Goal: Task Accomplishment & Management: Manage account settings

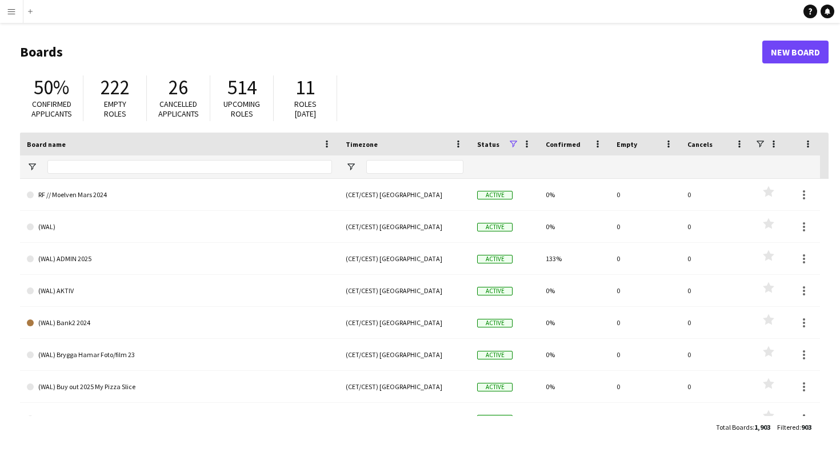
click at [446, 84] on div "50% Confirmed applicants 222 Empty roles 26 Cancelled applicants 514 Upcoming r…" at bounding box center [424, 101] width 809 height 63
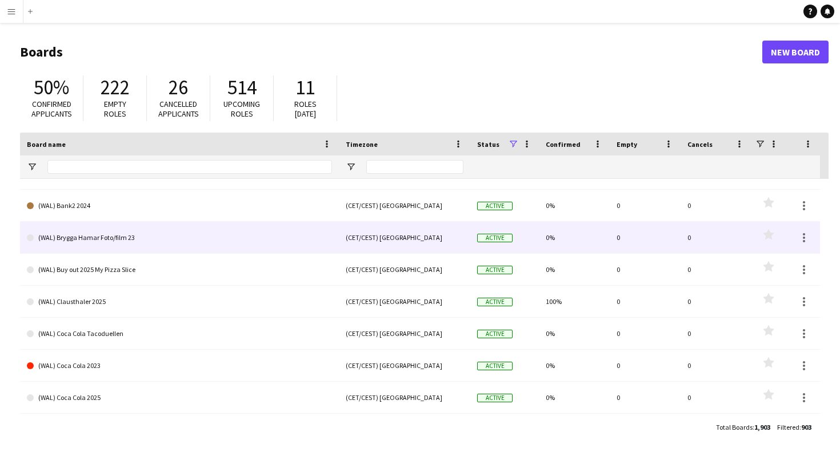
scroll to position [106, 0]
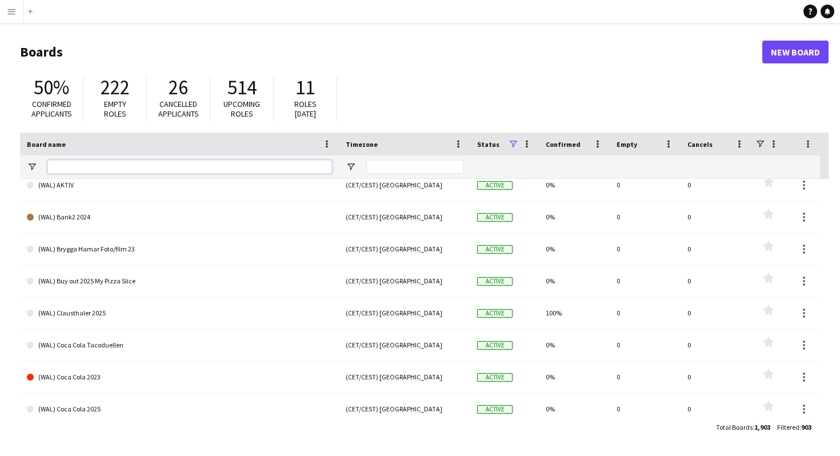
click at [197, 166] on input "Board name Filter Input" at bounding box center [189, 167] width 285 height 14
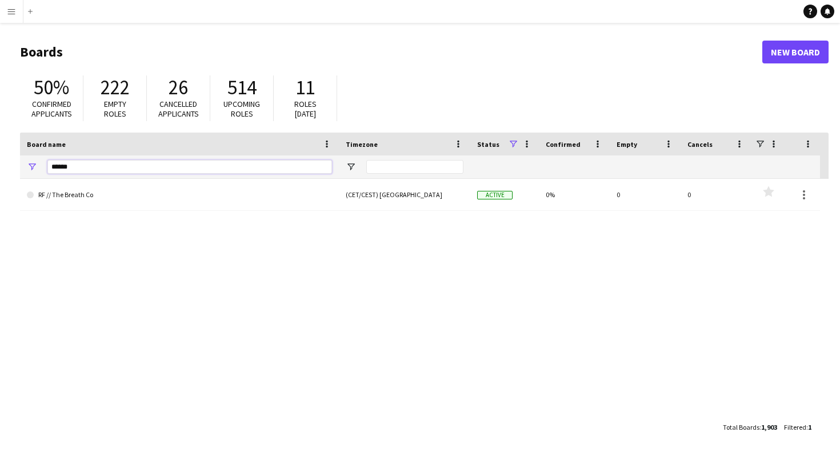
scroll to position [0, 0]
type input "**********"
click at [446, 302] on link "Reset filters" at bounding box center [446, 303] width 41 height 9
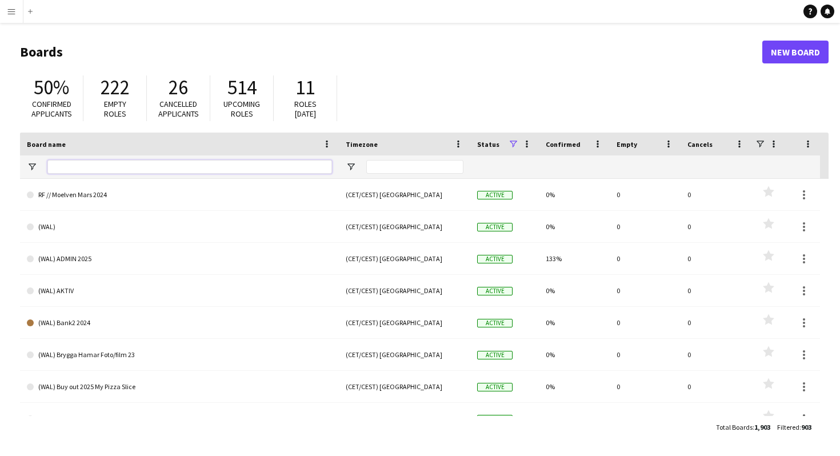
click at [222, 167] on input "Board name Filter Input" at bounding box center [189, 167] width 285 height 14
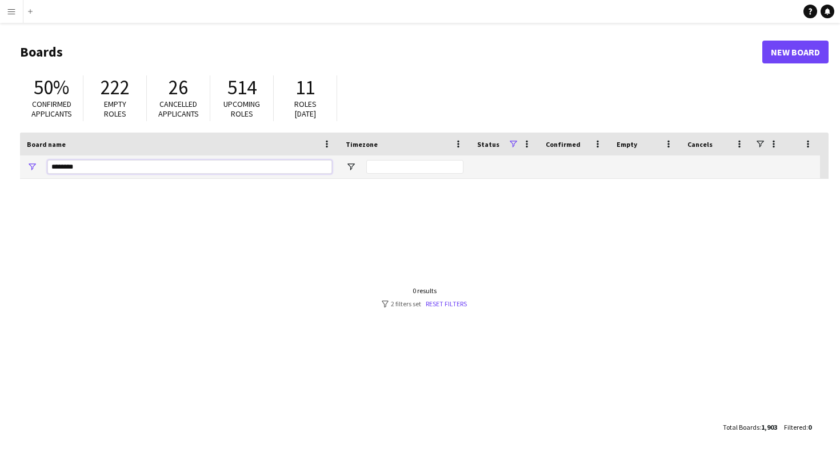
drag, startPoint x: 65, startPoint y: 165, endPoint x: 45, endPoint y: 165, distance: 20.0
click at [45, 165] on div "********" at bounding box center [179, 166] width 319 height 23
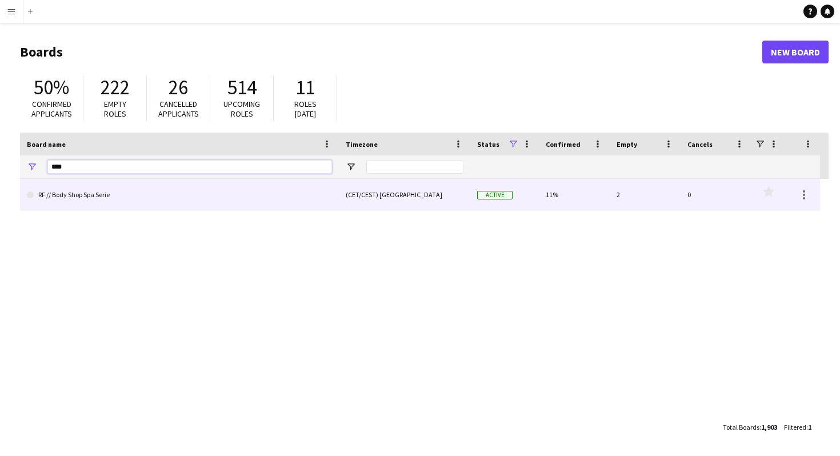
type input "****"
click at [98, 194] on link "RF // Body Shop Spa Serie" at bounding box center [179, 195] width 305 height 32
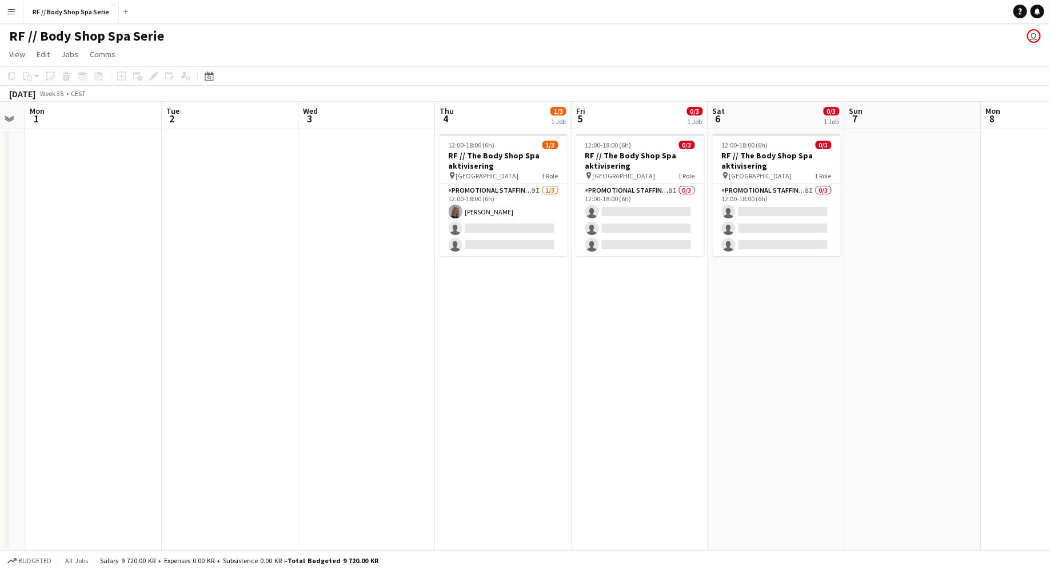
scroll to position [0, 386]
click at [494, 243] on app-card-role "Promotional Staffing (Promotional Staff) 9I 1/3 12:00-18:00 (6h) Maria Egeland …" at bounding box center [502, 220] width 128 height 72
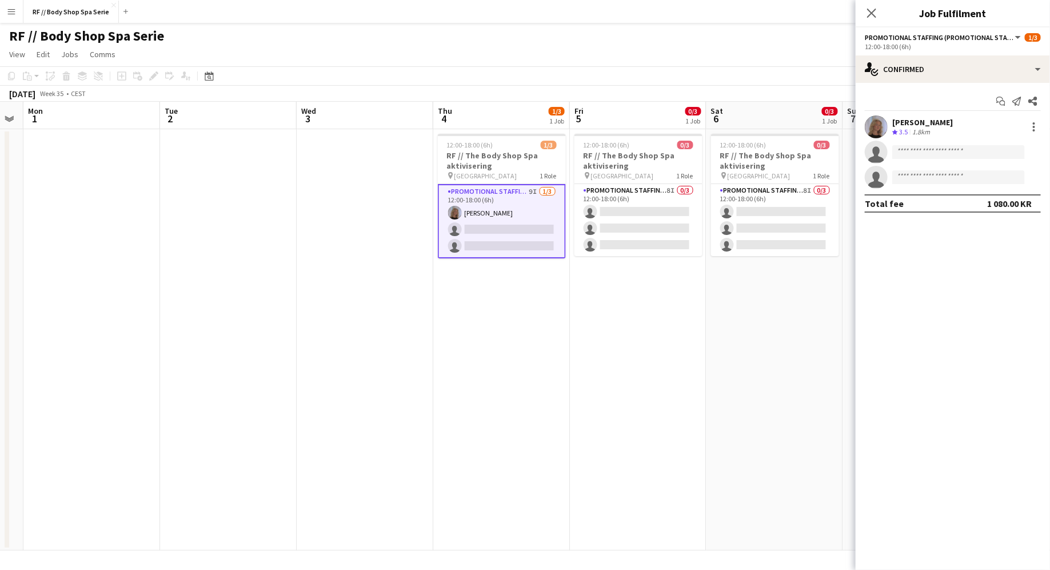
click at [839, 124] on app-user-avatar at bounding box center [876, 126] width 23 height 23
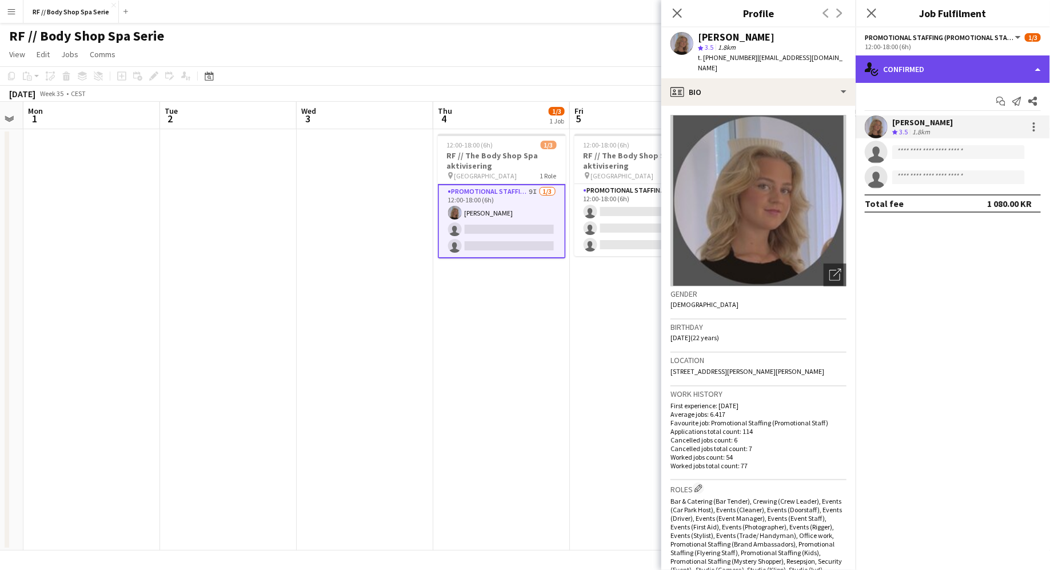
click at [839, 75] on div "single-neutral-actions-check-2 Confirmed" at bounding box center [952, 68] width 194 height 27
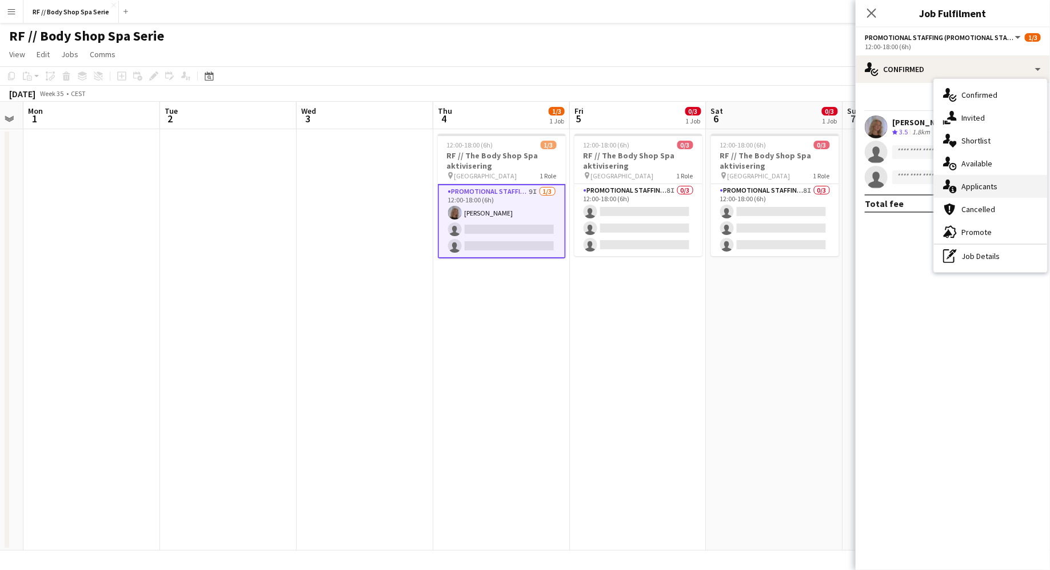
click at [839, 181] on div "single-neutral-actions-information Applicants" at bounding box center [990, 186] width 113 height 23
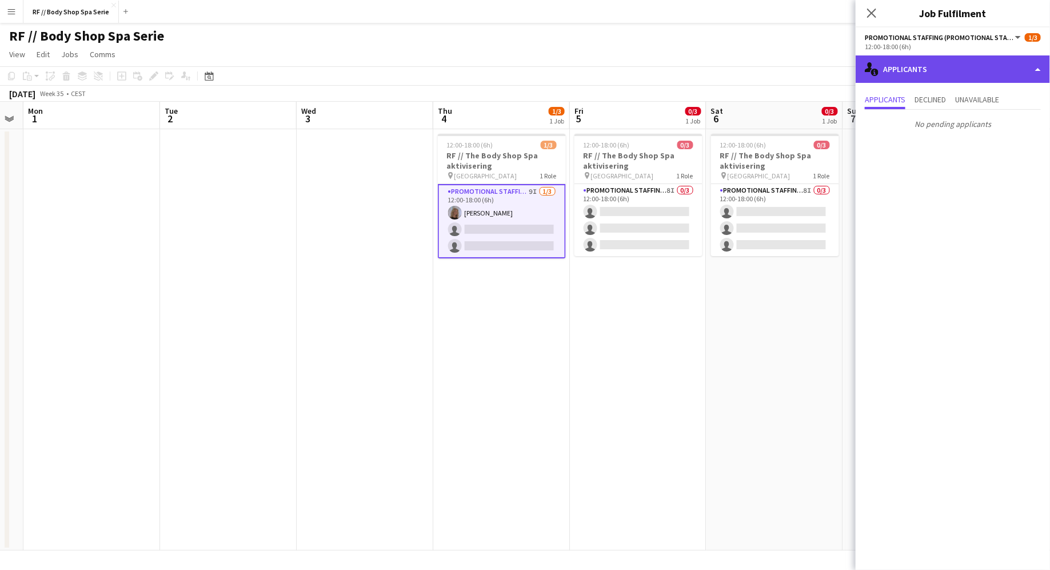
click at [839, 71] on div "single-neutral-actions-information Applicants" at bounding box center [952, 68] width 194 height 27
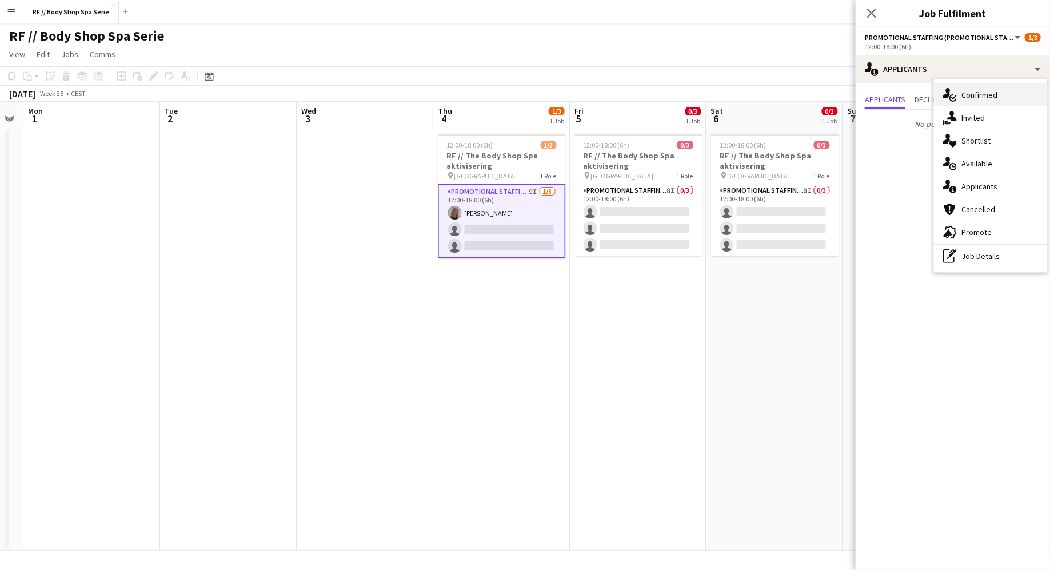
click at [839, 100] on icon "single-neutral-actions-check-2" at bounding box center [950, 95] width 14 height 14
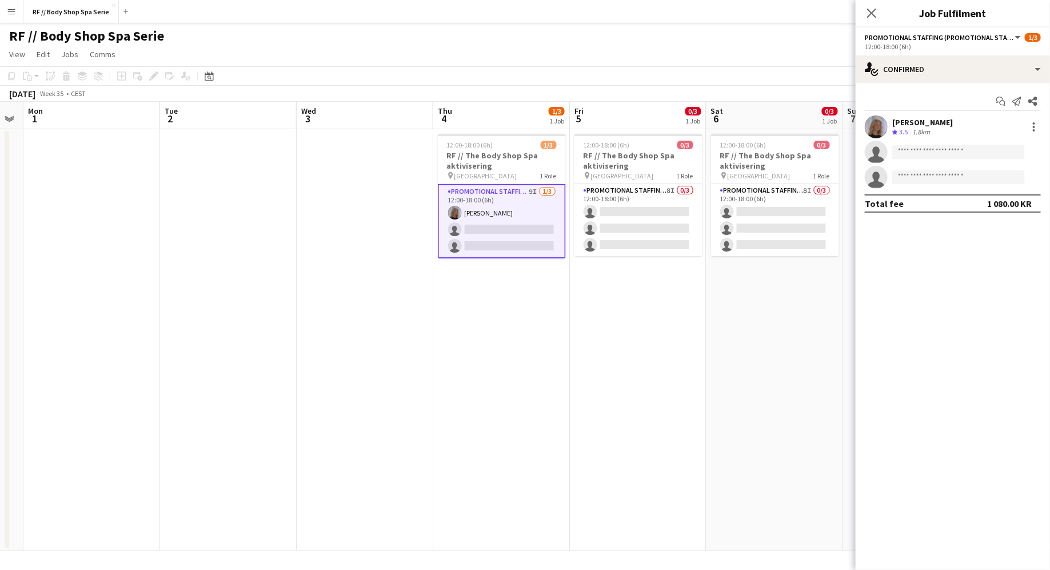
click at [839, 135] on app-user-avatar at bounding box center [876, 126] width 23 height 23
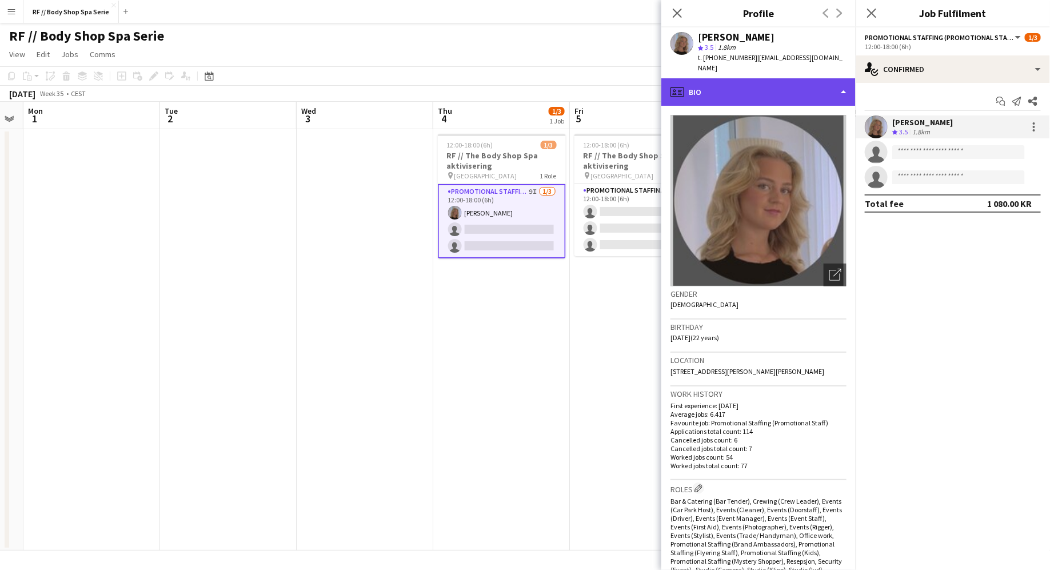
click at [772, 78] on div "profile Bio" at bounding box center [758, 91] width 194 height 27
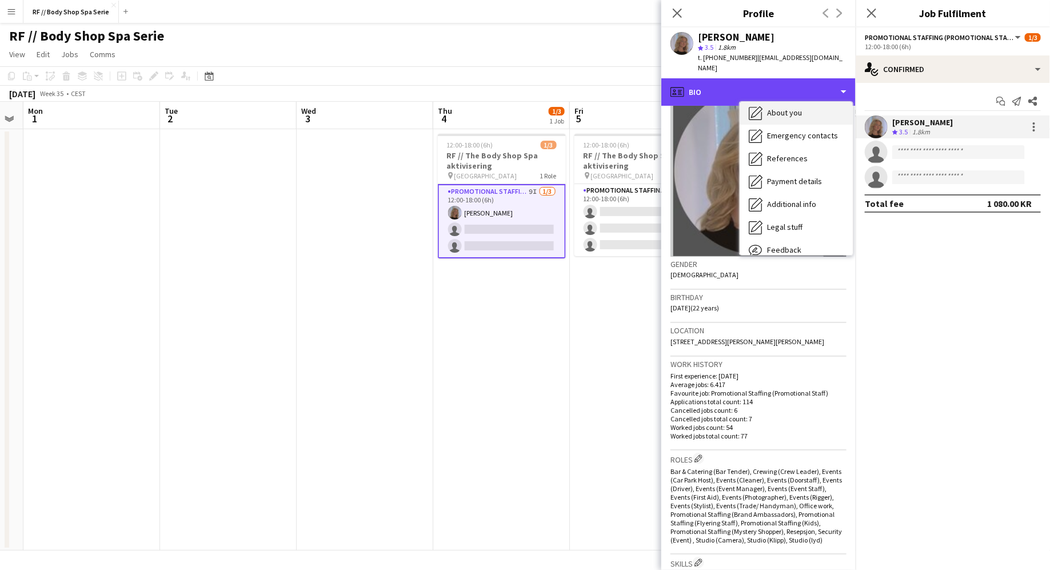
scroll to position [107, 0]
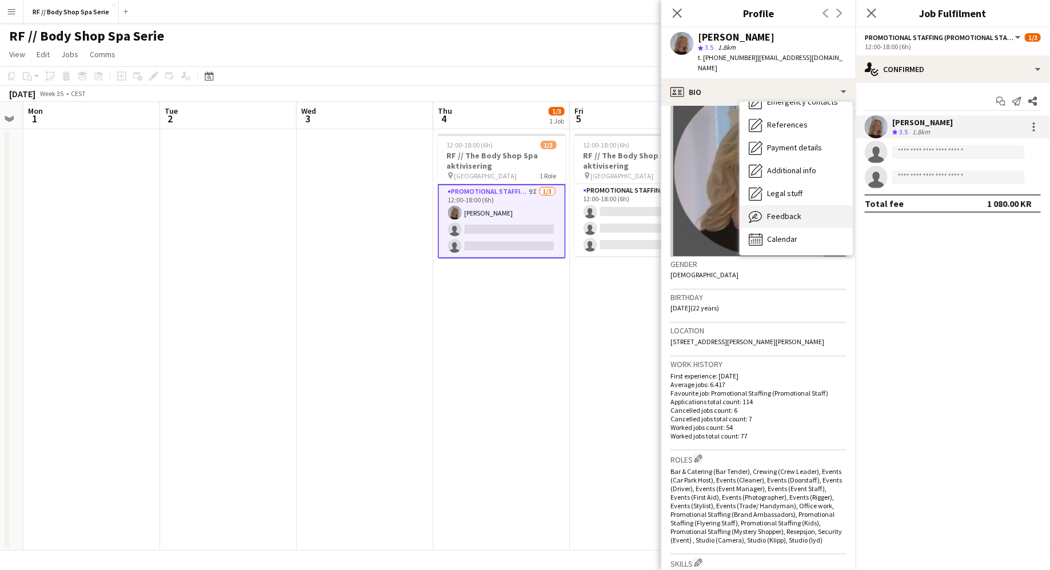
click at [789, 213] on div "Feedback Feedback" at bounding box center [795, 216] width 113 height 23
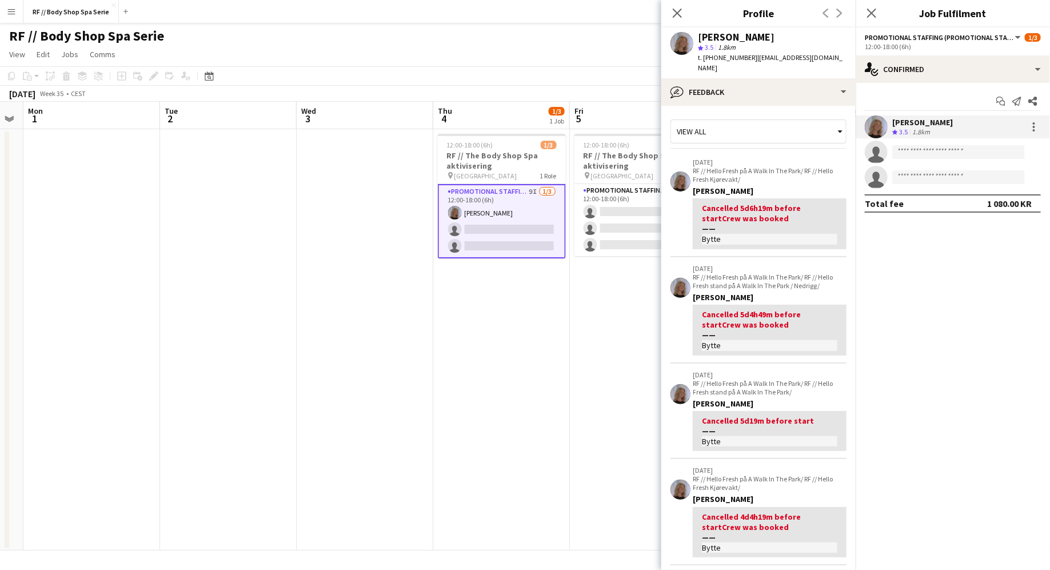
click at [839, 117] on app-user-avatar at bounding box center [876, 126] width 23 height 23
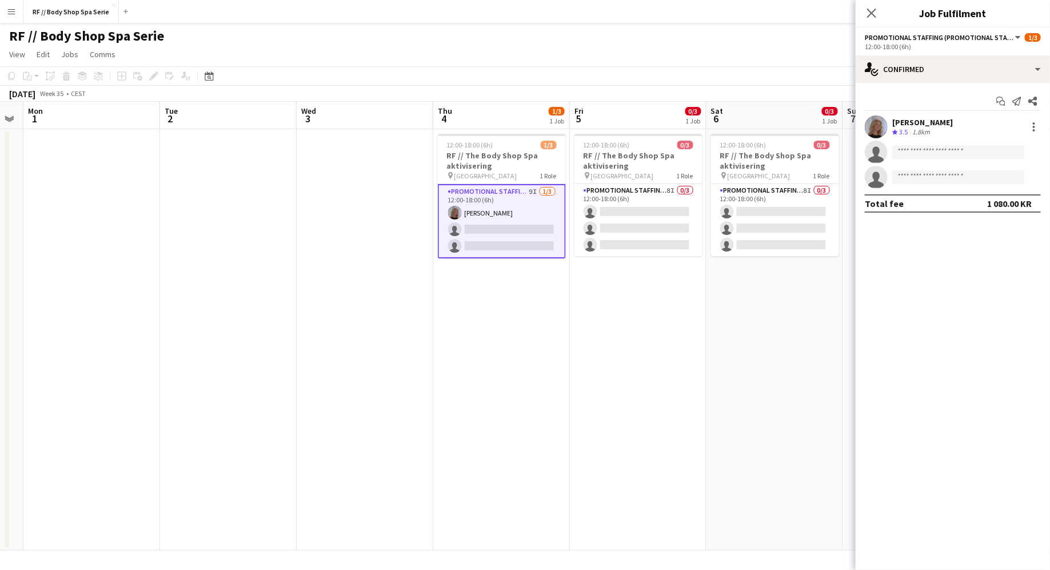
click at [839, 129] on app-user-avatar at bounding box center [876, 126] width 23 height 23
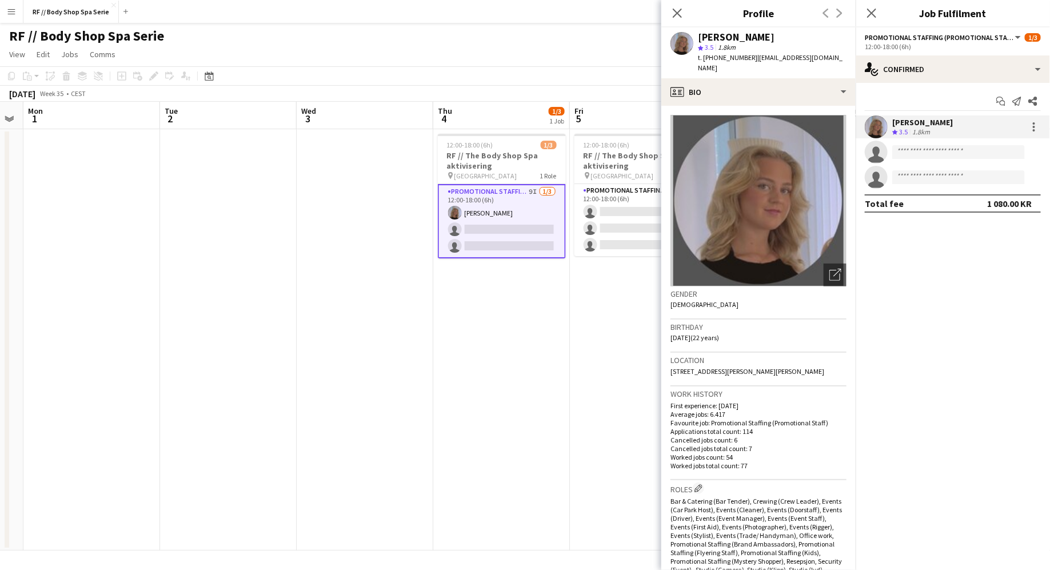
click at [839, 53] on app-options-switcher "Promotional Staffing (Promotional Staff) All roles Promotional Staffing (Promot…" at bounding box center [952, 41] width 194 height 28
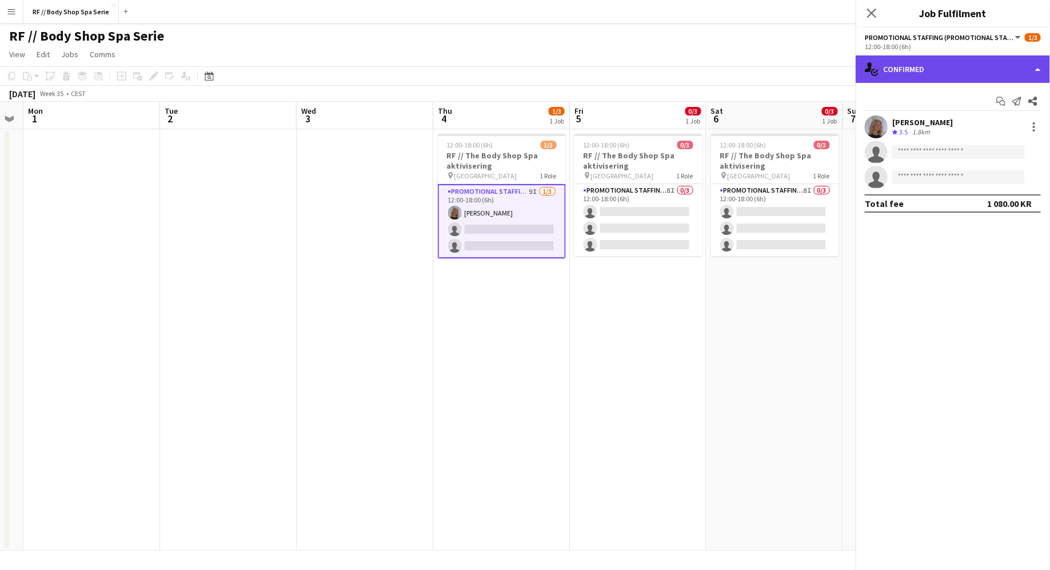
click at [839, 65] on div "single-neutral-actions-check-2 Confirmed" at bounding box center [952, 68] width 194 height 27
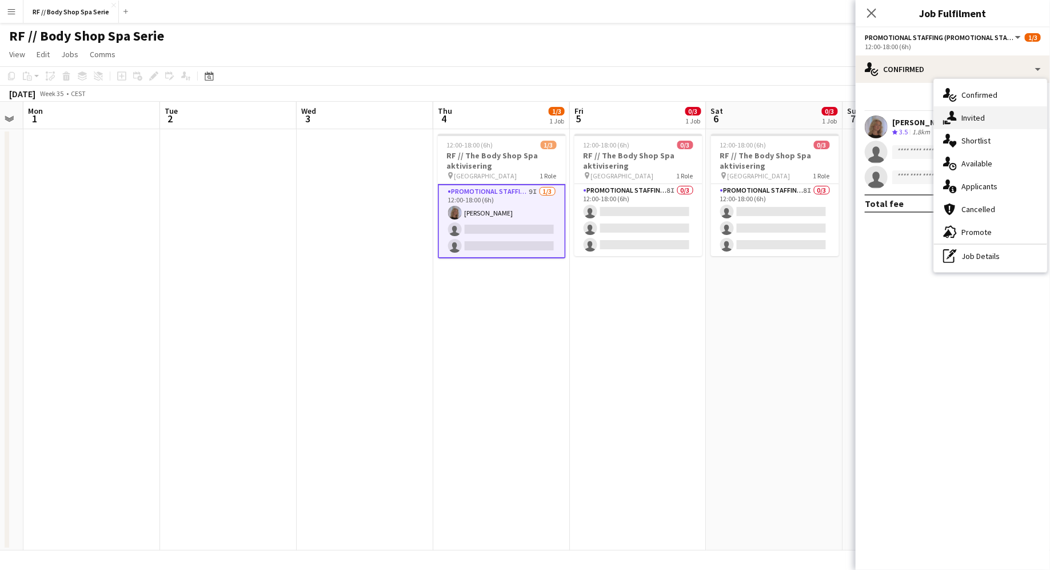
click at [839, 118] on icon at bounding box center [952, 116] width 10 height 10
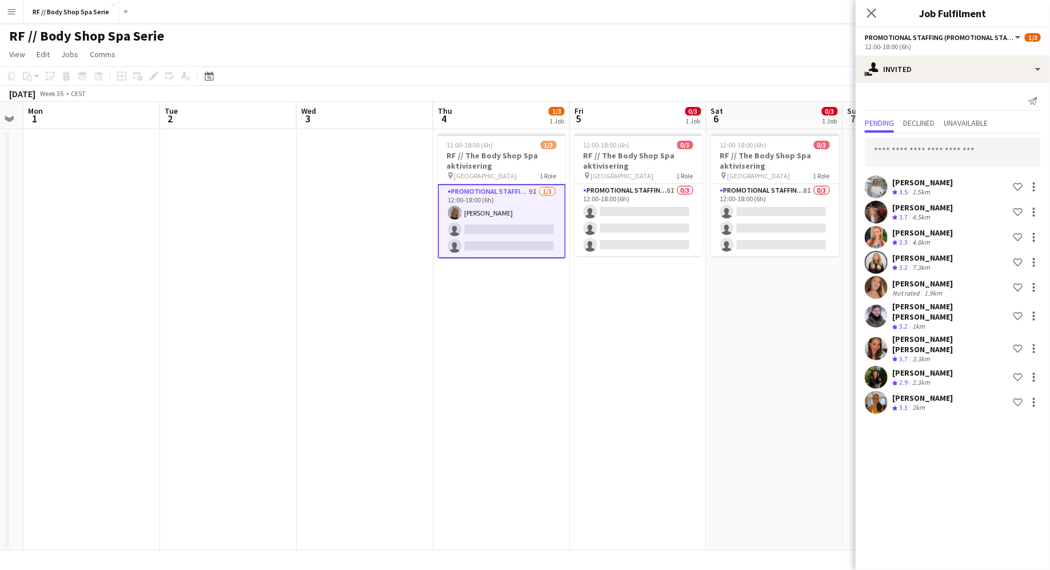
click at [839, 179] on app-user-avatar at bounding box center [876, 186] width 23 height 23
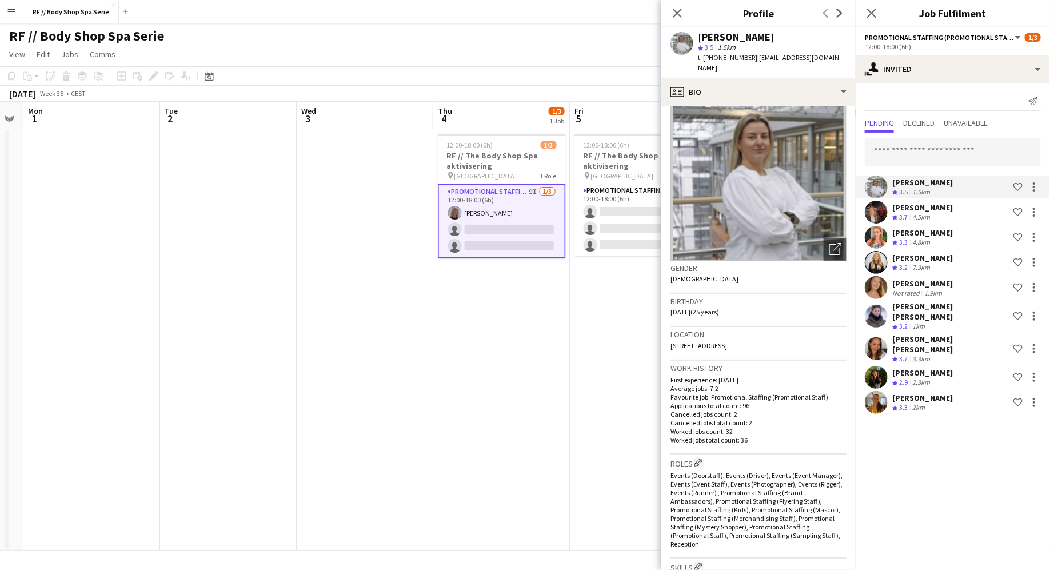
scroll to position [0, 0]
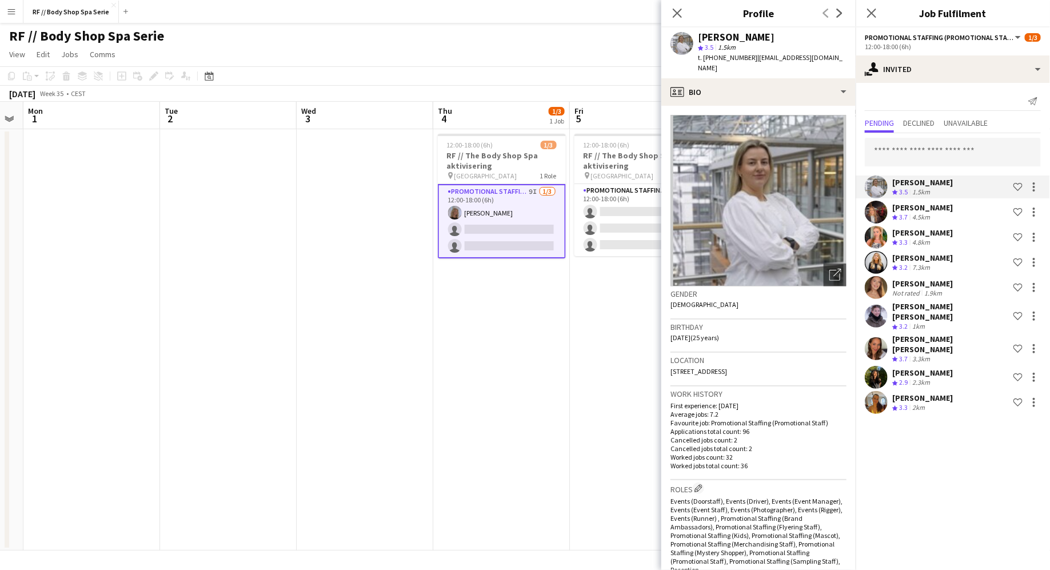
click at [839, 212] on app-user-avatar at bounding box center [876, 212] width 23 height 23
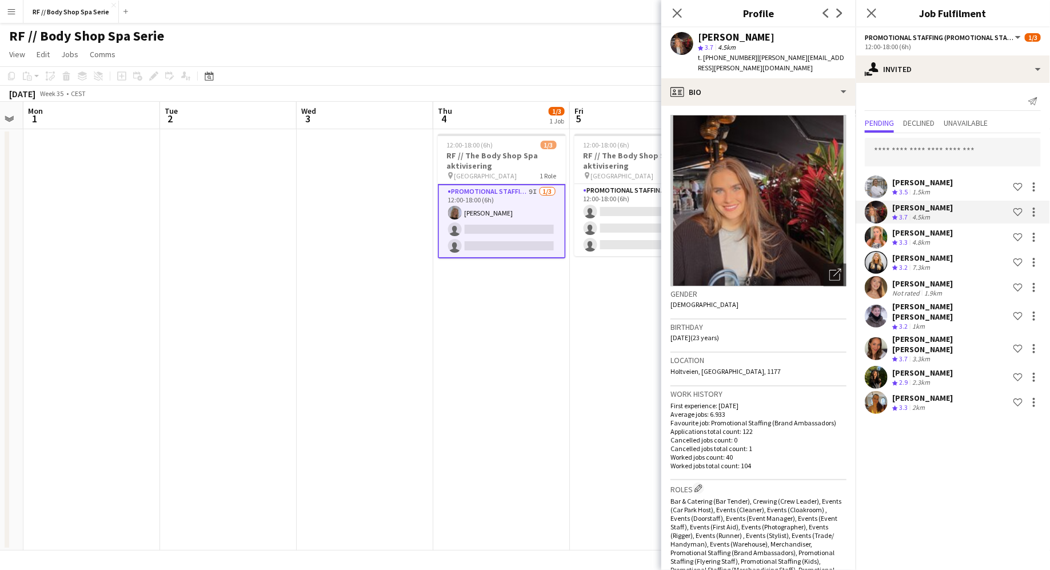
click at [839, 241] on app-user-avatar at bounding box center [876, 237] width 23 height 23
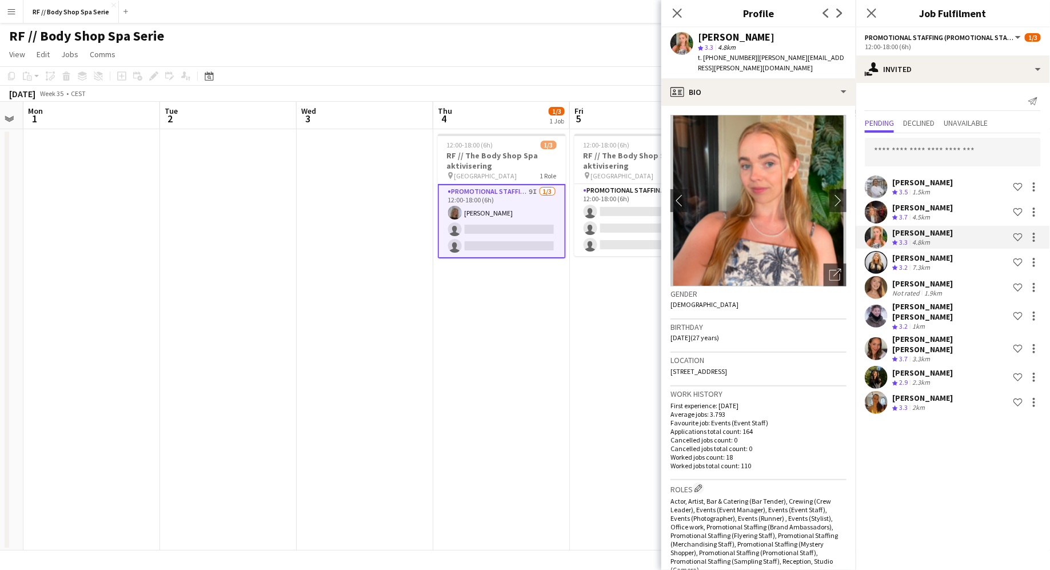
click at [839, 270] on app-user-avatar at bounding box center [876, 262] width 23 height 23
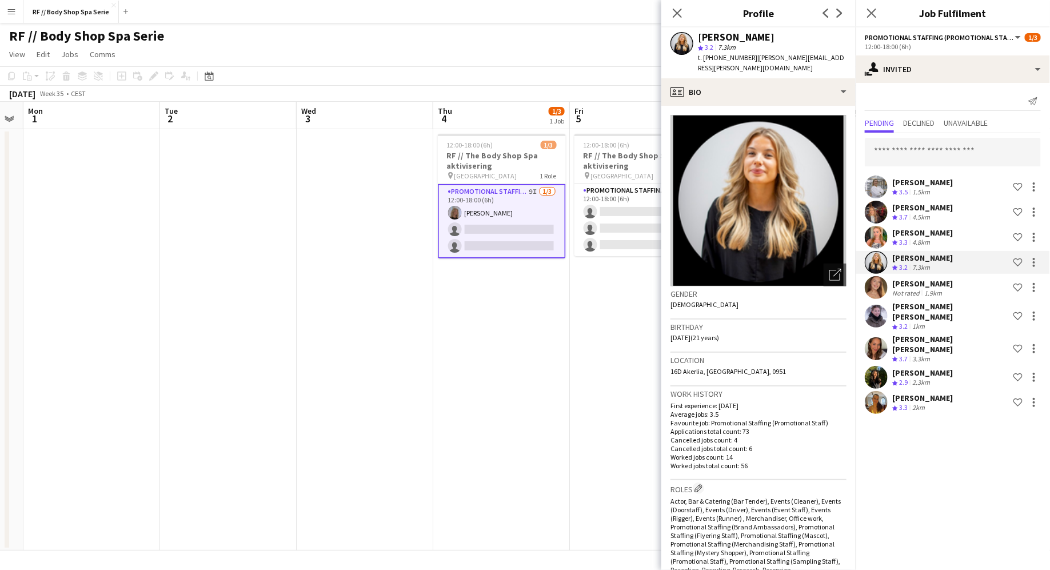
click at [839, 177] on app-user-avatar at bounding box center [876, 186] width 23 height 23
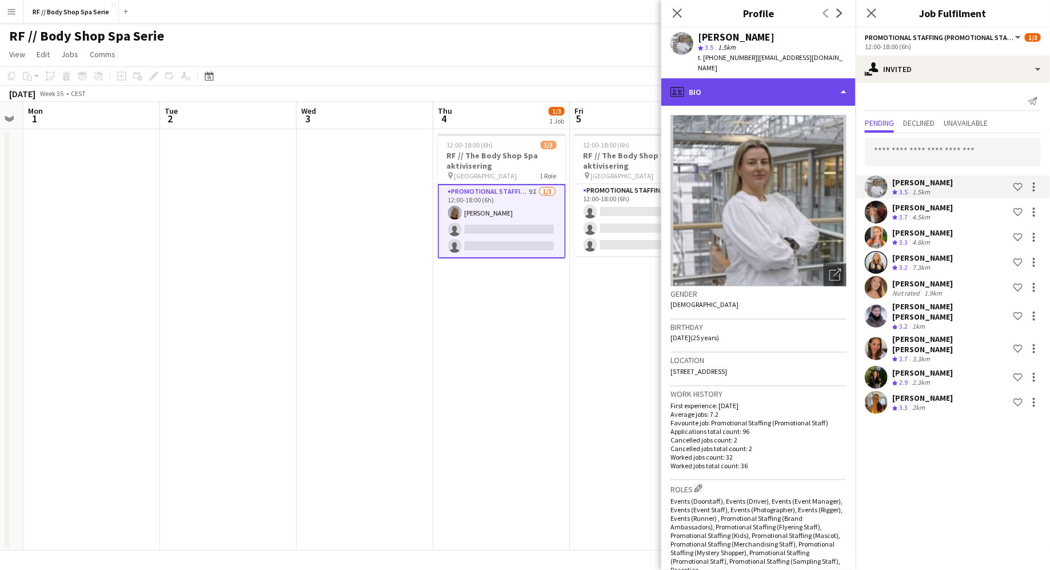
click at [703, 78] on div "profile Bio" at bounding box center [758, 91] width 194 height 27
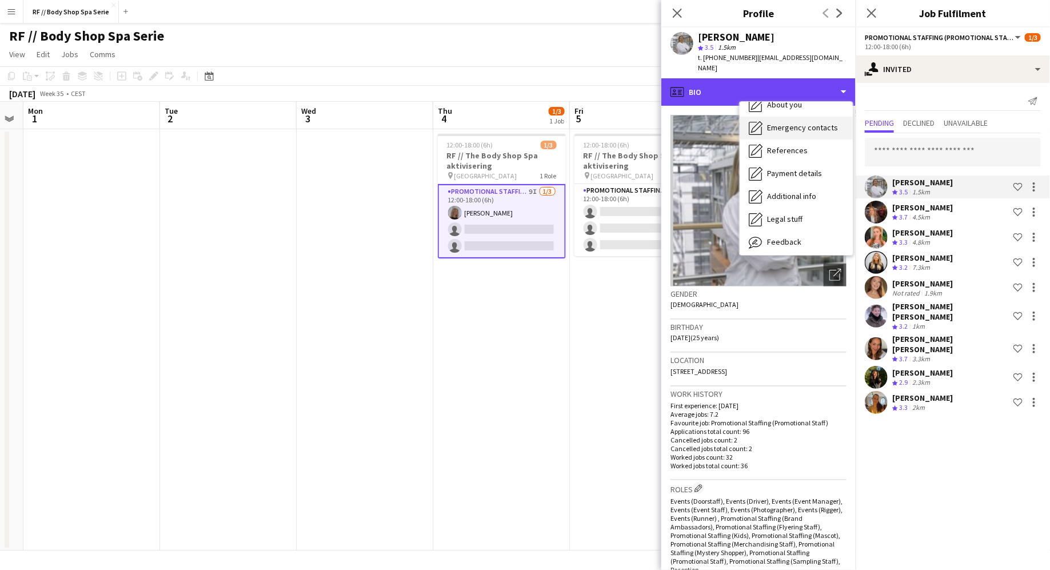
scroll to position [107, 0]
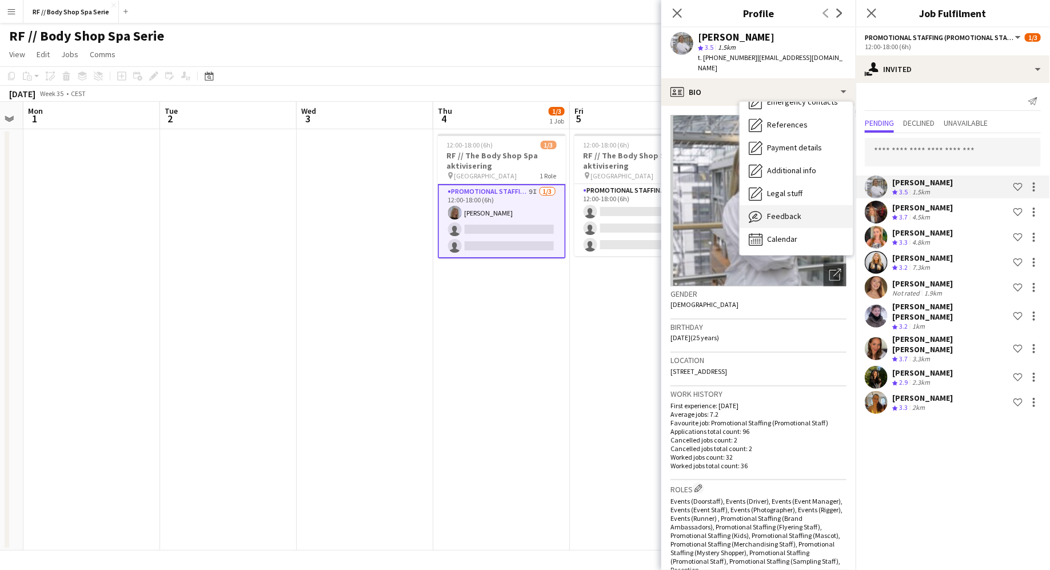
click at [786, 211] on span "Feedback" at bounding box center [784, 216] width 34 height 10
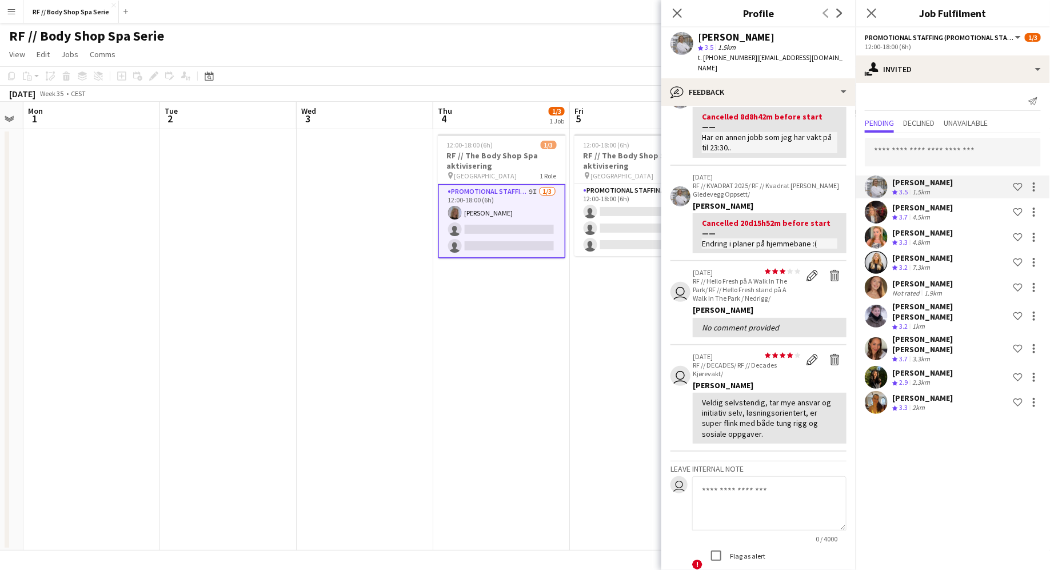
scroll to position [163, 0]
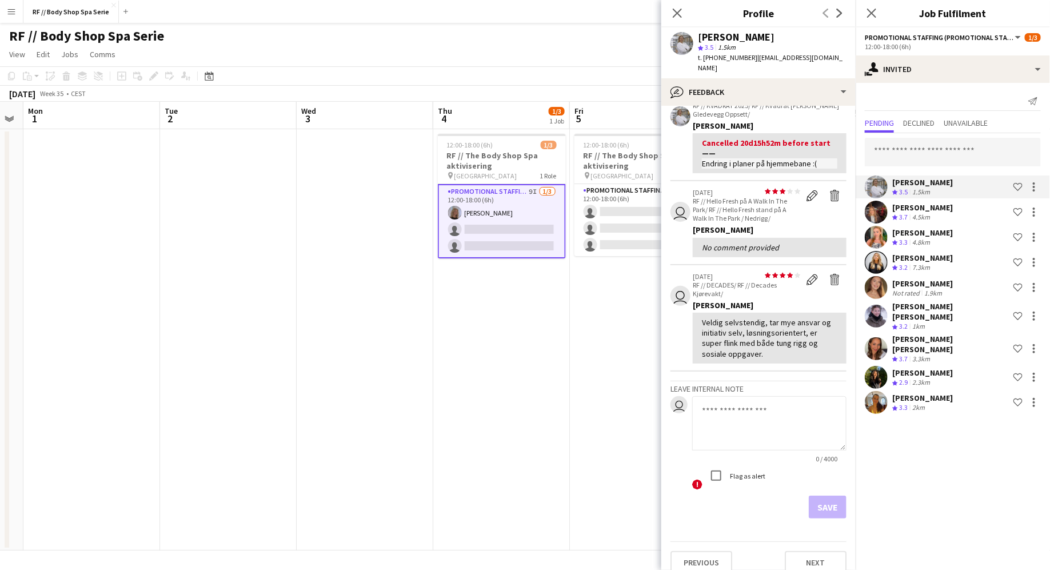
drag, startPoint x: 705, startPoint y: 309, endPoint x: 739, endPoint y: 347, distance: 51.0
click at [739, 347] on div "Veldig selvstendig, tar mye ansvar og initiativ selv, løsningsorientert, er sup…" at bounding box center [769, 338] width 135 height 42
drag, startPoint x: 737, startPoint y: 342, endPoint x: 702, endPoint y: 310, distance: 47.3
click at [702, 317] on div "Veldig selvstendig, tar mye ansvar og initiativ selv, løsningsorientert, er sup…" at bounding box center [769, 338] width 135 height 42
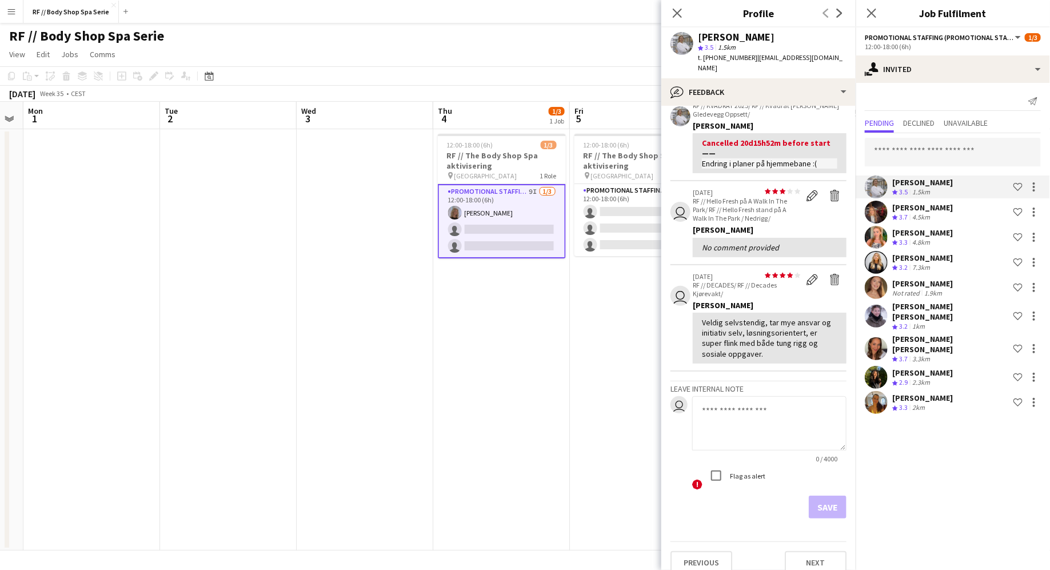
click at [718, 317] on div "Veldig selvstendig, tar mye ansvar og initiativ selv, løsningsorientert, er sup…" at bounding box center [769, 338] width 135 height 42
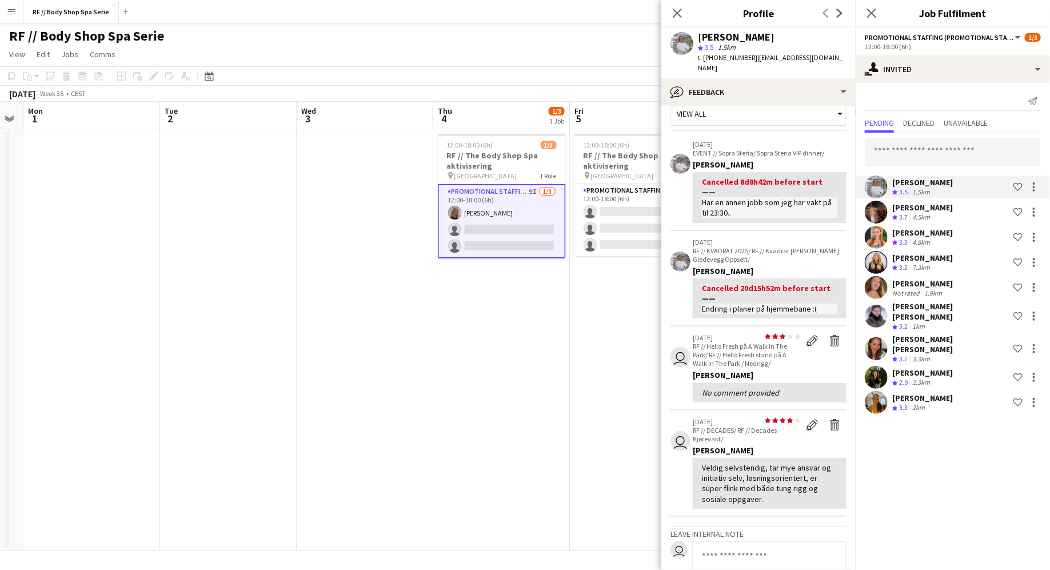
scroll to position [0, 0]
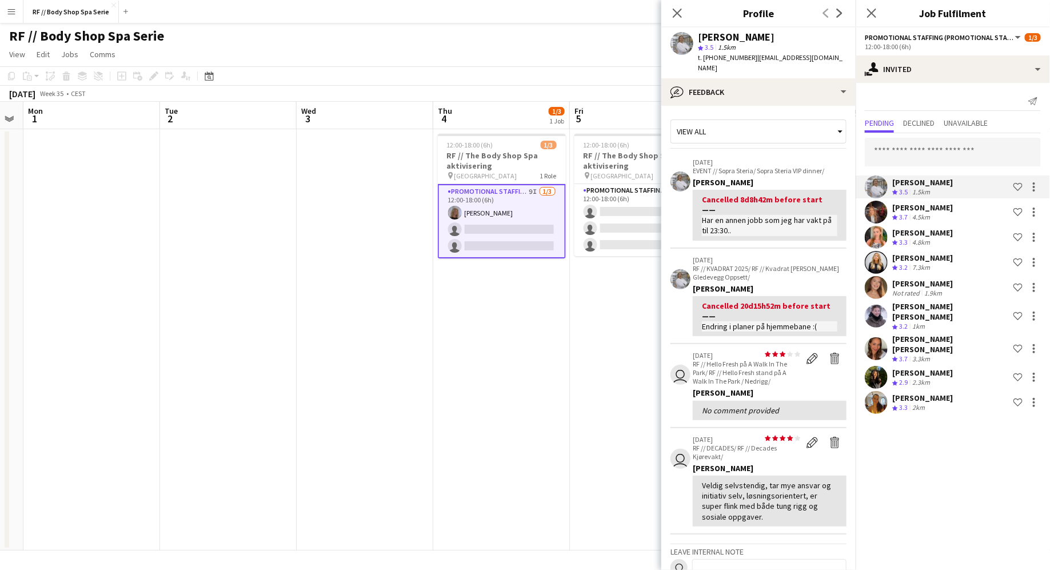
click at [839, 216] on app-user-avatar at bounding box center [876, 212] width 23 height 23
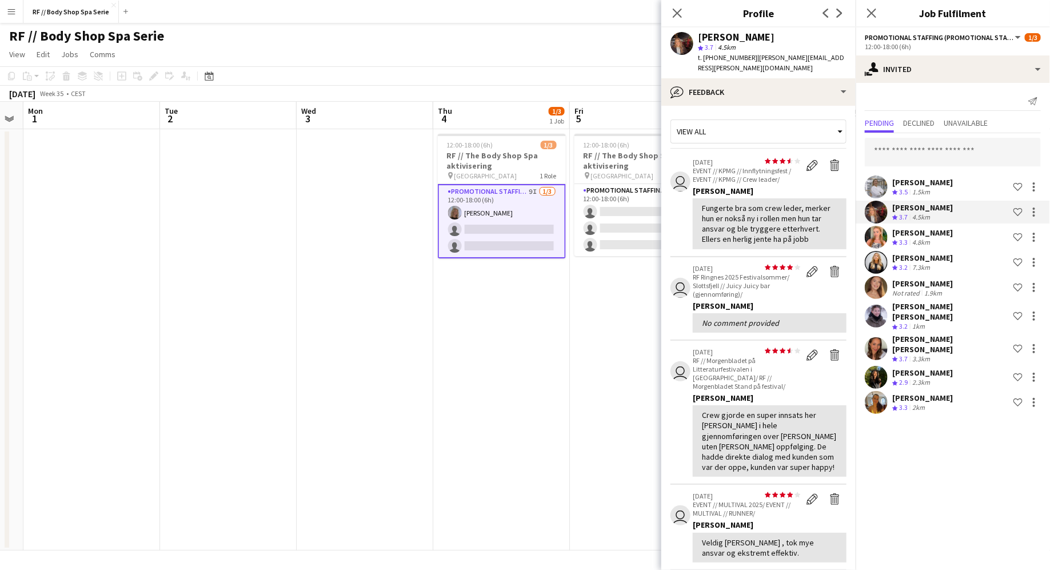
click at [839, 190] on app-user-avatar at bounding box center [876, 186] width 23 height 23
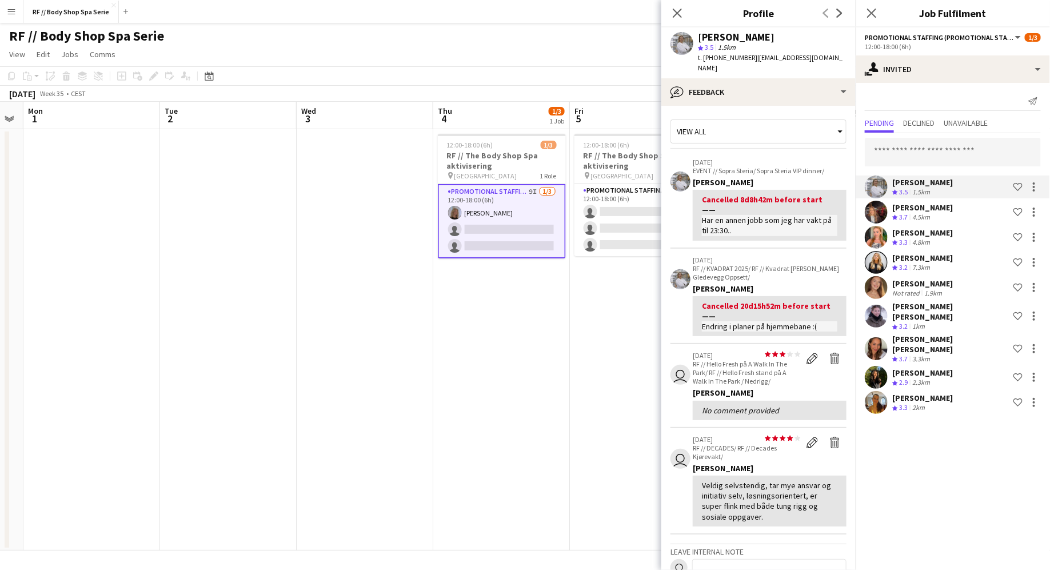
click at [839, 273] on app-user-avatar at bounding box center [876, 262] width 23 height 23
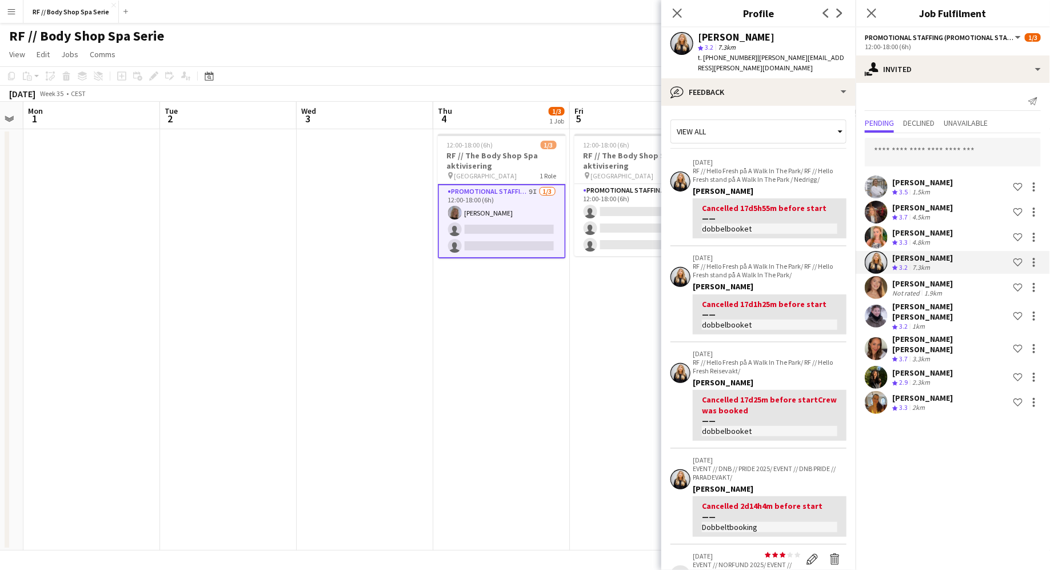
click at [839, 298] on app-user-avatar at bounding box center [876, 287] width 23 height 23
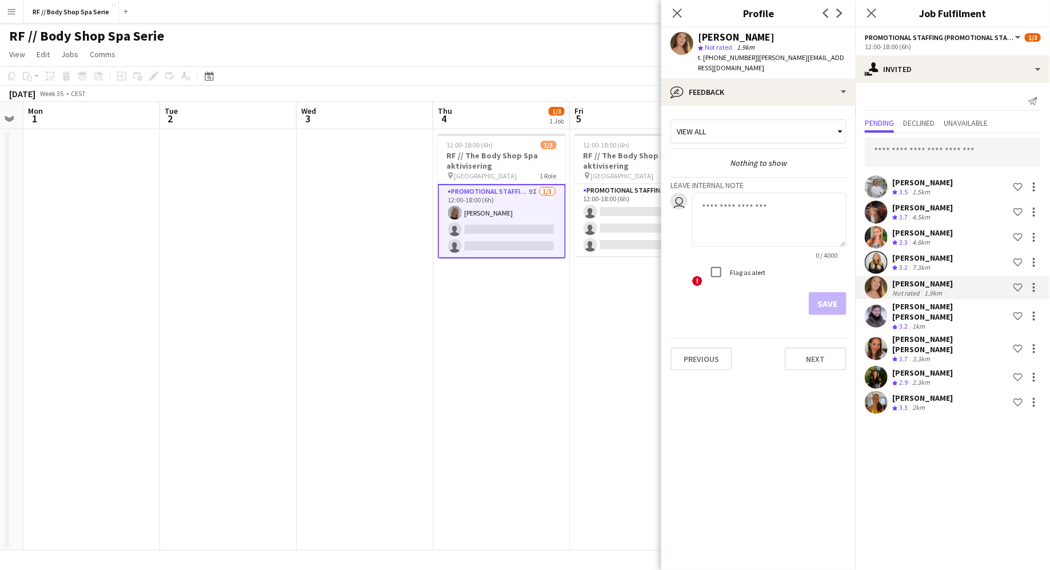
click at [839, 313] on app-user-avatar at bounding box center [876, 316] width 23 height 23
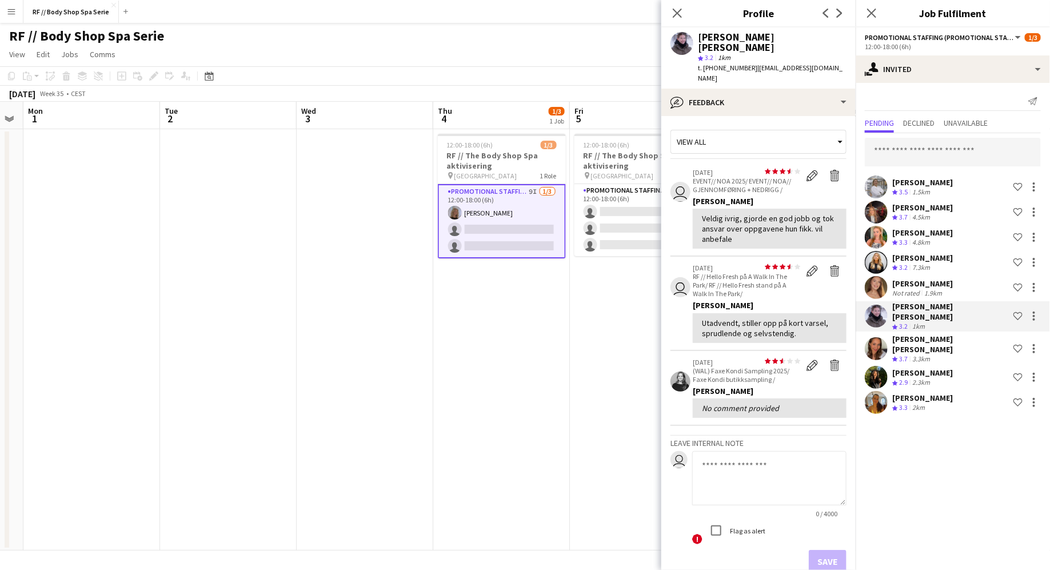
click at [839, 338] on app-user-avatar at bounding box center [876, 348] width 23 height 23
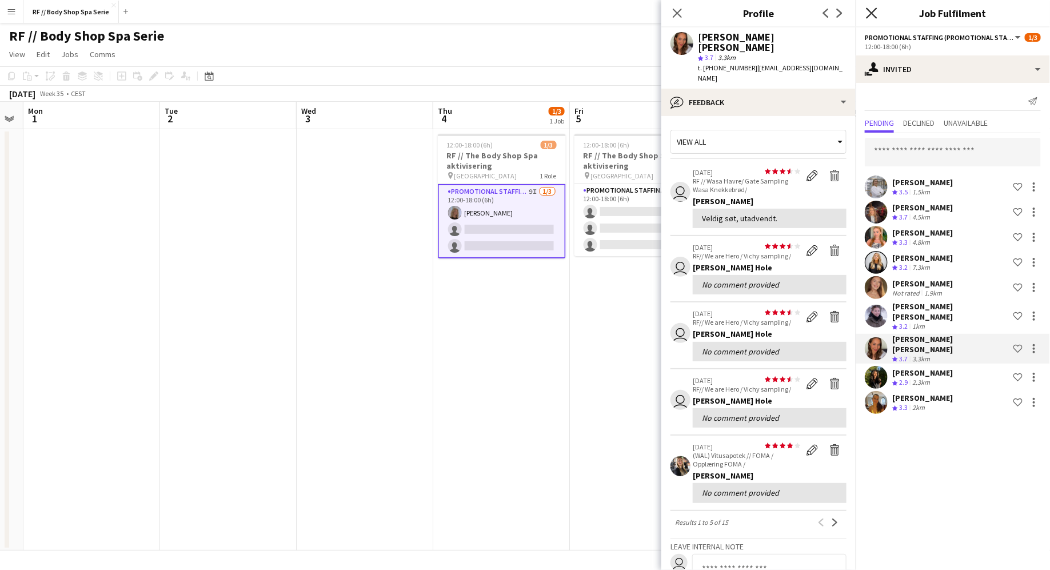
click at [839, 10] on icon "Close pop-in" at bounding box center [871, 12] width 11 height 11
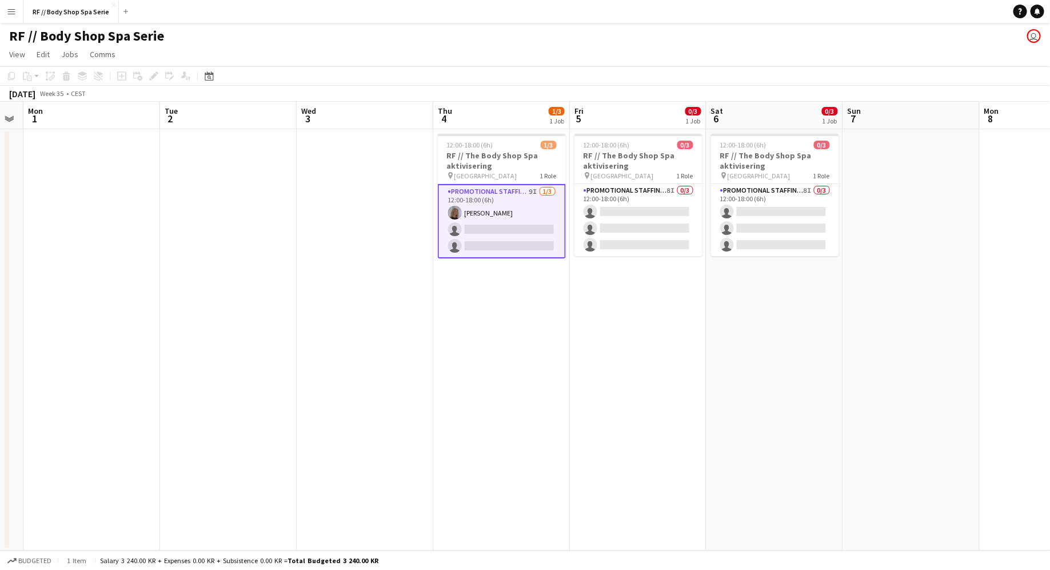
click at [839, 252] on app-date-cell at bounding box center [911, 339] width 137 height 421
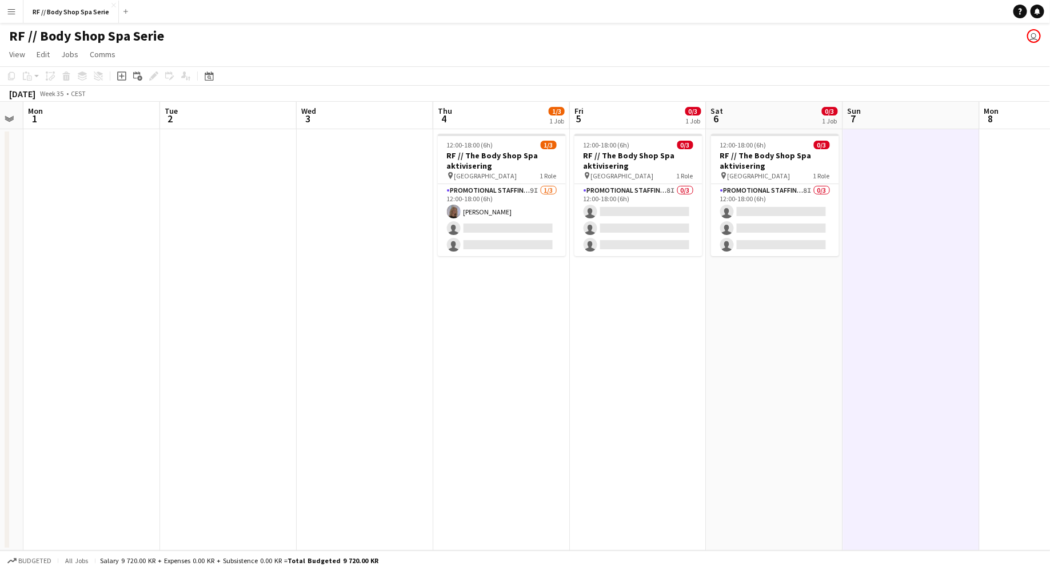
click at [15, 14] on app-icon "Menu" at bounding box center [11, 11] width 9 height 9
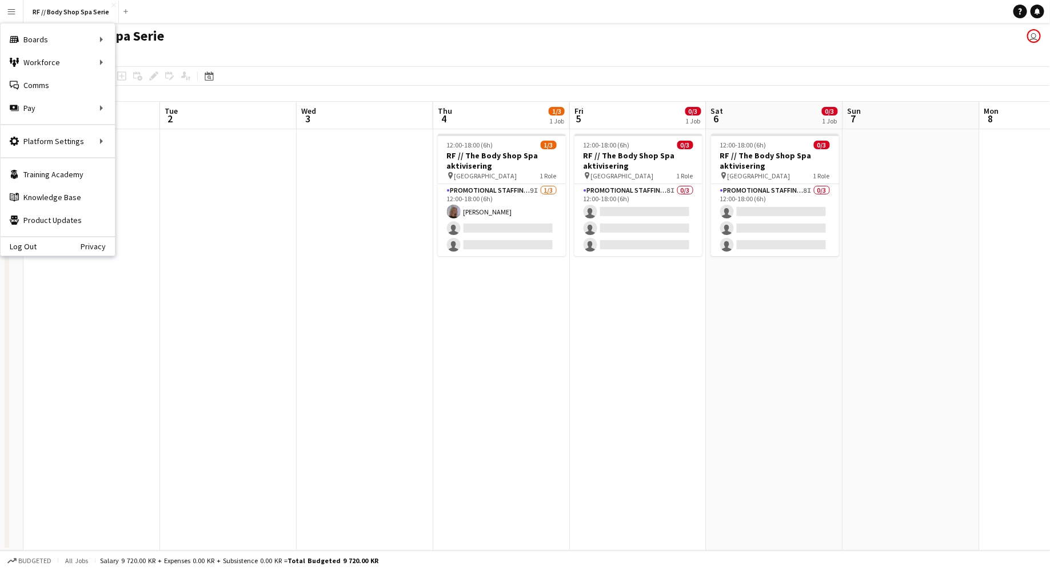
click at [6, 21] on button "Menu" at bounding box center [11, 11] width 23 height 23
click at [274, 31] on div "RF // Body Shop Spa Serie user" at bounding box center [525, 34] width 1050 height 22
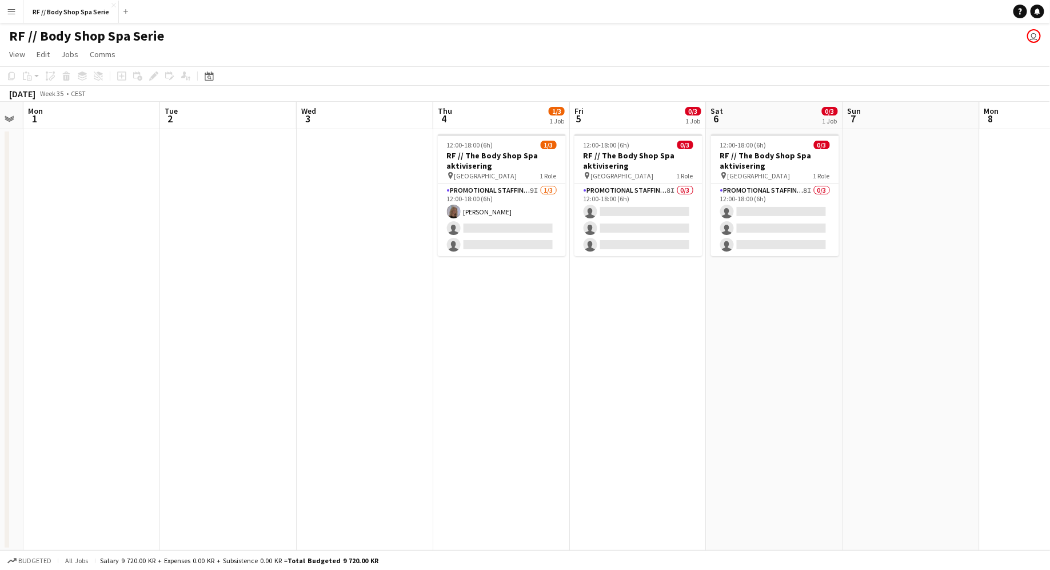
click at [15, 13] on app-icon "Menu" at bounding box center [11, 11] width 9 height 9
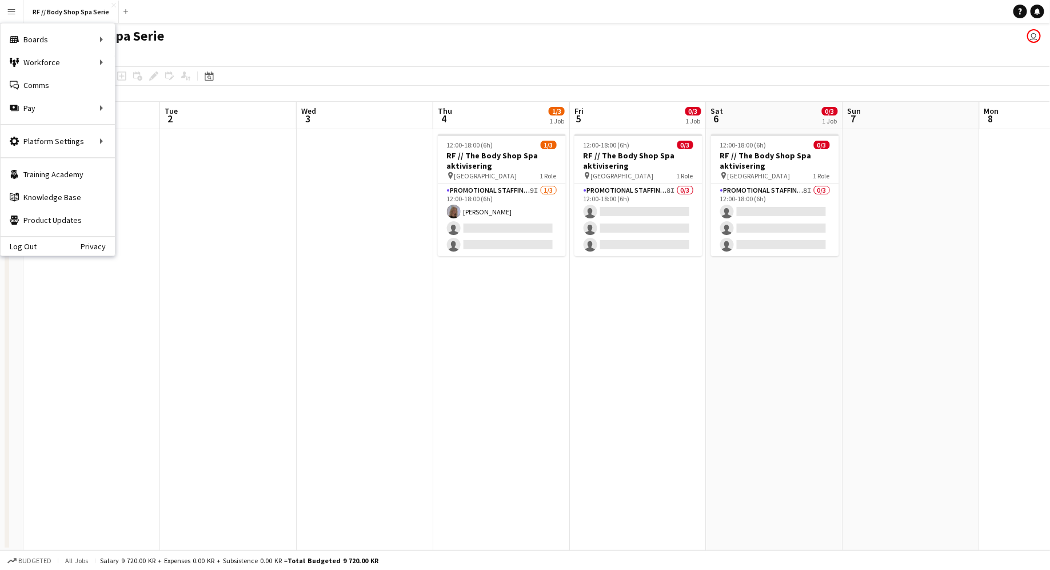
click at [586, 320] on app-date-cell "12:00-18:00 (6h) 0/3 RF // The Body Shop Spa aktivisering pin Oslo 1 Role Promo…" at bounding box center [638, 339] width 137 height 421
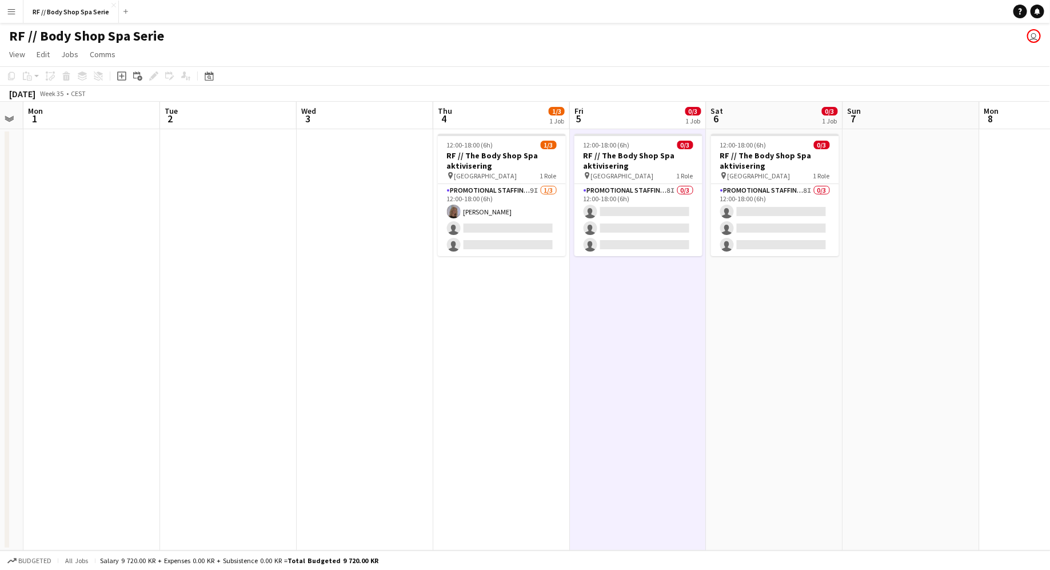
click at [491, 321] on app-date-cell "12:00-18:00 (6h) 1/3 RF // The Body Shop Spa aktivisering pin Oslo 1 Role Promo…" at bounding box center [501, 339] width 137 height 421
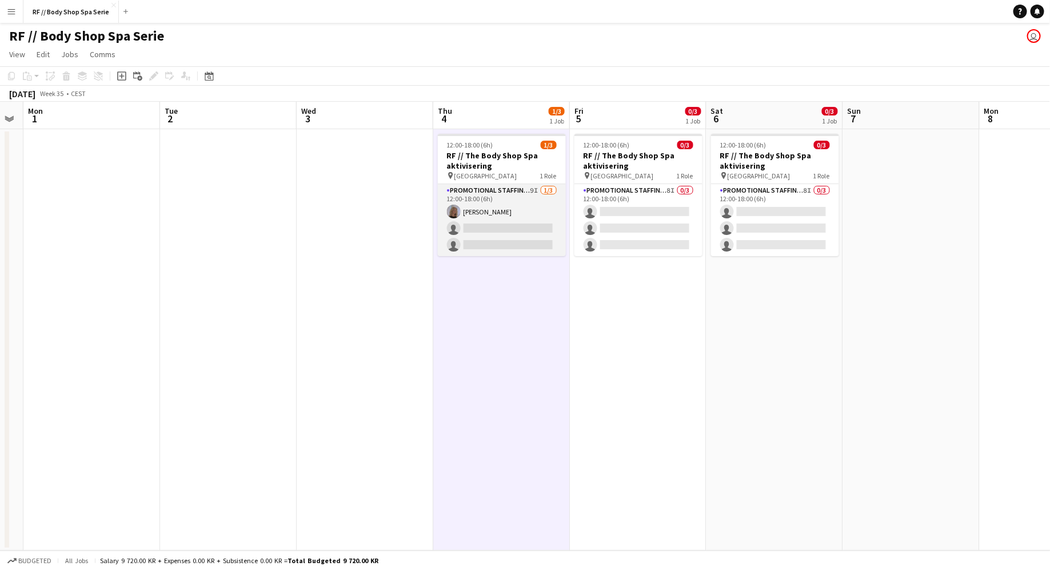
click at [521, 196] on app-card-role "Promotional Staffing (Promotional Staff) 9I 1/3 12:00-18:00 (6h) Maria Egeland …" at bounding box center [502, 220] width 128 height 72
click at [522, 195] on app-card-role "Promotional Staffing (Promotional Staff) 9I 1/3 12:00-18:00 (6h) Maria Egeland …" at bounding box center [502, 220] width 128 height 72
click at [524, 203] on app-card-role "Promotional Staffing (Promotional Staff) 9I 1/3 12:00-18:00 (6h) Maria Egeland …" at bounding box center [502, 220] width 128 height 72
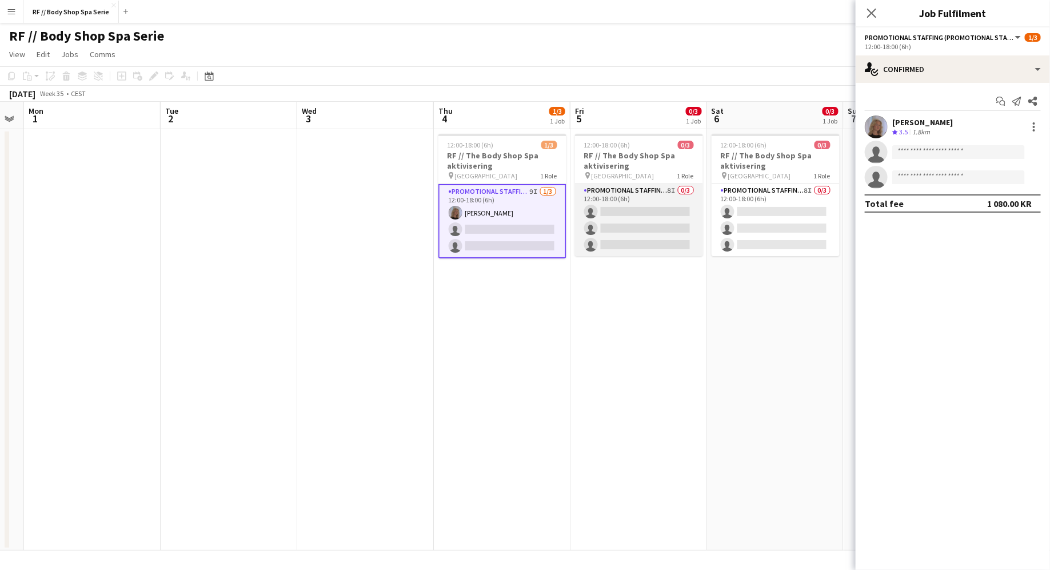
click at [651, 194] on app-card-role "Promotional Staffing (Promotional Staff) 8I 0/3 12:00-18:00 (6h) single-neutral…" at bounding box center [639, 220] width 128 height 72
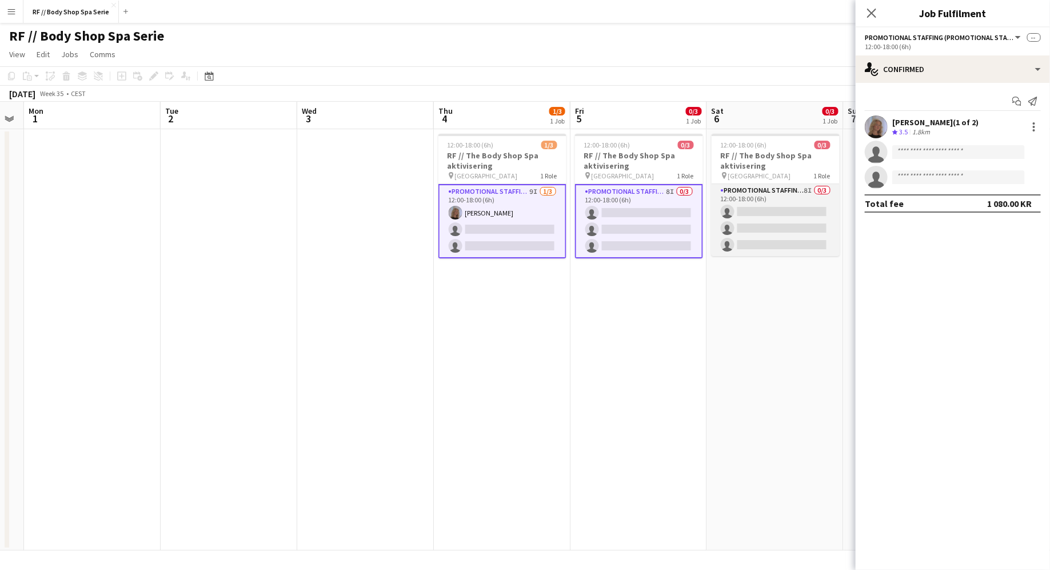
click at [775, 194] on app-card-role "Promotional Staffing (Promotional Staff) 8I 0/3 12:00-18:00 (6h) single-neutral…" at bounding box center [775, 220] width 128 height 72
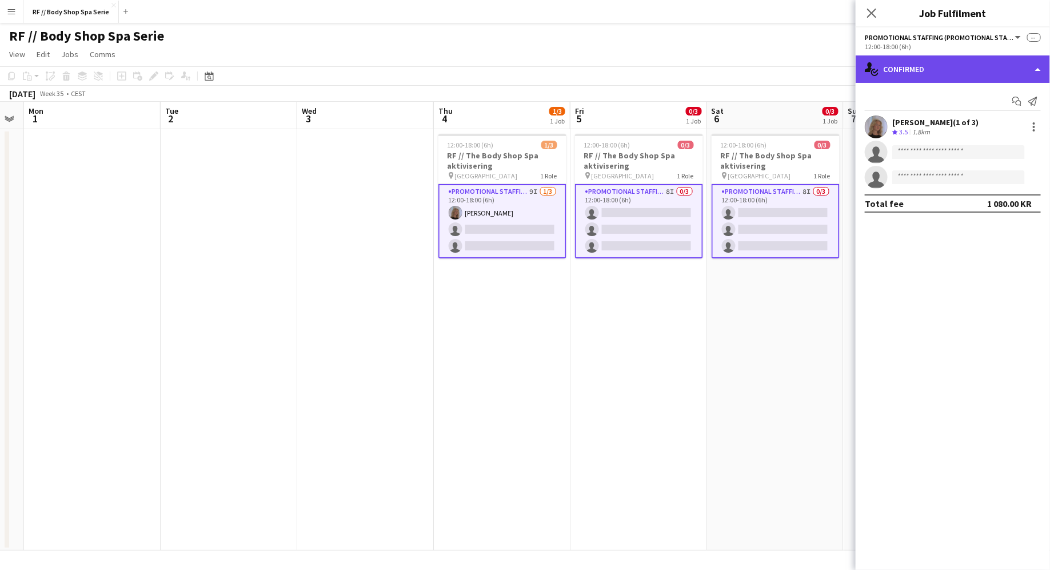
click at [839, 66] on div "single-neutral-actions-check-2 Confirmed" at bounding box center [952, 68] width 194 height 27
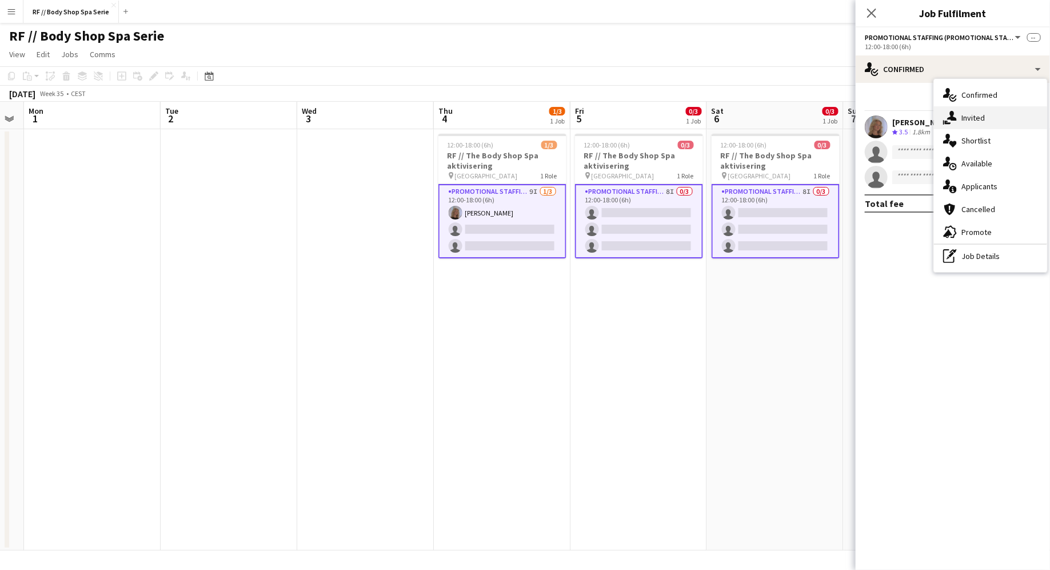
click at [839, 114] on icon at bounding box center [952, 116] width 10 height 10
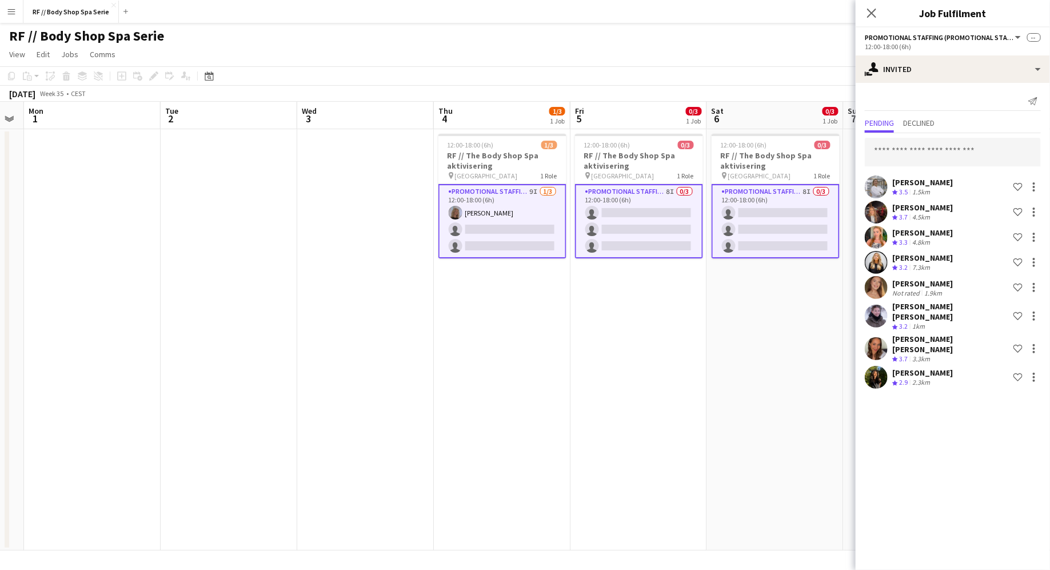
click at [839, 378] on div "Crew rating 2.9 2.3km" at bounding box center [922, 383] width 61 height 10
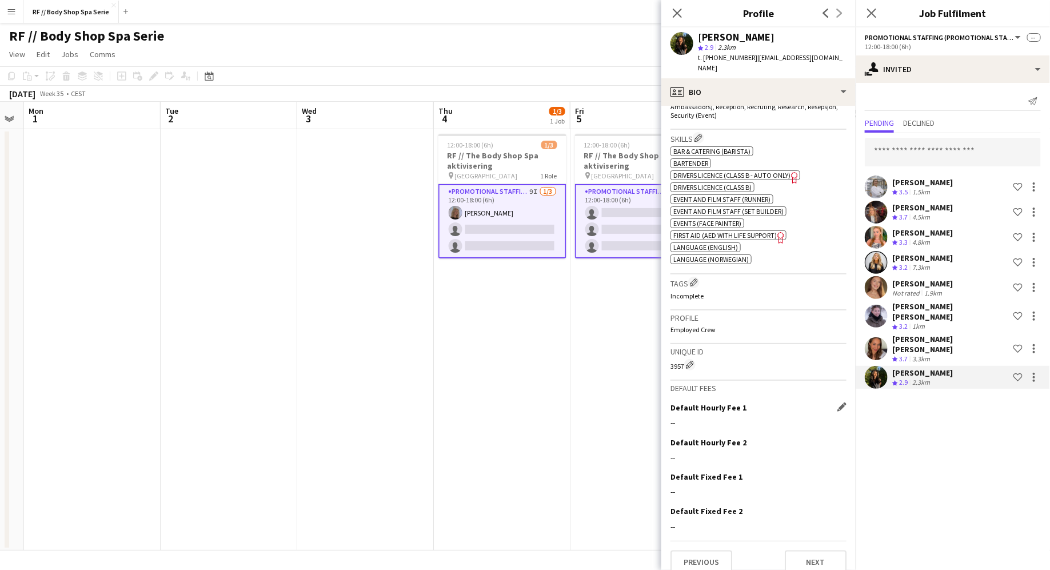
scroll to position [0, 0]
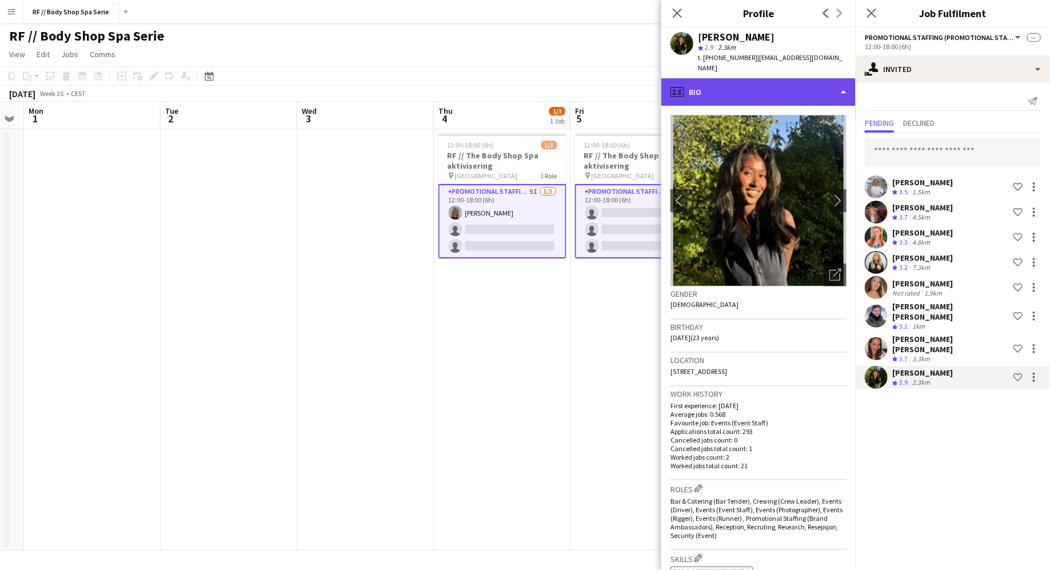
click at [695, 78] on div "profile Bio" at bounding box center [758, 91] width 194 height 27
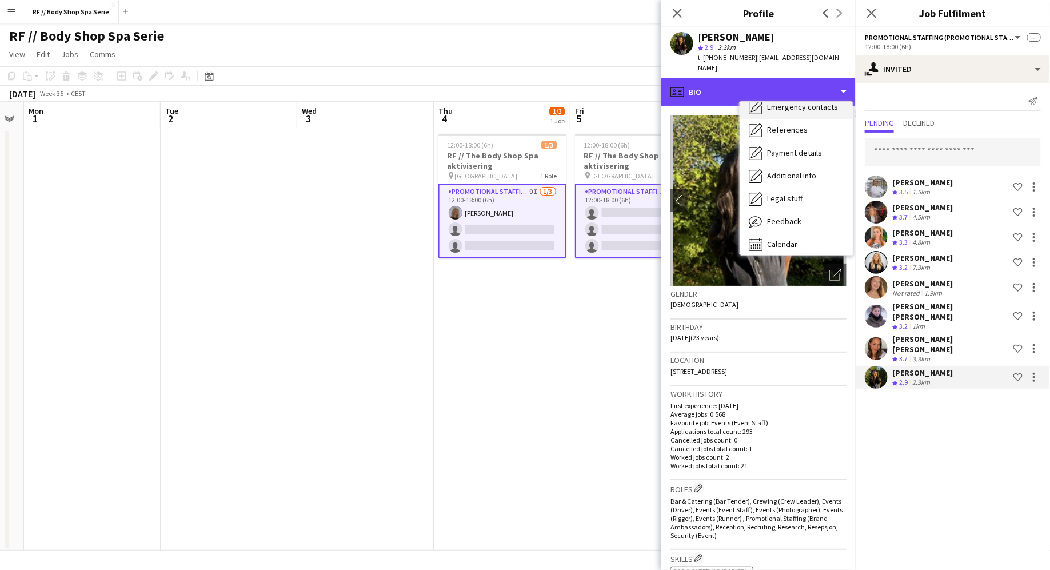
scroll to position [103, 0]
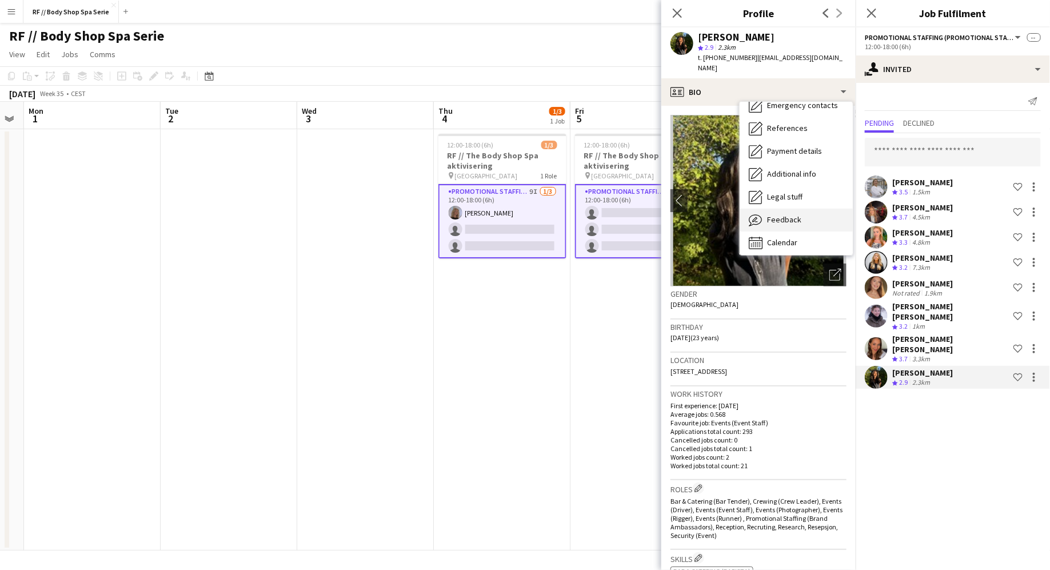
click at [779, 214] on span "Feedback" at bounding box center [784, 219] width 34 height 10
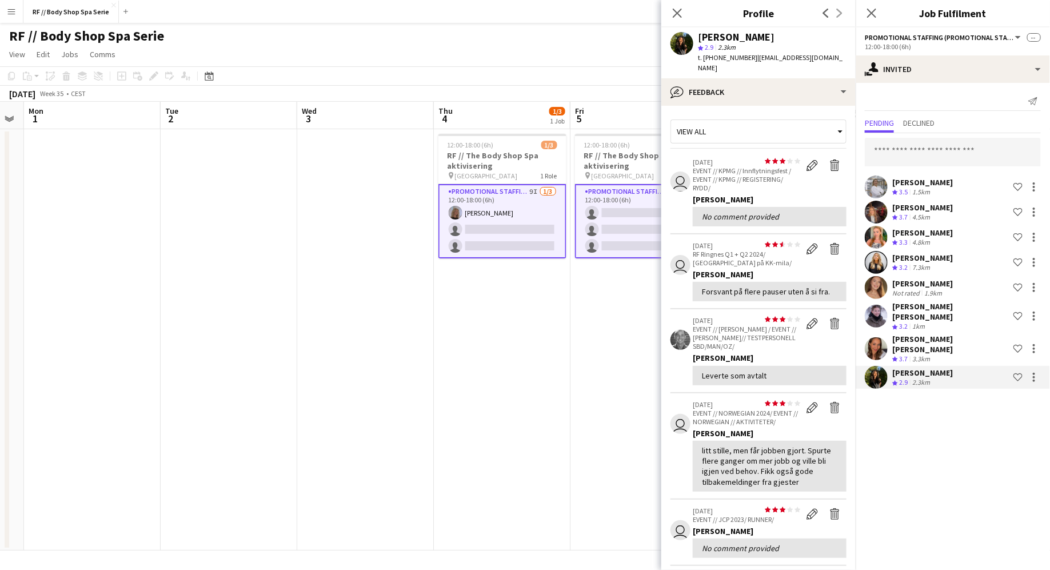
click at [678, 293] on app-crew-profile-feedback-item "user star star star star star star star star star star 28-10-2024 RF Ringnes Q1…" at bounding box center [758, 271] width 176 height 75
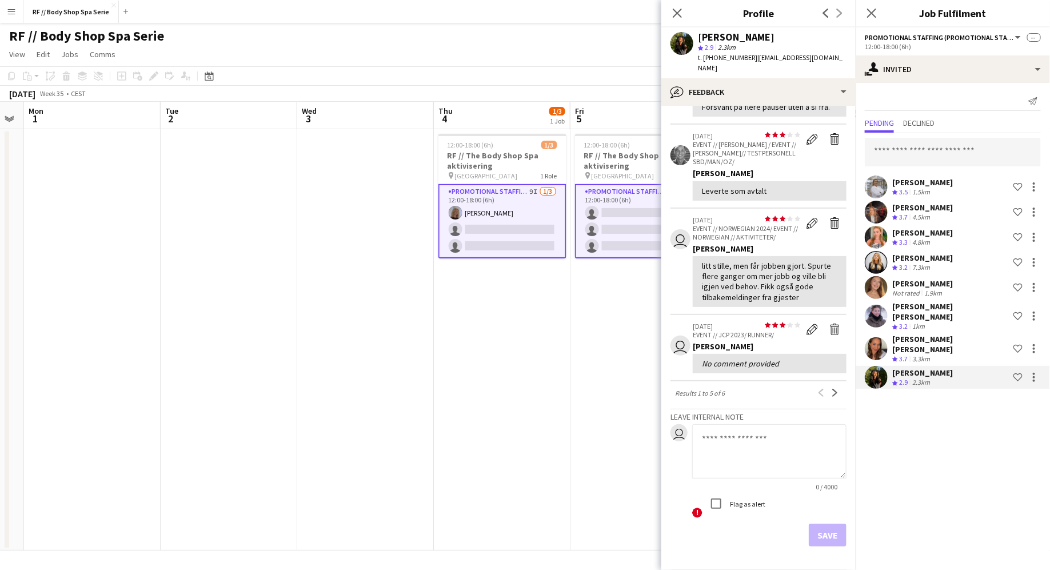
scroll to position [190, 0]
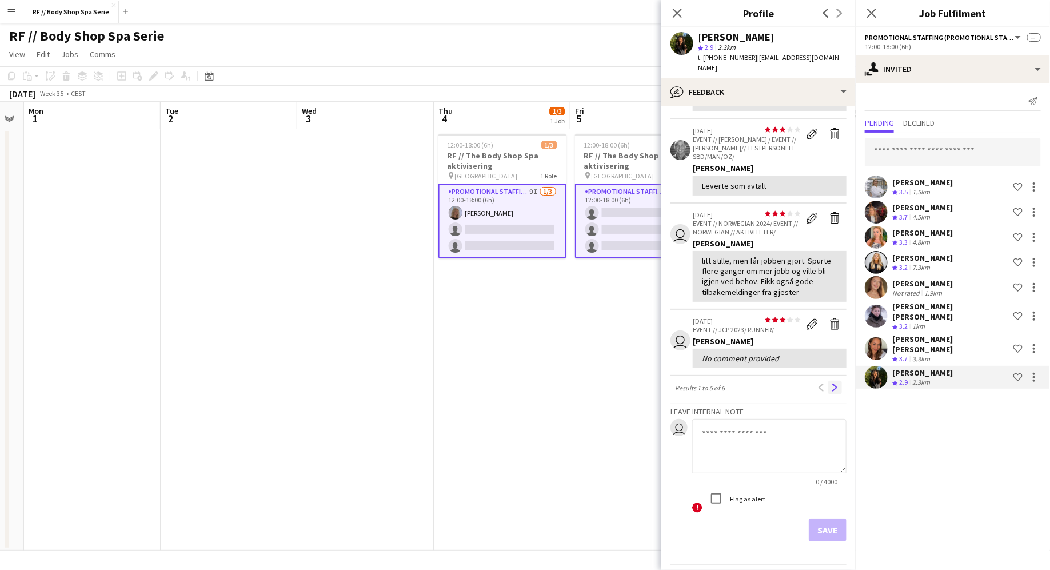
click at [833, 383] on app-icon "Next" at bounding box center [835, 387] width 8 height 8
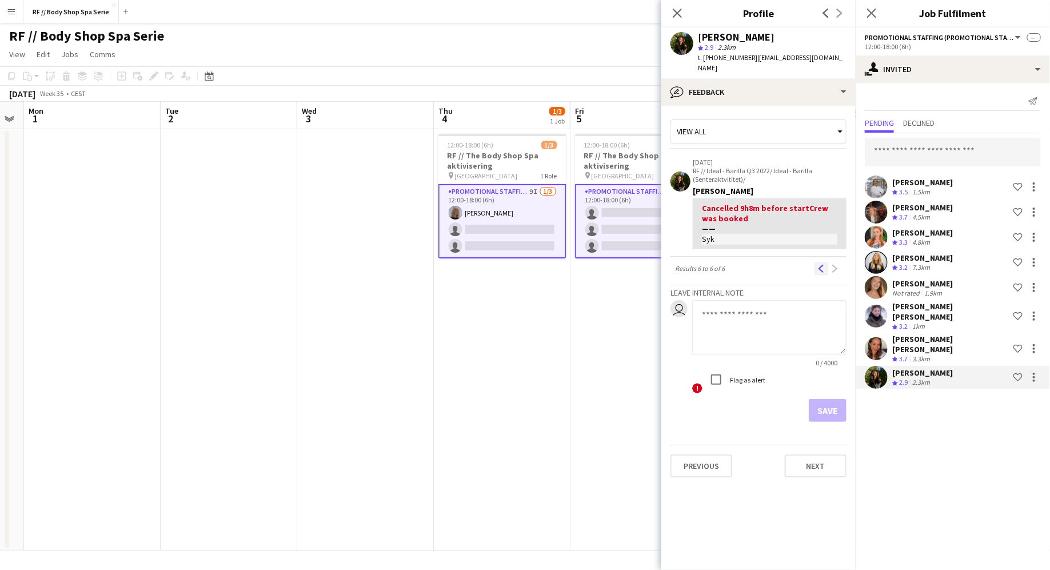
click at [820, 262] on button "Previous" at bounding box center [821, 269] width 14 height 14
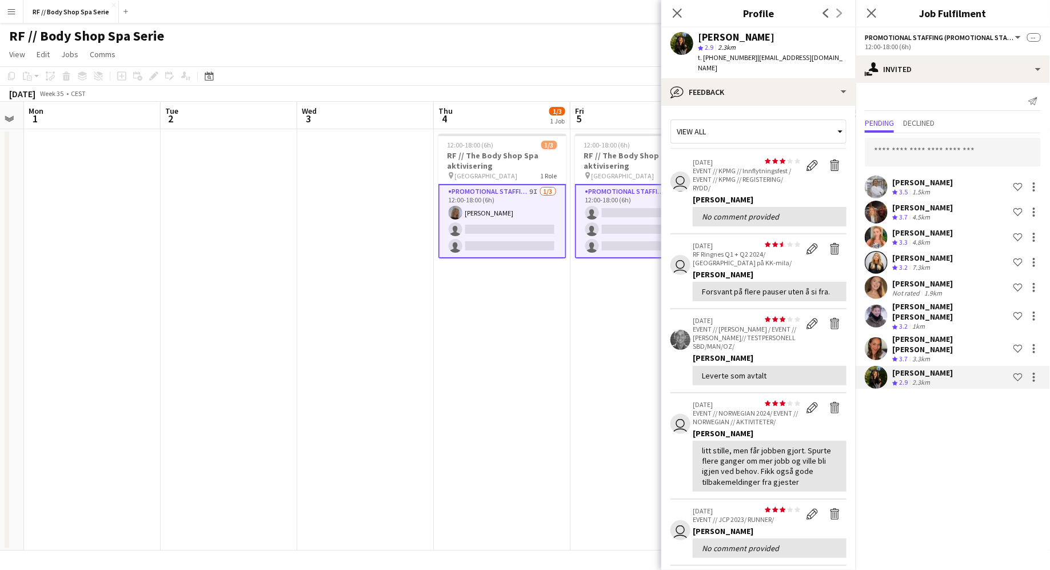
click at [680, 277] on app-crew-profile-feedback-item "user star star star star star star star star star star 28-10-2024 RF Ringnes Q1…" at bounding box center [758, 271] width 176 height 75
click at [839, 354] on div "3.3km" at bounding box center [921, 359] width 22 height 10
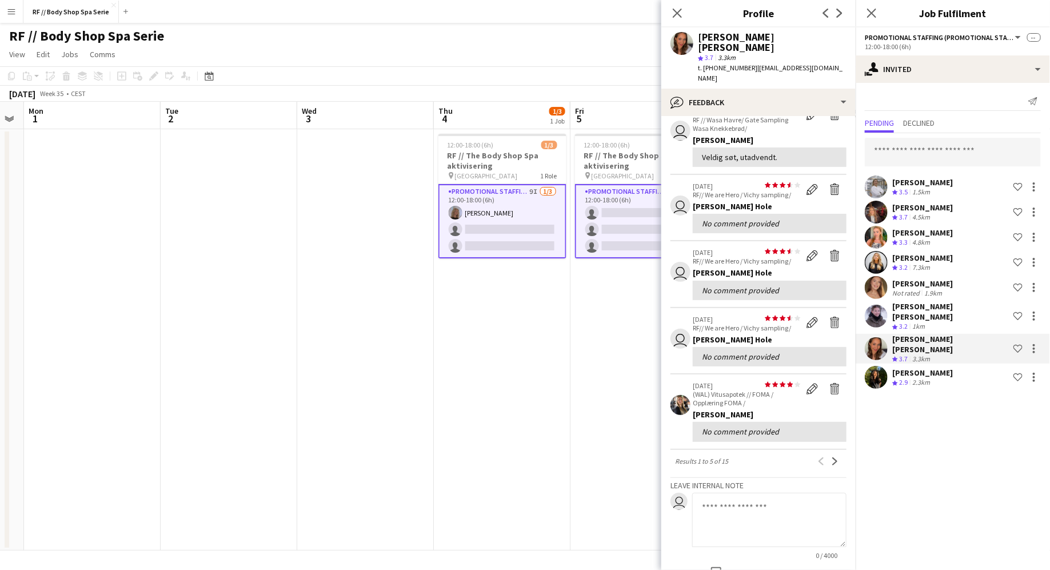
scroll to position [62, 0]
click at [839, 306] on div "[PERSON_NAME] [PERSON_NAME]" at bounding box center [950, 311] width 117 height 21
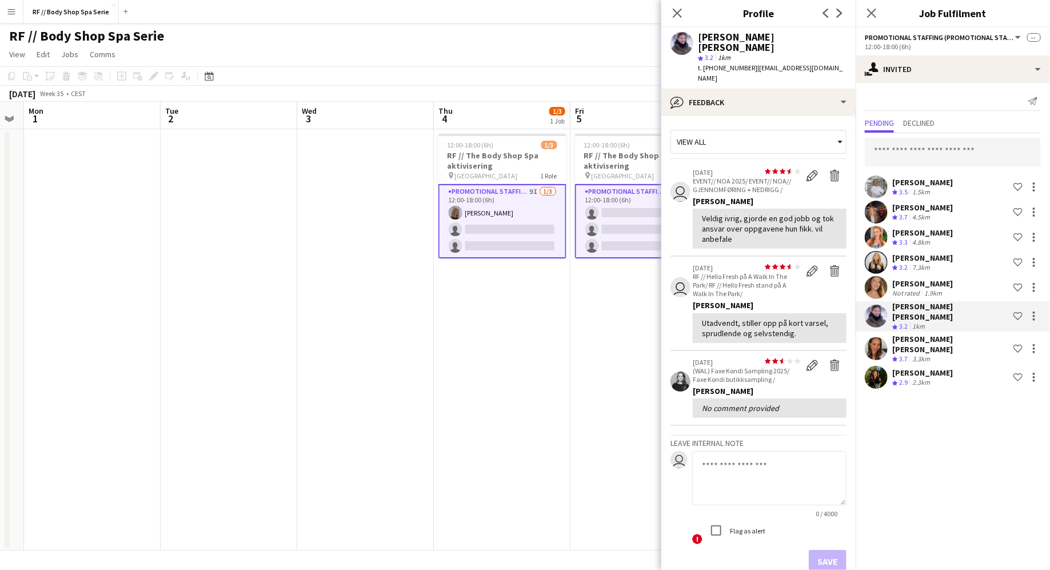
click at [839, 287] on div "[PERSON_NAME]" at bounding box center [922, 283] width 61 height 10
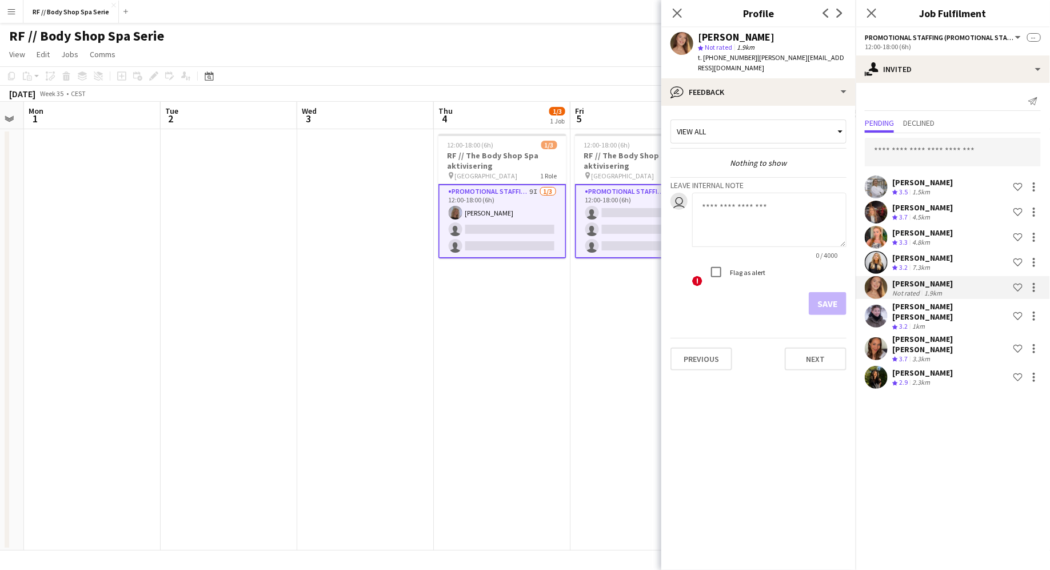
click at [839, 263] on div "7.3km" at bounding box center [921, 268] width 22 height 10
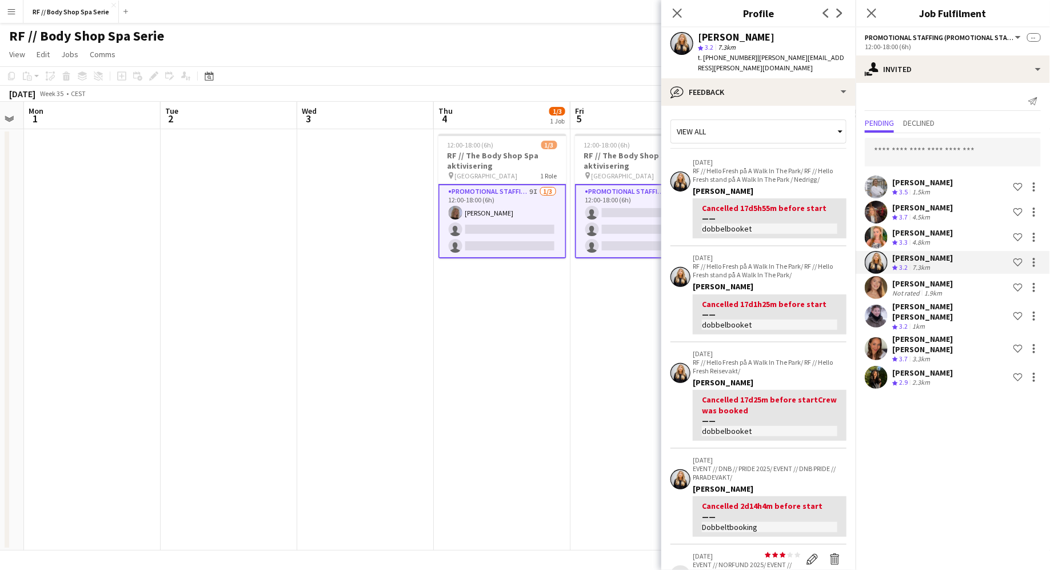
click at [839, 239] on div "4.8km" at bounding box center [921, 243] width 22 height 10
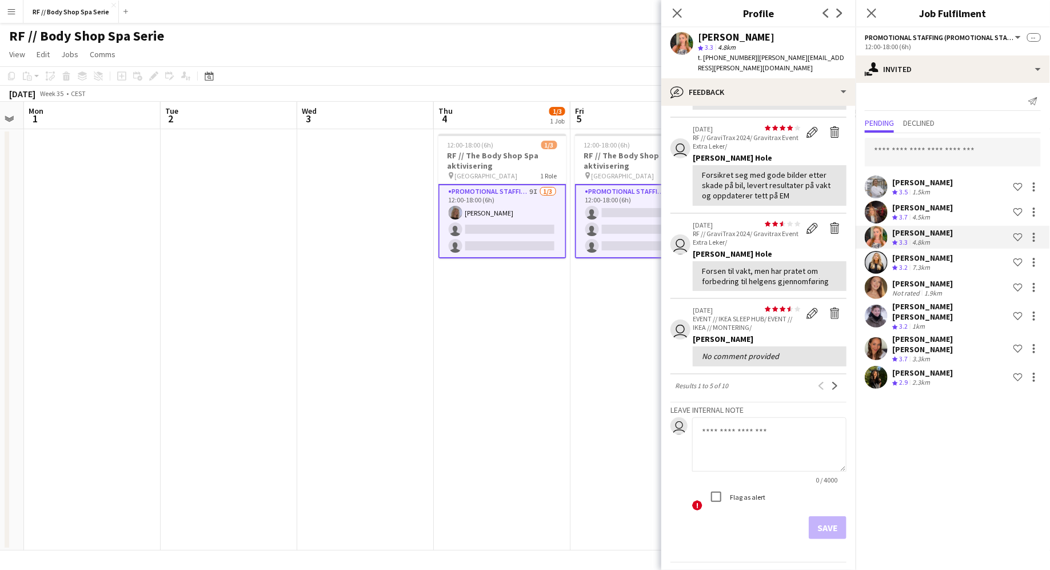
scroll to position [242, 0]
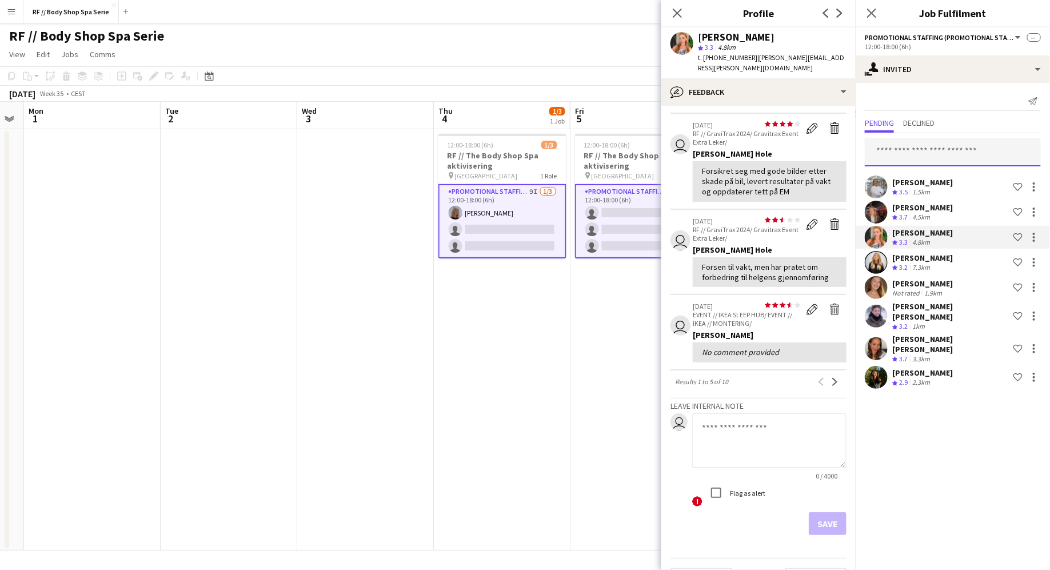
click at [839, 159] on input "text" at bounding box center [953, 152] width 176 height 29
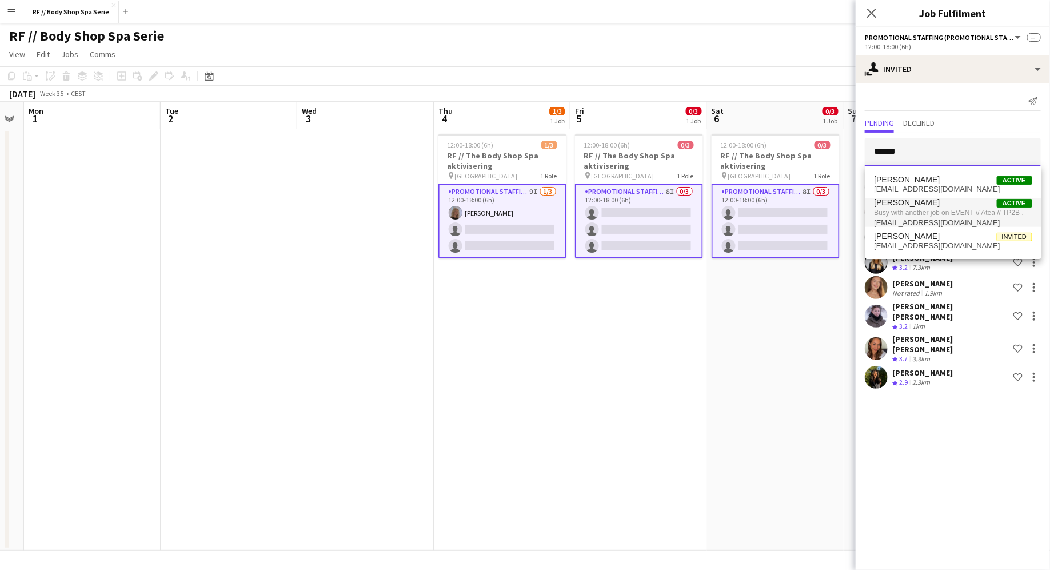
type input "*****"
click at [839, 218] on span "lottelvb@icloud.com" at bounding box center [953, 222] width 158 height 9
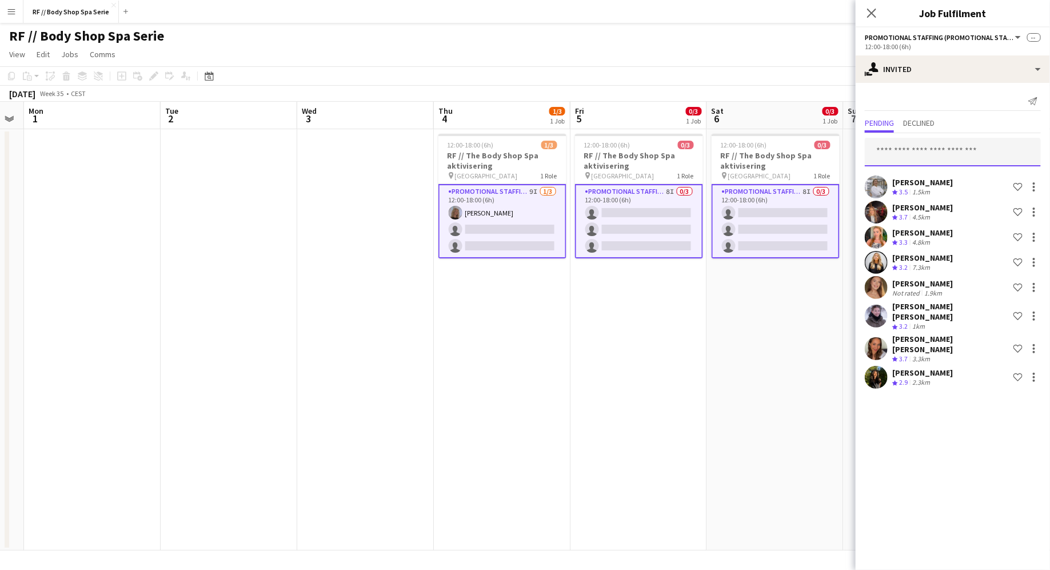
click at [839, 156] on input "text" at bounding box center [953, 152] width 176 height 29
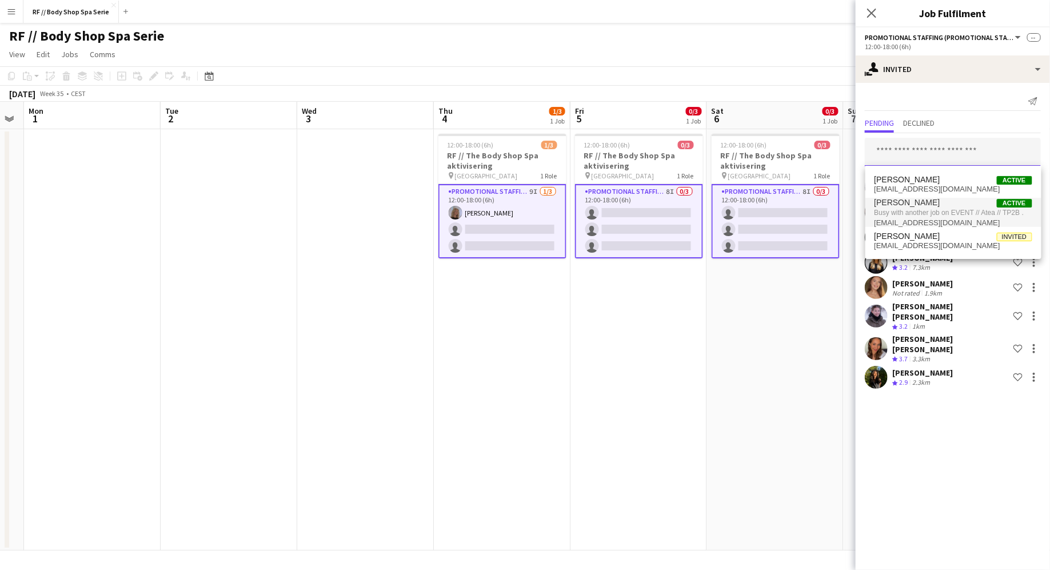
click at [839, 150] on input "text" at bounding box center [953, 152] width 176 height 29
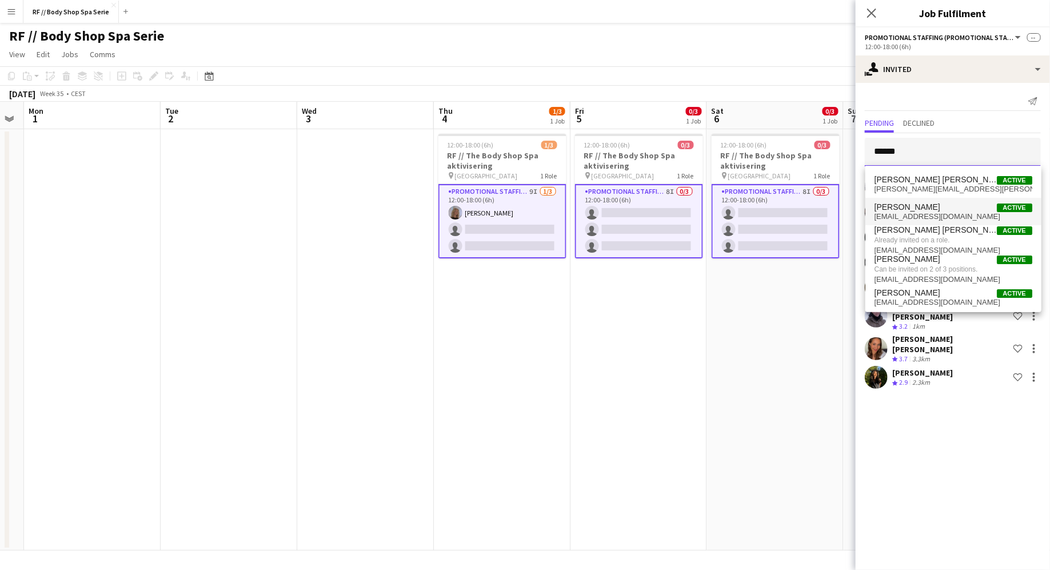
type input "*****"
click at [839, 209] on span "Selma Finne Active" at bounding box center [953, 207] width 158 height 10
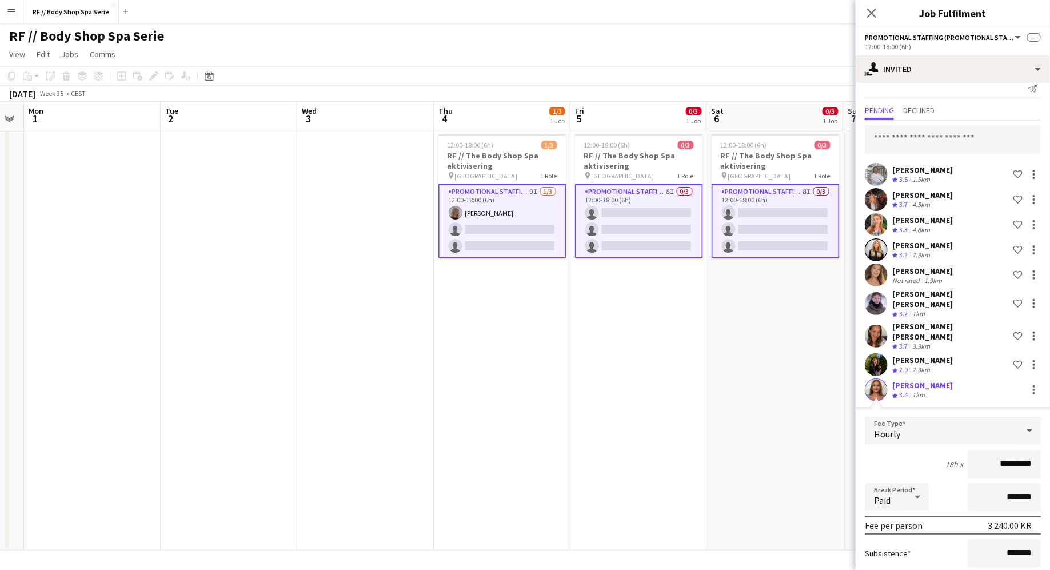
scroll to position [98, 0]
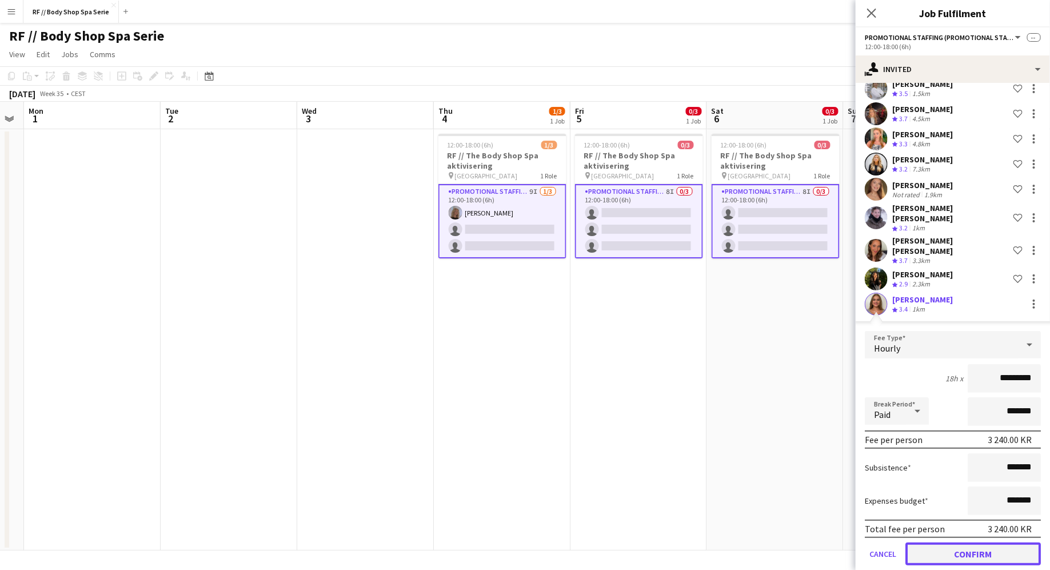
click at [839, 455] on button "Confirm" at bounding box center [972, 553] width 135 height 23
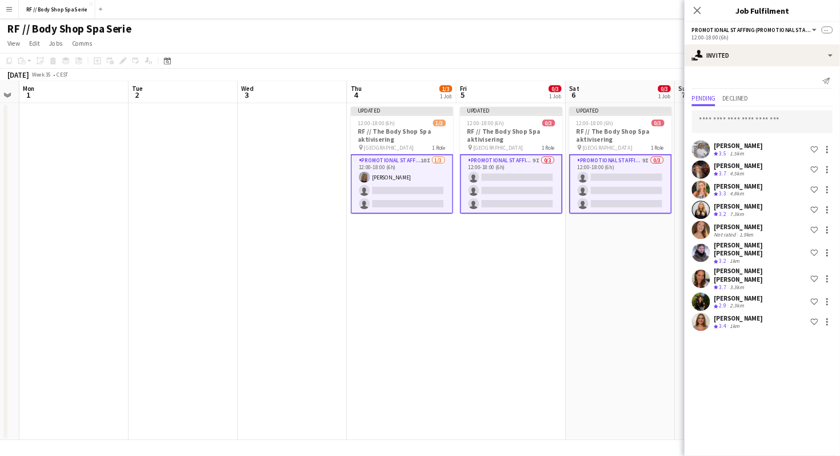
scroll to position [0, 0]
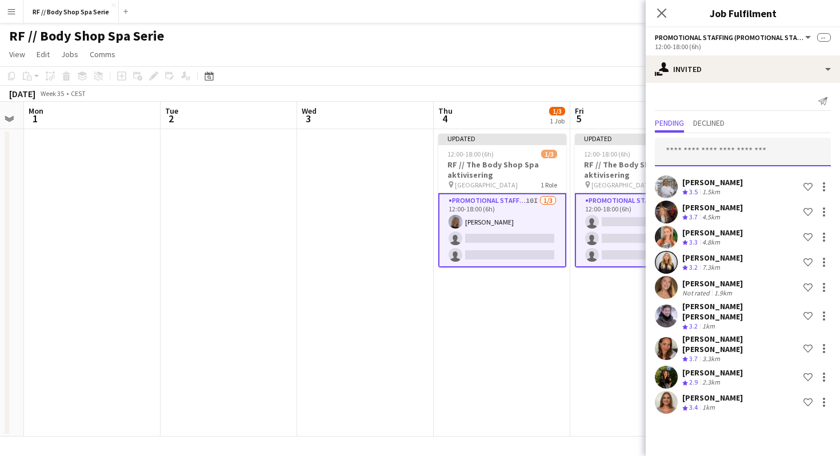
scroll to position [0, 386]
click at [681, 147] on input "text" at bounding box center [743, 152] width 176 height 29
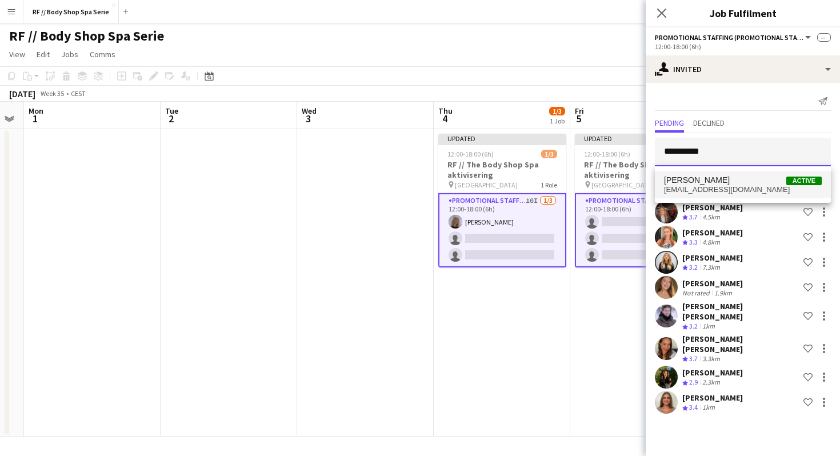
type input "**********"
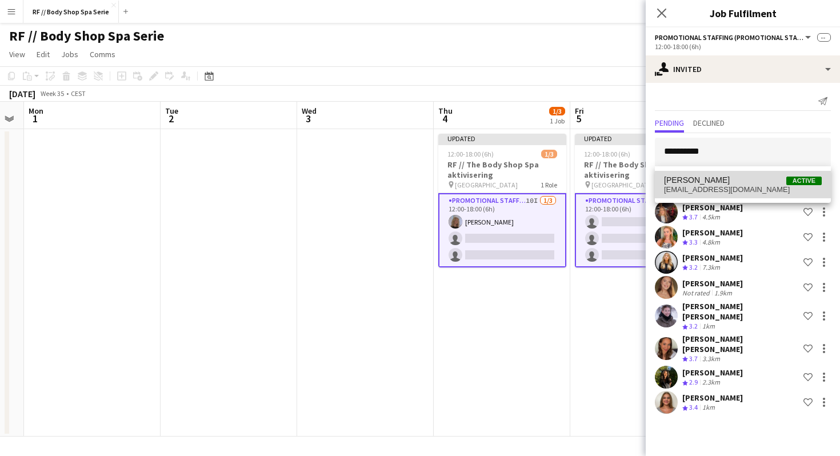
click at [737, 180] on span "Andrea Flo Active" at bounding box center [743, 180] width 158 height 10
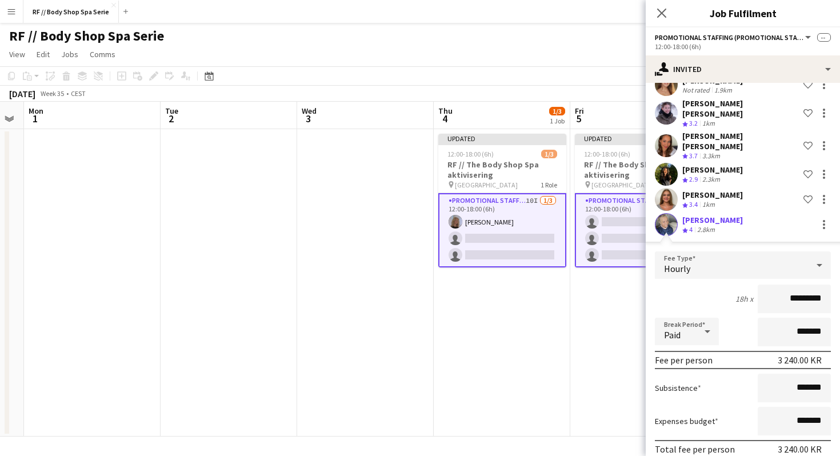
scroll to position [239, 0]
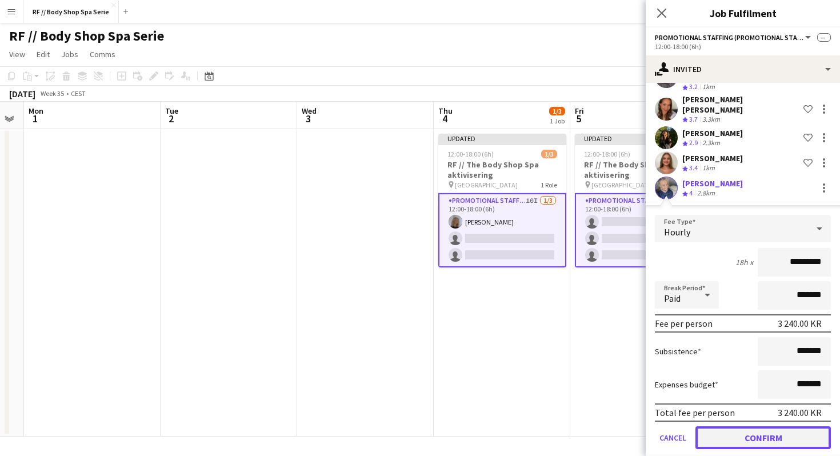
click at [756, 426] on button "Confirm" at bounding box center [762, 437] width 135 height 23
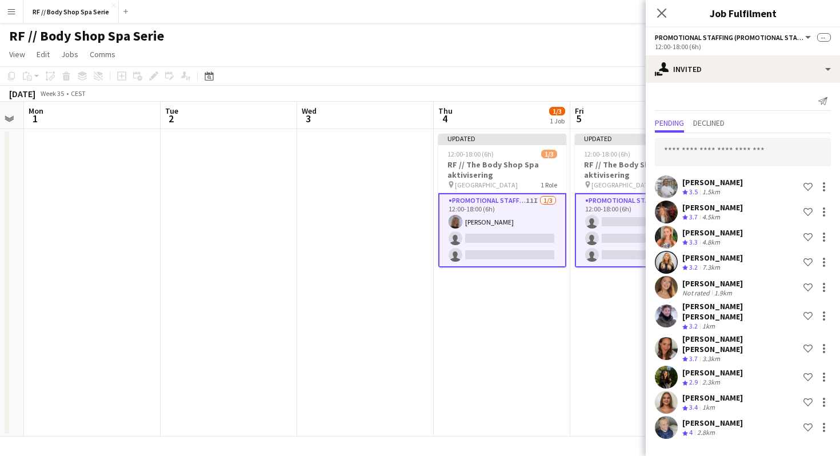
scroll to position [0, 0]
click at [699, 143] on input "text" at bounding box center [743, 152] width 176 height 29
click at [702, 155] on input "text" at bounding box center [743, 152] width 176 height 29
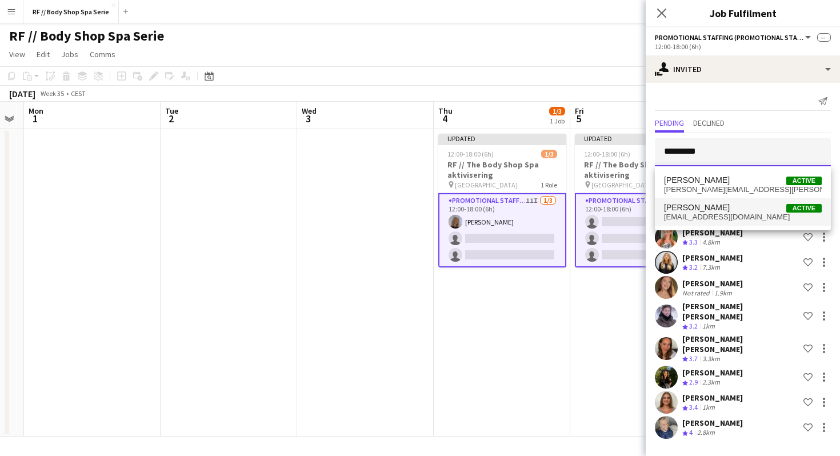
type input "********"
click at [716, 212] on span "[PERSON_NAME]" at bounding box center [697, 208] width 66 height 10
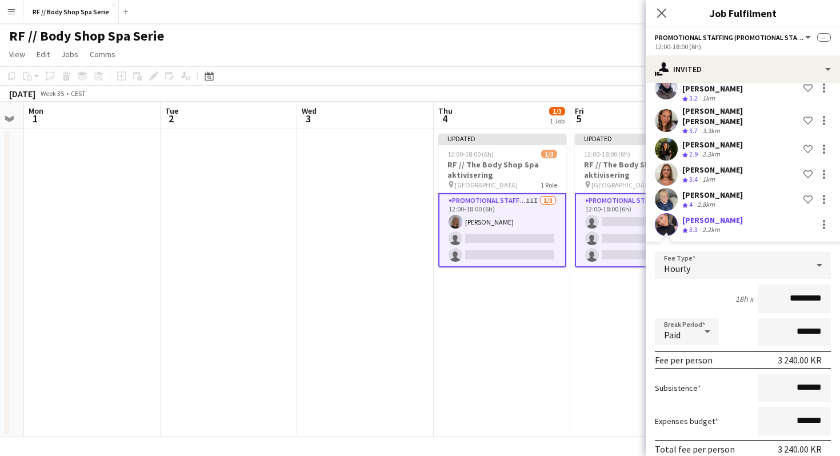
scroll to position [265, 0]
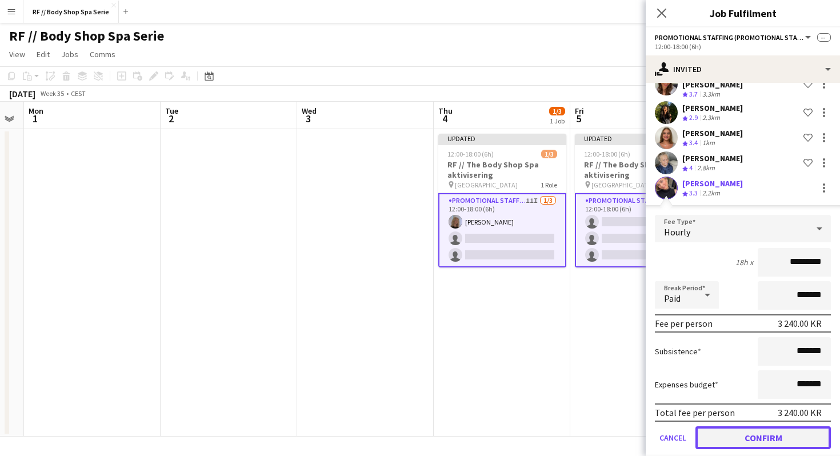
click at [774, 428] on button "Confirm" at bounding box center [762, 437] width 135 height 23
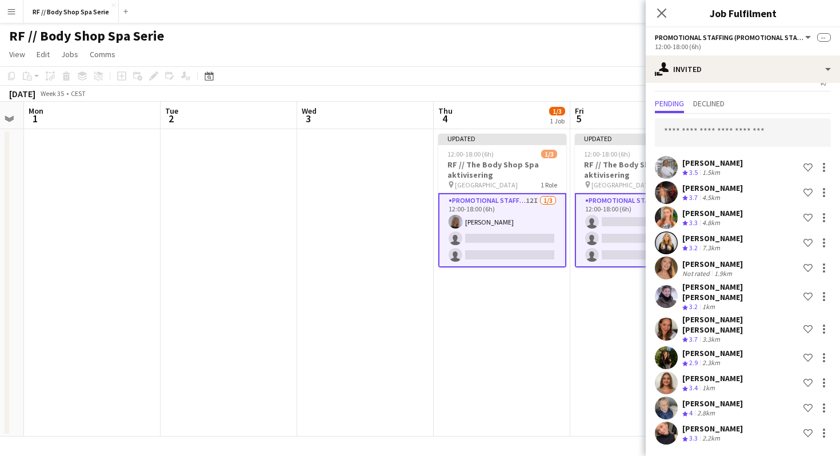
scroll to position [5, 0]
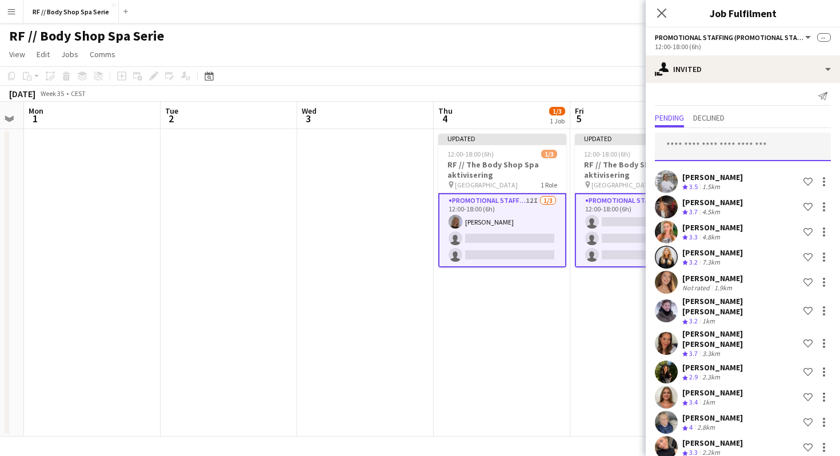
click at [693, 149] on input "text" at bounding box center [743, 147] width 176 height 29
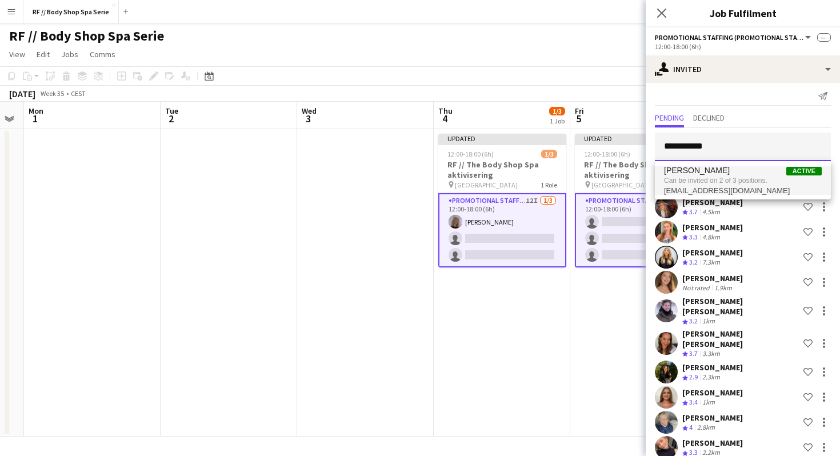
type input "**********"
click at [797, 181] on span "Can be invited on 2 of 3 positions." at bounding box center [743, 180] width 158 height 10
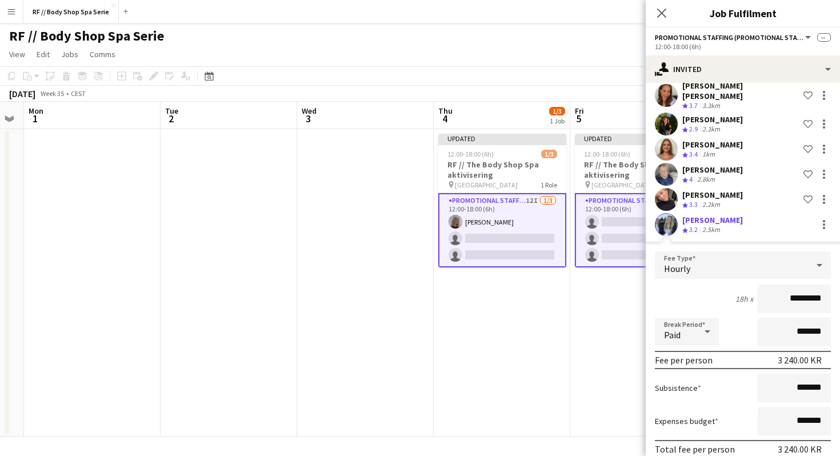
scroll to position [290, 0]
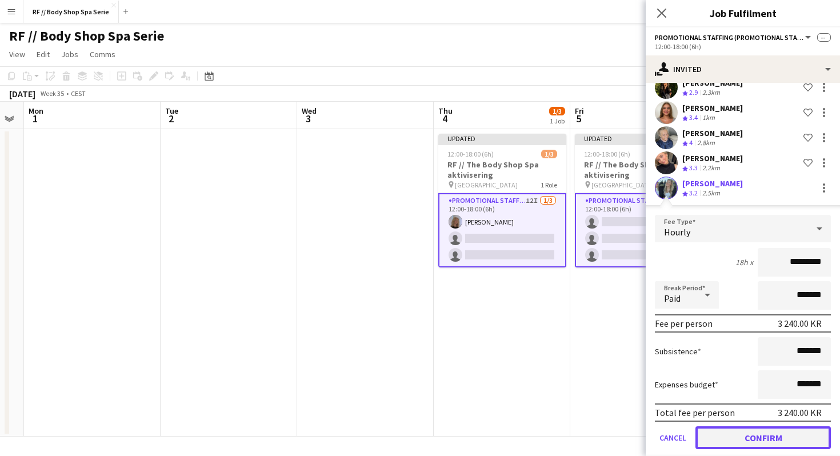
click at [766, 426] on button "Confirm" at bounding box center [762, 437] width 135 height 23
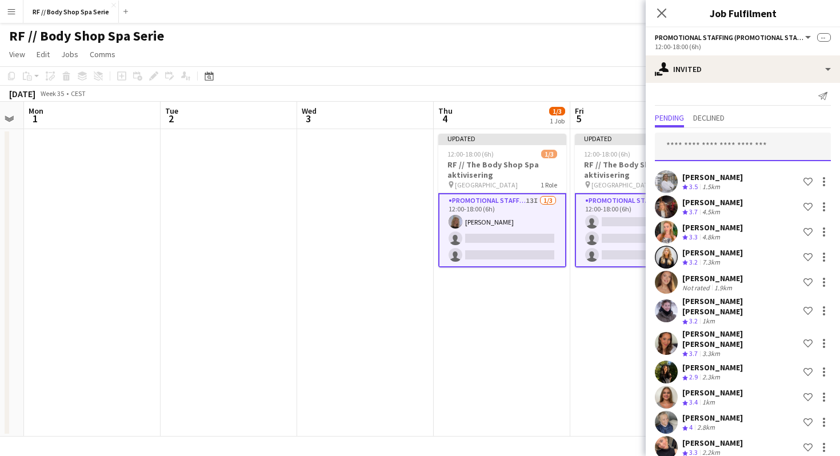
click at [700, 146] on input "text" at bounding box center [743, 147] width 176 height 29
click at [685, 143] on input "text" at bounding box center [743, 147] width 176 height 29
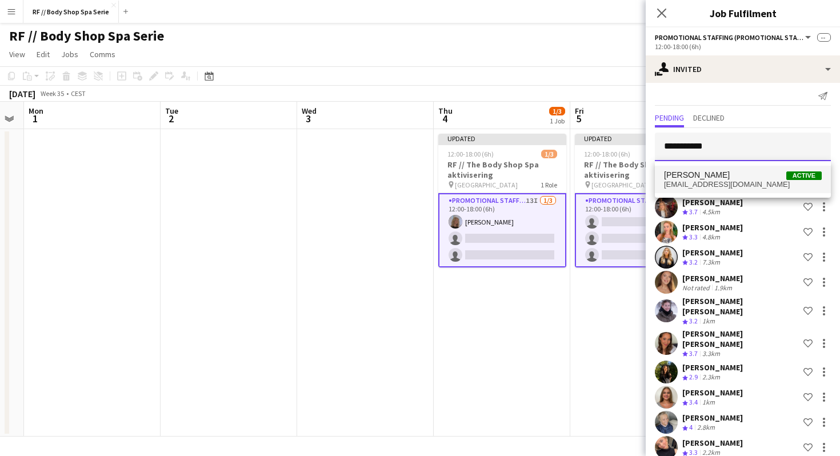
type input "**********"
click at [707, 176] on span "Maria Linnebo" at bounding box center [697, 175] width 66 height 10
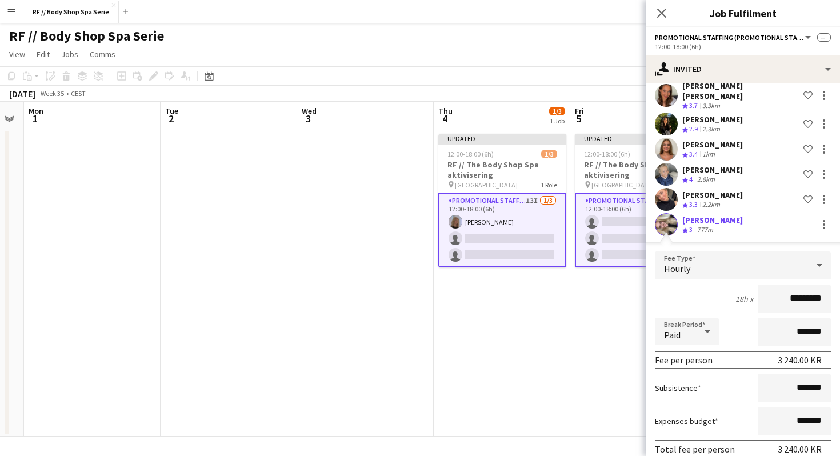
scroll to position [290, 0]
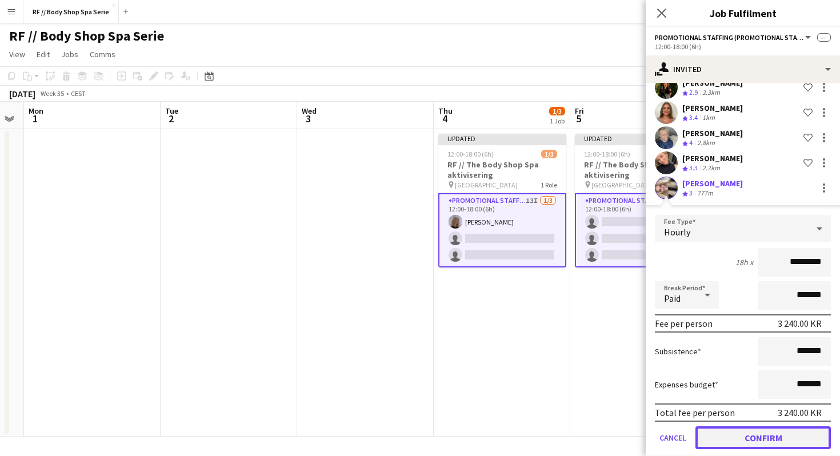
click at [776, 426] on button "Confirm" at bounding box center [762, 437] width 135 height 23
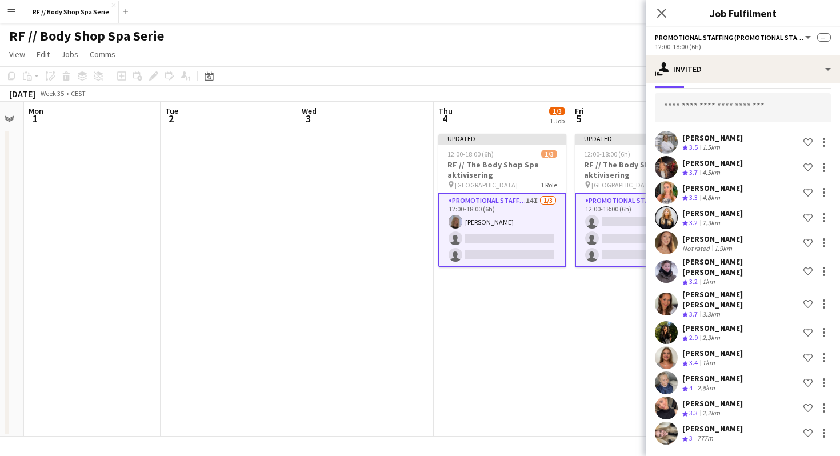
scroll to position [30, 0]
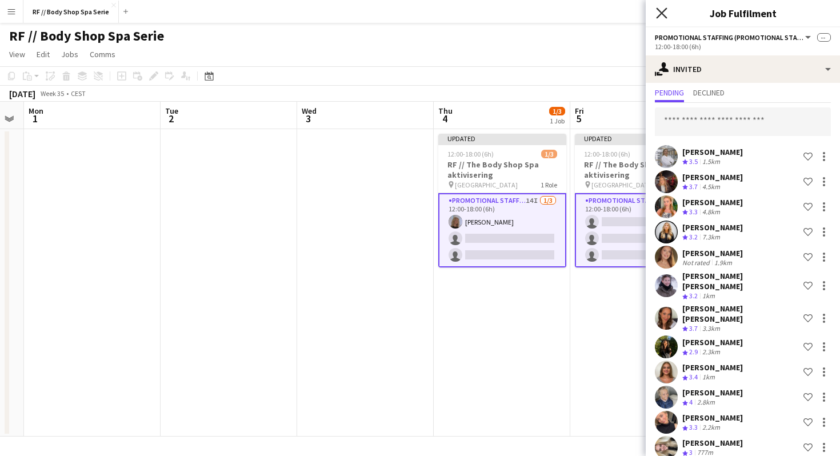
click at [659, 11] on icon at bounding box center [661, 12] width 11 height 11
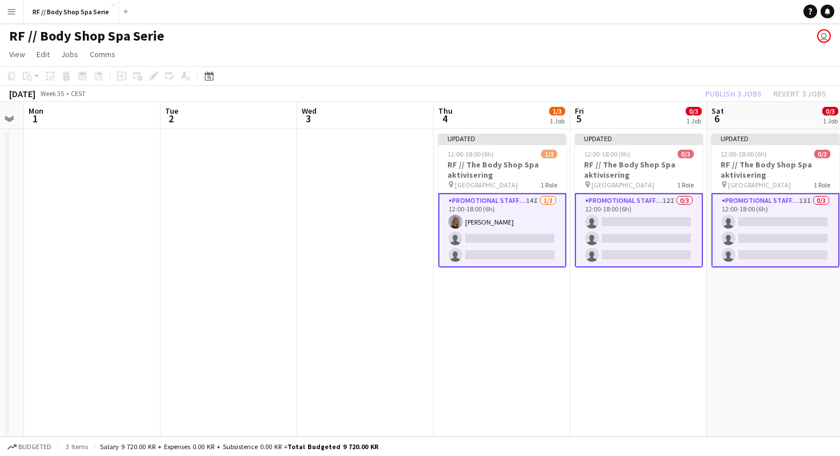
click at [721, 82] on app-toolbar "Copy Paste Paste Command V Paste with crew Command Shift V Paste linked Job Del…" at bounding box center [420, 75] width 840 height 19
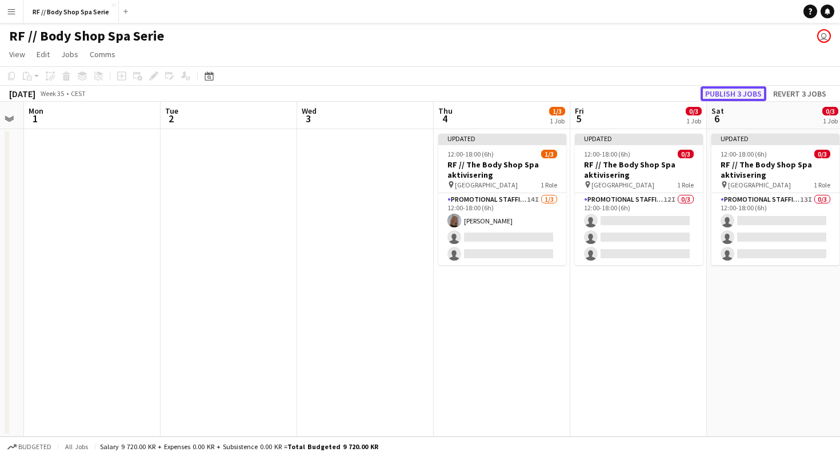
click at [728, 89] on button "Publish 3 jobs" at bounding box center [734, 93] width 66 height 15
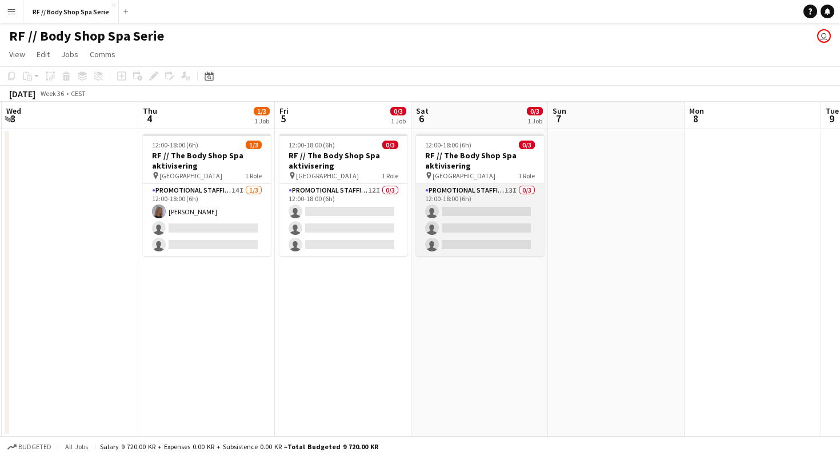
scroll to position [0, 410]
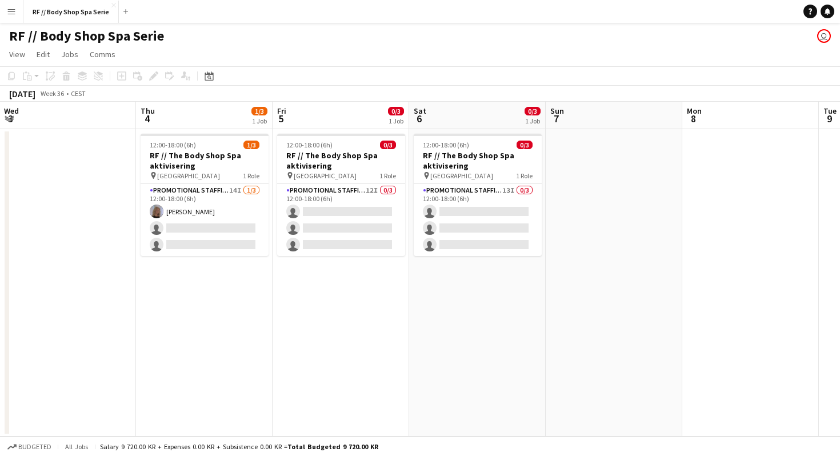
click at [12, 9] on app-icon "Menu" at bounding box center [11, 11] width 9 height 9
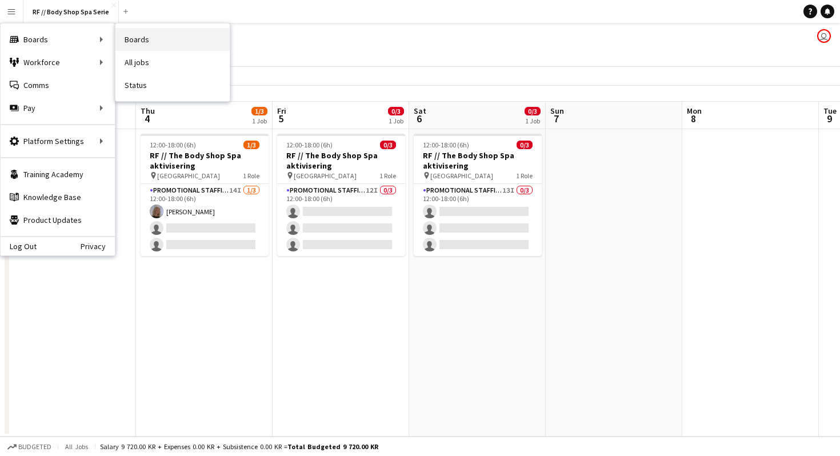
click at [135, 42] on link "Boards" at bounding box center [172, 39] width 114 height 23
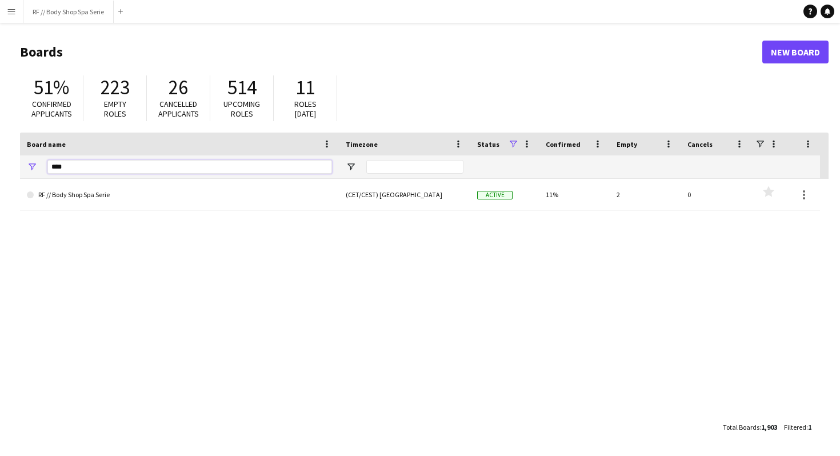
click at [151, 172] on input "****" at bounding box center [189, 167] width 285 height 14
click at [151, 171] on input "****" at bounding box center [189, 167] width 285 height 14
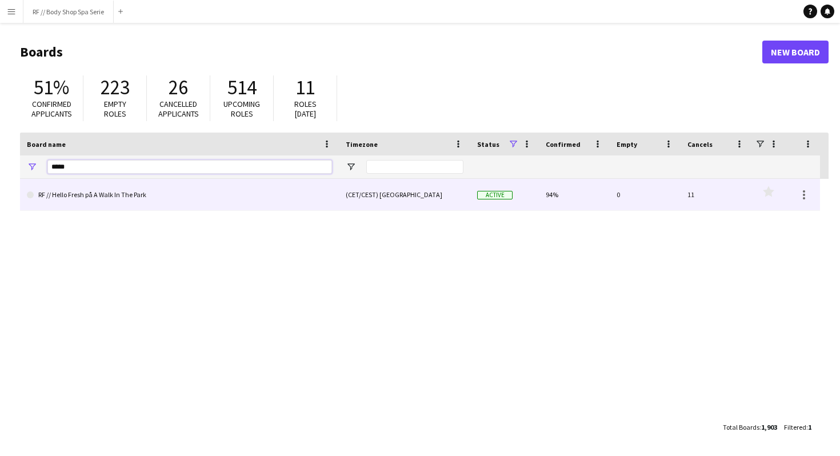
type input "*****"
click at [193, 193] on link "RF // Hello Fresh på A Walk In The Park" at bounding box center [179, 195] width 305 height 32
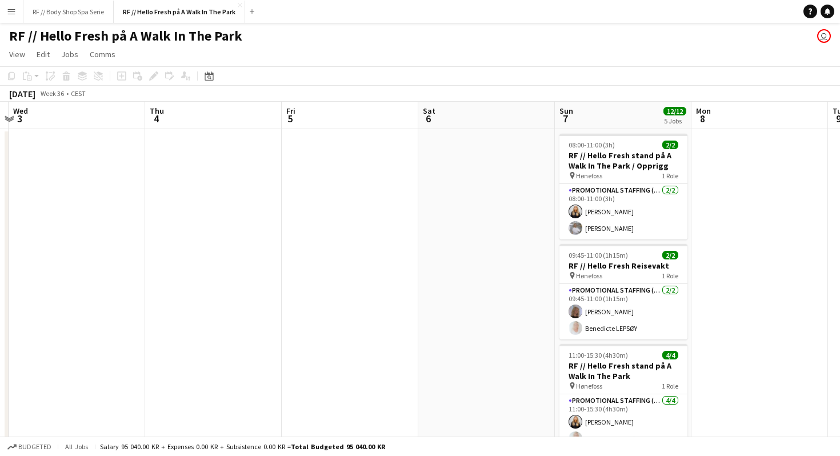
scroll to position [0, 404]
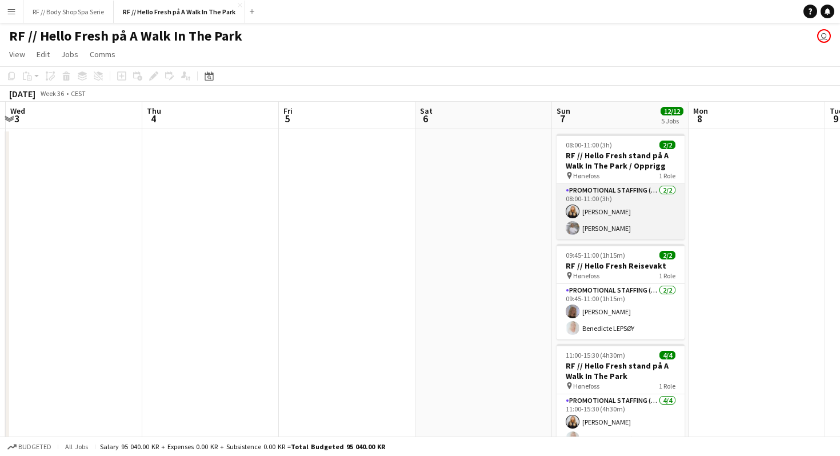
click at [586, 213] on app-card-role "Promotional Staffing (Promotional Staff) 2/2 08:00-11:00 (3h) Julie Langerød Ti…" at bounding box center [621, 211] width 128 height 55
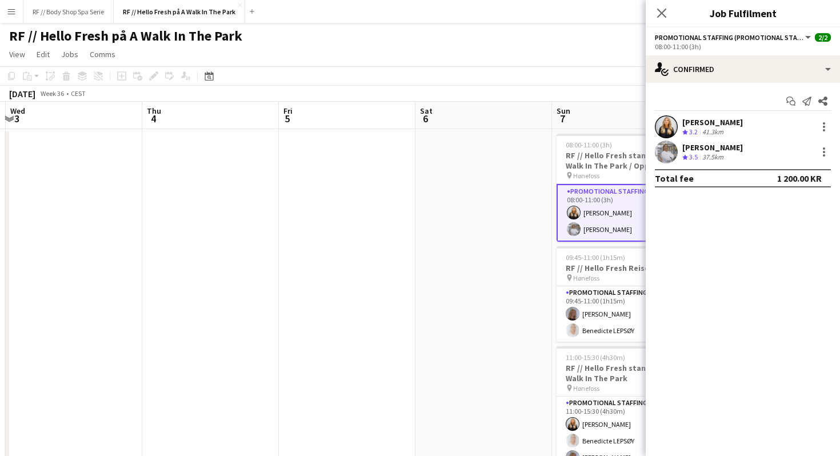
click at [662, 122] on app-user-avatar at bounding box center [666, 126] width 23 height 23
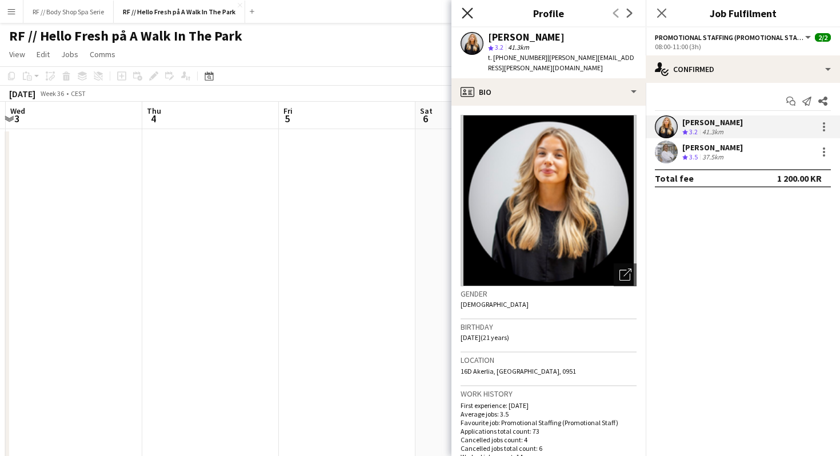
click at [465, 12] on icon "Close pop-in" at bounding box center [467, 12] width 11 height 11
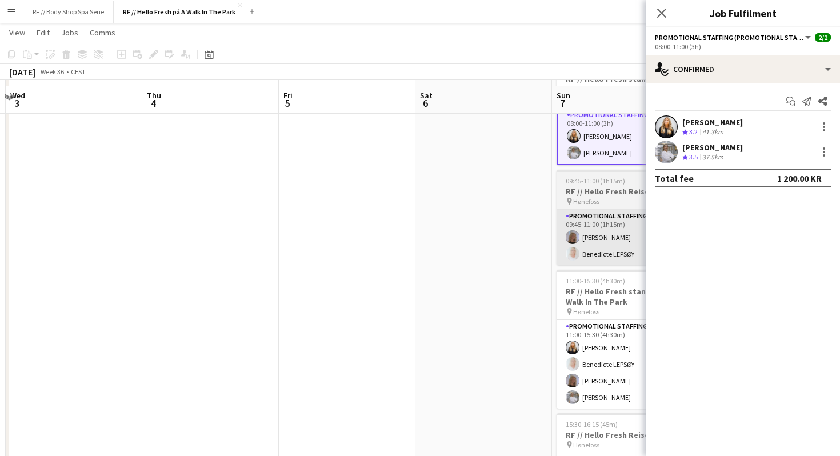
scroll to position [85, 0]
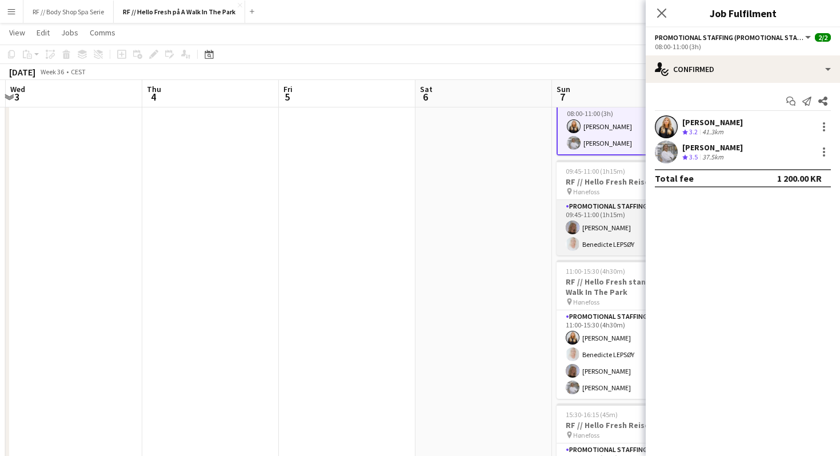
click at [602, 243] on app-card-role "Promotional Staffing (Promotional Staff) 2/2 09:45-11:00 (1h15m) Maria Egeland …" at bounding box center [621, 227] width 128 height 55
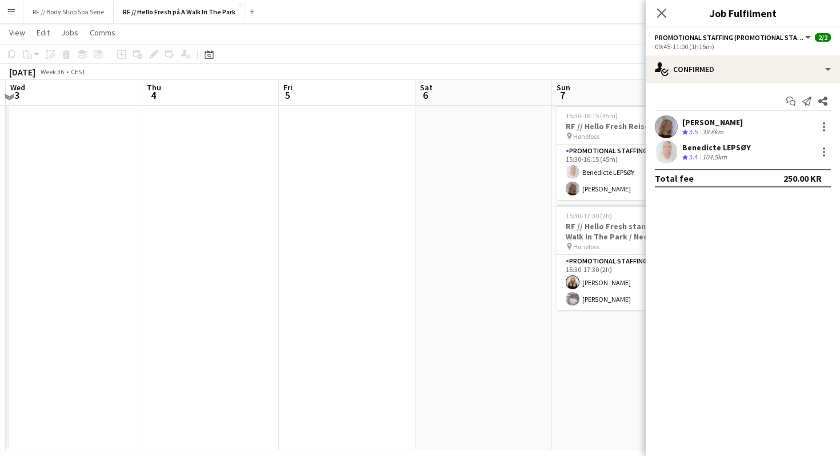
scroll to position [392, 0]
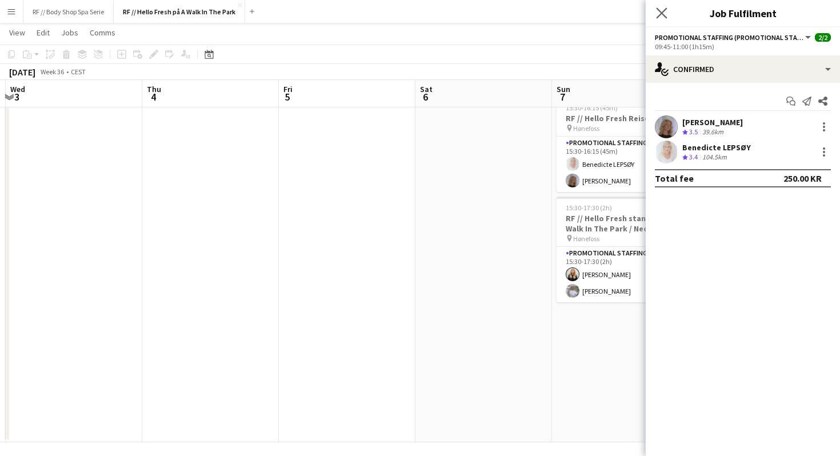
click at [664, 19] on app-icon "Close pop-in" at bounding box center [662, 13] width 17 height 17
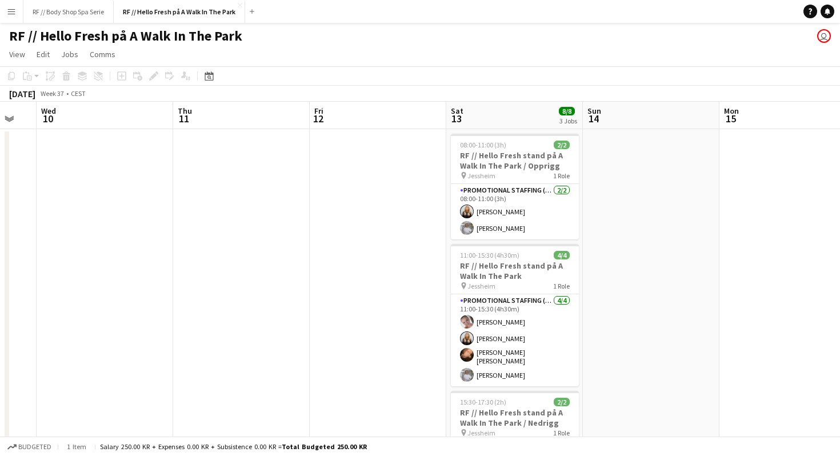
scroll to position [0, 318]
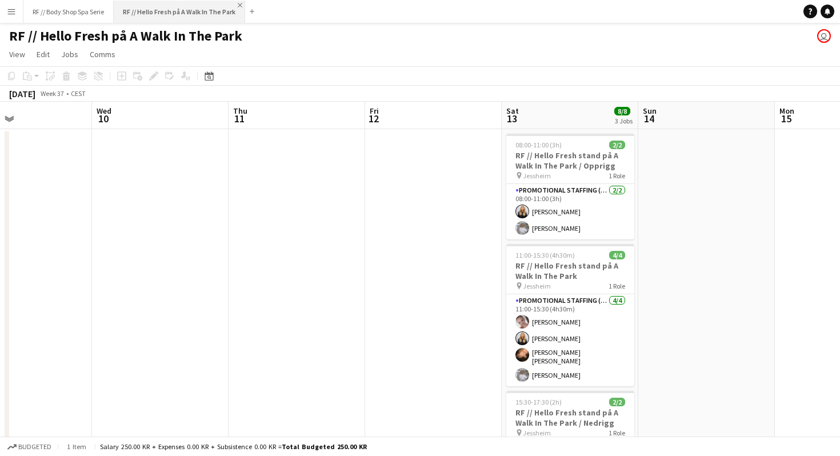
click at [242, 5] on app-icon "Close" at bounding box center [240, 5] width 5 height 5
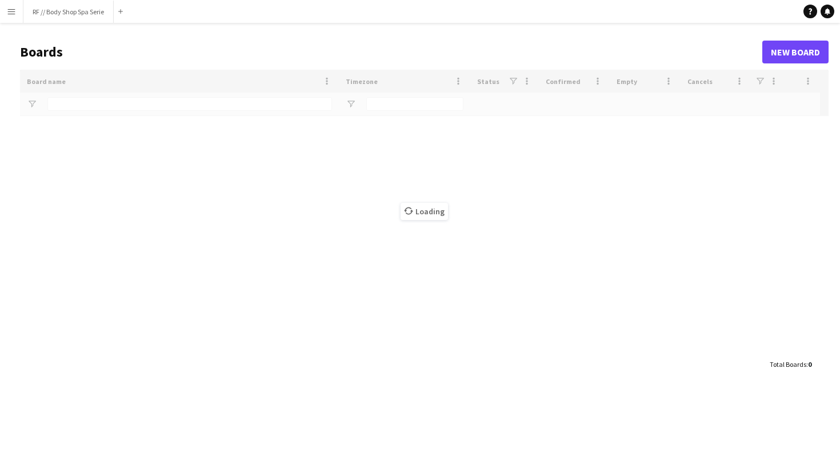
type input "*****"
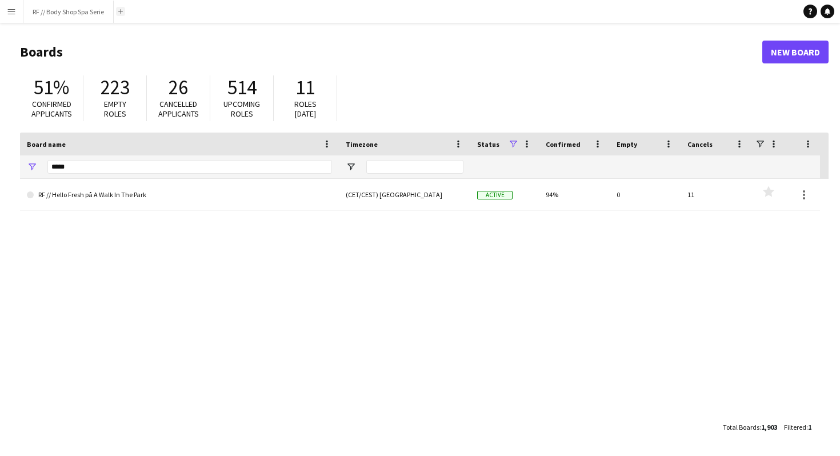
click at [123, 10] on app-icon "Add" at bounding box center [120, 11] width 5 height 5
click at [117, 159] on div "*****" at bounding box center [189, 166] width 285 height 23
click at [113, 166] on input "*****" at bounding box center [189, 167] width 285 height 14
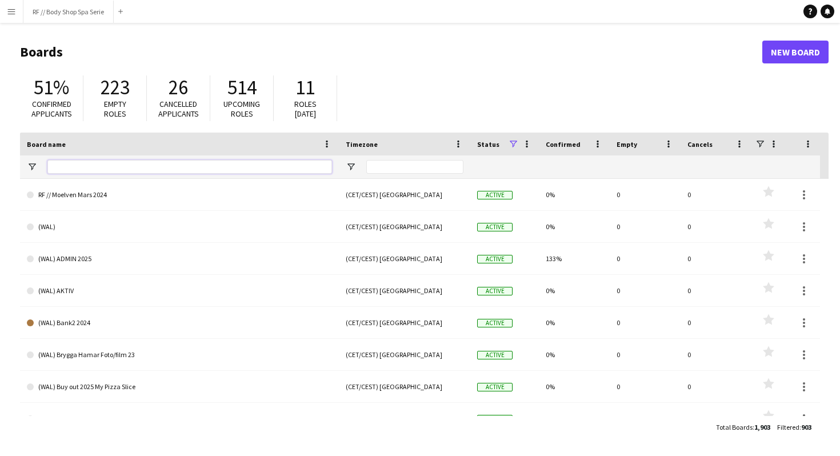
click at [129, 162] on input "Board name Filter Input" at bounding box center [189, 167] width 285 height 14
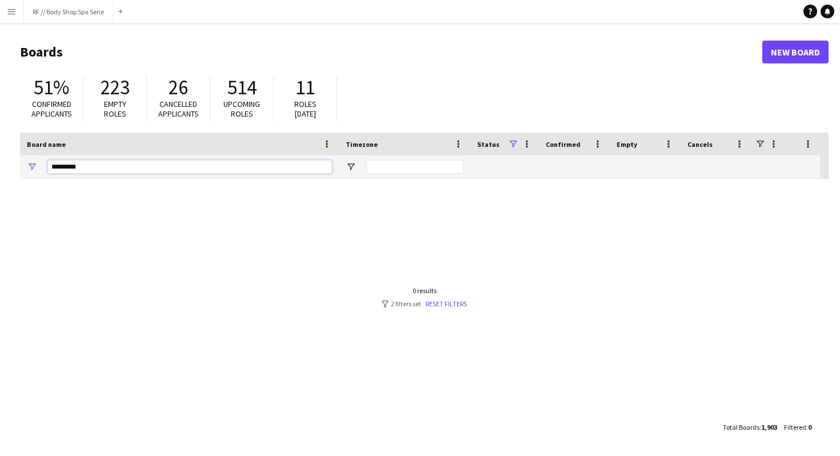
type input "*********"
click at [452, 299] on div "0 results filter-1 2 filters set Reset filters" at bounding box center [424, 297] width 85 height 22
click at [452, 299] on link "Reset filters" at bounding box center [446, 303] width 41 height 9
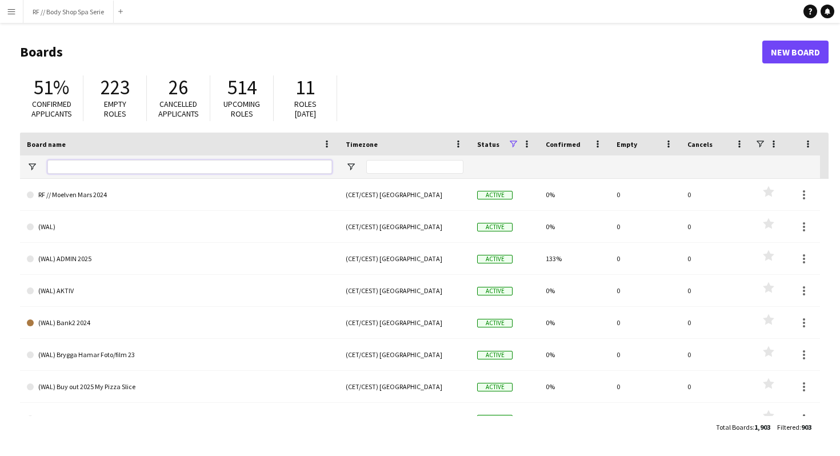
click at [130, 167] on input "Board name Filter Input" at bounding box center [189, 167] width 285 height 14
type input "*********"
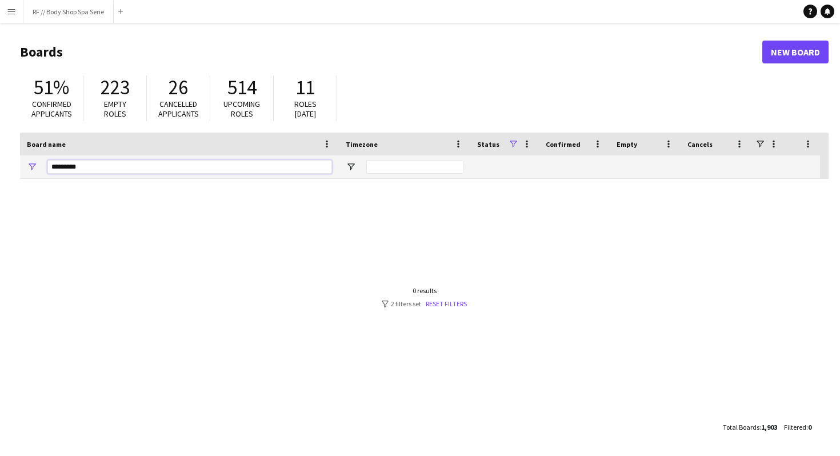
click at [199, 169] on input "*********" at bounding box center [189, 167] width 285 height 14
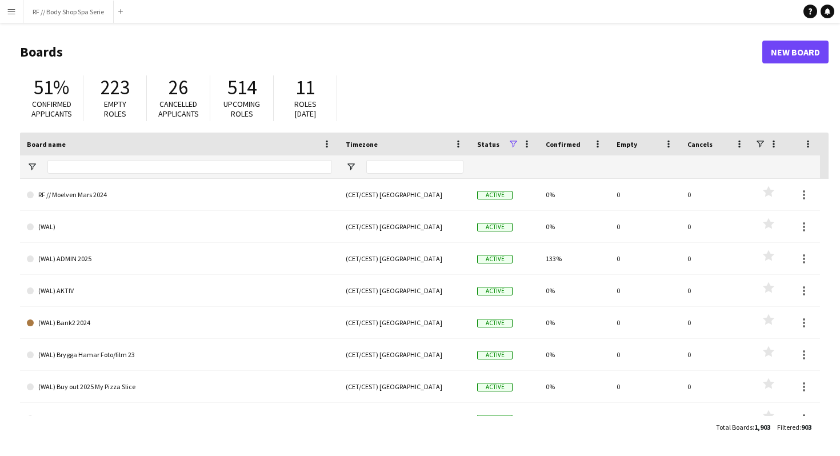
click at [26, 82] on div "51% Confirmed applicants" at bounding box center [51, 98] width 63 height 46
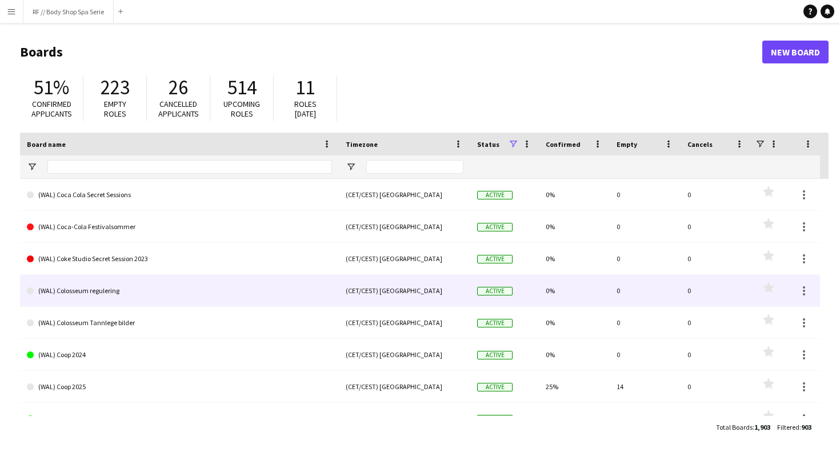
scroll to position [362, 0]
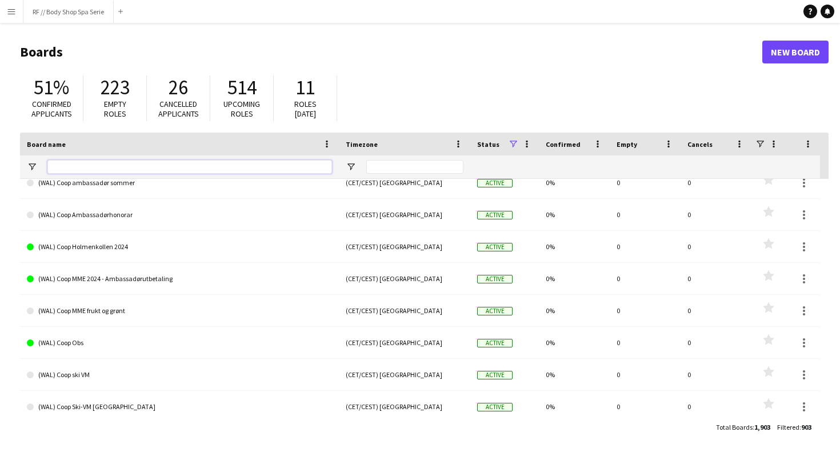
click at [110, 169] on input "Board name Filter Input" at bounding box center [189, 167] width 285 height 14
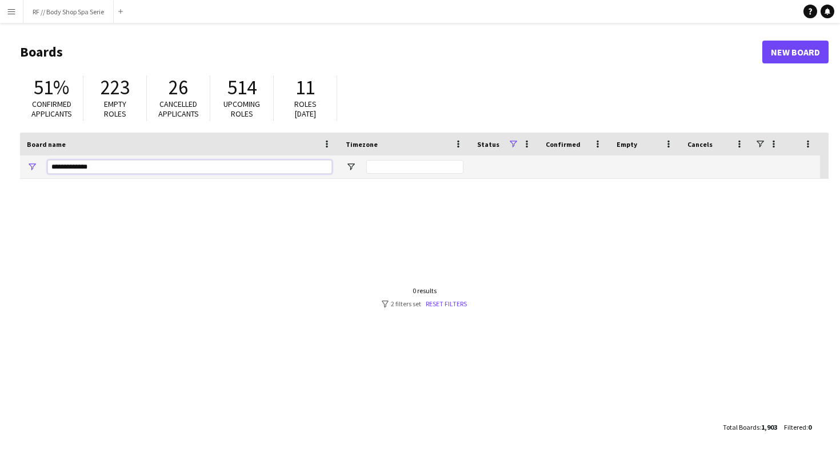
click at [116, 169] on input "**********" at bounding box center [189, 167] width 285 height 14
type input "*"
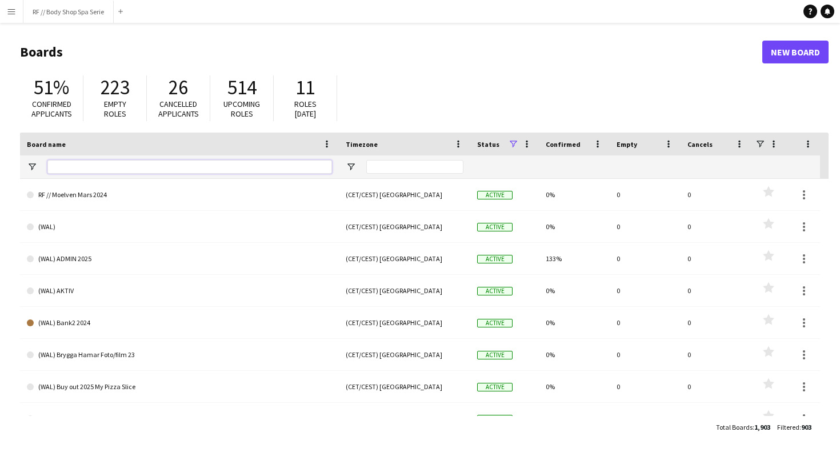
click at [78, 170] on input "Board name Filter Input" at bounding box center [189, 167] width 285 height 14
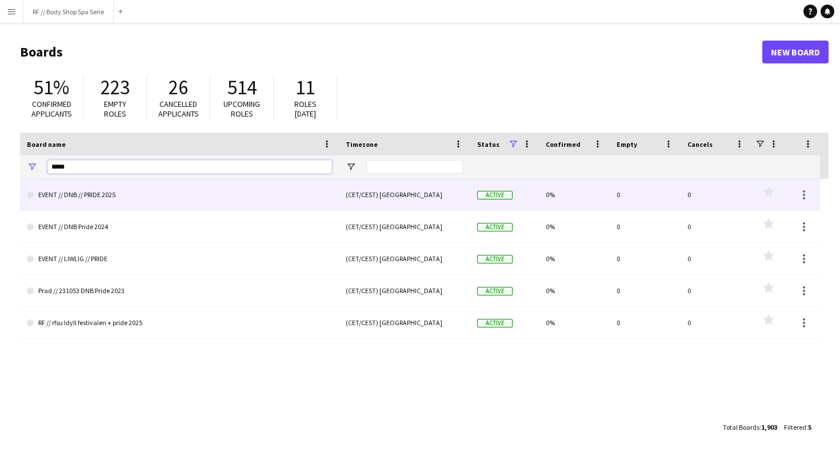
type input "*****"
click at [107, 195] on link "EVENT // DNB // PRIDE 2025" at bounding box center [179, 195] width 305 height 32
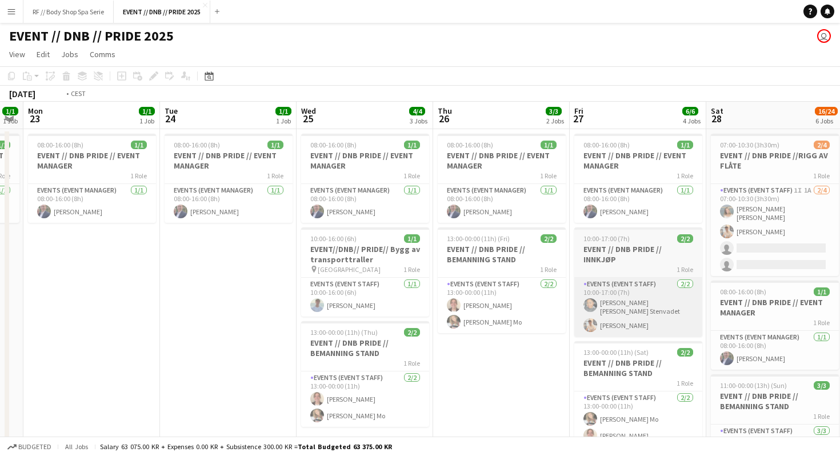
scroll to position [0, 248]
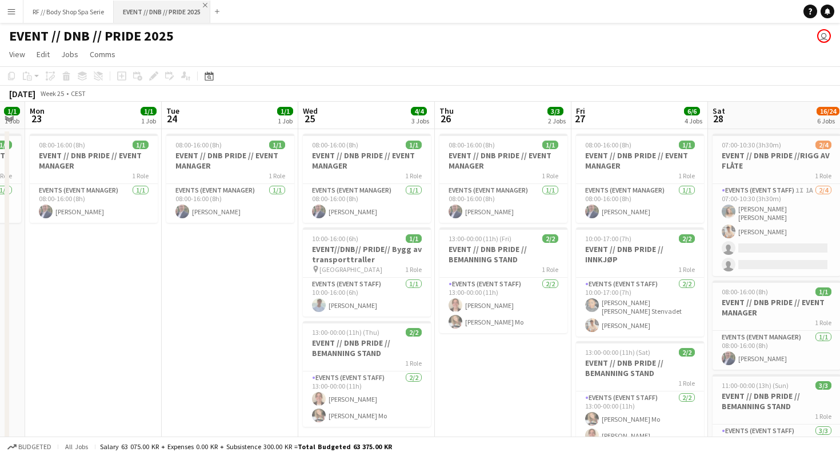
click at [207, 5] on app-icon "Close" at bounding box center [205, 5] width 5 height 5
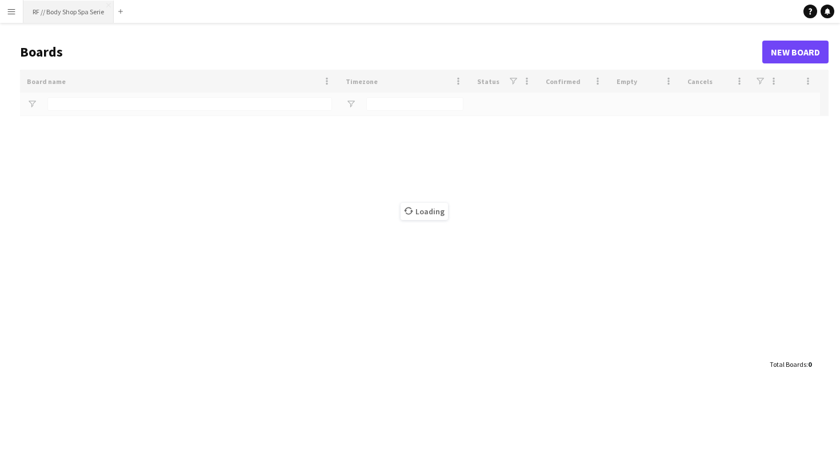
click at [55, 9] on button "RF // Body Shop Spa Serie Close" at bounding box center [68, 12] width 90 height 22
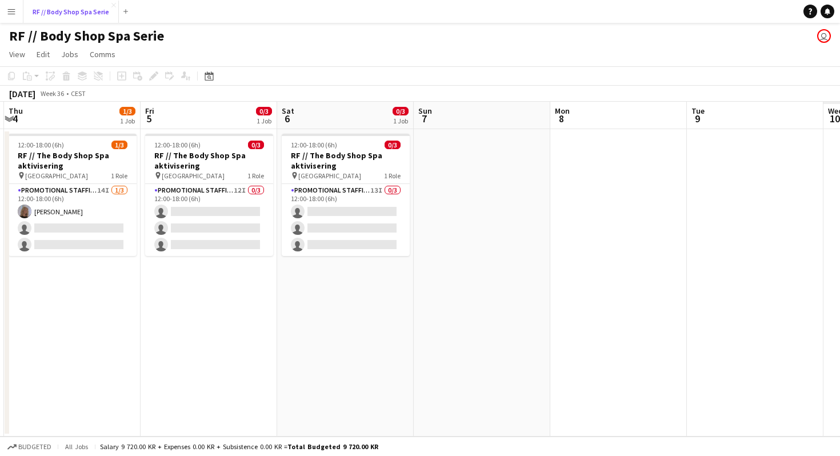
scroll to position [0, 307]
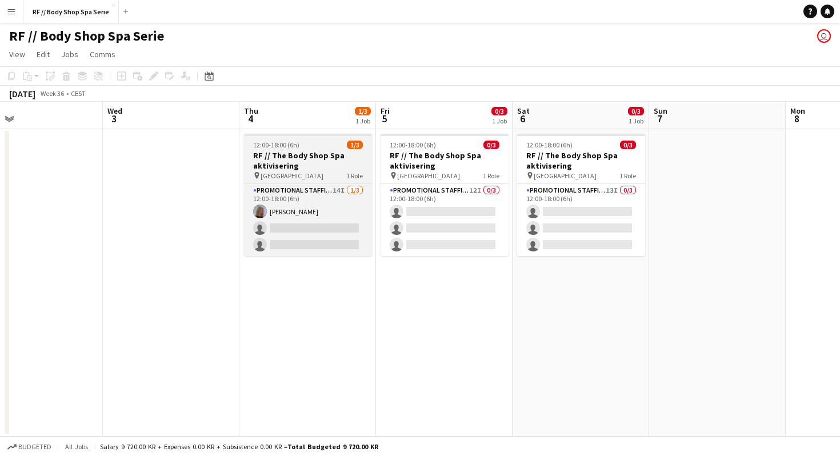
click at [313, 160] on h3 "RF // The Body Shop Spa aktivisering" at bounding box center [308, 160] width 128 height 21
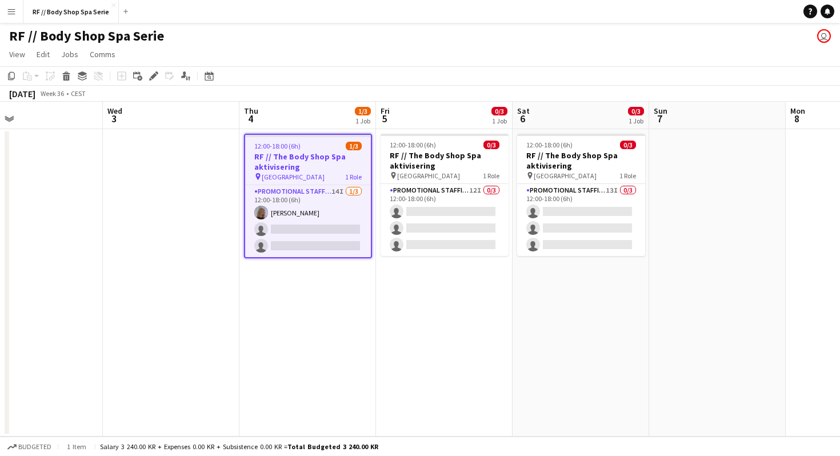
click at [305, 155] on h3 "RF // The Body Shop Spa aktivisering" at bounding box center [308, 161] width 126 height 21
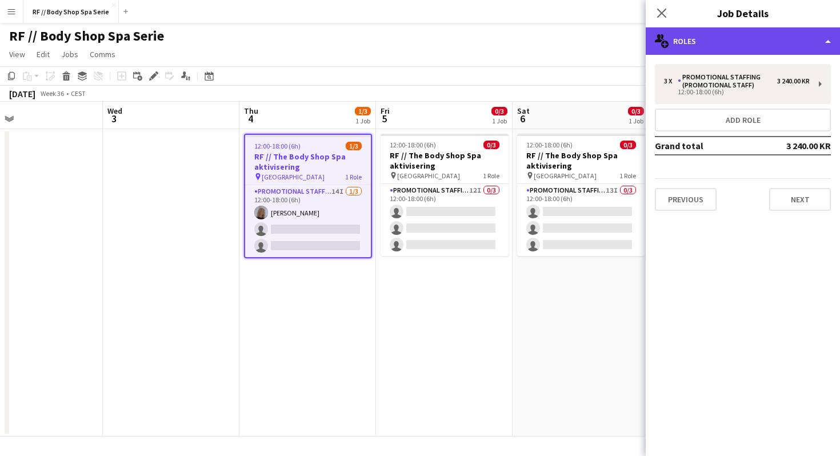
click at [696, 44] on div "multiple-users-add Roles" at bounding box center [743, 40] width 194 height 27
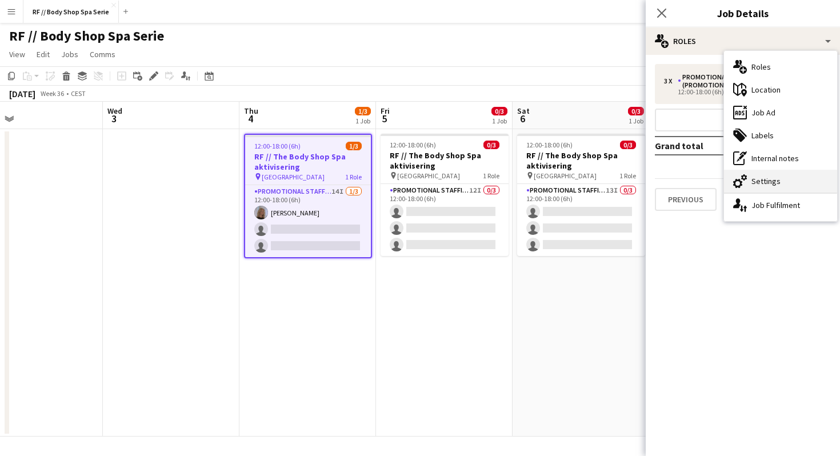
click at [786, 181] on div "cog-double-3 Settings" at bounding box center [780, 181] width 113 height 23
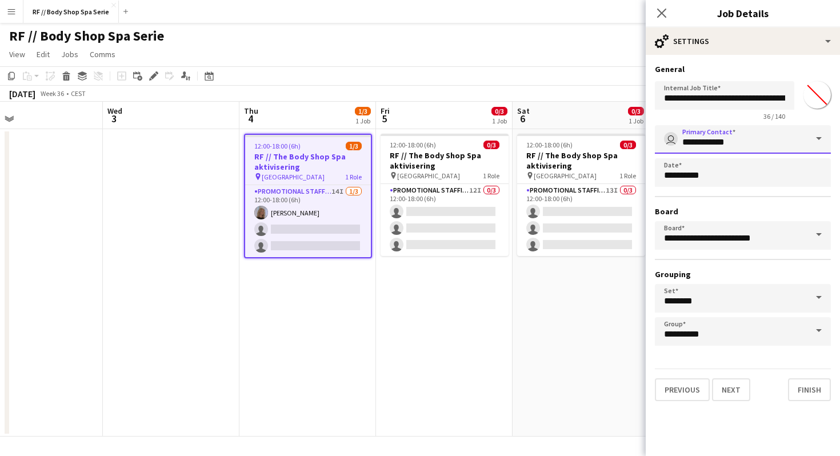
click at [722, 137] on input "**********" at bounding box center [743, 139] width 176 height 29
click at [773, 146] on input "**********" at bounding box center [743, 139] width 176 height 29
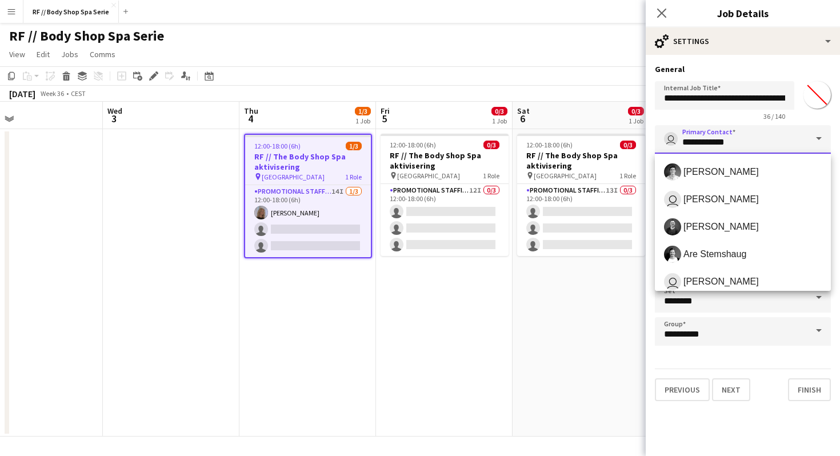
click at [731, 137] on input "**********" at bounding box center [743, 139] width 176 height 29
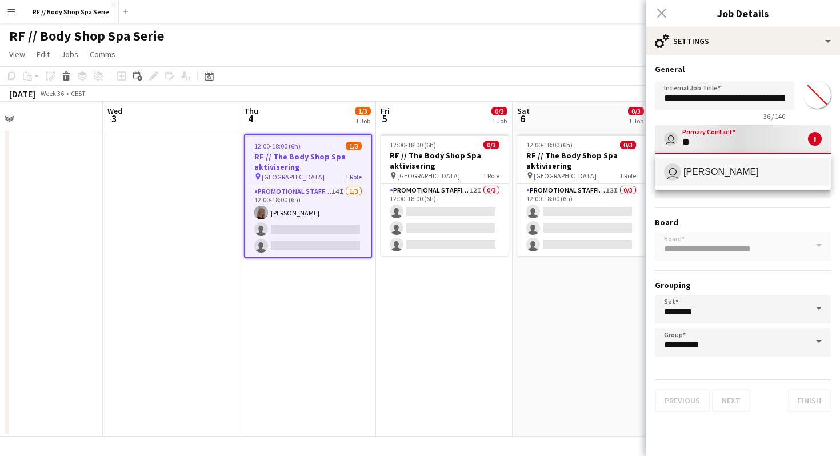
type input "*"
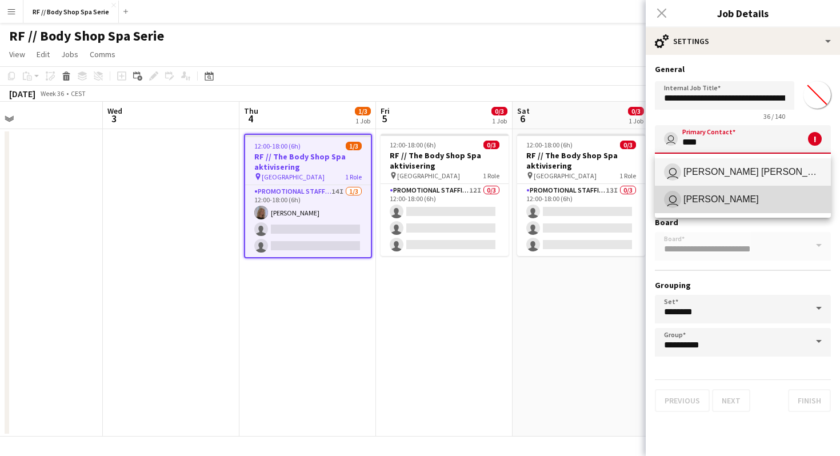
click at [705, 202] on span "Tina Raugstad" at bounding box center [720, 199] width 75 height 11
type input "**********"
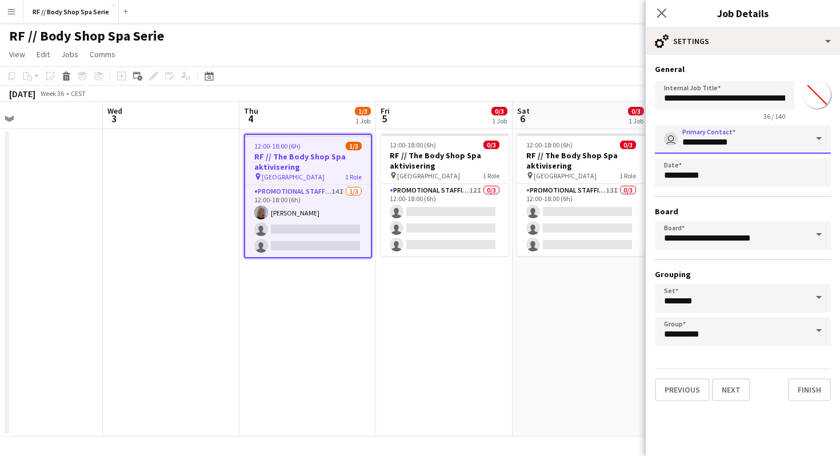
click at [752, 140] on input "**********" at bounding box center [743, 139] width 176 height 29
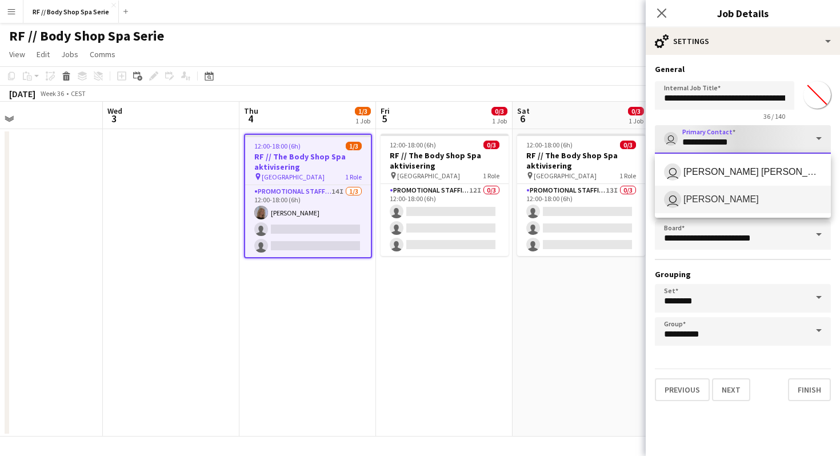
click at [752, 140] on input "**********" at bounding box center [743, 139] width 176 height 29
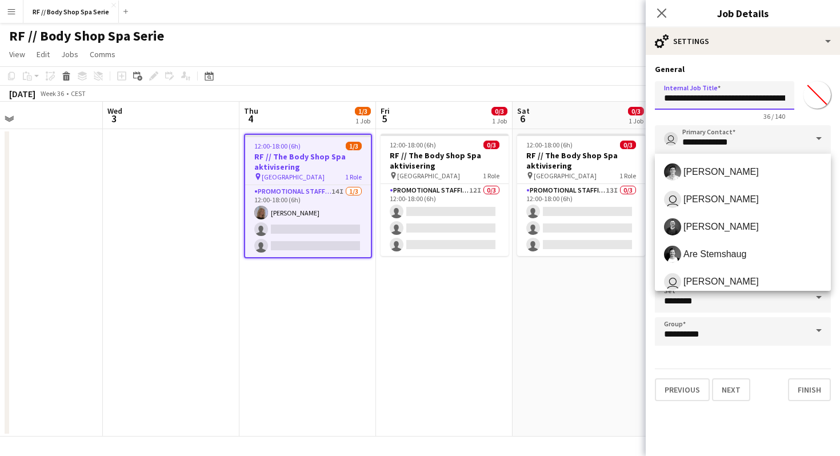
click at [711, 109] on input "**********" at bounding box center [724, 95] width 139 height 29
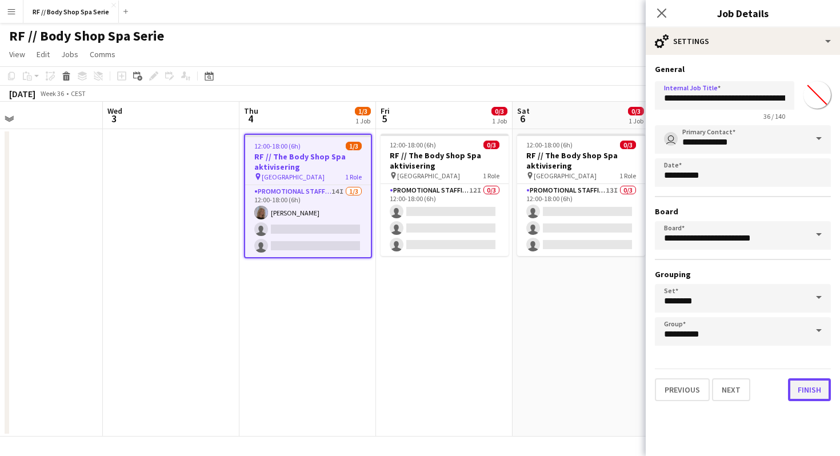
click at [801, 389] on button "Finish" at bounding box center [809, 389] width 43 height 23
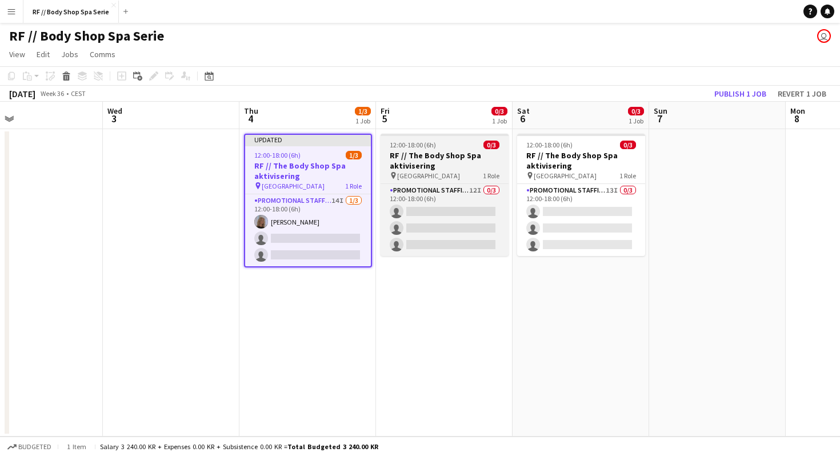
click at [447, 147] on div "12:00-18:00 (6h) 0/3" at bounding box center [445, 145] width 128 height 9
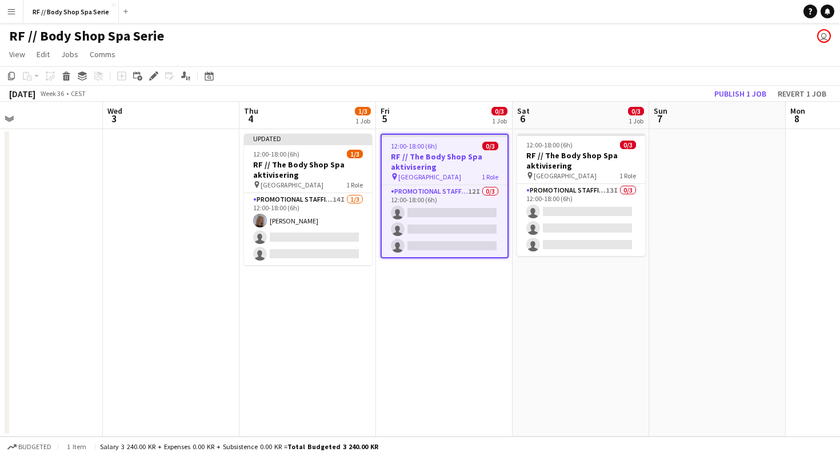
click at [447, 147] on div "12:00-18:00 (6h) 0/3" at bounding box center [445, 146] width 126 height 9
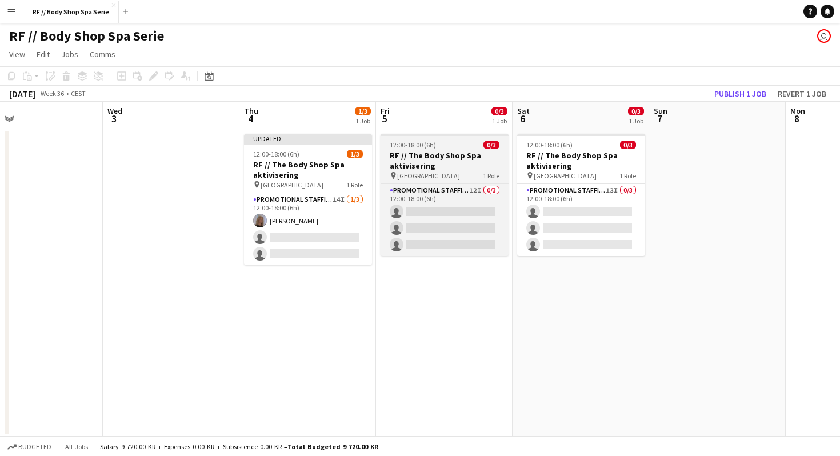
click at [455, 151] on h3 "RF // The Body Shop Spa aktivisering" at bounding box center [445, 160] width 128 height 21
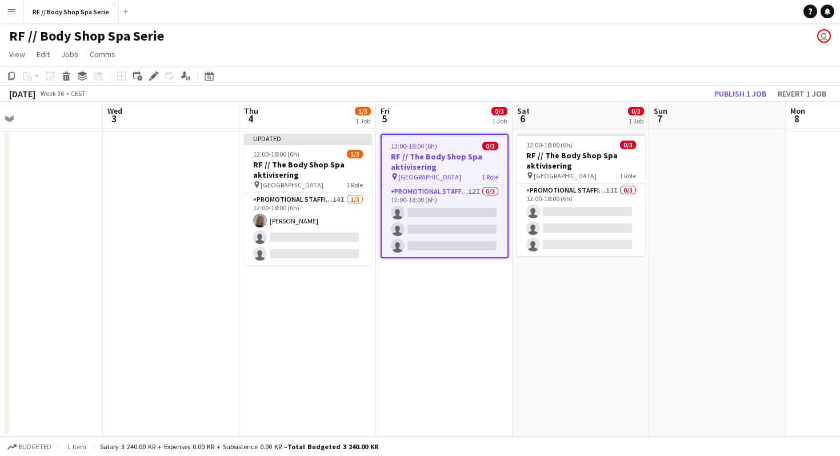
click at [455, 151] on h3 "RF // The Body Shop Spa aktivisering" at bounding box center [445, 161] width 126 height 21
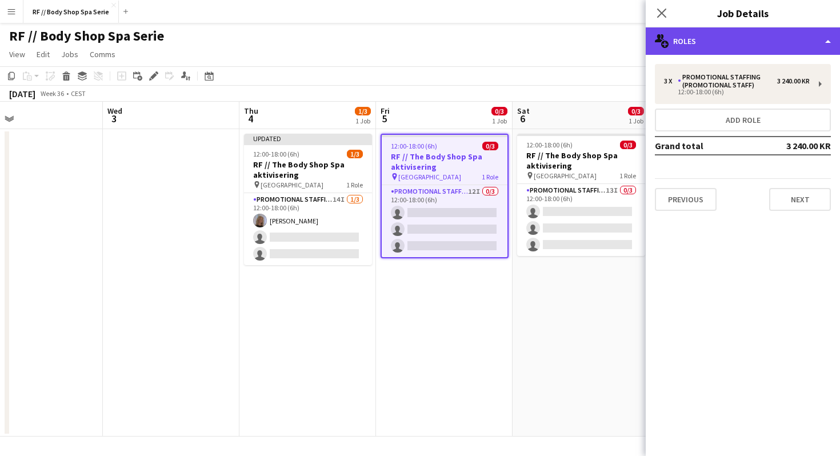
click at [753, 41] on div "multiple-users-add Roles" at bounding box center [743, 40] width 194 height 27
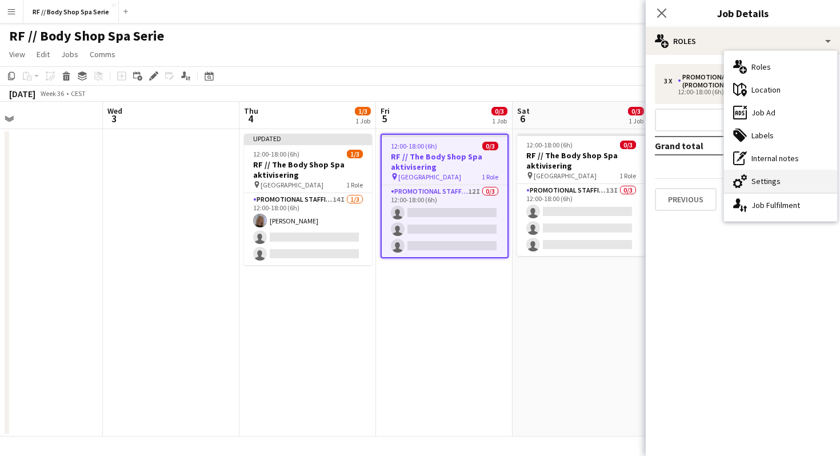
click at [751, 188] on div "cog-double-3 Settings" at bounding box center [780, 181] width 113 height 23
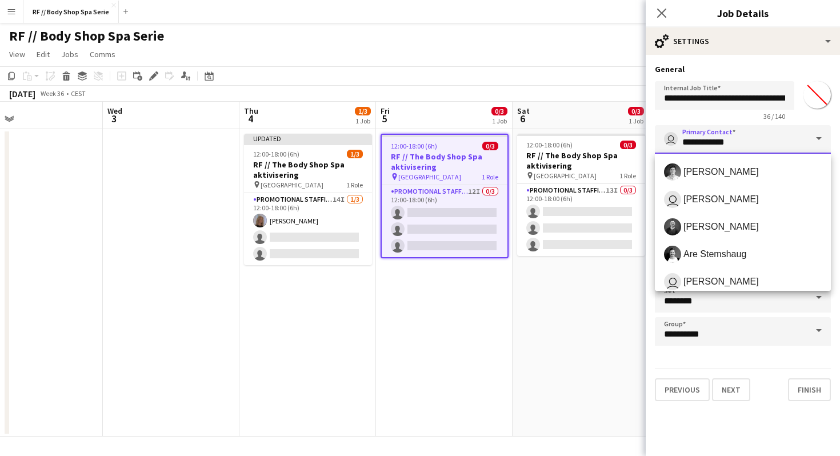
click at [726, 143] on input "**********" at bounding box center [743, 139] width 176 height 29
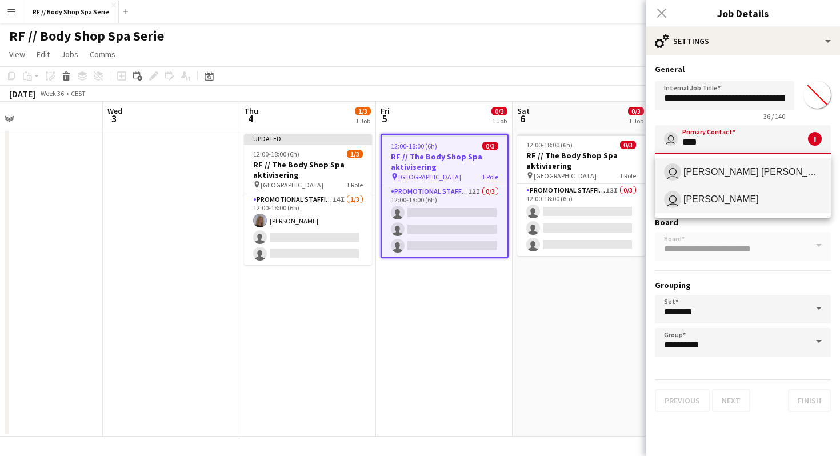
click at [702, 198] on span "Tina Raugstad" at bounding box center [720, 199] width 75 height 11
type input "**********"
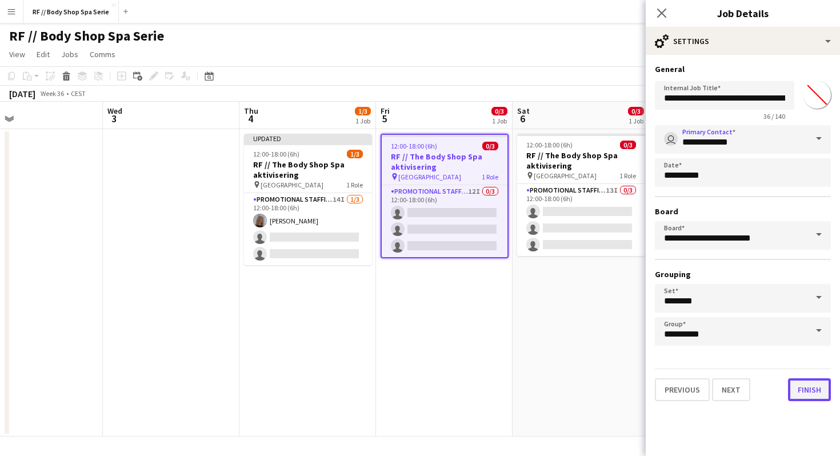
click at [809, 391] on button "Finish" at bounding box center [809, 389] width 43 height 23
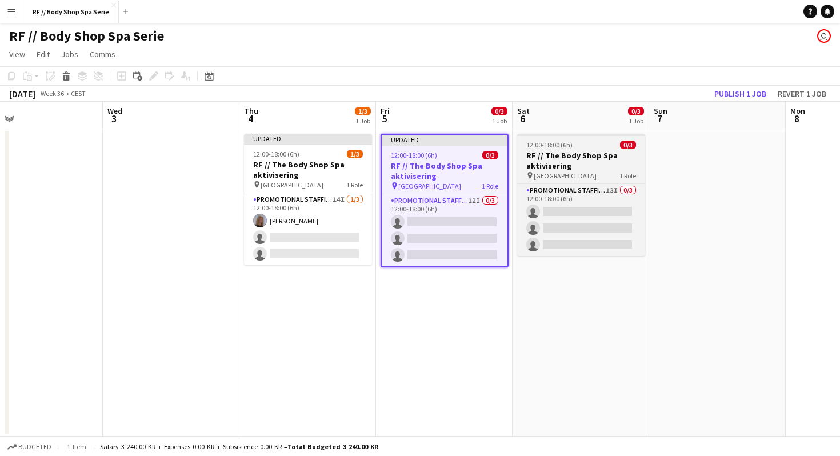
click at [572, 156] on h3 "RF // The Body Shop Spa aktivisering" at bounding box center [581, 160] width 128 height 21
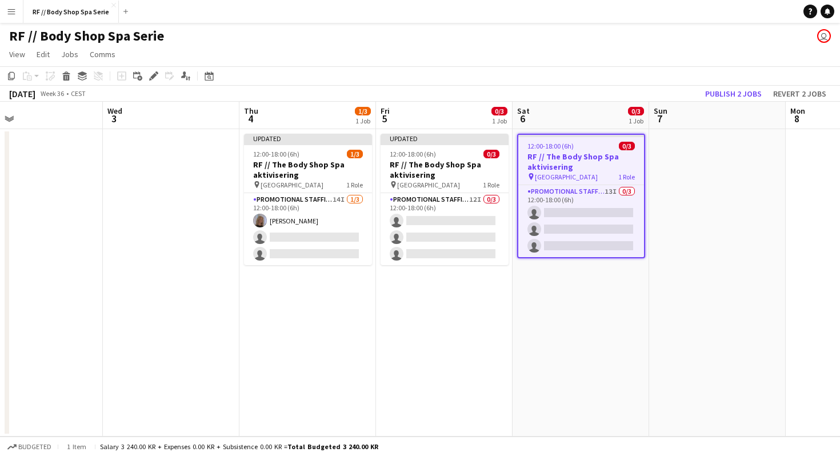
click at [572, 156] on h3 "RF // The Body Shop Spa aktivisering" at bounding box center [581, 161] width 126 height 21
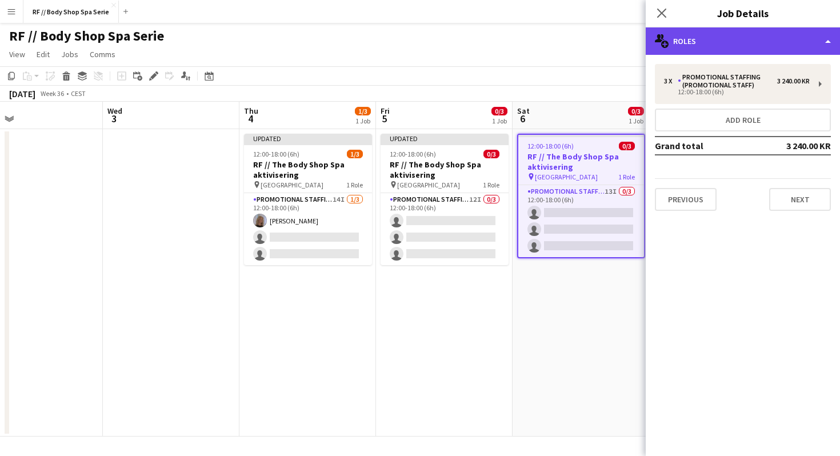
click at [721, 42] on div "multiple-users-add Roles" at bounding box center [743, 40] width 194 height 27
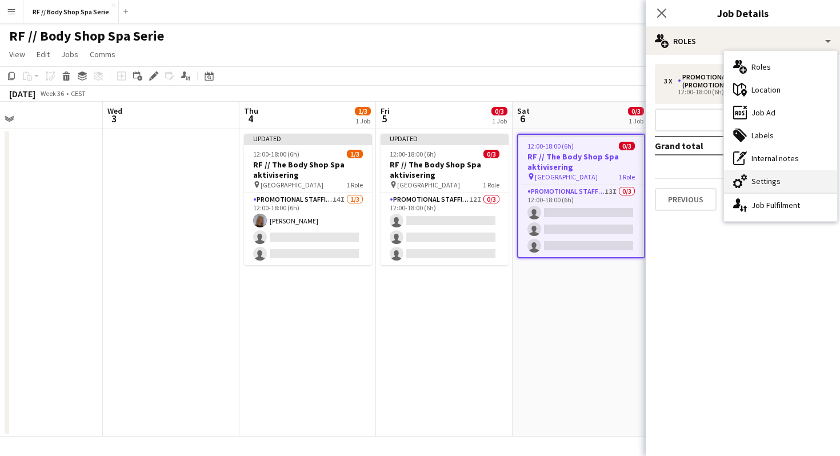
click at [754, 178] on div "cog-double-3 Settings" at bounding box center [780, 181] width 113 height 23
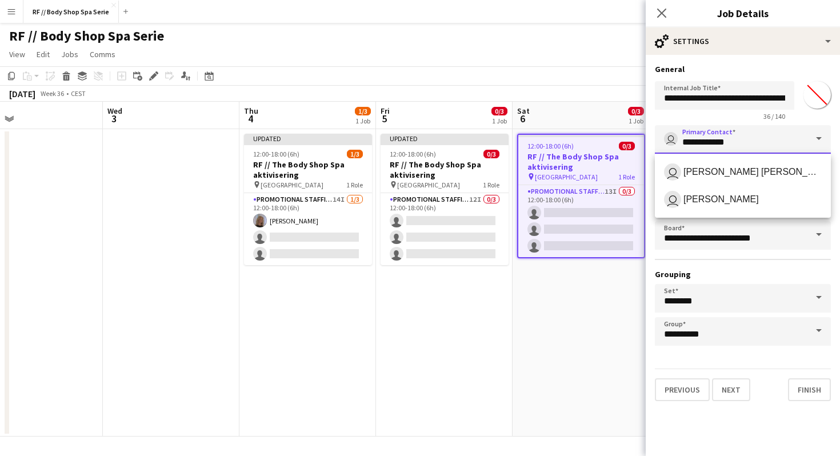
click at [722, 144] on input "**********" at bounding box center [743, 139] width 176 height 29
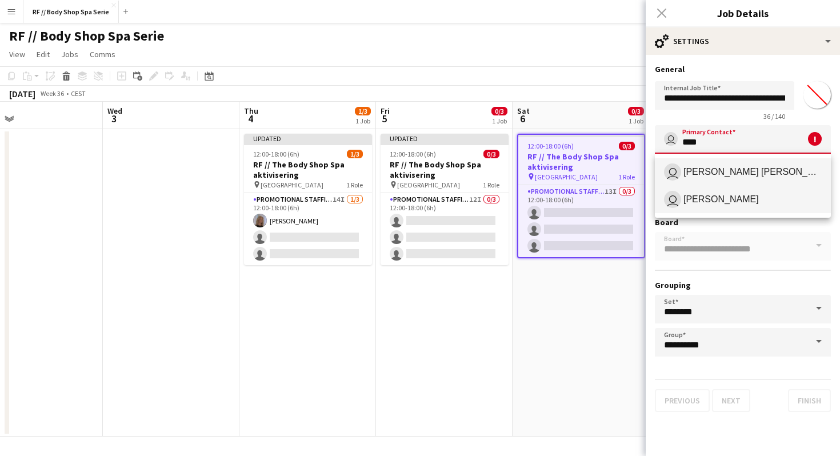
click at [723, 202] on span "Tina Raugstad" at bounding box center [720, 199] width 75 height 11
type input "**********"
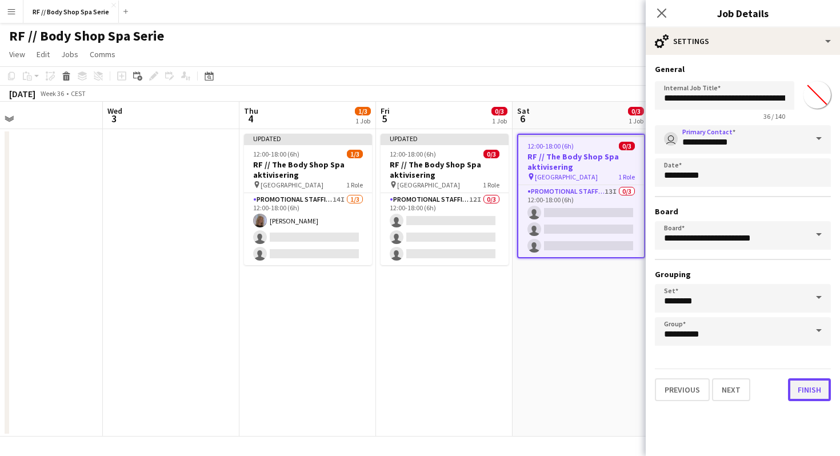
click at [802, 382] on button "Finish" at bounding box center [809, 389] width 43 height 23
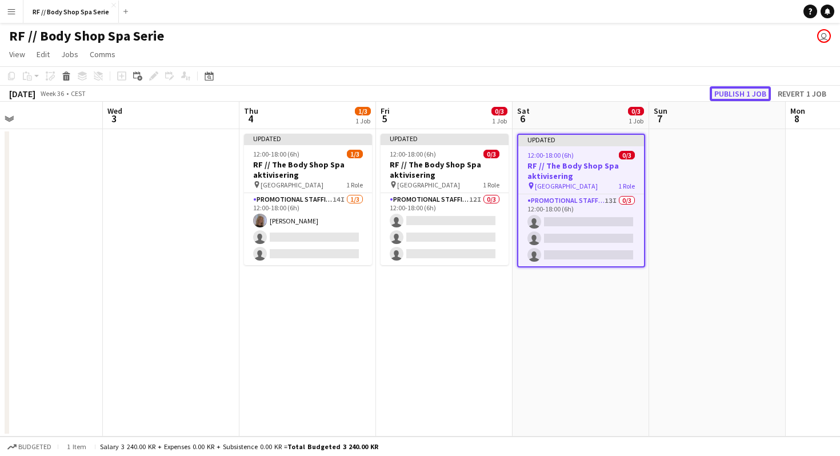
click at [737, 91] on button "Publish 1 job" at bounding box center [740, 93] width 61 height 15
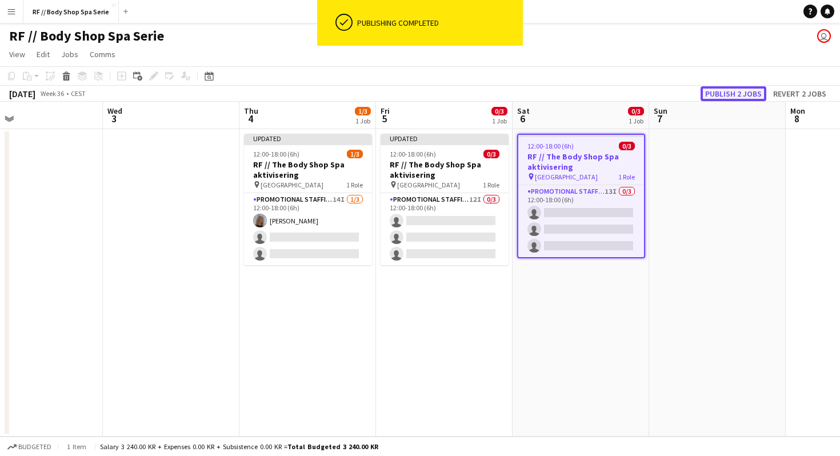
click at [725, 95] on button "Publish 2 jobs" at bounding box center [734, 93] width 66 height 15
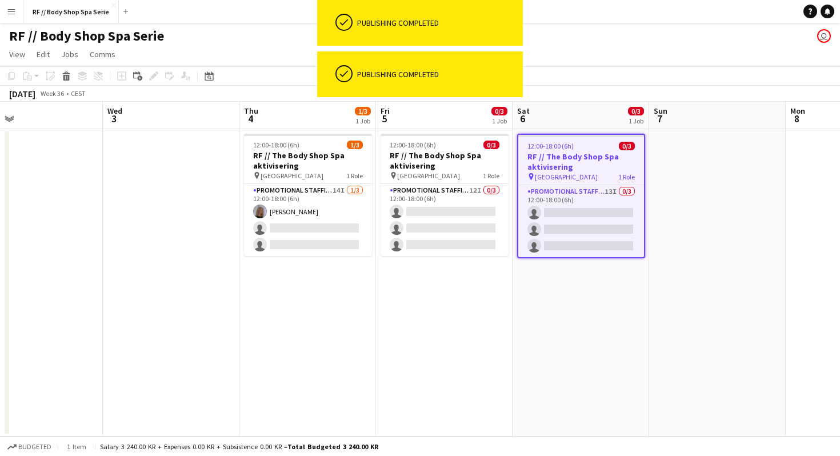
click at [735, 171] on app-date-cell at bounding box center [717, 282] width 137 height 307
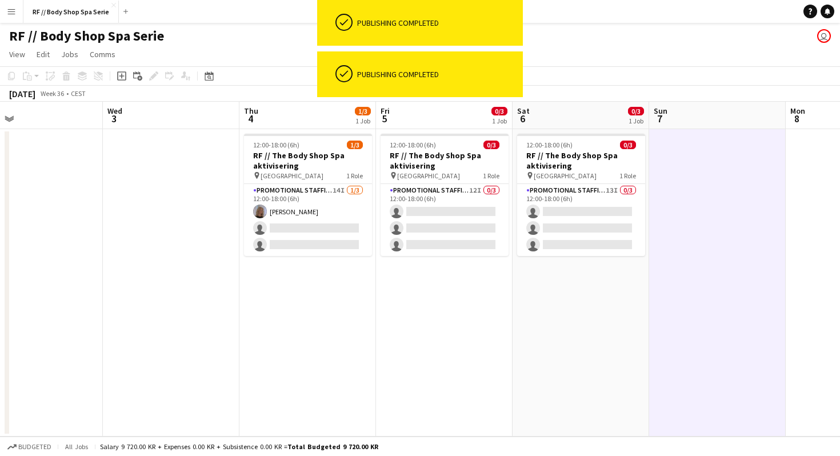
click at [572, 299] on app-date-cell "12:00-18:00 (6h) 0/3 RF // The Body Shop Spa aktivisering pin Oslo 1 Role Promo…" at bounding box center [581, 282] width 137 height 307
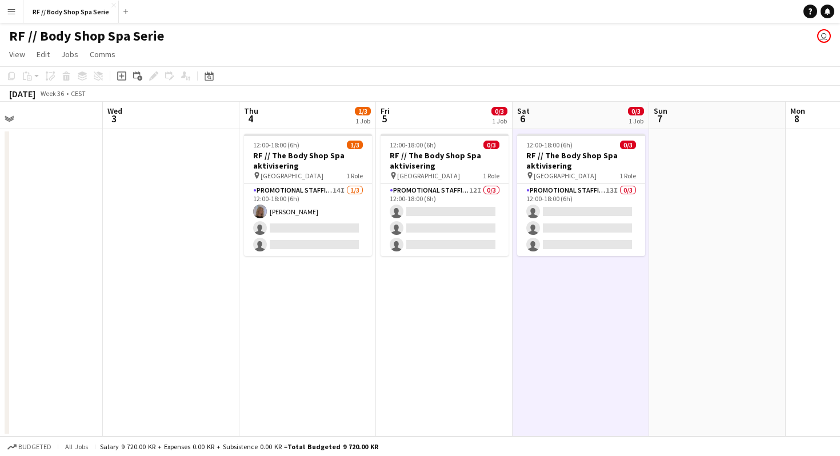
click at [821, 39] on app-user-avatar "user" at bounding box center [824, 36] width 14 height 14
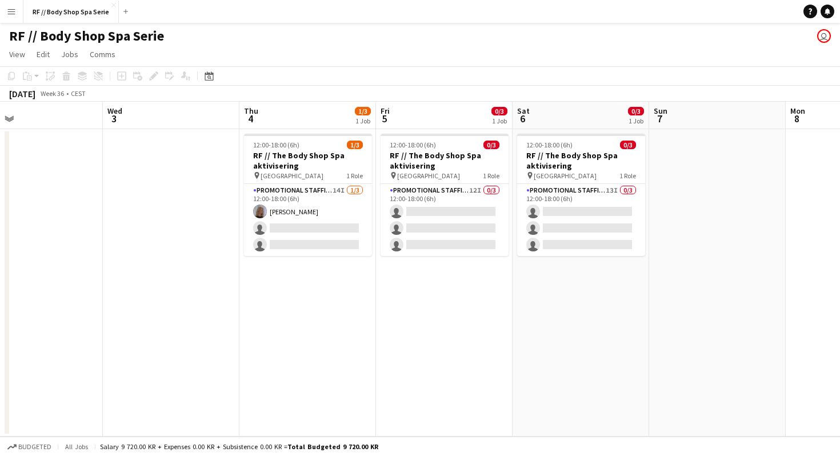
click at [824, 40] on app-user-avatar "user" at bounding box center [824, 36] width 14 height 14
click at [806, 11] on link "Help" at bounding box center [810, 12] width 14 height 14
click at [823, 15] on link "Notifications" at bounding box center [828, 12] width 14 height 14
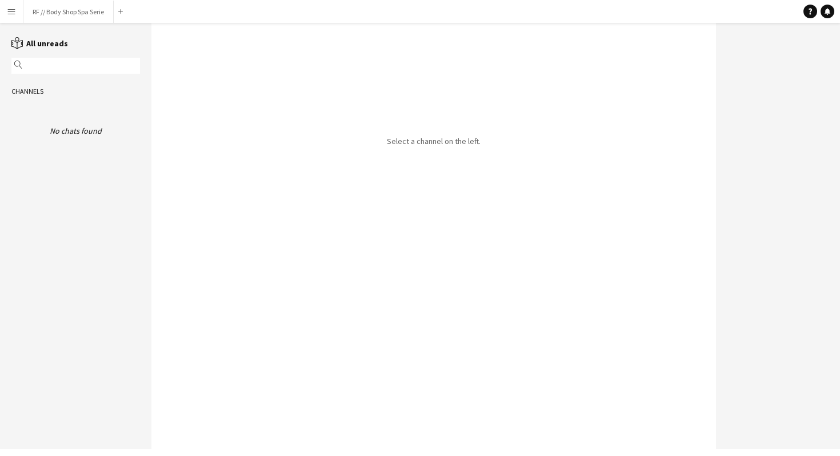
click at [12, 5] on button "Menu" at bounding box center [11, 11] width 23 height 23
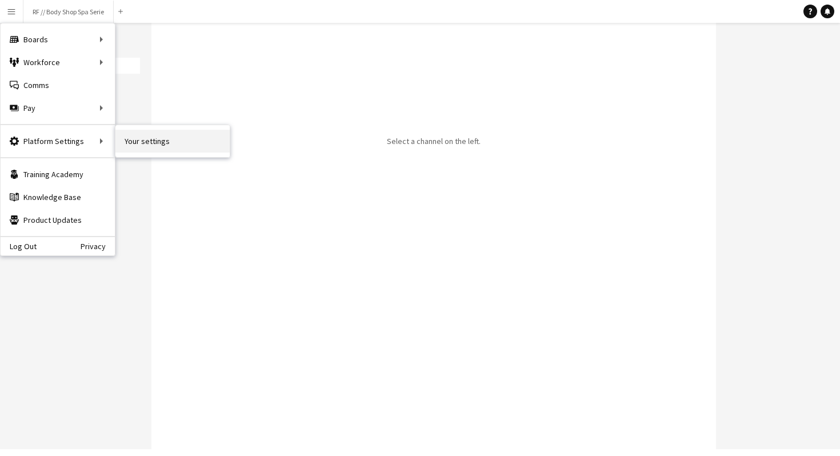
click at [129, 145] on link "Your settings" at bounding box center [172, 141] width 114 height 23
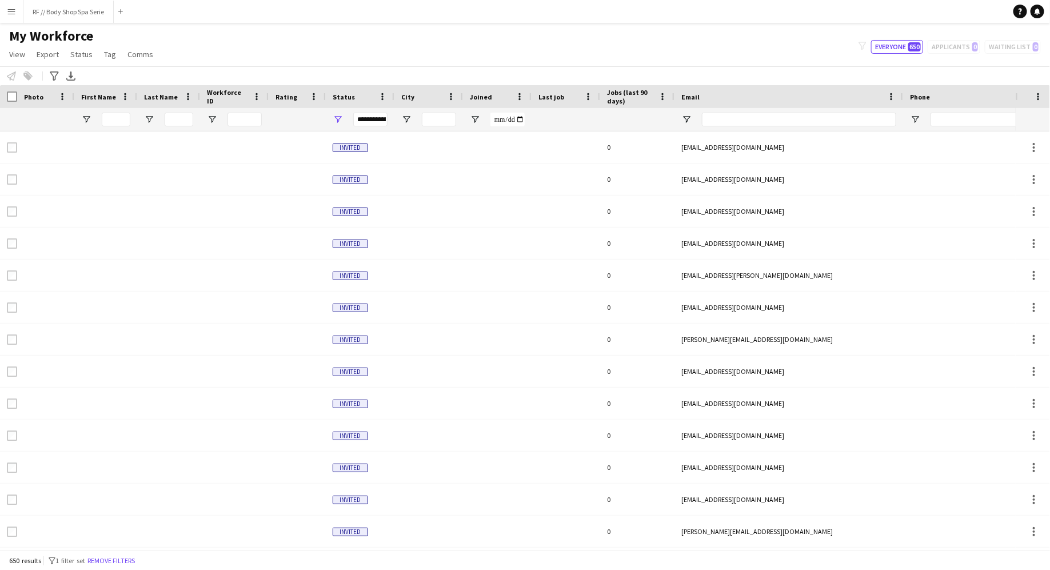
click at [113, 94] on span "First Name" at bounding box center [98, 97] width 35 height 9
click at [113, 94] on span at bounding box center [111, 96] width 10 height 10
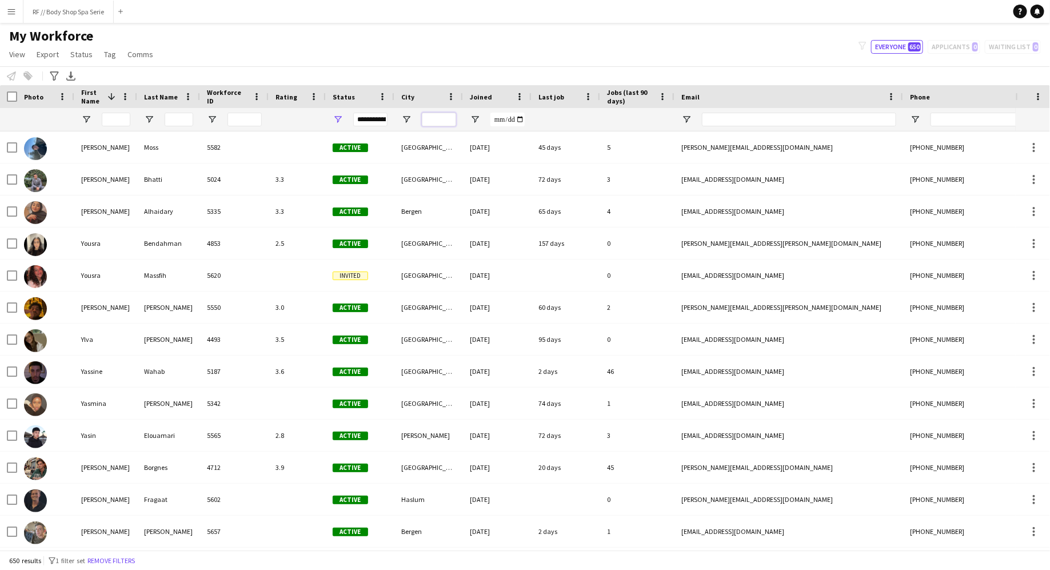
click at [449, 118] on input "City Filter Input" at bounding box center [439, 120] width 34 height 14
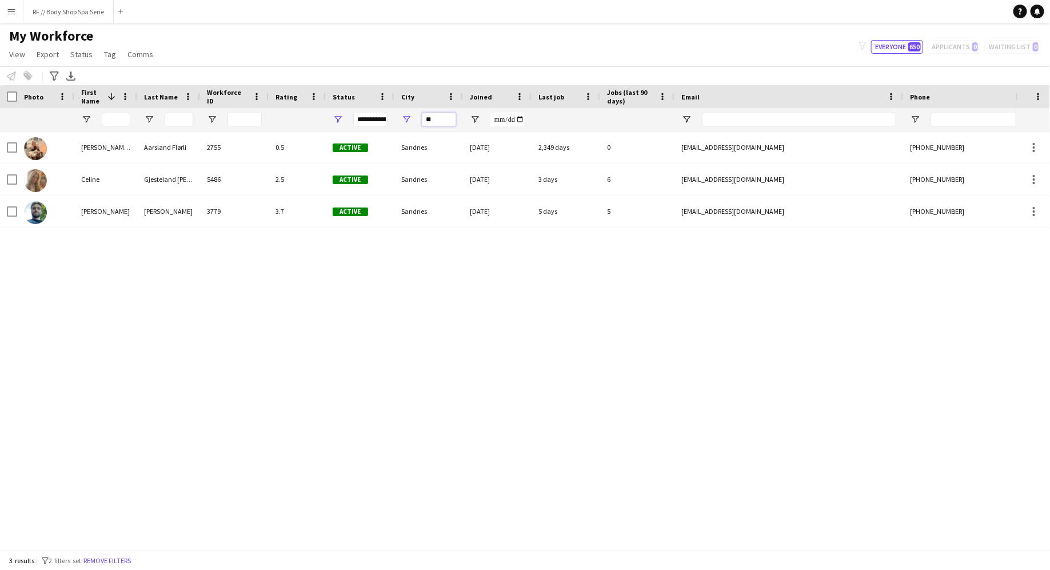
type input "*"
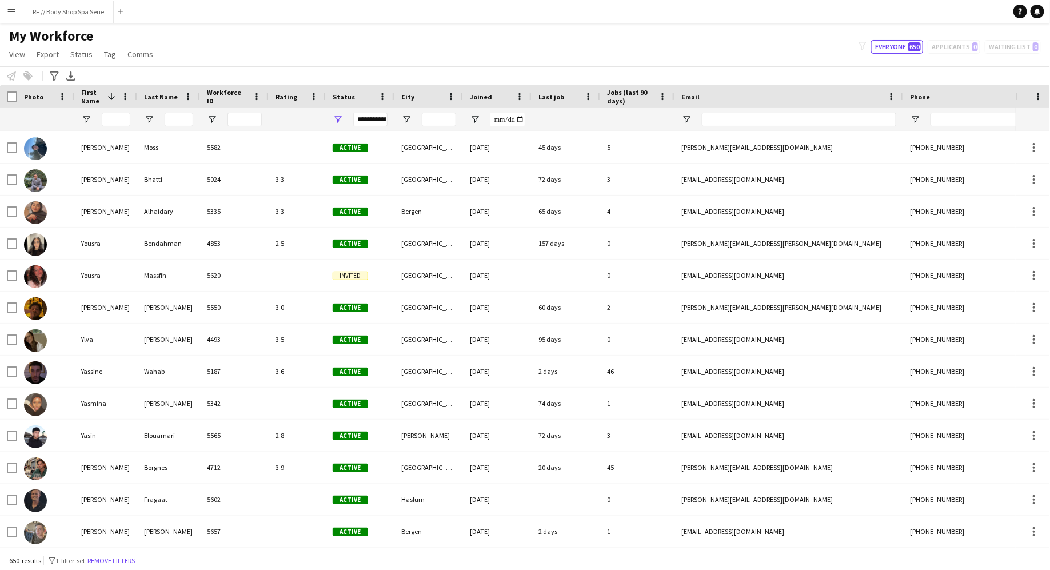
click at [327, 38] on div "My Workforce View Views Default view New view Update view Delete view Edit name…" at bounding box center [525, 46] width 1050 height 39
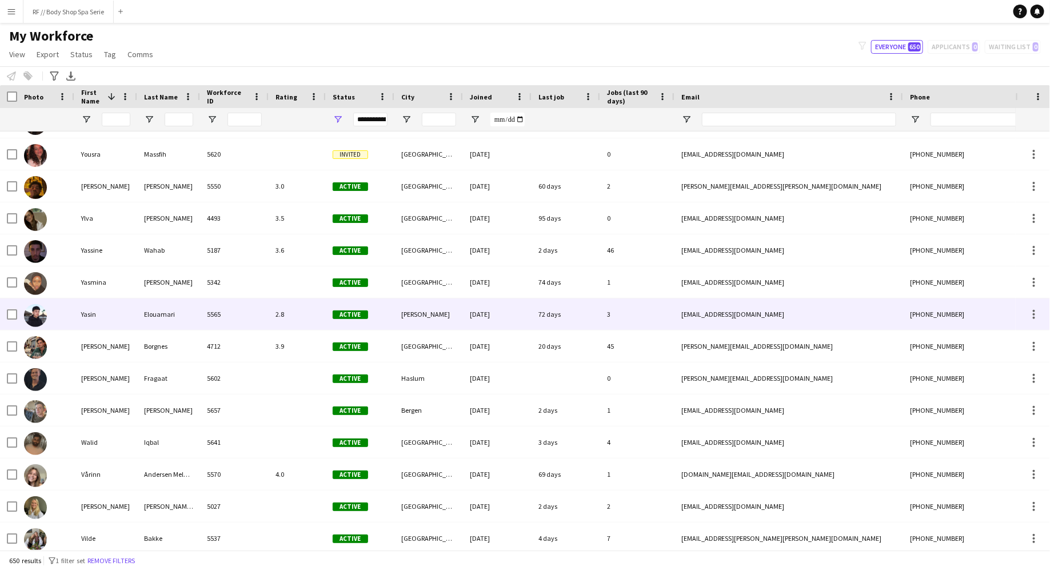
scroll to position [121, 0]
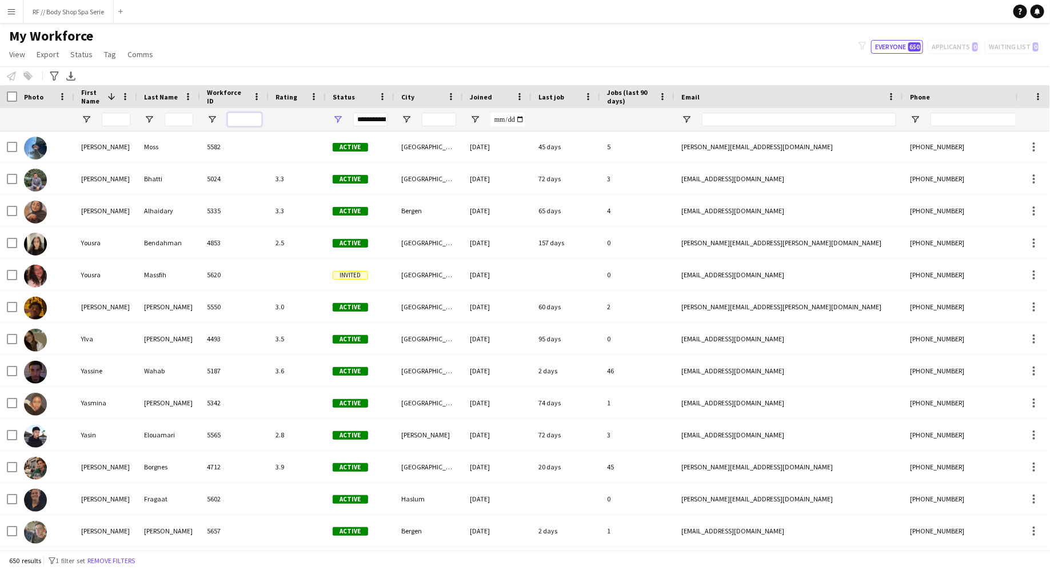
click at [242, 122] on input "Workforce ID Filter Input" at bounding box center [244, 120] width 34 height 14
click at [437, 125] on input "City Filter Input" at bounding box center [439, 120] width 34 height 14
type input "****"
type input "********"
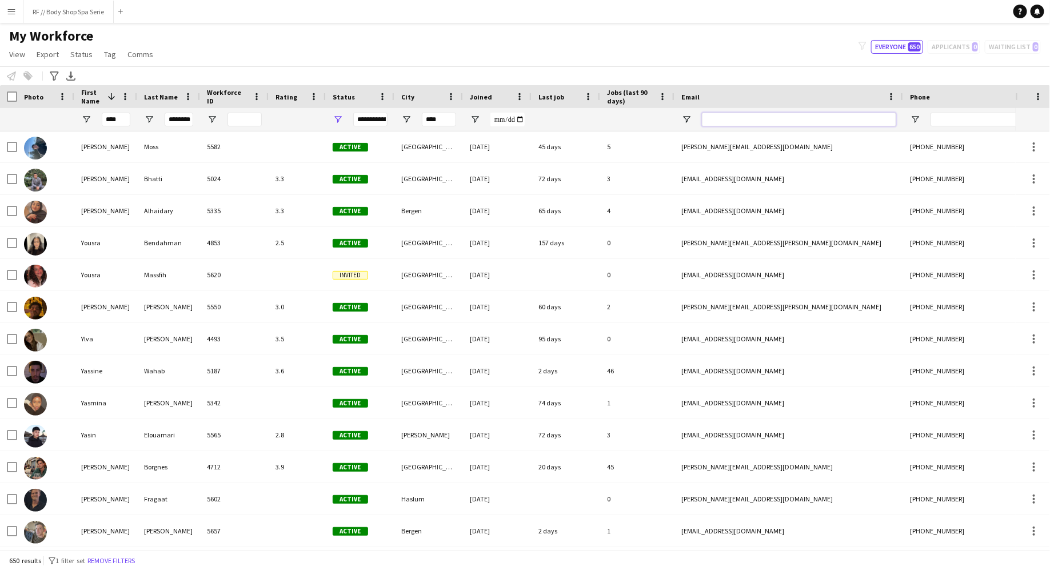
type input "**********"
type input "********"
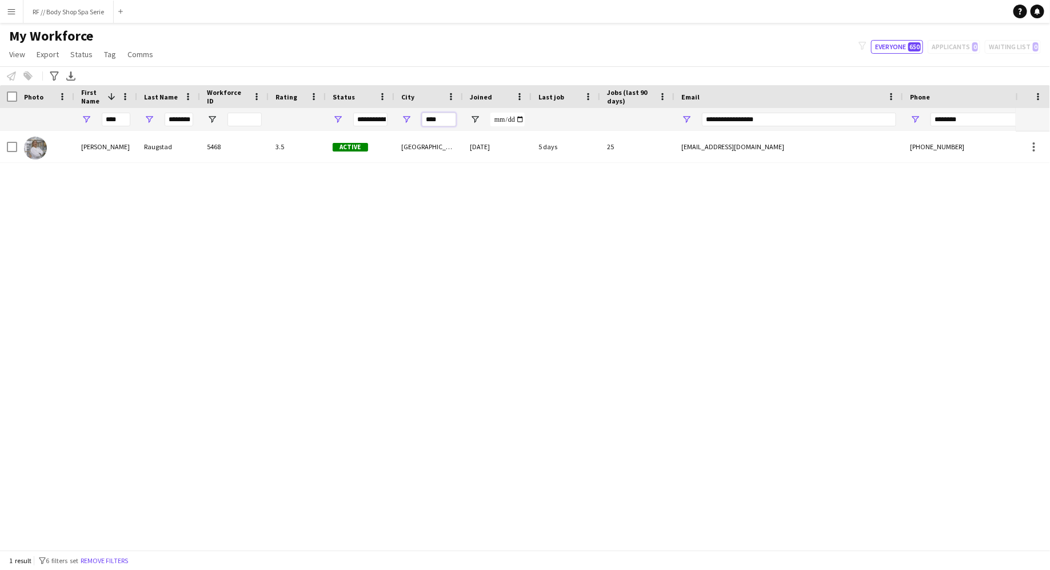
scroll to position [0, 0]
click at [777, 120] on input "**********" at bounding box center [799, 120] width 194 height 14
click at [967, 121] on input "********" at bounding box center [986, 120] width 112 height 14
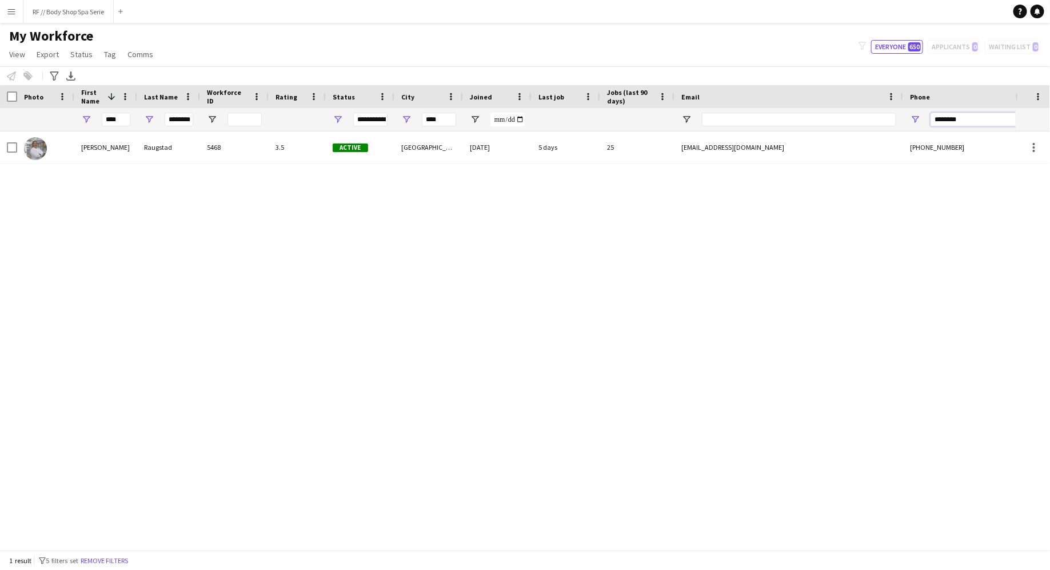
click at [967, 121] on input "********" at bounding box center [986, 120] width 112 height 14
click at [115, 114] on input "****" at bounding box center [116, 120] width 29 height 14
click at [118, 120] on input "****" at bounding box center [116, 120] width 29 height 14
click at [118, 121] on input "****" at bounding box center [116, 120] width 29 height 14
click at [185, 117] on input "********" at bounding box center [179, 120] width 29 height 14
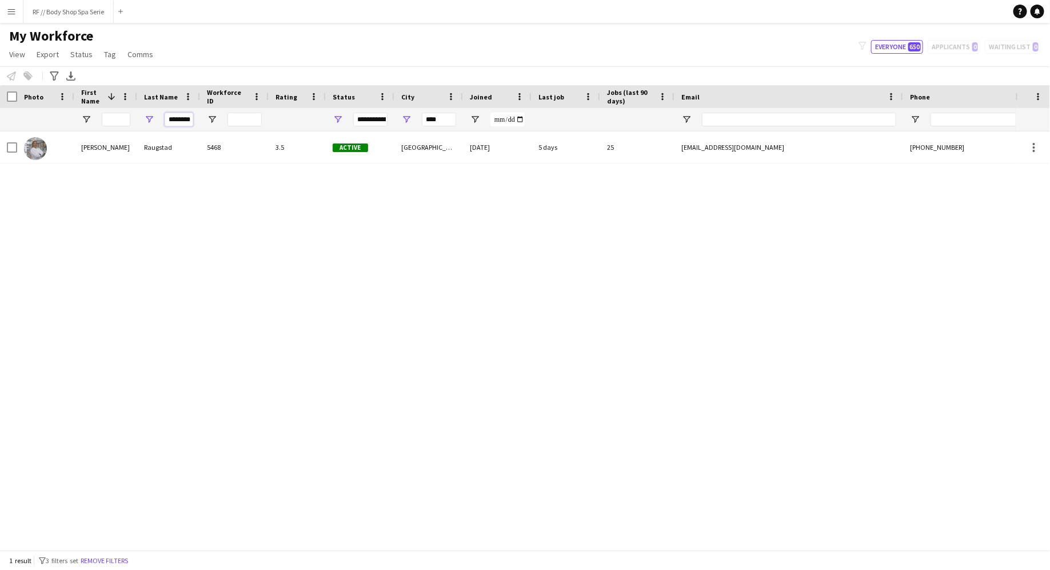
click at [185, 117] on input "********" at bounding box center [179, 120] width 29 height 14
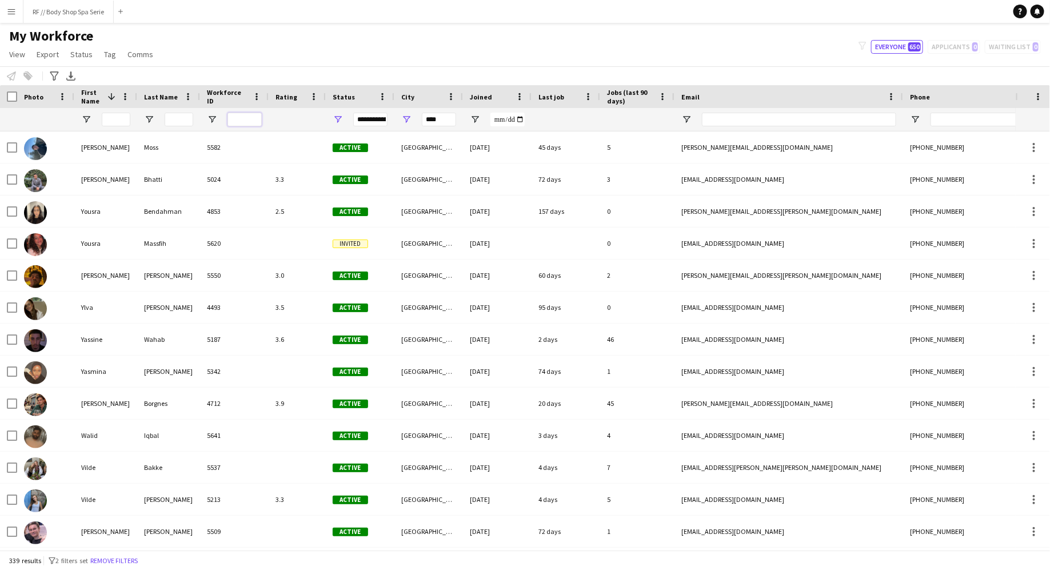
click at [238, 125] on input "Workforce ID Filter Input" at bounding box center [244, 120] width 34 height 14
click at [590, 98] on span at bounding box center [588, 96] width 10 height 10
click at [560, 45] on div "My Workforce View Views Default view New view Update view Delete view Edit name…" at bounding box center [525, 46] width 1050 height 39
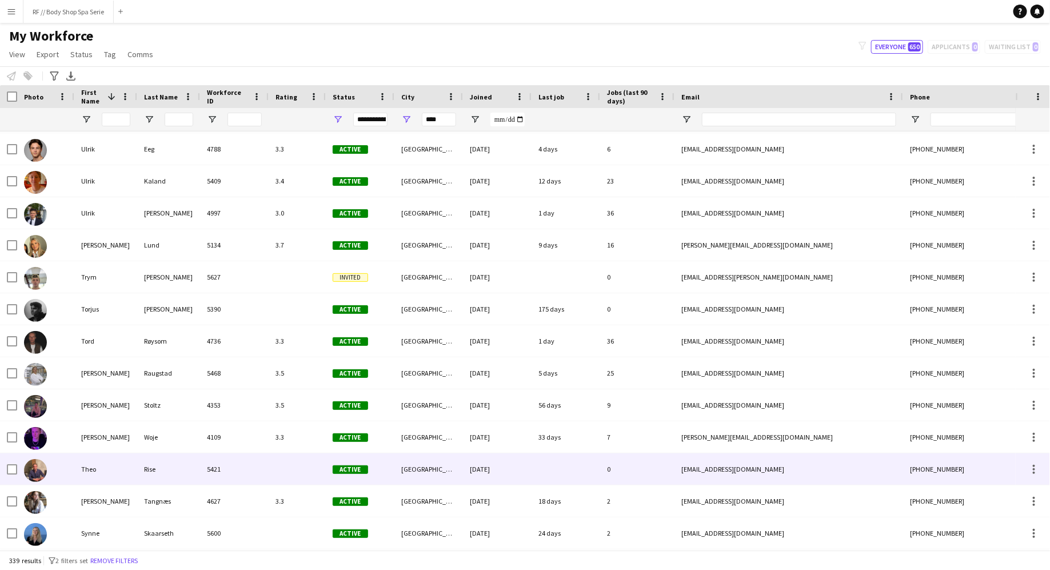
scroll to position [635, 0]
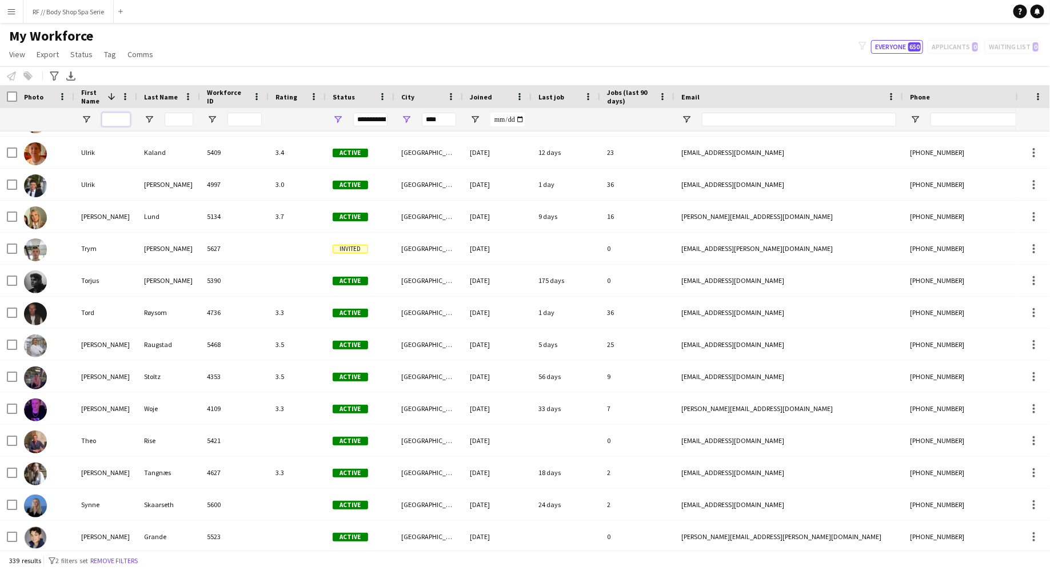
click at [118, 114] on input "First Name Filter Input" at bounding box center [116, 120] width 29 height 14
click at [434, 121] on input "****" at bounding box center [439, 120] width 34 height 14
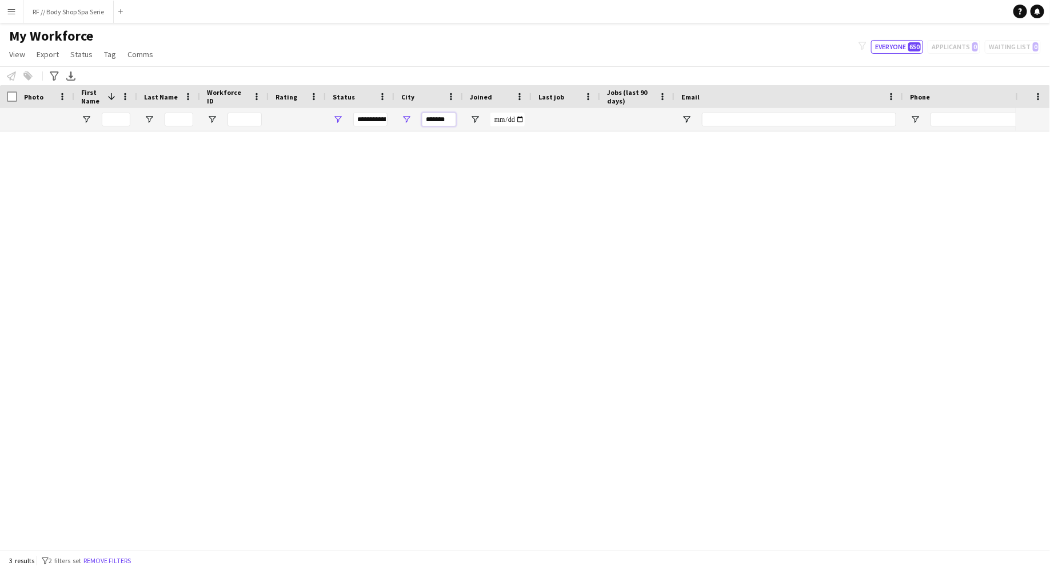
scroll to position [0, 0]
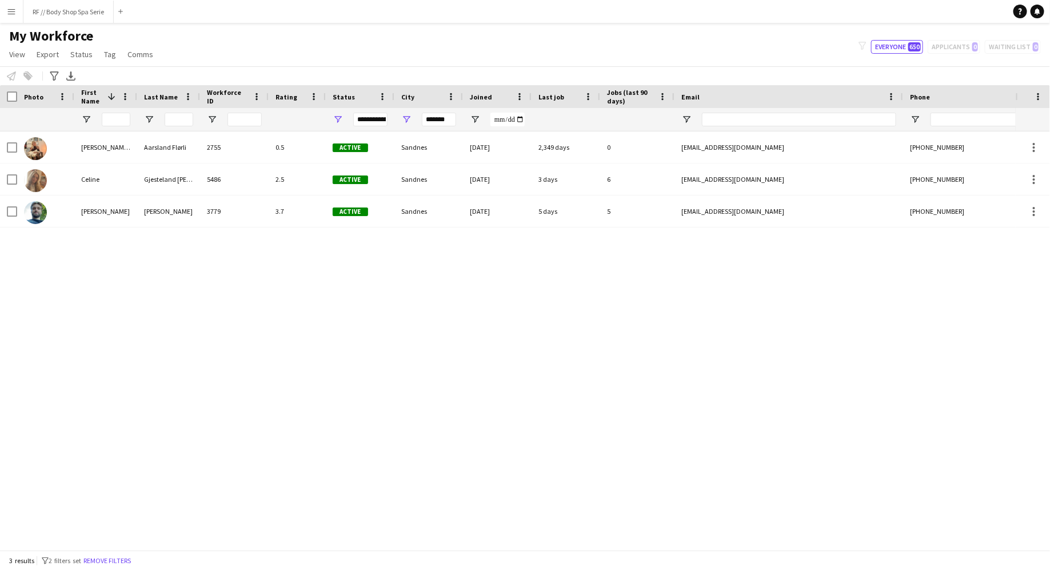
click at [211, 316] on div "Anders Lerang Larsen 3779 3.7 Active Sandnes 31-05-2022 5 days 5 1anderslarsen@…" at bounding box center [507, 340] width 1015 height 418
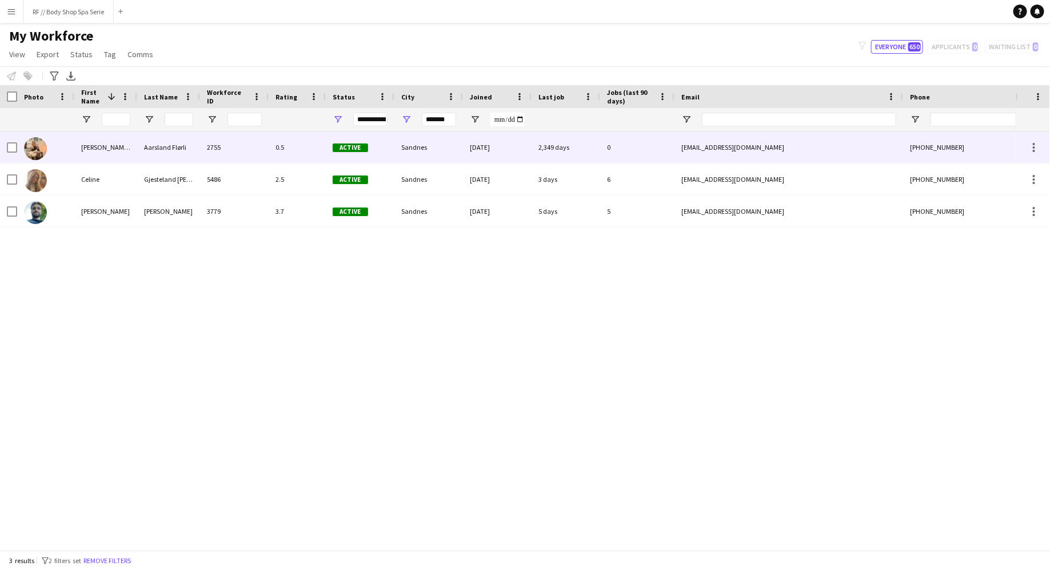
click at [243, 152] on div "2755" at bounding box center [234, 146] width 69 height 31
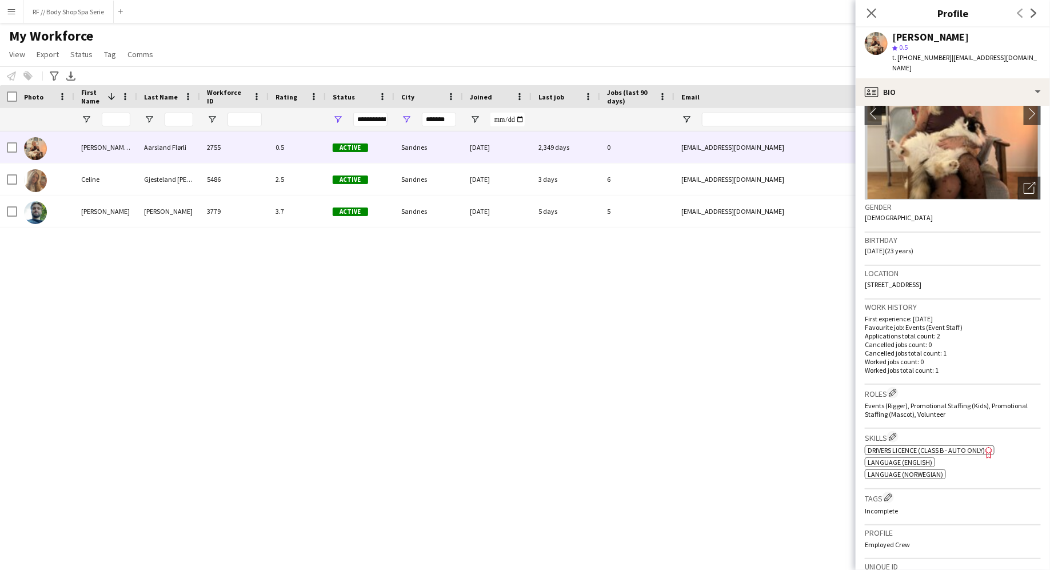
scroll to position [302, 0]
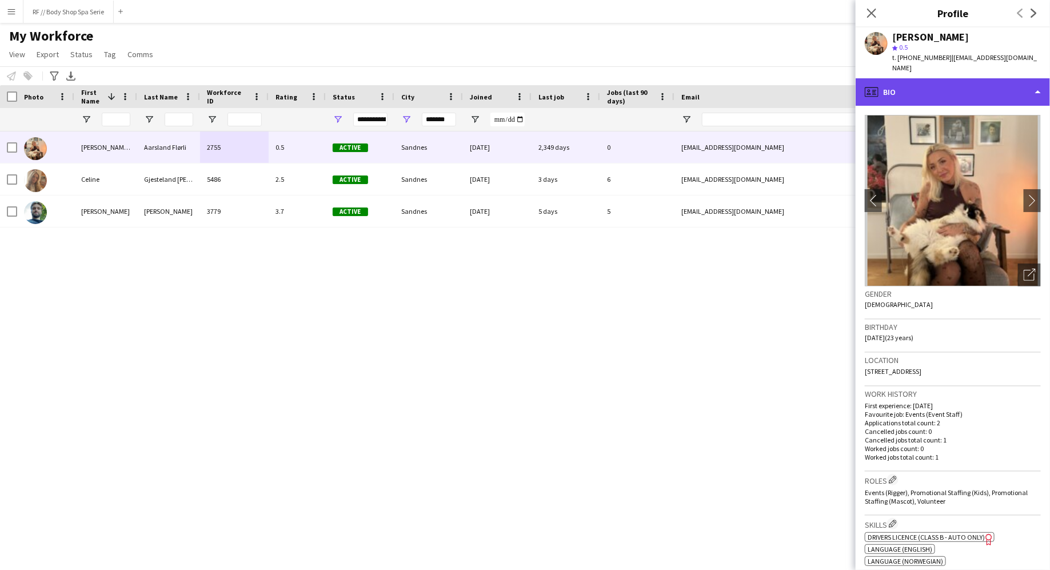
click at [893, 86] on div "profile Bio" at bounding box center [952, 91] width 194 height 27
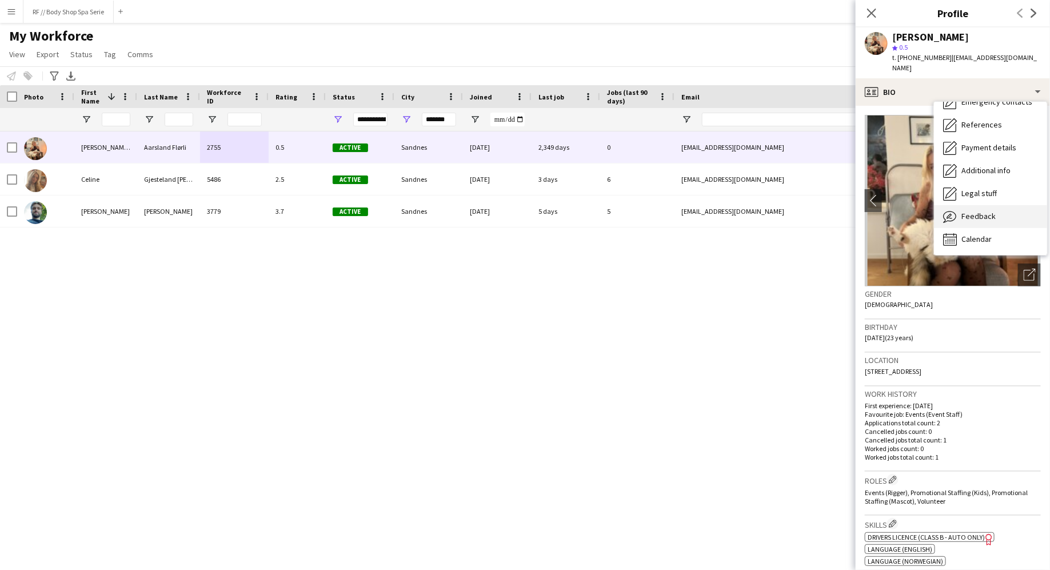
click at [971, 211] on span "Feedback" at bounding box center [978, 216] width 34 height 10
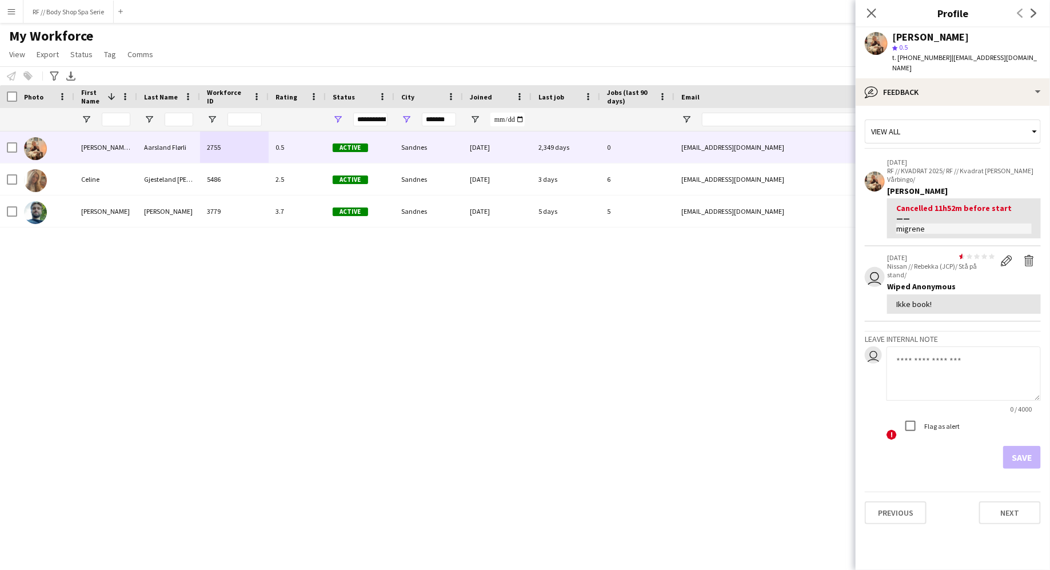
click at [877, 283] on app-crew-profile-feedback-item "user star star star star star star star star star star 25-03-2019 Nissan // Reb…" at bounding box center [953, 283] width 176 height 75
click at [875, 200] on app-crew-profile-feedback-item "12-05-2025 RF // KVADRAT 2025/ RF // Kvadrat Barnas Vårbingo/ Sara Naomi Aarsla…" at bounding box center [953, 199] width 176 height 96
click at [875, 287] on app-crew-profile-feedback-item "user star star star star star star star star star star 25-03-2019 Nissan // Reb…" at bounding box center [953, 283] width 176 height 75
click at [929, 281] on div "Wiped Anonymous" at bounding box center [964, 286] width 154 height 10
click at [866, 9] on icon "Close pop-in" at bounding box center [871, 12] width 11 height 11
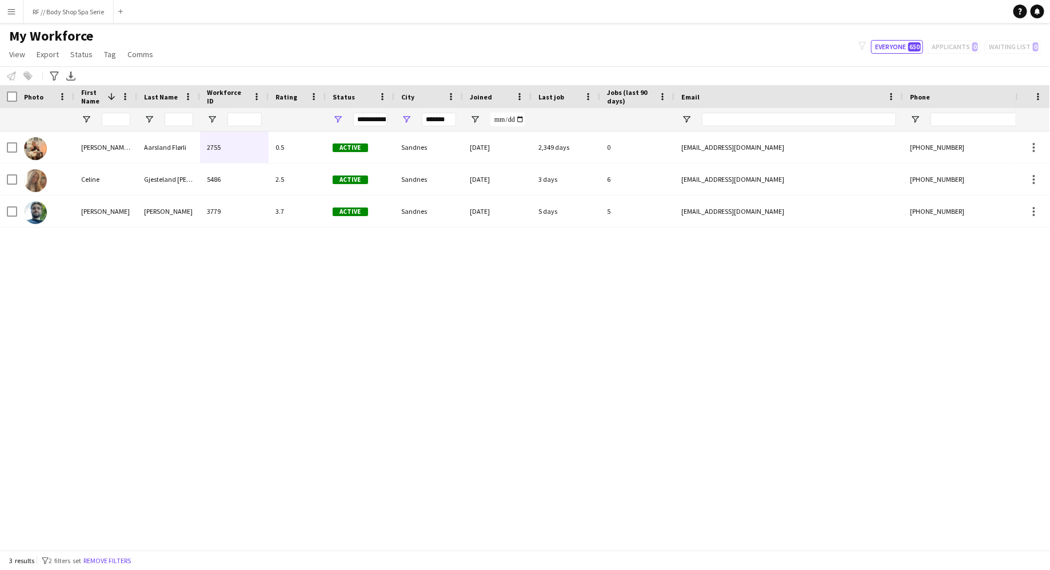
click at [296, 402] on div "Anders Lerang Larsen 3779 3.7 Active Sandnes 31-05-2022 5 days 5 1anderslarsen@…" at bounding box center [507, 340] width 1015 height 418
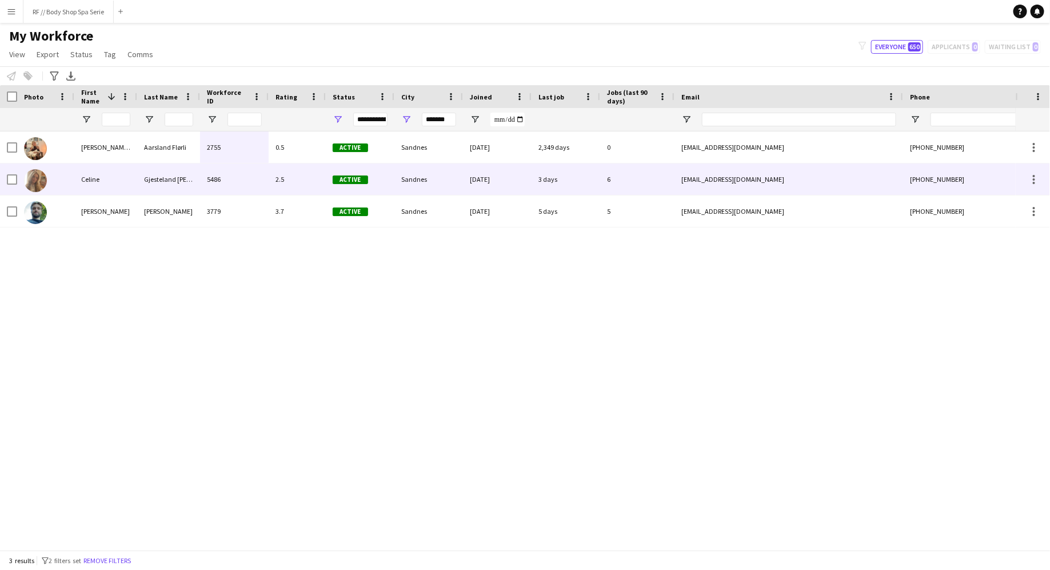
click at [245, 181] on div "5486" at bounding box center [234, 178] width 69 height 31
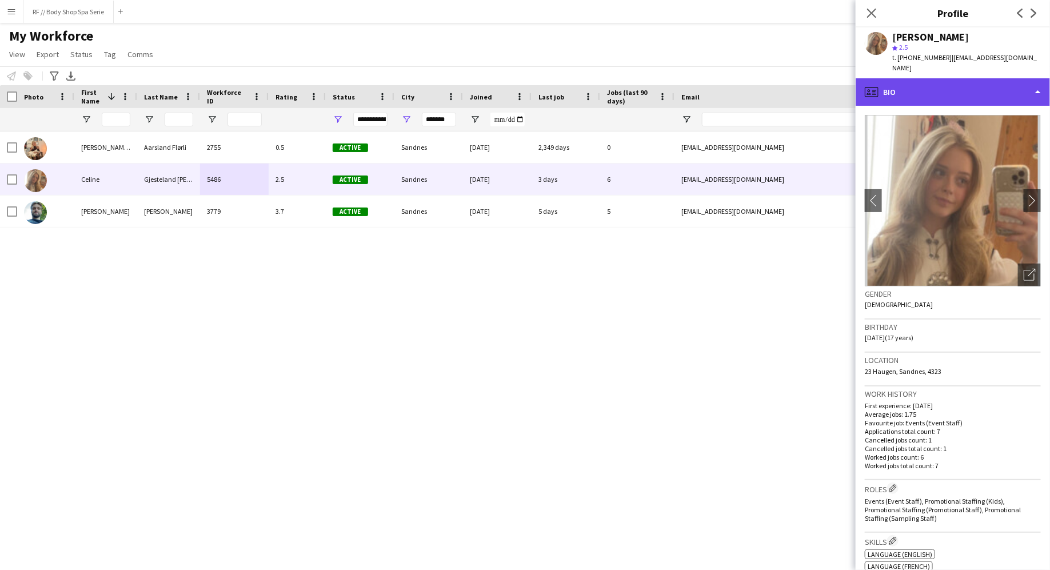
click at [904, 92] on div "profile Bio" at bounding box center [952, 91] width 194 height 27
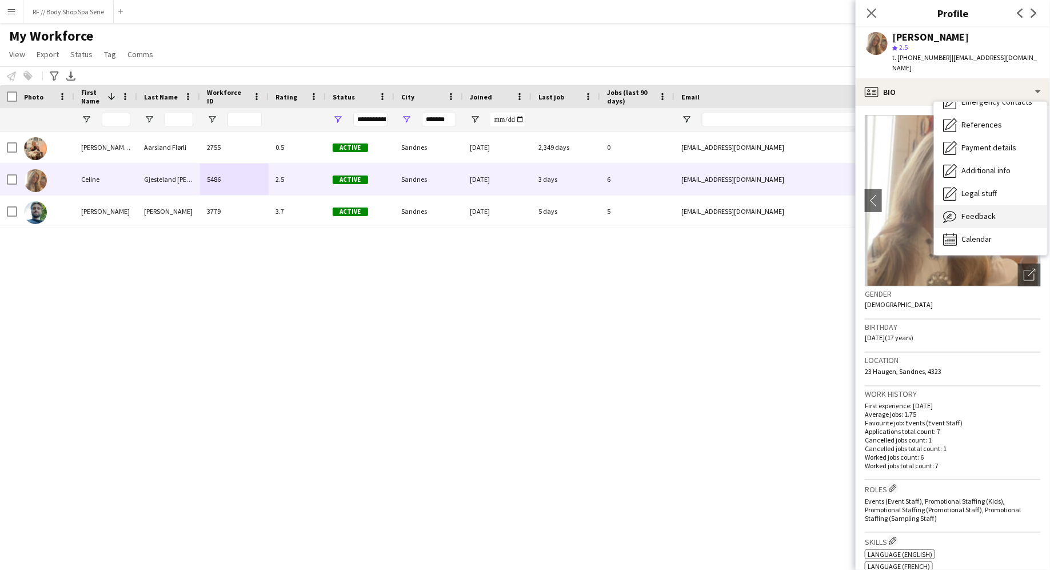
click at [969, 223] on div "Feedback Feedback" at bounding box center [990, 216] width 113 height 23
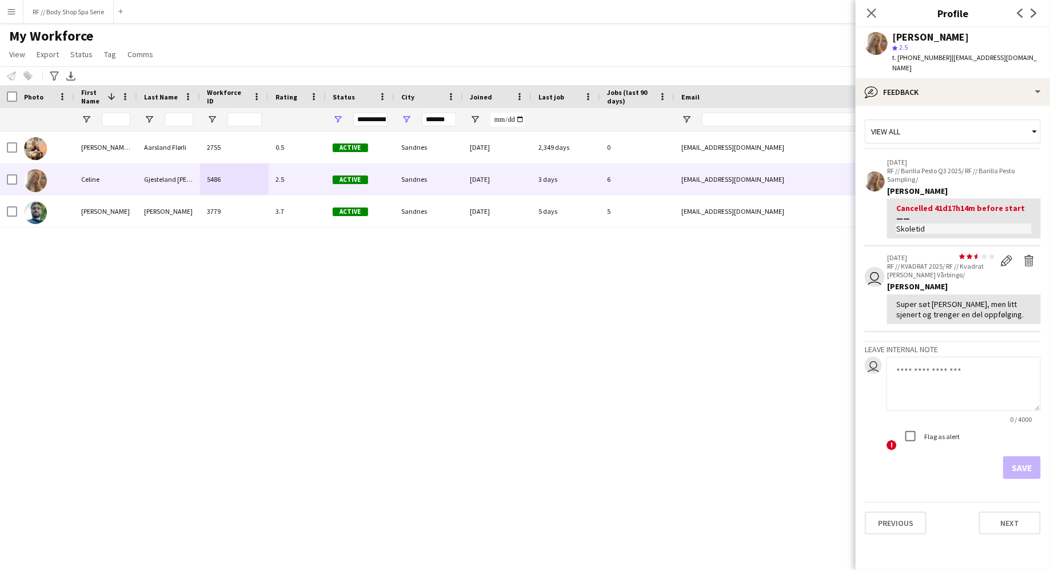
click at [867, 212] on app-crew-profile-feedback-item "18-08-2025 RF // Barilla Pesto Q3 2025/ RF // Barilla Pesto Sampling/ Celine Gj…" at bounding box center [953, 199] width 176 height 96
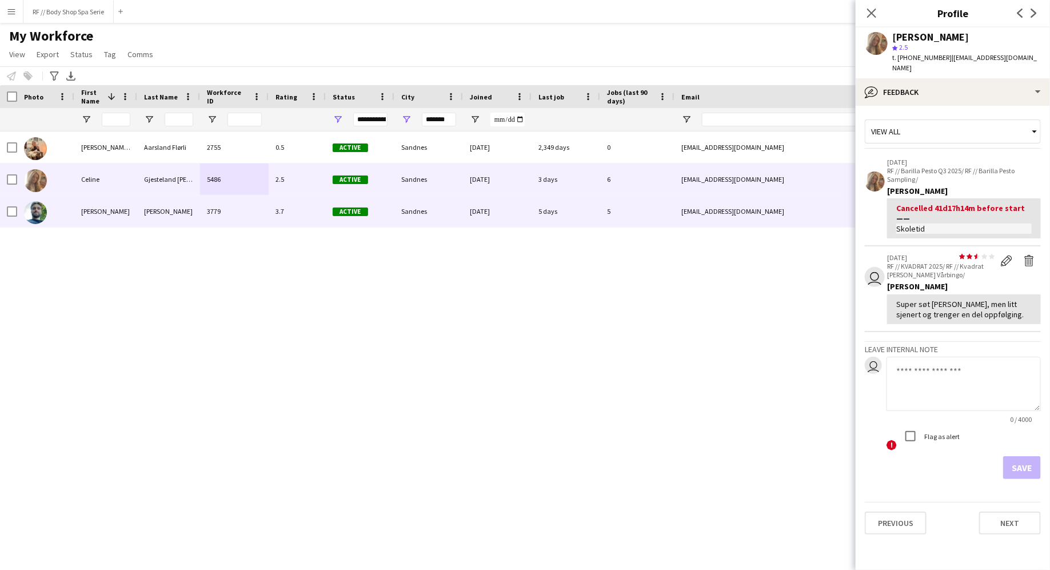
click at [224, 207] on div "3779" at bounding box center [234, 210] width 69 height 31
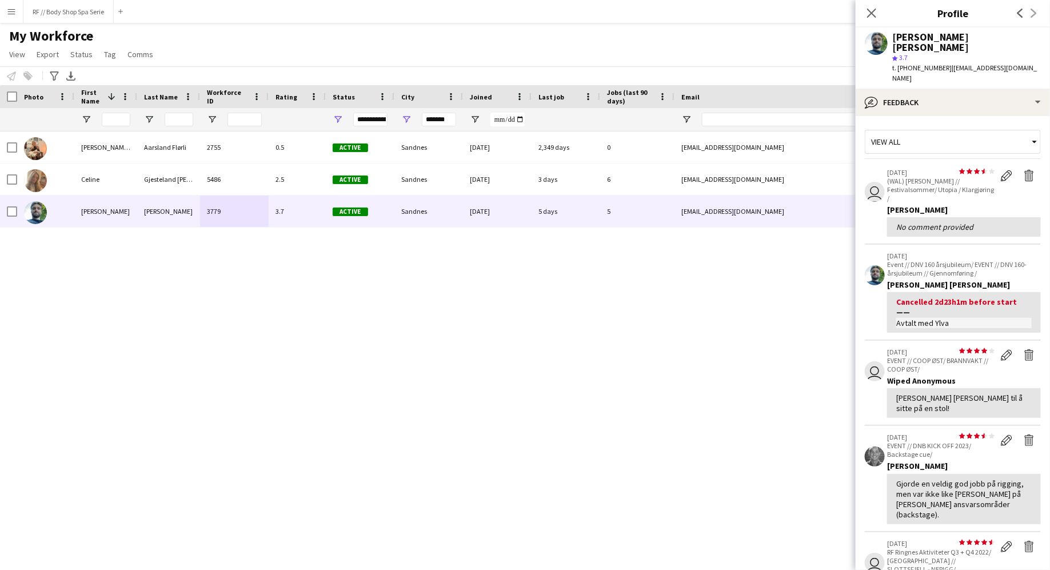
click at [878, 289] on app-crew-profile-feedback-item "10-06-2024 Event // DNV 160 årsjubileum/ EVENT // DNV 160-årsjubileum // Gjenno…" at bounding box center [953, 293] width 176 height 96
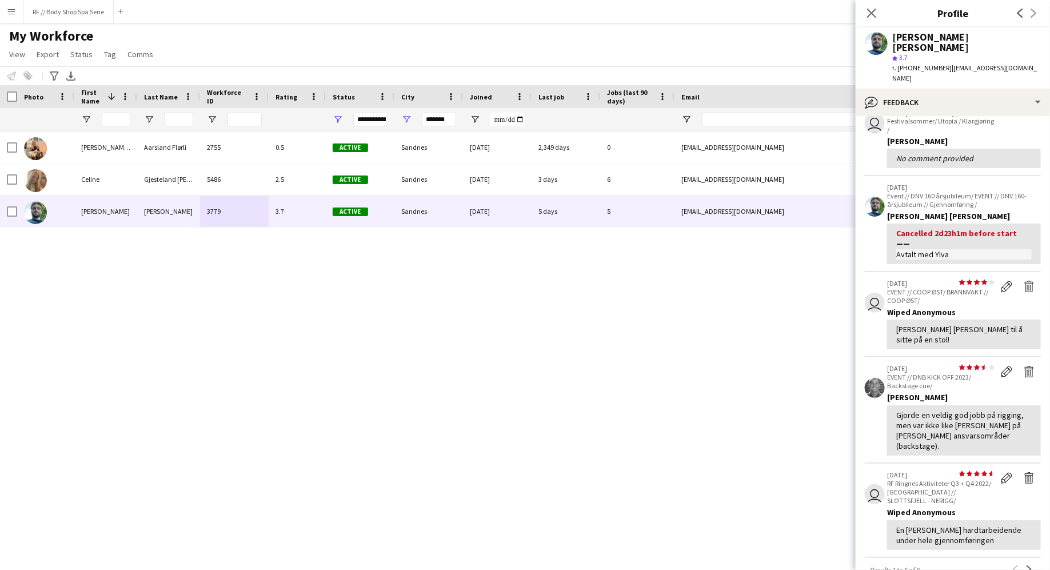
scroll to position [69, 0]
click at [883, 297] on app-crew-profile-feedback-item "user star star star star star star star star star star 29-09-2022 EVENT // COOP…" at bounding box center [953, 314] width 176 height 86
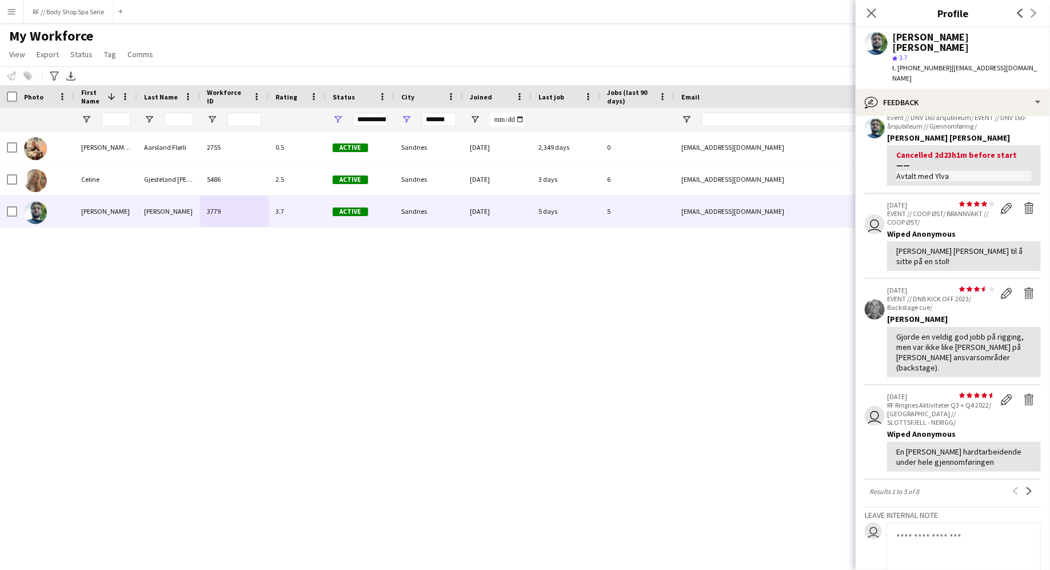
scroll to position [157, 0]
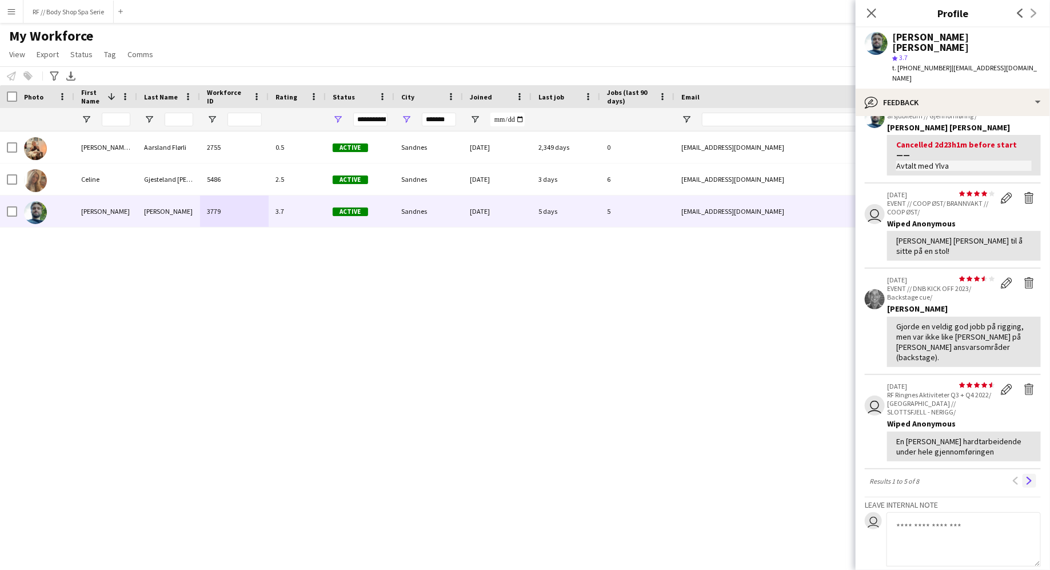
click at [1026, 477] on app-icon "Next" at bounding box center [1029, 481] width 8 height 8
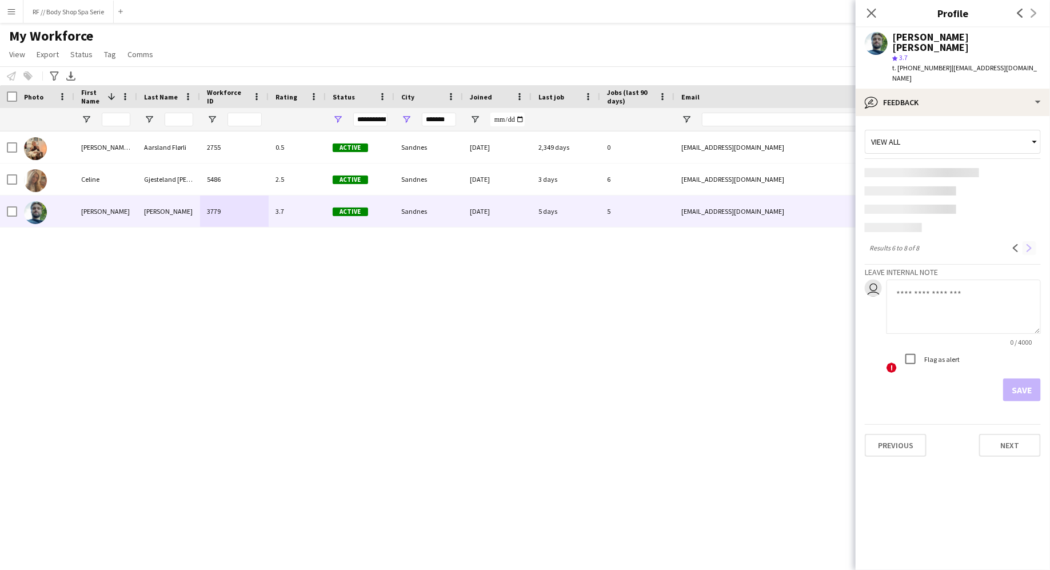
scroll to position [0, 0]
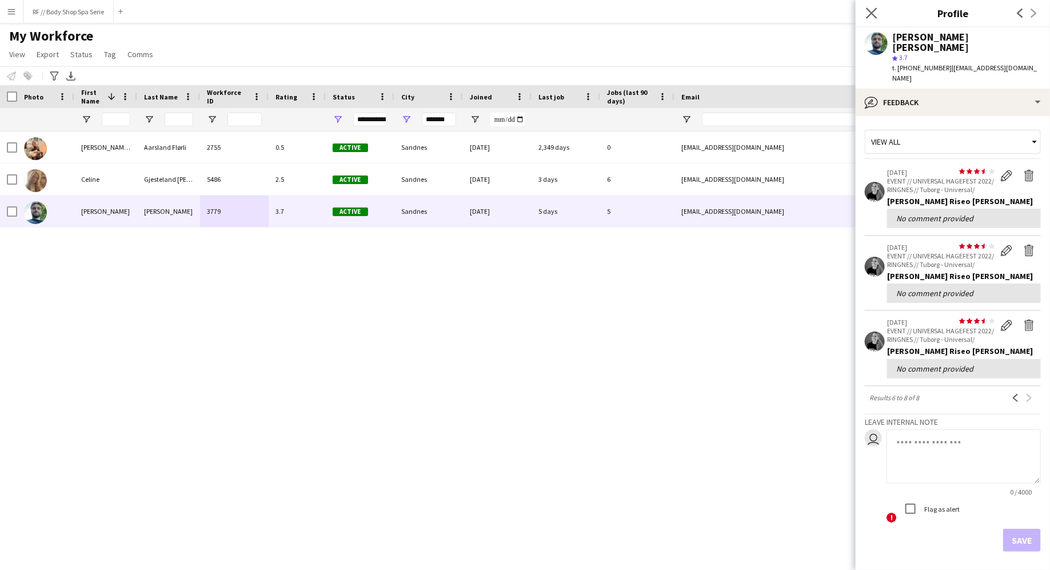
click at [874, 5] on app-icon "Close pop-in" at bounding box center [871, 13] width 17 height 17
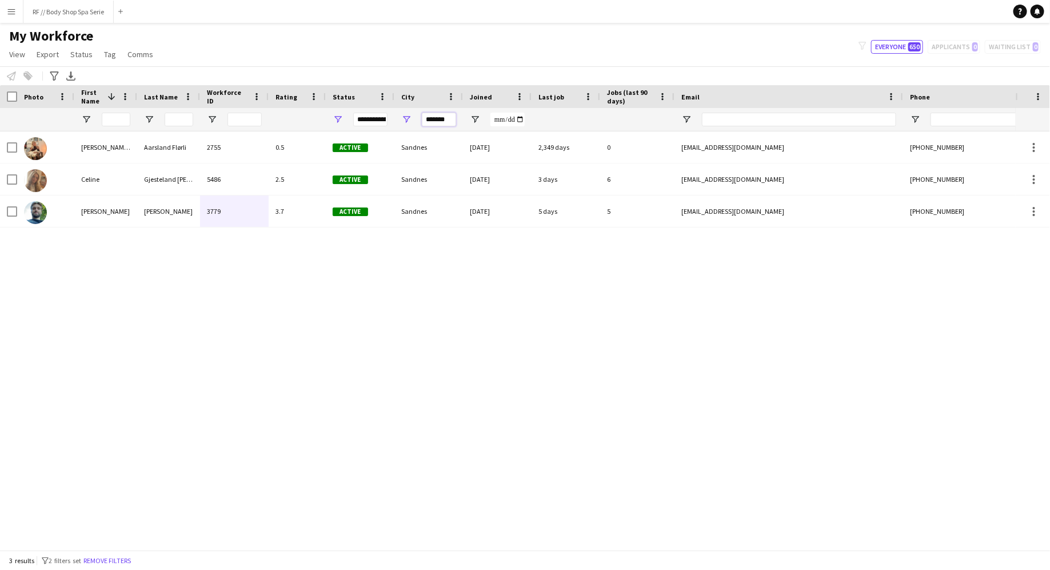
click at [447, 118] on input "*******" at bounding box center [439, 120] width 34 height 14
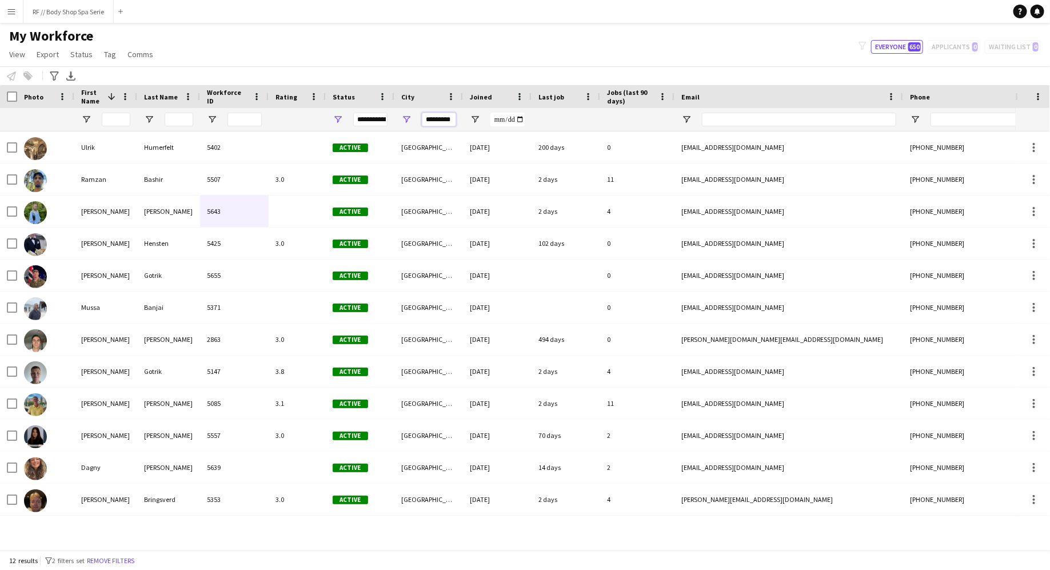
click at [443, 124] on input "*********" at bounding box center [439, 120] width 34 height 14
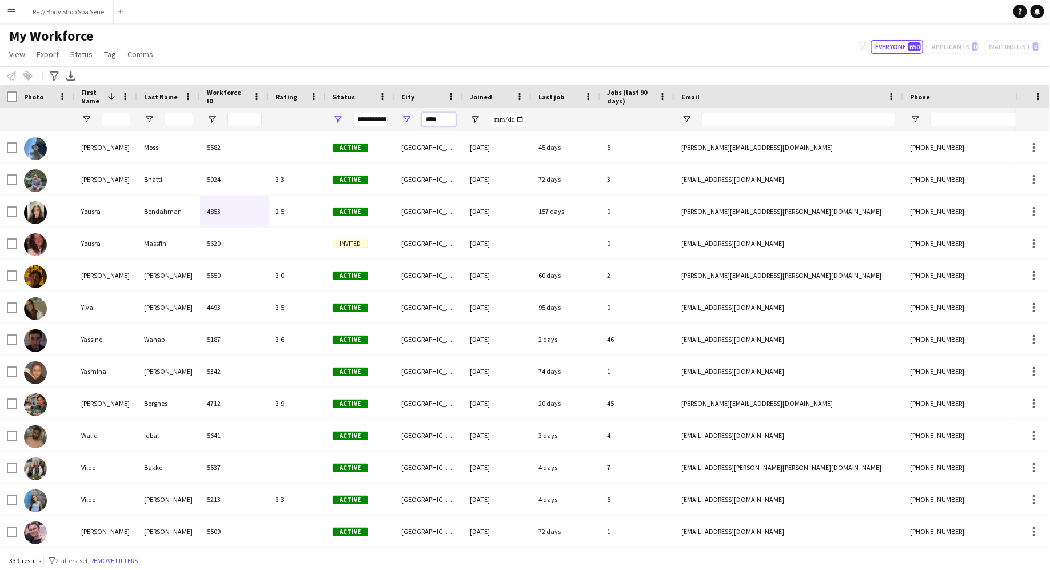
type input "****"
click at [439, 49] on div "My Workforce View Views Default view New view Update view Delete view Edit name…" at bounding box center [525, 46] width 1050 height 39
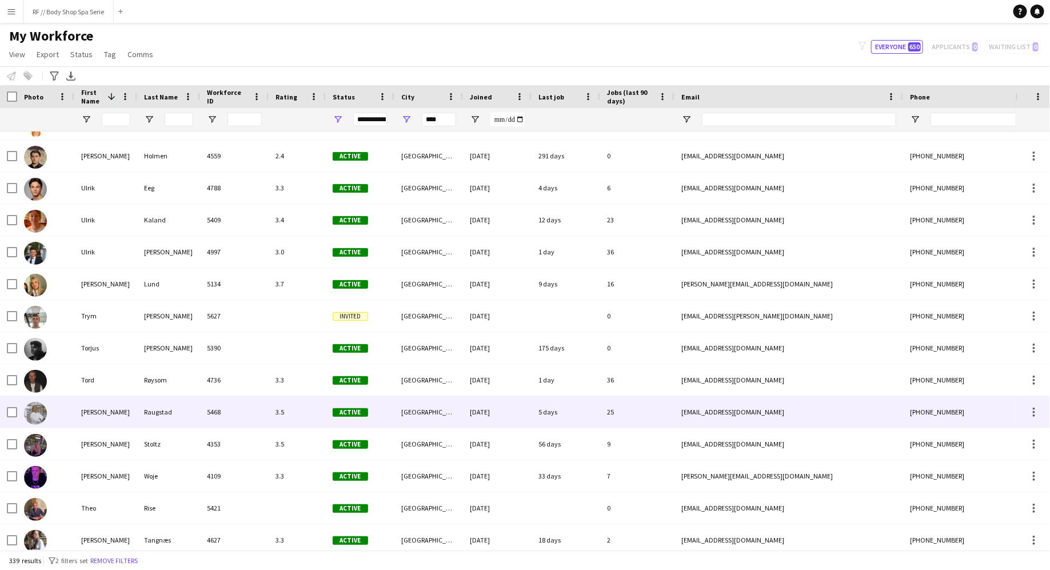
scroll to position [609, 0]
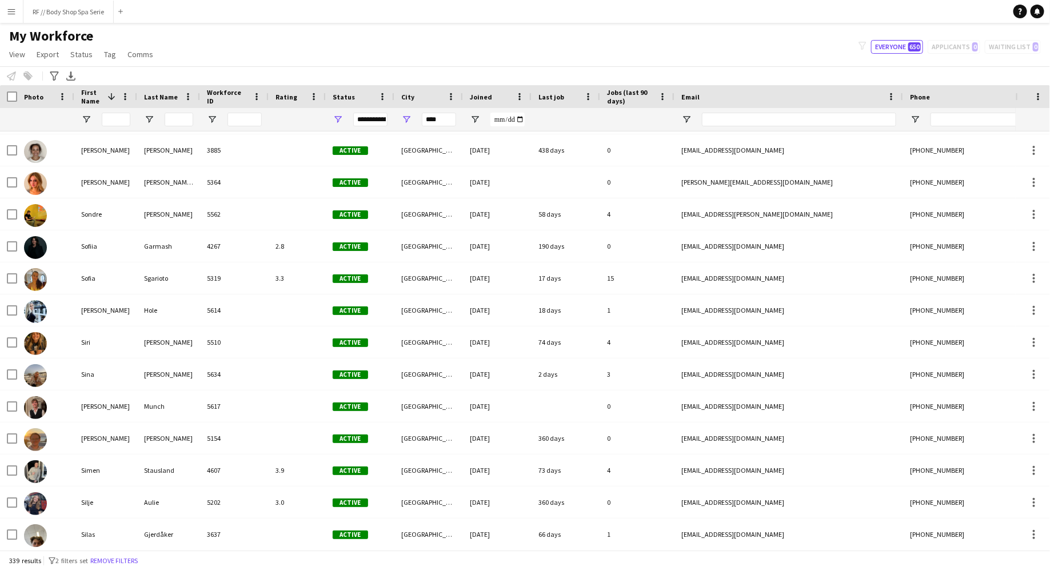
click at [567, 93] on div "Last job" at bounding box center [558, 96] width 41 height 17
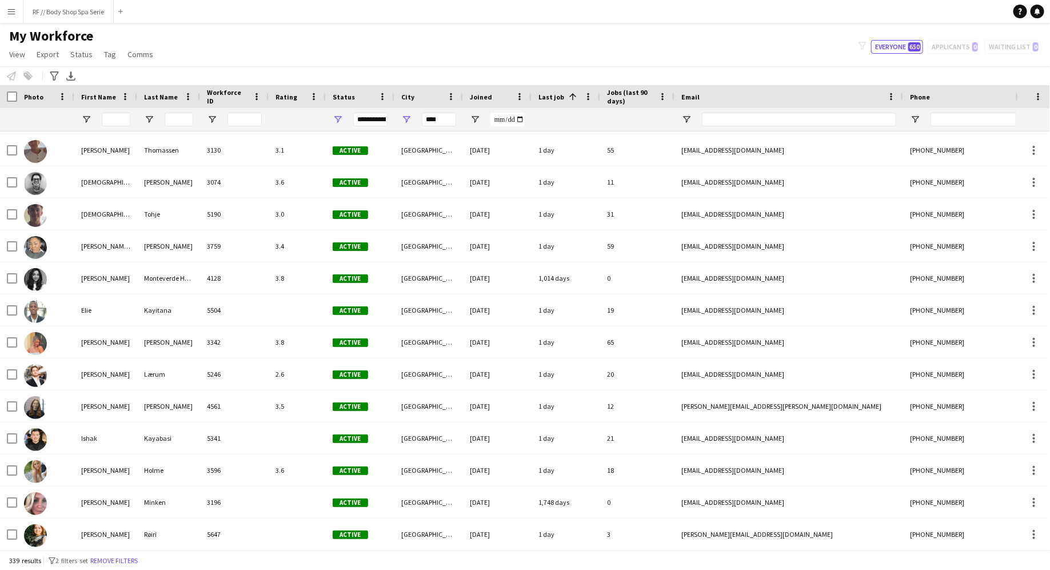
click at [551, 101] on div "Last job 1" at bounding box center [558, 96] width 41 height 17
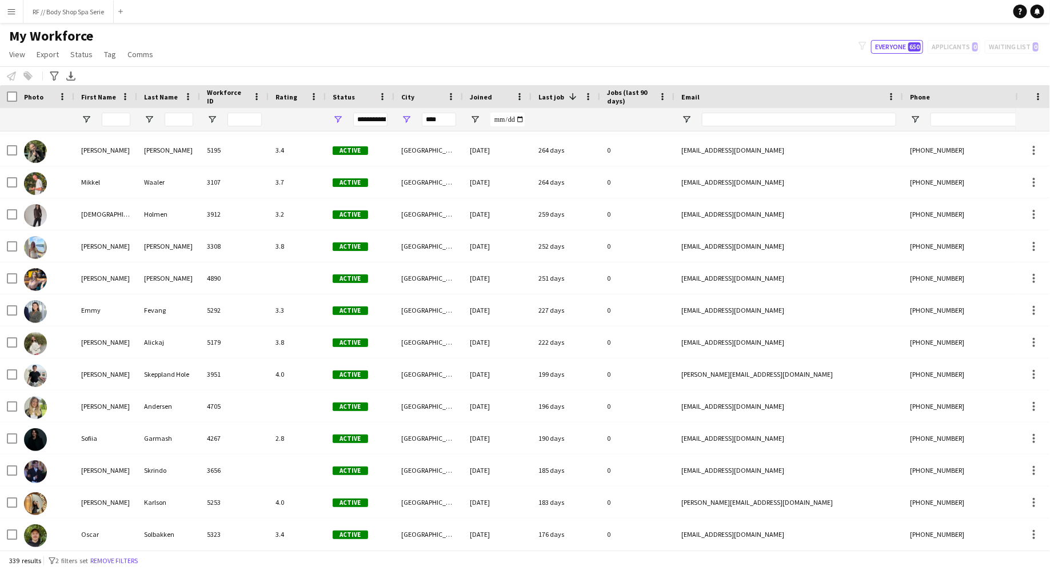
click at [551, 101] on div "Last job 1" at bounding box center [558, 96] width 41 height 17
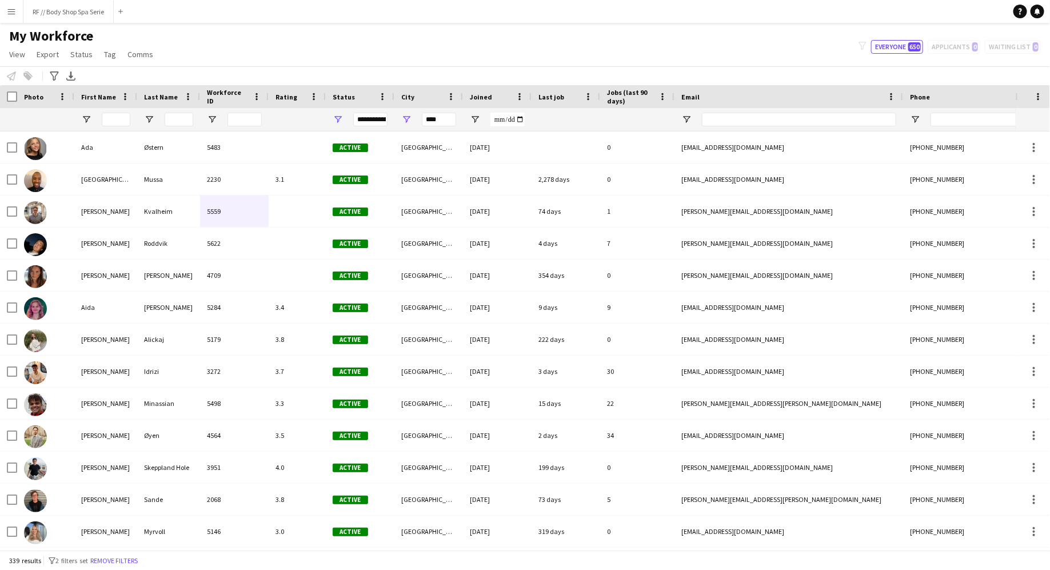
click at [669, 104] on div "Jobs (last 90 days)" at bounding box center [637, 96] width 74 height 23
click at [659, 95] on span at bounding box center [662, 96] width 10 height 10
click at [663, 95] on span at bounding box center [662, 96] width 10 height 10
click at [587, 91] on span at bounding box center [588, 96] width 10 height 10
click at [640, 173] on span "Group by Last job" at bounding box center [646, 175] width 97 height 19
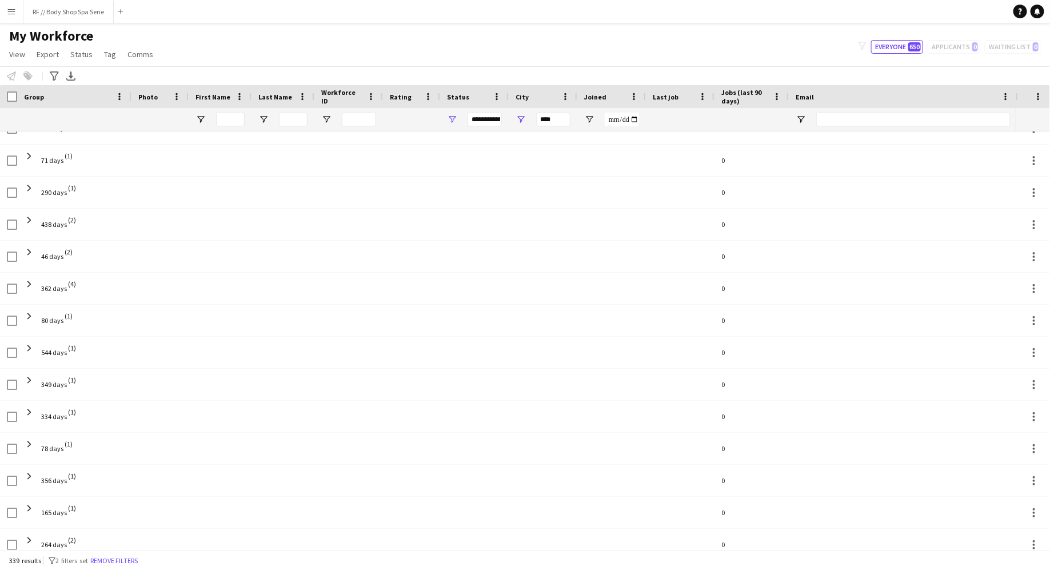
click at [482, 118] on div "**********" at bounding box center [484, 120] width 34 height 14
click at [465, 97] on span "Status" at bounding box center [458, 97] width 22 height 9
click at [705, 97] on span at bounding box center [702, 96] width 10 height 10
click at [633, 95] on span at bounding box center [634, 96] width 10 height 10
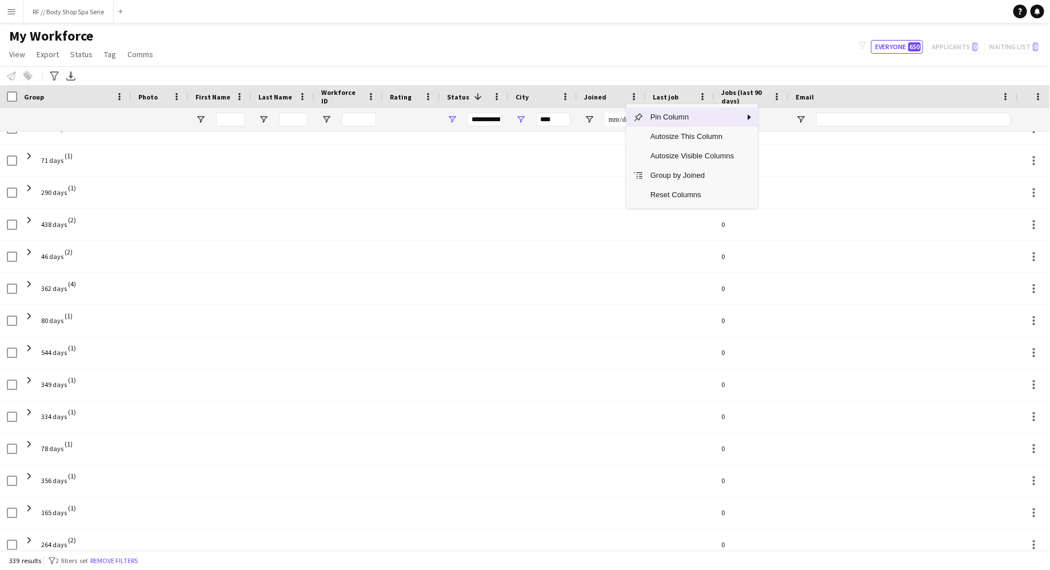
click at [649, 115] on span "Pin Column" at bounding box center [691, 116] width 97 height 19
click at [669, 180] on span "Group by Joined" at bounding box center [691, 175] width 97 height 19
click at [634, 95] on span at bounding box center [634, 96] width 10 height 10
click at [499, 93] on span at bounding box center [496, 96] width 10 height 10
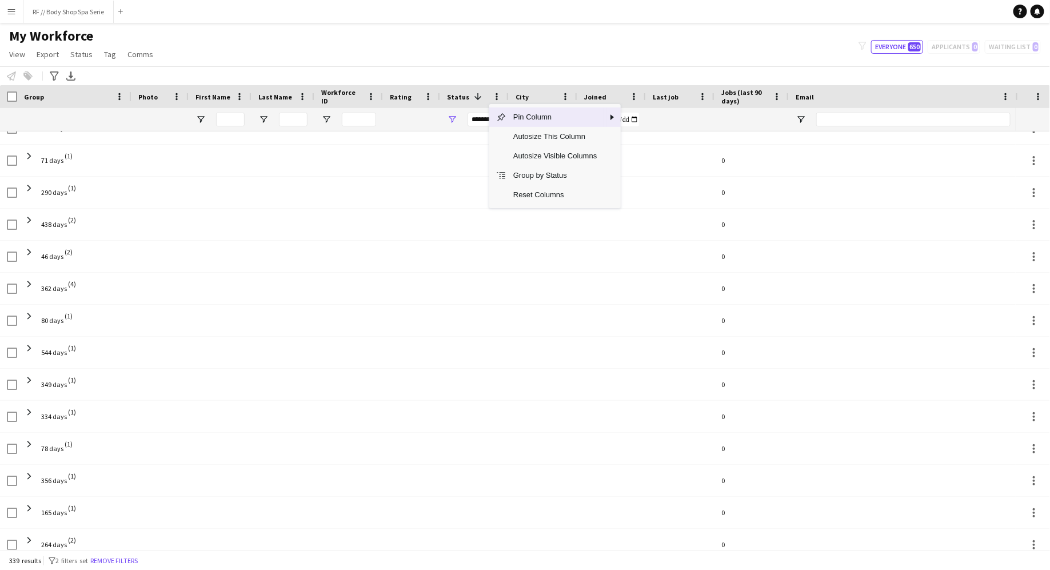
click at [75, 100] on div "Group" at bounding box center [67, 96] width 87 height 17
click at [71, 99] on div "Group 1" at bounding box center [67, 96] width 87 height 17
click at [1003, 91] on span at bounding box center [1005, 96] width 10 height 10
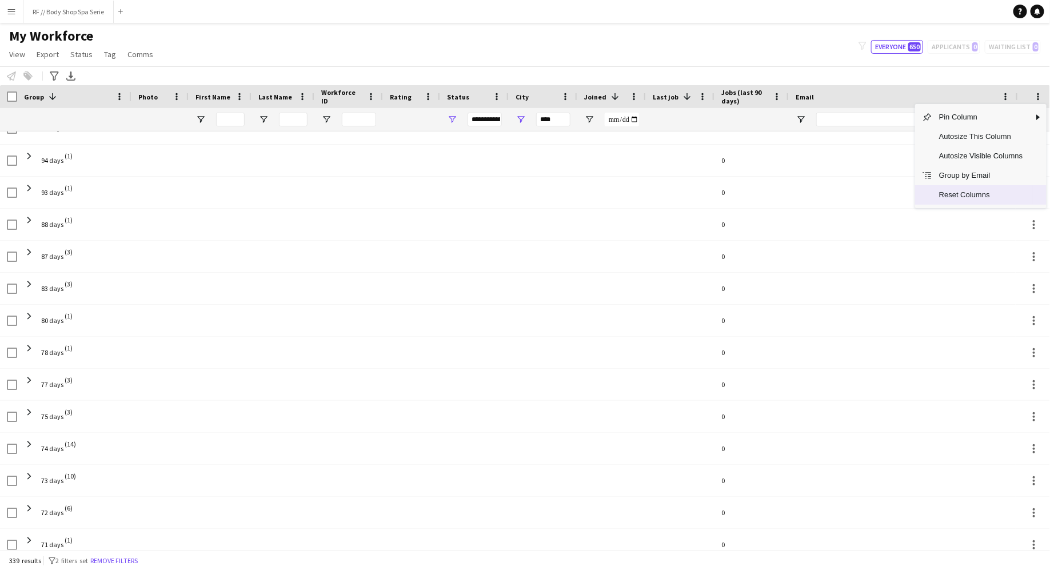
click at [965, 195] on span "Reset Columns" at bounding box center [980, 194] width 97 height 19
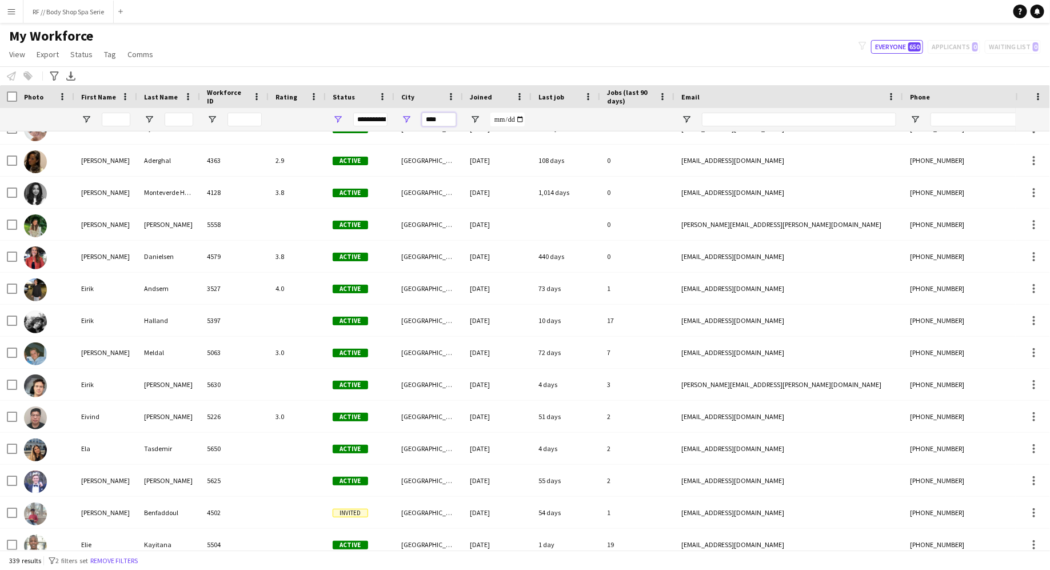
click at [432, 119] on input "****" at bounding box center [439, 120] width 34 height 14
click at [434, 119] on input "****" at bounding box center [439, 120] width 34 height 14
click at [439, 119] on input "****" at bounding box center [439, 120] width 34 height 14
click at [444, 56] on div "My Workforce View Views Default view New view Update view Delete view Edit name…" at bounding box center [525, 46] width 1050 height 39
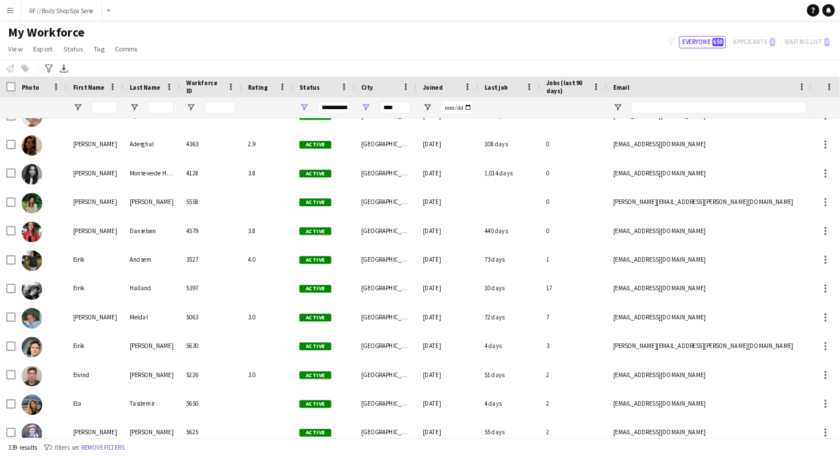
scroll to position [2099, 0]
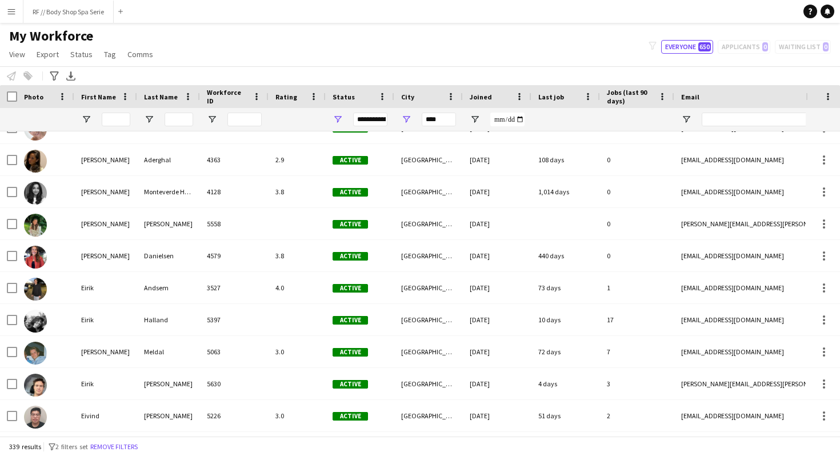
click at [318, 47] on div "My Workforce View Views Default view New view Update view Delete view Edit name…" at bounding box center [420, 46] width 840 height 39
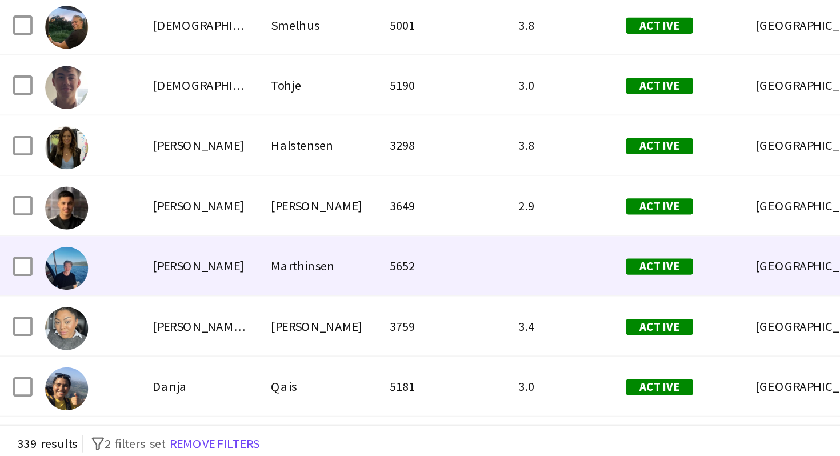
scroll to position [1714, 0]
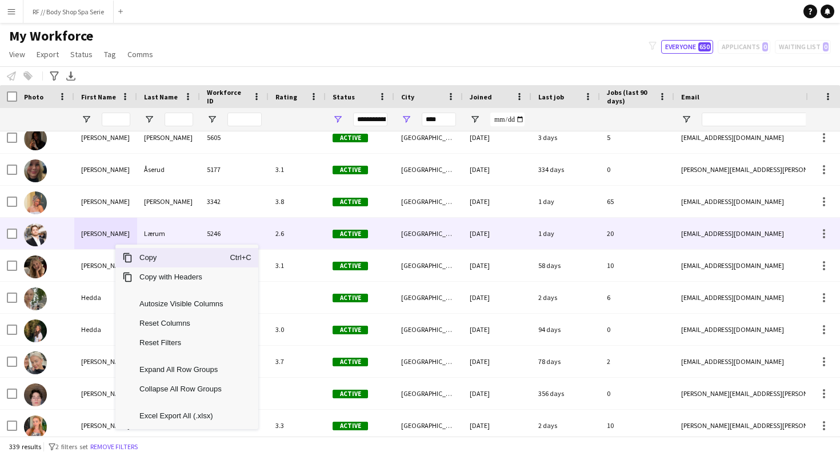
click at [139, 231] on div "Lærum" at bounding box center [168, 233] width 63 height 31
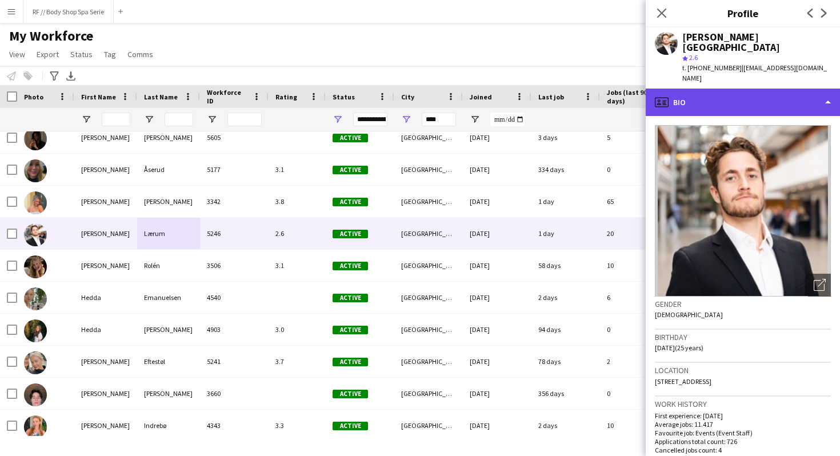
click at [696, 89] on div "profile Bio" at bounding box center [743, 102] width 194 height 27
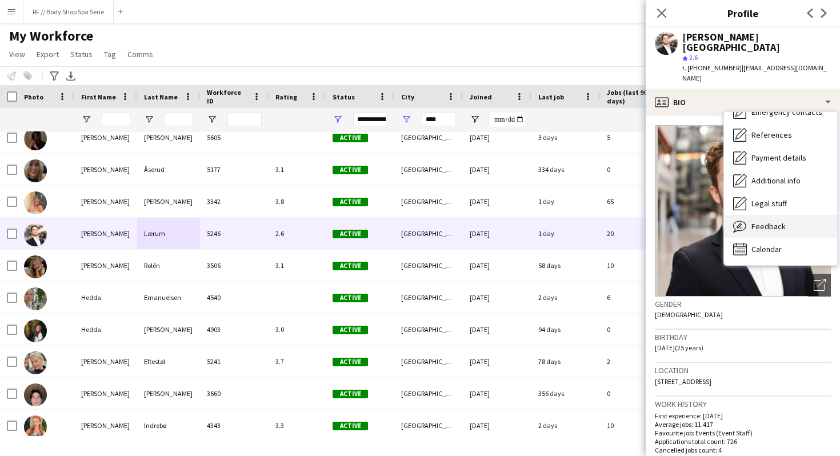
click at [765, 221] on span "Feedback" at bounding box center [768, 226] width 34 height 10
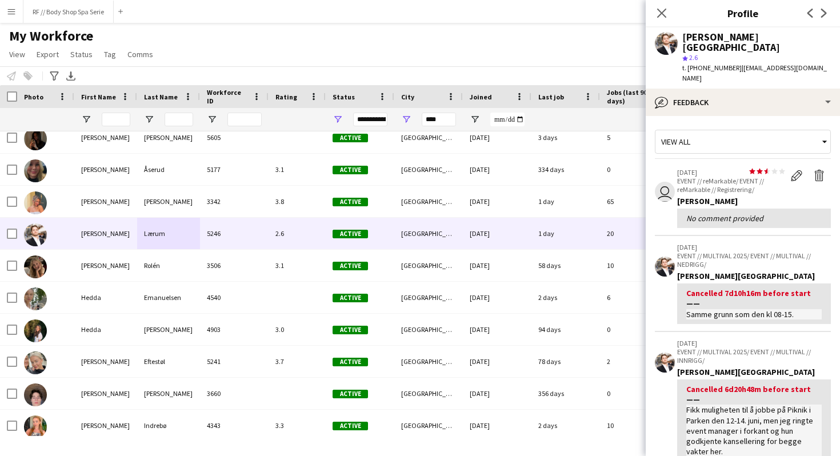
click at [670, 281] on app-crew-profile-feedback-item "06-06-2025 EVENT // MULTIVAL 2025/ EVENT // MULTIVAL // NEDRIGG/ Hans Torstein …" at bounding box center [743, 284] width 176 height 96
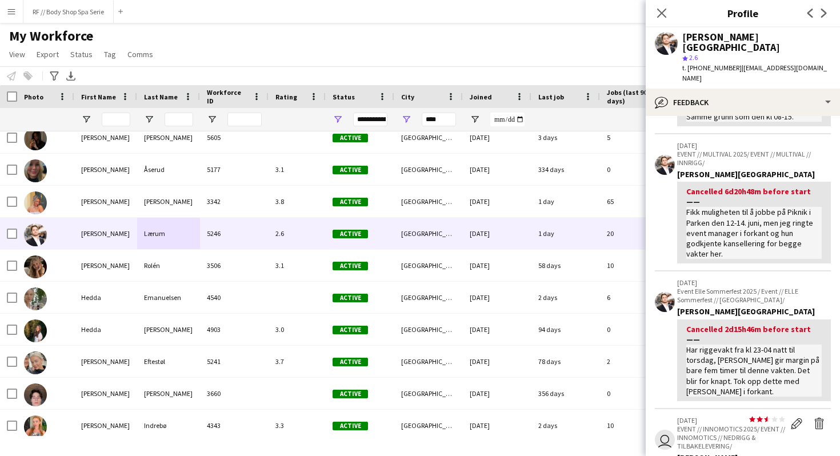
click at [669, 329] on app-crew-profile-feedback-item "02-06-2025 Event Elle Sommerfest 2025 / Event // ELLE Sommerfest // Rydde/ Hans…" at bounding box center [743, 340] width 176 height 138
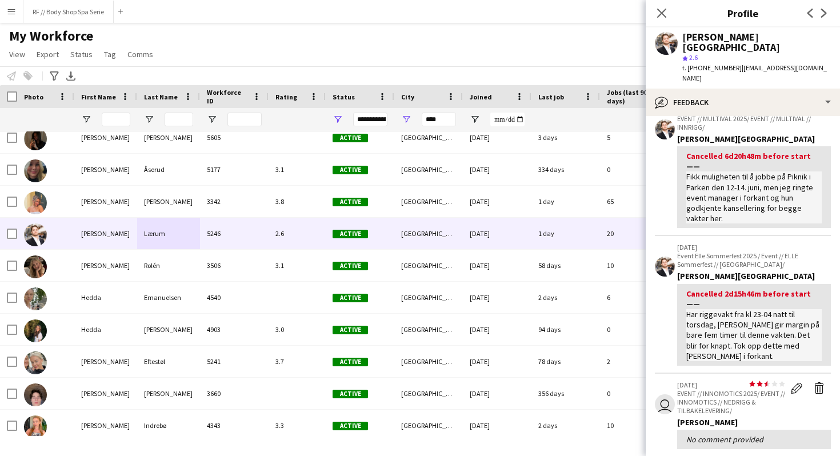
click at [670, 299] on app-crew-profile-feedback-item "02-06-2025 Event Elle Sommerfest 2025 / Event // ELLE Sommerfest // Rydde/ Hans…" at bounding box center [743, 305] width 176 height 138
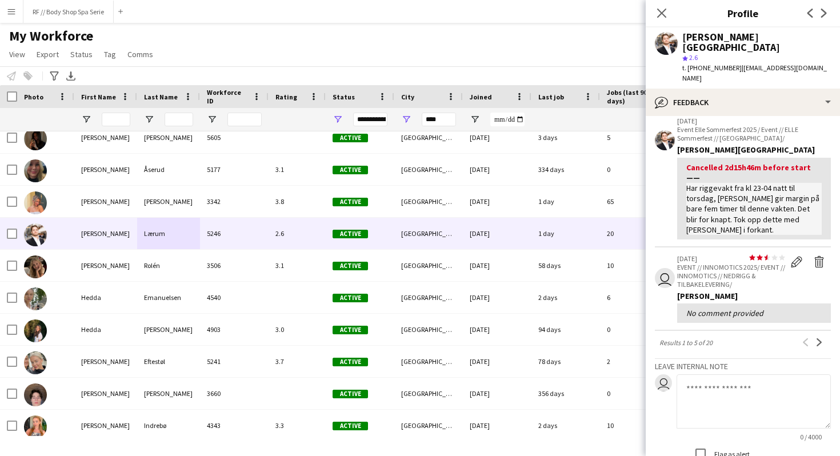
scroll to position [362, 0]
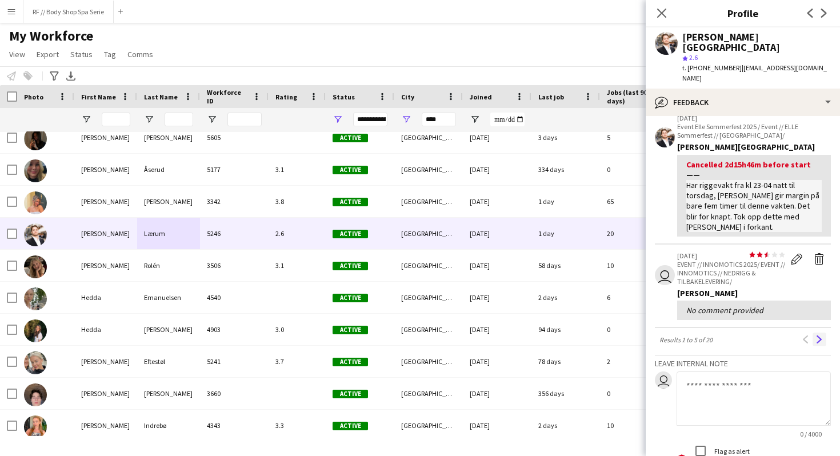
click at [820, 335] on app-icon "Next" at bounding box center [819, 339] width 8 height 8
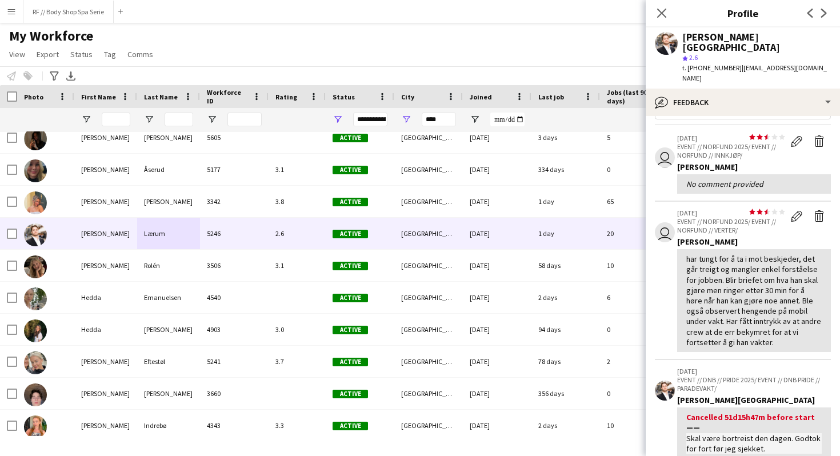
scroll to position [38, 0]
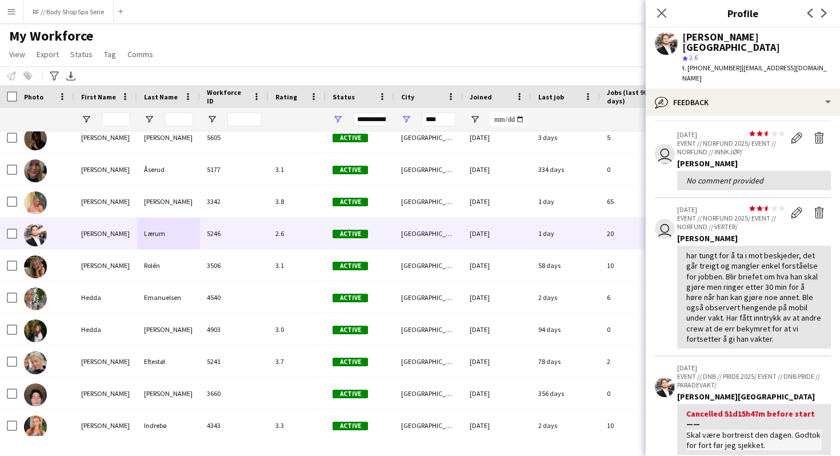
click at [668, 294] on app-crew-profile-feedback-item "user star star star star star star star star star star 19-05-2025 EVENT // NORF…" at bounding box center [743, 277] width 176 height 158
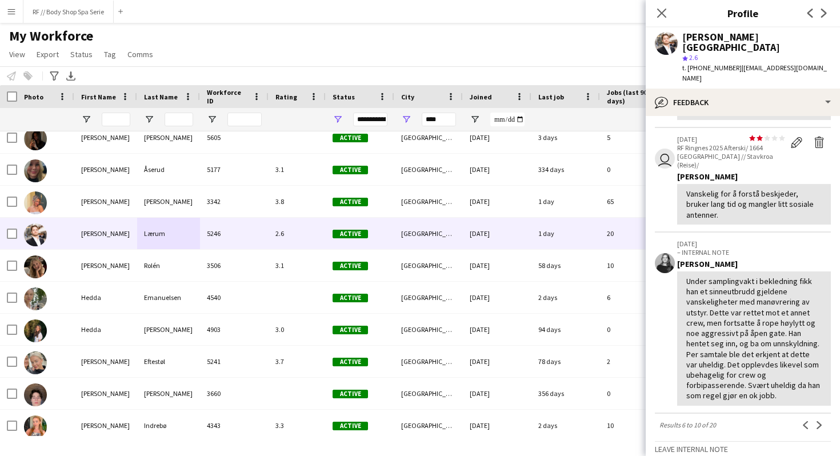
scroll to position [375, 0]
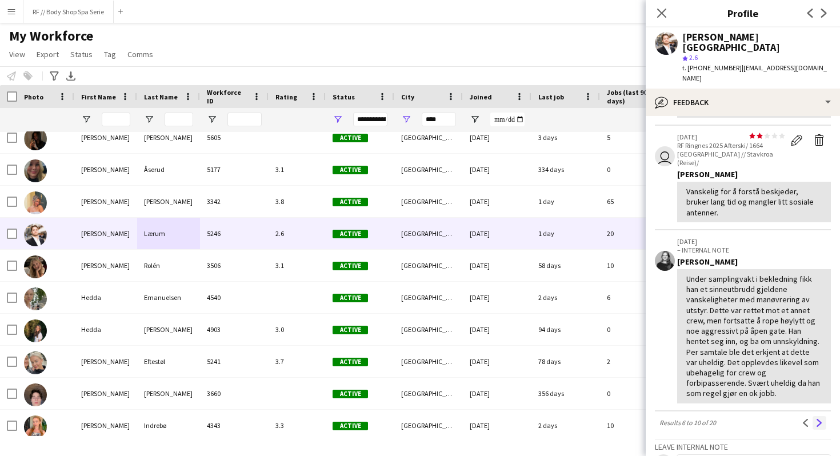
click at [819, 419] on app-icon "Next" at bounding box center [819, 423] width 8 height 8
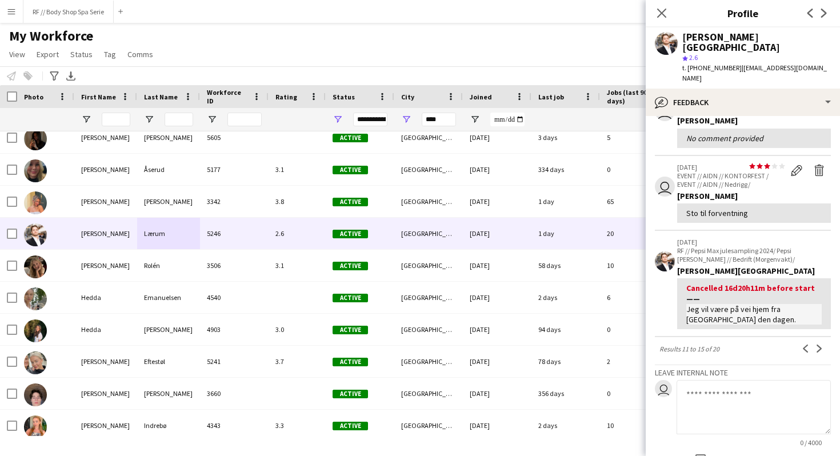
scroll to position [292, 0]
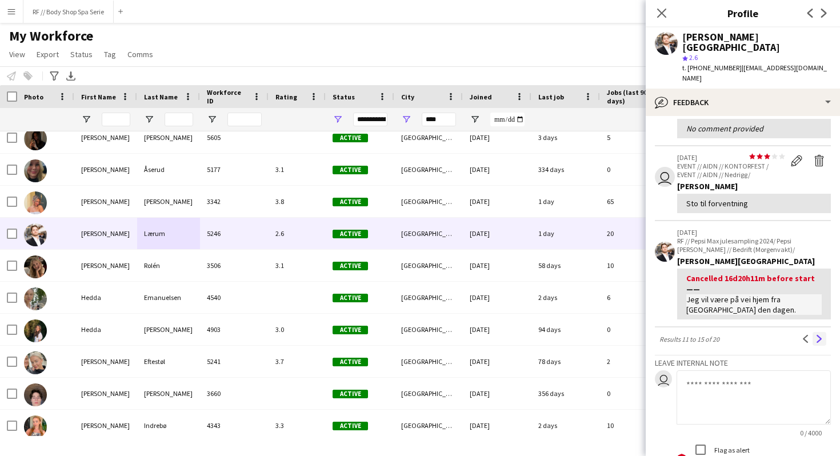
click at [822, 335] on app-icon "Next" at bounding box center [819, 339] width 8 height 8
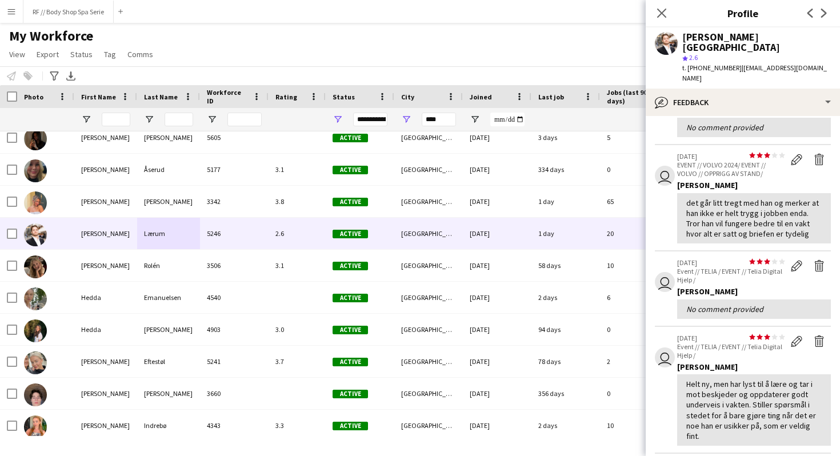
scroll to position [222, 0]
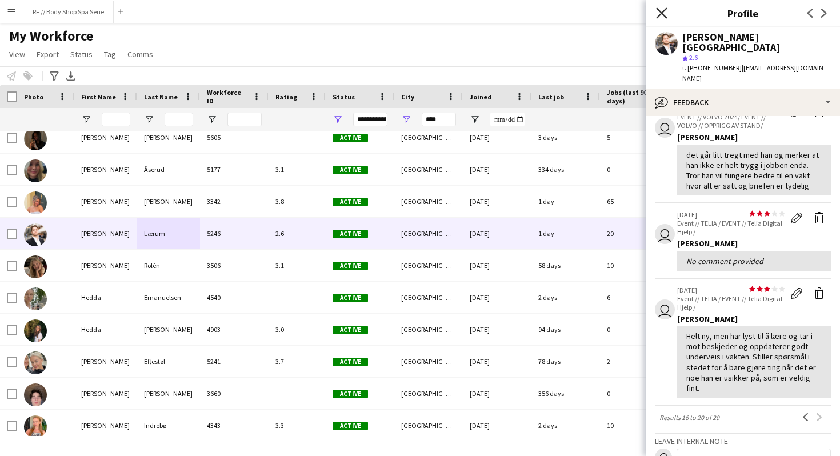
click at [660, 14] on icon at bounding box center [661, 12] width 11 height 11
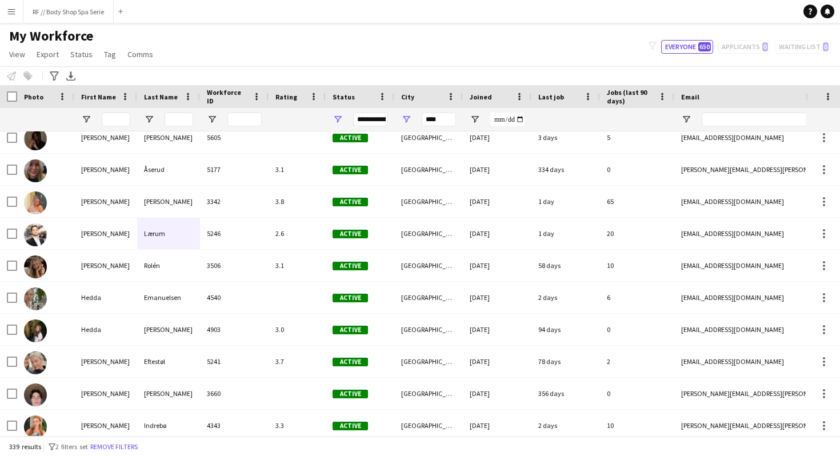
click at [247, 41] on div "My Workforce View Views Default view New view Update view Delete view Edit name…" at bounding box center [420, 46] width 840 height 39
click at [250, 42] on div "My Workforce View Views Default view New view Update view Delete view Edit name…" at bounding box center [420, 46] width 840 height 39
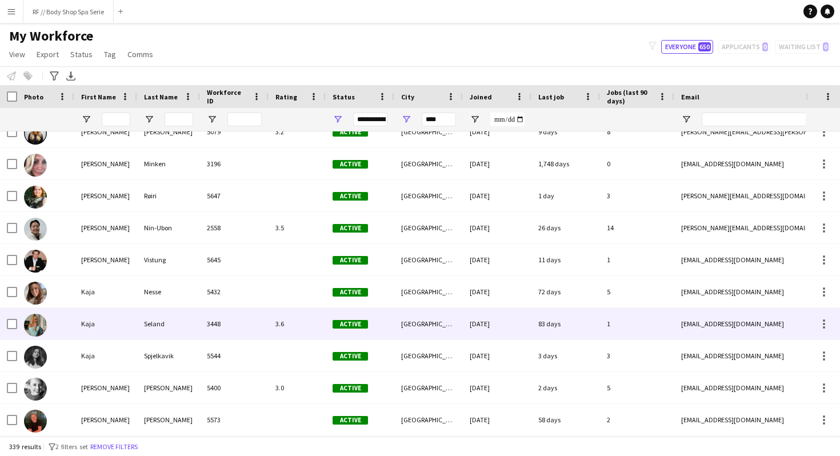
scroll to position [4687, 0]
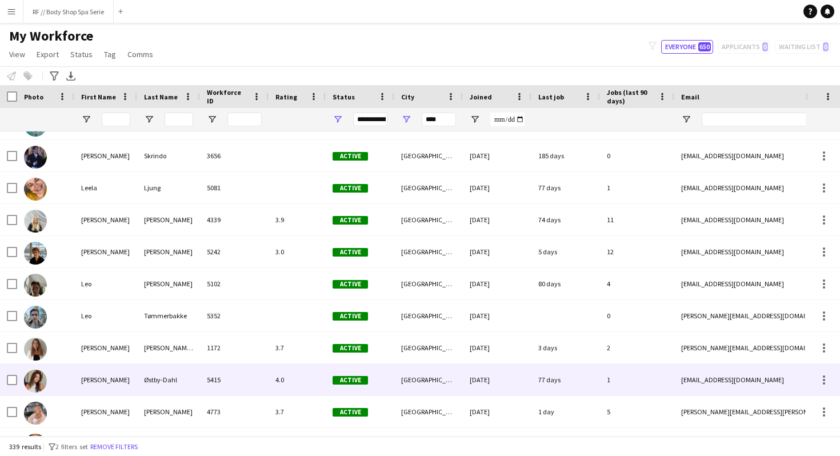
click at [245, 373] on div "5415" at bounding box center [234, 379] width 69 height 31
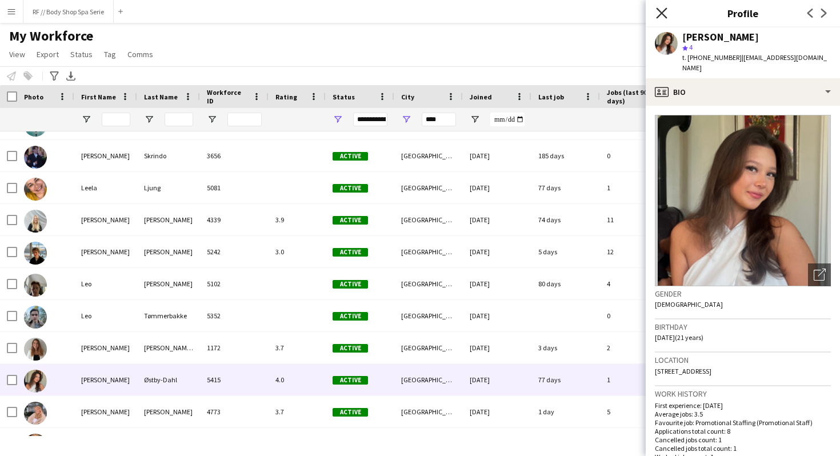
click at [660, 13] on icon "Close pop-in" at bounding box center [661, 12] width 11 height 11
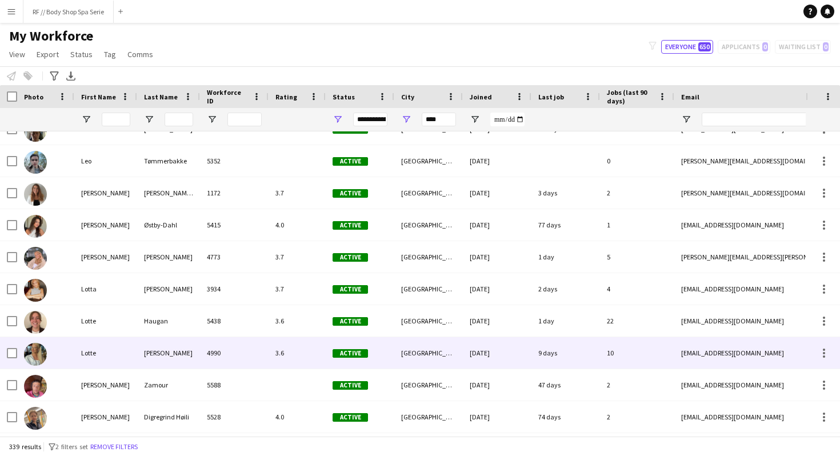
click at [231, 357] on div "4990" at bounding box center [234, 352] width 69 height 31
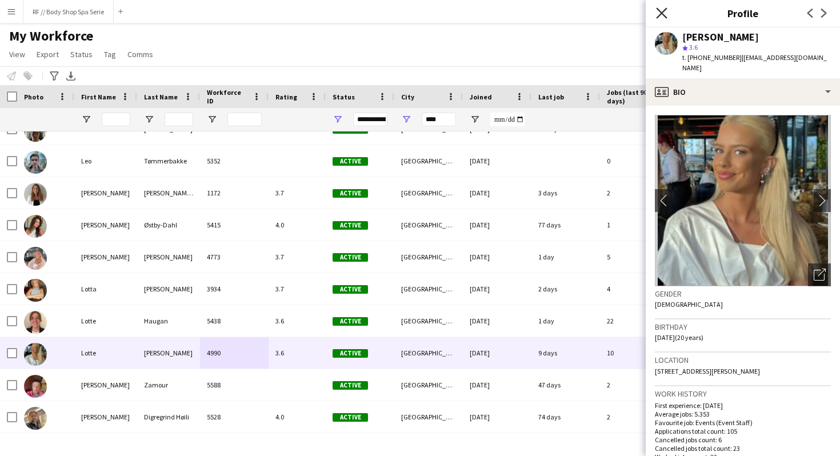
click at [663, 10] on icon "Close pop-in" at bounding box center [661, 12] width 11 height 11
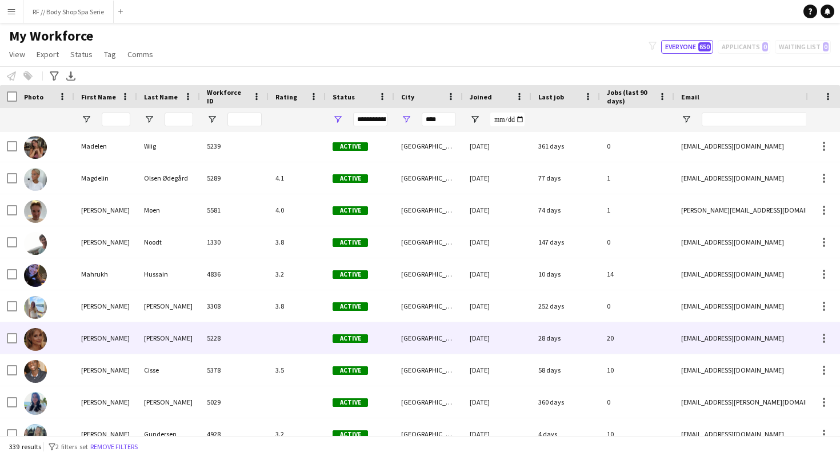
click at [187, 343] on div "[PERSON_NAME]" at bounding box center [168, 337] width 63 height 31
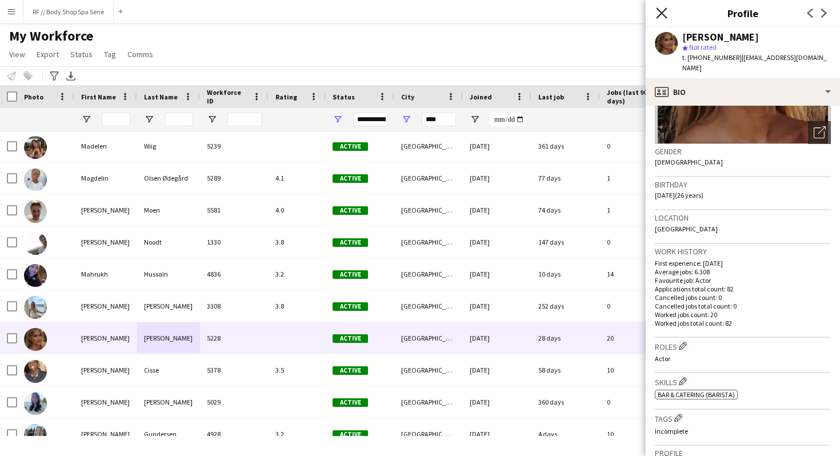
click at [659, 15] on icon at bounding box center [661, 12] width 11 height 11
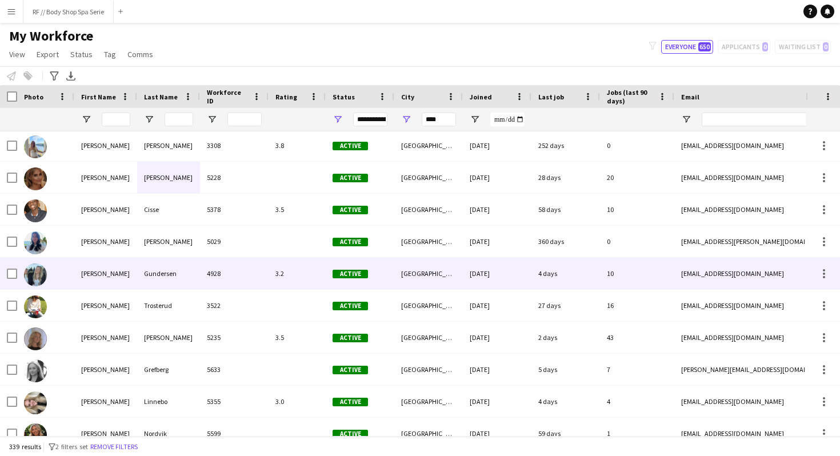
click at [187, 272] on div "Gundersen" at bounding box center [168, 273] width 63 height 31
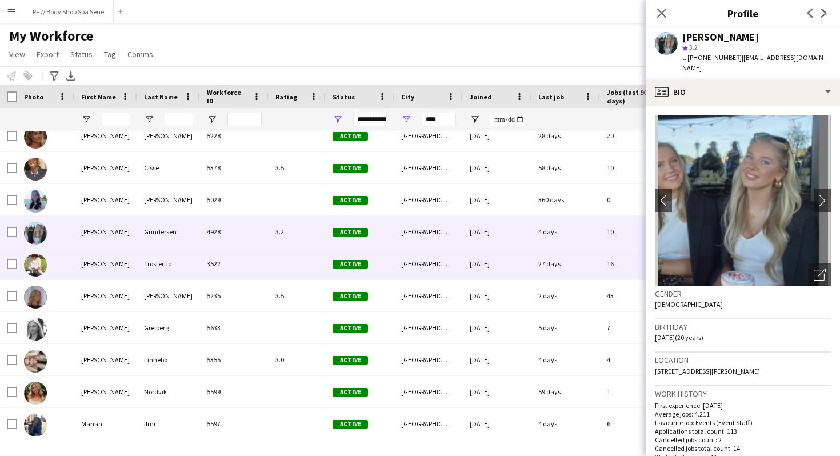
click at [218, 263] on div "3522" at bounding box center [234, 263] width 69 height 31
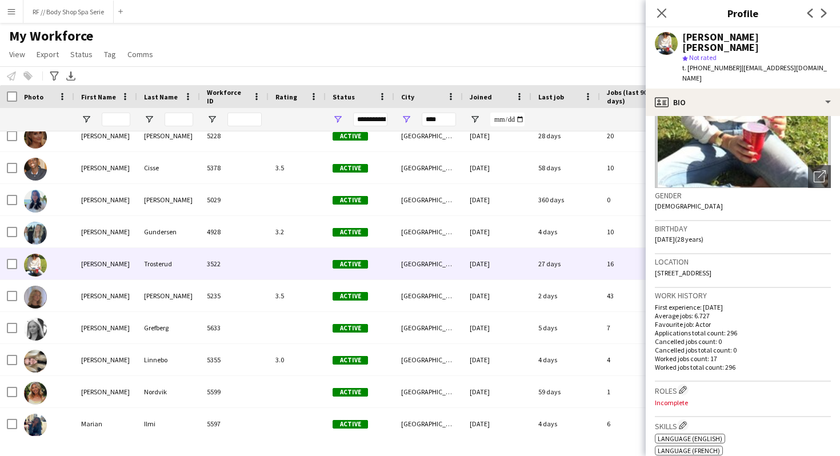
scroll to position [0, 0]
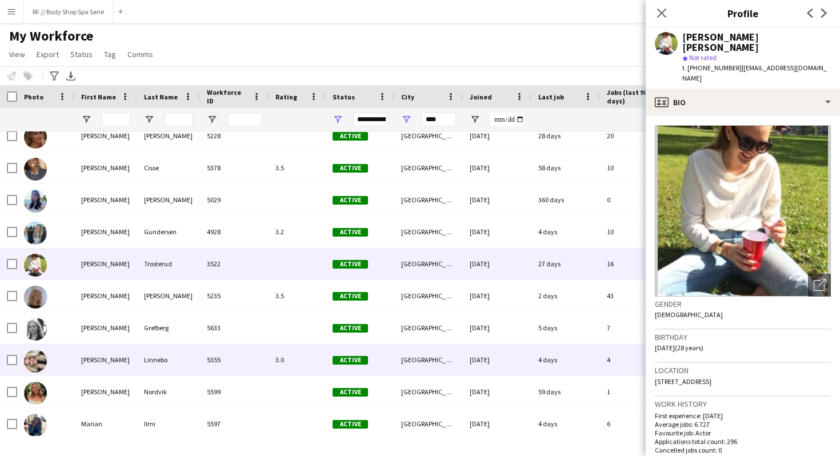
click at [126, 355] on div "[PERSON_NAME]" at bounding box center [105, 359] width 63 height 31
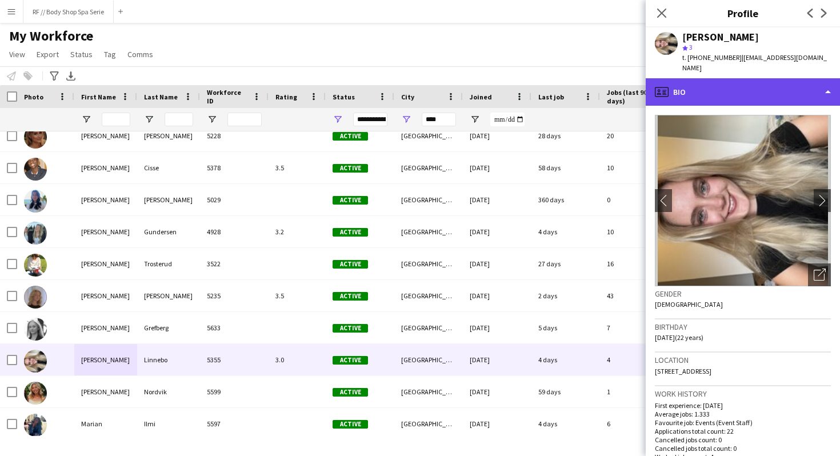
click at [680, 82] on div "profile Bio" at bounding box center [743, 91] width 194 height 27
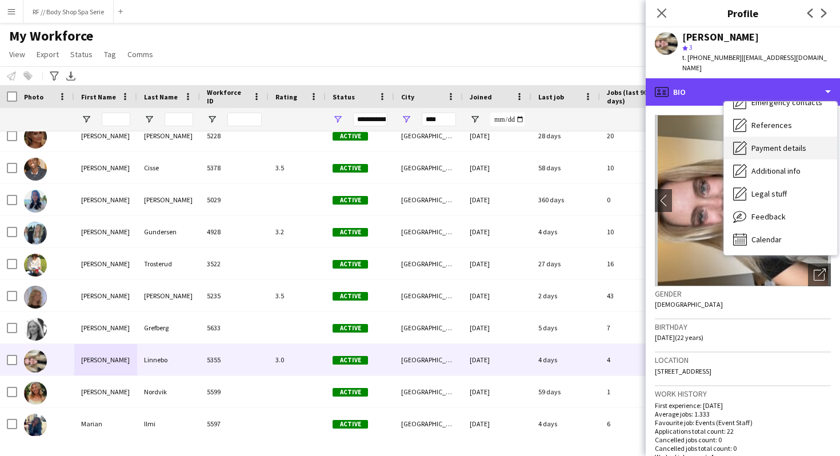
scroll to position [107, 0]
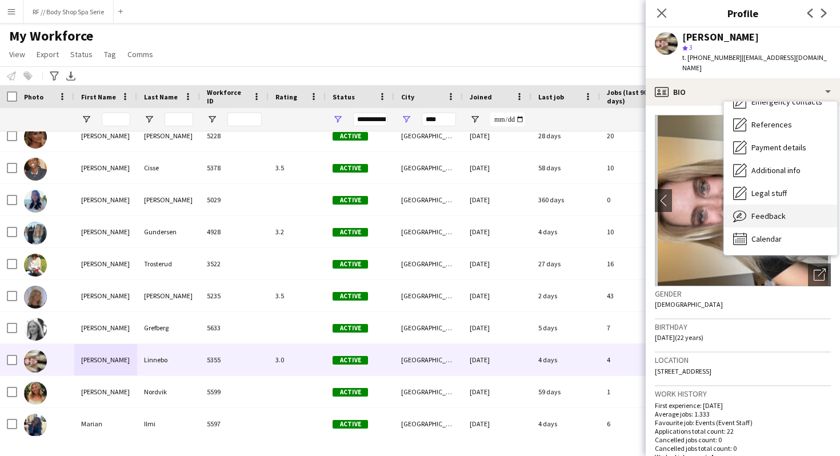
click at [770, 211] on span "Feedback" at bounding box center [768, 216] width 34 height 10
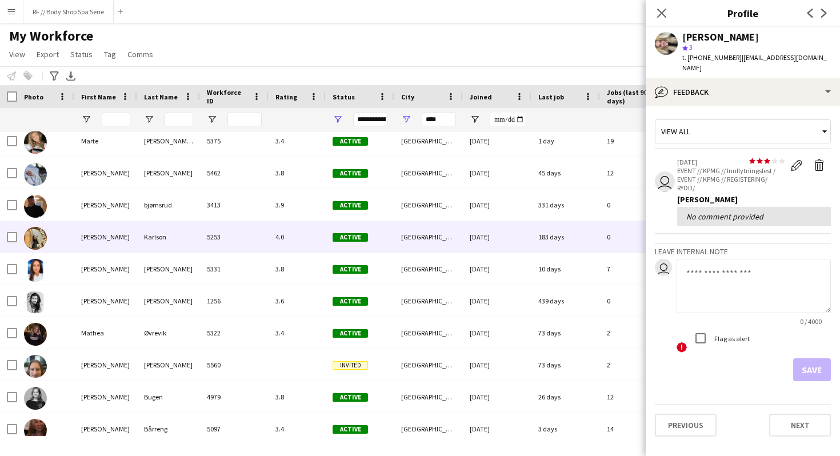
scroll to position [6533, 0]
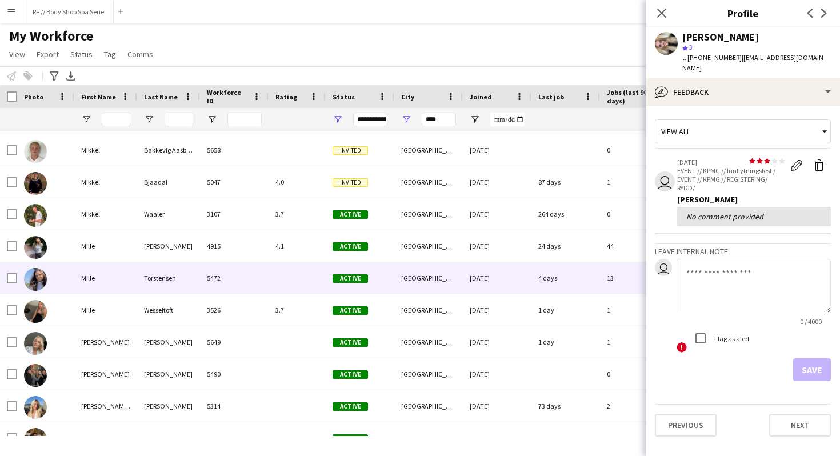
click at [245, 275] on div "5472" at bounding box center [234, 277] width 69 height 31
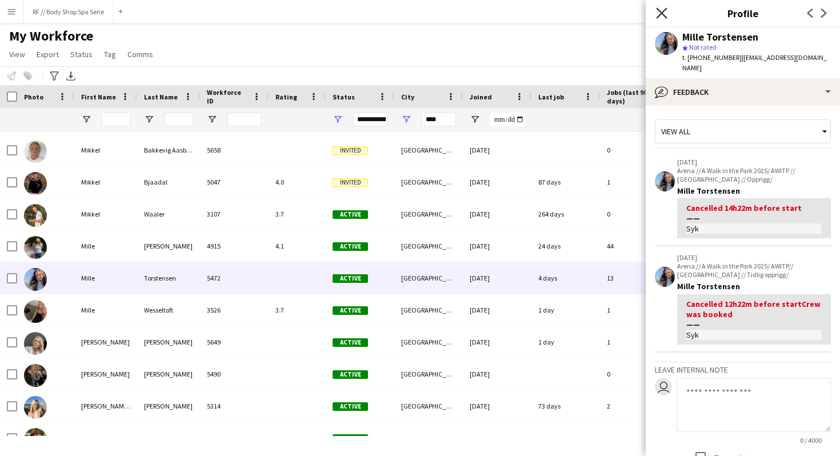
click at [658, 10] on icon at bounding box center [661, 12] width 11 height 11
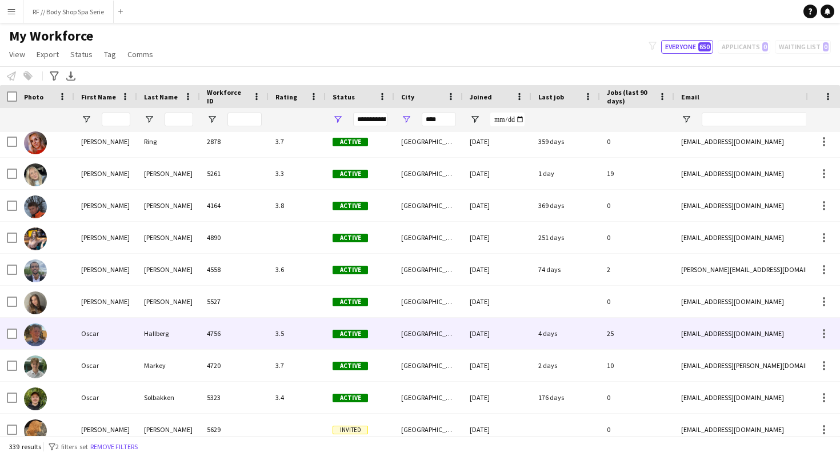
click at [133, 335] on div "Oscar" at bounding box center [105, 333] width 63 height 31
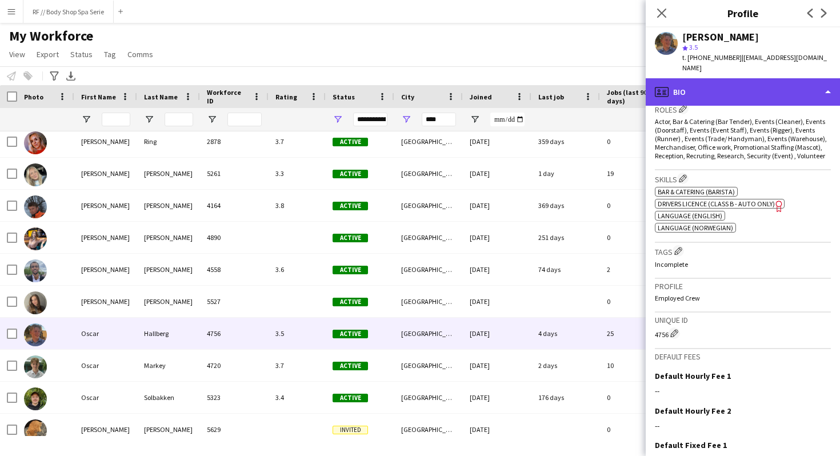
click at [687, 86] on div "profile Bio" at bounding box center [743, 91] width 194 height 27
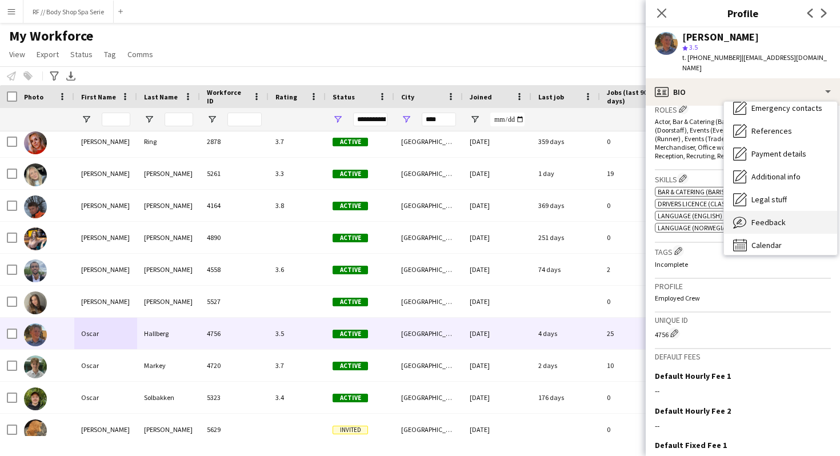
click at [747, 226] on div "Feedback Feedback" at bounding box center [780, 222] width 113 height 23
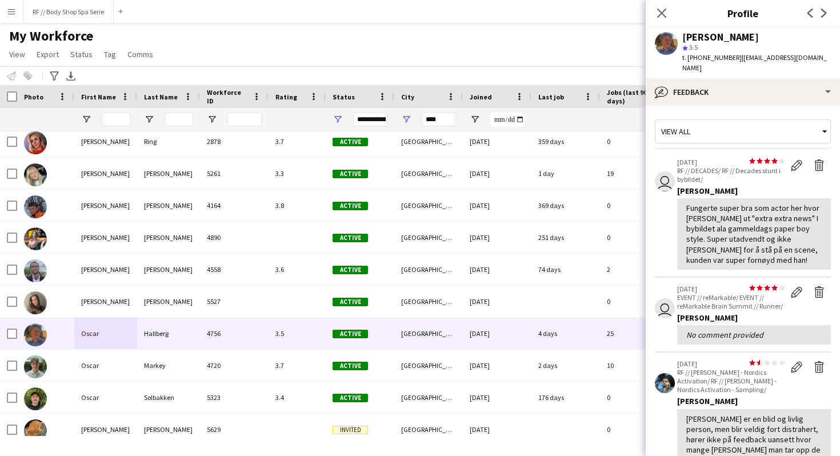
click at [663, 223] on app-crew-profile-feedback-item "user star star star star star star star star star star 25-06-2025 RF // DECADES…" at bounding box center [743, 214] width 176 height 127
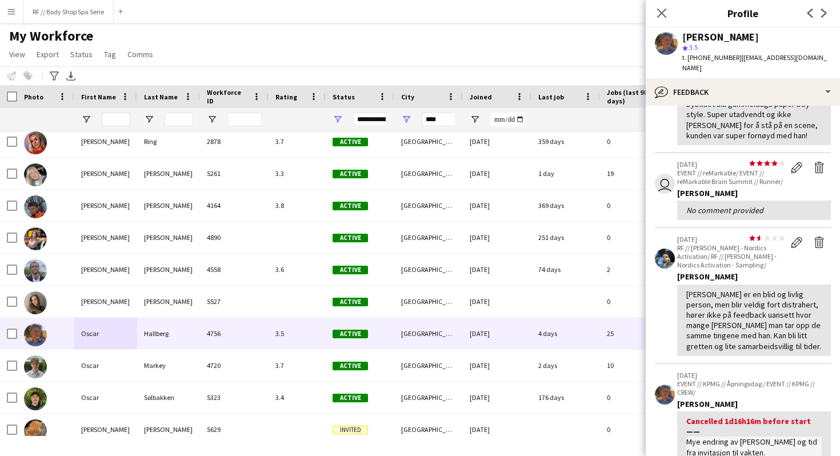
click at [664, 322] on app-crew-profile-feedback-item "star star star star star star star star star star 04-06-2025 RF // Jean Paul Ga…" at bounding box center [743, 295] width 176 height 135
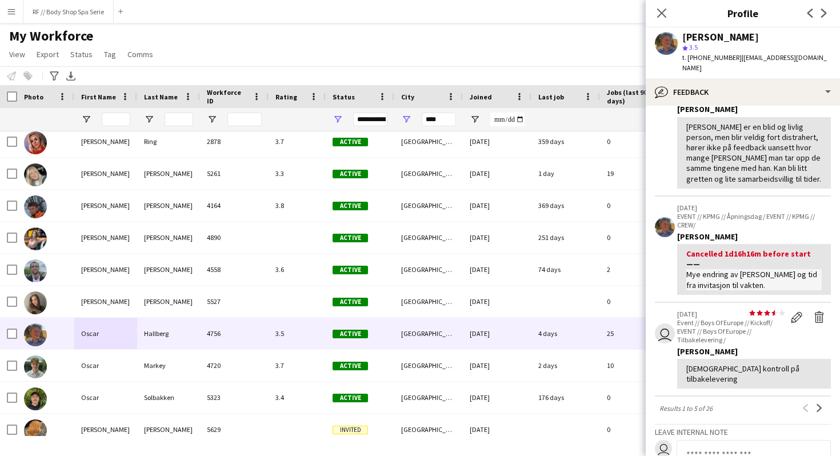
scroll to position [334, 0]
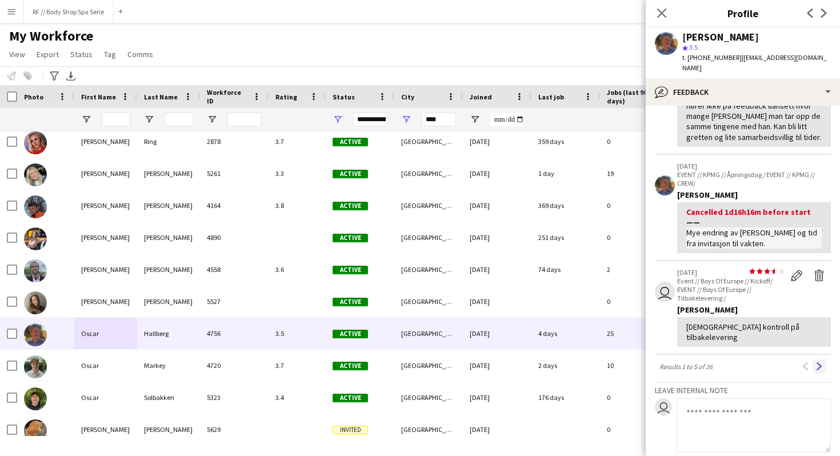
click at [818, 362] on app-icon "Next" at bounding box center [819, 366] width 8 height 8
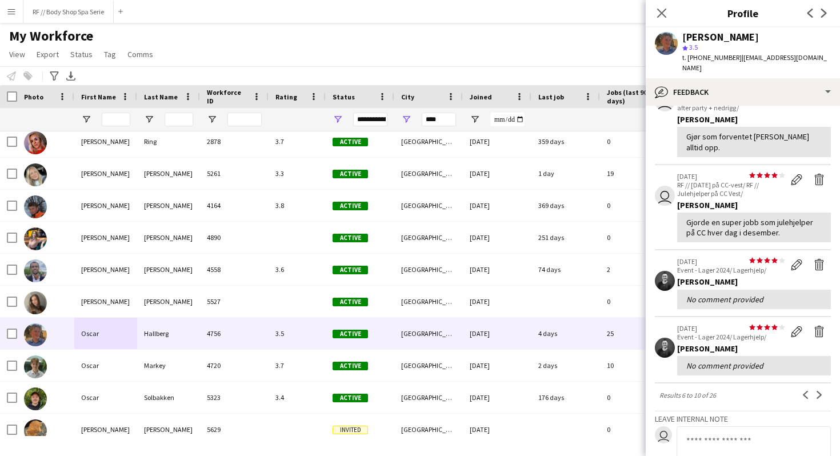
scroll to position [166, 0]
click at [819, 390] on app-icon "Next" at bounding box center [819, 394] width 8 height 8
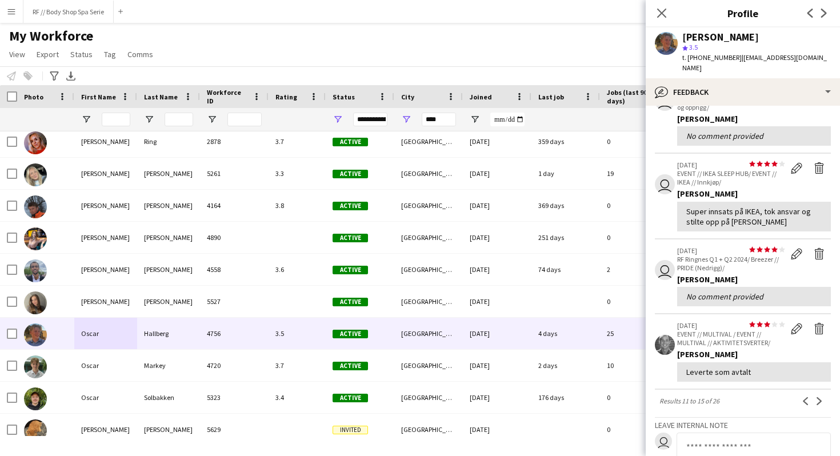
scroll to position [147, 0]
click at [819, 397] on app-icon "Next" at bounding box center [819, 401] width 8 height 8
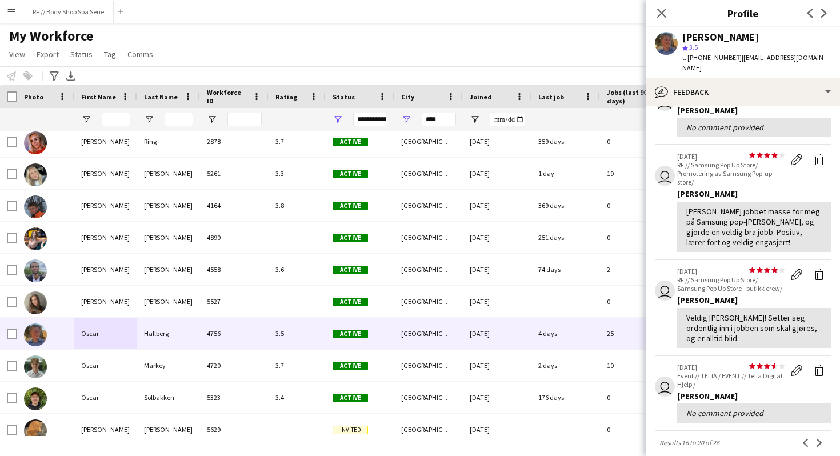
scroll to position [156, 0]
click at [819, 438] on app-icon "Next" at bounding box center [819, 442] width 8 height 8
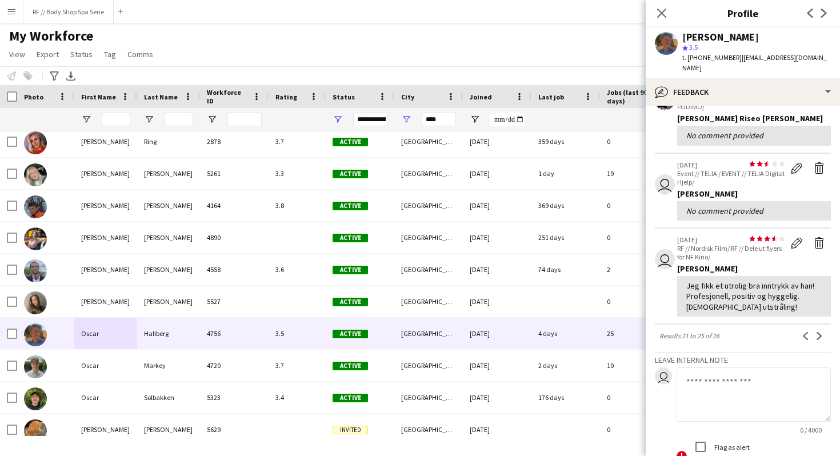
scroll to position [275, 0]
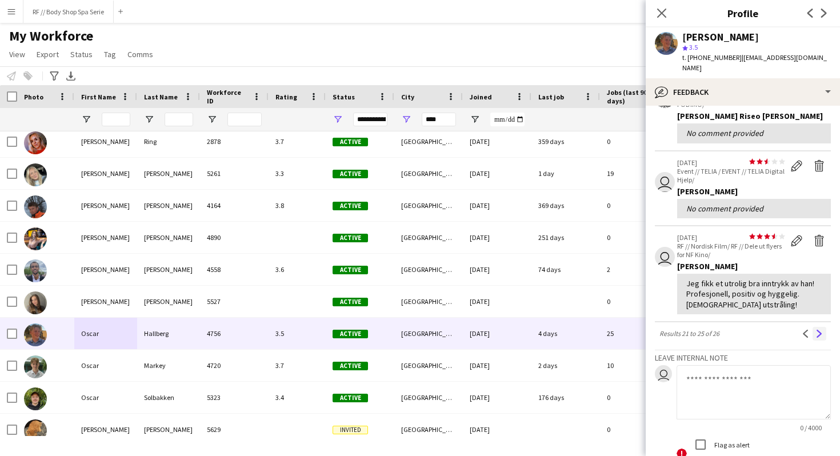
click at [821, 330] on app-icon "Next" at bounding box center [819, 334] width 8 height 8
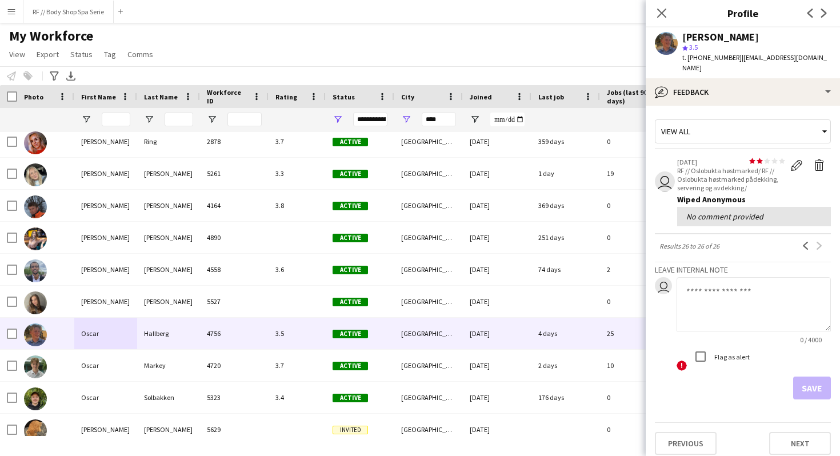
click at [658, 1] on div "Close pop-in" at bounding box center [662, 13] width 32 height 26
click at [658, 6] on app-icon "Close pop-in" at bounding box center [662, 13] width 17 height 17
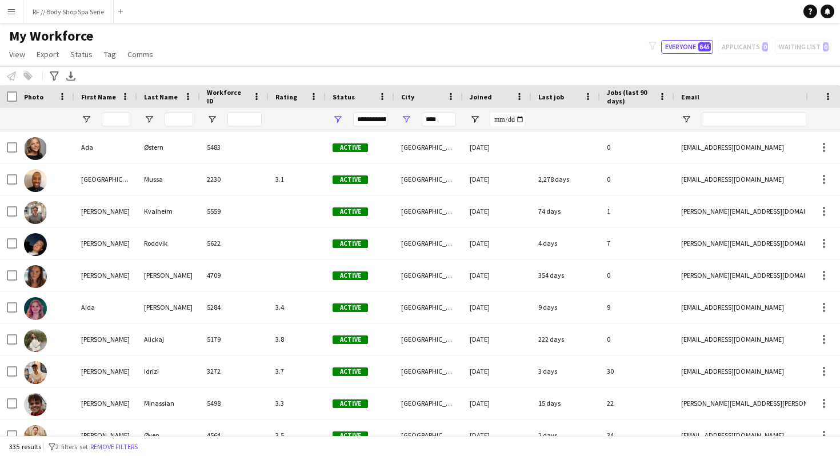
click at [15, 21] on button "Menu" at bounding box center [11, 11] width 23 height 23
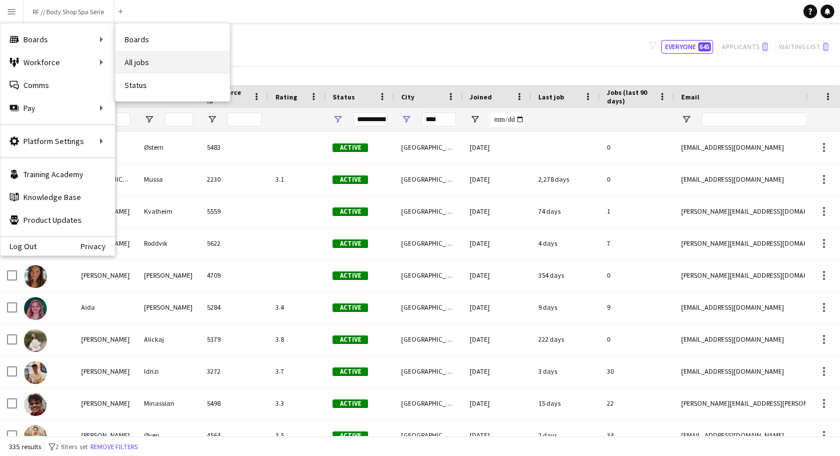
click at [135, 61] on link "All jobs" at bounding box center [172, 62] width 114 height 23
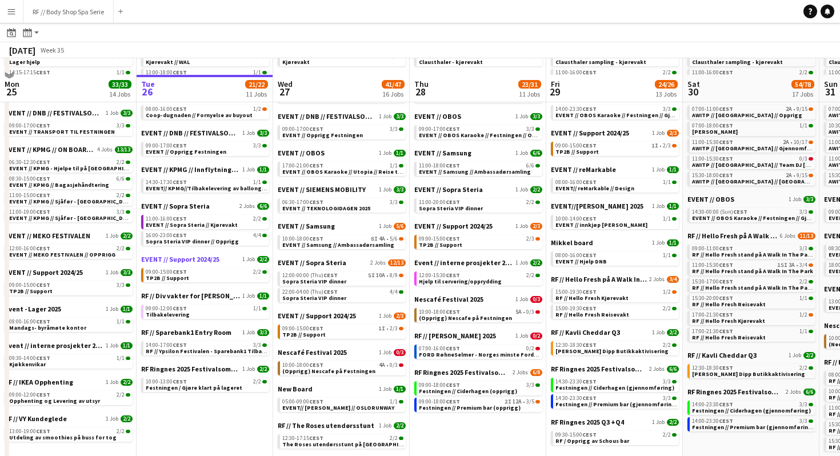
scroll to position [114, 0]
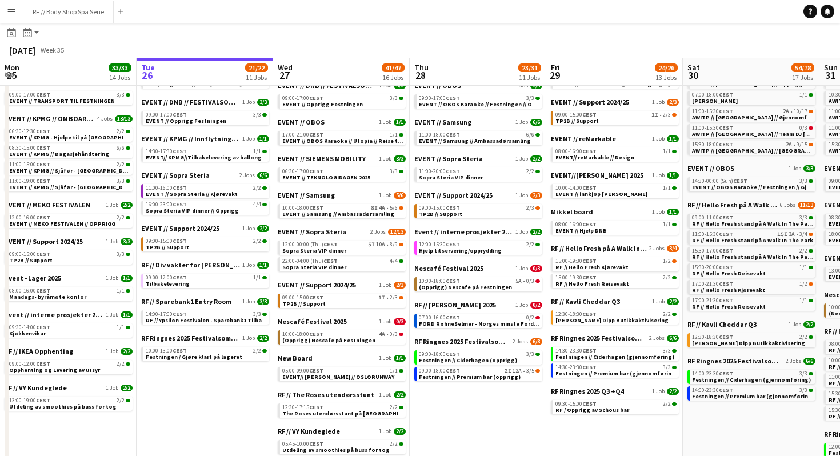
click at [202, 375] on app-date-cell "(WAL) ADMIN 2025 2 Jobs 2/2 09:00-12:00 CEST 1/1 Kjørevakt // WAL 13:00-18:00 C…" at bounding box center [205, 421] width 137 height 836
click at [213, 360] on app-brief-job-card "10:00-13:00 CEST 2/2 Festningen / Gjøre klart på lageret" at bounding box center [205, 354] width 128 height 14
click at [224, 349] on div "10:00-13:00 CEST 2/2" at bounding box center [206, 351] width 121 height 6
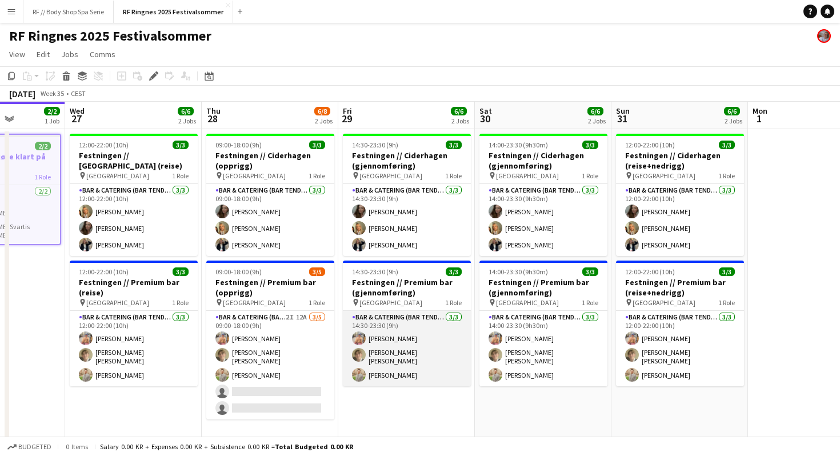
scroll to position [0, 479]
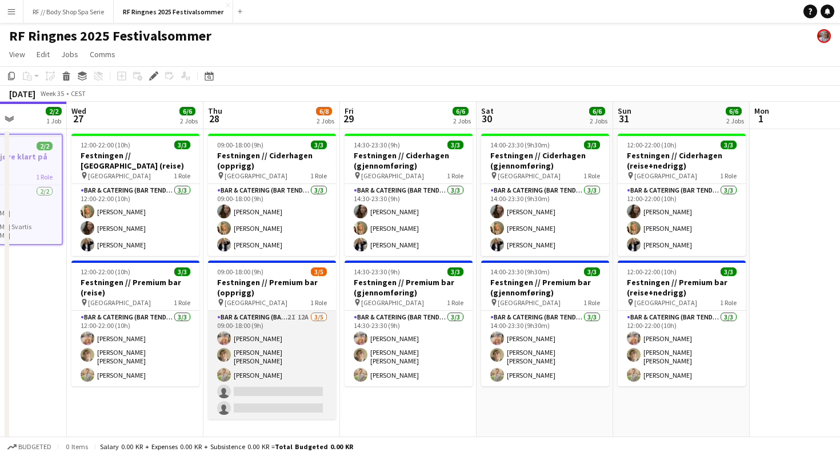
click at [290, 358] on app-card-role "Bar & Catering (Bar Tender) 2I 12A 3/5 09:00-18:00 (9h) Filip Øverli Bastian So…" at bounding box center [272, 365] width 128 height 109
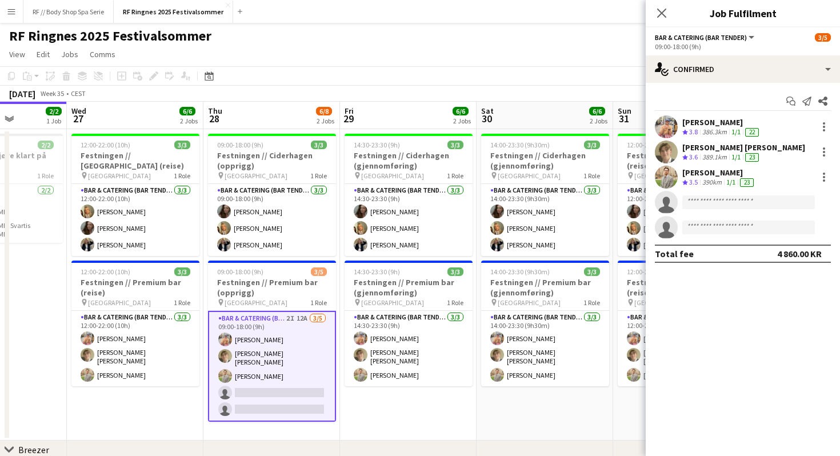
click at [659, 149] on app-user-avatar at bounding box center [666, 152] width 23 height 23
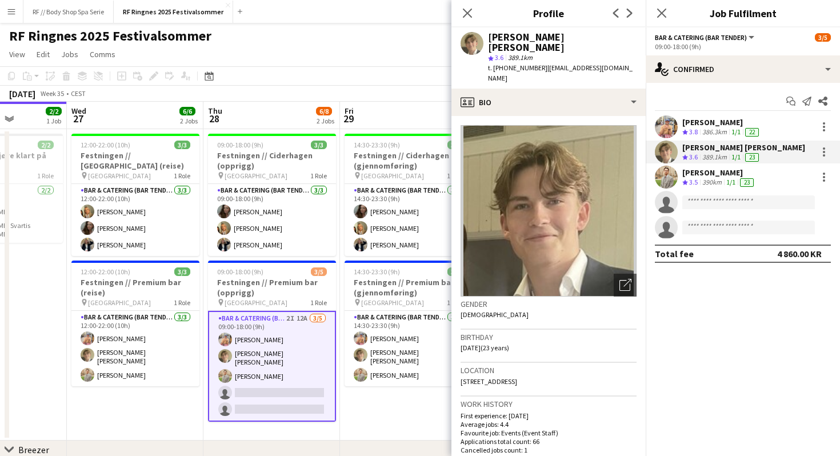
click at [670, 125] on app-user-avatar at bounding box center [666, 126] width 23 height 23
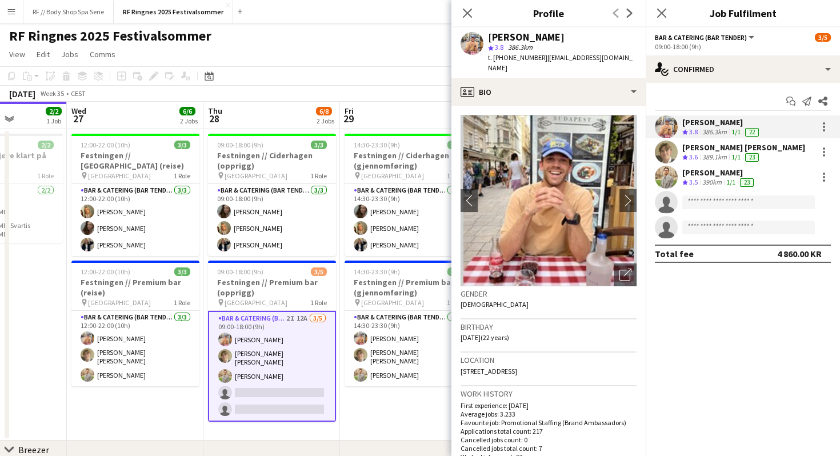
click at [663, 177] on app-user-avatar at bounding box center [666, 177] width 23 height 23
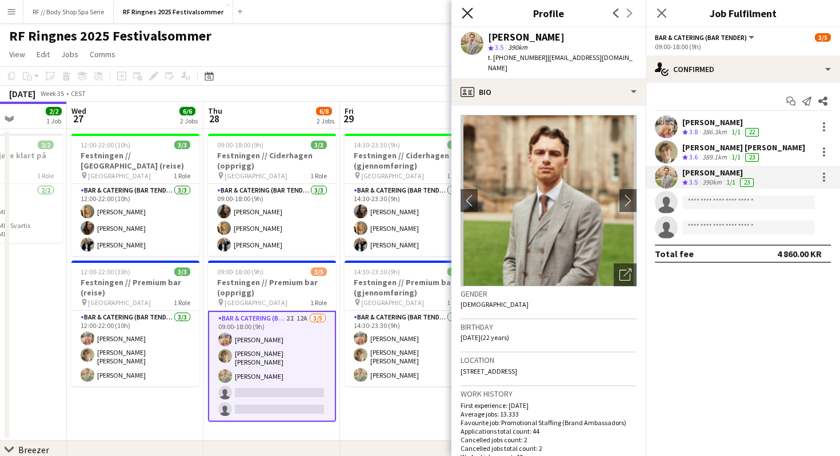
click at [463, 11] on icon "Close pop-in" at bounding box center [467, 12] width 11 height 11
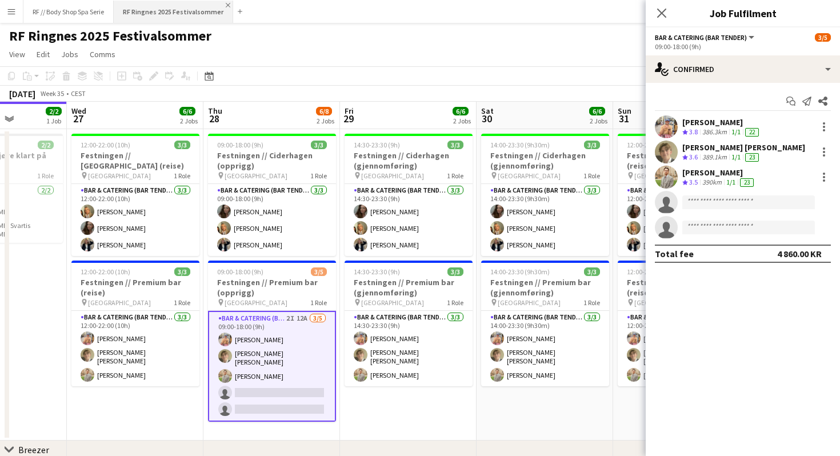
click at [227, 5] on app-icon "Close" at bounding box center [228, 5] width 5 height 5
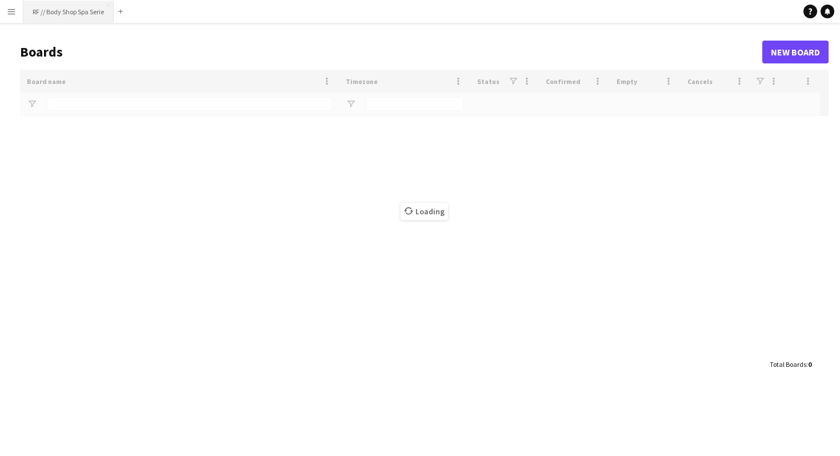
type input "*****"
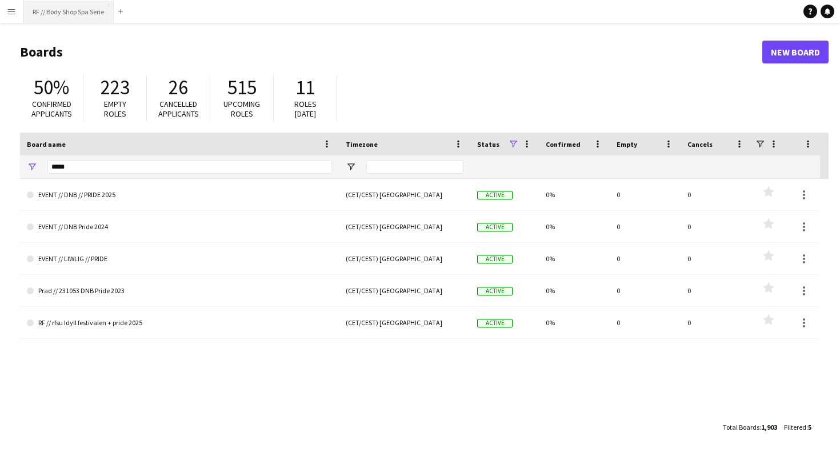
click at [77, 17] on button "RF // Body Shop Spa Serie Close" at bounding box center [68, 12] width 90 height 22
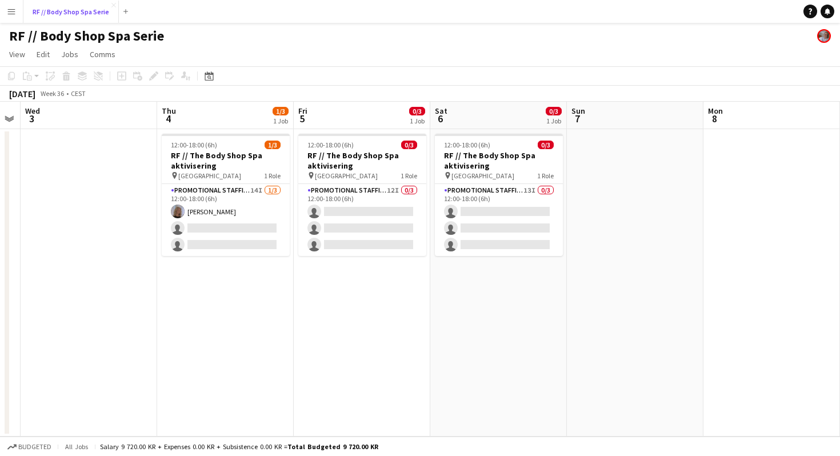
scroll to position [0, 385]
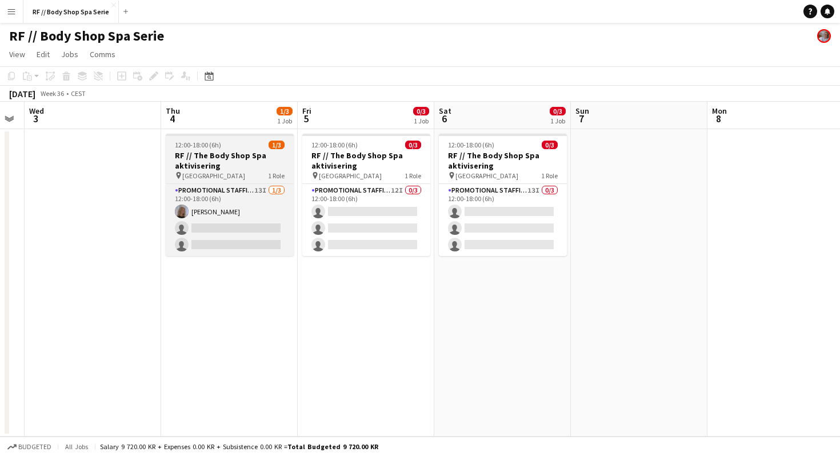
click at [226, 169] on h3 "RF // The Body Shop Spa aktivisering" at bounding box center [230, 160] width 128 height 21
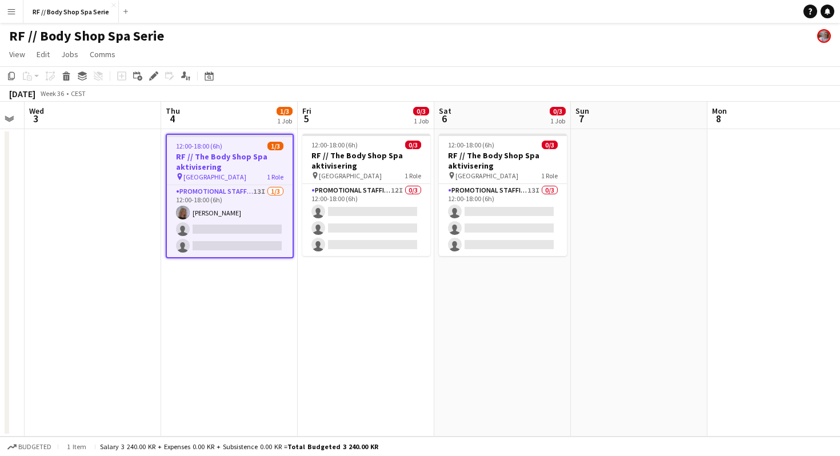
click at [265, 308] on app-date-cell "12:00-18:00 (6h) 1/3 RF // The Body Shop Spa aktivisering pin Oslo 1 Role Promo…" at bounding box center [229, 282] width 137 height 307
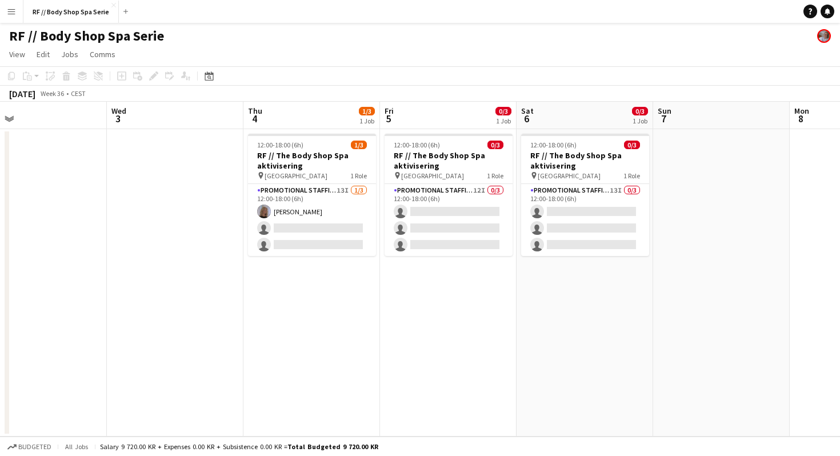
scroll to position [0, 304]
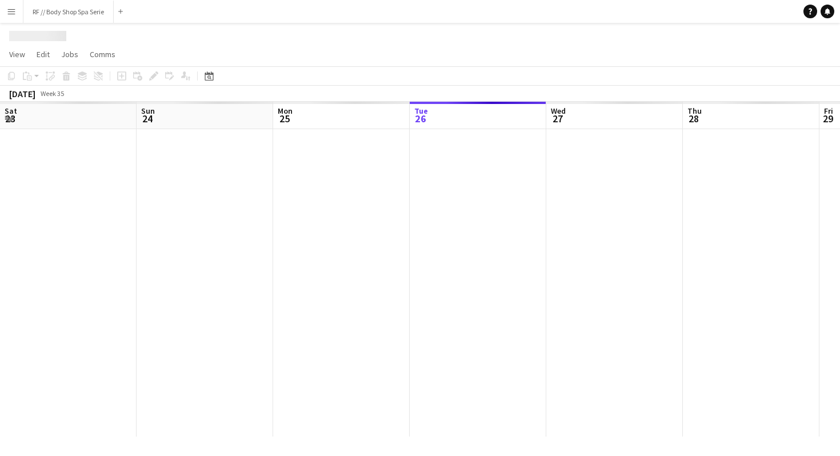
scroll to position [0, 273]
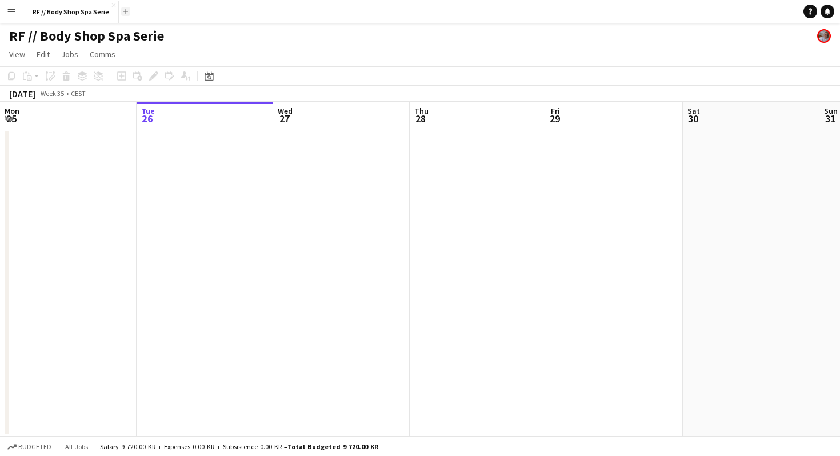
click at [126, 10] on app-icon "Add" at bounding box center [125, 11] width 5 height 5
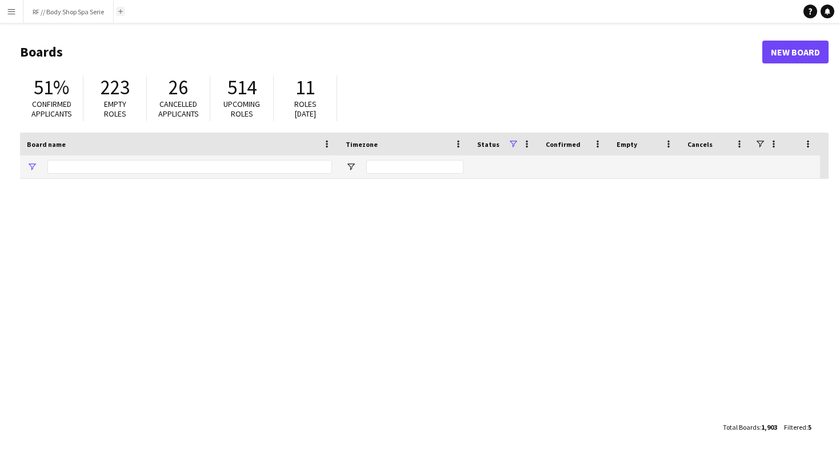
type input "*****"
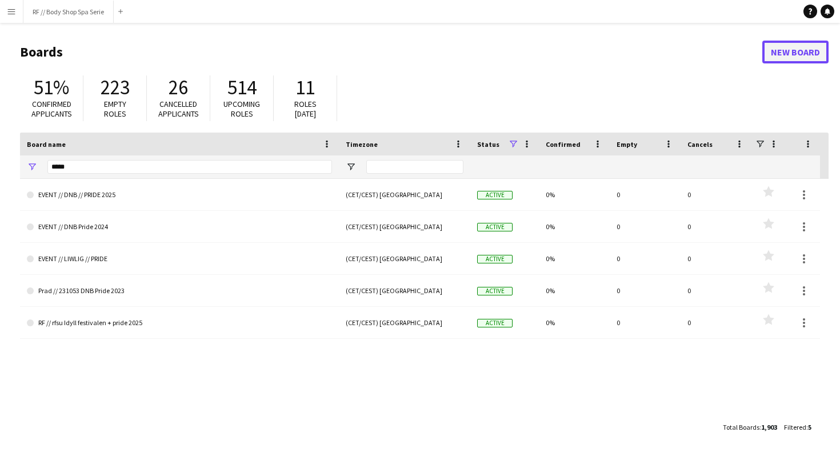
click at [797, 48] on link "New Board" at bounding box center [795, 52] width 66 height 23
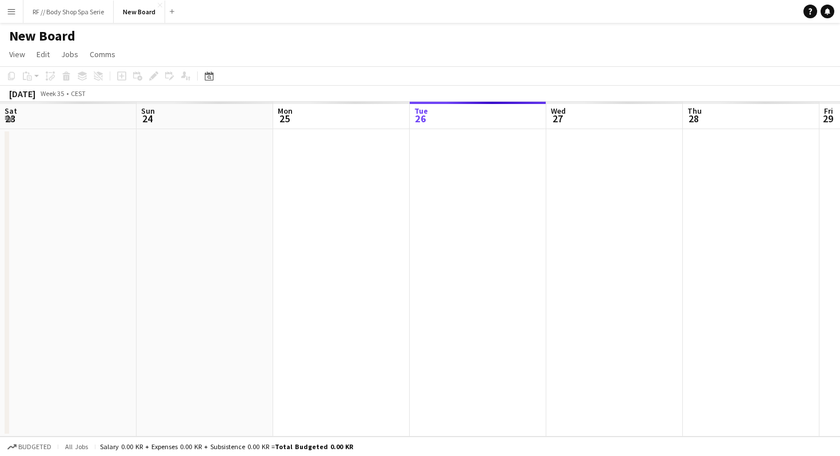
scroll to position [0, 273]
click at [51, 38] on h1 "New Board" at bounding box center [42, 35] width 66 height 17
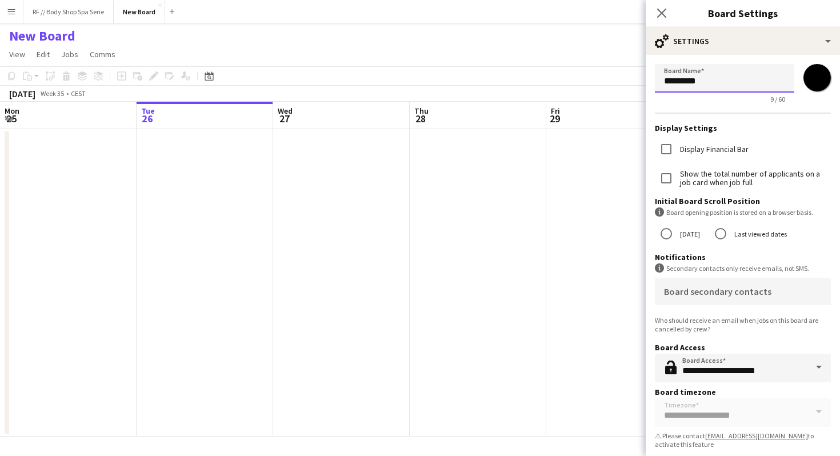
click at [743, 85] on input "*********" at bounding box center [724, 78] width 139 height 29
type input "*"
click at [735, 83] on input "**********" at bounding box center [724, 78] width 139 height 29
type input "**********"
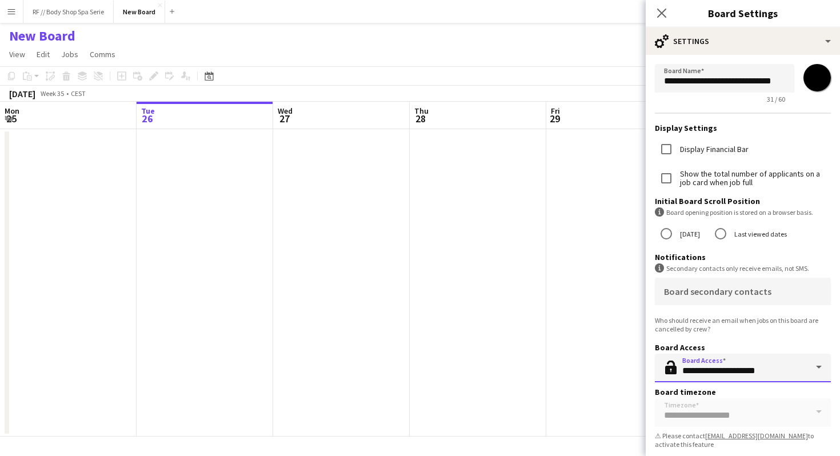
click at [752, 372] on input "**********" at bounding box center [743, 368] width 176 height 29
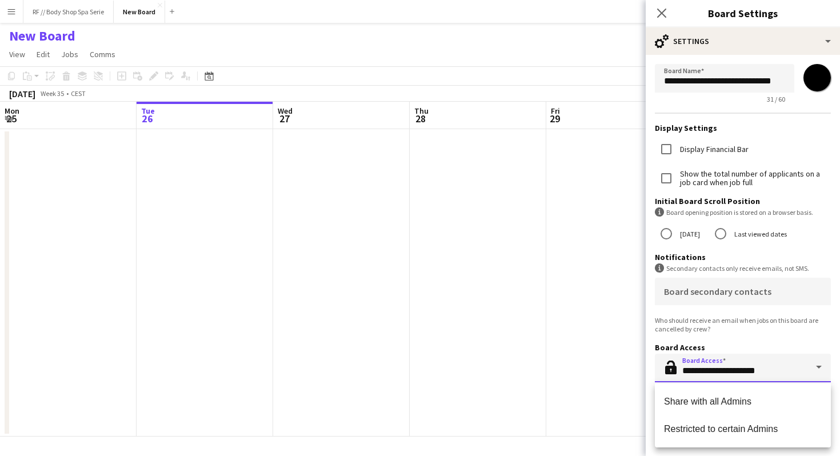
click at [759, 375] on input "**********" at bounding box center [743, 368] width 176 height 29
click at [734, 125] on h3 "Display Settings" at bounding box center [743, 128] width 176 height 10
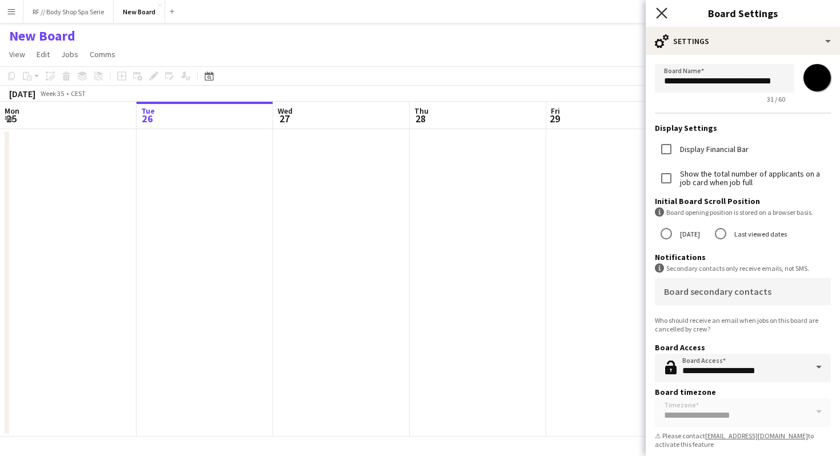
click at [666, 14] on icon "Close pop-in" at bounding box center [661, 12] width 11 height 11
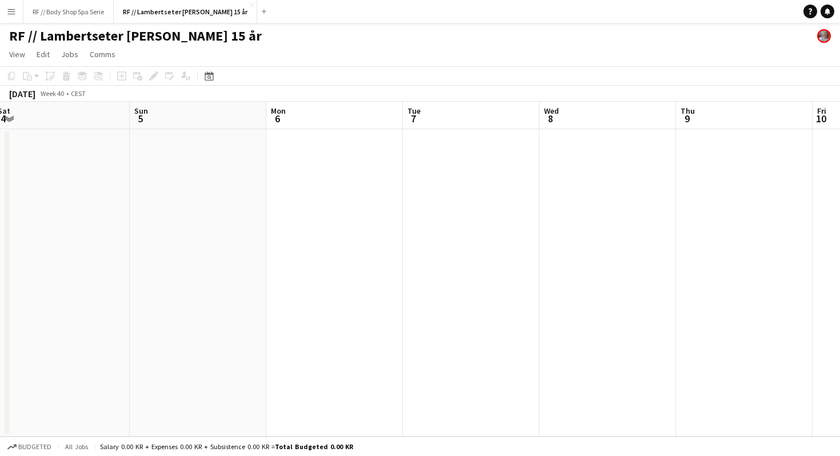
scroll to position [0, 426]
click at [303, 172] on app-date-cell at bounding box center [325, 282] width 137 height 307
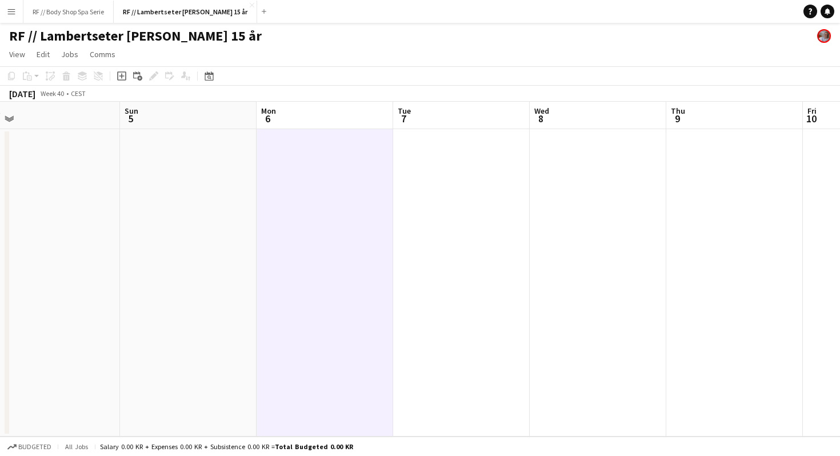
click at [328, 150] on app-date-cell at bounding box center [325, 282] width 137 height 307
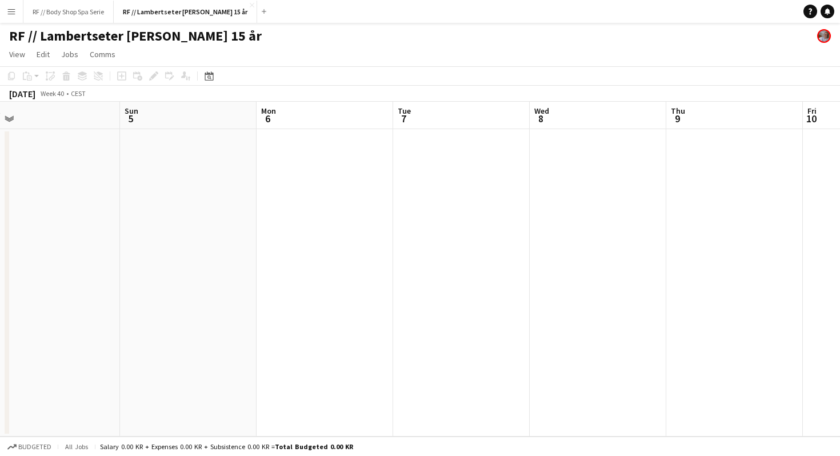
click at [328, 150] on app-date-cell at bounding box center [325, 282] width 137 height 307
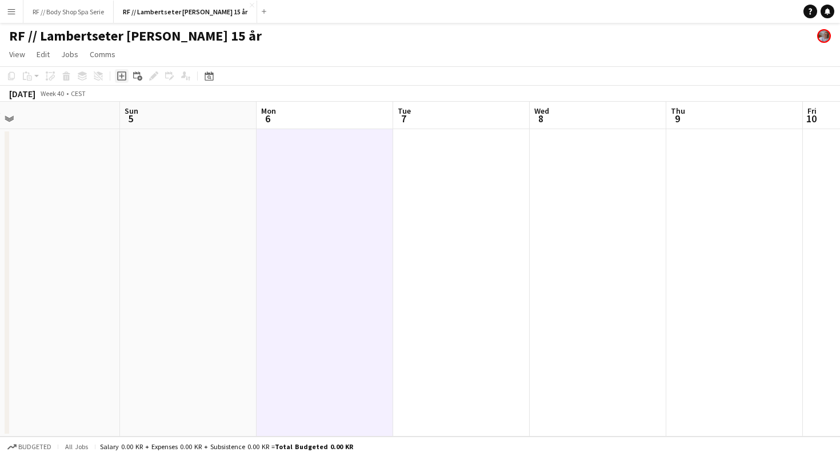
click at [123, 77] on icon "Add job" at bounding box center [121, 75] width 9 height 9
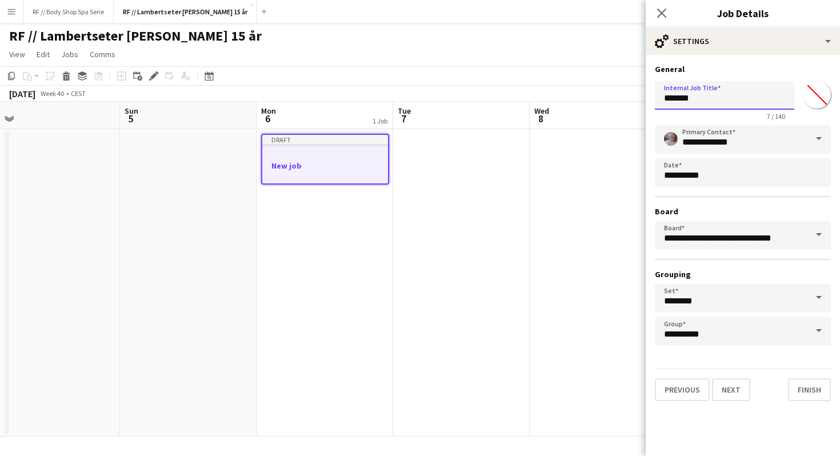
click at [708, 100] on input "*******" at bounding box center [724, 95] width 139 height 29
click at [715, 97] on input "*****" at bounding box center [724, 95] width 139 height 29
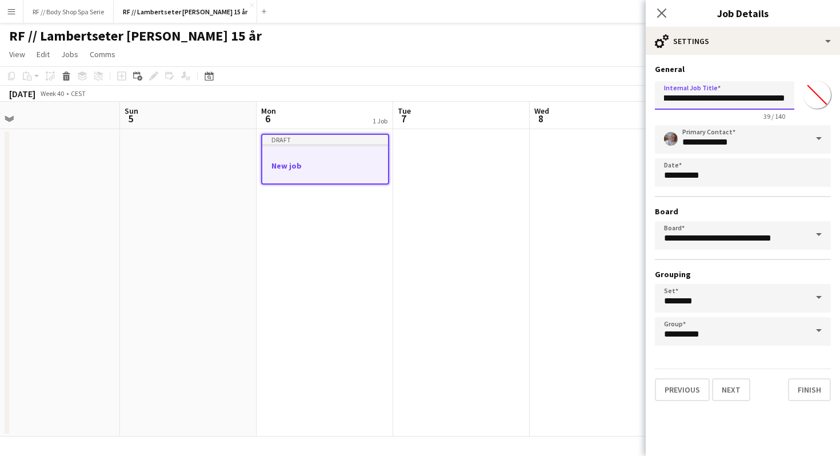
type input "**********"
click at [734, 176] on body "Menu Boards Boards Boards All jobs Status Workforce Workforce My Workforce Recr…" at bounding box center [420, 228] width 840 height 456
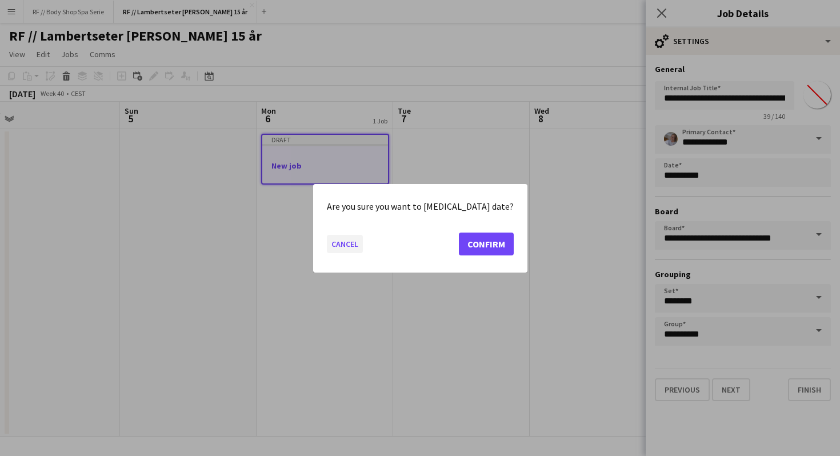
click at [354, 248] on button "Cancel" at bounding box center [345, 243] width 36 height 18
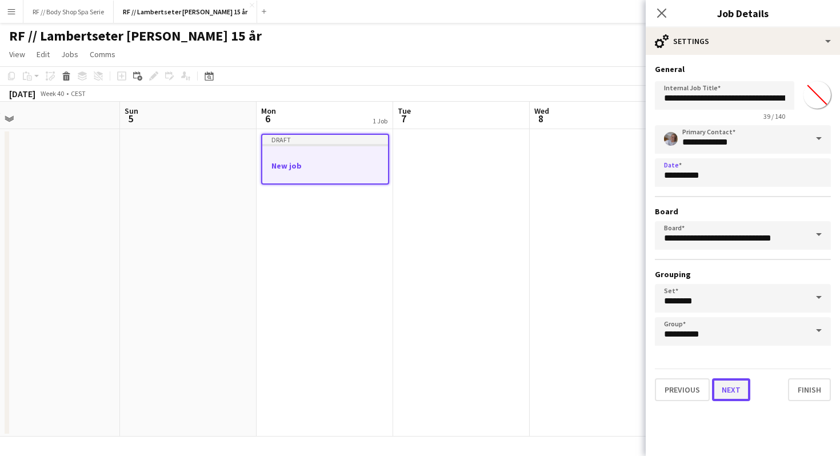
click at [740, 391] on button "Next" at bounding box center [731, 389] width 38 height 23
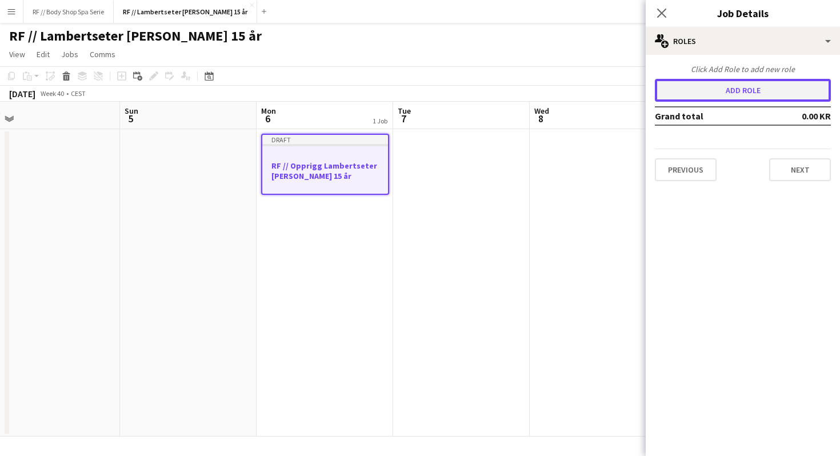
click at [729, 96] on button "Add role" at bounding box center [743, 90] width 176 height 23
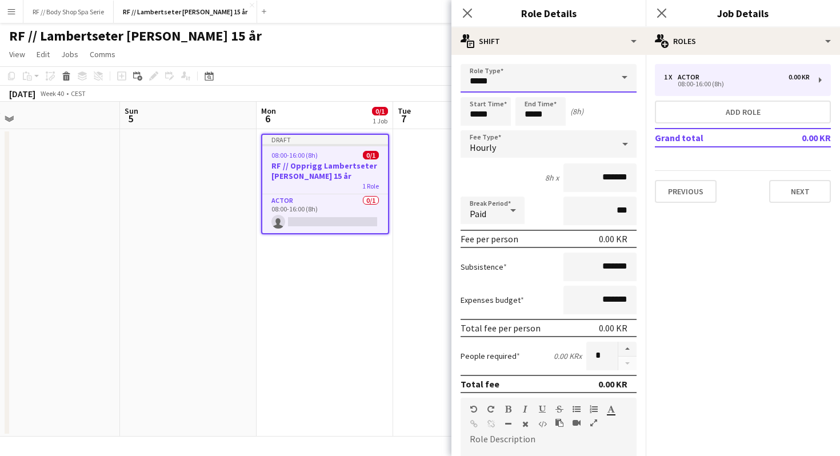
click at [553, 80] on input "*****" at bounding box center [549, 78] width 176 height 29
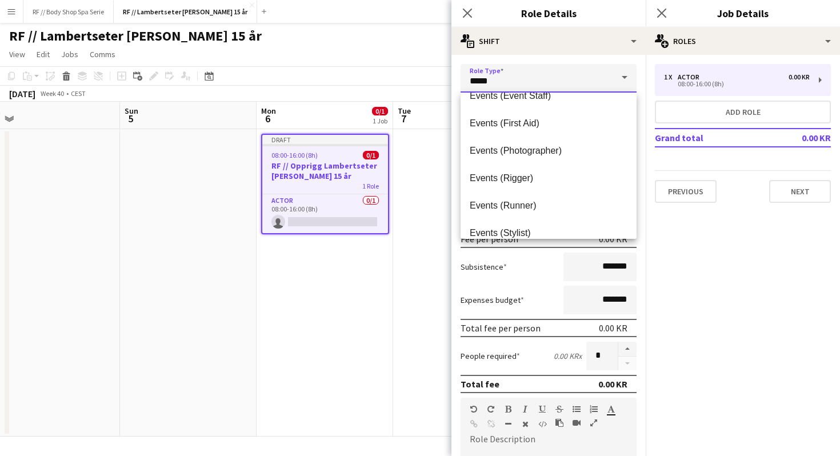
scroll to position [346, 0]
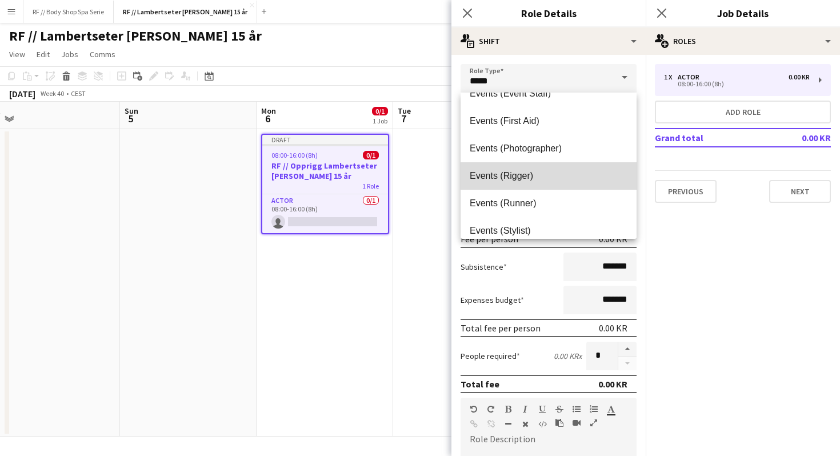
click at [545, 176] on span "Events (Rigger)" at bounding box center [549, 175] width 158 height 11
type input "**********"
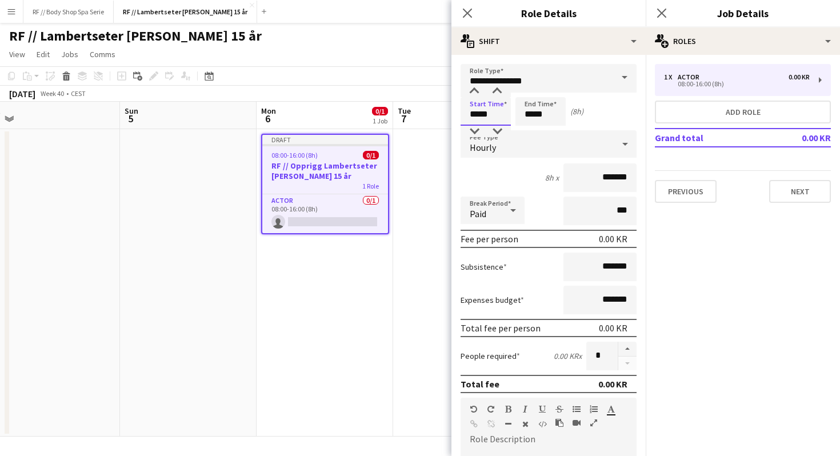
click at [501, 113] on input "*****" at bounding box center [486, 111] width 50 height 29
click at [473, 115] on input "*****" at bounding box center [486, 111] width 50 height 29
click at [479, 115] on input "*****" at bounding box center [486, 111] width 50 height 29
type input "*****"
click at [533, 115] on input "*****" at bounding box center [540, 111] width 50 height 29
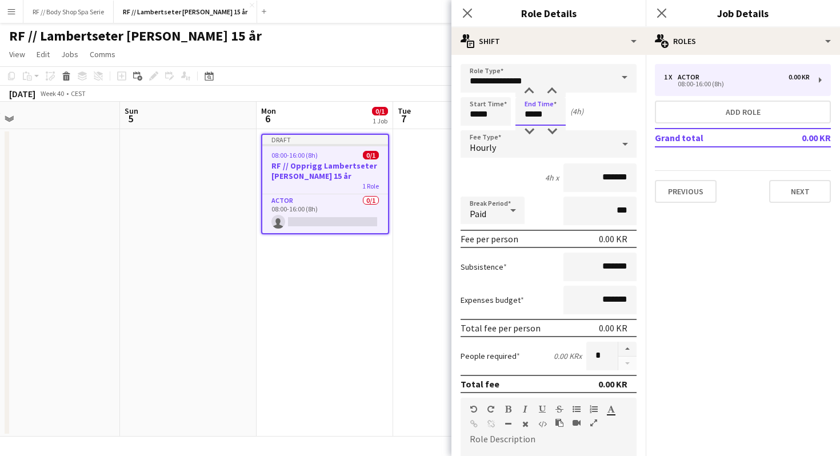
type input "*****"
click at [509, 172] on div "4h x *******" at bounding box center [549, 177] width 176 height 29
click at [602, 177] on input "*******" at bounding box center [599, 177] width 73 height 29
type input "****"
type input "******"
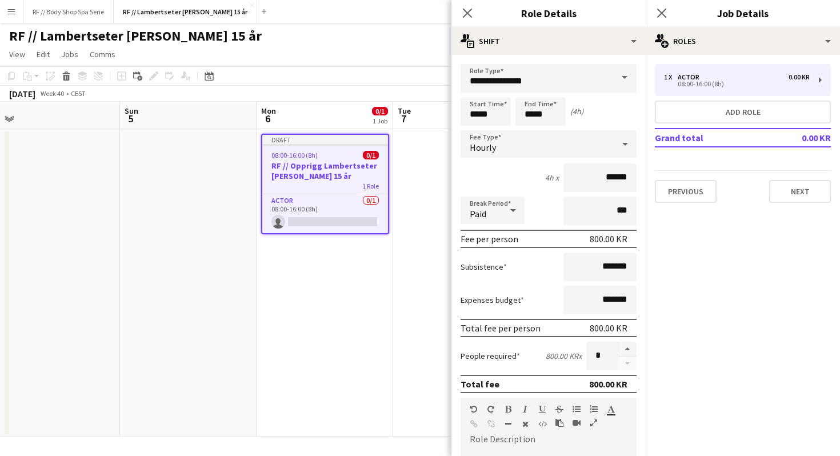
click at [546, 203] on div "Break Period Paid ***" at bounding box center [549, 211] width 176 height 29
click at [589, 210] on input "***" at bounding box center [599, 211] width 73 height 29
click at [544, 202] on div "Break Period Paid ***" at bounding box center [549, 211] width 176 height 29
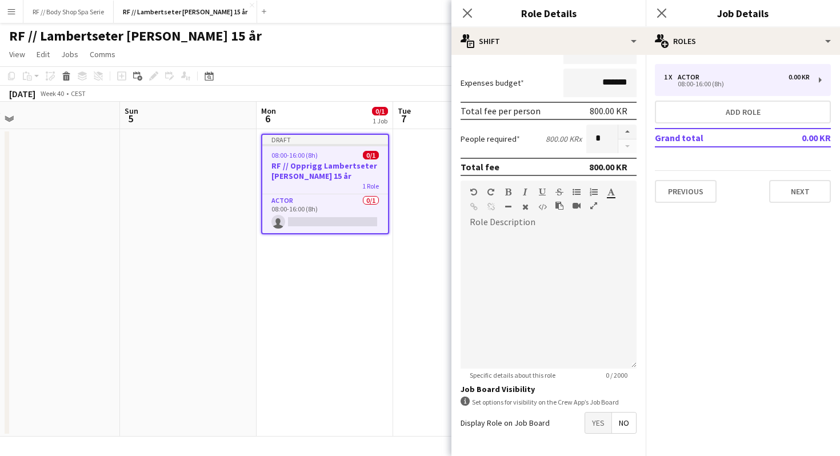
scroll to position [222, 0]
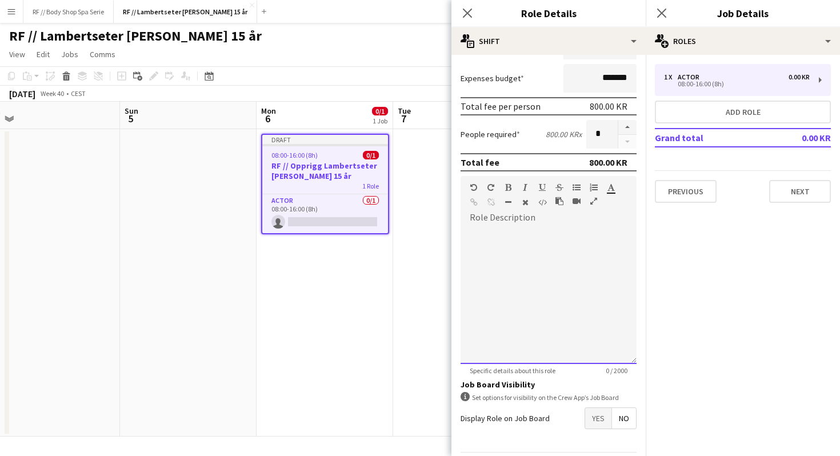
click at [518, 218] on div "default Heading 1 Heading 2 Heading 3 Heading 4 Heading 5 Heading 6 Heading 7 P…" at bounding box center [549, 197] width 176 height 43
click at [481, 234] on div at bounding box center [549, 295] width 176 height 137
click at [497, 249] on div at bounding box center [549, 295] width 176 height 137
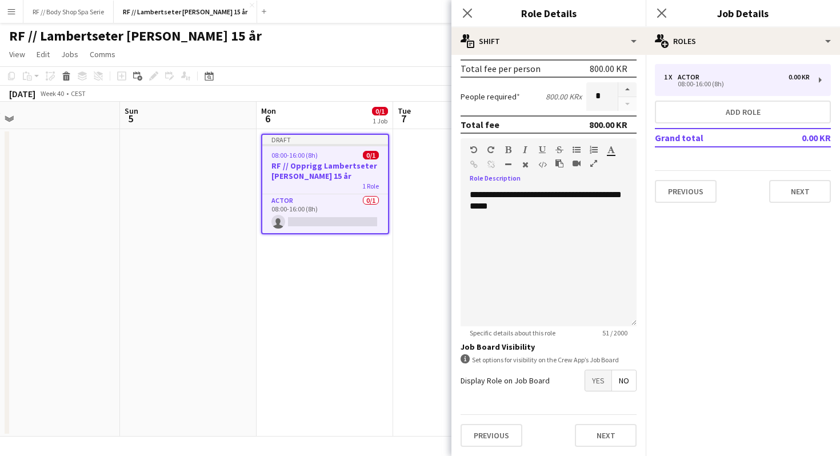
click at [593, 381] on span "Yes" at bounding box center [598, 380] width 26 height 21
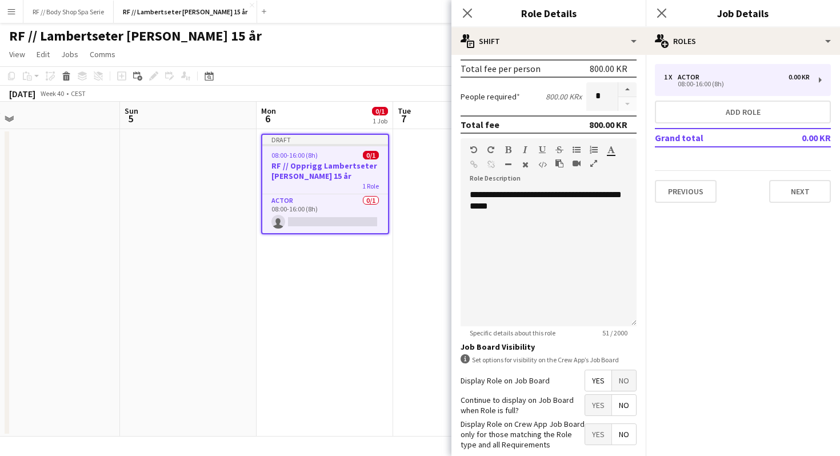
scroll to position [318, 0]
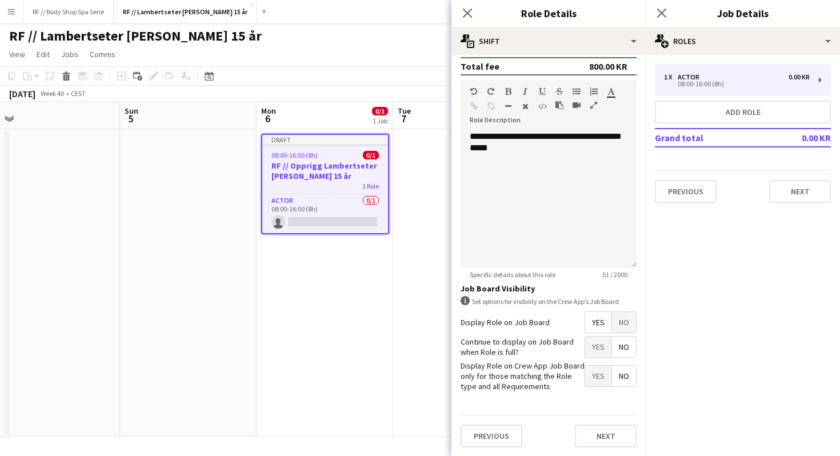
click at [595, 350] on span "Yes" at bounding box center [598, 347] width 26 height 21
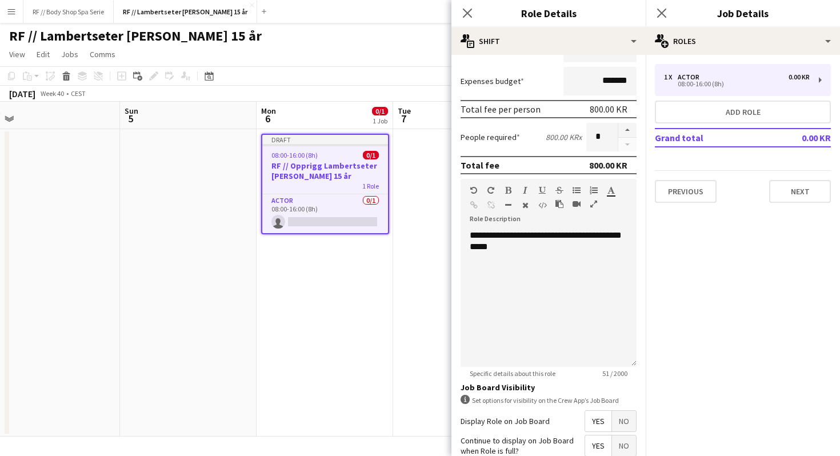
scroll to position [217, 0]
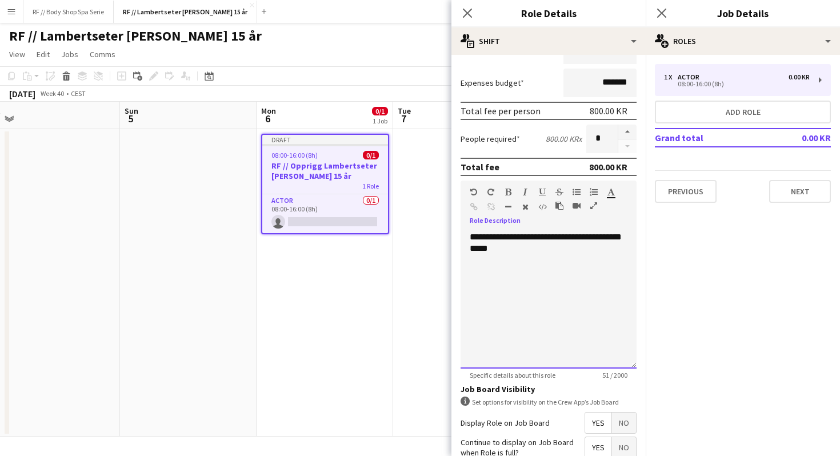
click at [534, 245] on div "**********" at bounding box center [549, 299] width 176 height 137
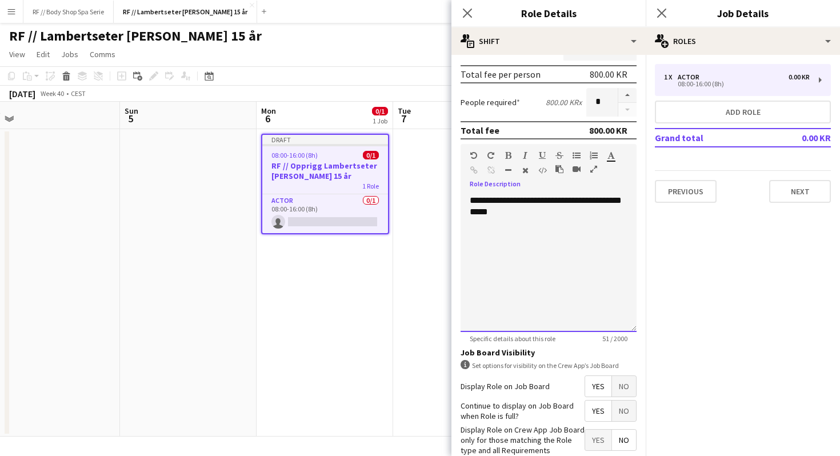
scroll to position [318, 0]
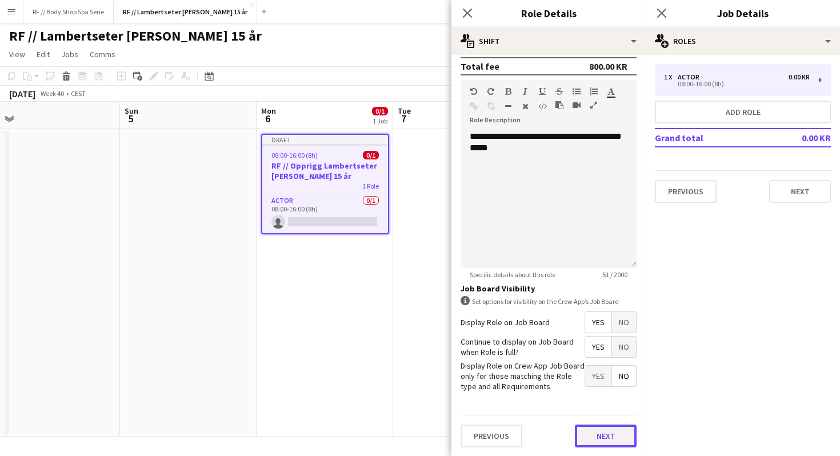
click at [603, 441] on button "Next" at bounding box center [606, 436] width 62 height 23
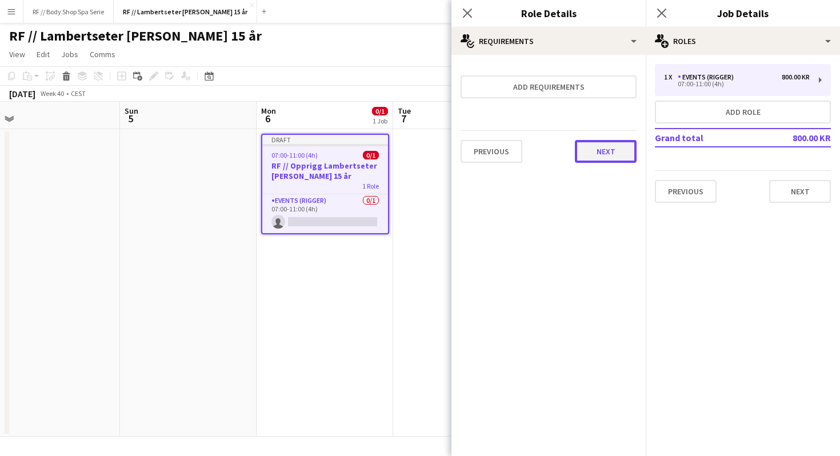
click at [611, 158] on button "Next" at bounding box center [606, 151] width 62 height 23
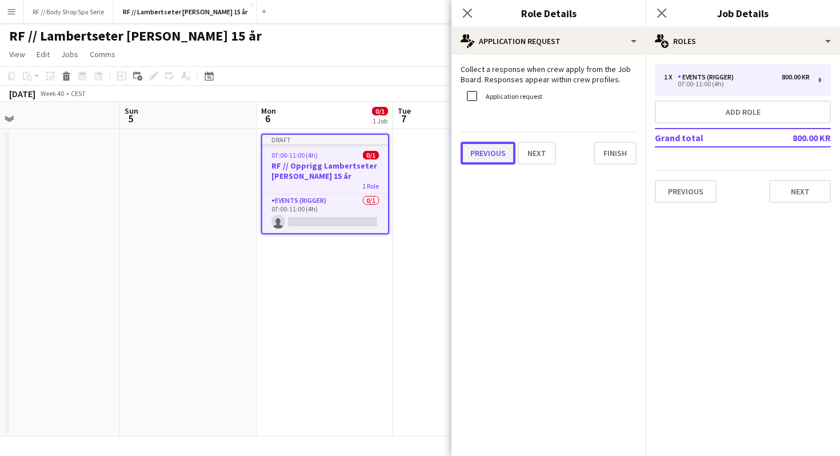
click at [485, 147] on button "Previous" at bounding box center [488, 153] width 55 height 23
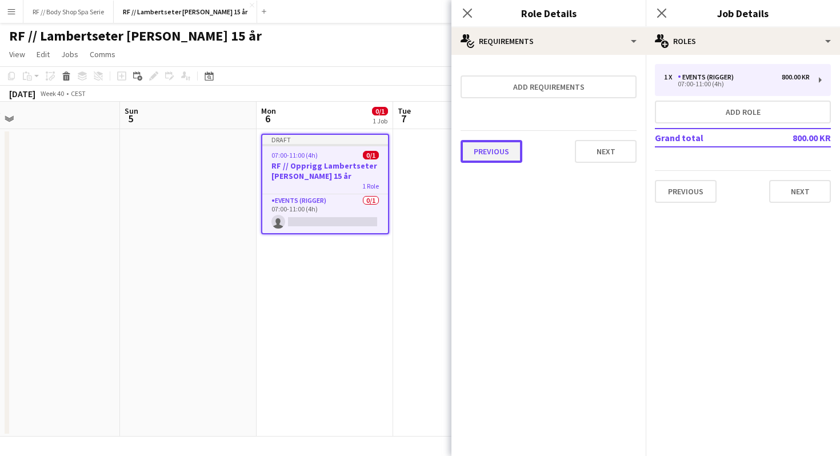
click at [497, 149] on button "Previous" at bounding box center [492, 151] width 62 height 23
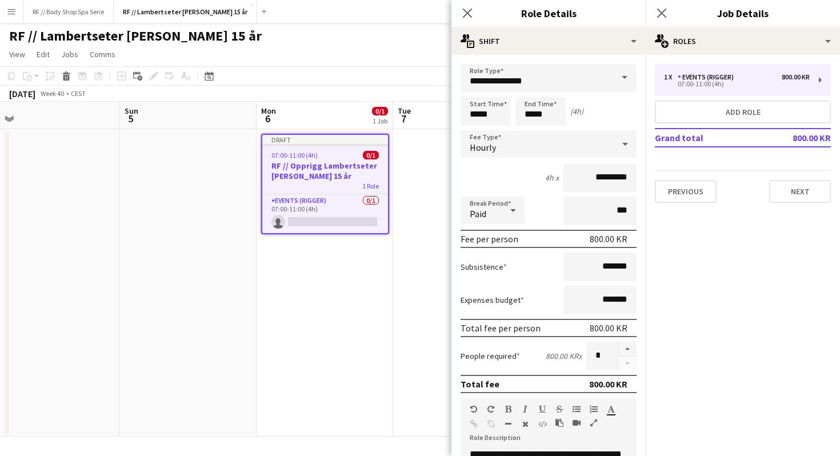
click at [537, 194] on form "**********" at bounding box center [548, 419] width 194 height 710
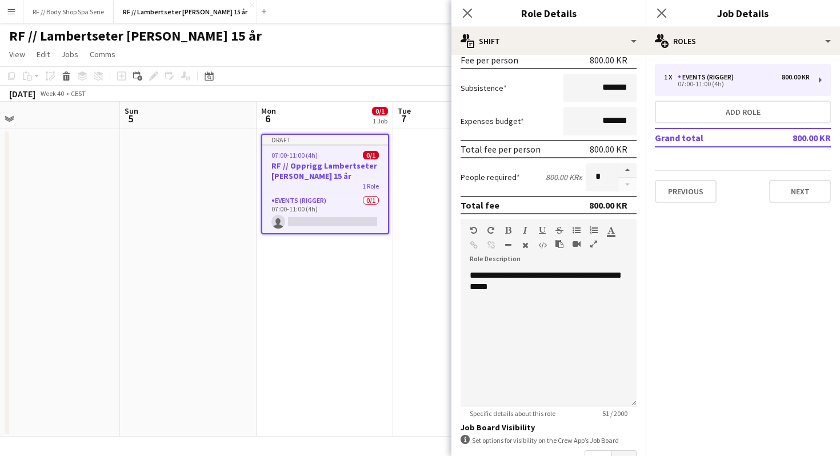
scroll to position [182, 0]
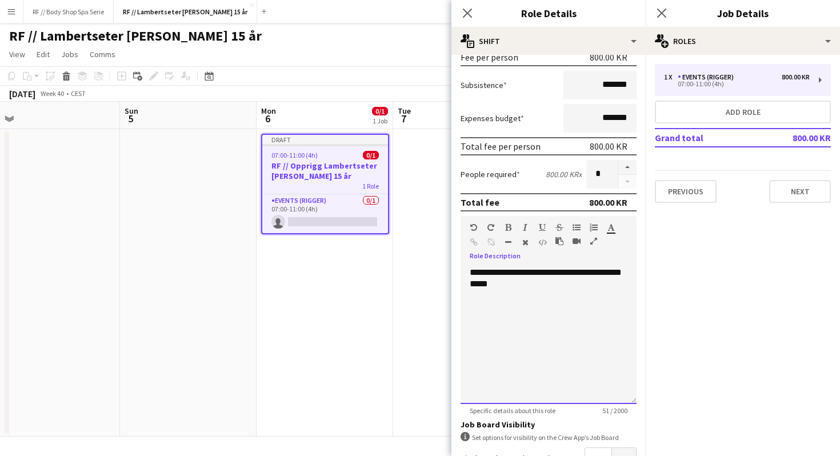
click at [545, 283] on div "**********" at bounding box center [549, 335] width 176 height 137
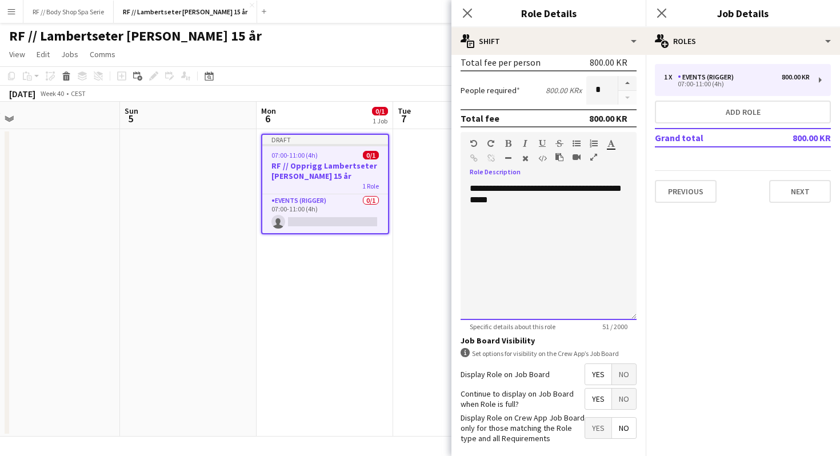
scroll to position [318, 0]
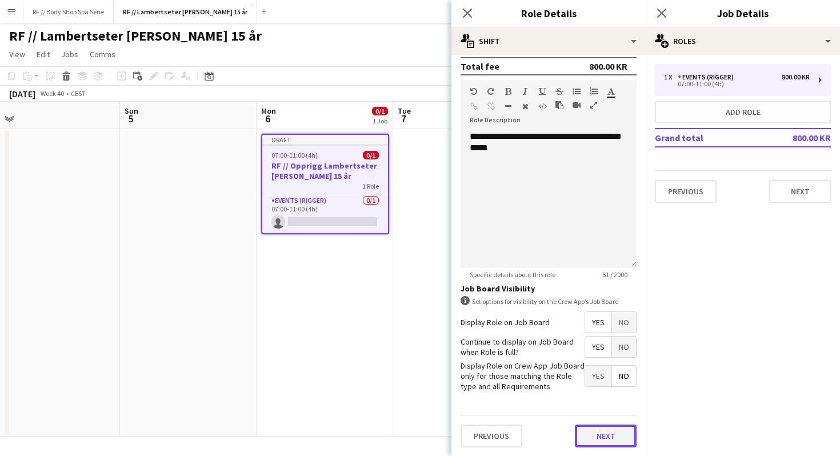
click at [595, 442] on button "Next" at bounding box center [606, 436] width 62 height 23
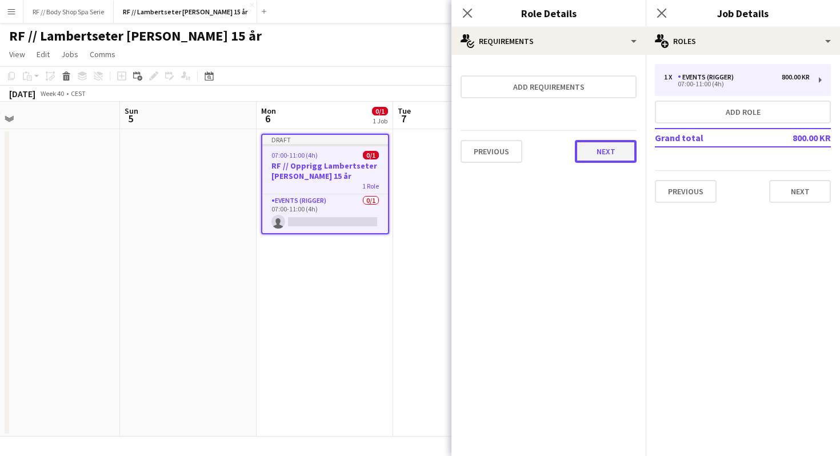
click at [605, 158] on button "Next" at bounding box center [606, 151] width 62 height 23
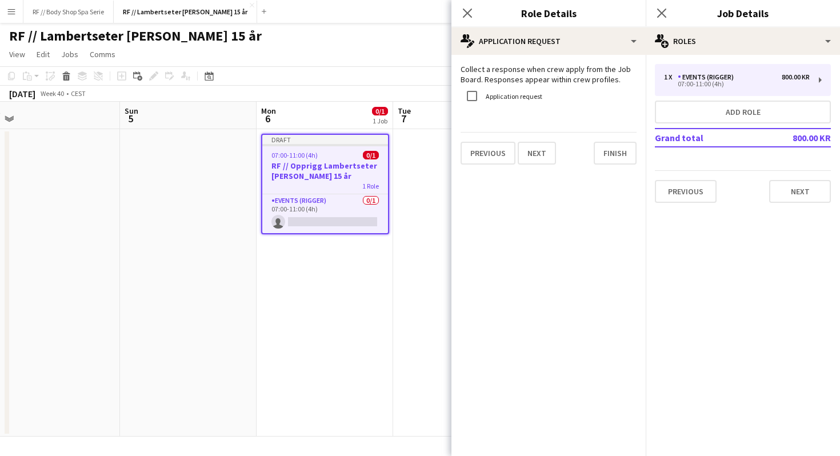
drag, startPoint x: 615, startPoint y: 80, endPoint x: 458, endPoint y: 69, distance: 157.5
click at [458, 69] on form "Collect a response when crew apply from the Job Board. Responses appear within …" at bounding box center [548, 114] width 194 height 101
click at [576, 157] on div "Previous Next Finish" at bounding box center [549, 148] width 176 height 33
click at [494, 158] on button "Previous" at bounding box center [488, 153] width 55 height 23
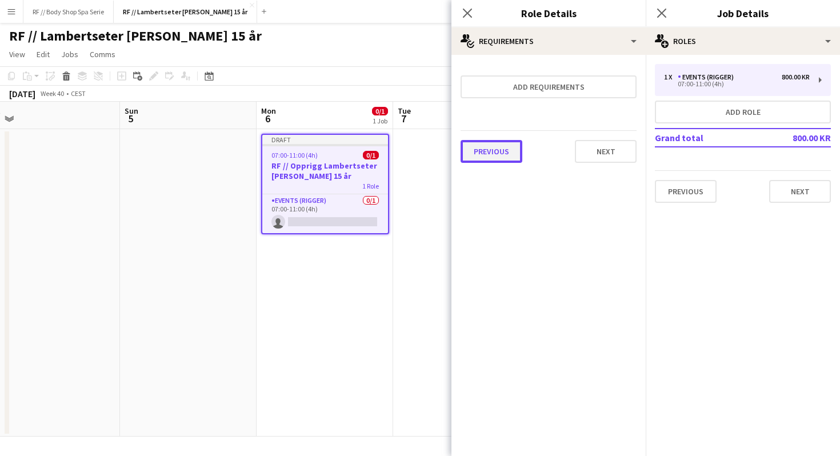
click at [485, 157] on button "Previous" at bounding box center [492, 151] width 62 height 23
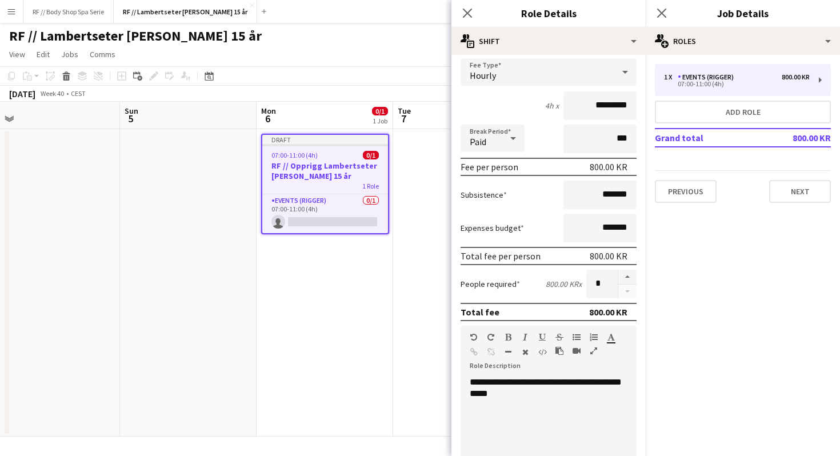
scroll to position [73, 0]
click at [604, 281] on input "*" at bounding box center [601, 283] width 31 height 29
click at [530, 285] on div "People required 800.00 KR x *" at bounding box center [549, 283] width 176 height 29
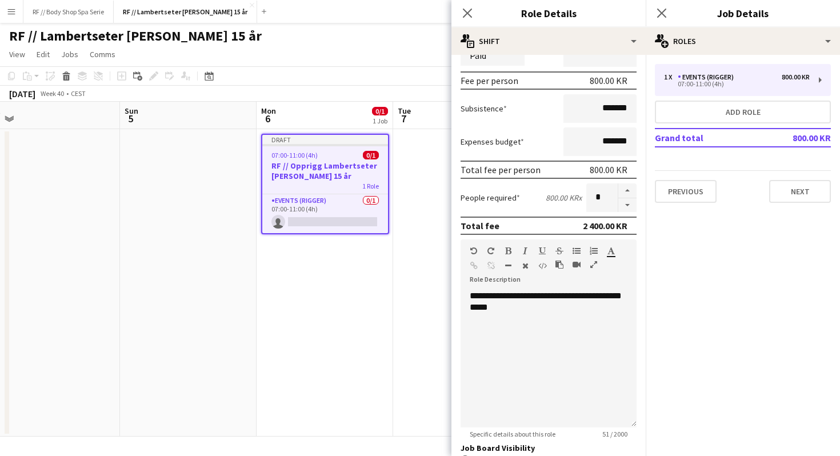
scroll to position [176, 0]
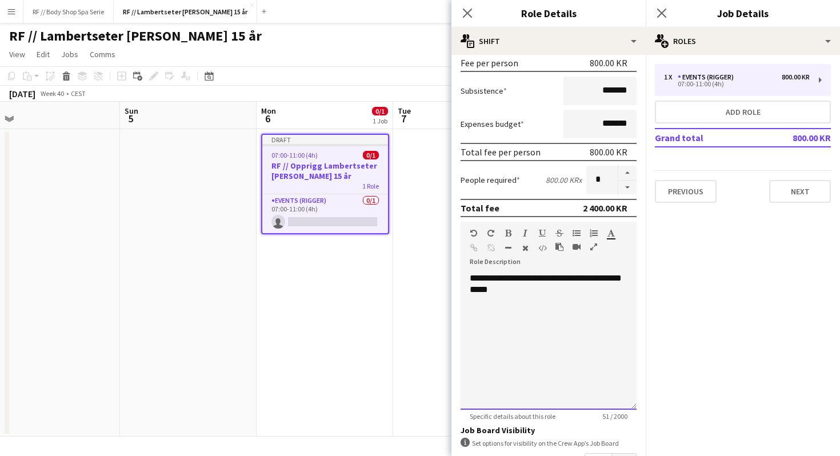
click at [546, 290] on div "**********" at bounding box center [549, 341] width 176 height 137
click at [516, 291] on div "**********" at bounding box center [549, 341] width 176 height 137
click at [606, 179] on input "*" at bounding box center [601, 180] width 31 height 29
type input "*"
click at [532, 178] on div "People required 800.00 KR x *" at bounding box center [549, 180] width 176 height 29
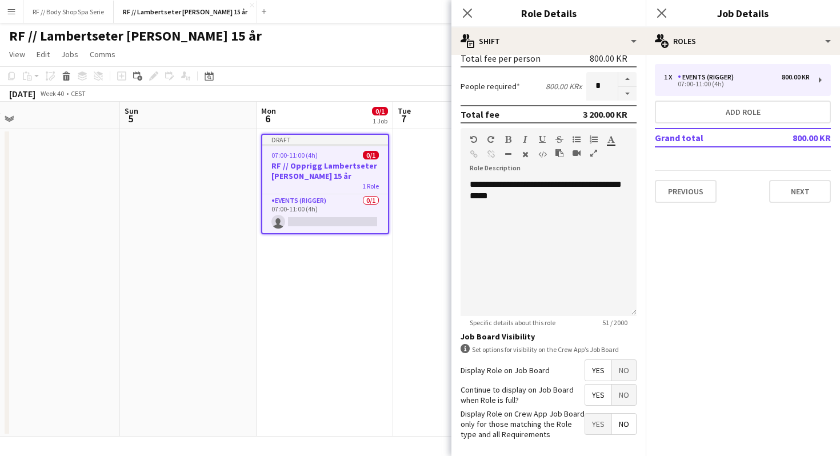
scroll to position [318, 0]
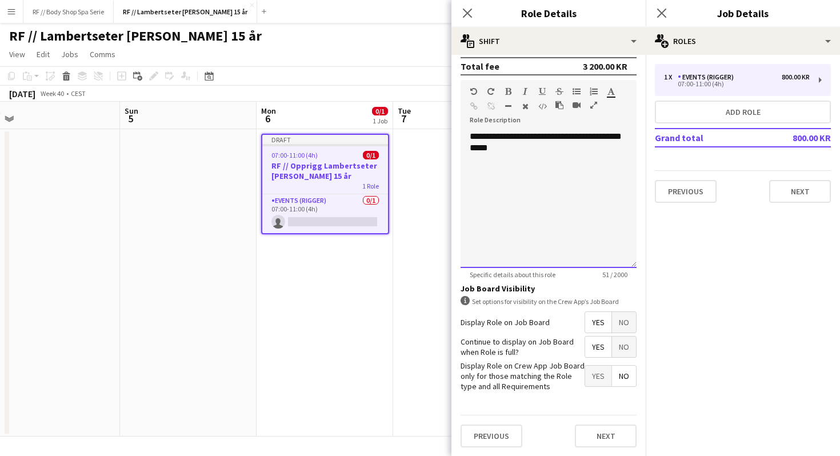
click at [531, 148] on div "**********" at bounding box center [549, 199] width 176 height 137
drag, startPoint x: 568, startPoint y: 154, endPoint x: 467, endPoint y: 137, distance: 102.5
click at [467, 137] on div "**********" at bounding box center [549, 199] width 176 height 137
copy div "**********"
click at [611, 153] on div "**********" at bounding box center [549, 199] width 176 height 137
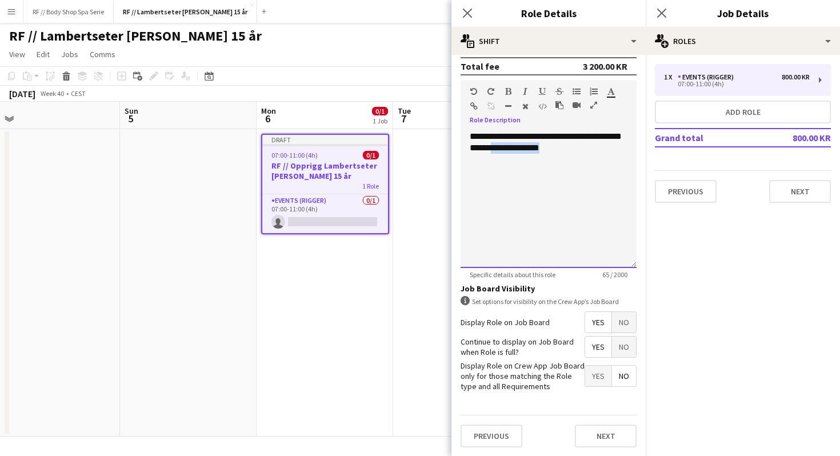
drag, startPoint x: 602, startPoint y: 153, endPoint x: 511, endPoint y: 143, distance: 91.4
click at [511, 143] on div "**********" at bounding box center [549, 199] width 176 height 137
click at [474, 137] on div "**********" at bounding box center [549, 199] width 176 height 137
drag, startPoint x: 546, startPoint y: 148, endPoint x: 473, endPoint y: 138, distance: 74.3
click at [473, 138] on div "**********" at bounding box center [549, 199] width 176 height 137
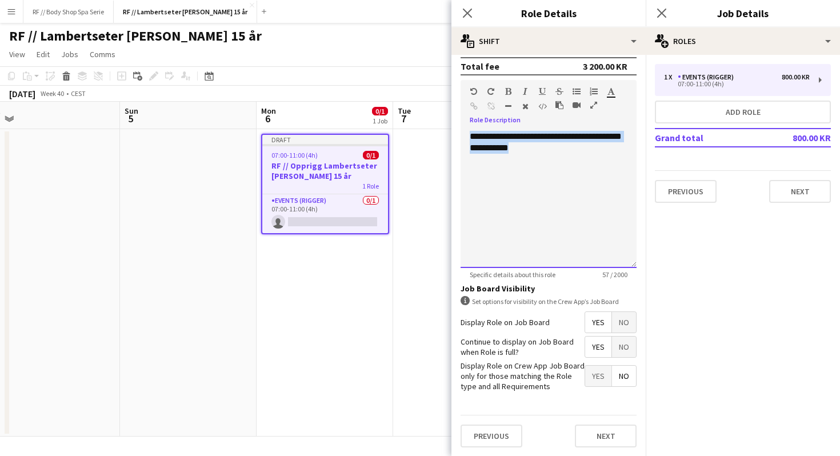
drag, startPoint x: 467, startPoint y: 132, endPoint x: 540, endPoint y: 158, distance: 77.5
click at [540, 158] on div "**********" at bounding box center [549, 199] width 176 height 137
copy div "**********"
click at [540, 158] on div "**********" at bounding box center [549, 199] width 176 height 137
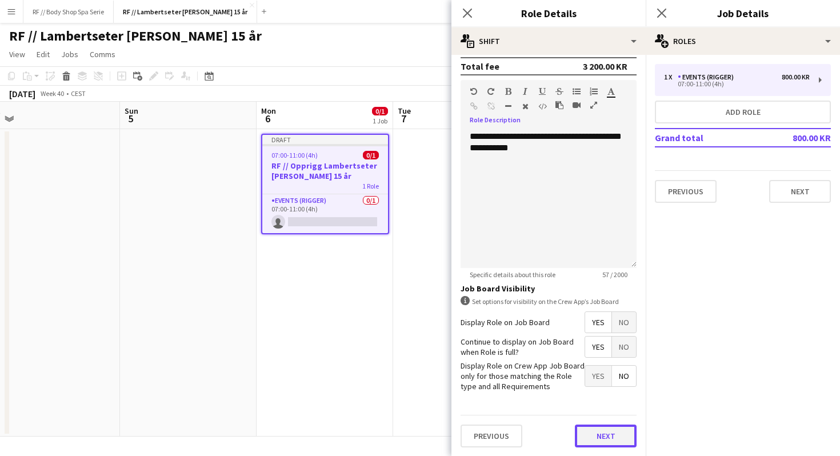
click at [611, 433] on button "Next" at bounding box center [606, 436] width 62 height 23
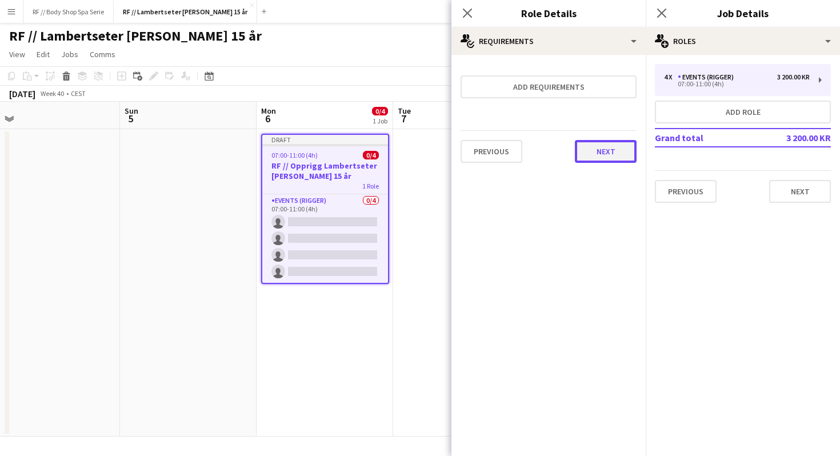
click at [599, 154] on button "Next" at bounding box center [606, 151] width 62 height 23
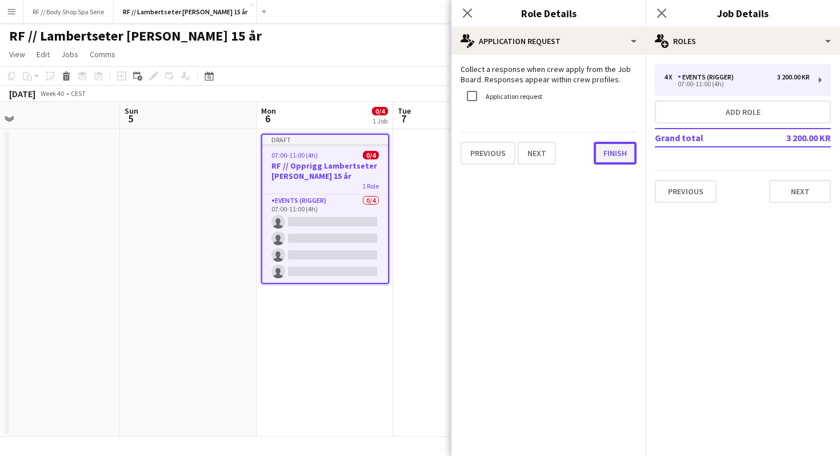
click at [611, 152] on button "Finish" at bounding box center [615, 153] width 43 height 23
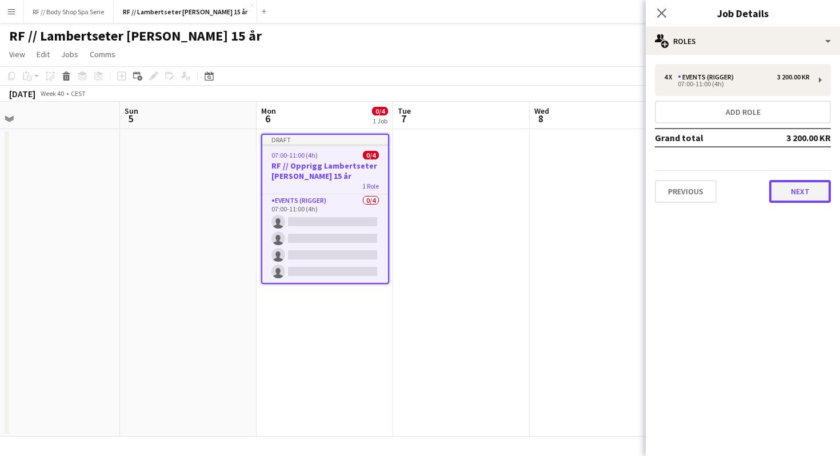
click at [804, 187] on button "Next" at bounding box center [800, 191] width 62 height 23
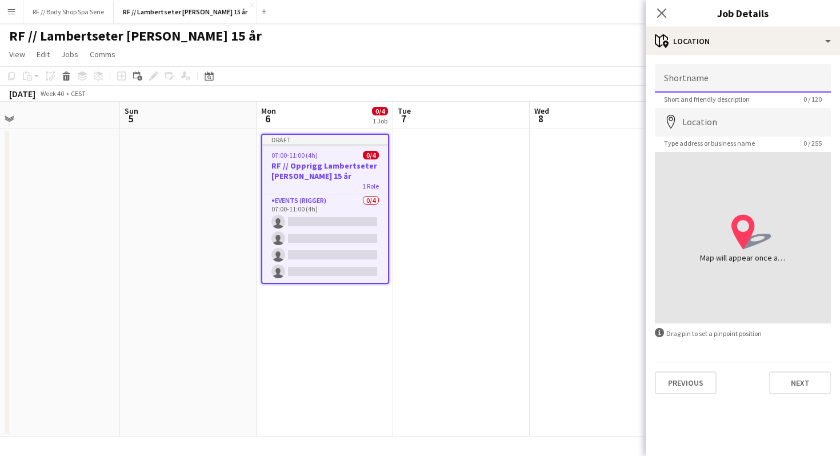
click at [684, 74] on input "Shortname" at bounding box center [743, 78] width 176 height 29
type input "**********"
click at [705, 122] on input "Location" at bounding box center [743, 122] width 176 height 29
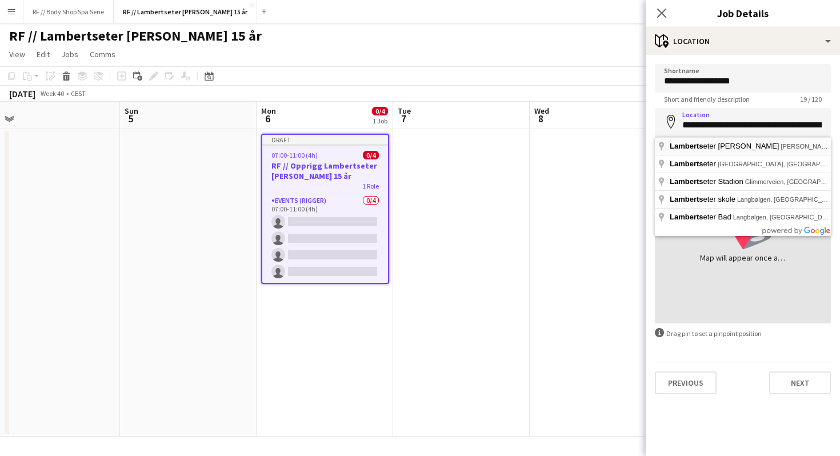
type input "**********"
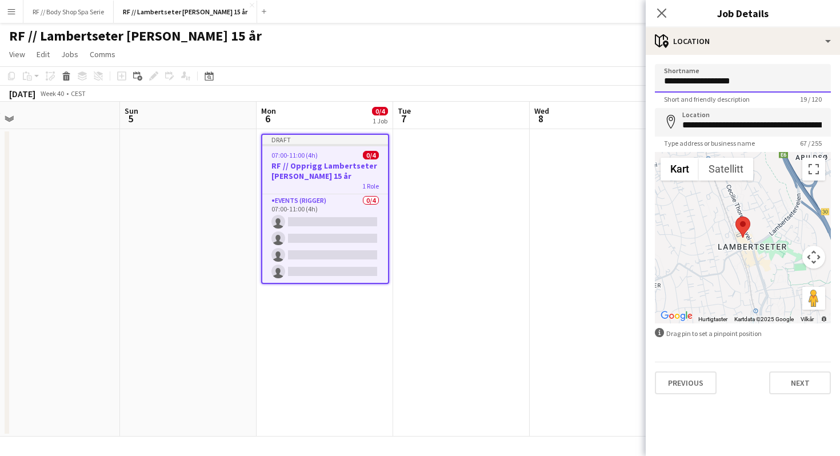
click at [720, 82] on input "**********" at bounding box center [743, 78] width 176 height 29
click at [779, 82] on input "**********" at bounding box center [743, 78] width 176 height 29
type input "**********"
click at [798, 378] on button "Next" at bounding box center [800, 382] width 62 height 23
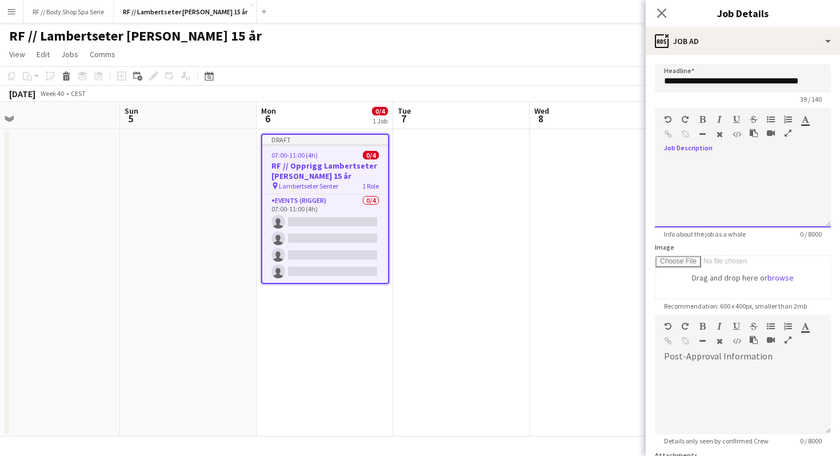
click at [682, 173] on div at bounding box center [743, 193] width 176 height 69
paste div
click at [787, 165] on span "**********" at bounding box center [739, 170] width 151 height 20
click at [741, 190] on div "**********" at bounding box center [743, 193] width 176 height 69
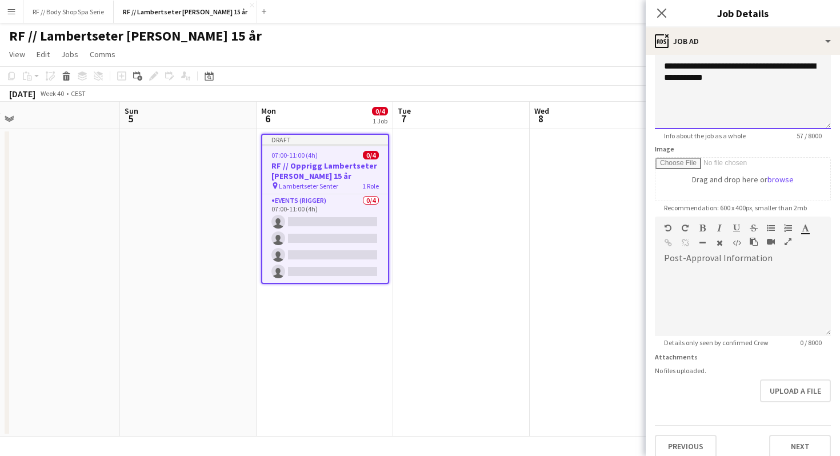
scroll to position [109, 0]
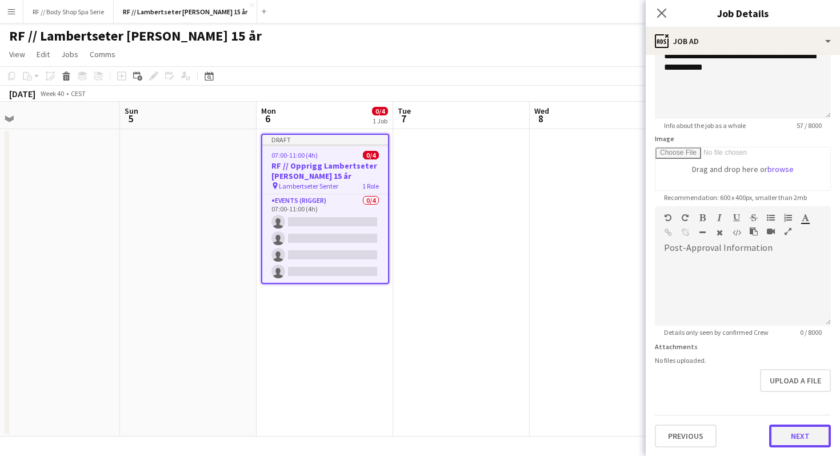
click at [800, 438] on button "Next" at bounding box center [800, 436] width 62 height 23
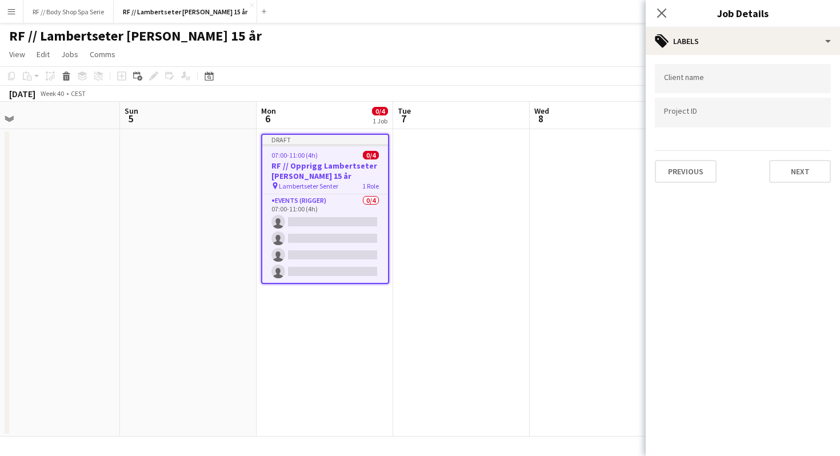
scroll to position [0, 0]
click at [695, 84] on div at bounding box center [743, 78] width 176 height 29
type input "**********"
click at [690, 108] on div at bounding box center [743, 112] width 176 height 29
click at [710, 116] on input "Type to search project ID labels..." at bounding box center [743, 116] width 158 height 10
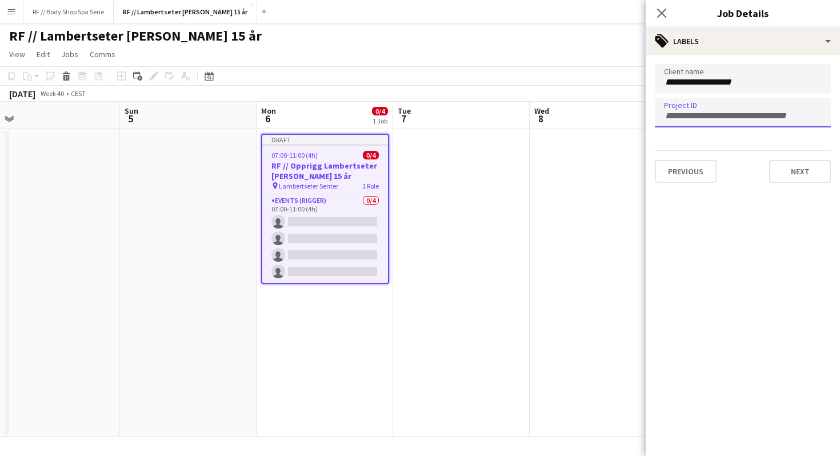
click at [749, 155] on div "Previous Next" at bounding box center [743, 166] width 176 height 33
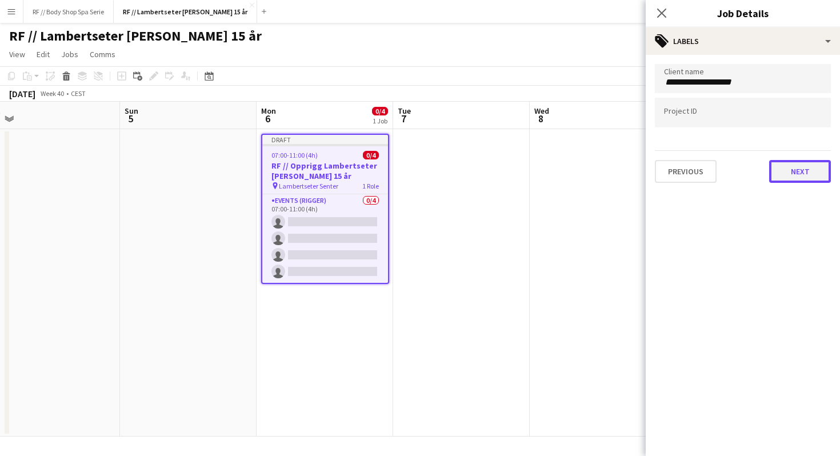
click at [803, 171] on button "Next" at bounding box center [800, 171] width 62 height 23
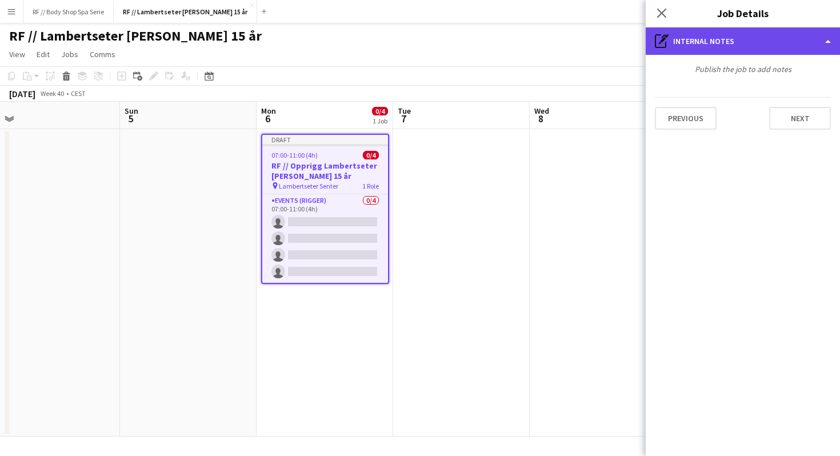
click at [735, 42] on div "pen-write Internal notes" at bounding box center [743, 40] width 194 height 27
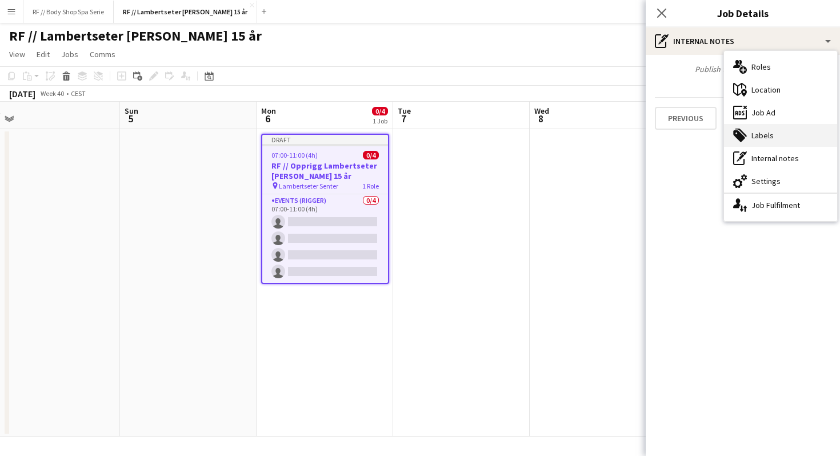
click at [758, 138] on div "tags-double Labels" at bounding box center [780, 135] width 113 height 23
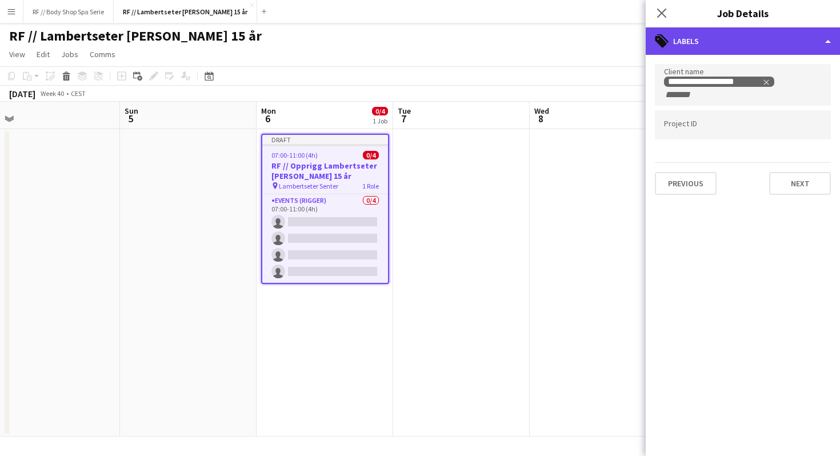
click at [691, 45] on div "tags-double Labels" at bounding box center [743, 40] width 194 height 27
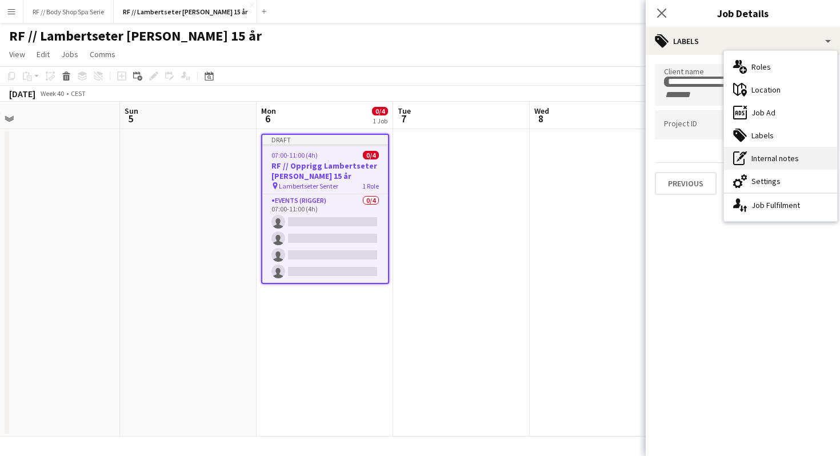
click at [753, 158] on div "pen-write Internal notes" at bounding box center [780, 158] width 113 height 23
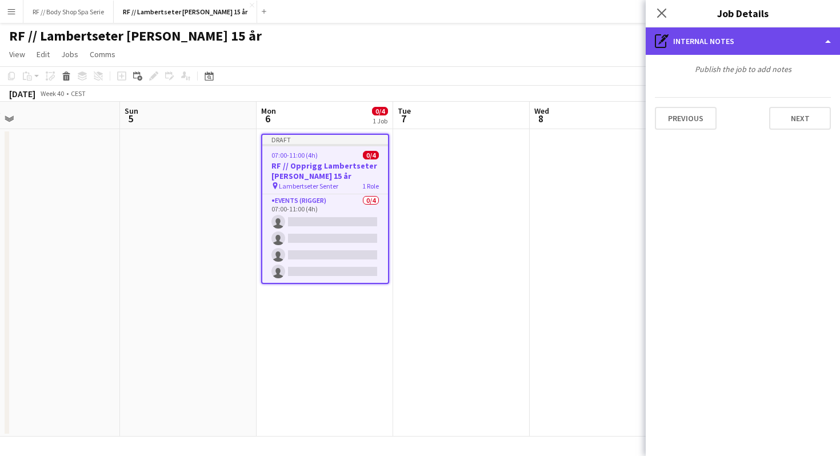
click at [699, 28] on div "pen-write Internal notes" at bounding box center [743, 40] width 194 height 27
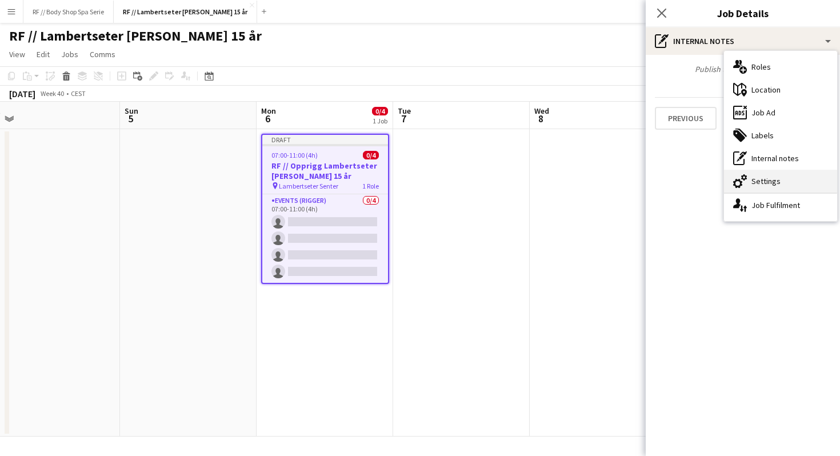
click at [755, 173] on div "cog-double-3 Settings" at bounding box center [780, 181] width 113 height 23
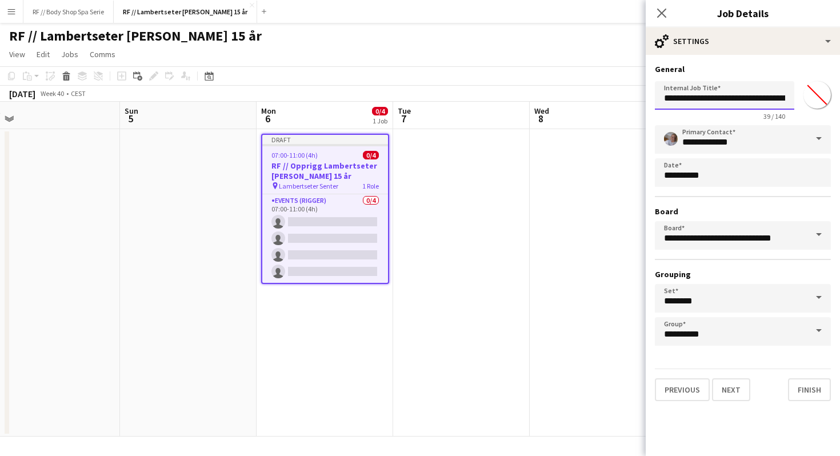
click at [719, 100] on input "**********" at bounding box center [724, 95] width 139 height 29
click at [771, 102] on input "**********" at bounding box center [724, 95] width 139 height 29
click at [773, 101] on input "**********" at bounding box center [724, 95] width 139 height 29
type input "**********"
click at [736, 391] on button "Next" at bounding box center [731, 389] width 38 height 23
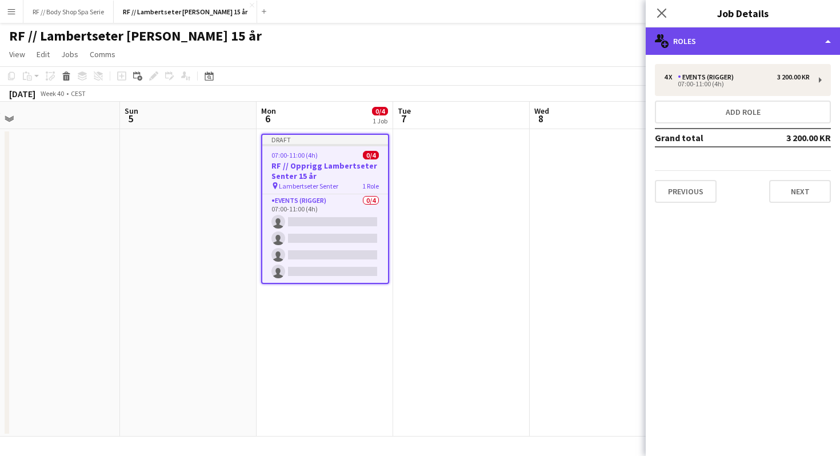
click at [718, 46] on div "multiple-users-add Roles" at bounding box center [743, 40] width 194 height 27
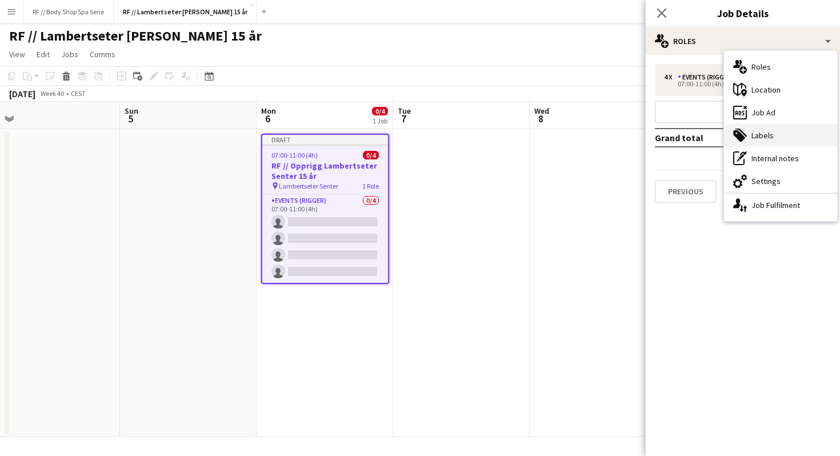
click at [757, 142] on div "tags-double Labels" at bounding box center [780, 135] width 113 height 23
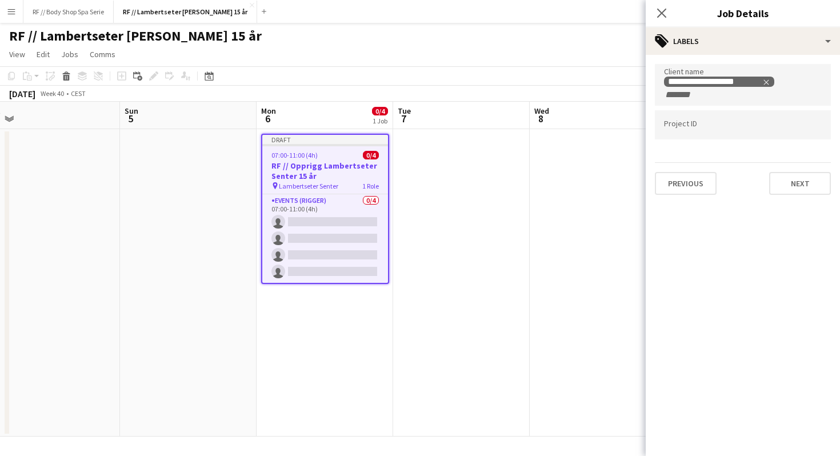
click at [694, 122] on form at bounding box center [743, 124] width 158 height 12
type input "******"
click at [731, 169] on div "Previous Next" at bounding box center [743, 178] width 176 height 33
click at [783, 182] on button "Next" at bounding box center [800, 183] width 62 height 23
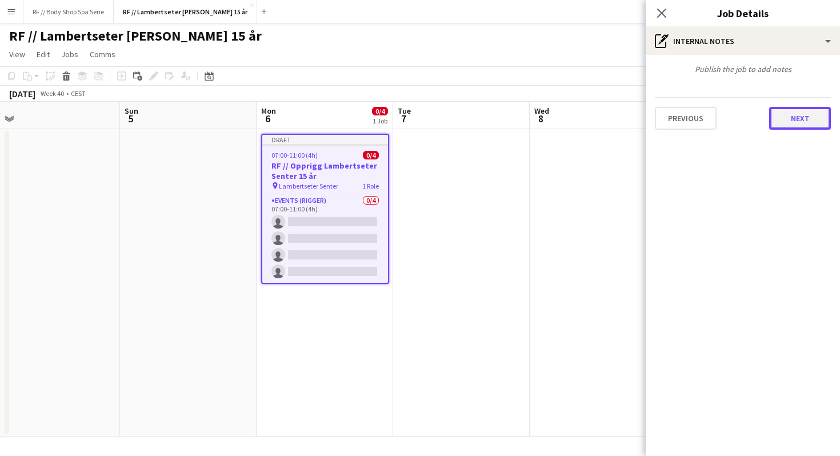
click at [788, 123] on button "Next" at bounding box center [800, 118] width 62 height 23
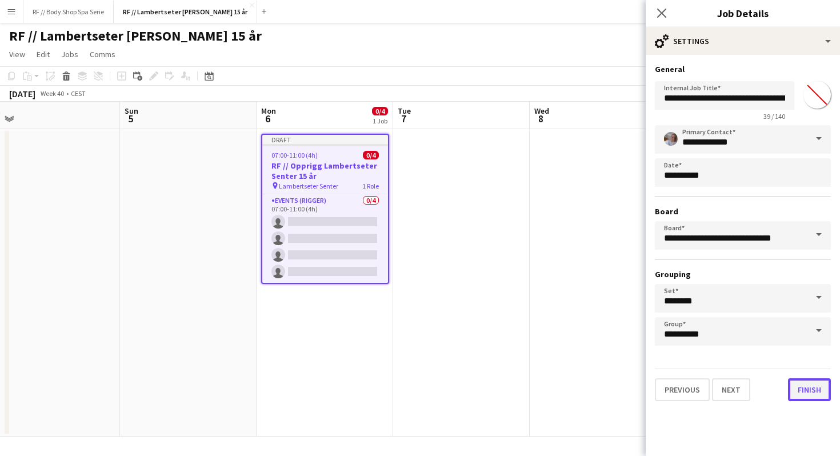
click at [810, 390] on button "Finish" at bounding box center [809, 389] width 43 height 23
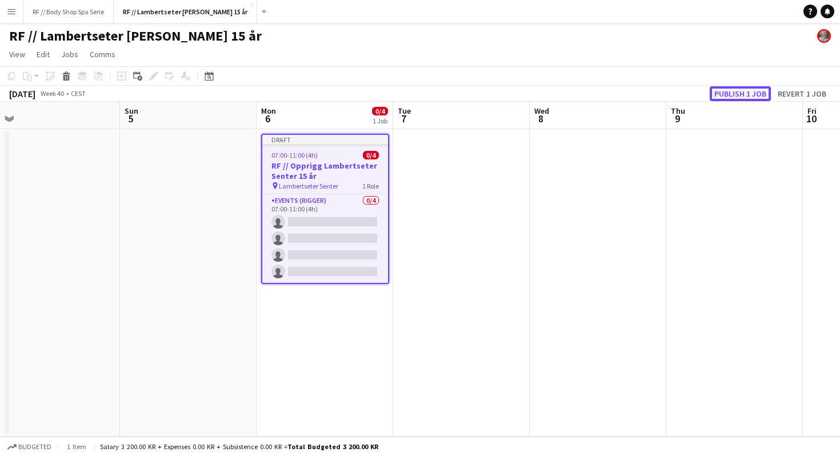
click at [746, 94] on button "Publish 1 job" at bounding box center [740, 93] width 61 height 15
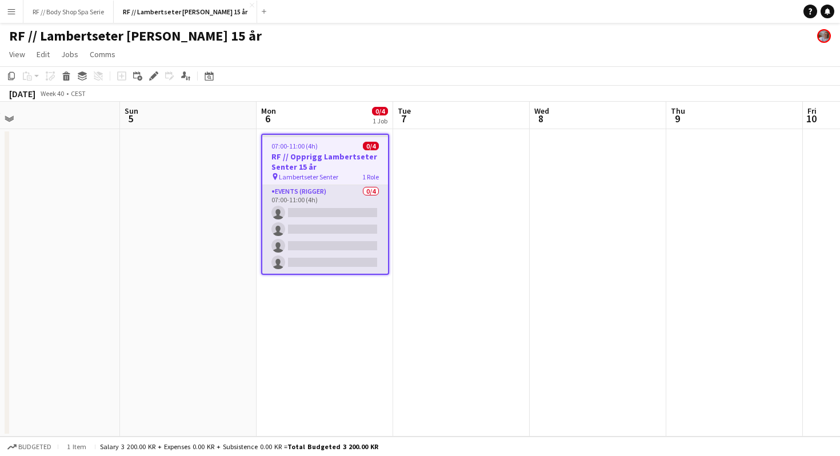
click at [342, 195] on app-card-role "Events (Rigger) 0/4 07:00-11:00 (4h) single-neutral-actions single-neutral-acti…" at bounding box center [325, 229] width 126 height 89
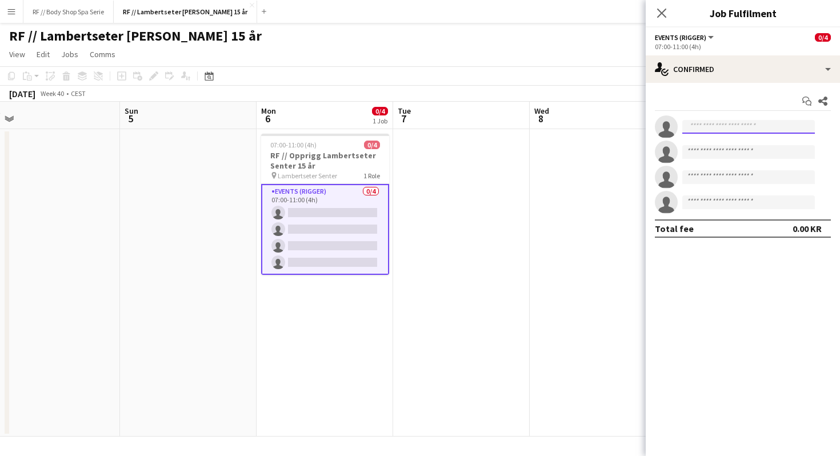
click at [705, 129] on input at bounding box center [748, 127] width 133 height 14
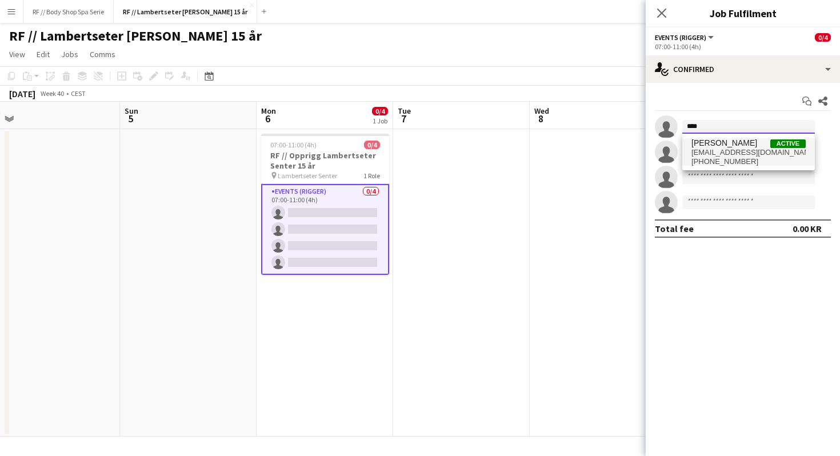
type input "****"
click at [743, 149] on span "[EMAIL_ADDRESS][DOMAIN_NAME]" at bounding box center [748, 152] width 114 height 9
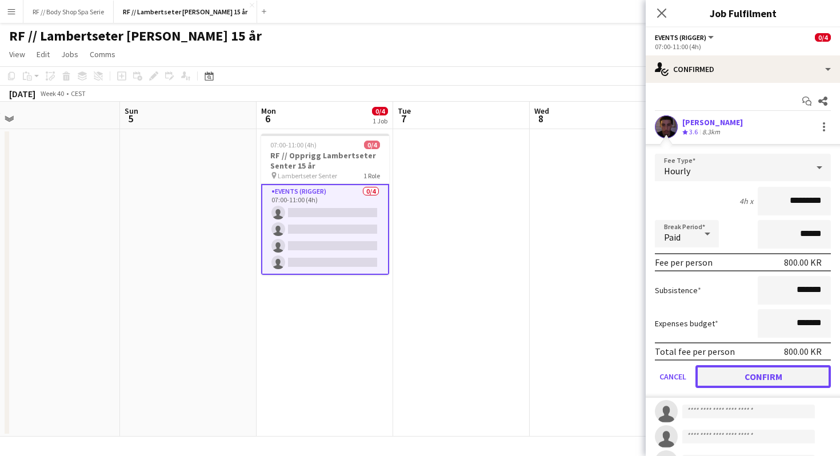
click at [761, 374] on button "Confirm" at bounding box center [762, 376] width 135 height 23
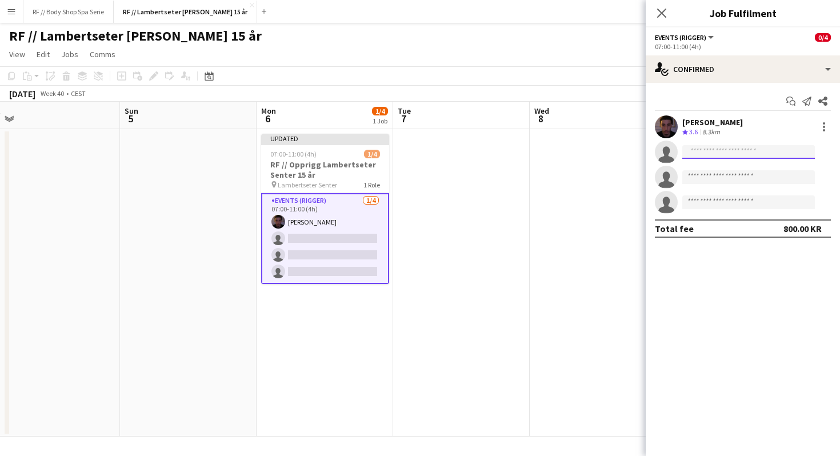
click at [704, 149] on input at bounding box center [748, 152] width 133 height 14
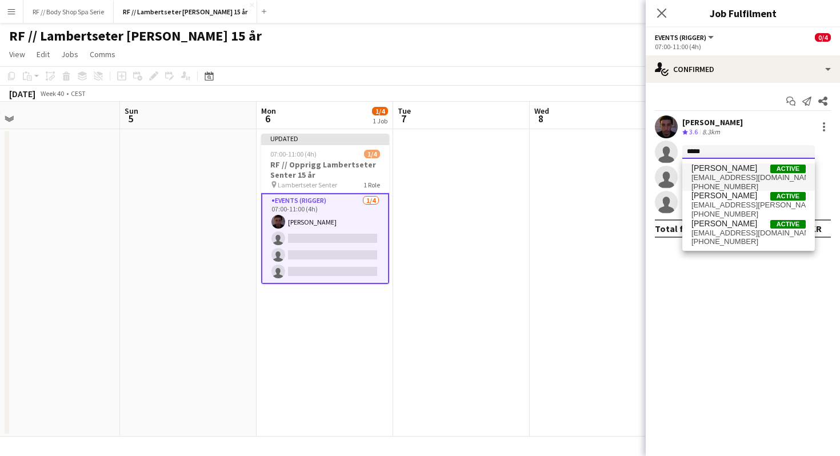
type input "*****"
click at [754, 178] on span "[EMAIL_ADDRESS][DOMAIN_NAME]" at bounding box center [748, 177] width 114 height 9
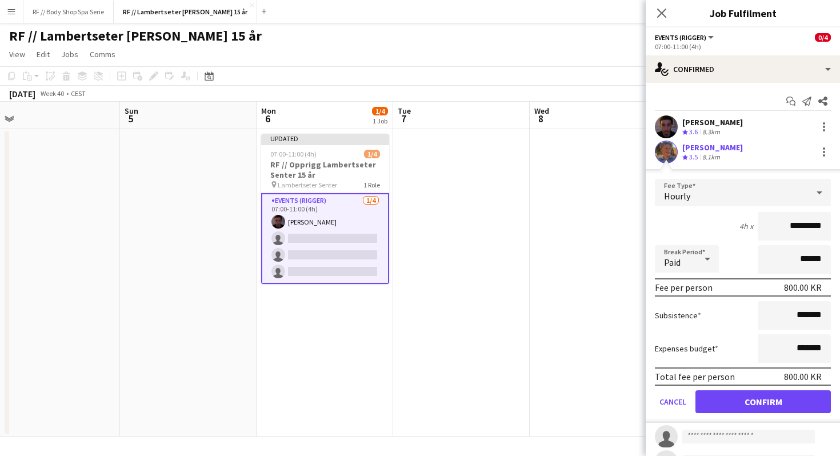
scroll to position [50, 0]
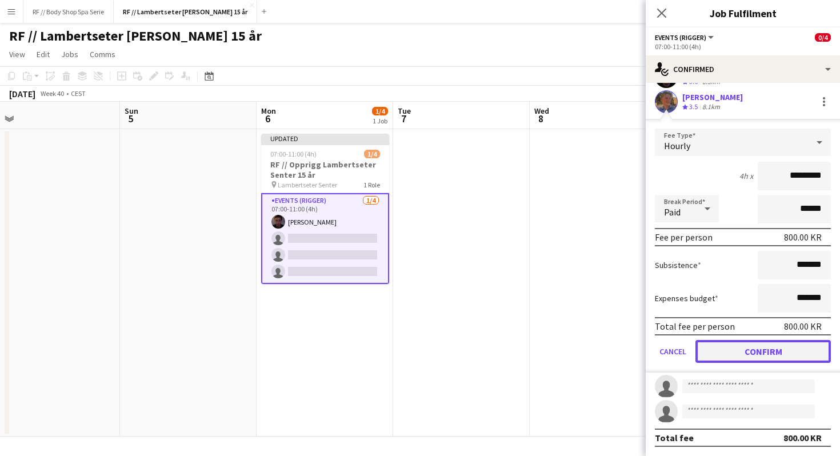
click at [754, 347] on button "Confirm" at bounding box center [762, 351] width 135 height 23
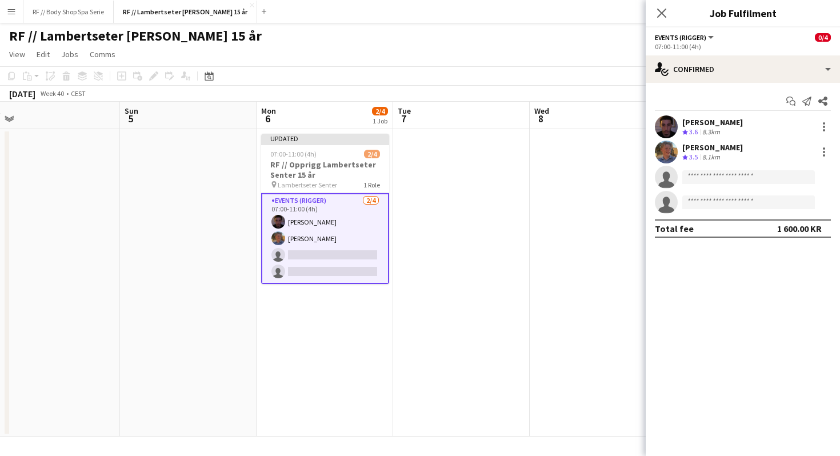
scroll to position [0, 0]
click at [756, 177] on input at bounding box center [748, 177] width 133 height 14
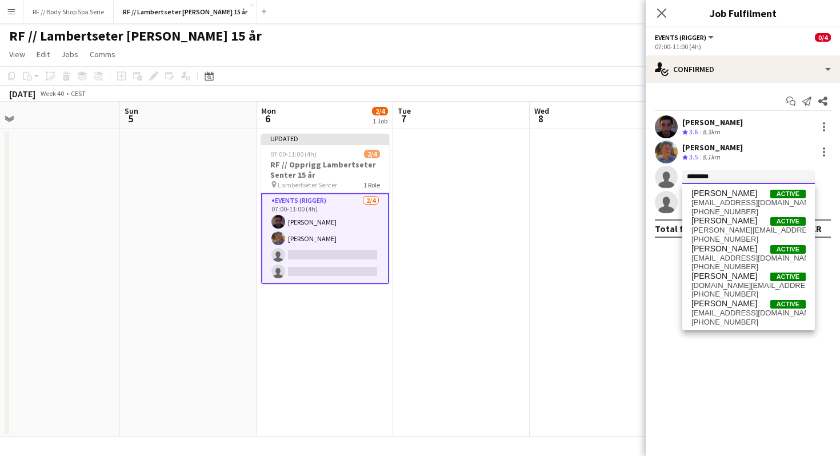
click at [719, 177] on input "********" at bounding box center [748, 177] width 133 height 14
type input "*********"
click at [740, 205] on span "[EMAIL_ADDRESS][DOMAIN_NAME]" at bounding box center [748, 202] width 114 height 9
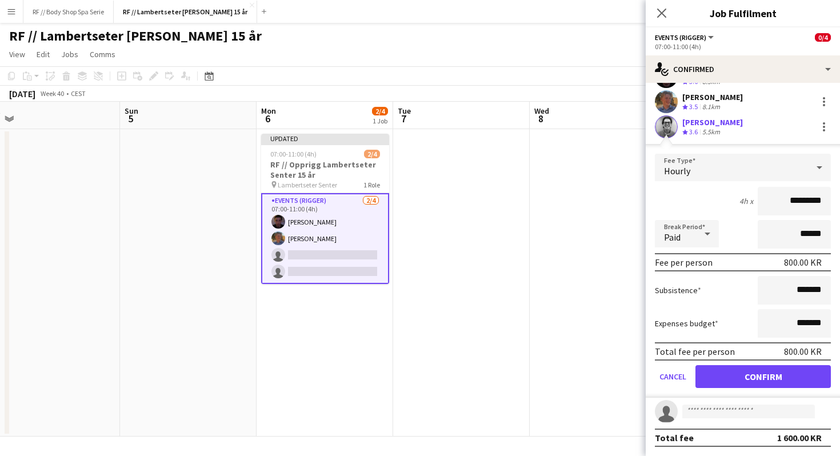
scroll to position [50, 0]
click at [766, 370] on button "Confirm" at bounding box center [762, 377] width 135 height 23
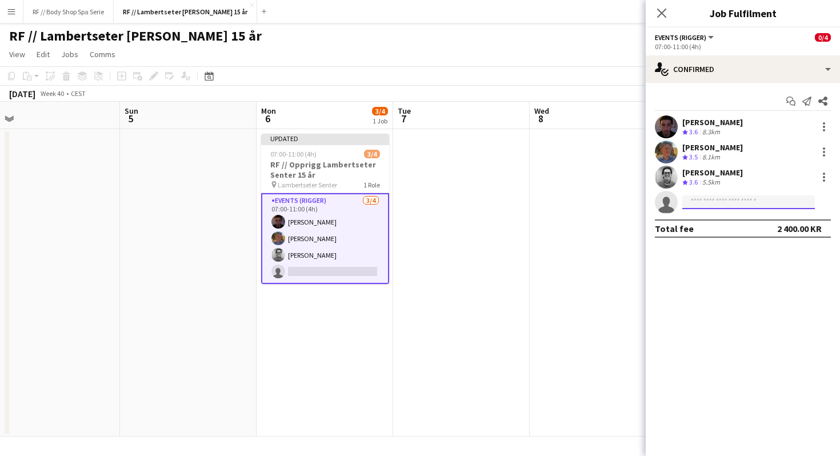
click at [727, 205] on input at bounding box center [748, 202] width 133 height 14
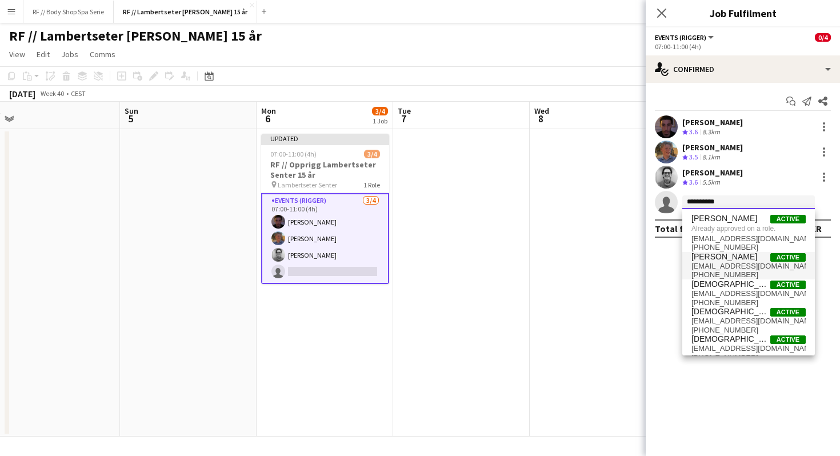
type input "*********"
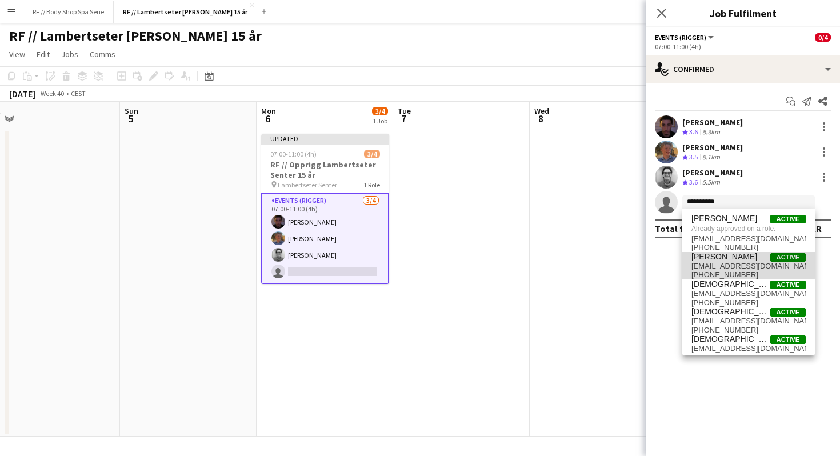
click at [736, 260] on span "Christian Smelhus" at bounding box center [724, 257] width 66 height 10
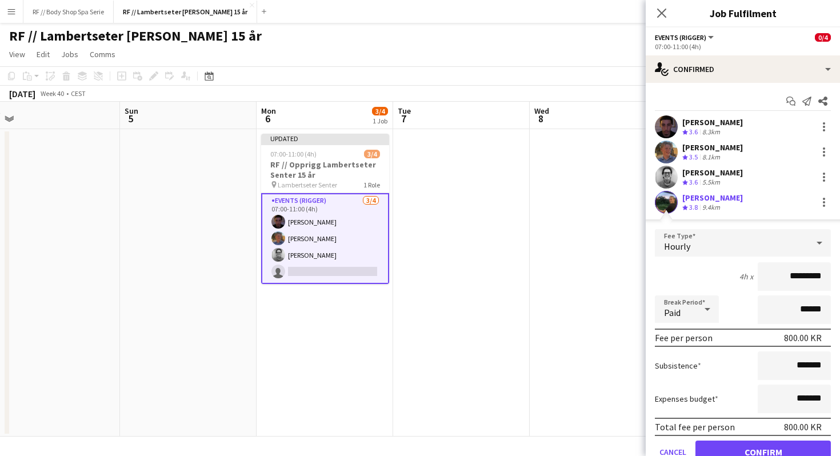
scroll to position [50, 0]
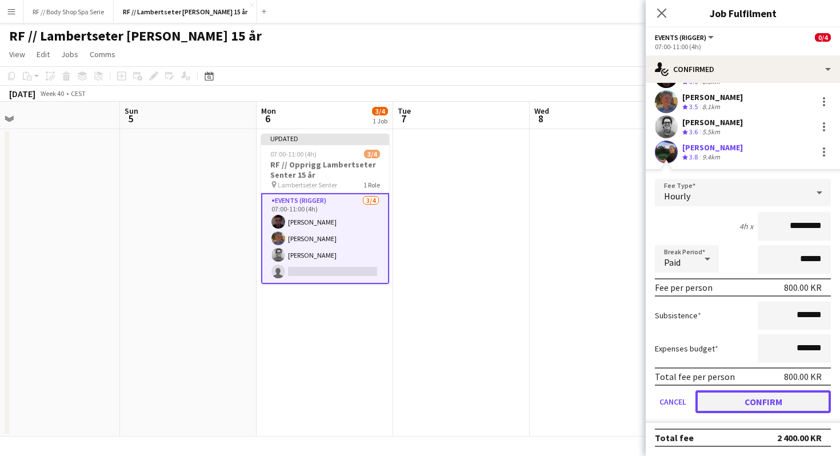
click at [771, 404] on button "Confirm" at bounding box center [762, 401] width 135 height 23
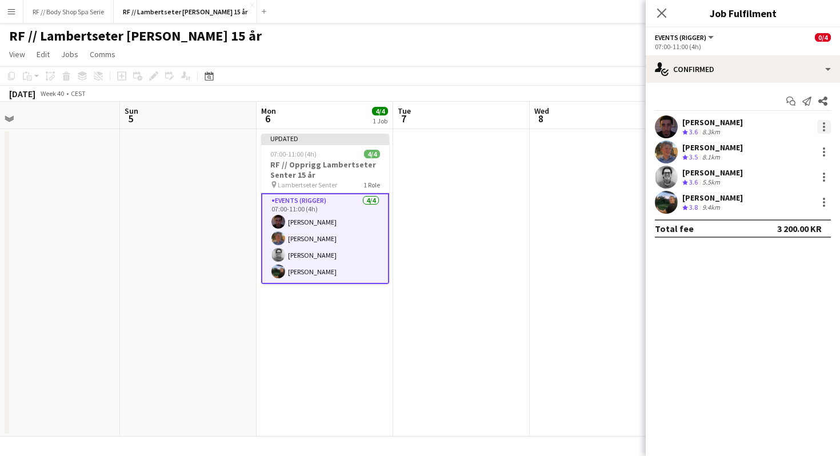
click at [826, 128] on div at bounding box center [824, 127] width 14 height 14
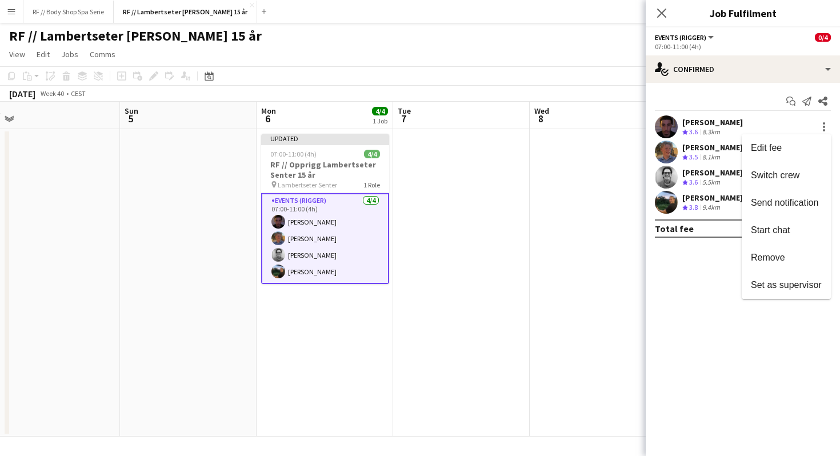
click at [659, 10] on div at bounding box center [420, 228] width 840 height 456
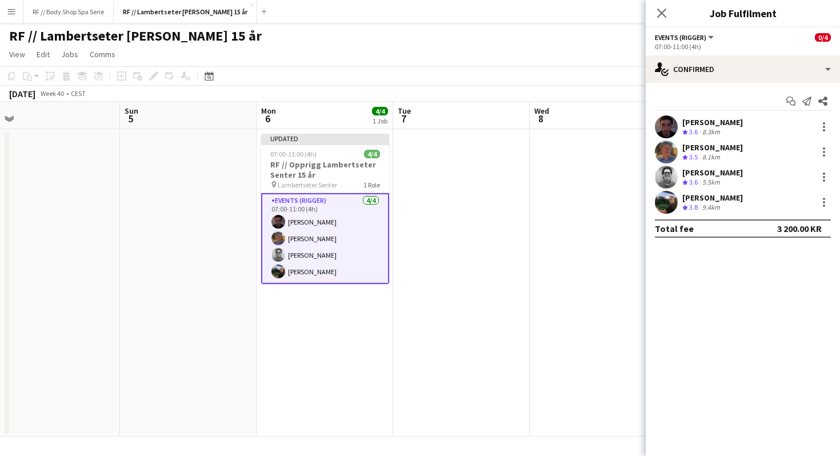
click at [659, 10] on icon at bounding box center [661, 13] width 9 height 9
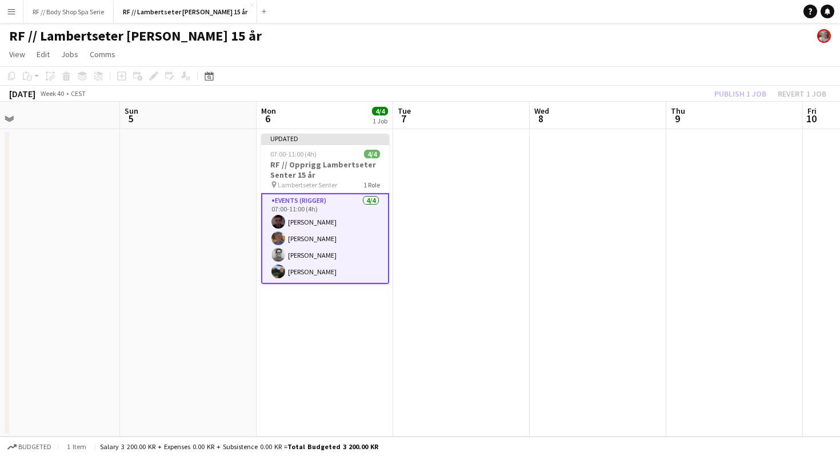
click at [809, 91] on div "Publish 1 job Revert 1 job" at bounding box center [770, 93] width 139 height 15
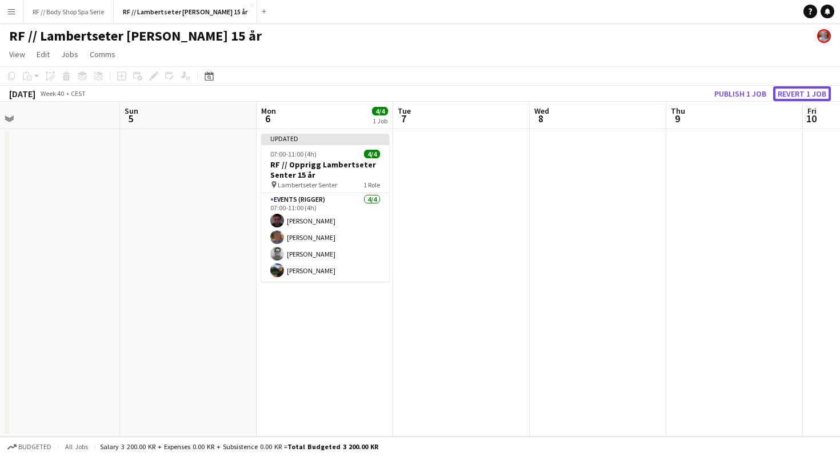
click at [809, 91] on button "Revert 1 job" at bounding box center [802, 93] width 58 height 15
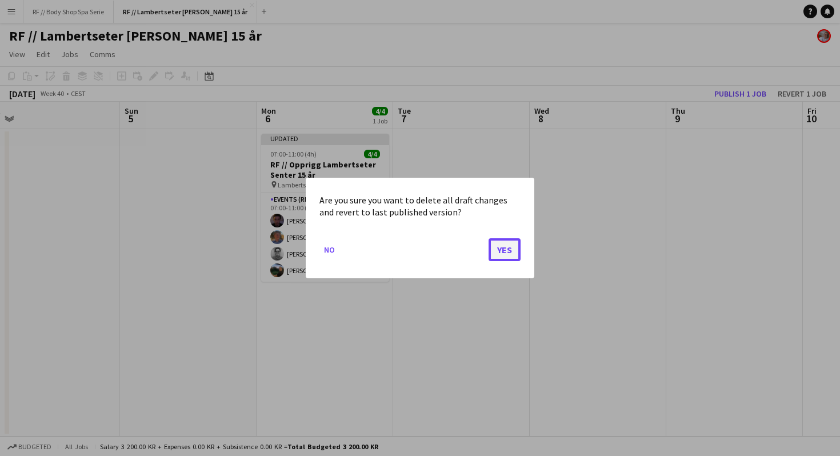
click at [511, 248] on button "Yes" at bounding box center [505, 249] width 32 height 23
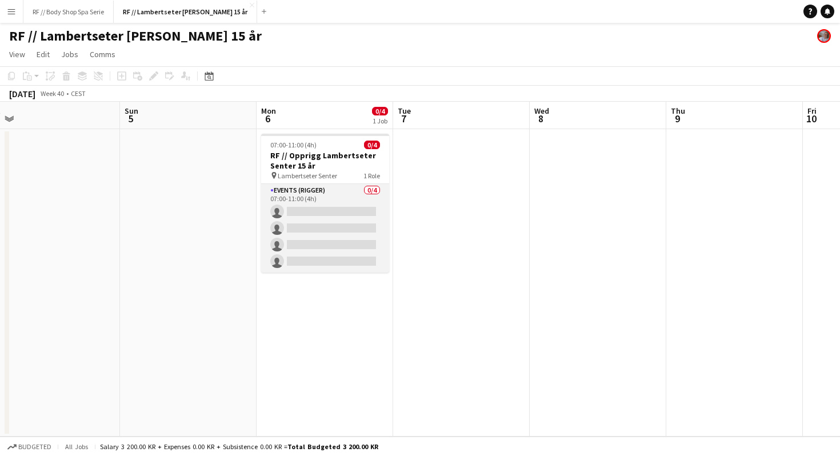
click at [335, 194] on app-card-role "Events (Rigger) 0/4 07:00-11:00 (4h) single-neutral-actions single-neutral-acti…" at bounding box center [325, 228] width 128 height 89
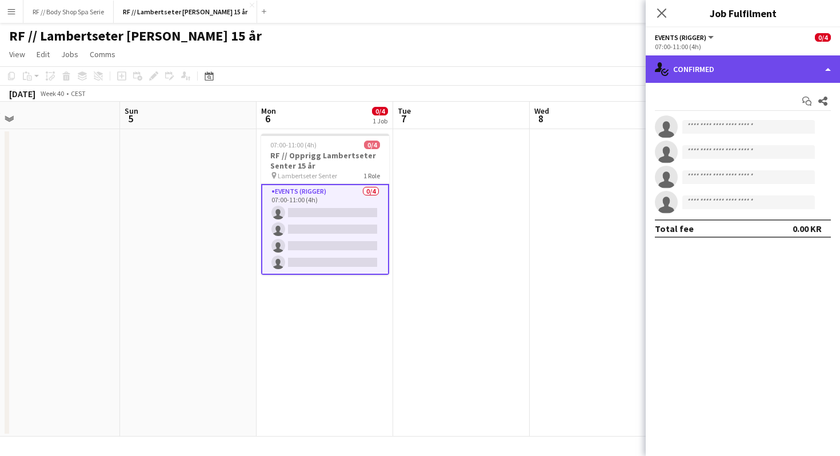
click at [700, 70] on div "single-neutral-actions-check-2 Confirmed" at bounding box center [743, 68] width 194 height 27
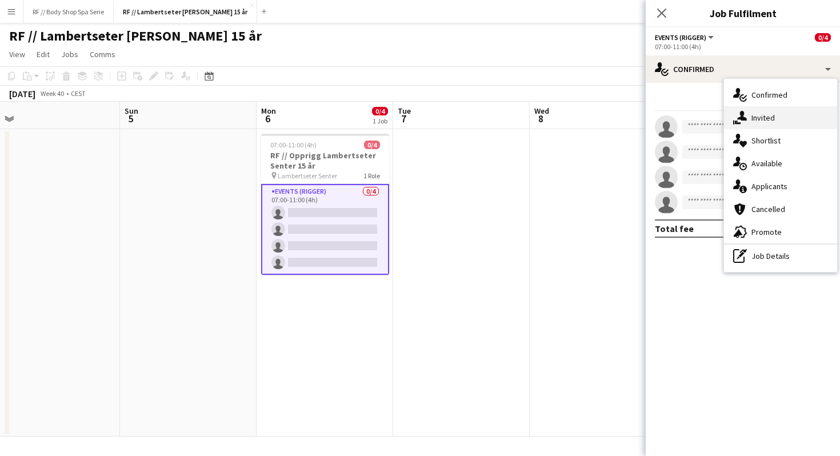
click at [757, 117] on div "single-neutral-actions-share-1 Invited" at bounding box center [780, 117] width 113 height 23
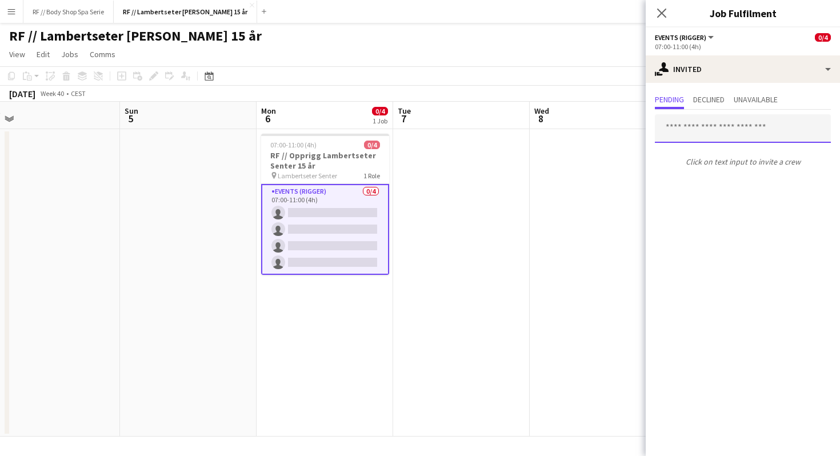
click at [705, 131] on input "text" at bounding box center [743, 128] width 176 height 29
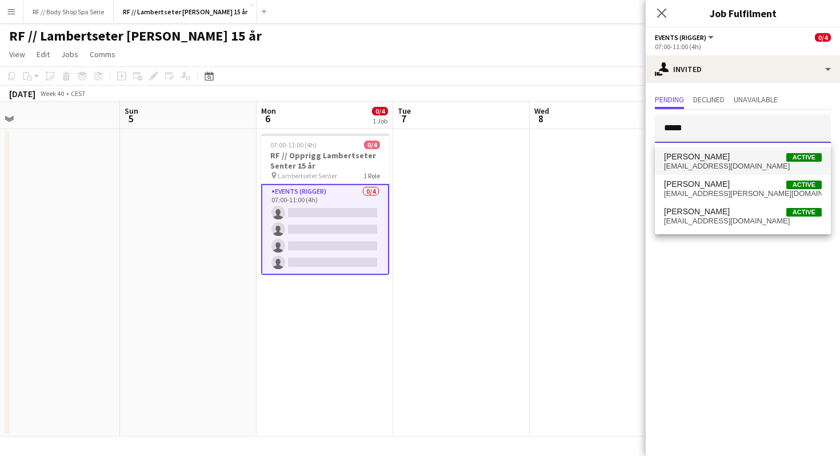
type input "*****"
click at [717, 152] on span "Oscar Hallberg Active" at bounding box center [743, 157] width 158 height 10
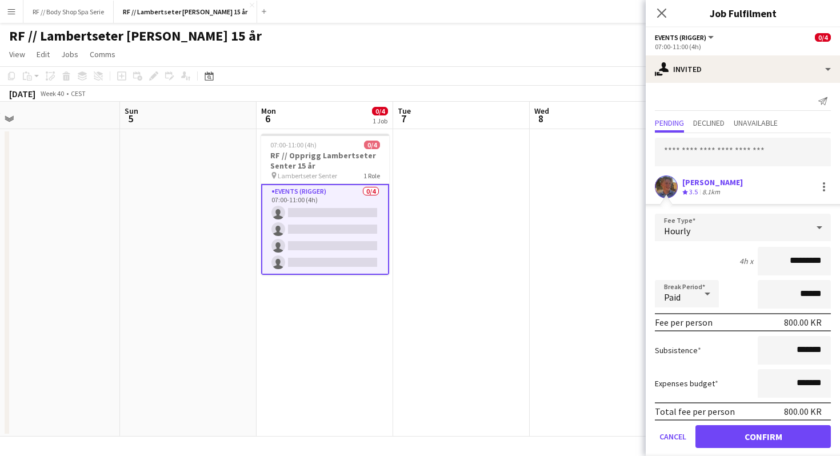
scroll to position [13, 0]
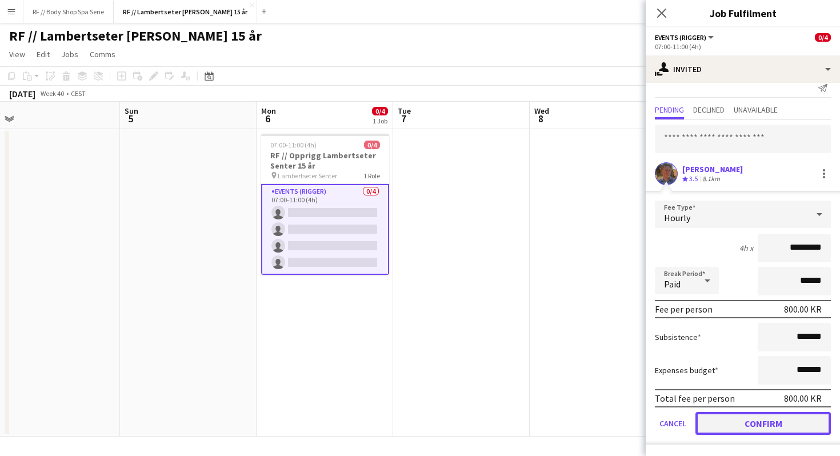
click at [751, 421] on button "Confirm" at bounding box center [762, 423] width 135 height 23
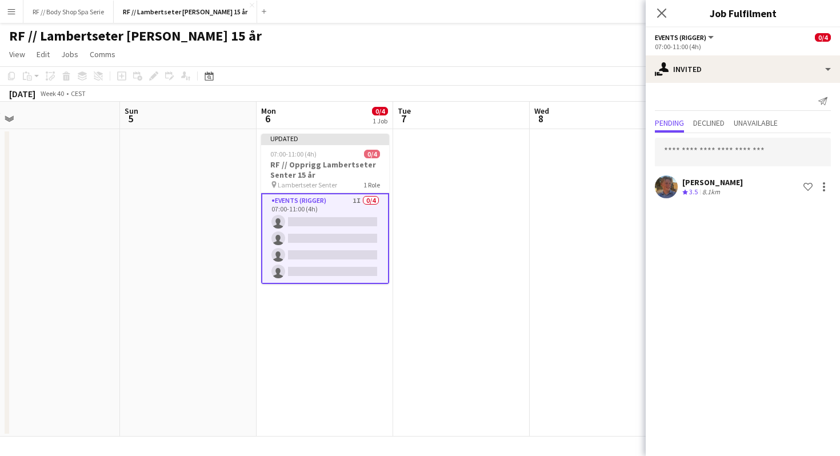
scroll to position [0, 0]
click at [701, 150] on input "text" at bounding box center [743, 152] width 176 height 29
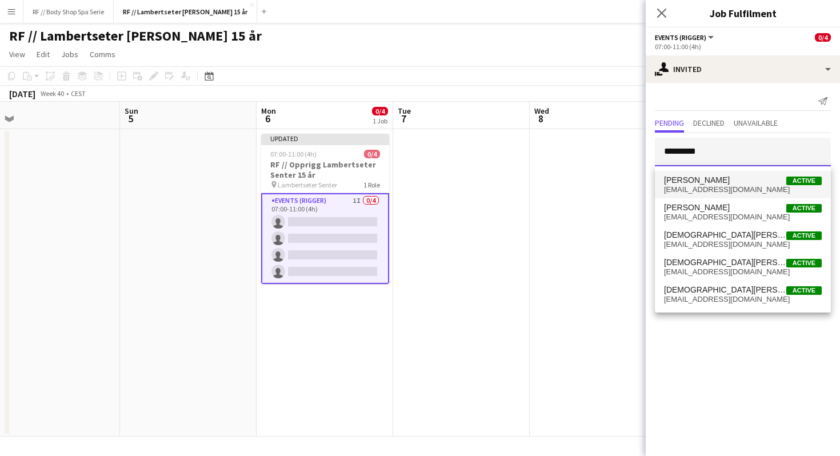
type input "*********"
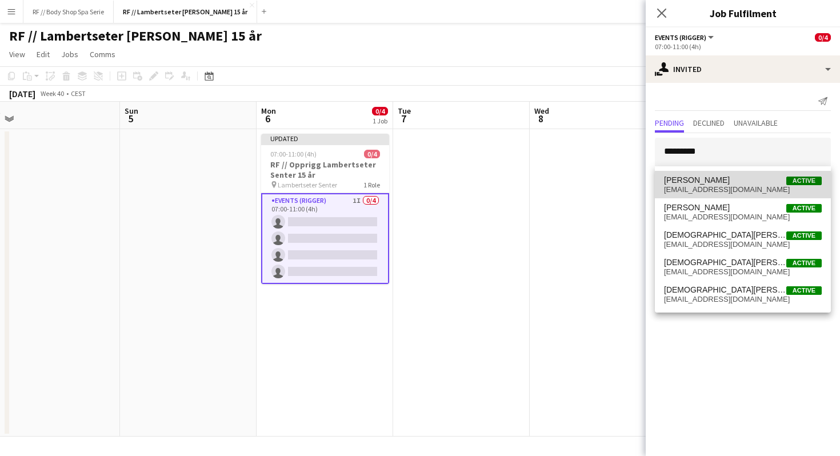
click at [795, 181] on span "Active" at bounding box center [803, 181] width 35 height 9
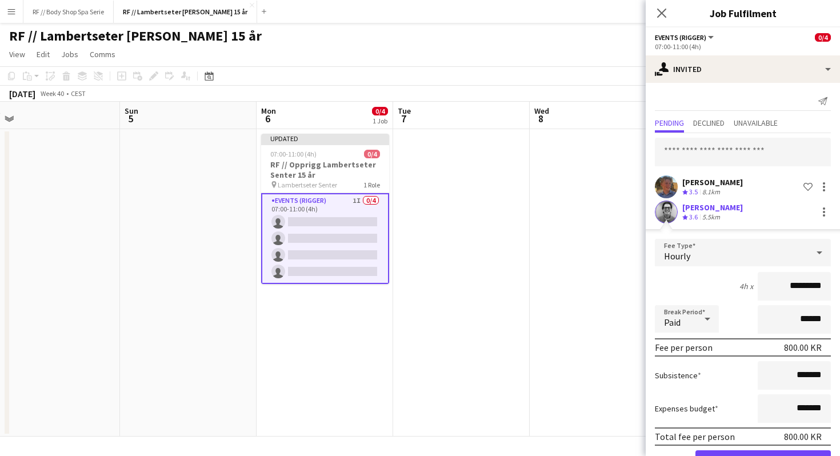
scroll to position [38, 0]
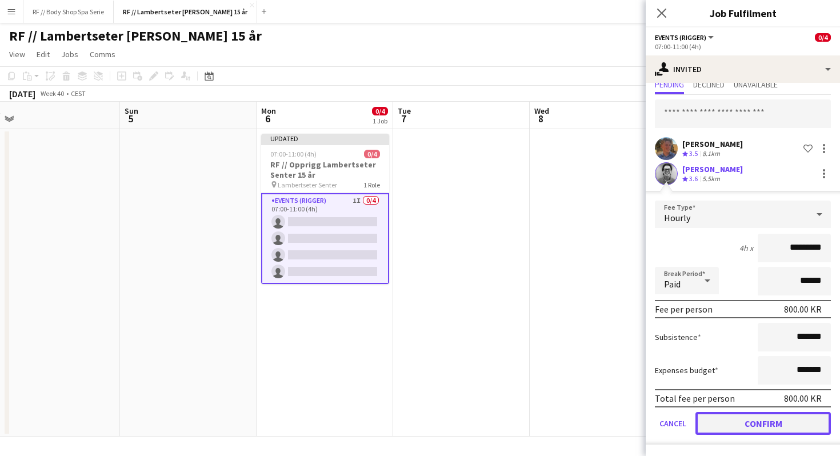
click at [763, 427] on button "Confirm" at bounding box center [762, 423] width 135 height 23
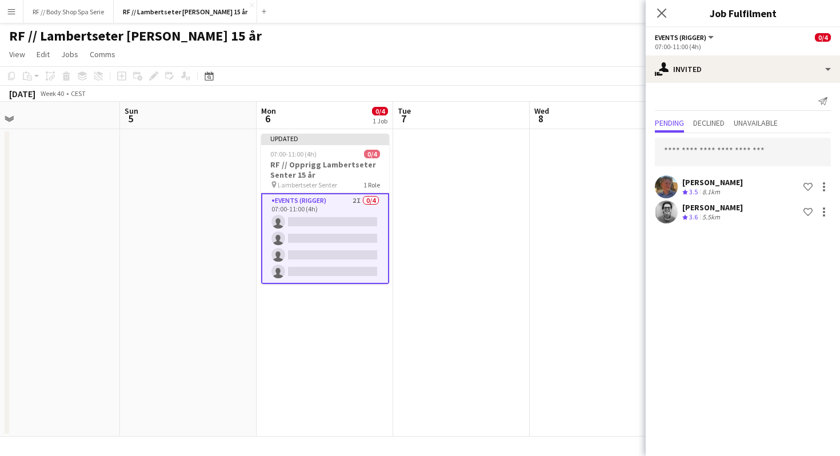
scroll to position [0, 0]
click at [707, 155] on input "text" at bounding box center [743, 152] width 176 height 29
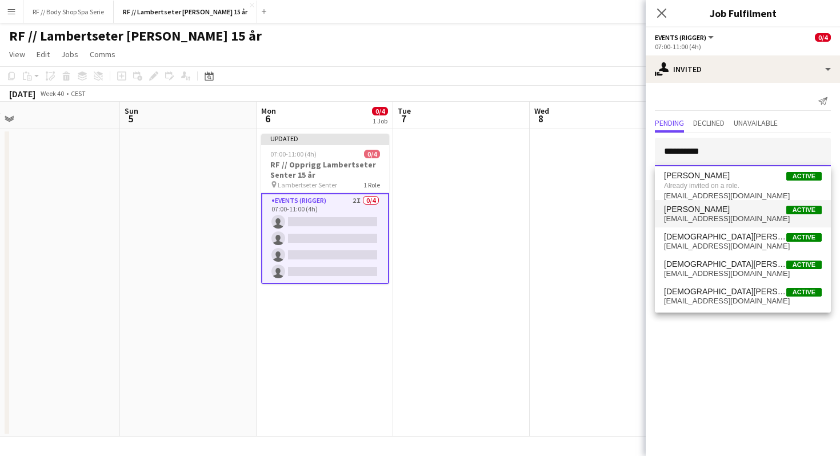
type input "*********"
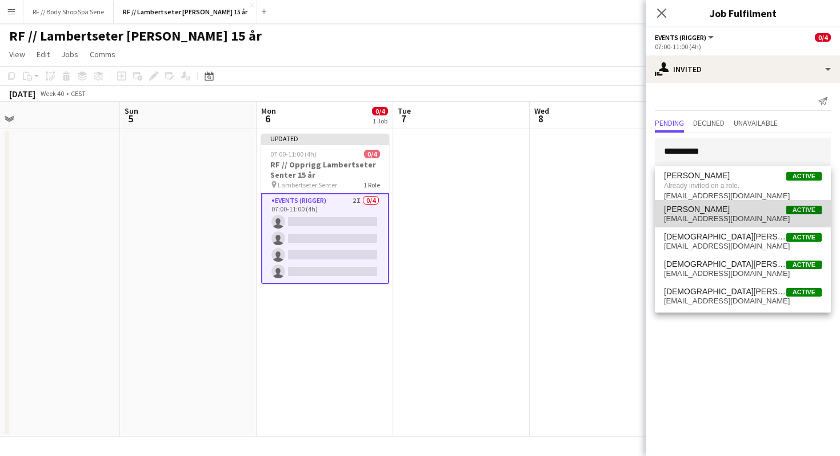
click at [741, 210] on span "Christian Smelhus Active" at bounding box center [743, 210] width 158 height 10
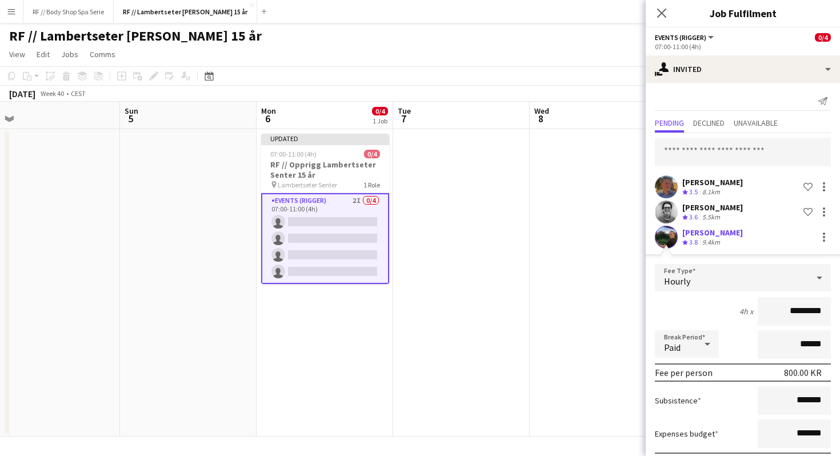
scroll to position [63, 0]
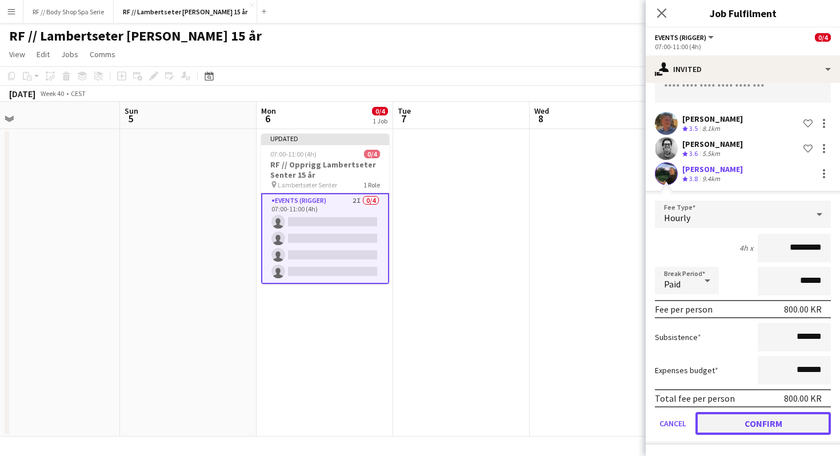
click at [753, 427] on button "Confirm" at bounding box center [762, 423] width 135 height 23
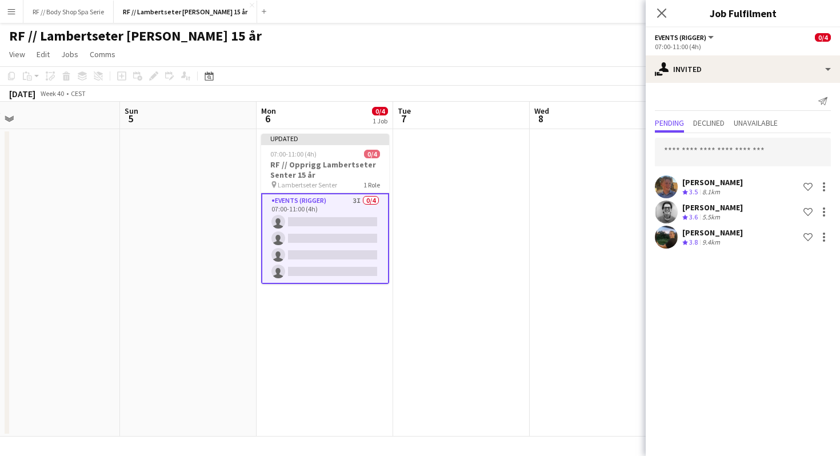
scroll to position [0, 0]
click at [693, 151] on input "text" at bounding box center [743, 152] width 176 height 29
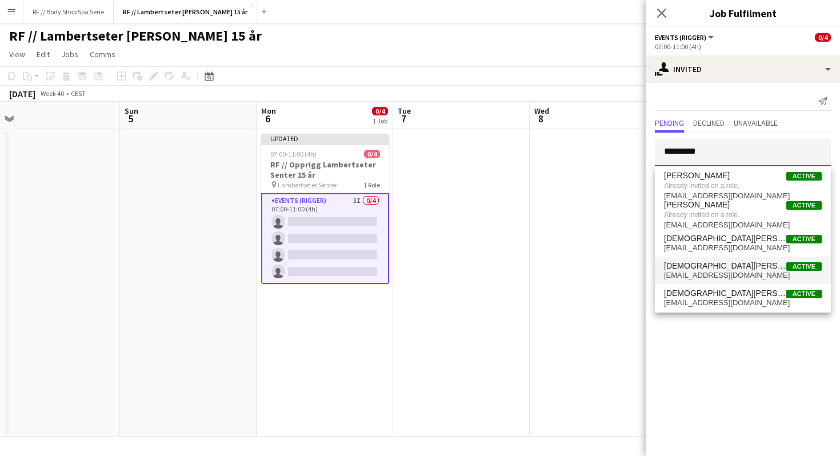
type input "*********"
click at [737, 266] on span "Christian Tohje Active" at bounding box center [743, 266] width 158 height 10
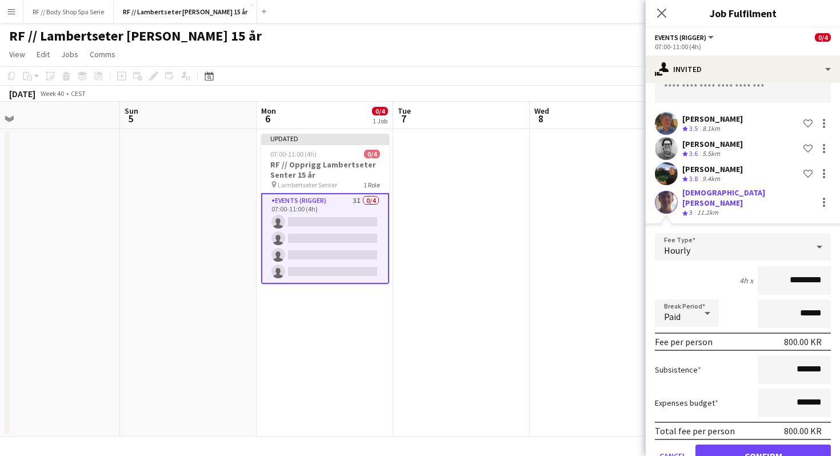
scroll to position [89, 0]
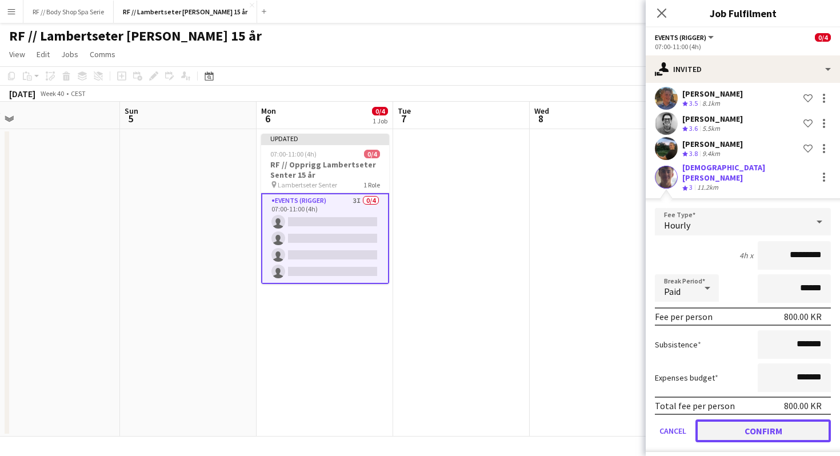
click at [782, 425] on button "Confirm" at bounding box center [762, 430] width 135 height 23
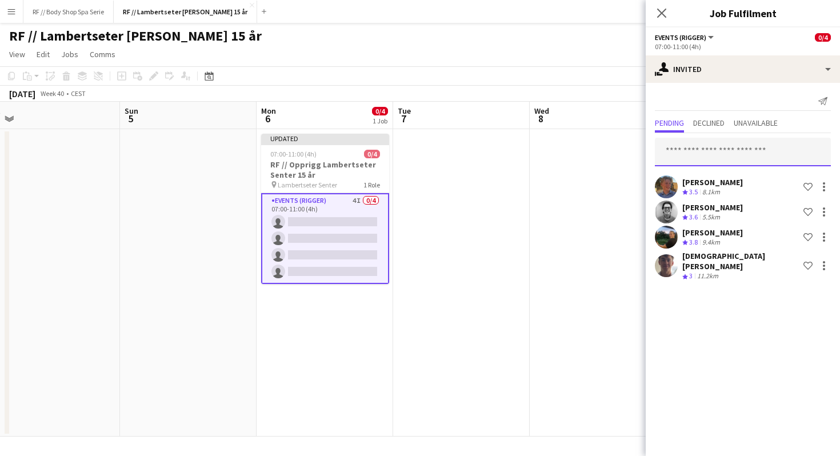
click at [706, 158] on input "text" at bounding box center [743, 152] width 176 height 29
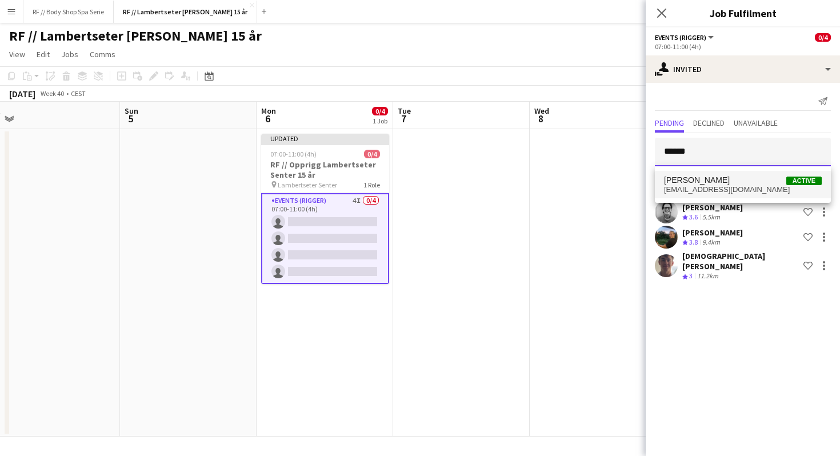
type input "******"
click at [715, 181] on span "Lennox Ossege" at bounding box center [697, 180] width 66 height 10
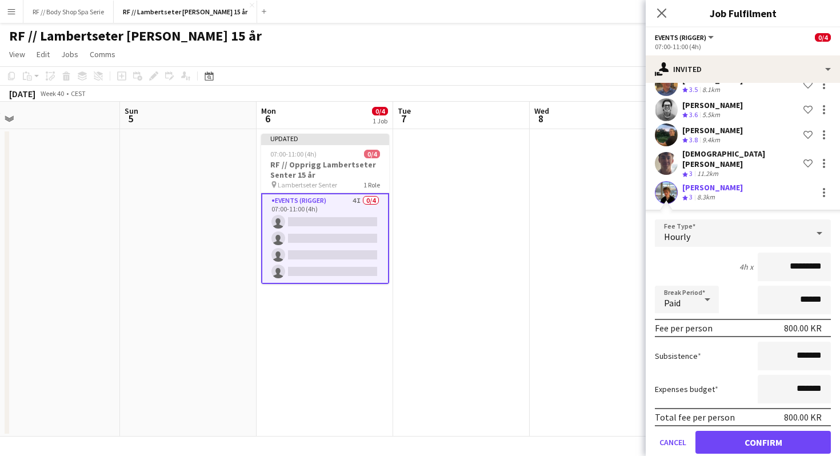
scroll to position [101, 0]
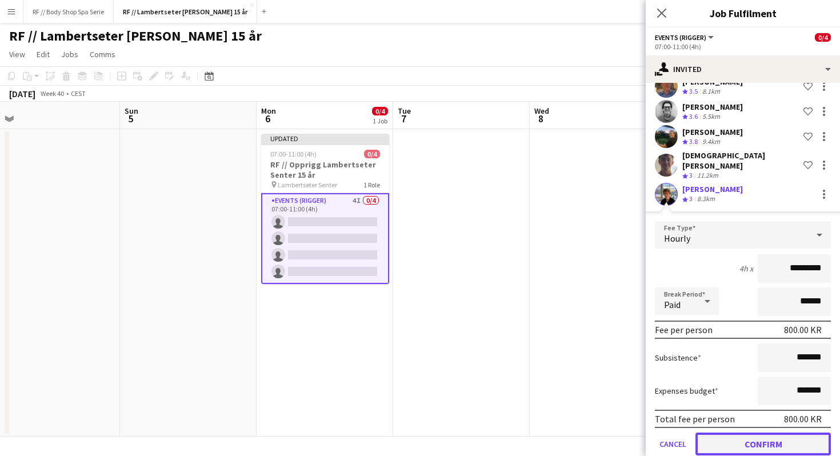
click at [766, 433] on button "Confirm" at bounding box center [762, 444] width 135 height 23
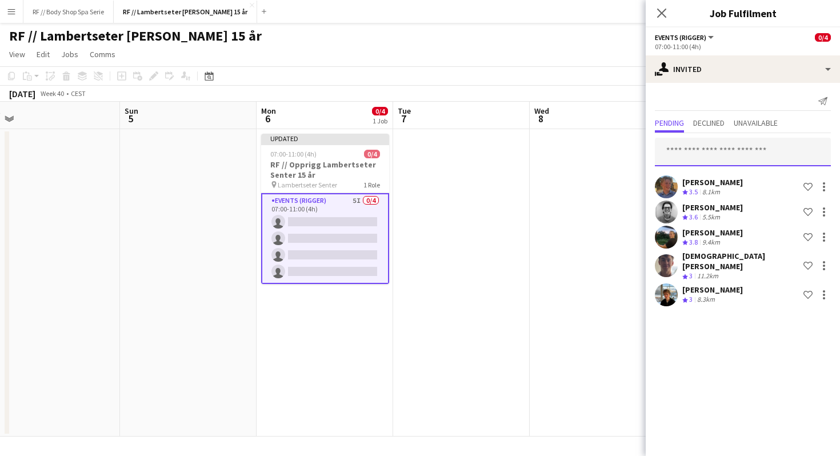
click at [715, 155] on input "text" at bounding box center [743, 152] width 176 height 29
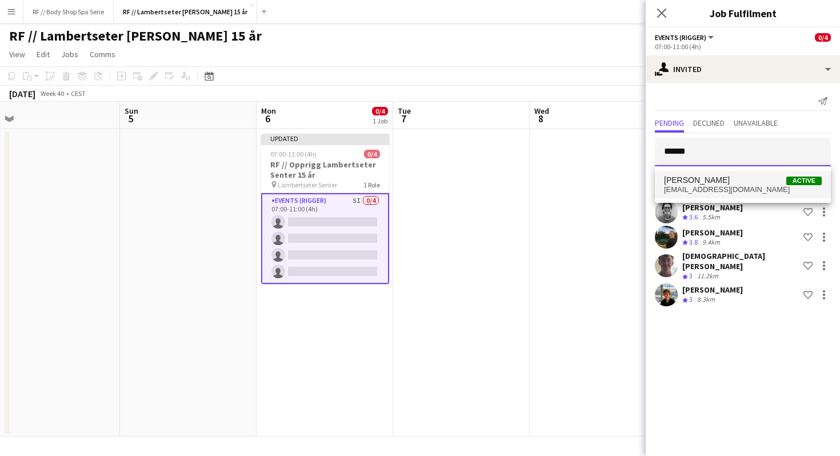
type input "******"
click at [718, 185] on span "ywahab74@gmail.com" at bounding box center [743, 189] width 158 height 9
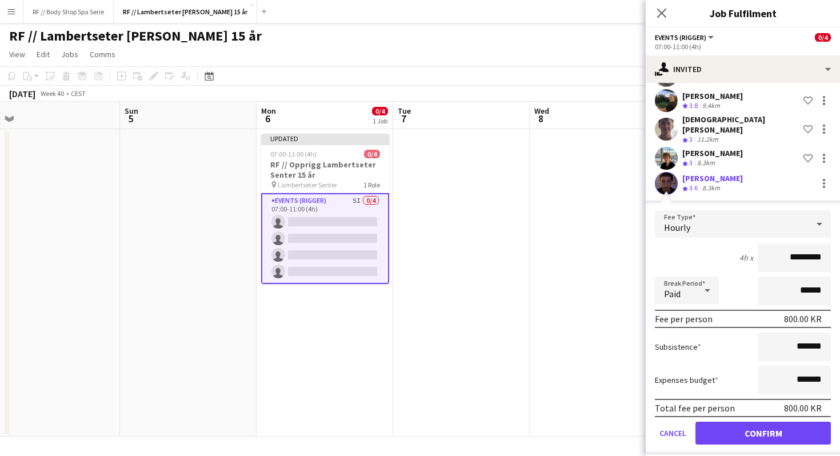
scroll to position [138, 0]
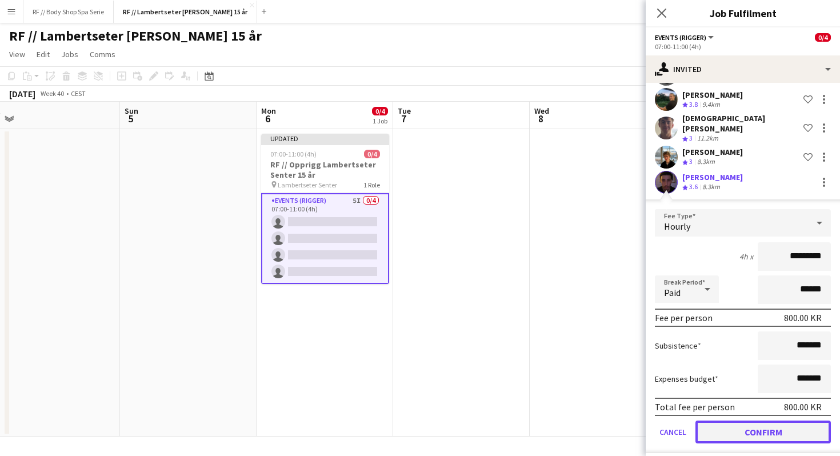
click at [774, 423] on button "Confirm" at bounding box center [762, 432] width 135 height 23
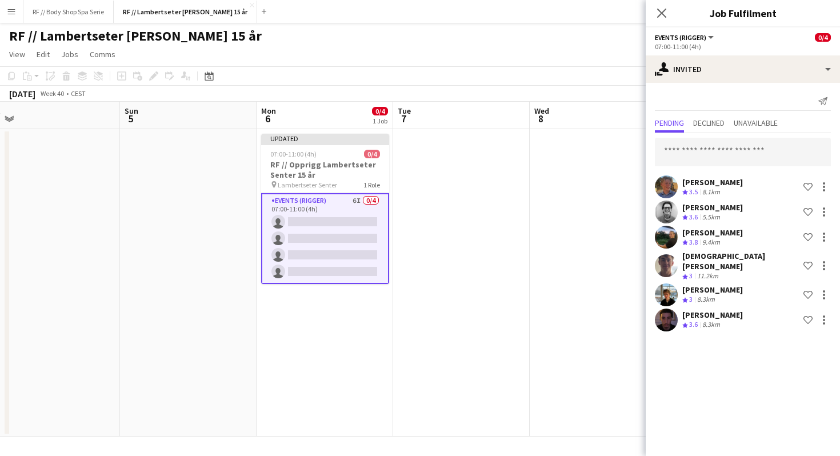
scroll to position [0, 0]
click at [717, 154] on input "text" at bounding box center [743, 152] width 176 height 29
click at [688, 151] on input "text" at bounding box center [743, 152] width 176 height 29
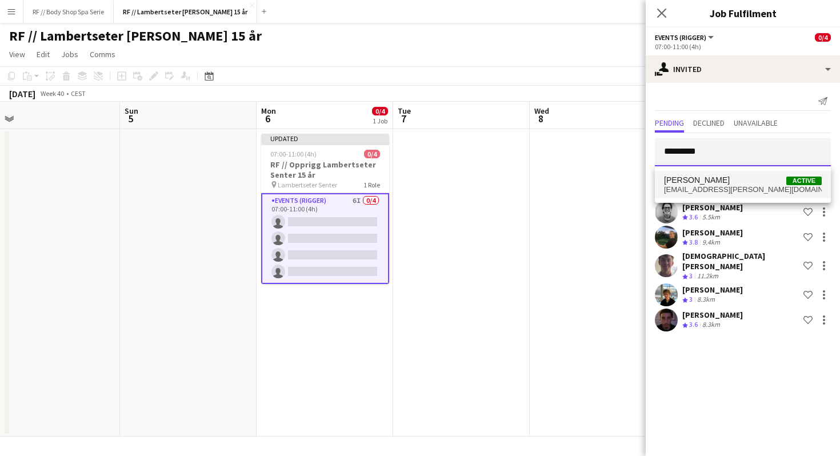
type input "*********"
click at [703, 179] on span "Oscar Markey" at bounding box center [697, 180] width 66 height 10
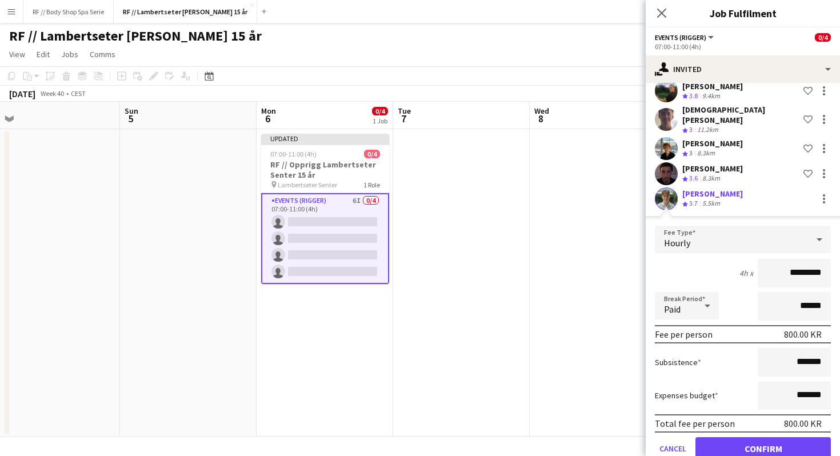
scroll to position [149, 0]
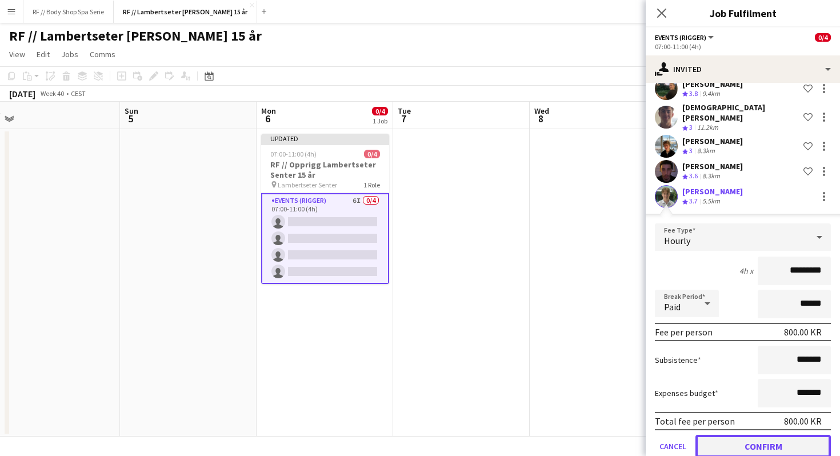
click at [775, 444] on button "Confirm" at bounding box center [762, 446] width 135 height 23
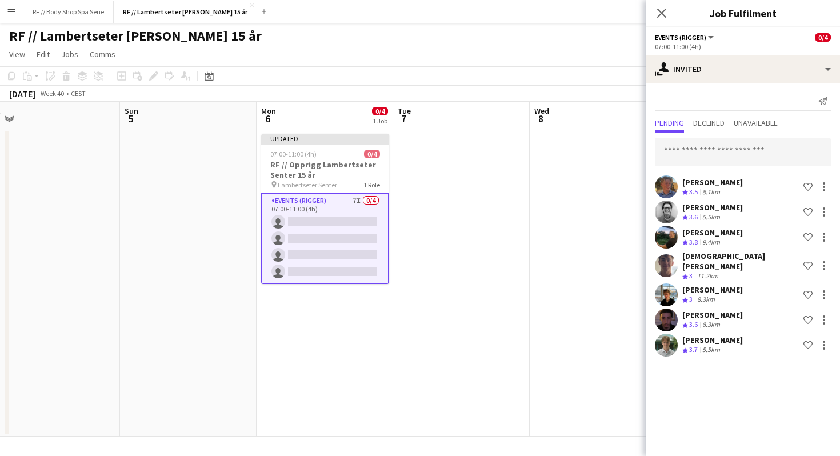
scroll to position [0, 0]
click at [686, 152] on input "text" at bounding box center [743, 152] width 176 height 29
click at [717, 148] on input "text" at bounding box center [743, 152] width 176 height 29
click at [699, 151] on input "text" at bounding box center [743, 152] width 176 height 29
click at [693, 154] on input "text" at bounding box center [743, 152] width 176 height 29
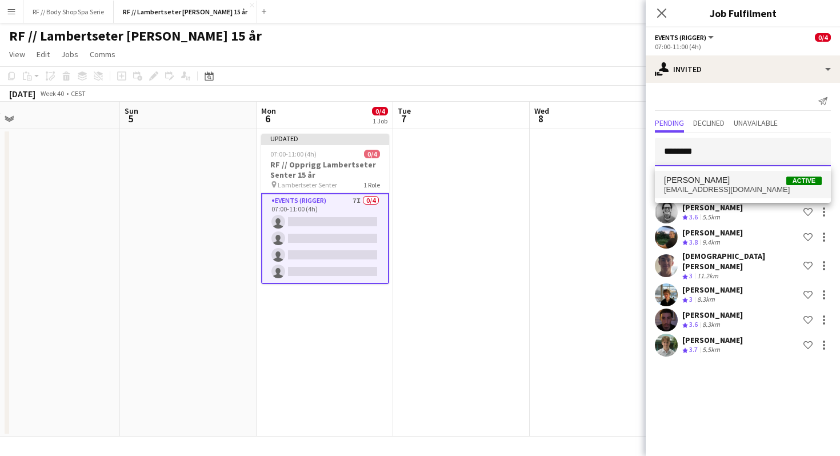
type input "********"
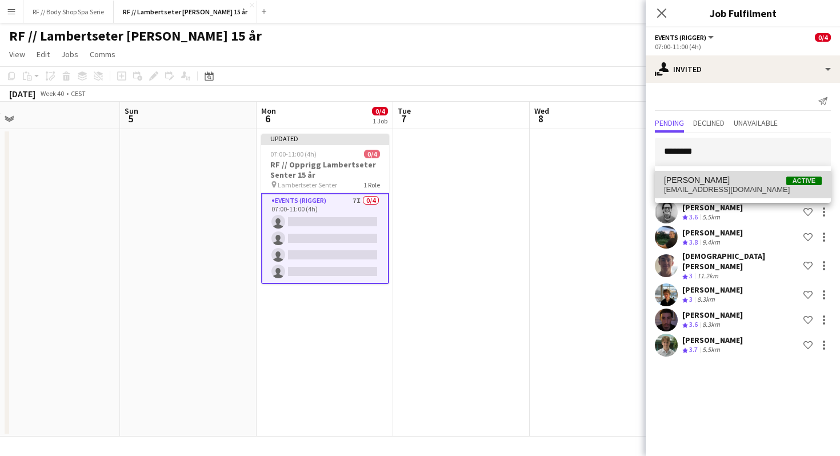
click at [710, 194] on span "henrik.jasund@gmail.com" at bounding box center [743, 189] width 158 height 9
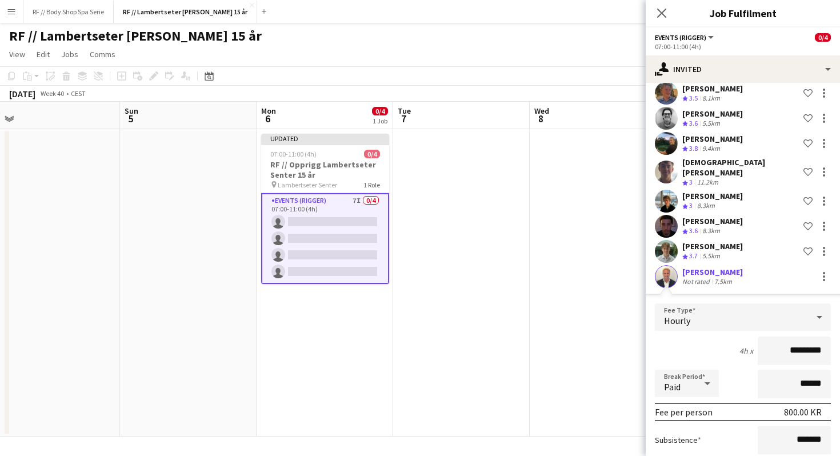
scroll to position [189, 0]
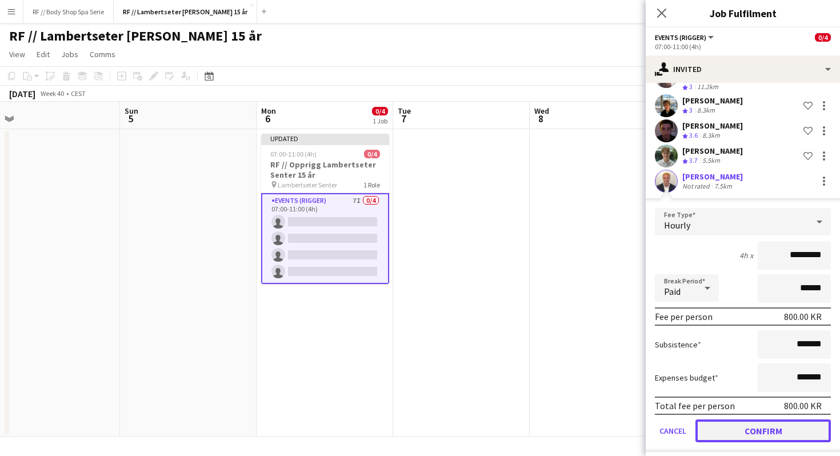
click at [766, 421] on button "Confirm" at bounding box center [762, 430] width 135 height 23
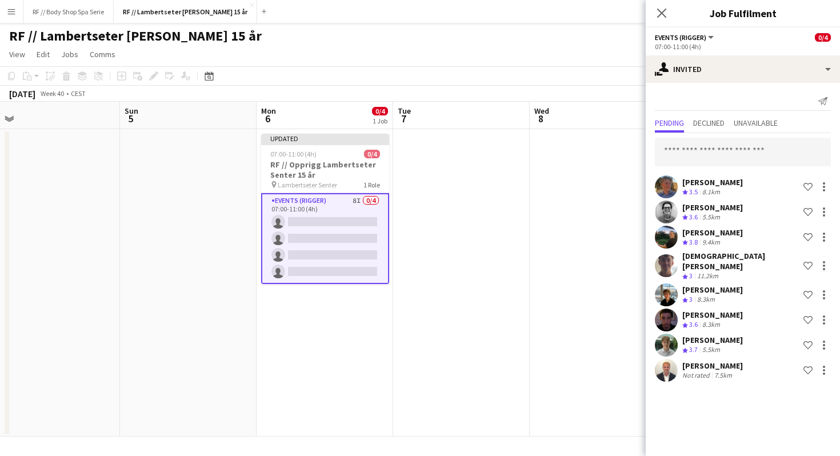
scroll to position [0, 0]
click at [706, 152] on input "text" at bounding box center [743, 152] width 176 height 29
click at [710, 154] on input "text" at bounding box center [743, 152] width 176 height 29
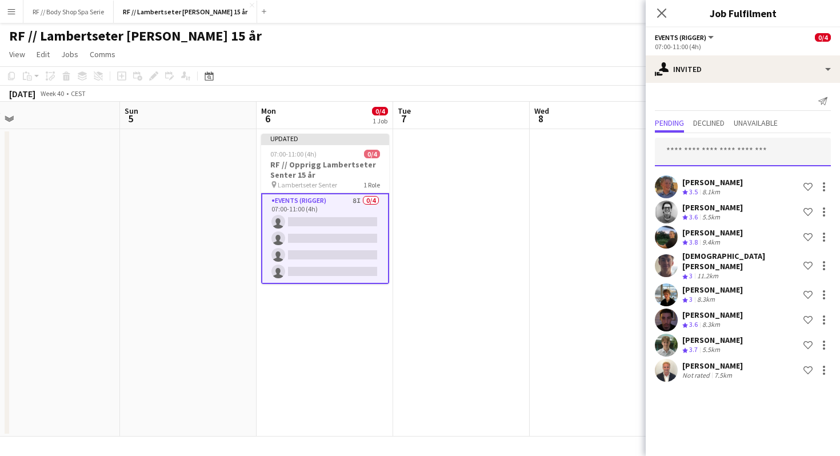
click at [681, 149] on input "text" at bounding box center [743, 152] width 176 height 29
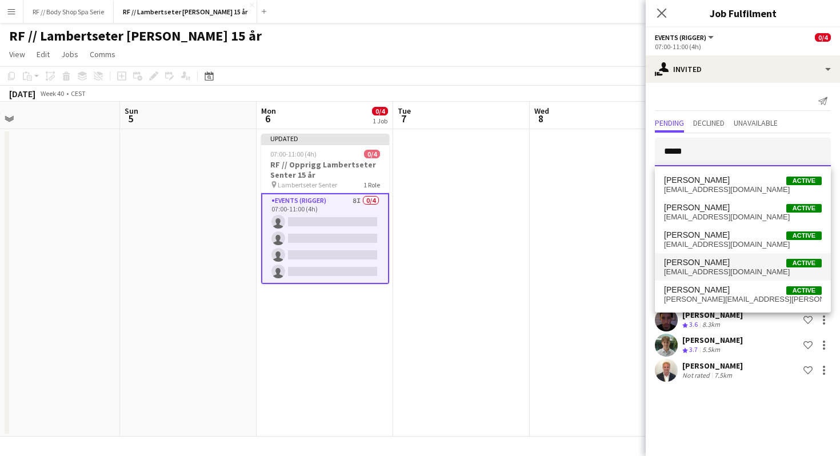
type input "*****"
click at [724, 267] on span "eirikmeldal@outlook.com" at bounding box center [743, 271] width 158 height 9
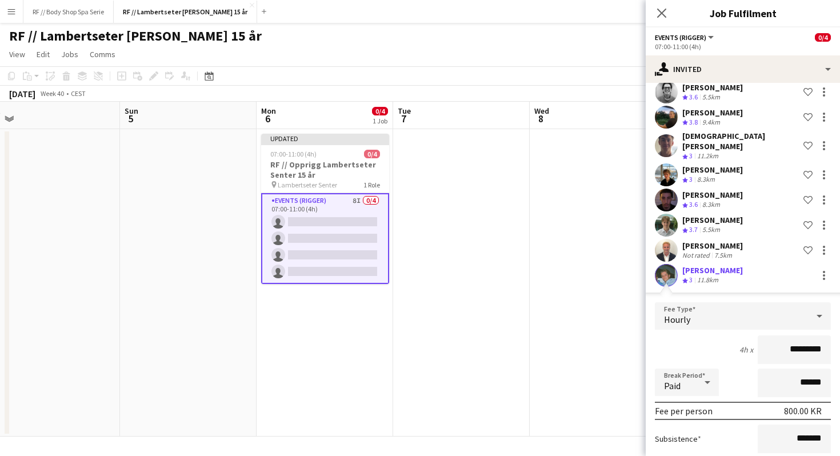
scroll to position [214, 0]
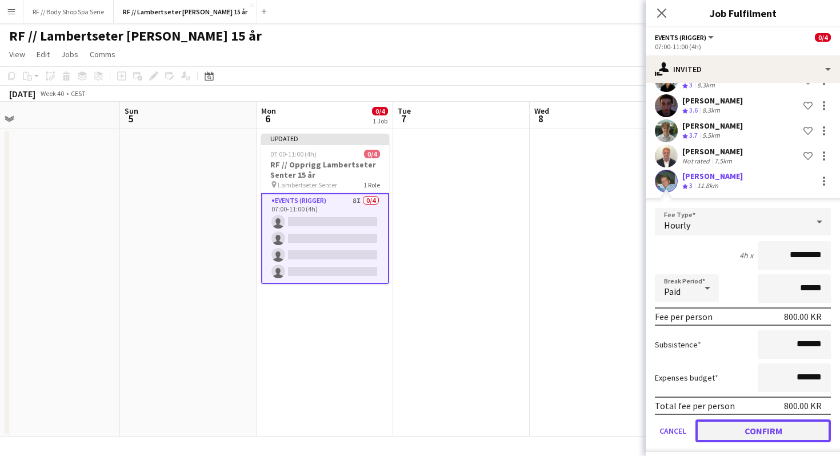
click at [761, 429] on button "Confirm" at bounding box center [762, 430] width 135 height 23
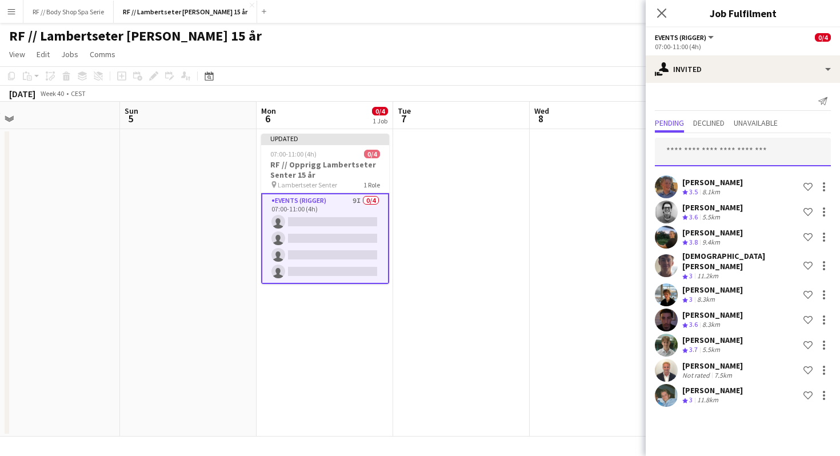
click at [708, 157] on input "text" at bounding box center [743, 152] width 176 height 29
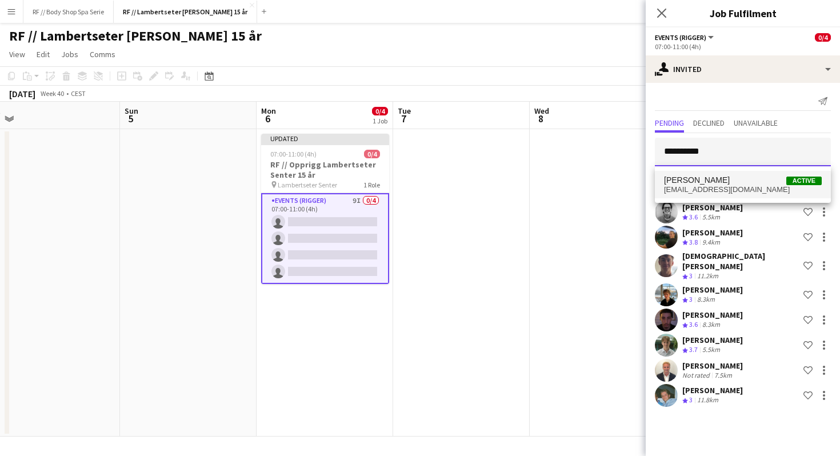
type input "**********"
click at [703, 178] on span "Eirik Andsem" at bounding box center [697, 180] width 66 height 10
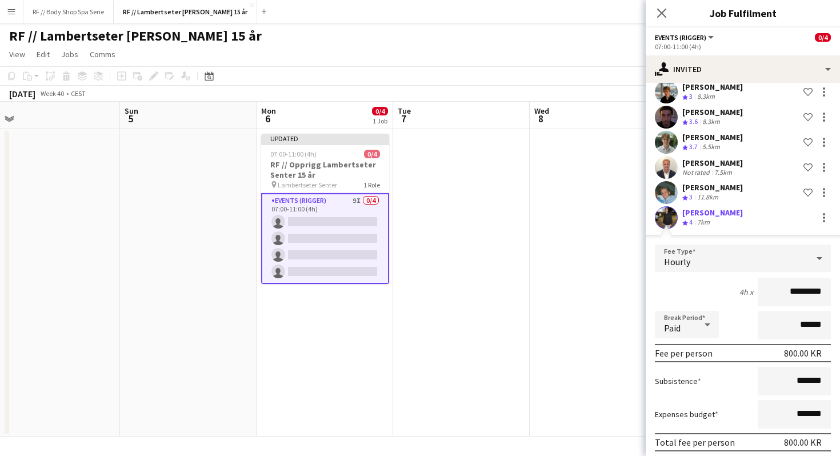
scroll to position [239, 0]
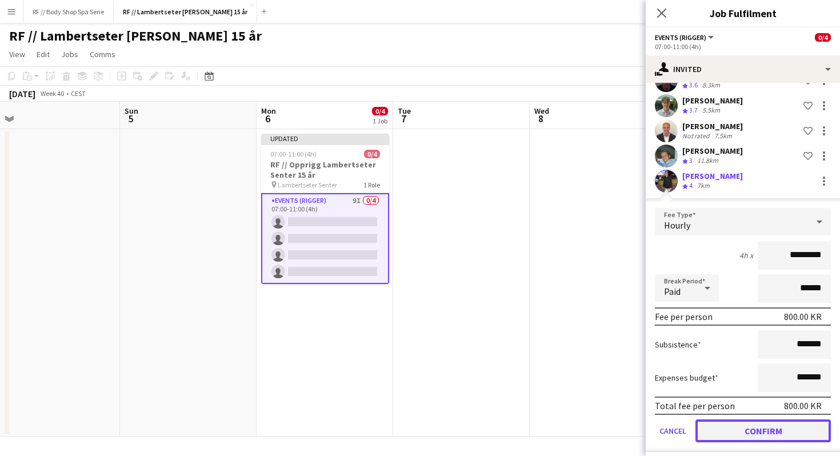
click at [758, 427] on button "Confirm" at bounding box center [762, 430] width 135 height 23
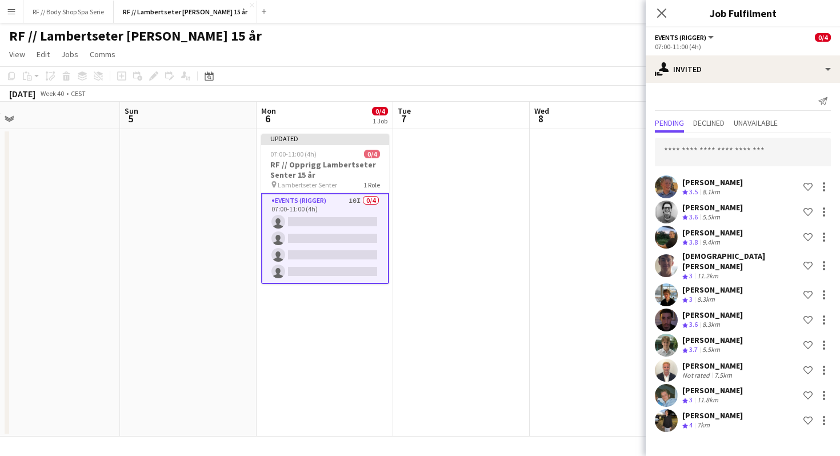
scroll to position [0, 0]
click at [702, 154] on input "text" at bounding box center [743, 152] width 176 height 29
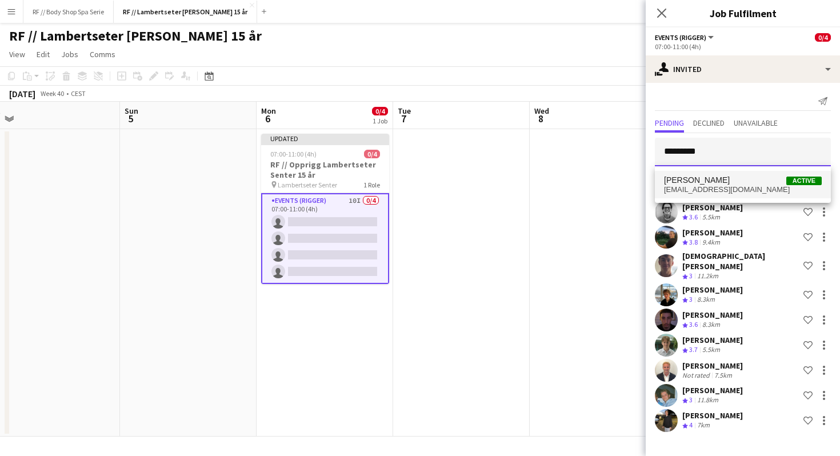
type input "*********"
click at [692, 183] on span "Endre Noodt" at bounding box center [697, 180] width 66 height 10
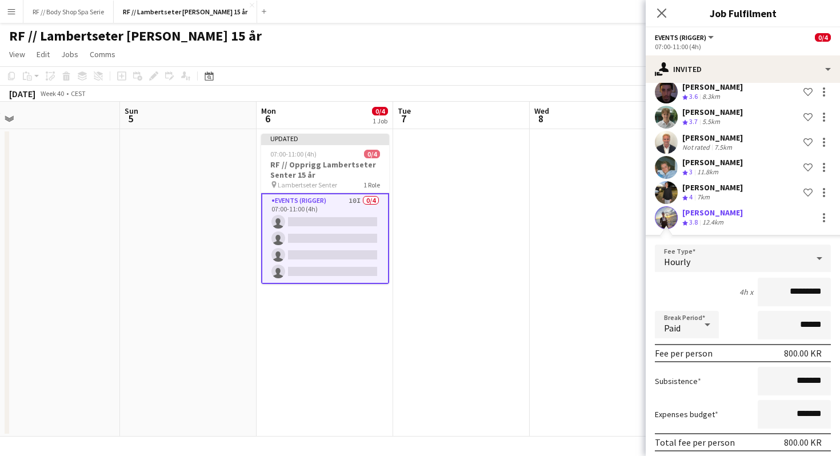
scroll to position [265, 0]
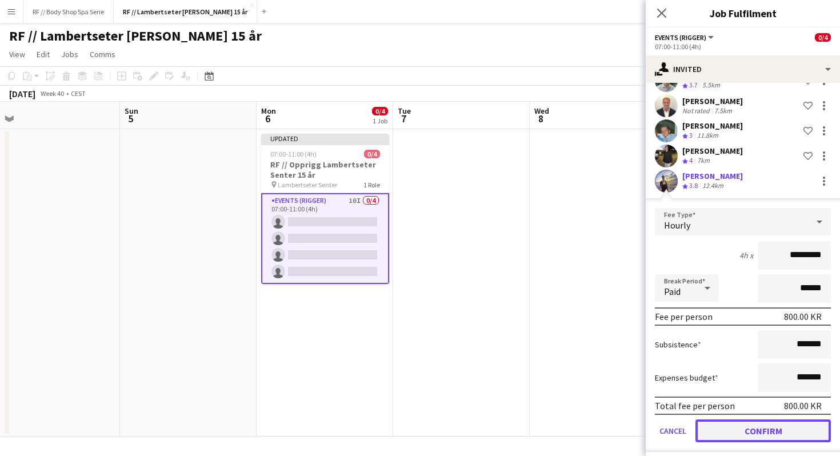
click at [755, 419] on button "Confirm" at bounding box center [762, 430] width 135 height 23
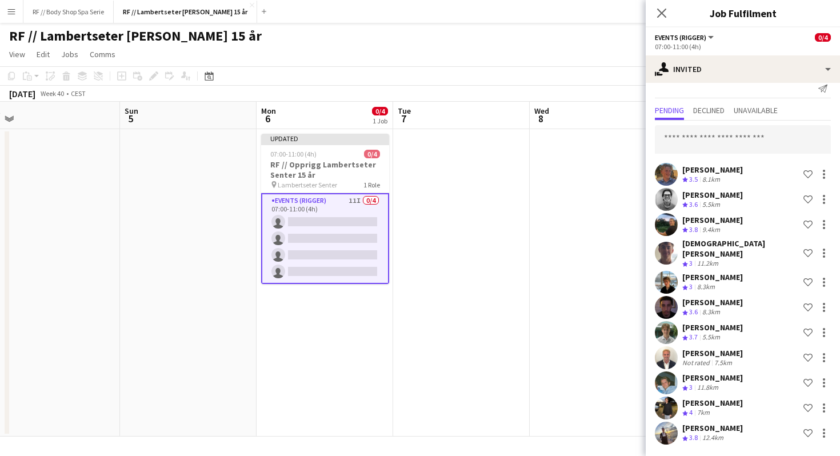
scroll to position [5, 0]
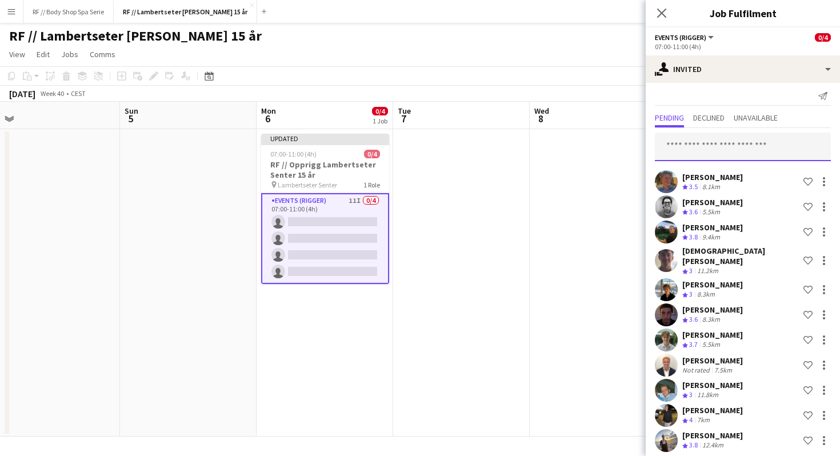
click at [698, 150] on input "text" at bounding box center [743, 147] width 176 height 29
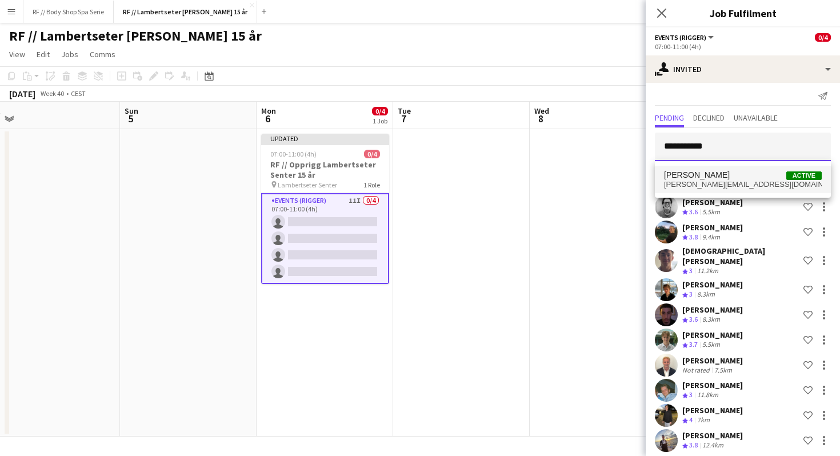
type input "**********"
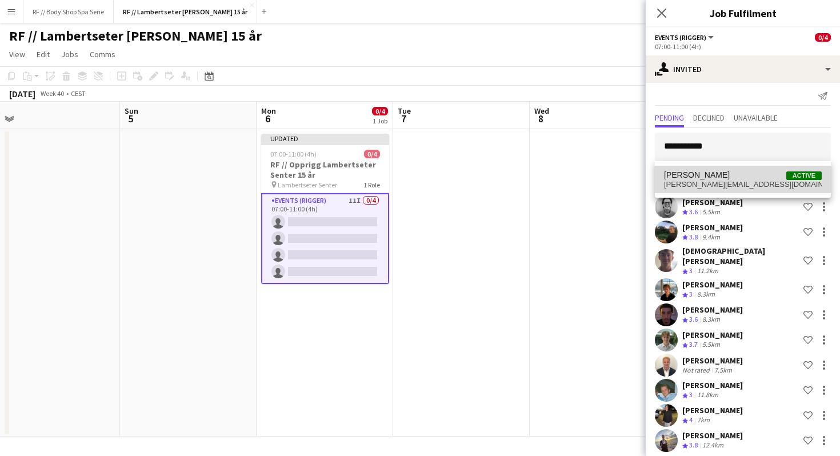
click at [701, 176] on span "Fredrik Øien" at bounding box center [697, 175] width 66 height 10
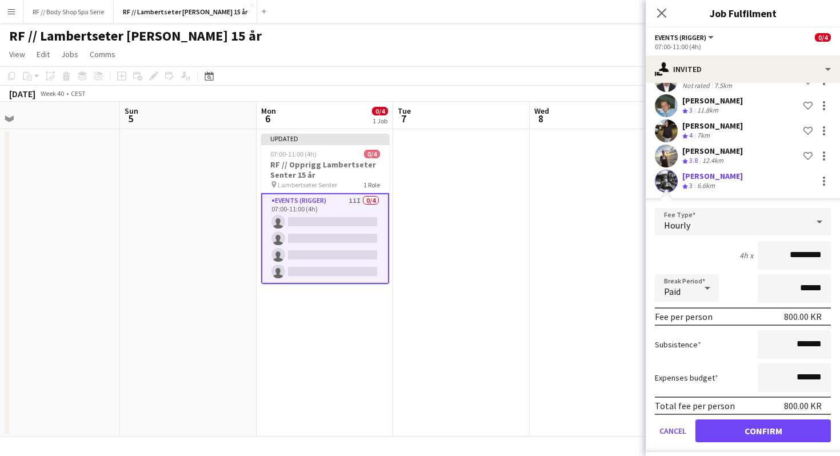
scroll to position [289, 0]
click at [770, 421] on button "Confirm" at bounding box center [762, 431] width 135 height 23
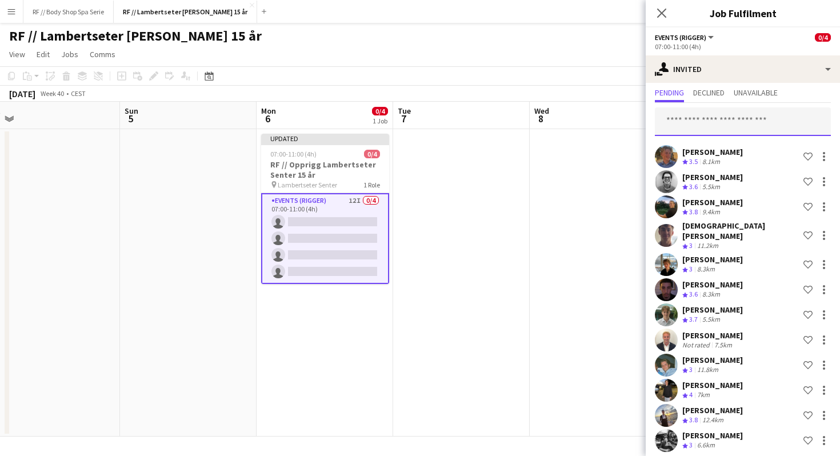
click at [716, 116] on input "text" at bounding box center [743, 121] width 176 height 29
click at [693, 121] on input "**********" at bounding box center [743, 121] width 176 height 29
click at [677, 122] on input "**********" at bounding box center [743, 121] width 176 height 29
click at [707, 121] on input "**********" at bounding box center [743, 121] width 176 height 29
click at [711, 122] on input "**********" at bounding box center [743, 121] width 176 height 29
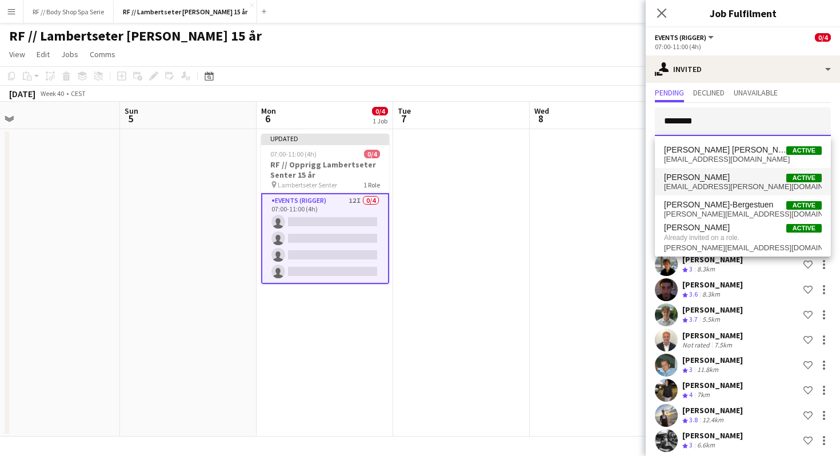
type input "*******"
click at [723, 175] on span "Fredrik Bronken Næss" at bounding box center [697, 178] width 66 height 10
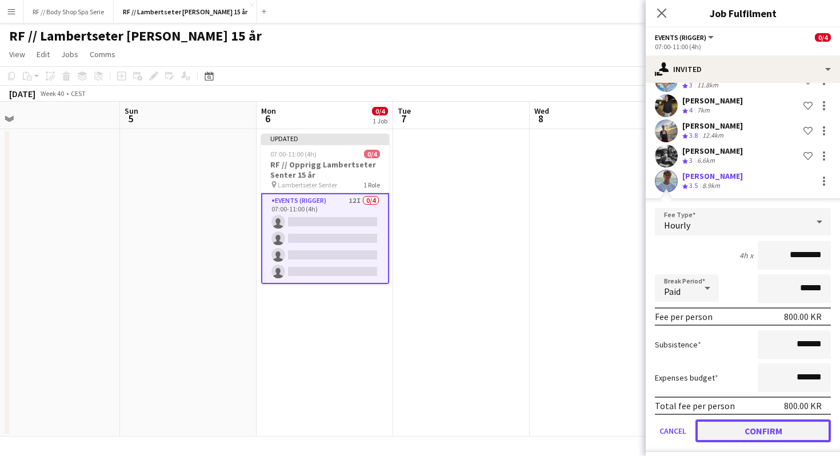
click at [753, 419] on button "Confirm" at bounding box center [762, 430] width 135 height 23
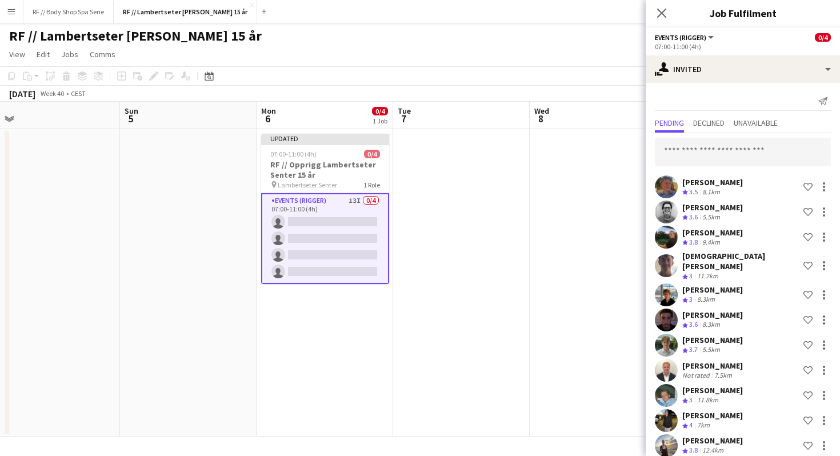
scroll to position [55, 0]
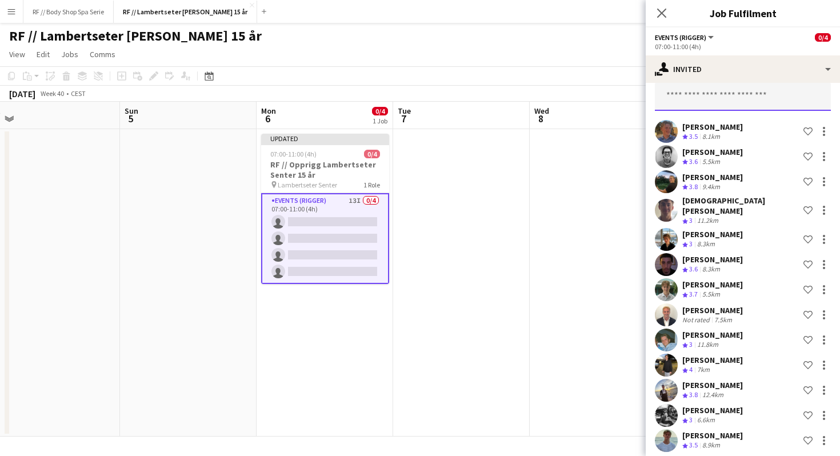
click at [703, 90] on input "text" at bounding box center [743, 96] width 176 height 29
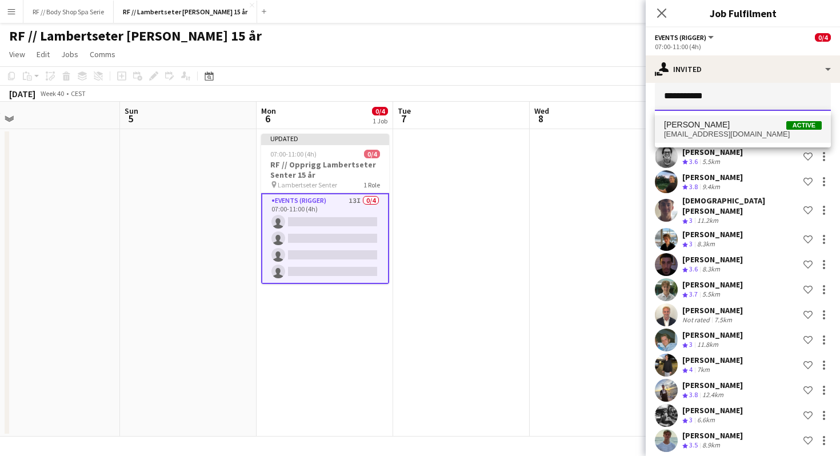
type input "**********"
click at [737, 129] on span "[PERSON_NAME] Active" at bounding box center [743, 125] width 158 height 10
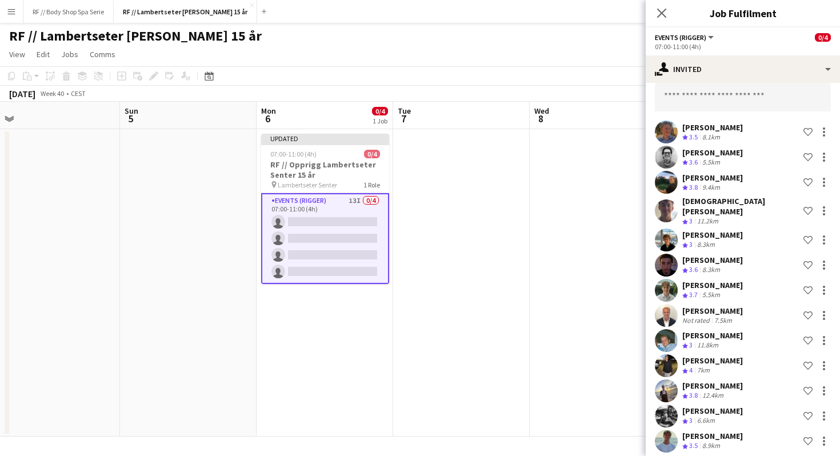
scroll to position [303, 0]
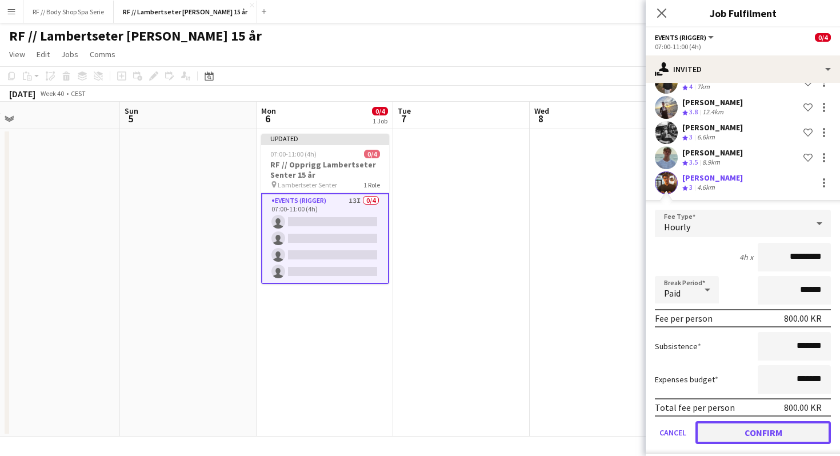
click at [760, 421] on button "Confirm" at bounding box center [762, 432] width 135 height 23
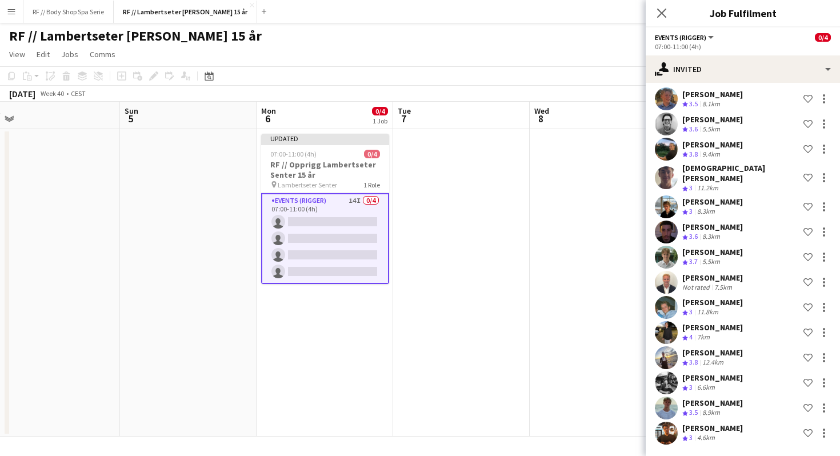
scroll to position [81, 0]
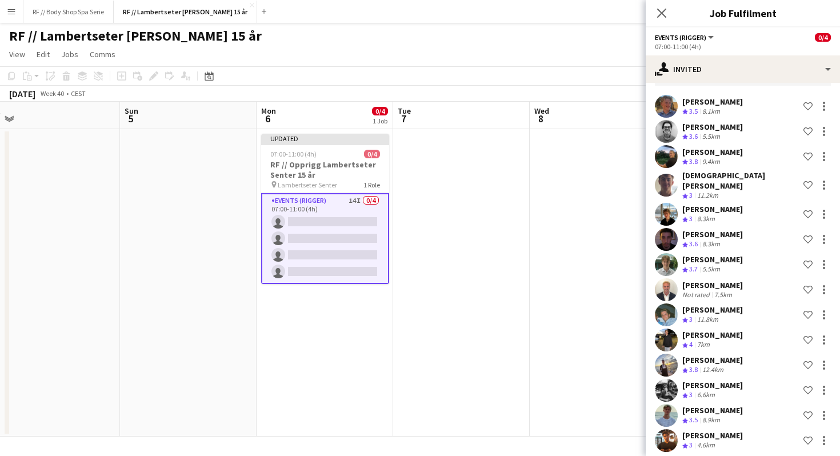
click at [573, 48] on app-page-menu "View Day view expanded Day view collapsed Month view Date picker Jump to today …" at bounding box center [420, 56] width 840 height 22
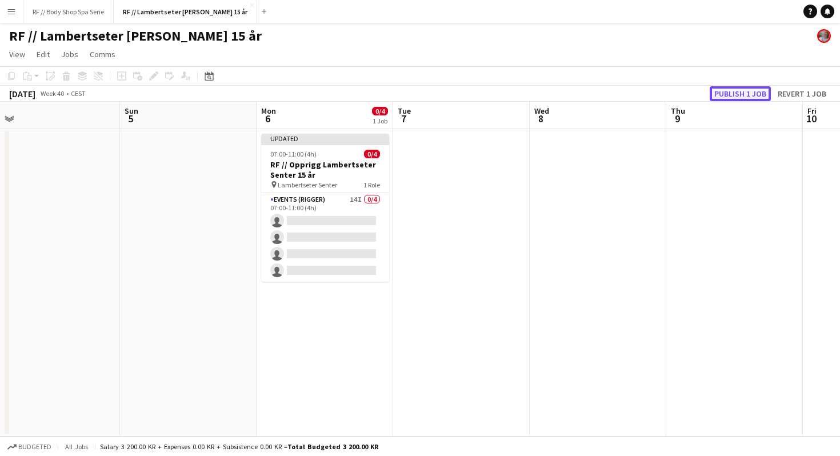
click at [742, 93] on button "Publish 1 job" at bounding box center [740, 93] width 61 height 15
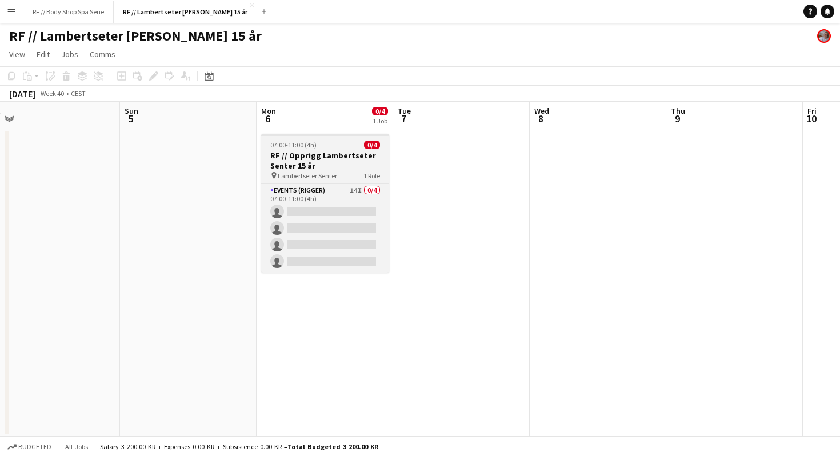
click at [309, 152] on h3 "RF // Opprigg Lambertseter Senter 15 år" at bounding box center [325, 160] width 128 height 21
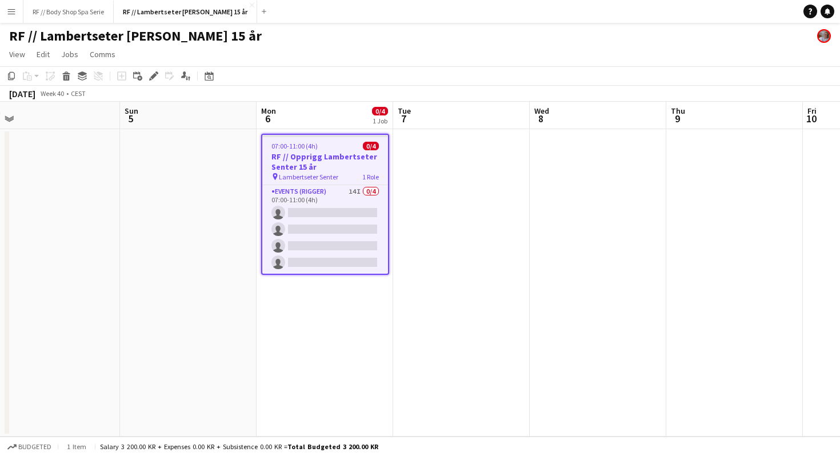
click at [340, 153] on h3 "RF // Opprigg Lambertseter Senter 15 år" at bounding box center [325, 161] width 126 height 21
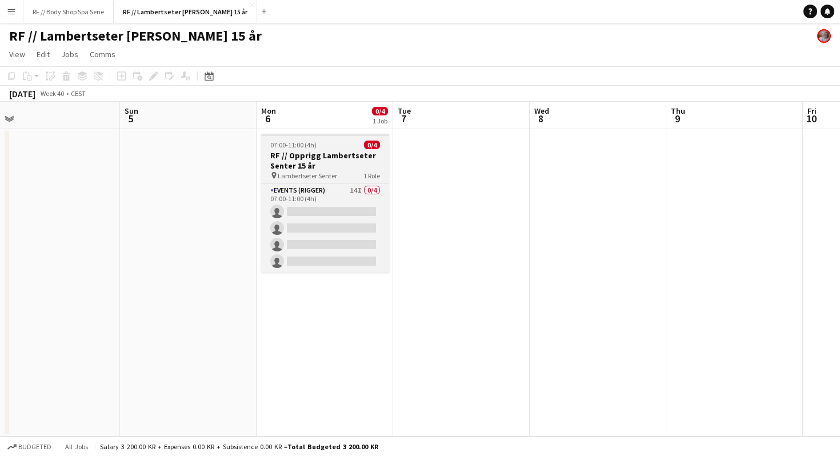
click at [340, 155] on h3 "RF // Opprigg Lambertseter Senter 15 år" at bounding box center [325, 160] width 128 height 21
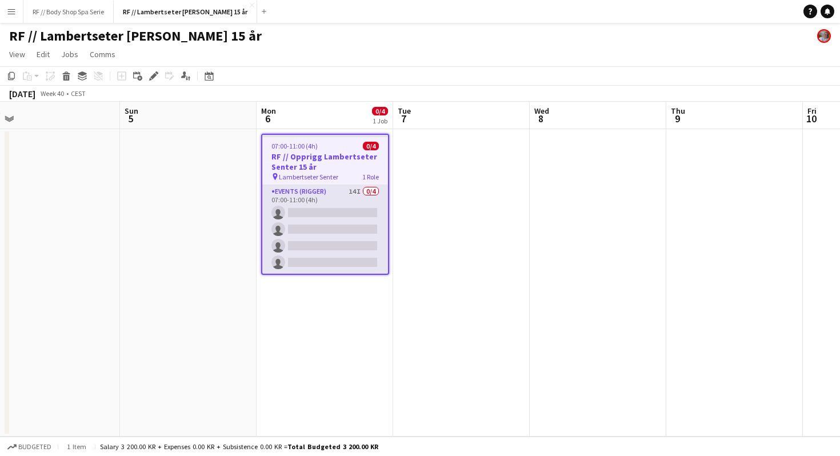
click at [339, 194] on app-card-role "Events (Rigger) 14I 0/4 07:00-11:00 (4h) single-neutral-actions single-neutral-…" at bounding box center [325, 229] width 126 height 89
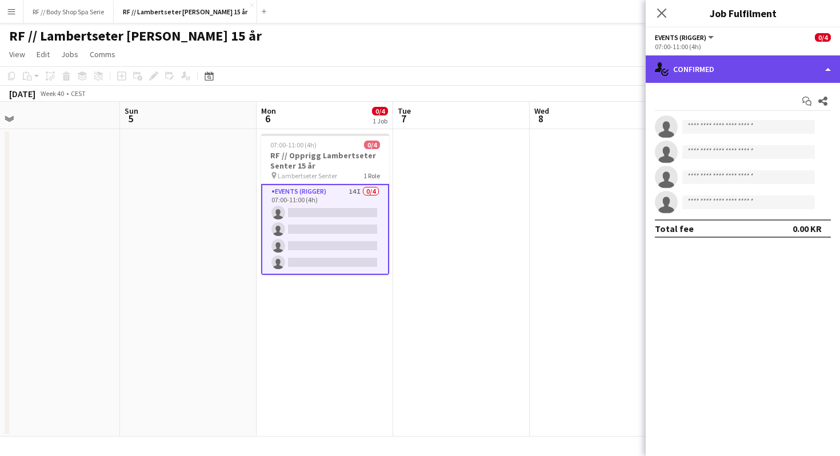
click at [696, 73] on div "single-neutral-actions-check-2 Confirmed" at bounding box center [743, 68] width 194 height 27
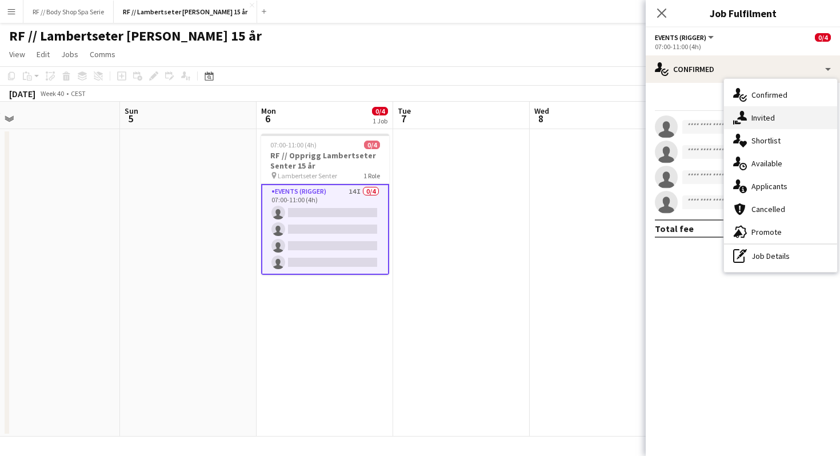
click at [749, 114] on div "single-neutral-actions-share-1 Invited" at bounding box center [780, 117] width 113 height 23
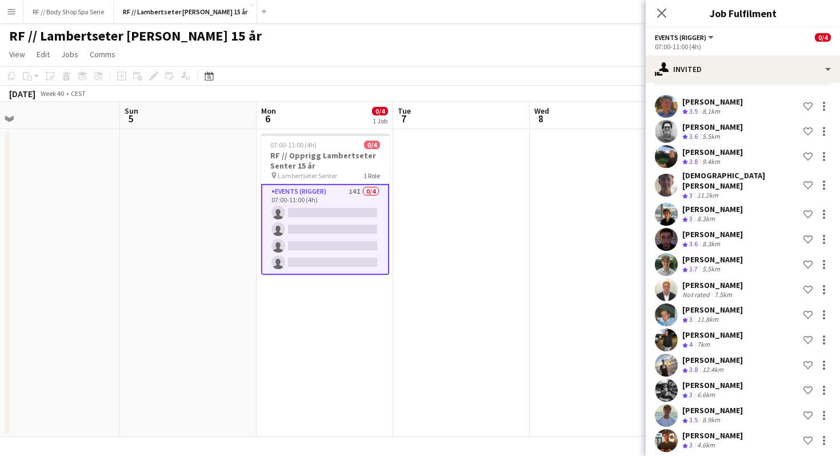
click at [714, 430] on div "[PERSON_NAME]" at bounding box center [712, 435] width 61 height 10
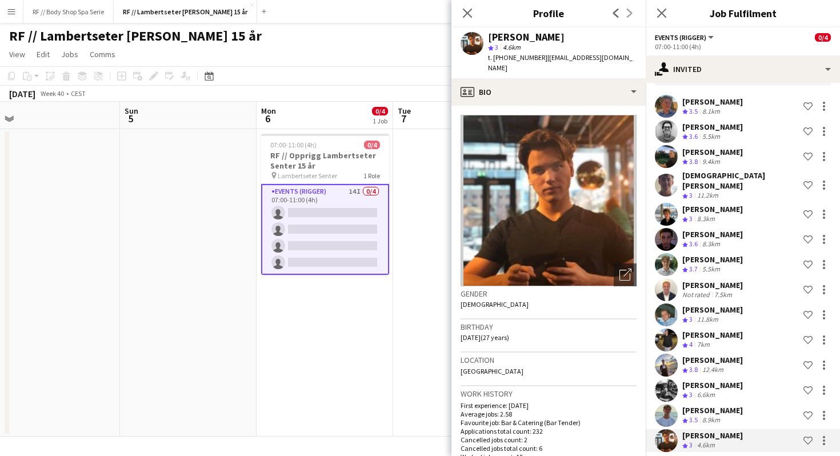
scroll to position [1, 0]
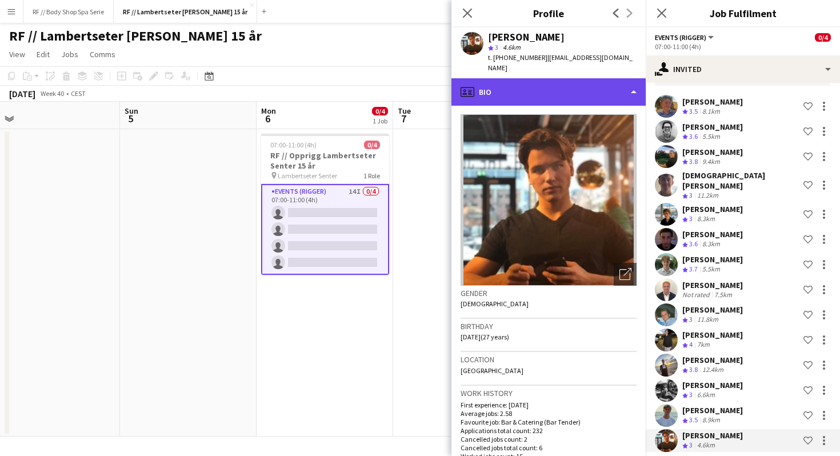
click at [488, 82] on div "profile Bio" at bounding box center [548, 91] width 194 height 27
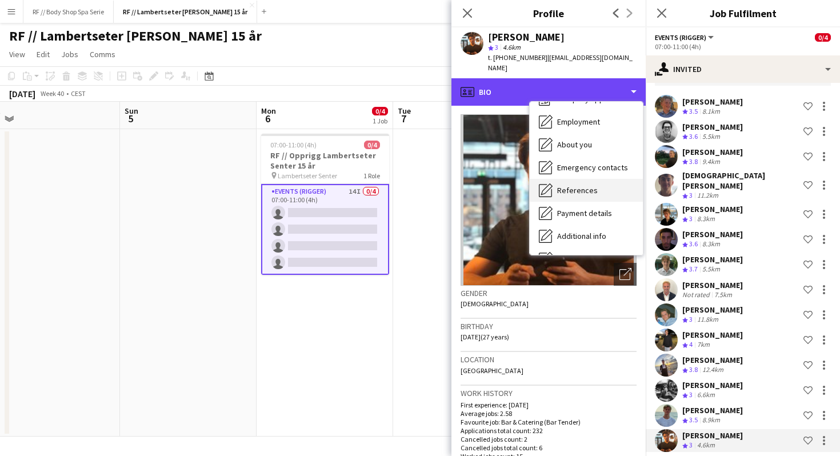
scroll to position [42, 0]
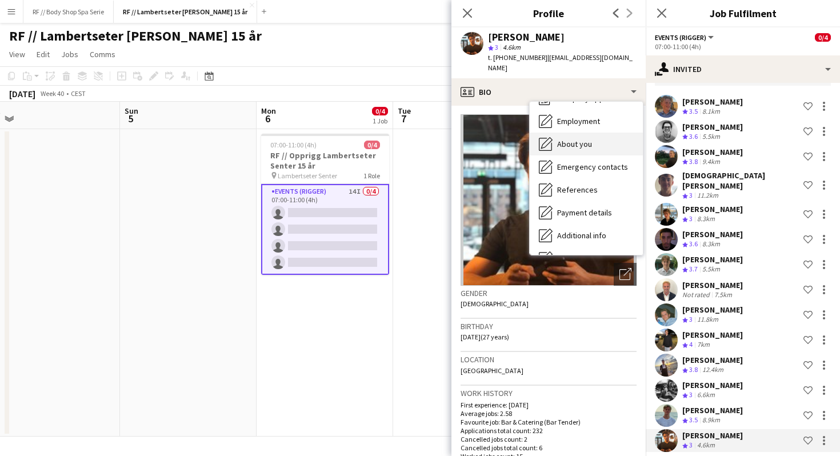
click at [569, 139] on div "About you About you" at bounding box center [586, 144] width 113 height 23
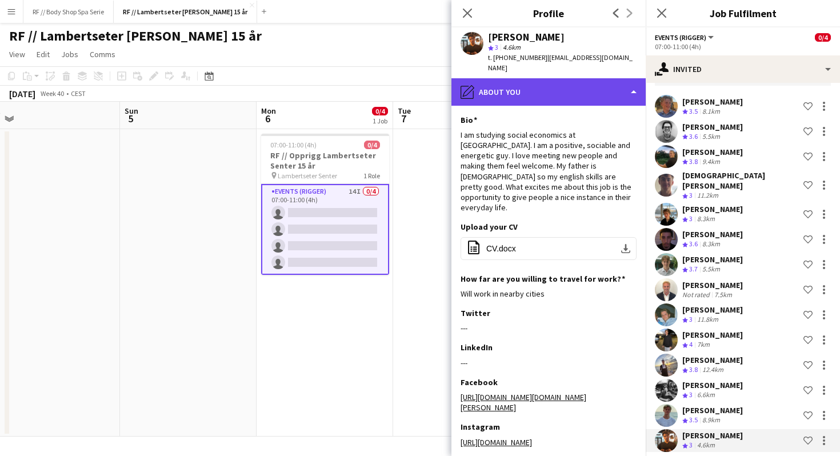
click at [471, 78] on div "pencil4 About you" at bounding box center [548, 91] width 194 height 27
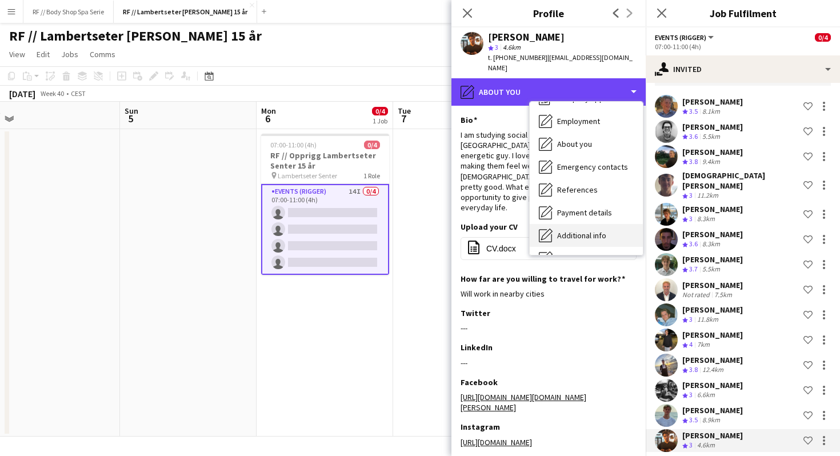
scroll to position [107, 0]
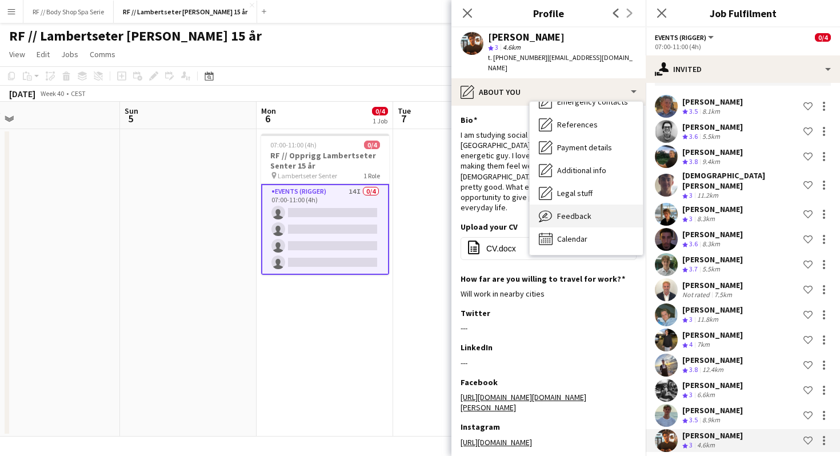
click at [564, 211] on span "Feedback" at bounding box center [574, 216] width 34 height 10
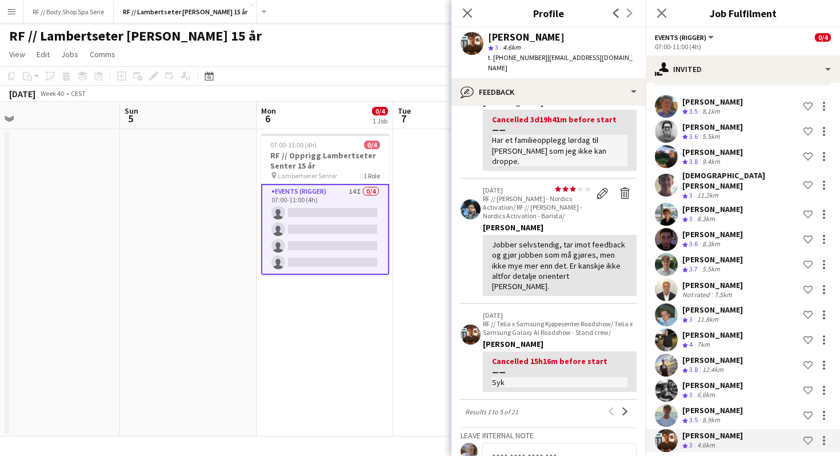
scroll to position [0, 0]
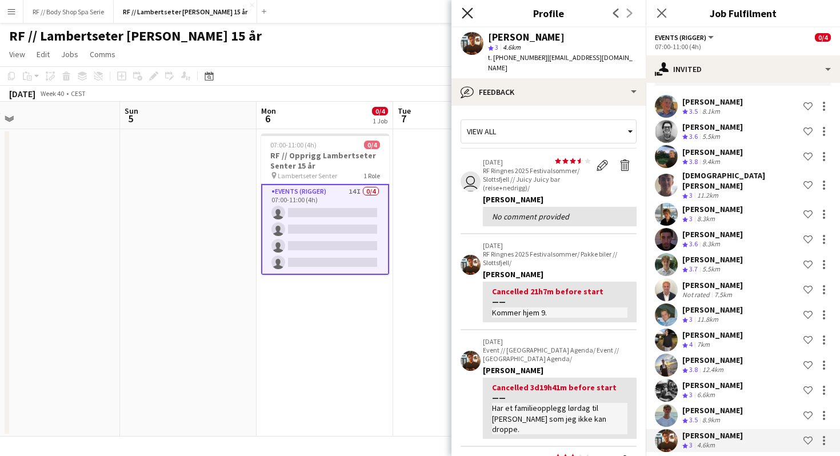
click at [463, 11] on icon "Close pop-in" at bounding box center [467, 12] width 11 height 11
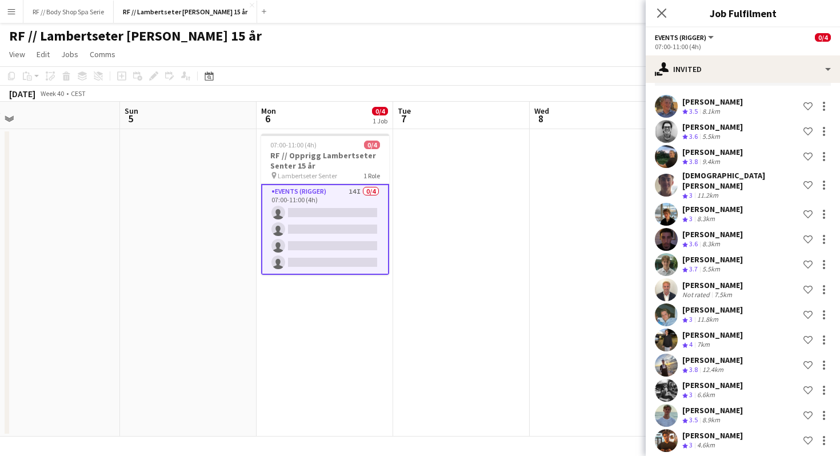
click at [727, 229] on div "Yassine Wahab" at bounding box center [712, 234] width 61 height 10
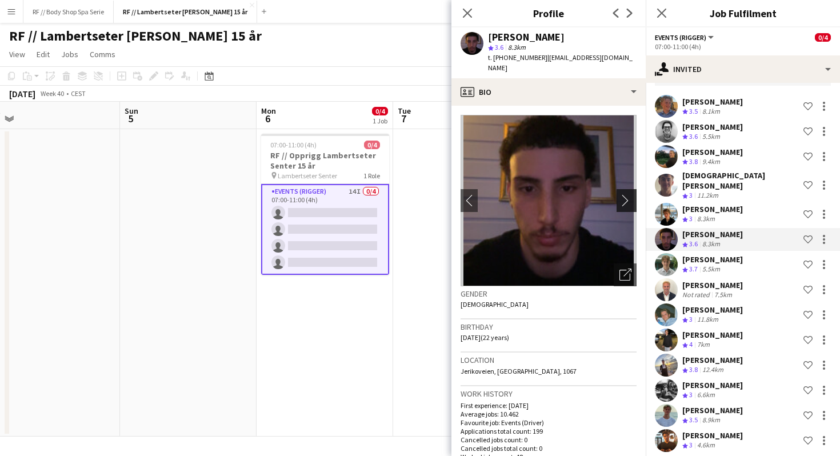
click at [623, 194] on app-icon "chevron-right" at bounding box center [628, 200] width 18 height 12
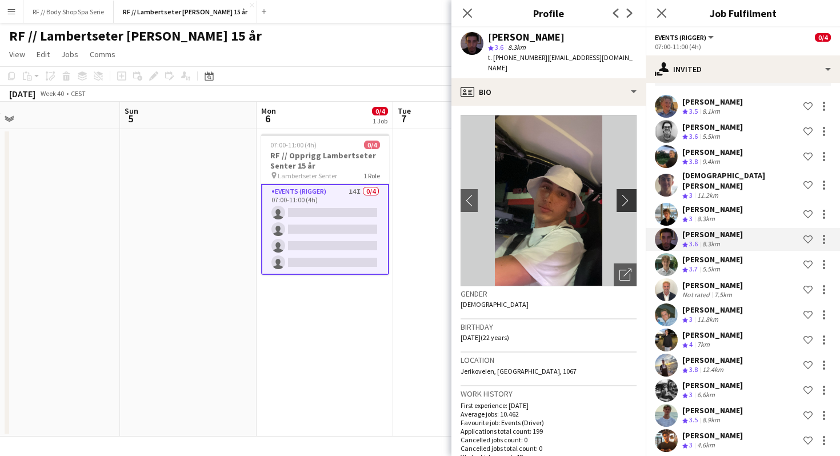
click at [626, 194] on app-icon "chevron-right" at bounding box center [628, 200] width 18 height 12
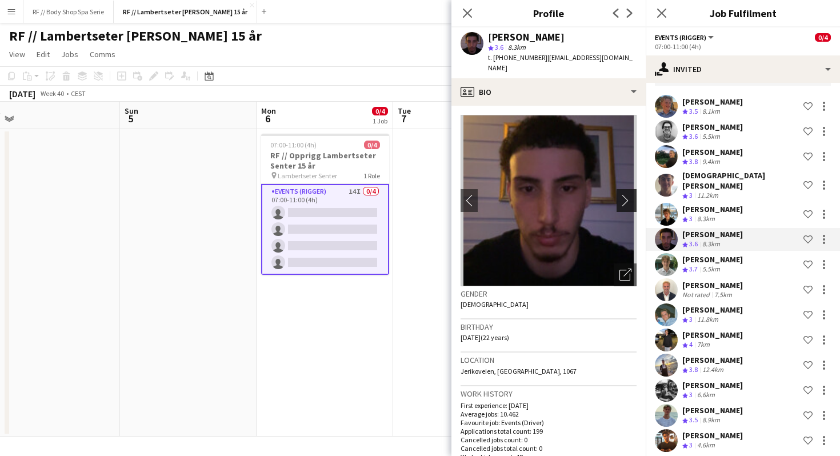
click at [626, 194] on app-icon "chevron-right" at bounding box center [628, 200] width 18 height 12
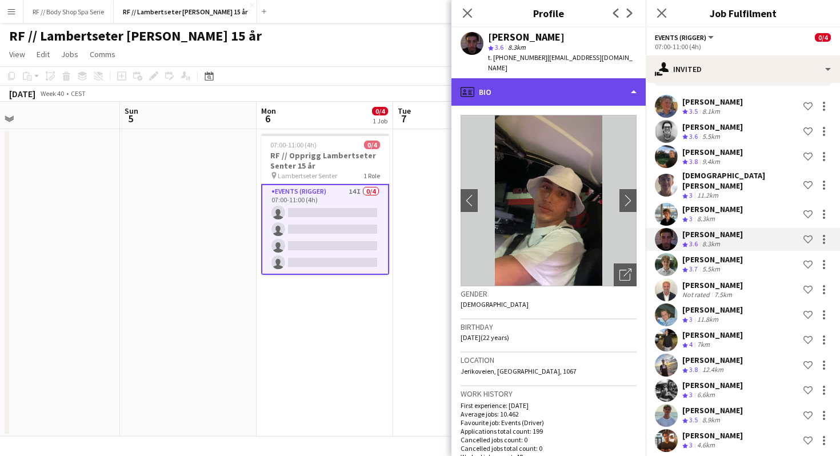
click at [523, 80] on div "profile Bio" at bounding box center [548, 91] width 194 height 27
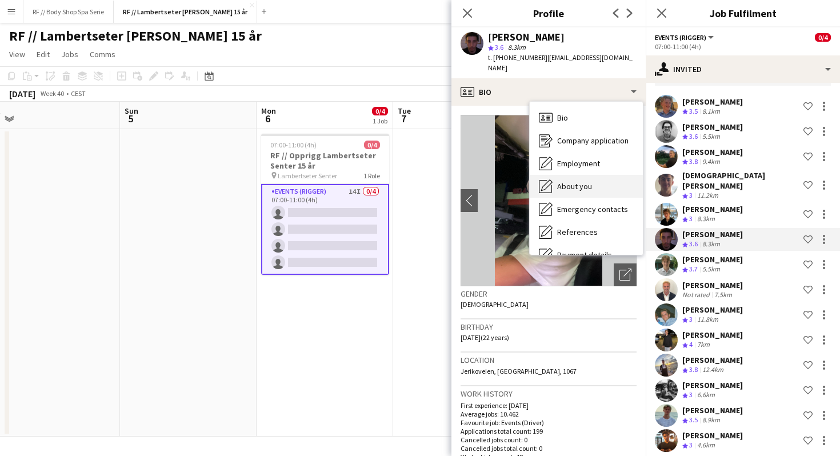
click at [573, 181] on span "About you" at bounding box center [574, 186] width 35 height 10
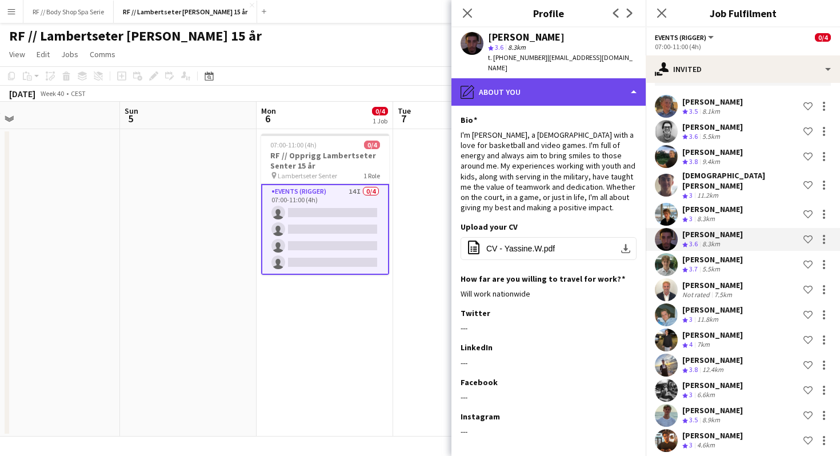
click at [522, 87] on div "pencil4 About you" at bounding box center [548, 91] width 194 height 27
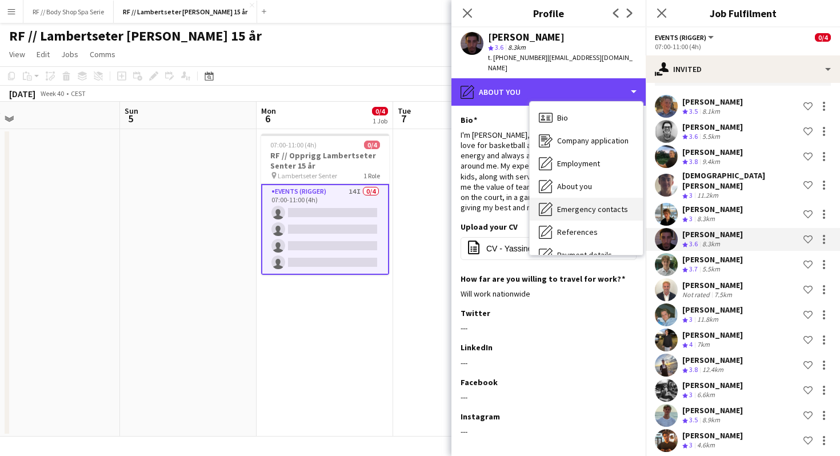
scroll to position [70, 0]
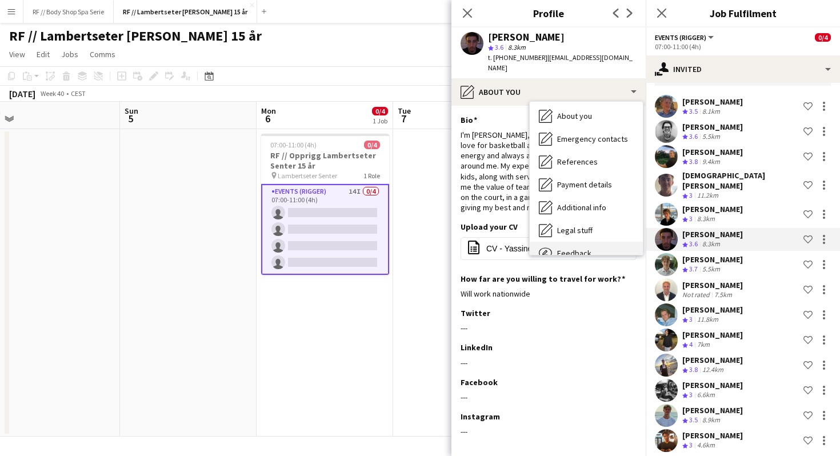
click at [585, 248] on span "Feedback" at bounding box center [574, 253] width 34 height 10
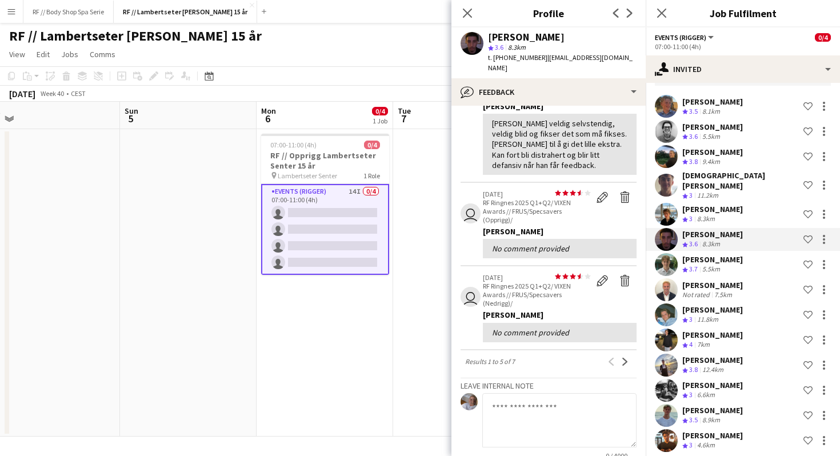
scroll to position [261, 0]
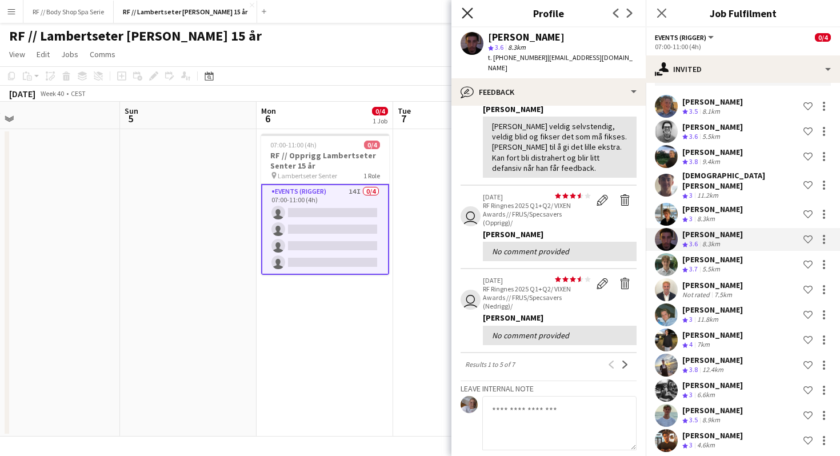
click at [465, 13] on icon "Close pop-in" at bounding box center [467, 12] width 11 height 11
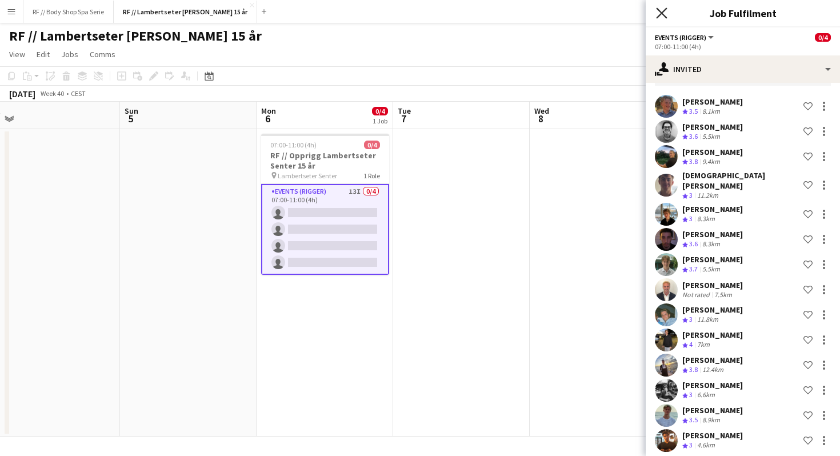
click at [658, 15] on icon "Close pop-in" at bounding box center [661, 12] width 11 height 11
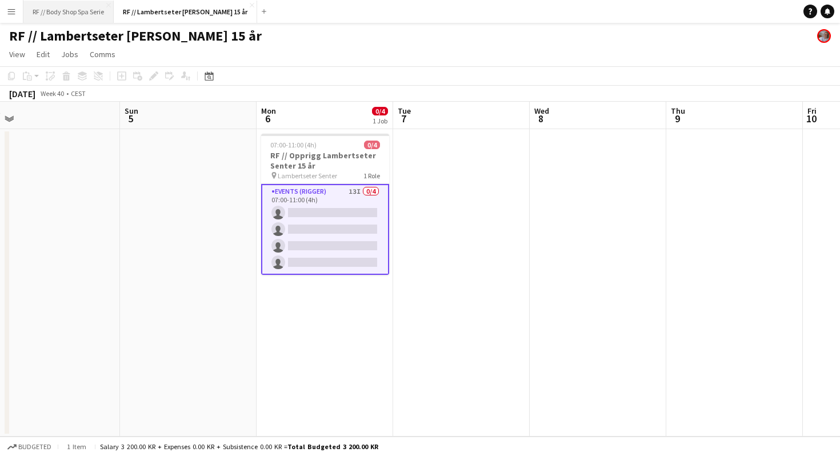
click at [67, 15] on button "RF // Body Shop Spa Serie Close" at bounding box center [68, 12] width 90 height 22
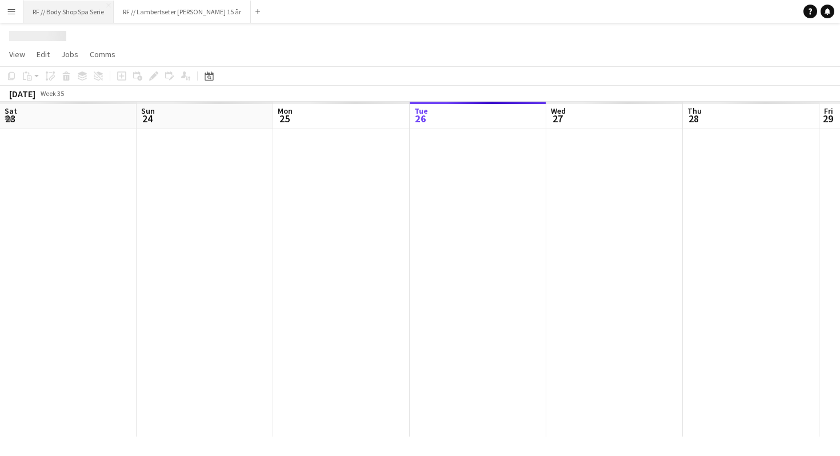
scroll to position [0, 273]
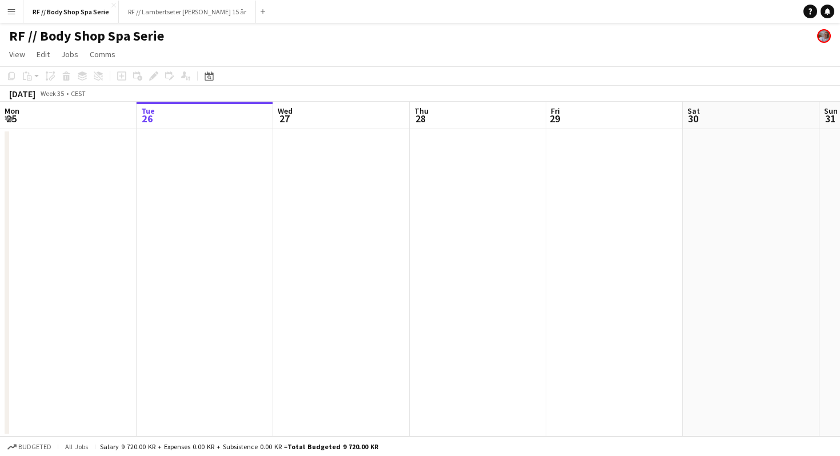
click at [347, 241] on app-date-cell at bounding box center [341, 282] width 137 height 307
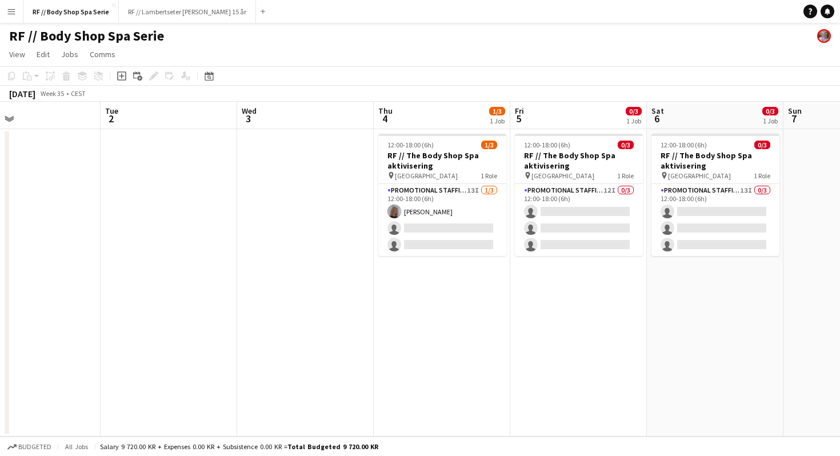
scroll to position [0, 313]
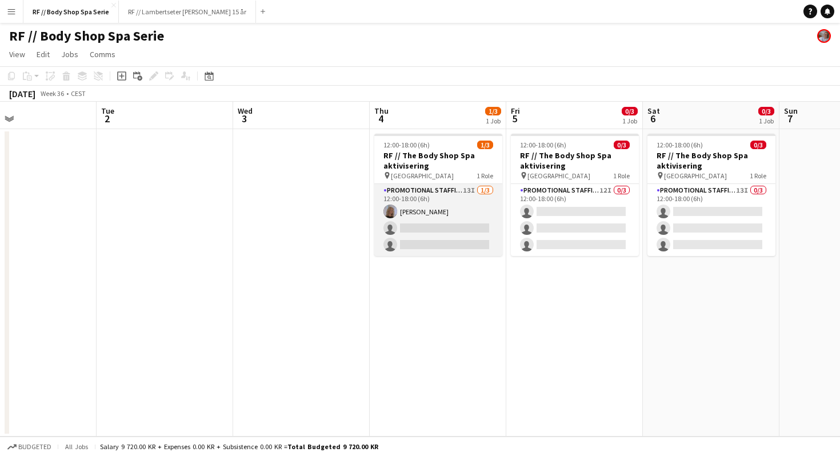
click at [461, 203] on app-card-role "Promotional Staffing (Promotional Staff) 13I 1/3 12:00-18:00 (6h) Maria Egeland…" at bounding box center [438, 220] width 128 height 72
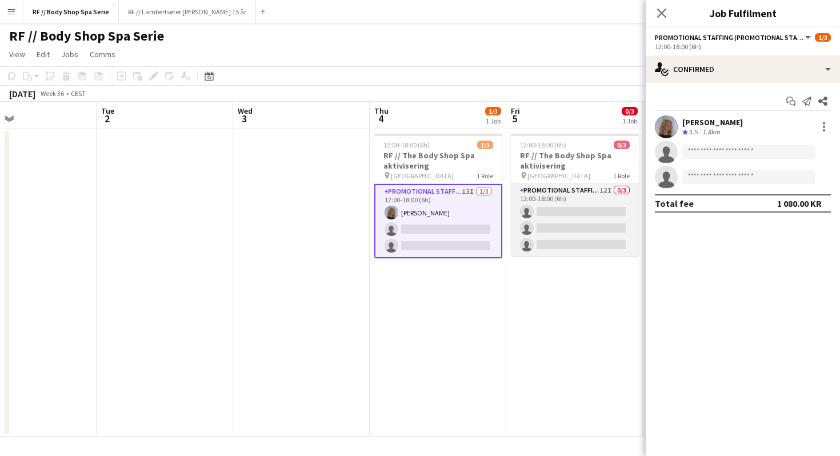
click at [577, 191] on app-card-role "Promotional Staffing (Promotional Staff) 12I 0/3 12:00-18:00 (6h) single-neutra…" at bounding box center [575, 220] width 128 height 72
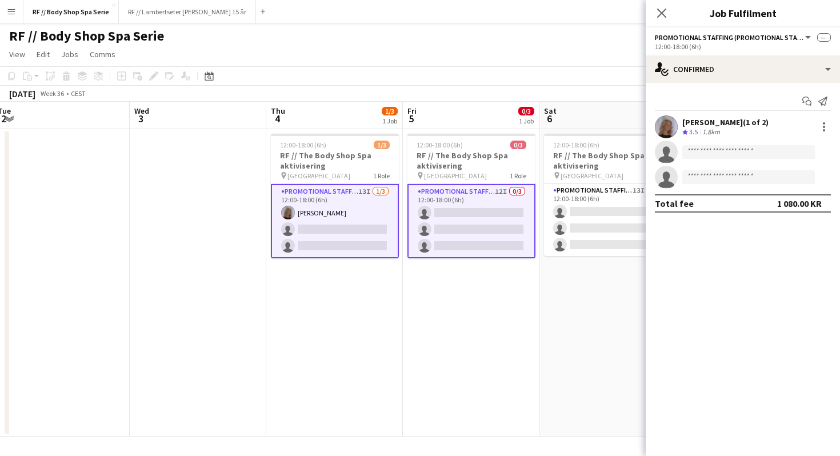
scroll to position [0, 421]
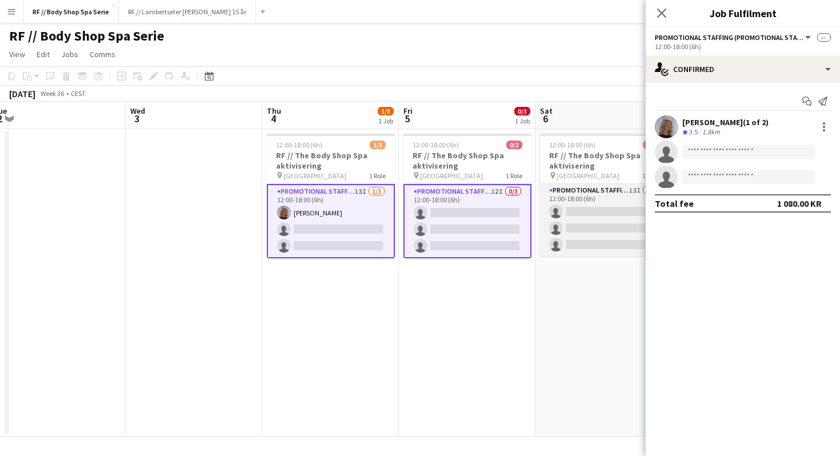
click at [609, 193] on app-card-role "Promotional Staffing (Promotional Staff) 13I 0/3 12:00-18:00 (6h) single-neutra…" at bounding box center [604, 220] width 128 height 72
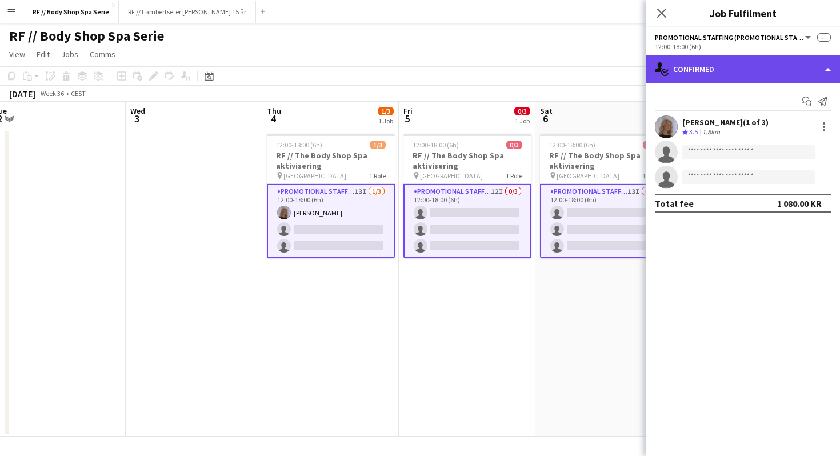
click at [706, 73] on div "single-neutral-actions-check-2 Confirmed" at bounding box center [743, 68] width 194 height 27
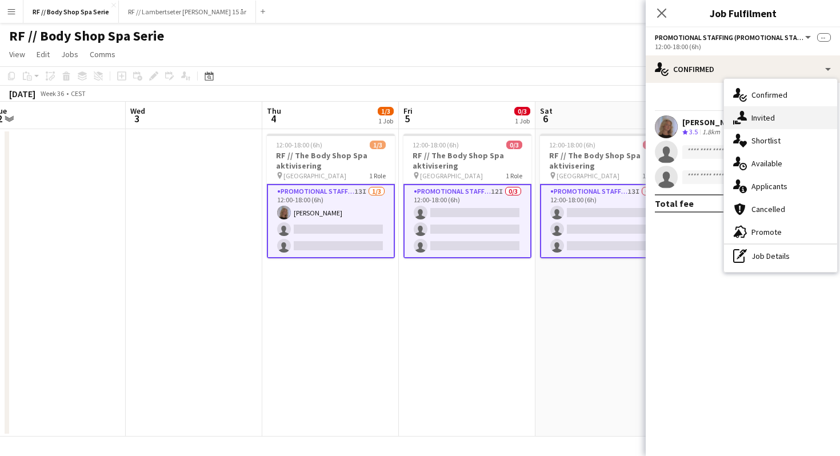
click at [753, 115] on div "single-neutral-actions-share-1 Invited" at bounding box center [780, 117] width 113 height 23
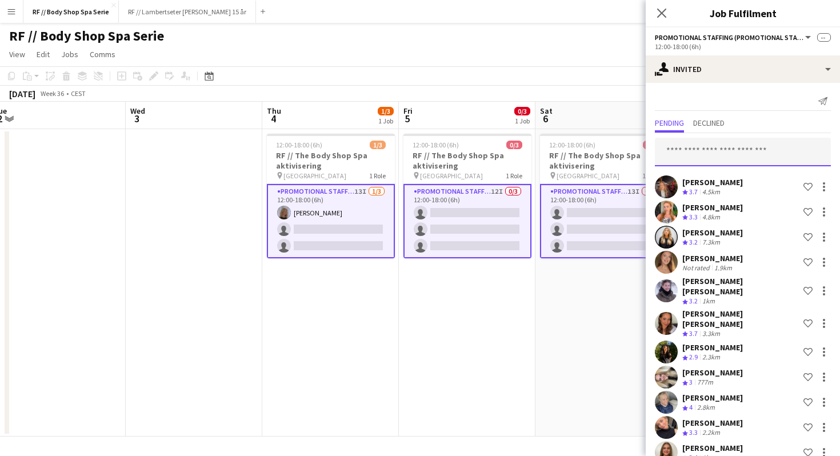
click at [688, 155] on input "text" at bounding box center [743, 152] width 176 height 29
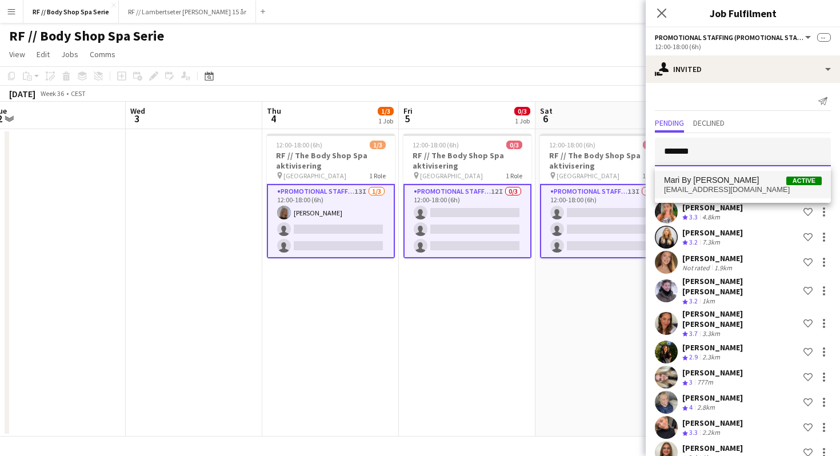
type input "*******"
click at [722, 182] on span "Mari By Stangnes" at bounding box center [711, 180] width 95 height 10
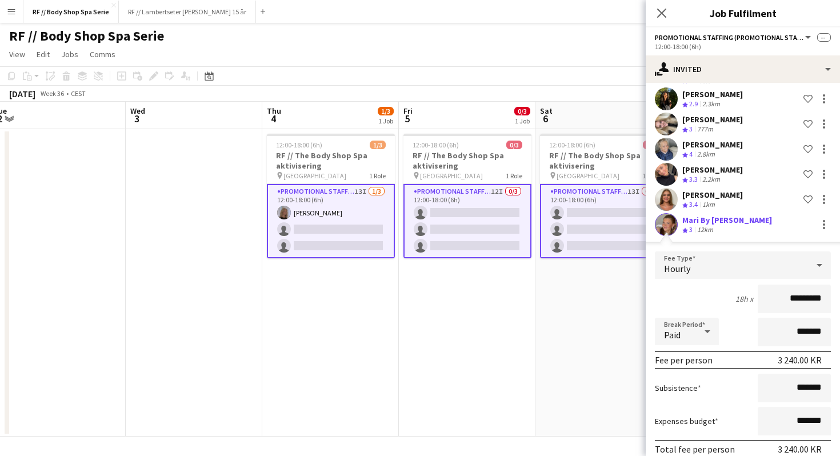
scroll to position [290, 0]
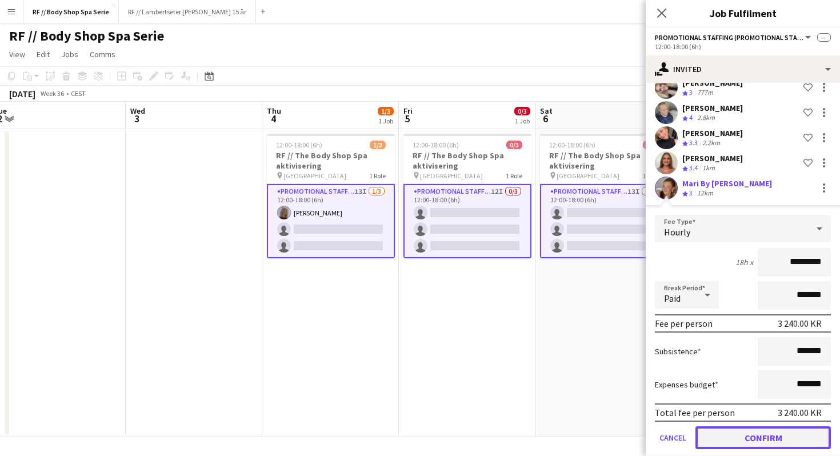
click at [774, 428] on button "Confirm" at bounding box center [762, 437] width 135 height 23
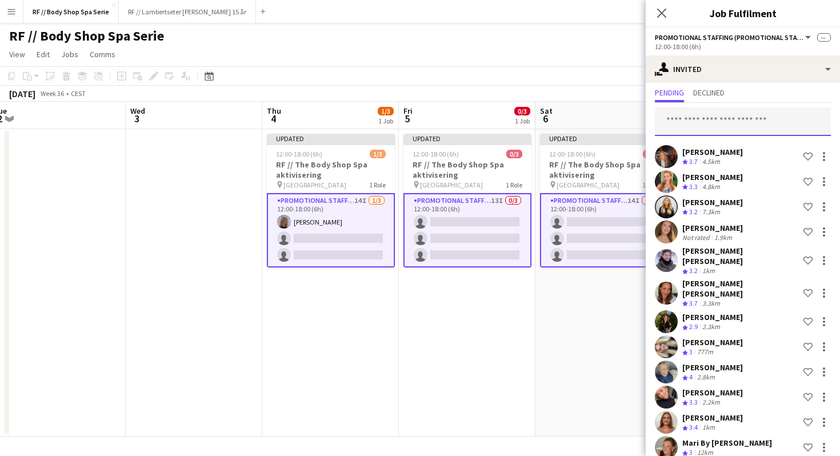
click at [698, 129] on input "text" at bounding box center [743, 121] width 176 height 29
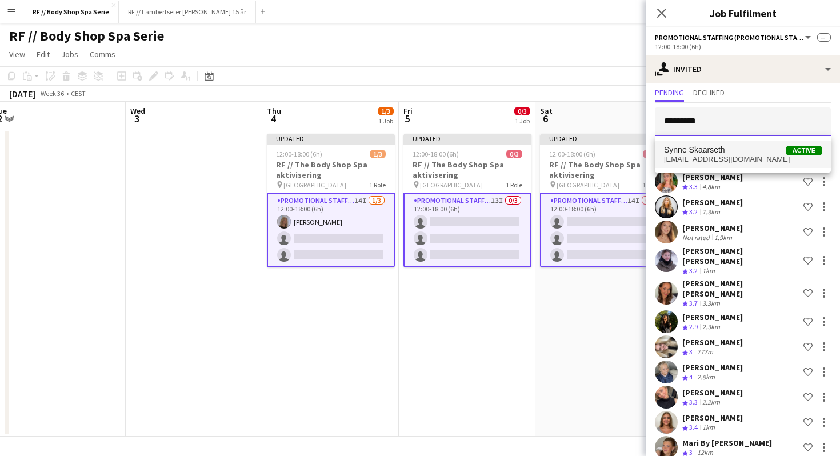
type input "*********"
click at [706, 147] on span "Synne Skaarseth" at bounding box center [694, 150] width 61 height 10
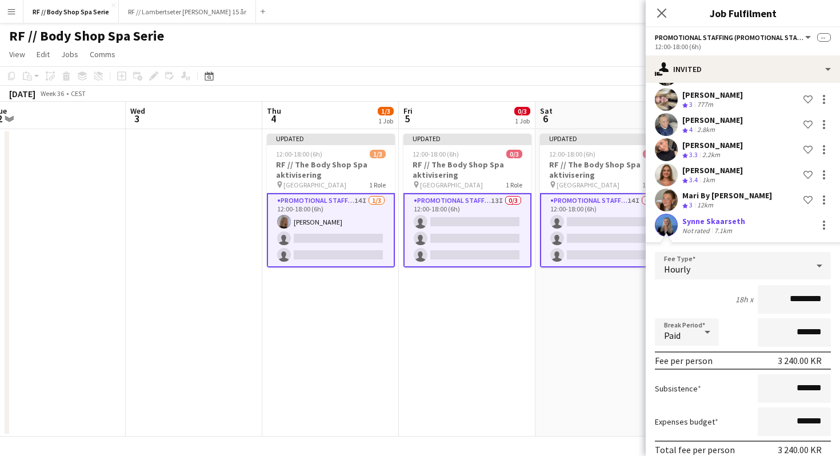
scroll to position [315, 0]
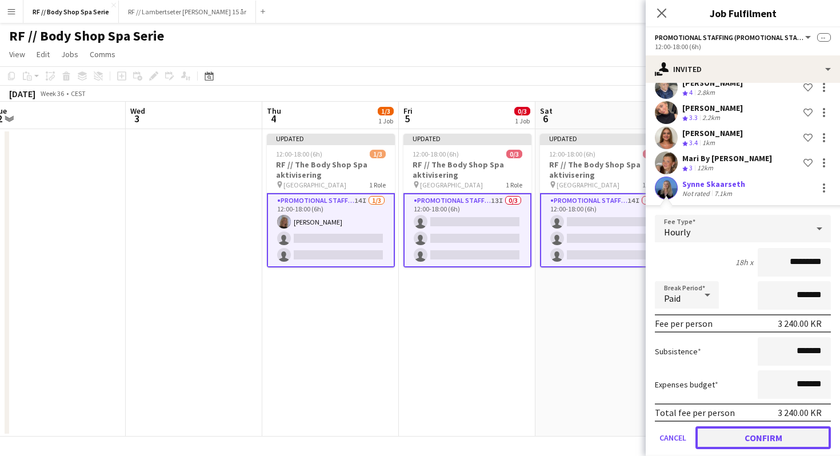
click at [770, 426] on button "Confirm" at bounding box center [762, 437] width 135 height 23
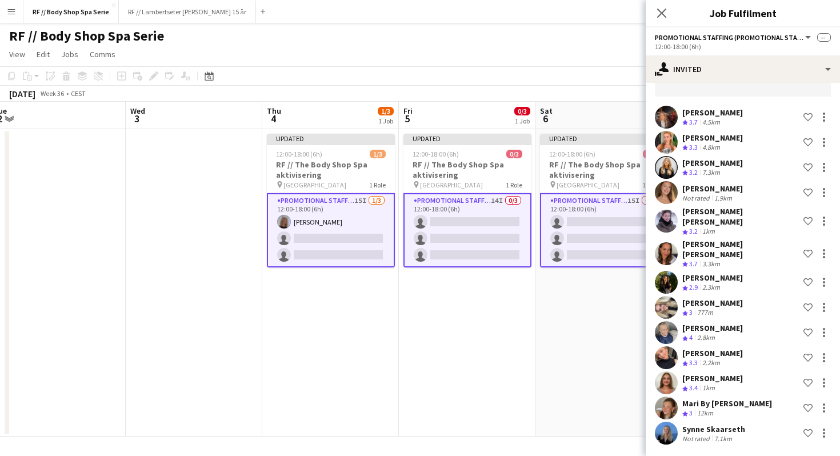
scroll to position [55, 0]
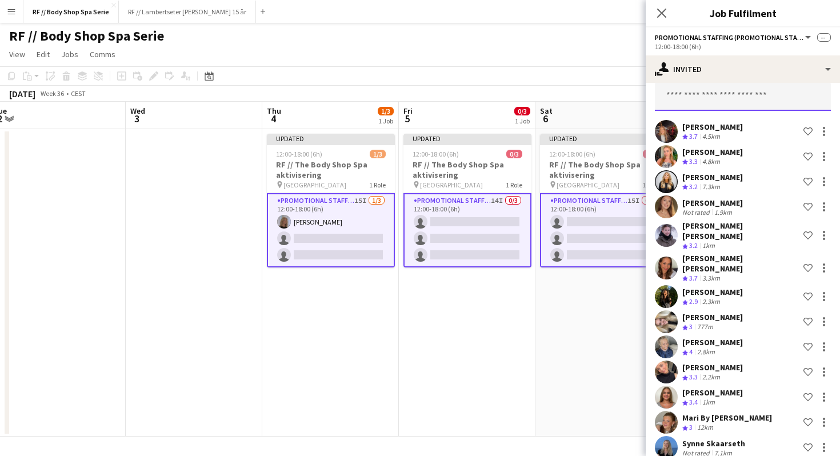
click at [697, 99] on input "text" at bounding box center [743, 96] width 176 height 29
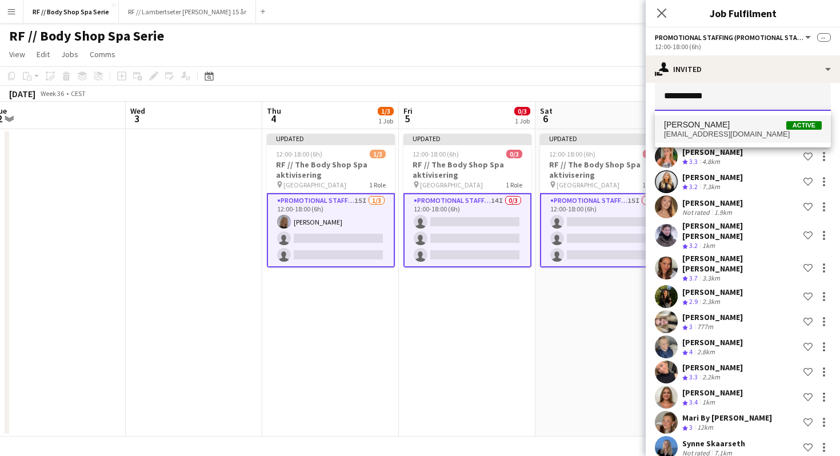
type input "**********"
click at [692, 130] on span "mariannebirkel@gmail.com" at bounding box center [743, 134] width 158 height 9
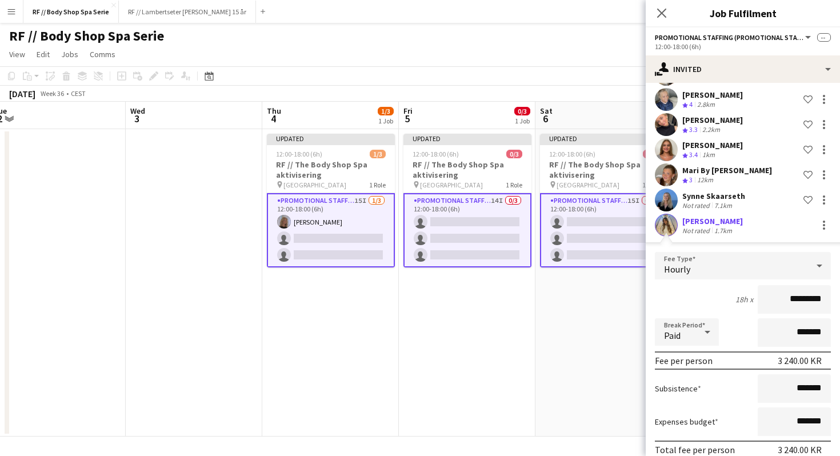
scroll to position [340, 0]
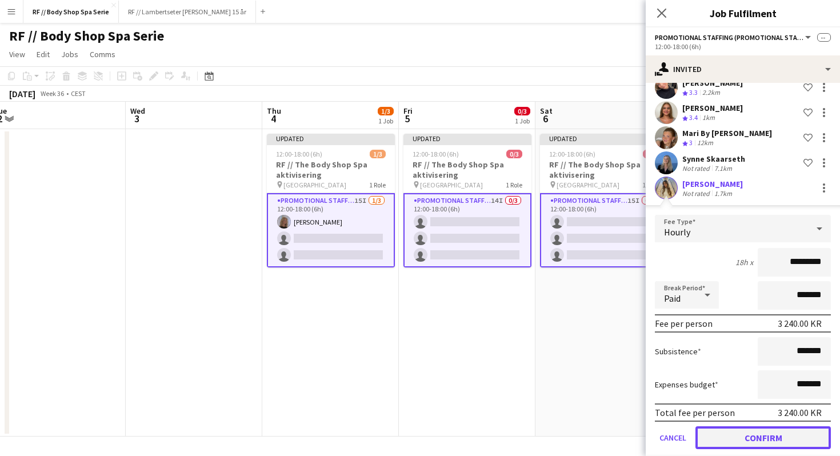
click at [771, 426] on button "Confirm" at bounding box center [762, 437] width 135 height 23
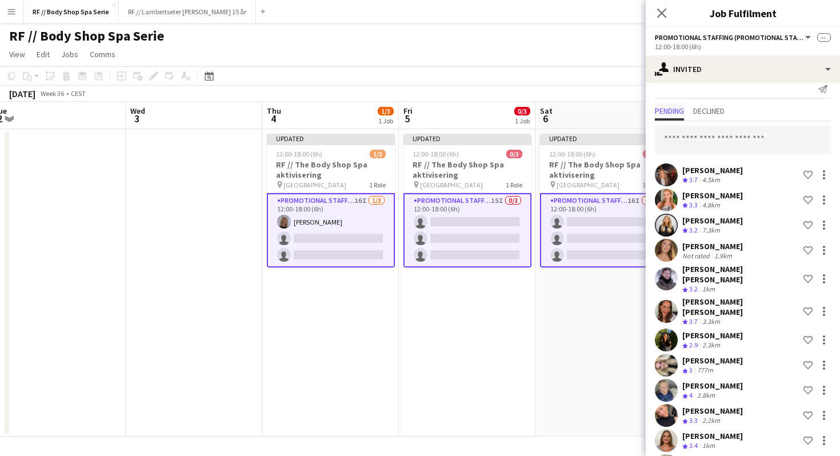
scroll to position [0, 0]
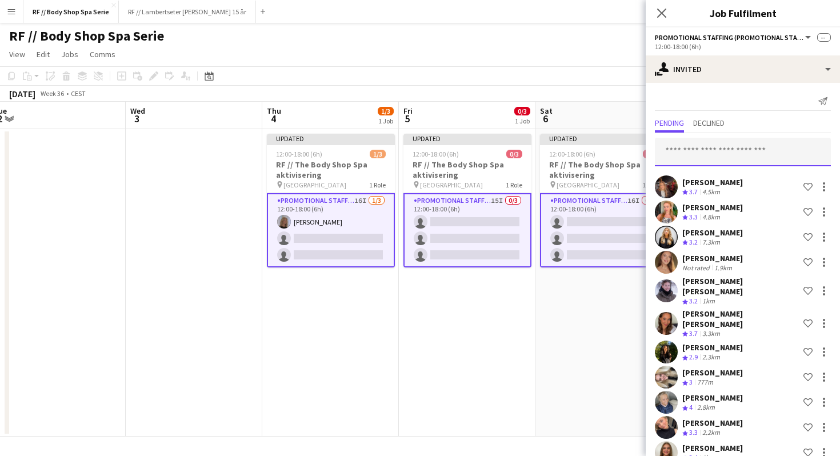
click at [688, 147] on input "text" at bounding box center [743, 152] width 176 height 29
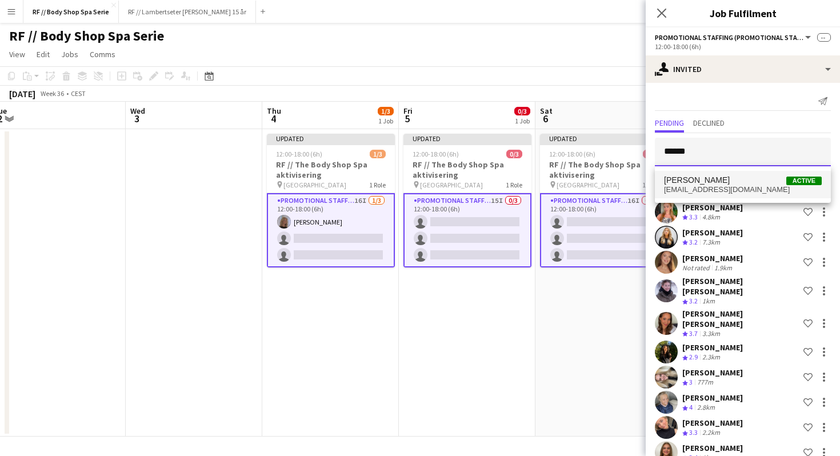
type input "******"
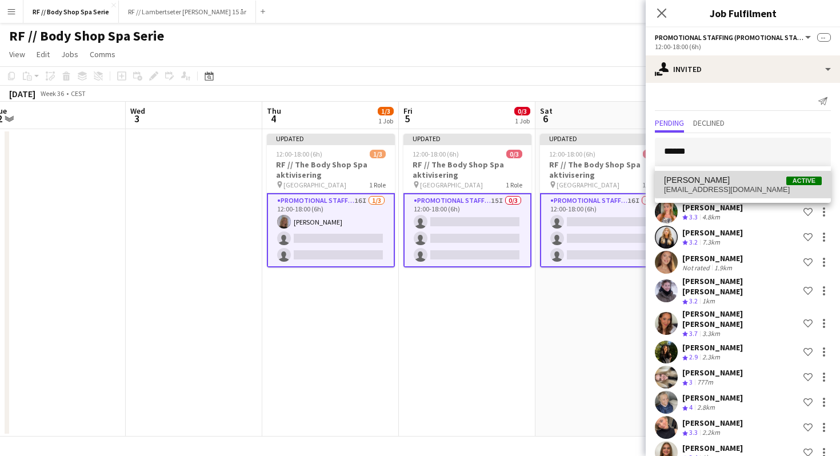
click at [746, 174] on mat-option "Loulou Olivia Rostad Lunder Active loulouolivia07@gmail.com" at bounding box center [743, 184] width 176 height 27
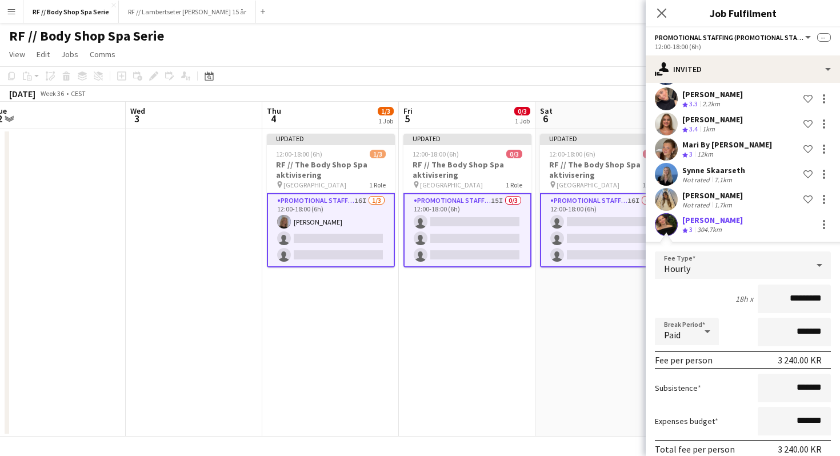
scroll to position [365, 0]
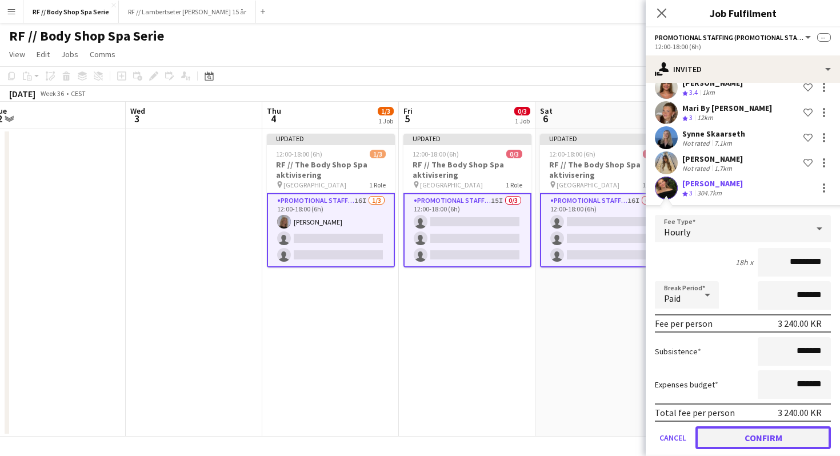
click at [770, 426] on button "Confirm" at bounding box center [762, 437] width 135 height 23
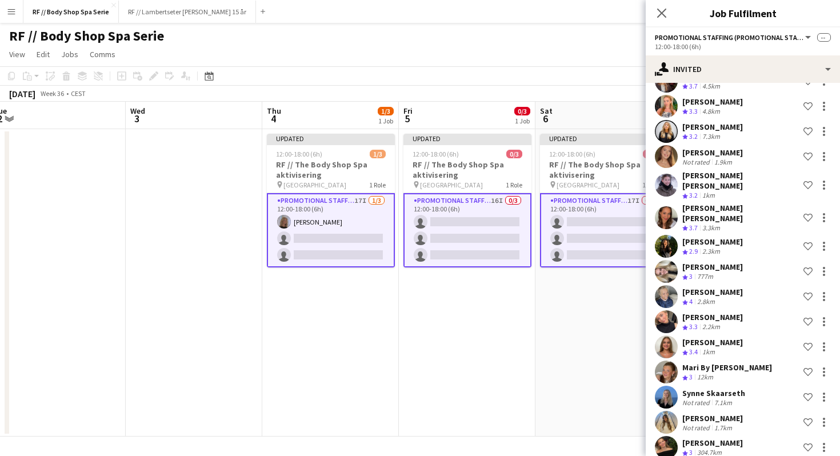
scroll to position [0, 0]
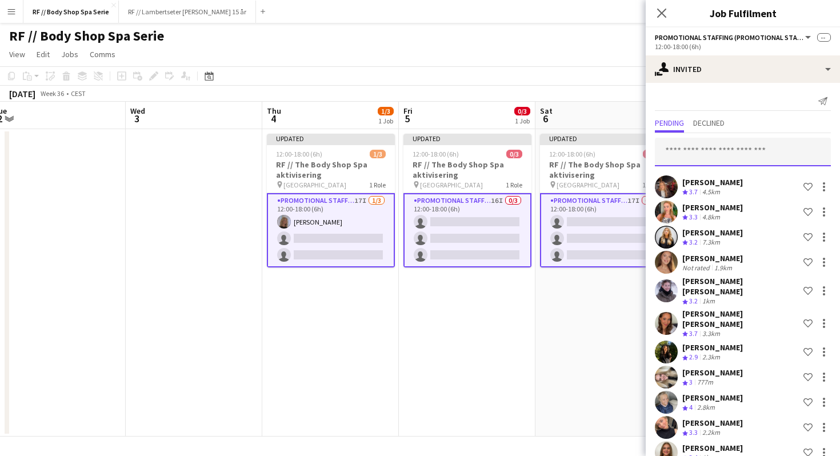
click at [699, 159] on input "text" at bounding box center [743, 152] width 176 height 29
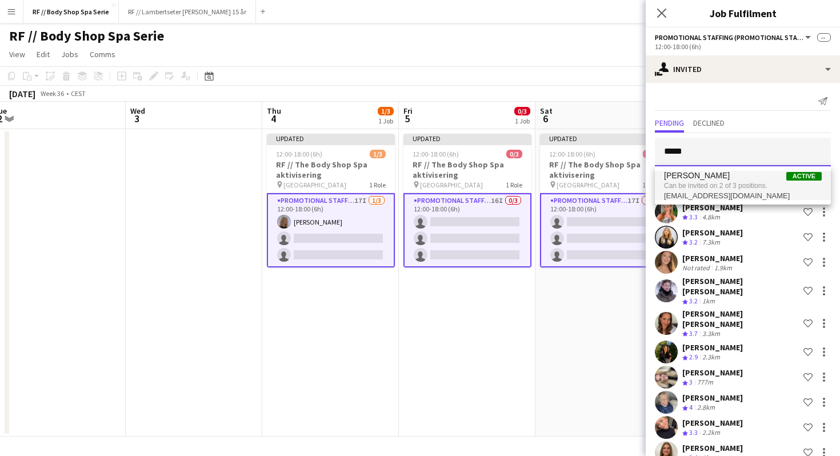
type input "*****"
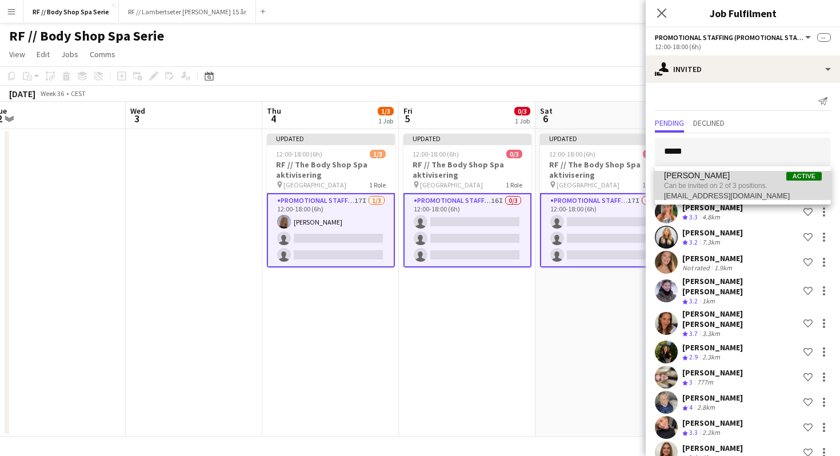
click at [743, 188] on span "Can be invited on 2 of 3 positions." at bounding box center [743, 186] width 158 height 10
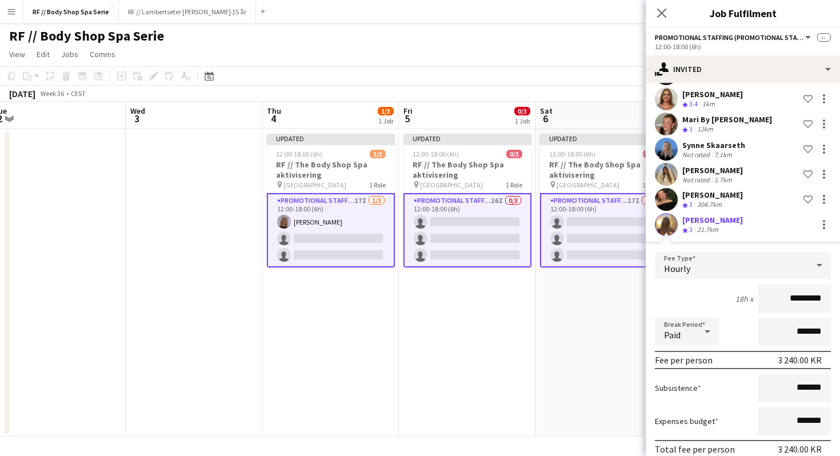
scroll to position [390, 0]
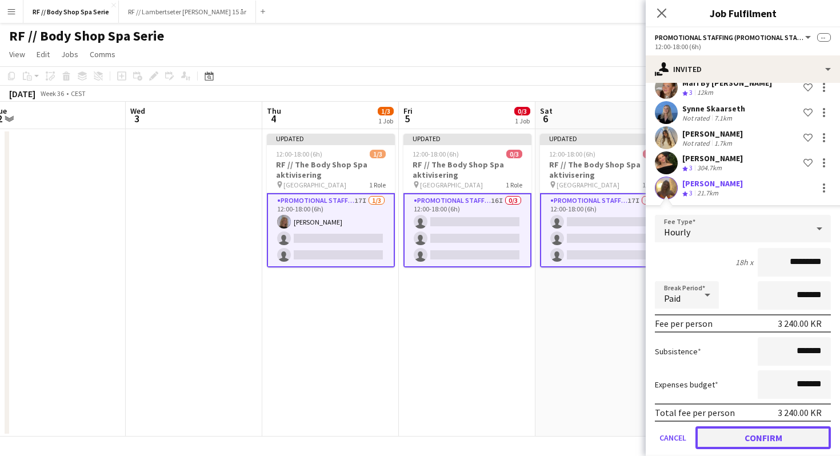
click at [774, 426] on button "Confirm" at bounding box center [762, 437] width 135 height 23
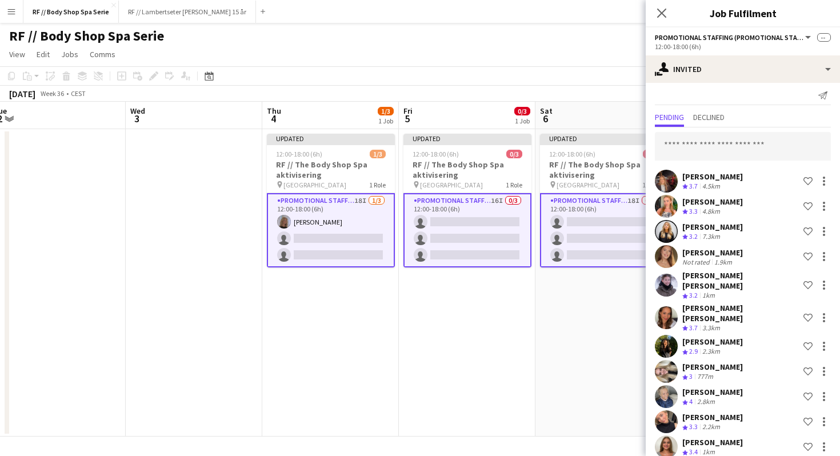
scroll to position [0, 0]
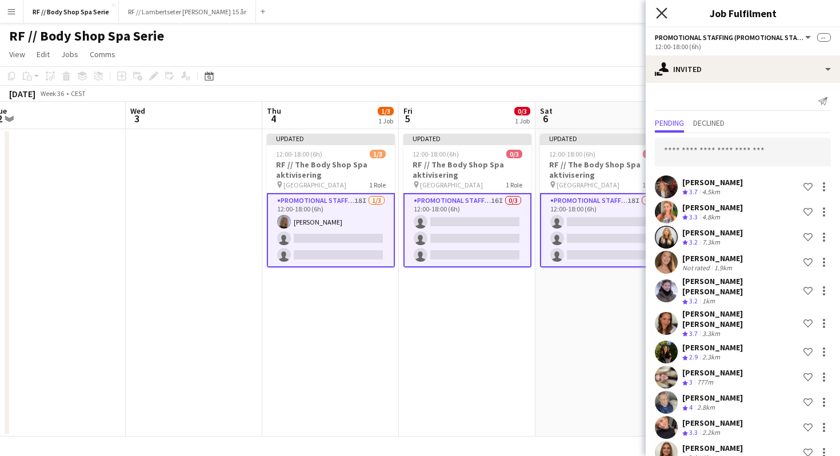
click at [657, 12] on icon "Close pop-in" at bounding box center [661, 12] width 11 height 11
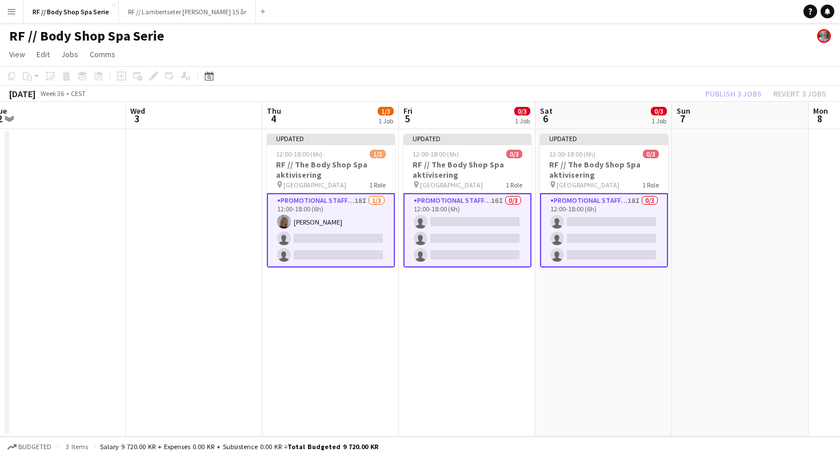
click at [687, 71] on app-toolbar "Copy Paste Paste Command V Paste with crew Command Shift V Paste linked Job Del…" at bounding box center [420, 75] width 840 height 19
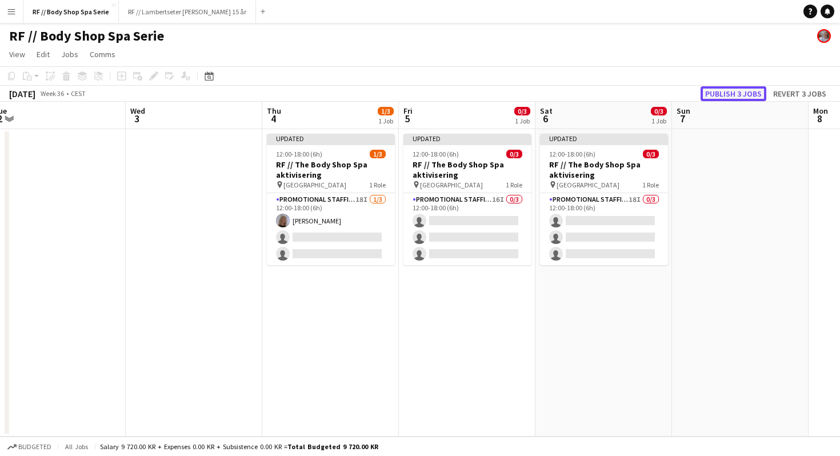
click at [723, 91] on button "Publish 3 jobs" at bounding box center [734, 93] width 66 height 15
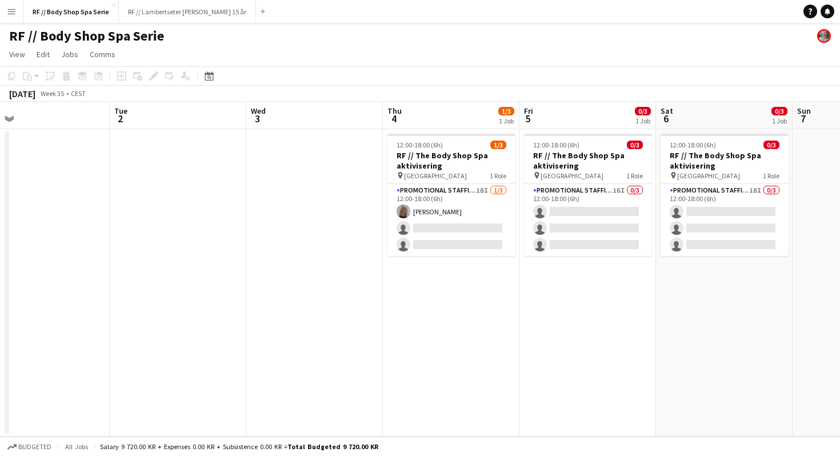
scroll to position [0, 437]
click at [71, 15] on button "RF // Body Shop Spa Serie Close" at bounding box center [70, 12] width 95 height 22
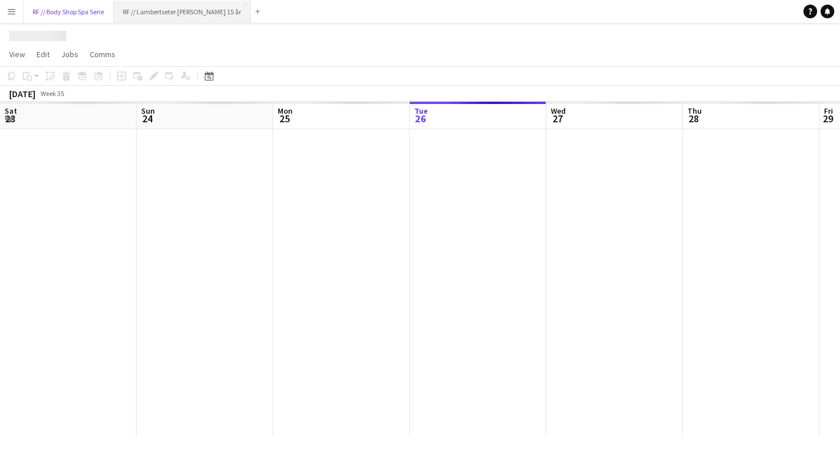
scroll to position [0, 273]
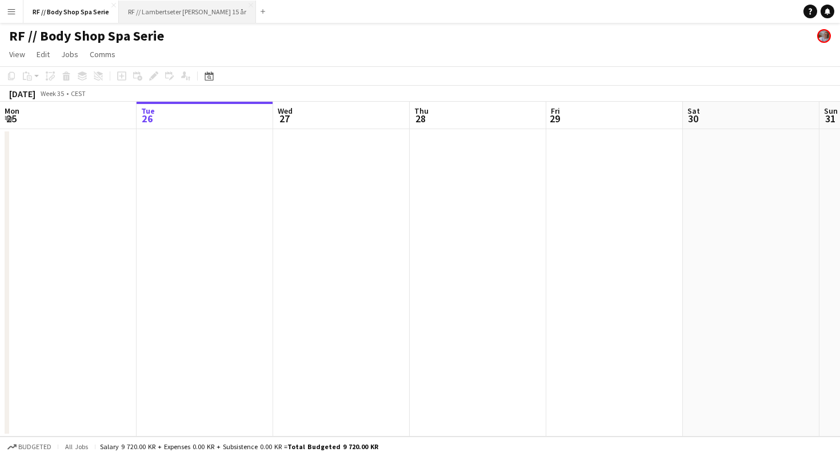
click at [153, 15] on button "RF // Lambertseter senter 15 år Close" at bounding box center [187, 12] width 137 height 22
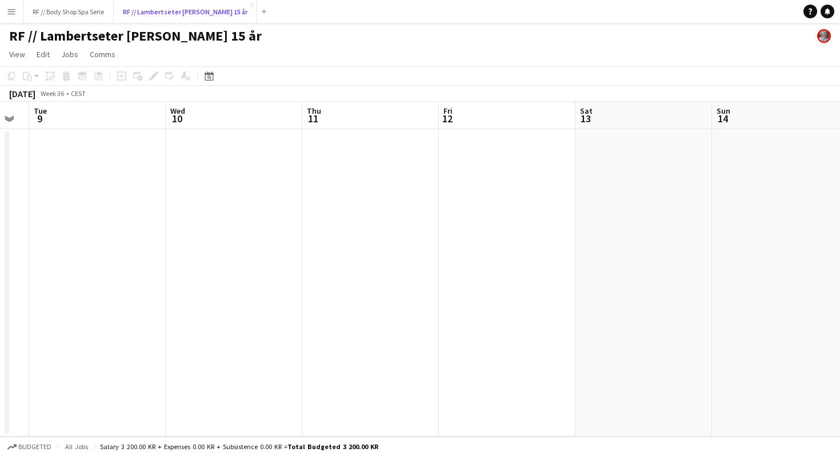
scroll to position [0, 423]
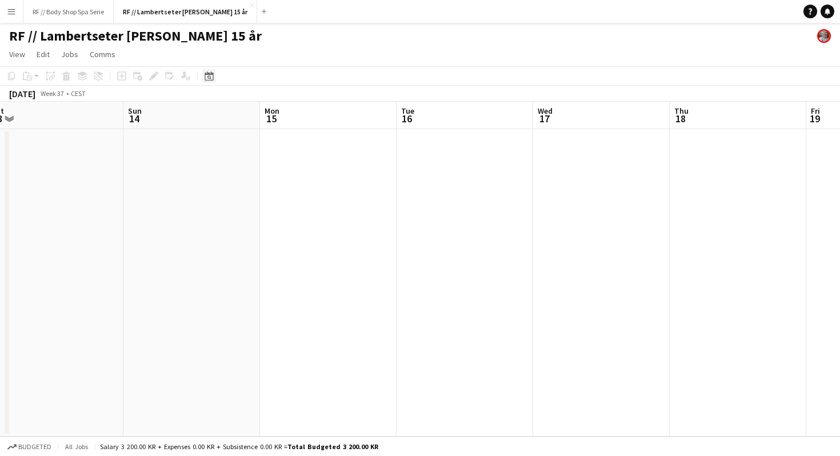
click at [209, 75] on icon "Date picker" at bounding box center [209, 75] width 9 height 9
click at [305, 116] on span "Next month" at bounding box center [301, 115] width 23 height 23
click at [211, 187] on span "8" at bounding box center [212, 189] width 14 height 14
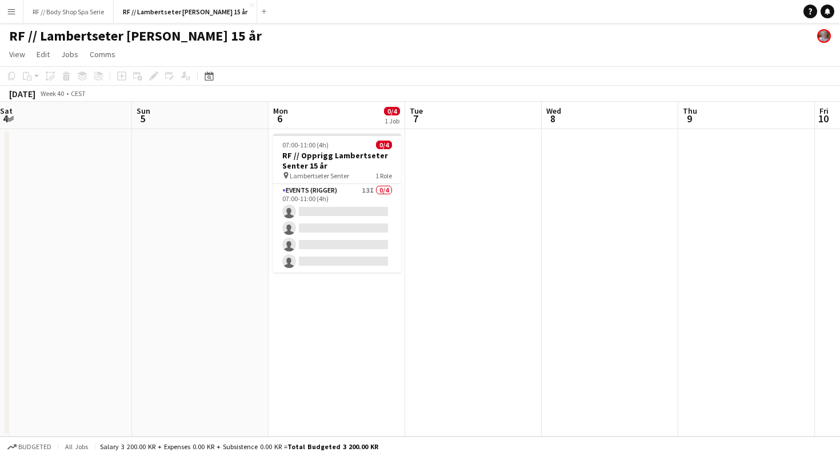
scroll to position [0, 276]
click at [68, 7] on button "RF // Body Shop Spa Serie Close" at bounding box center [68, 12] width 90 height 22
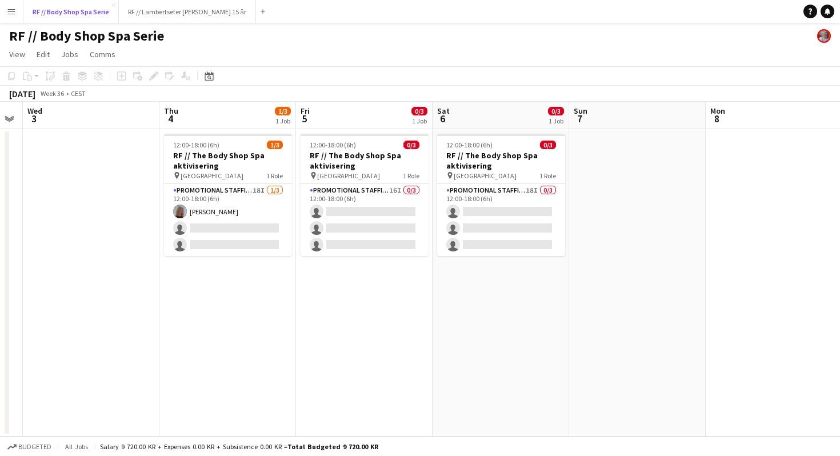
scroll to position [0, 247]
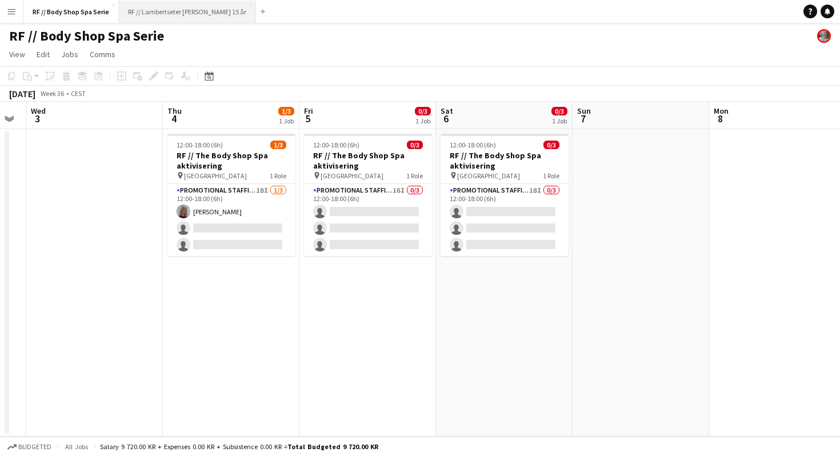
click at [171, 11] on button "RF // Lambertseter senter 15 år Close" at bounding box center [187, 12] width 137 height 22
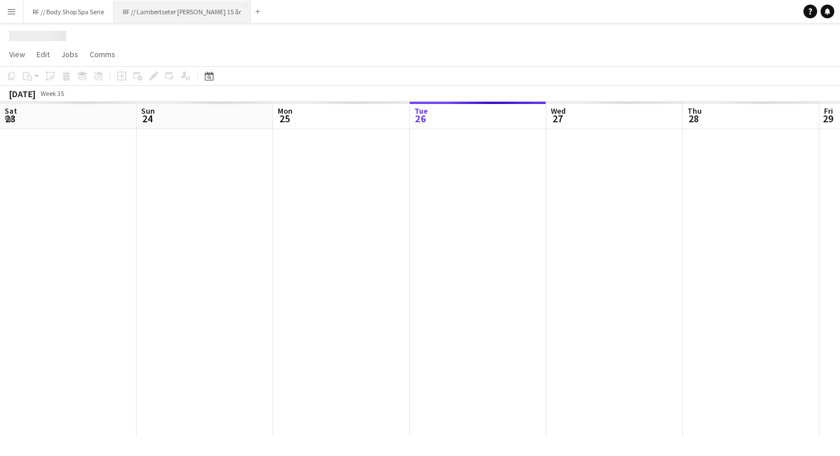
scroll to position [0, 273]
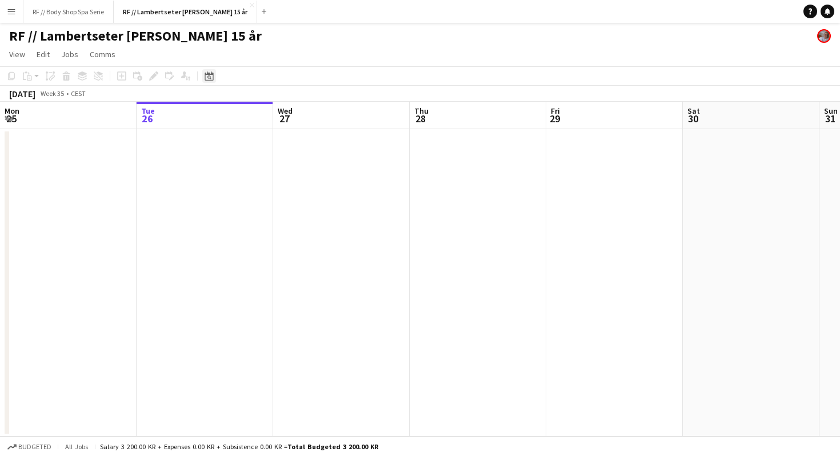
click at [208, 78] on icon at bounding box center [209, 77] width 4 height 4
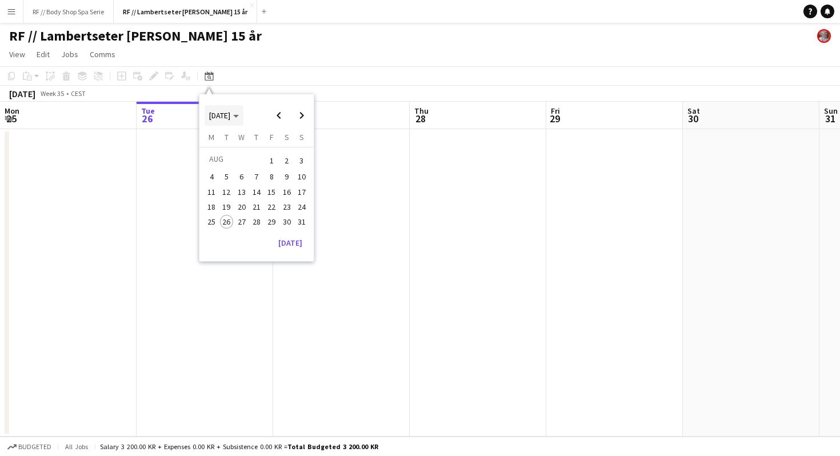
click at [243, 112] on span "Choose month and year" at bounding box center [224, 115] width 39 height 27
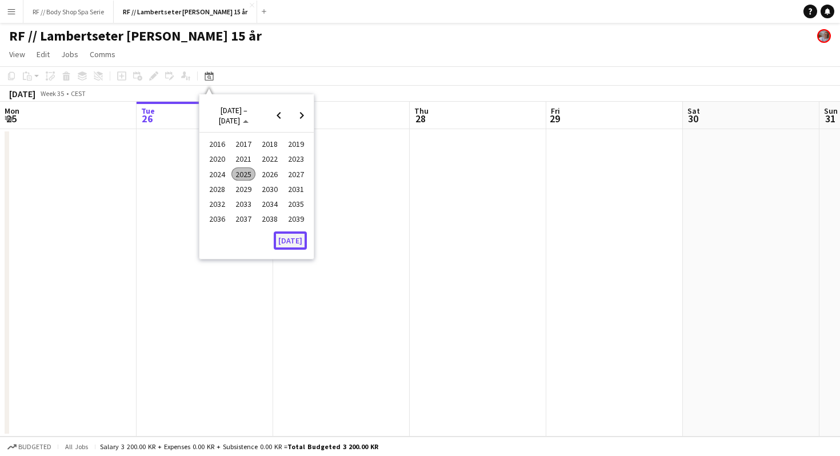
click at [285, 238] on button "[DATE]" at bounding box center [290, 240] width 33 height 18
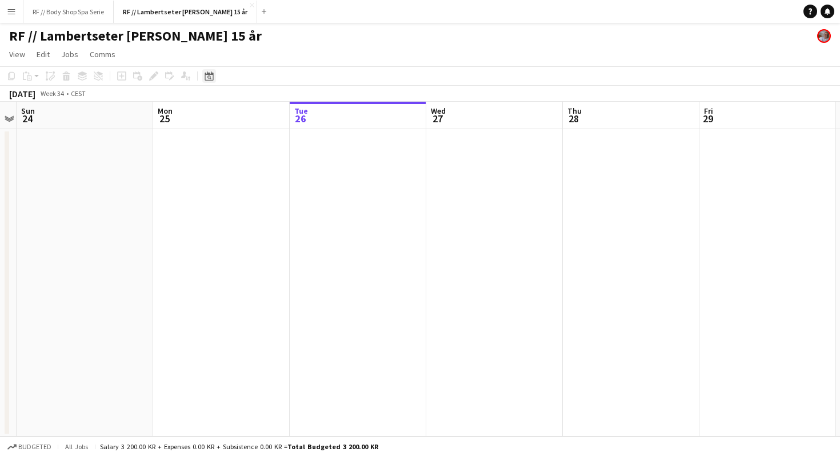
click at [208, 77] on icon "Date picker" at bounding box center [209, 75] width 9 height 9
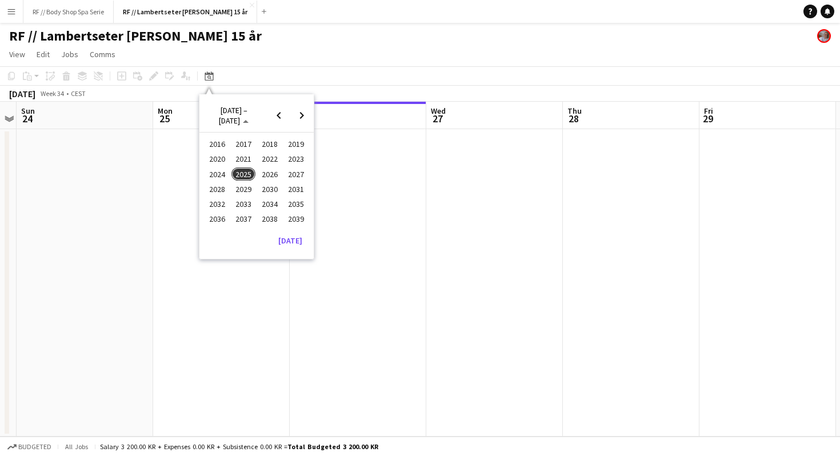
click at [244, 174] on span "2025" at bounding box center [242, 174] width 23 height 14
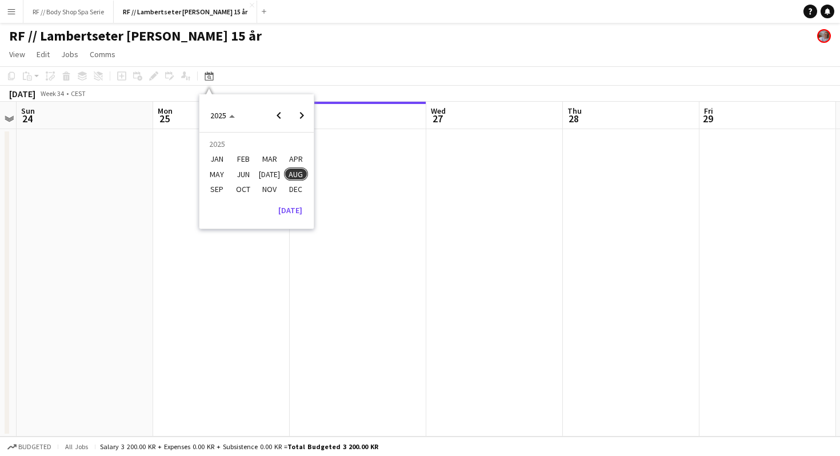
click at [249, 192] on span "OCT" at bounding box center [242, 189] width 23 height 14
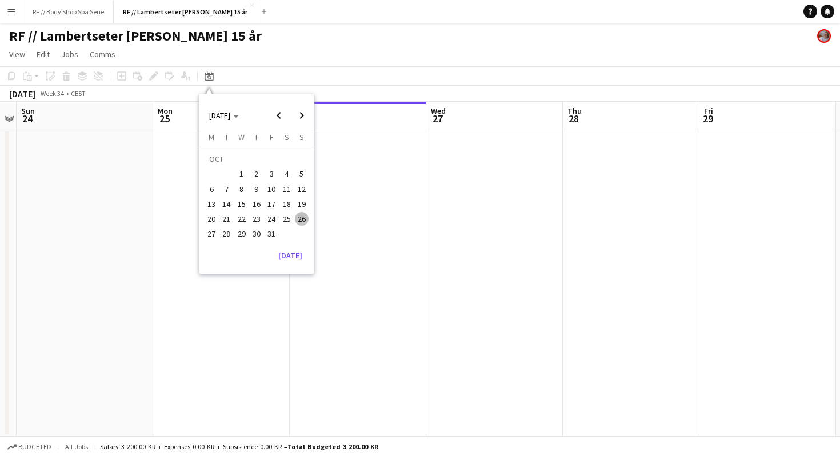
click at [286, 191] on span "11" at bounding box center [287, 189] width 14 height 14
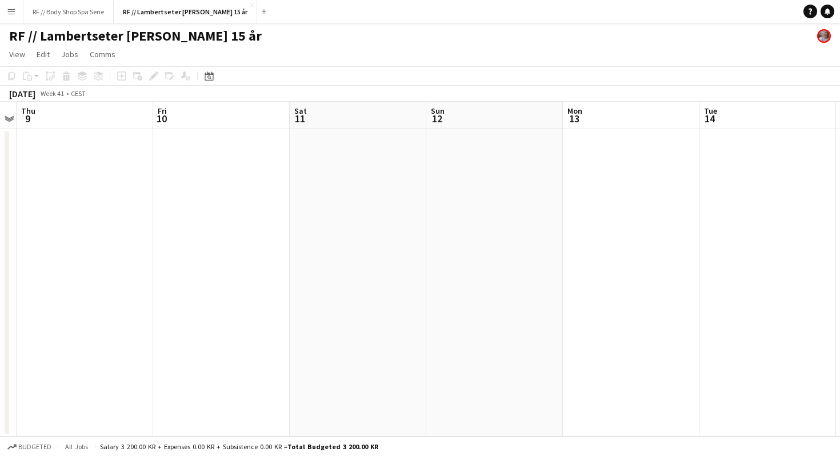
click at [134, 37] on h1 "RF // Lambertseter senter 15 år" at bounding box center [135, 35] width 253 height 17
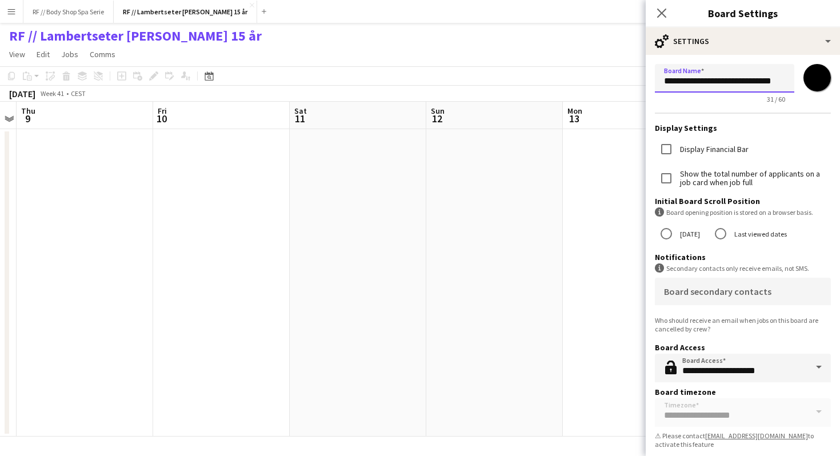
click at [741, 83] on input "**********" at bounding box center [724, 78] width 139 height 29
type input "**********"
click at [659, 17] on icon "Close pop-in" at bounding box center [661, 12] width 11 height 11
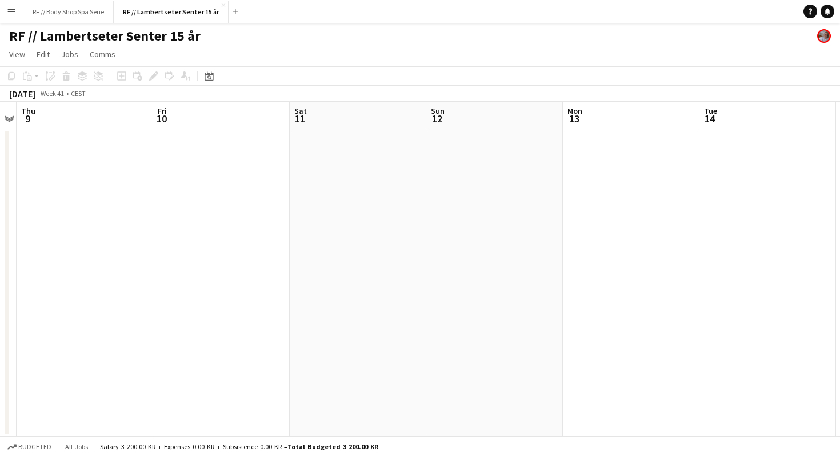
click at [696, 46] on app-page-menu "View Day view expanded Day view collapsed Month view Date picker Jump to today …" at bounding box center [420, 56] width 840 height 22
click at [590, 157] on app-date-cell at bounding box center [600, 282] width 137 height 307
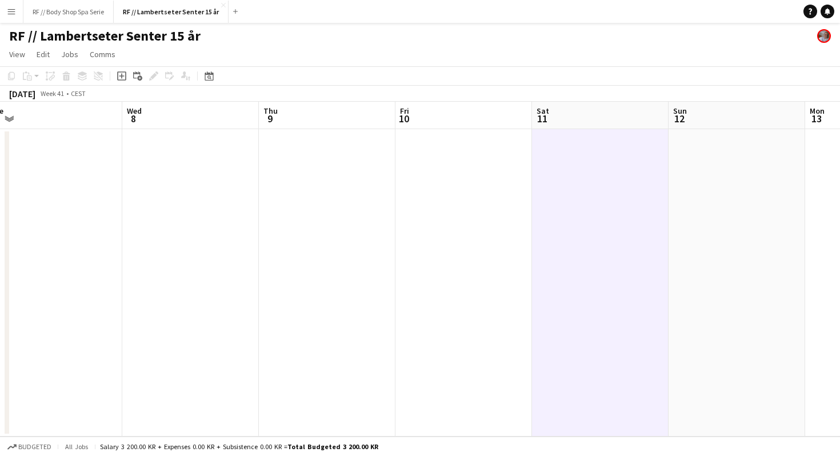
click at [589, 167] on app-date-cell at bounding box center [600, 282] width 137 height 307
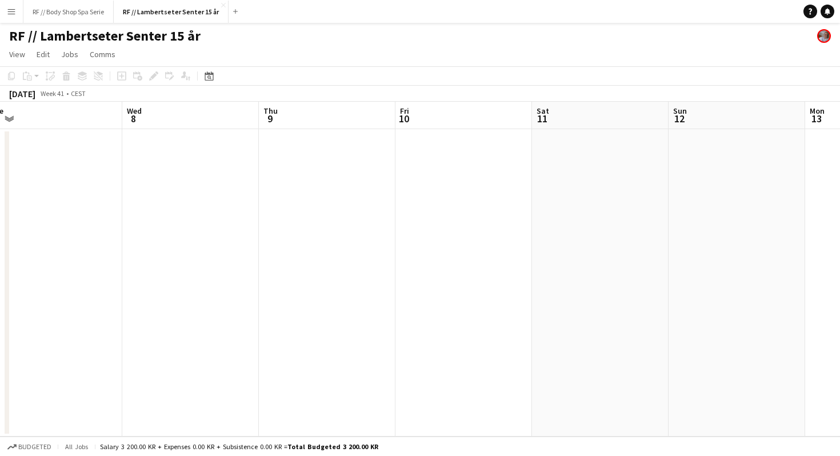
click at [589, 167] on app-date-cell at bounding box center [600, 282] width 137 height 307
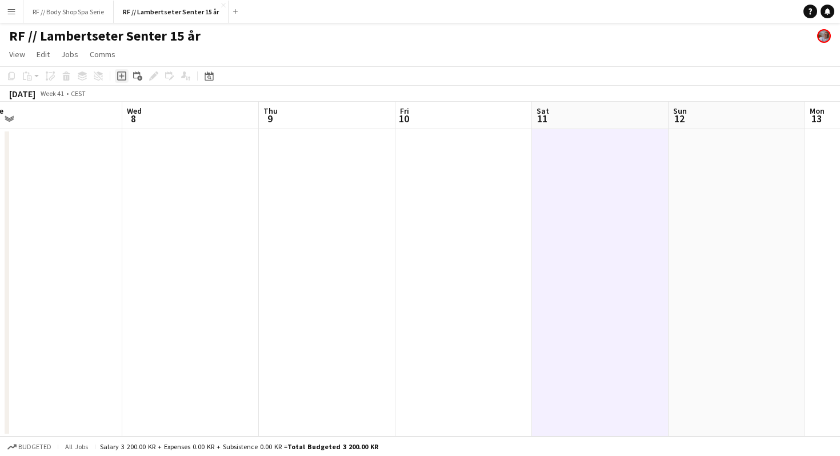
click at [124, 77] on icon "Add job" at bounding box center [121, 75] width 9 height 9
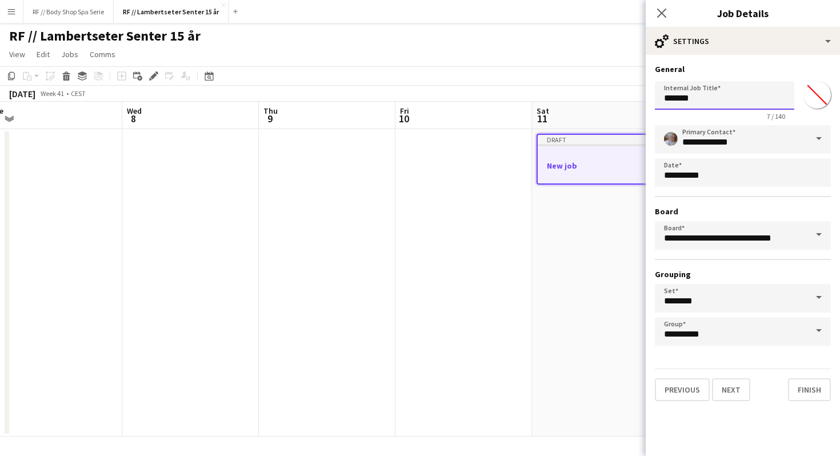
click at [704, 98] on input "*******" at bounding box center [724, 95] width 139 height 29
click at [746, 100] on input "*******" at bounding box center [724, 95] width 139 height 29
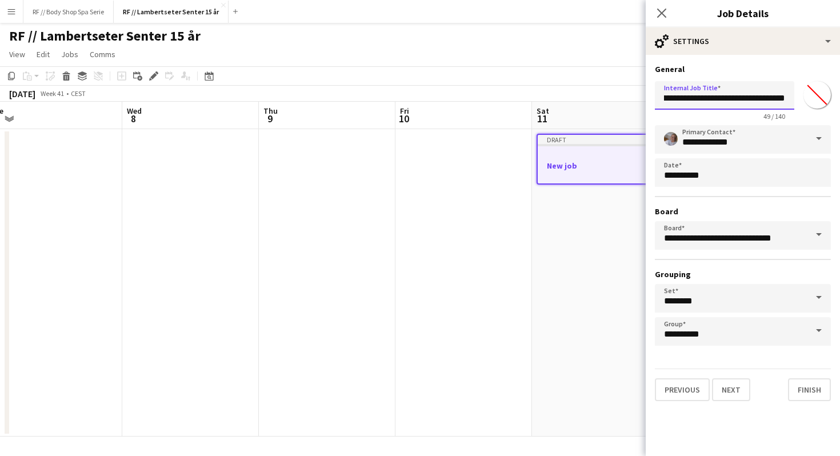
type input "**********"
click at [742, 264] on div "**********" at bounding box center [743, 235] width 176 height 221
click at [731, 391] on button "Next" at bounding box center [731, 389] width 38 height 23
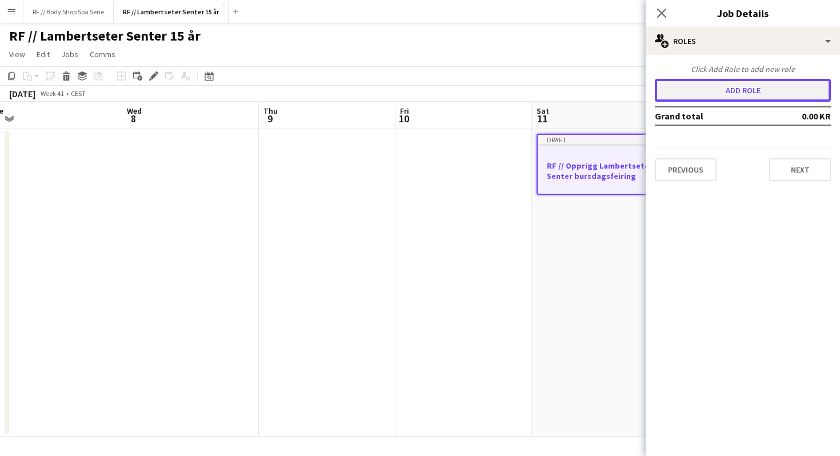
click at [736, 87] on button "Add role" at bounding box center [743, 90] width 176 height 23
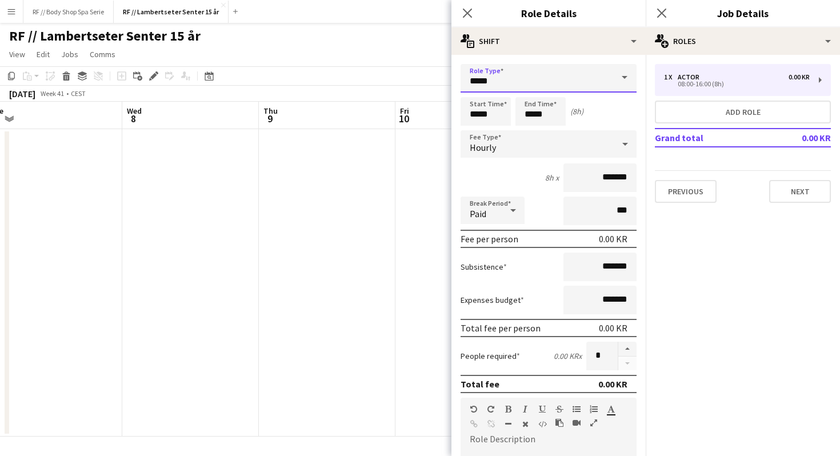
click at [493, 82] on input "*****" at bounding box center [549, 78] width 176 height 29
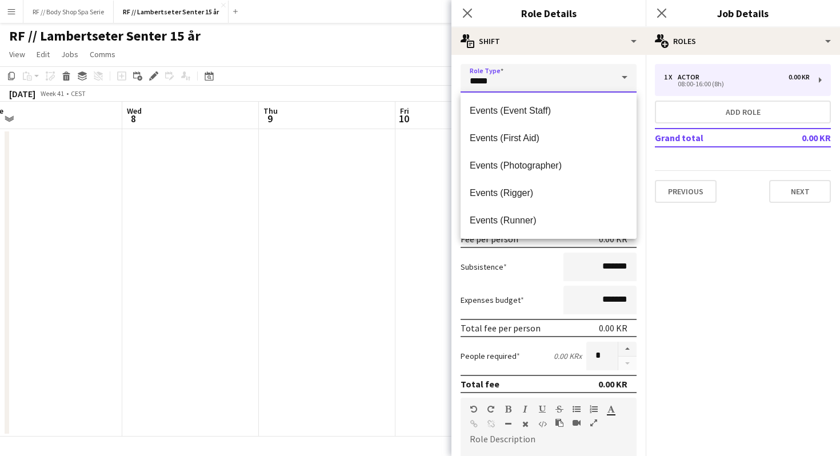
scroll to position [330, 0]
click at [523, 190] on span "Events (Rigger)" at bounding box center [549, 192] width 158 height 11
type input "**********"
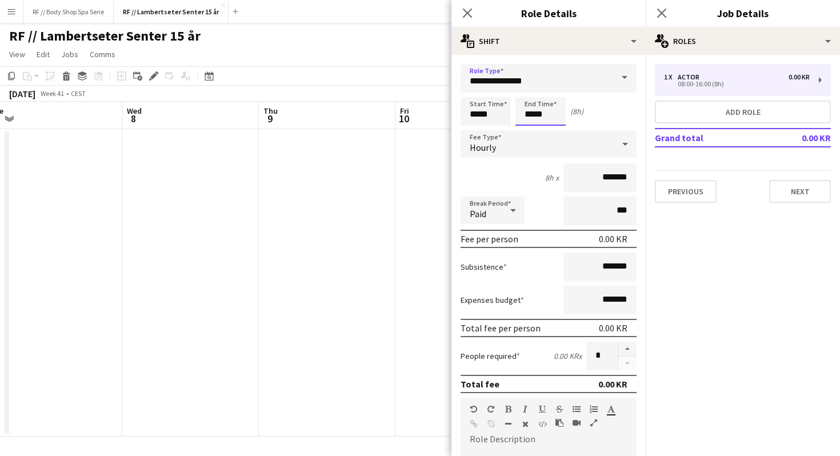
click at [532, 118] on input "*****" at bounding box center [540, 111] width 50 height 29
type input "*****"
click at [478, 117] on input "*****" at bounding box center [486, 111] width 50 height 29
type input "*****"
click at [594, 112] on div "Start Time ***** End Time ***** (3h)" at bounding box center [549, 111] width 176 height 29
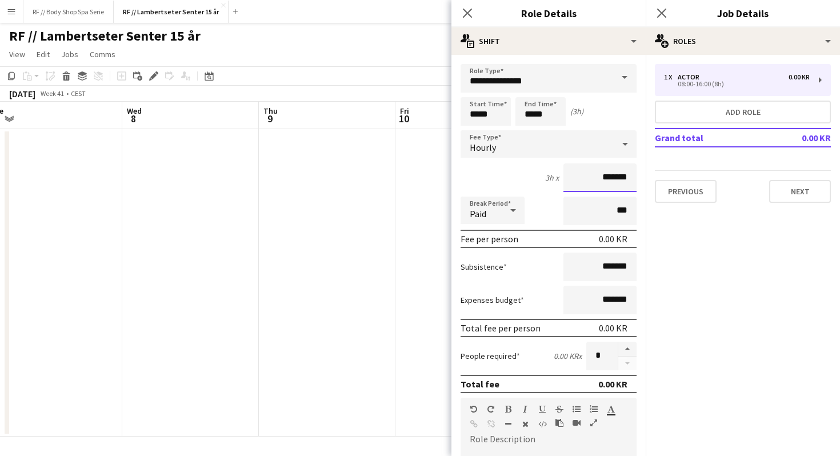
click at [602, 174] on input "*******" at bounding box center [599, 177] width 73 height 29
type input "****"
type input "******"
click at [533, 198] on div "Break Period Paid ***" at bounding box center [549, 211] width 176 height 29
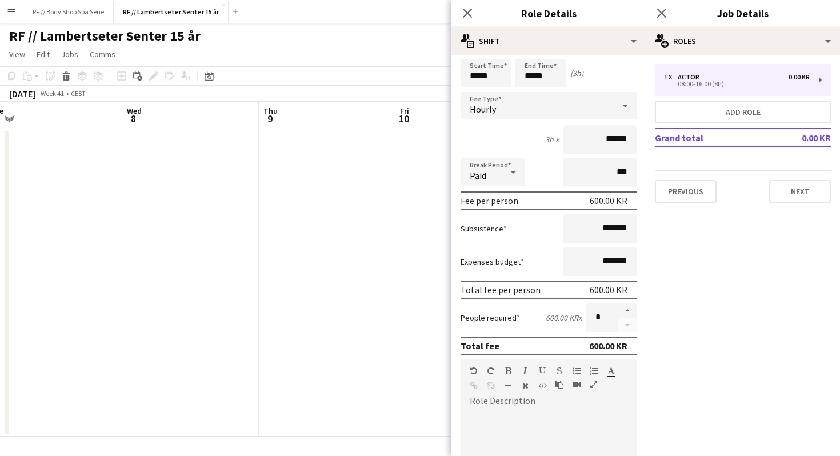
scroll to position [40, 0]
click at [603, 310] on input "*" at bounding box center [601, 316] width 31 height 29
type input "*"
click at [534, 310] on div "People required 600.00 KR x *" at bounding box center [549, 316] width 176 height 29
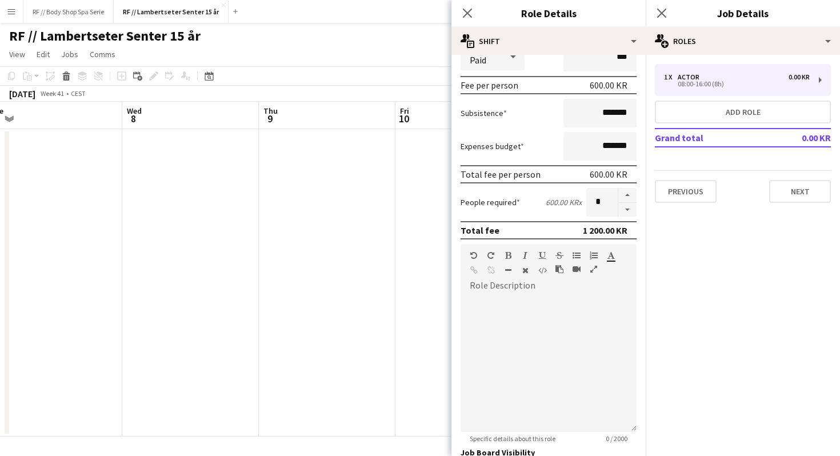
scroll to position [155, 0]
click at [483, 281] on div "default Heading 1 Heading 2 Heading 3 Heading 4 Heading 5 Heading 6 Heading 7 P…" at bounding box center [549, 263] width 176 height 43
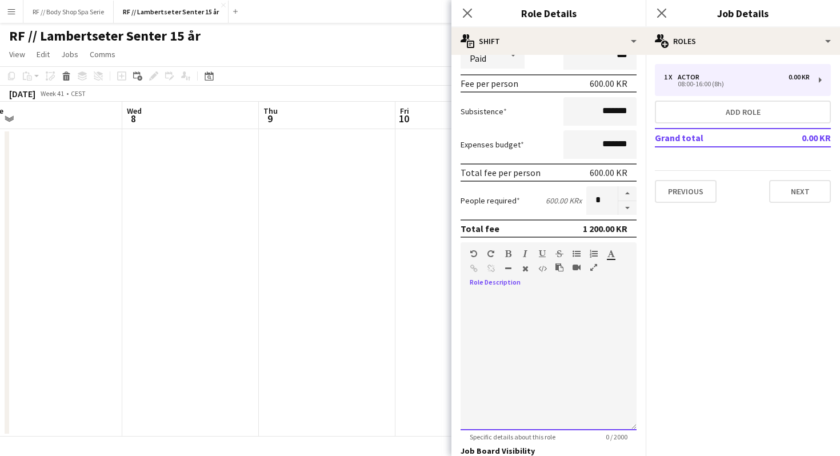
click at [502, 303] on div at bounding box center [549, 361] width 176 height 137
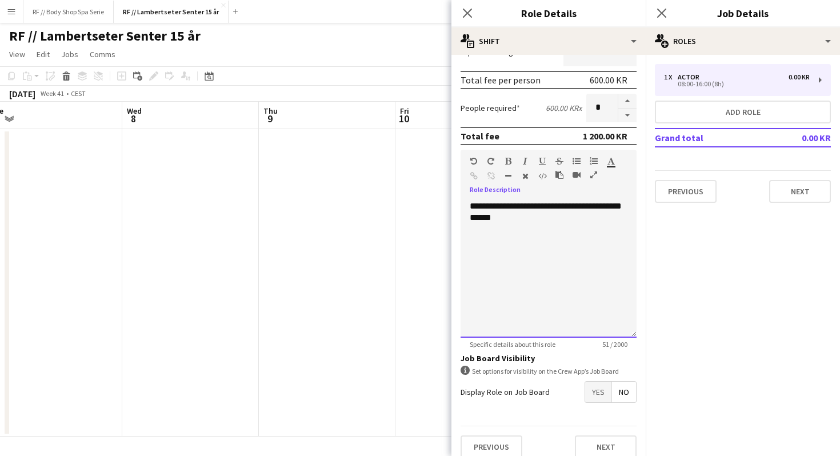
scroll to position [259, 0]
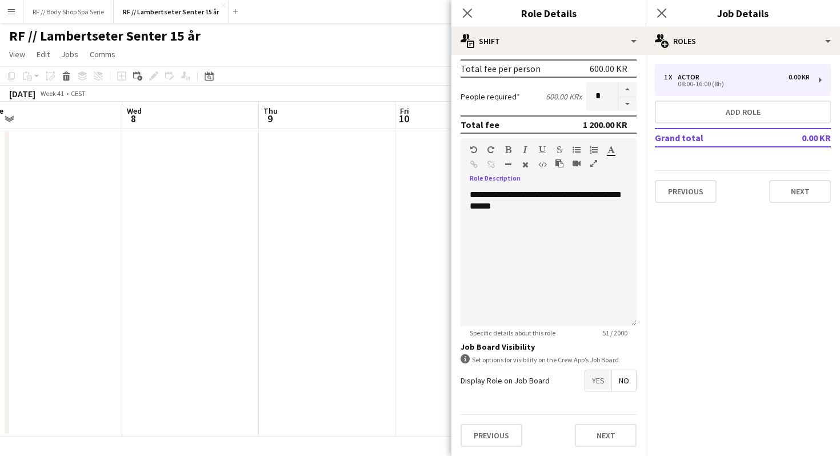
click at [598, 382] on span "Yes" at bounding box center [598, 380] width 26 height 21
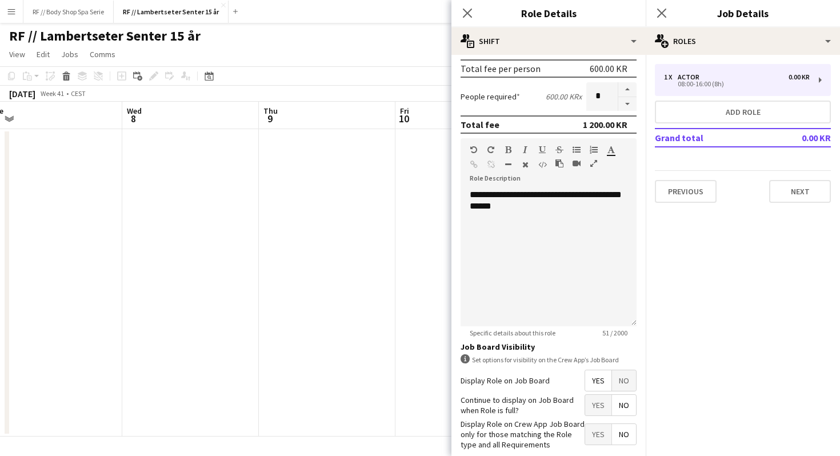
click at [596, 411] on span "Yes" at bounding box center [598, 405] width 26 height 21
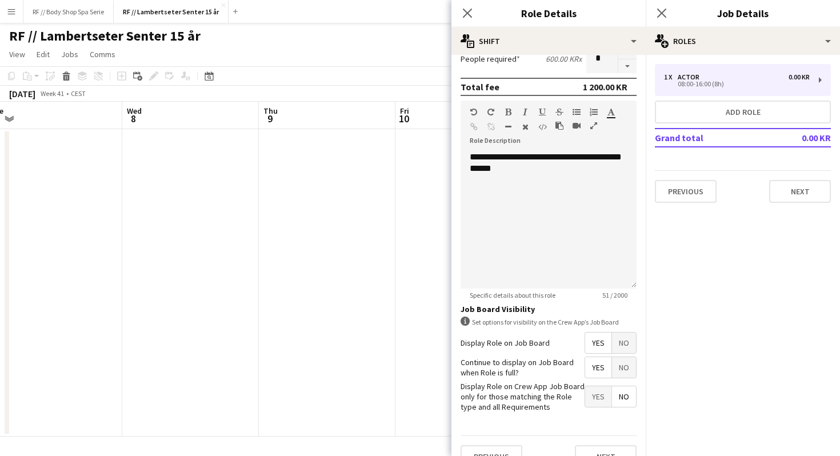
scroll to position [318, 0]
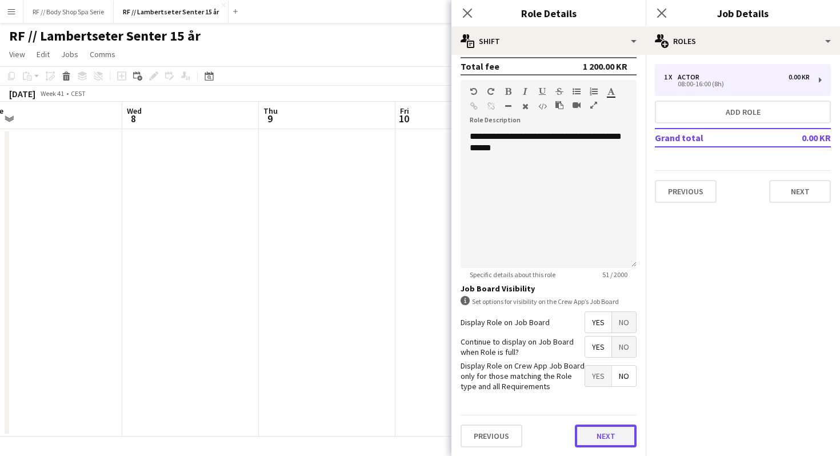
click at [601, 430] on button "Next" at bounding box center [606, 436] width 62 height 23
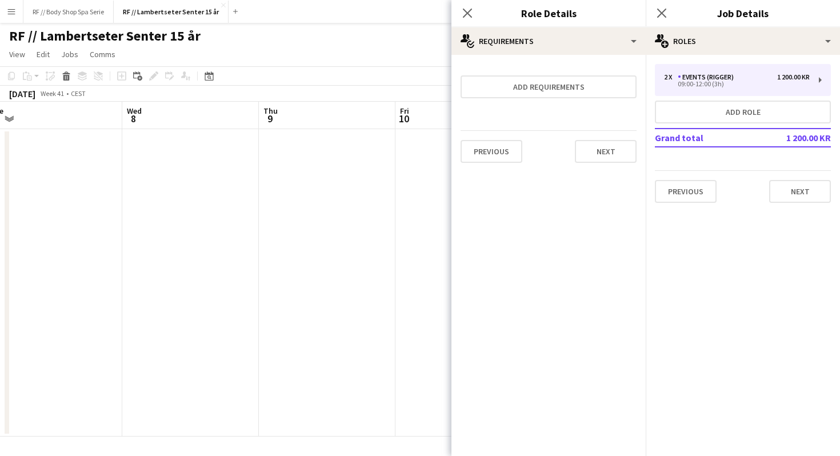
scroll to position [0, 0]
click at [605, 150] on button "Next" at bounding box center [606, 151] width 62 height 23
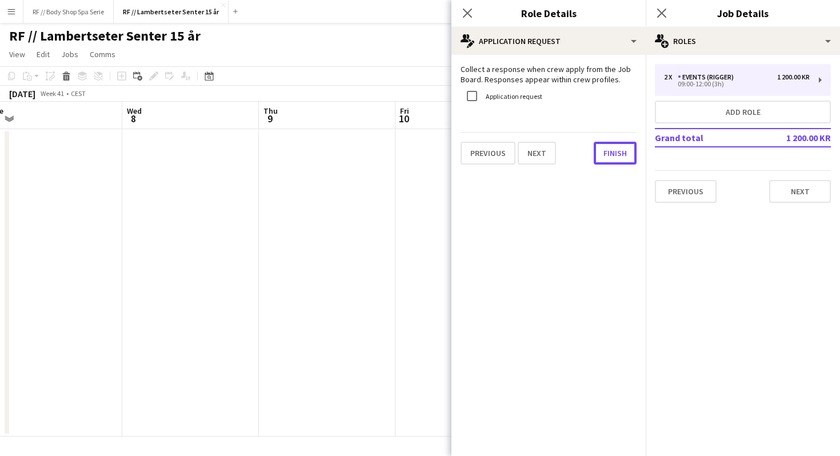
click at [605, 150] on button "Finish" at bounding box center [615, 153] width 43 height 23
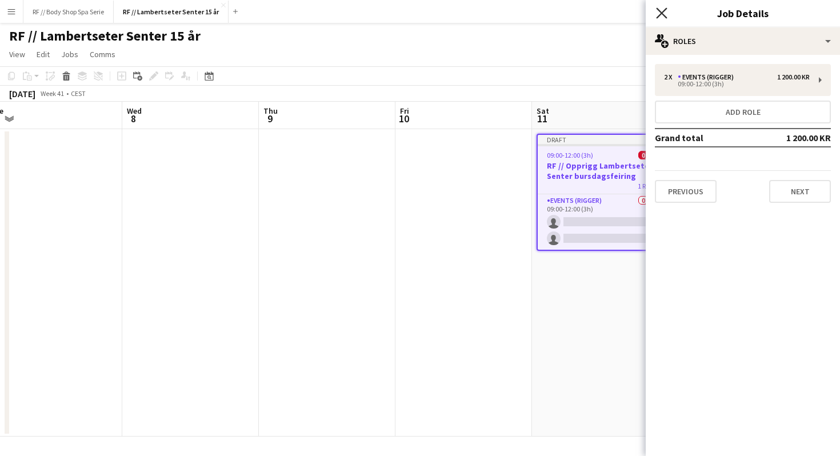
click at [659, 11] on icon at bounding box center [661, 12] width 11 height 11
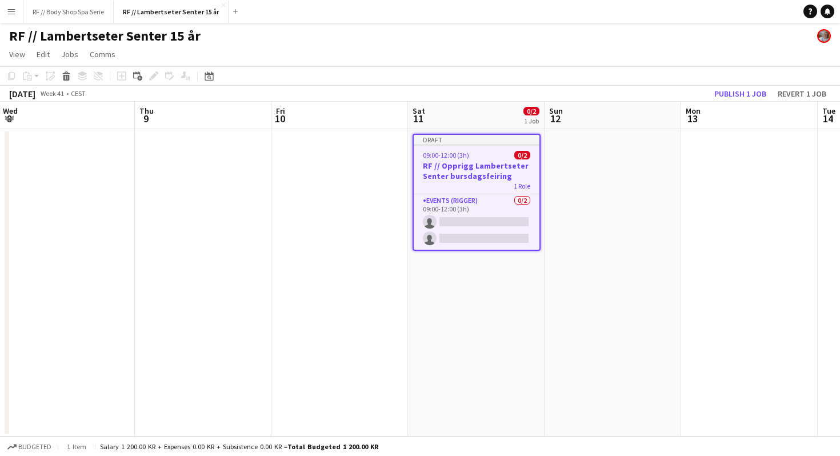
scroll to position [0, 425]
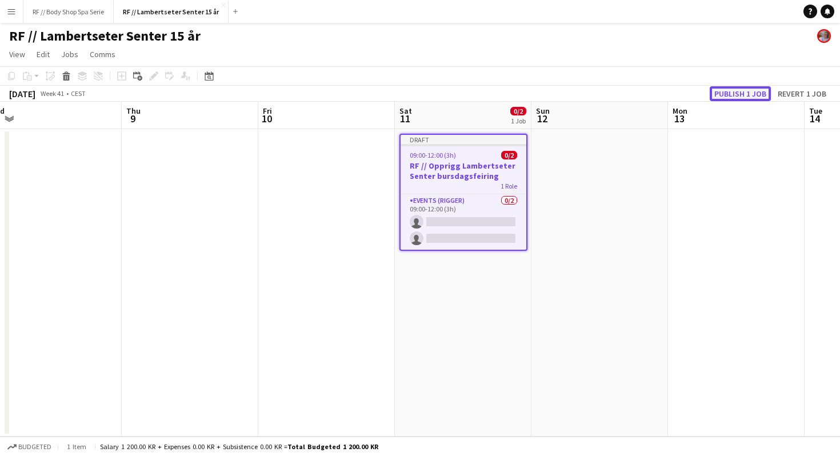
click at [739, 95] on button "Publish 1 job" at bounding box center [740, 93] width 61 height 15
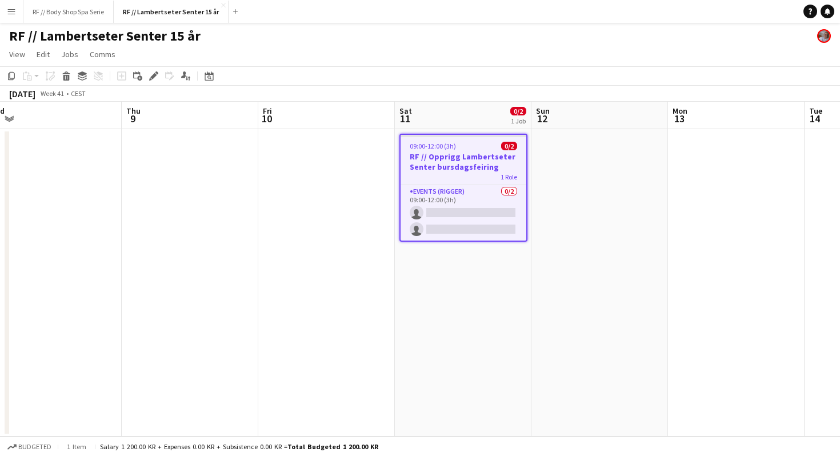
click at [459, 173] on div "1 Role" at bounding box center [464, 176] width 126 height 9
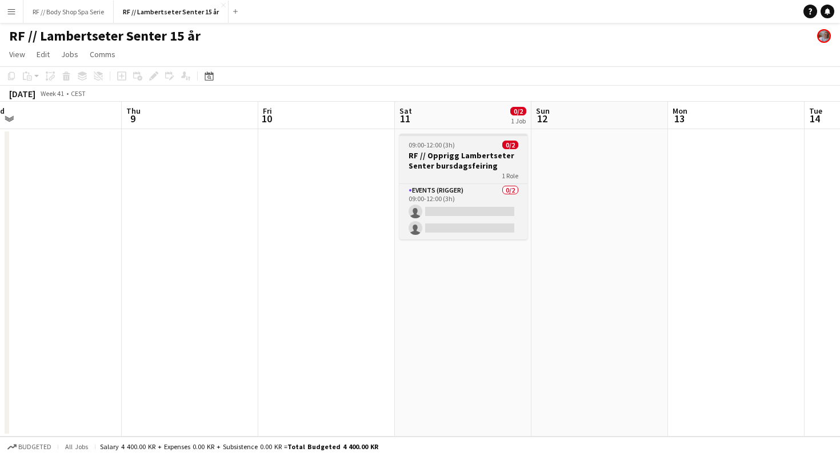
click at [462, 173] on div "1 Role" at bounding box center [463, 175] width 128 height 9
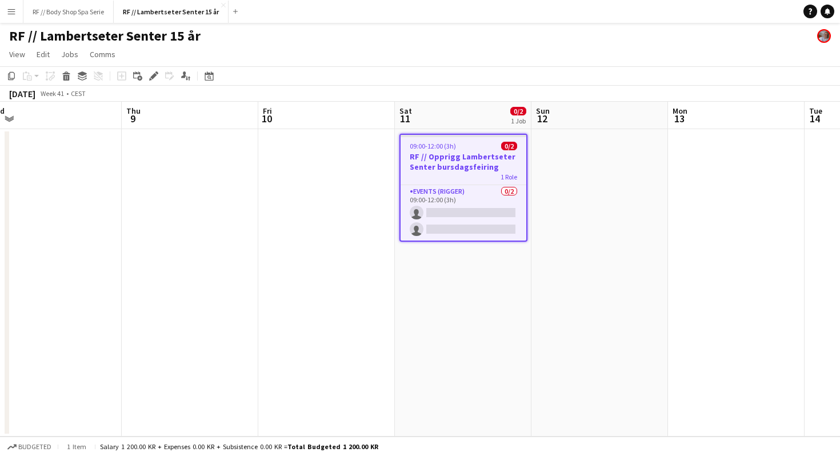
click at [437, 310] on app-date-cell "09:00-12:00 (3h) 0/2 RF // Opprigg Lambertseter Senter bursdagsfeiring 1 Role E…" at bounding box center [463, 282] width 137 height 307
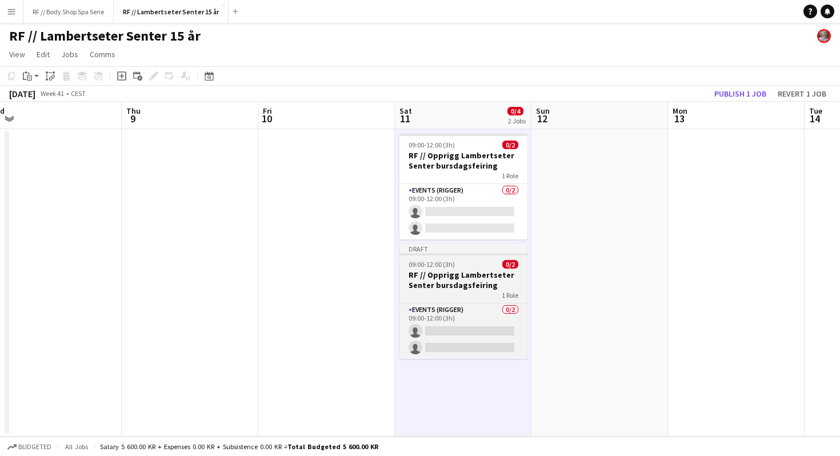
click at [452, 280] on h3 "RF // Opprigg Lambertseter Senter bursdagsfeiring" at bounding box center [463, 280] width 128 height 21
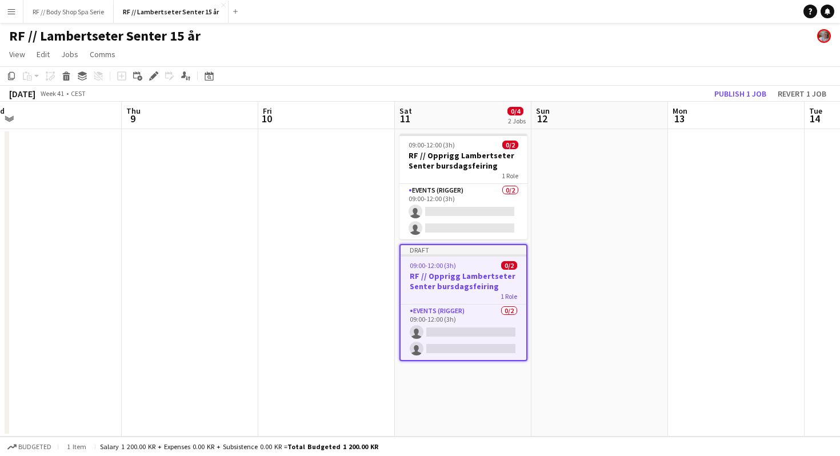
click at [474, 277] on h3 "RF // Opprigg Lambertseter Senter bursdagsfeiring" at bounding box center [464, 281] width 126 height 21
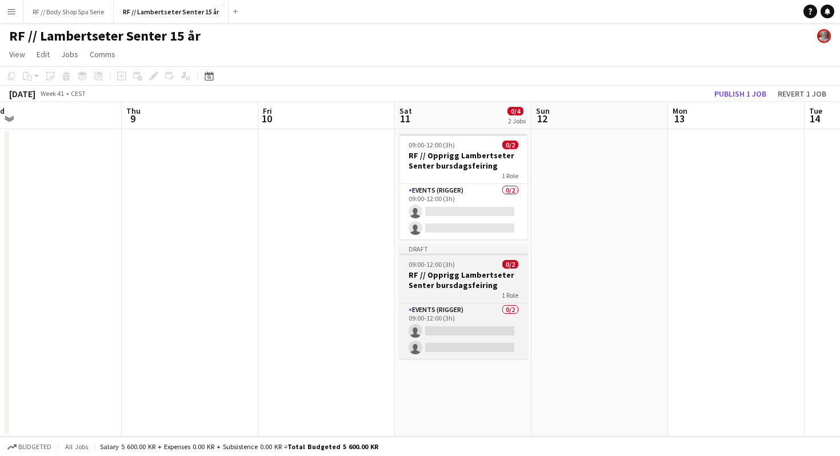
click at [474, 277] on h3 "RF // Opprigg Lambertseter Senter bursdagsfeiring" at bounding box center [463, 280] width 128 height 21
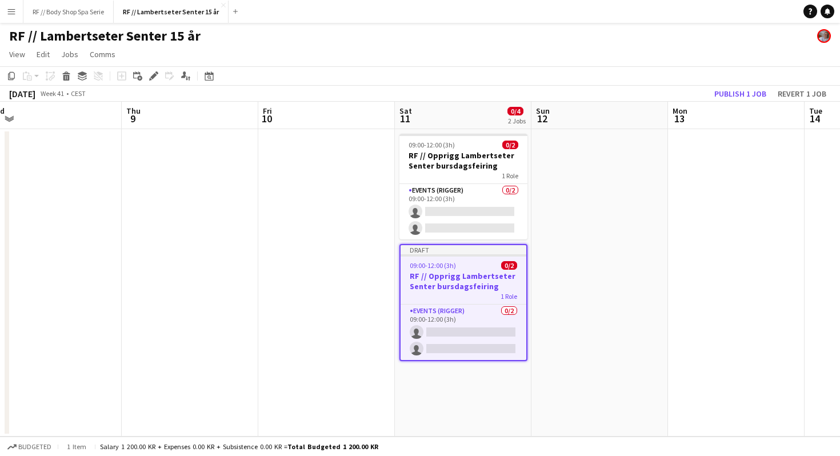
click at [474, 277] on h3 "RF // Opprigg Lambertseter Senter bursdagsfeiring" at bounding box center [464, 281] width 126 height 21
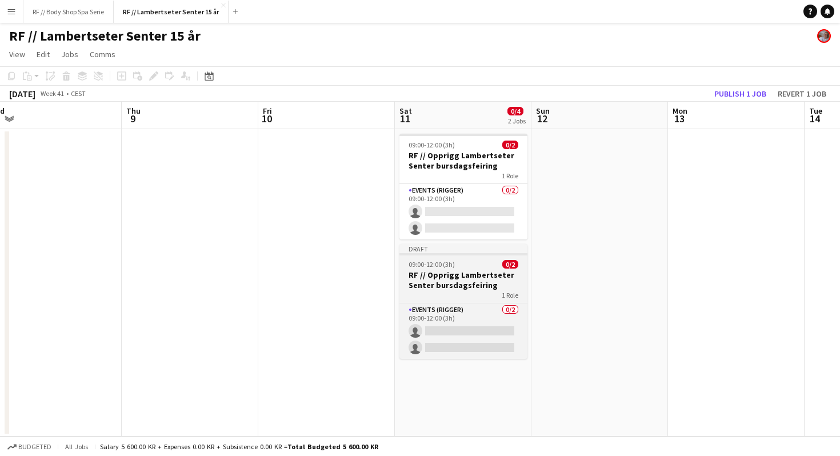
click at [474, 277] on h3 "RF // Opprigg Lambertseter Senter bursdagsfeiring" at bounding box center [463, 280] width 128 height 21
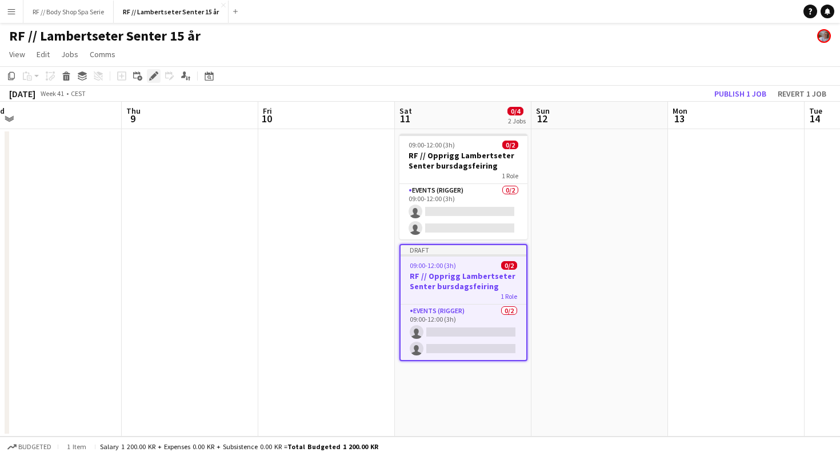
click at [155, 71] on icon "Edit" at bounding box center [153, 75] width 9 height 9
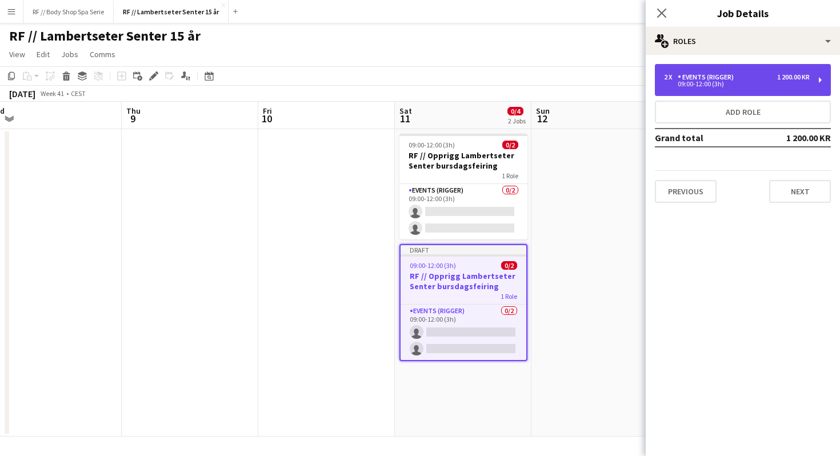
click at [743, 82] on div "09:00-12:00 (3h)" at bounding box center [737, 84] width 146 height 6
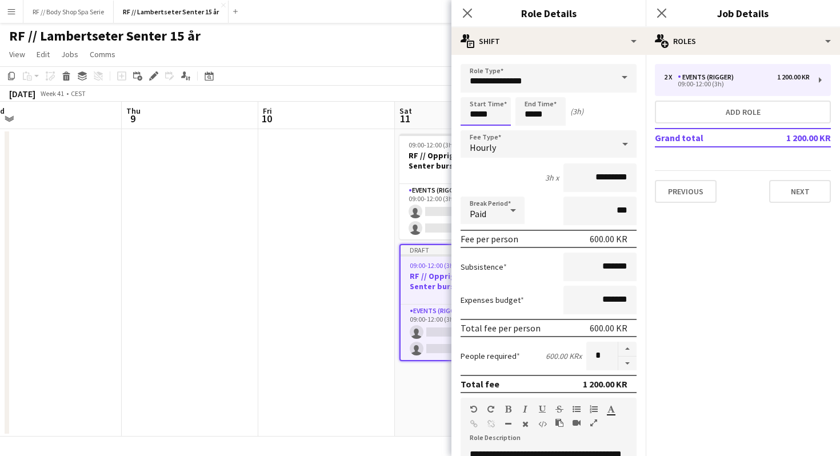
click at [477, 117] on input "*****" at bounding box center [486, 111] width 50 height 29
type input "*****"
click at [533, 114] on input "*****" at bounding box center [540, 111] width 50 height 29
type input "*****"
click at [527, 177] on div "6h x *********" at bounding box center [549, 177] width 176 height 29
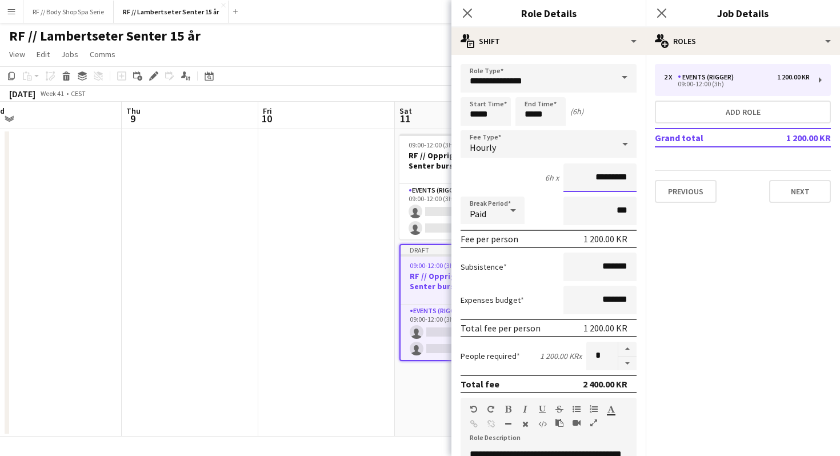
click at [598, 179] on input "*********" at bounding box center [599, 177] width 73 height 29
type input "****"
type input "******"
click at [513, 167] on div "6h x ******" at bounding box center [549, 177] width 176 height 29
click at [606, 219] on input "***" at bounding box center [599, 211] width 73 height 29
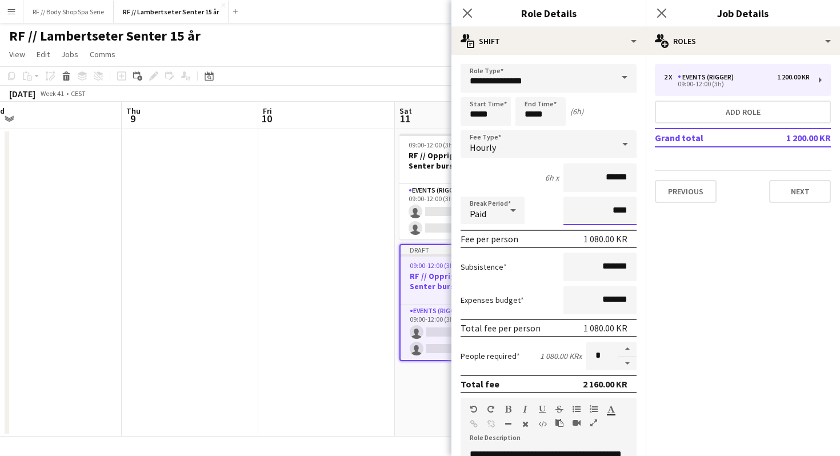
type input "***"
type input "****"
click at [520, 184] on div "6h x ******" at bounding box center [549, 177] width 176 height 29
click at [569, 77] on input "**********" at bounding box center [549, 78] width 176 height 29
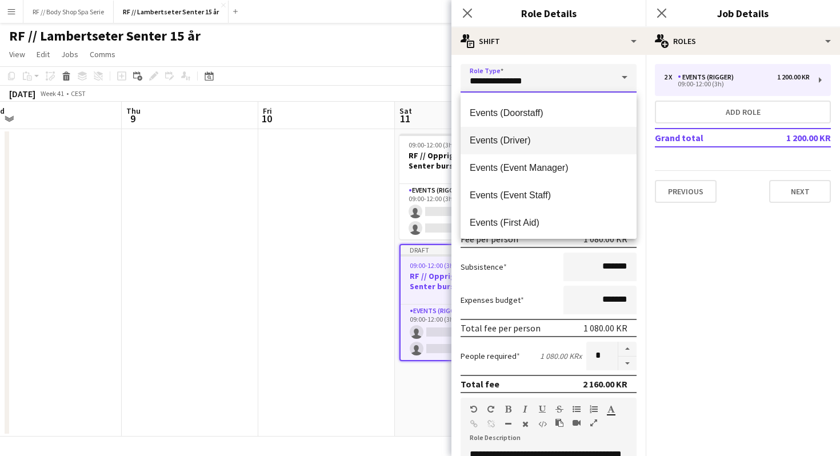
scroll to position [251, 0]
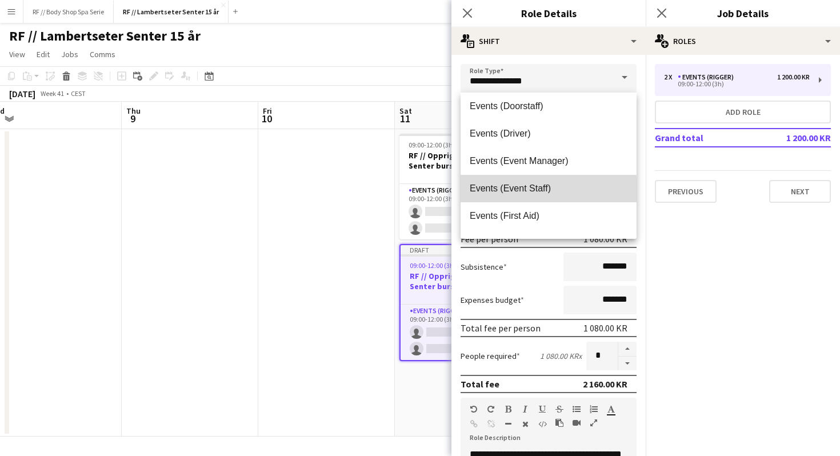
click at [538, 191] on span "Events (Event Staff)" at bounding box center [549, 188] width 158 height 11
type input "**********"
type input "*********"
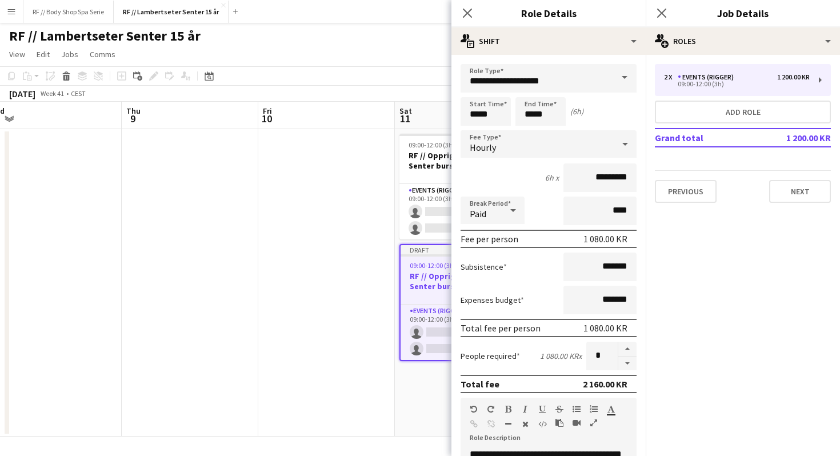
click at [534, 178] on div "6h x *********" at bounding box center [549, 177] width 176 height 29
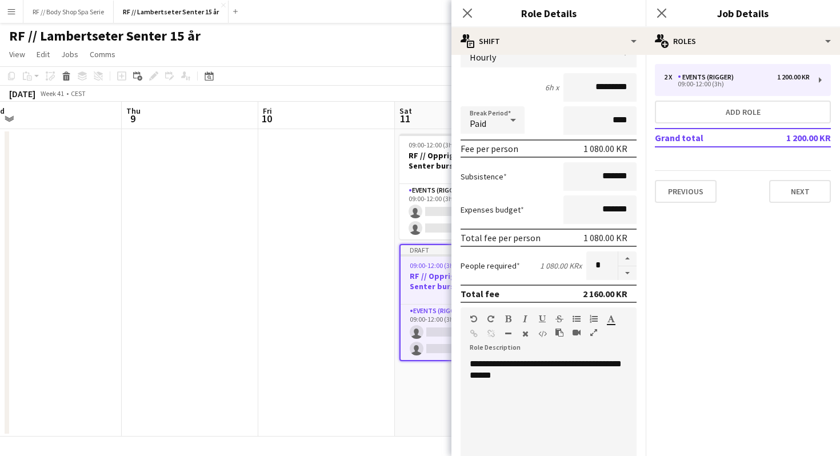
scroll to position [92, 0]
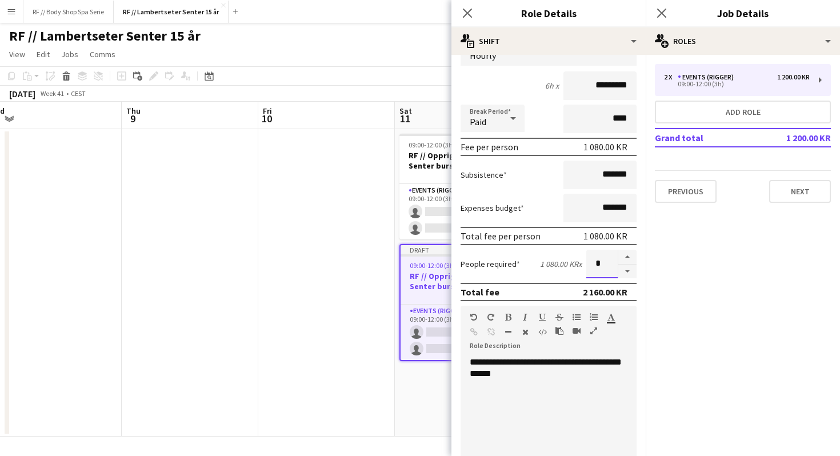
click at [601, 263] on input "*" at bounding box center [601, 264] width 31 height 29
type input "*"
click at [523, 266] on div "People required 1 080.00 KR x *" at bounding box center [549, 264] width 176 height 29
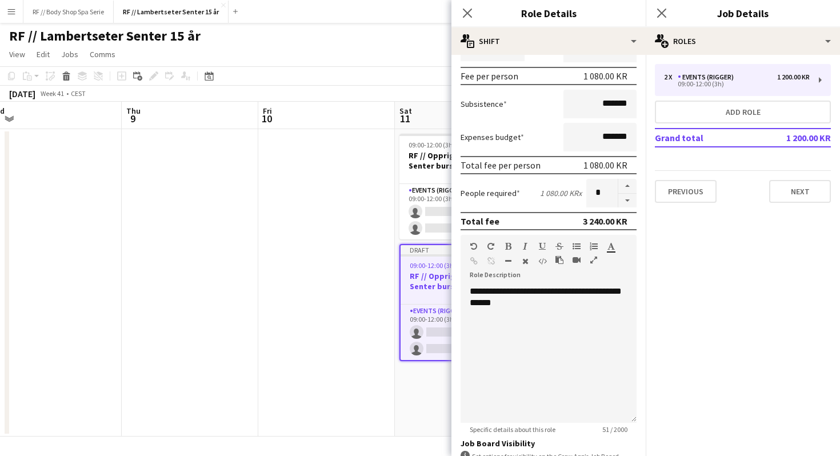
scroll to position [176, 0]
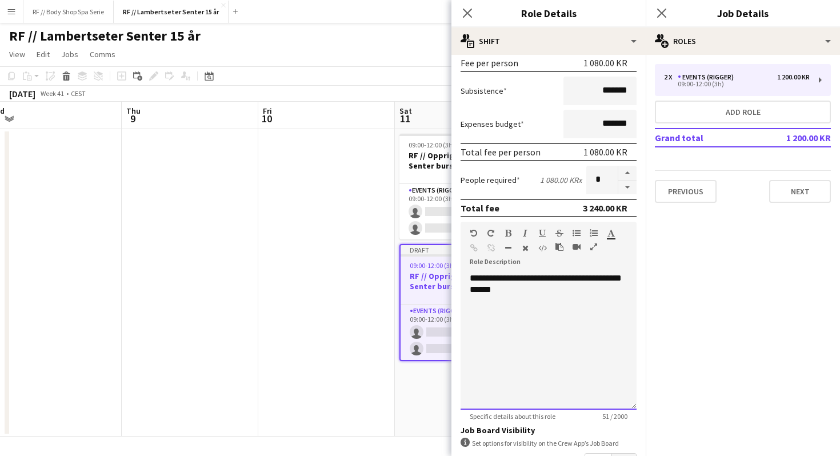
click at [542, 292] on div "**********" at bounding box center [549, 341] width 176 height 137
click at [551, 293] on div "**********" at bounding box center [549, 341] width 176 height 137
drag, startPoint x: 551, startPoint y: 294, endPoint x: 455, endPoint y: 282, distance: 96.1
click at [451, 282] on form "**********" at bounding box center [548, 243] width 194 height 710
click at [522, 302] on div "**********" at bounding box center [549, 341] width 176 height 137
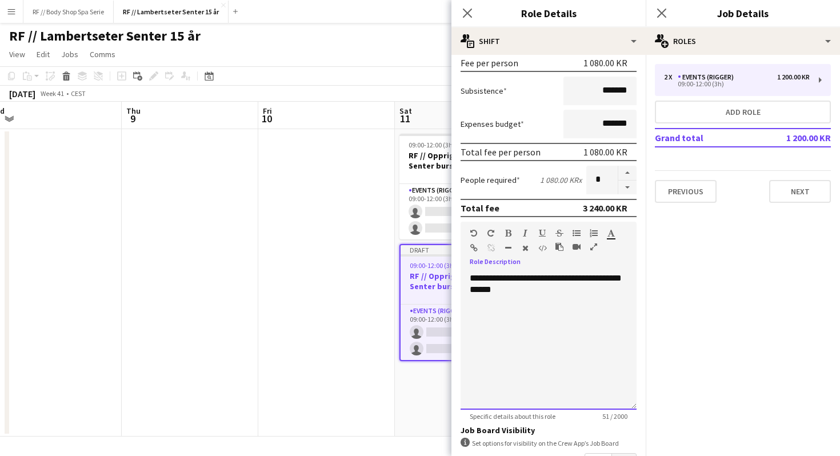
drag, startPoint x: 510, startPoint y: 283, endPoint x: 468, endPoint y: 282, distance: 41.7
click at [468, 282] on div "**********" at bounding box center [549, 341] width 176 height 137
click at [569, 290] on div "**********" at bounding box center [549, 341] width 176 height 137
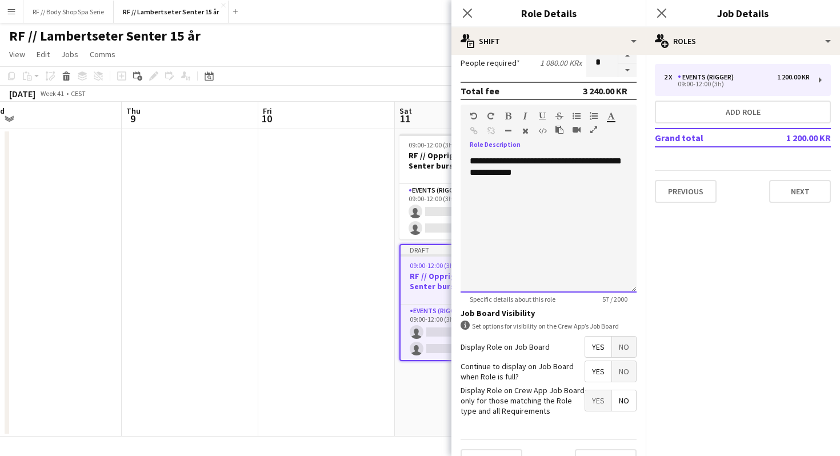
scroll to position [305, 0]
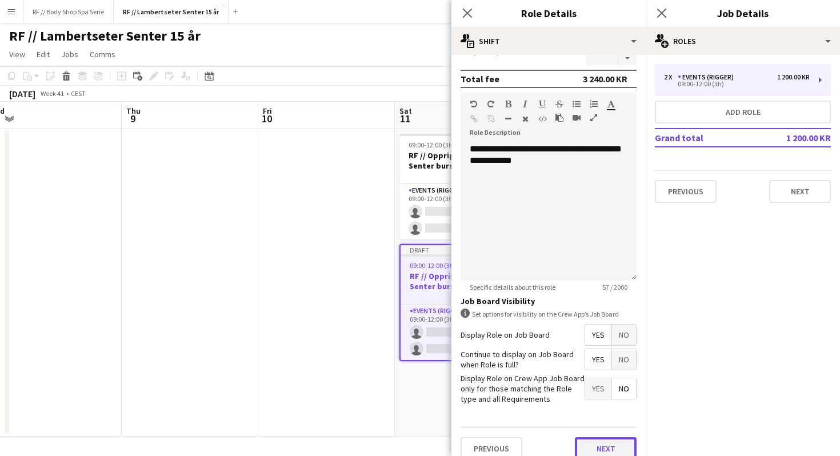
click at [605, 445] on button "Next" at bounding box center [606, 448] width 62 height 23
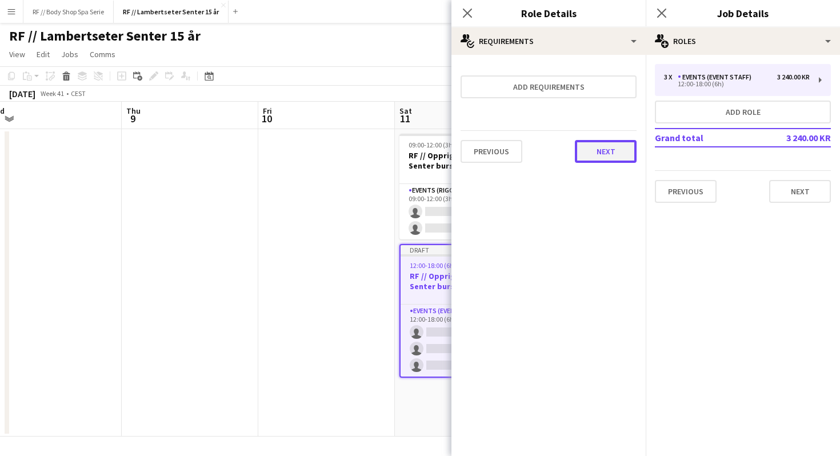
click at [605, 161] on button "Next" at bounding box center [606, 151] width 62 height 23
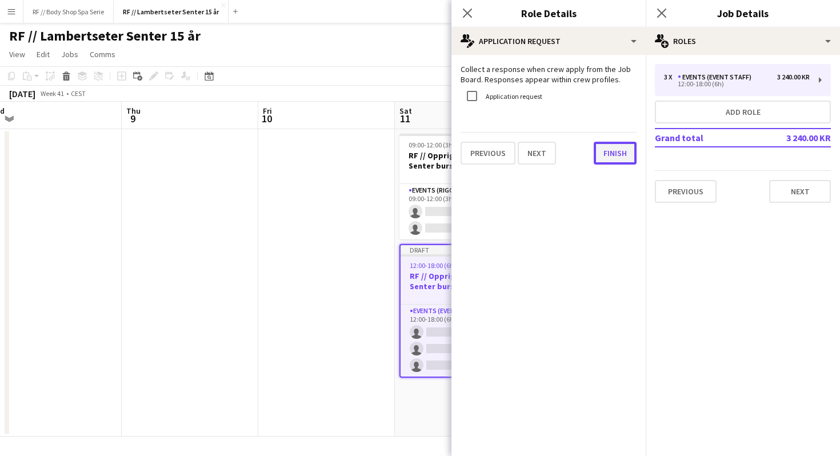
click at [607, 157] on button "Finish" at bounding box center [615, 153] width 43 height 23
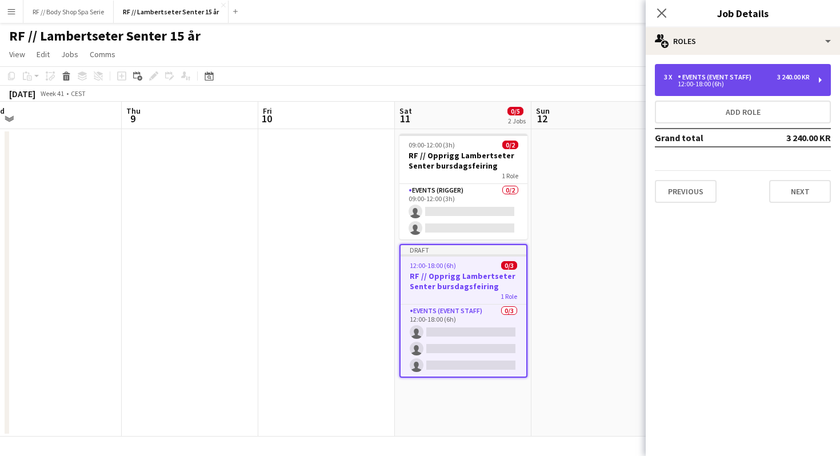
click at [749, 83] on div "12:00-18:00 (6h)" at bounding box center [737, 84] width 146 height 6
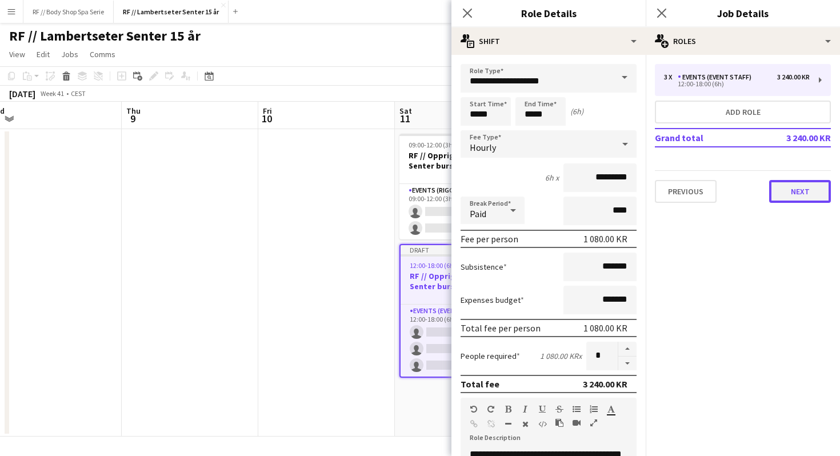
click at [797, 187] on button "Next" at bounding box center [800, 191] width 62 height 23
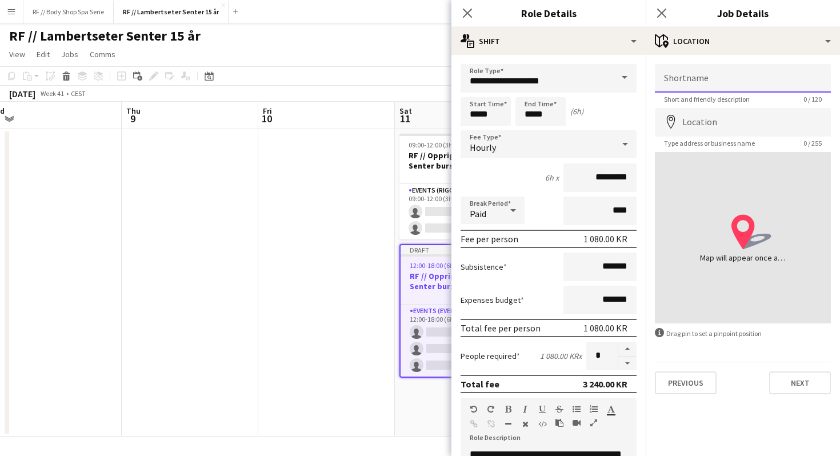
click at [709, 79] on input "Shortname" at bounding box center [743, 78] width 176 height 29
type input "**********"
click at [695, 123] on input "Location" at bounding box center [743, 122] width 176 height 29
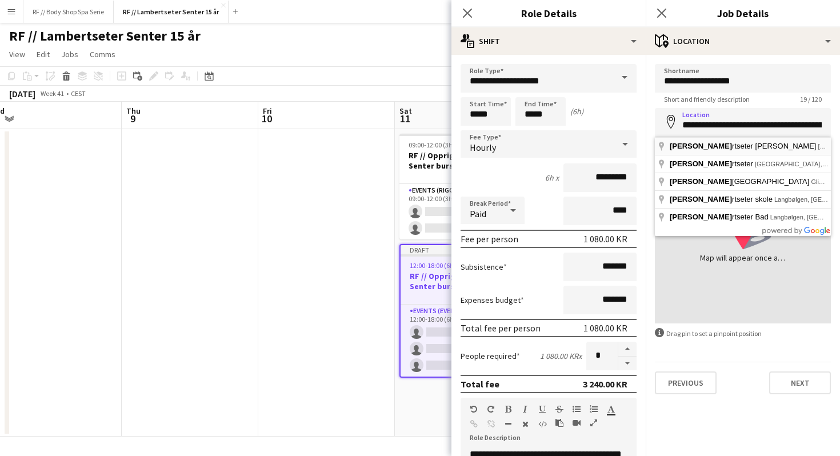
type input "**********"
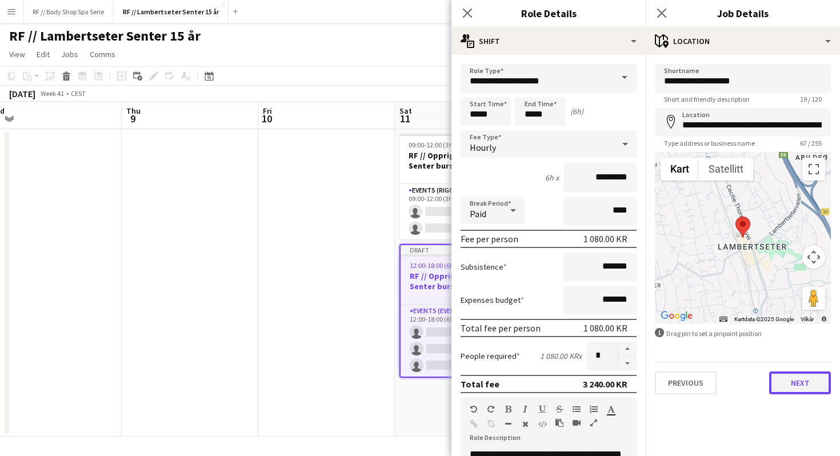
click at [806, 392] on button "Next" at bounding box center [800, 382] width 62 height 23
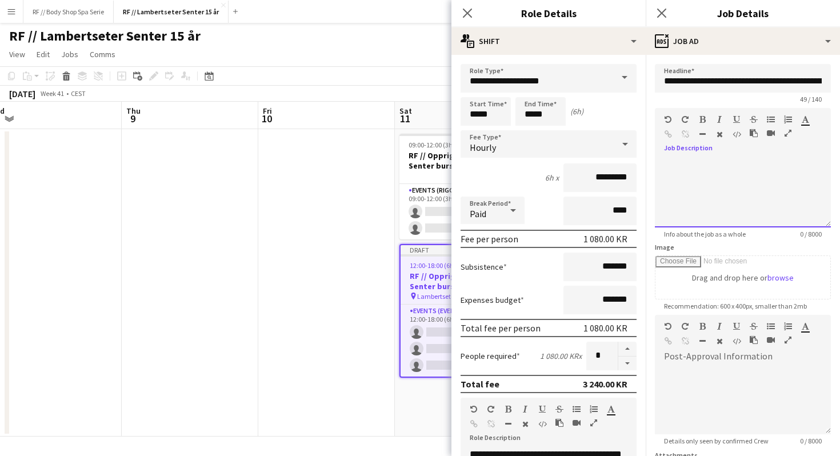
click at [705, 158] on div at bounding box center [743, 189] width 176 height 77
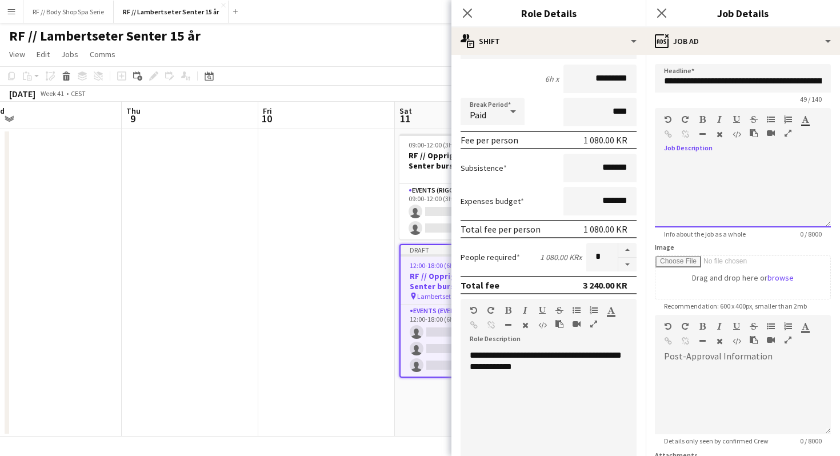
scroll to position [125, 0]
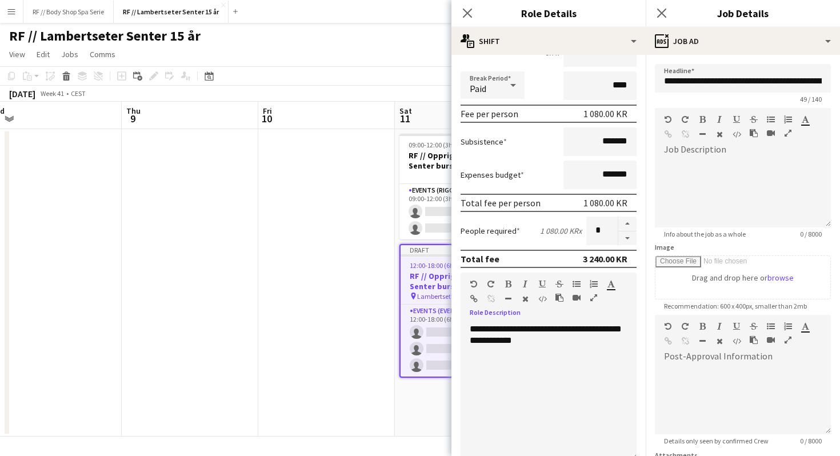
drag, startPoint x: 546, startPoint y: 342, endPoint x: 469, endPoint y: 330, distance: 77.6
click at [469, 330] on div "**********" at bounding box center [549, 391] width 176 height 137
copy div "**********"
click at [701, 181] on div at bounding box center [743, 193] width 176 height 69
paste div
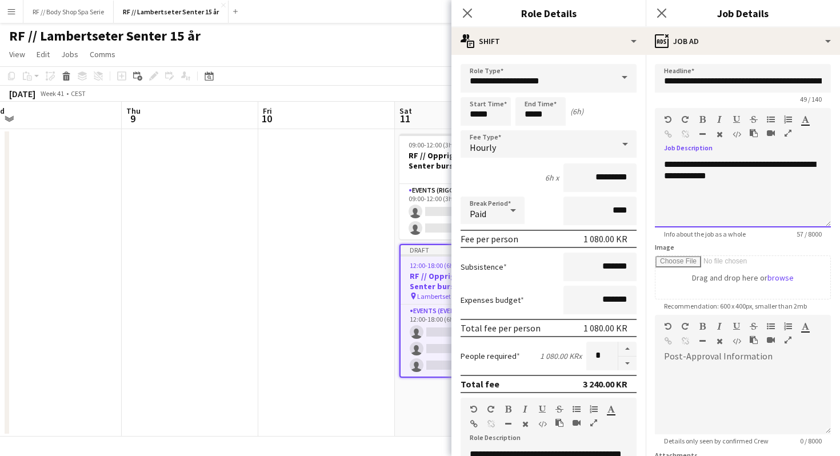
scroll to position [1, 0]
click at [714, 81] on input "**********" at bounding box center [743, 78] width 176 height 29
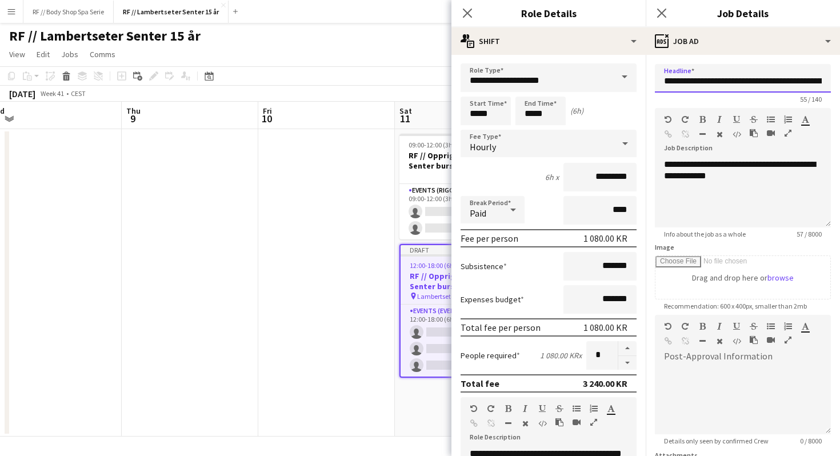
type input "**********"
click at [753, 181] on div "**********" at bounding box center [743, 193] width 176 height 69
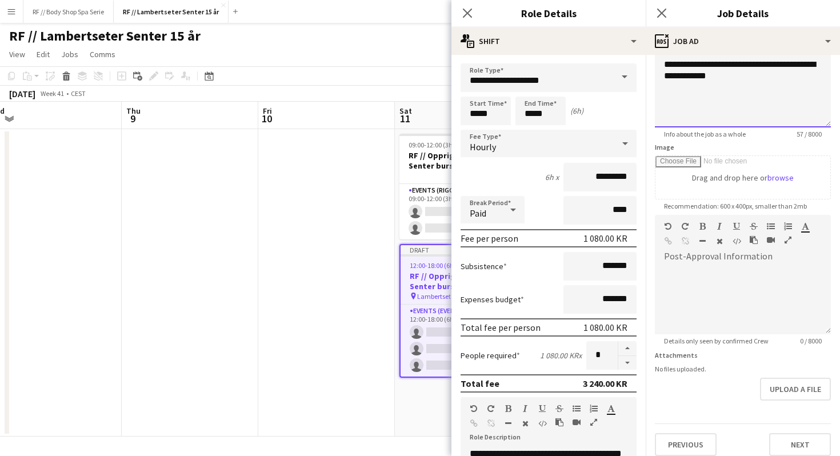
scroll to position [102, 0]
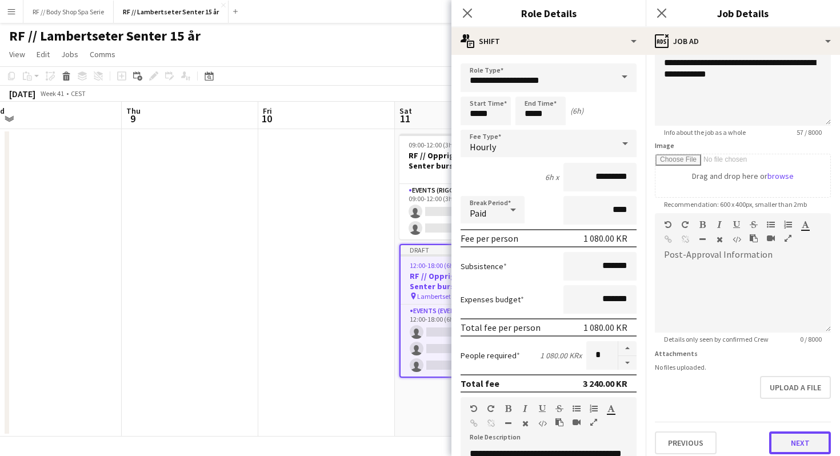
click at [792, 447] on button "Next" at bounding box center [800, 442] width 62 height 23
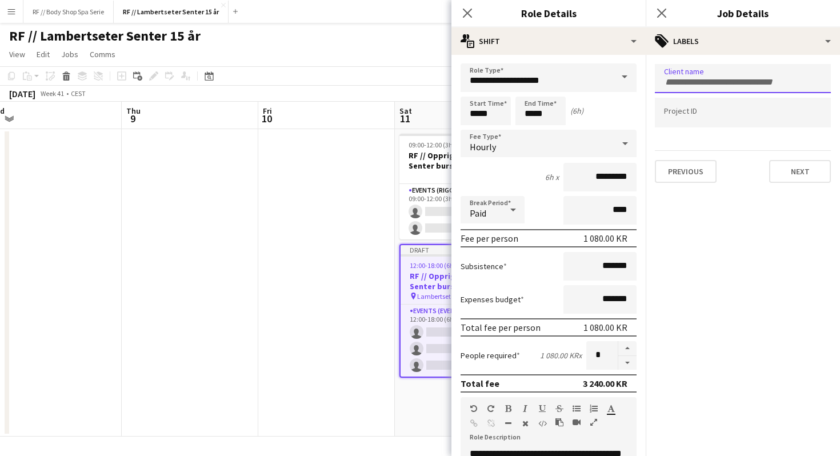
click at [696, 80] on input "Type to search client labels..." at bounding box center [743, 82] width 158 height 10
type input "**********"
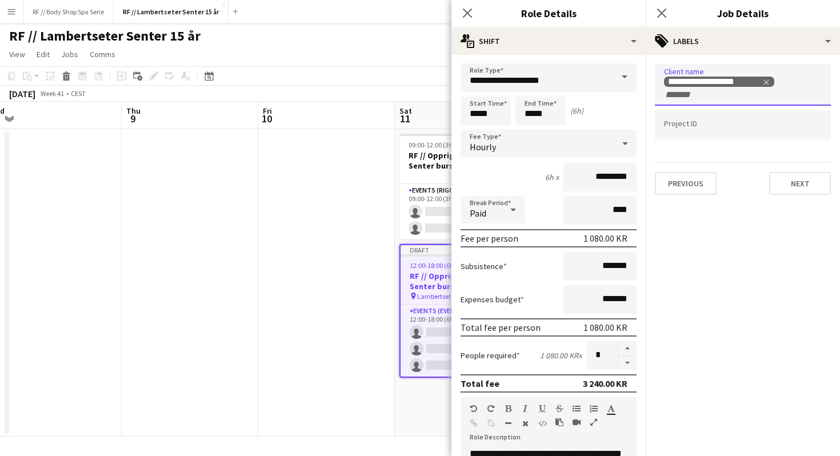
click at [685, 126] on input "Type to search project ID labels..." at bounding box center [743, 125] width 158 height 10
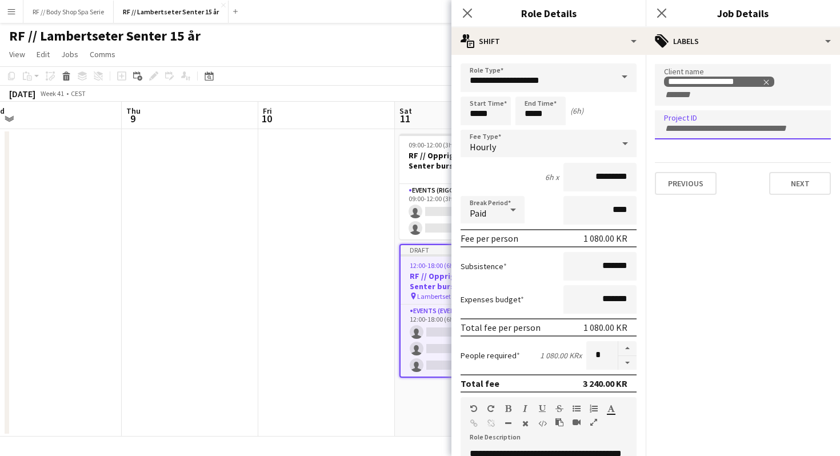
click at [685, 126] on input "Type to search project ID labels..." at bounding box center [743, 128] width 158 height 10
click at [708, 127] on input "Type to search project ID labels..." at bounding box center [743, 128] width 158 height 10
type input "******"
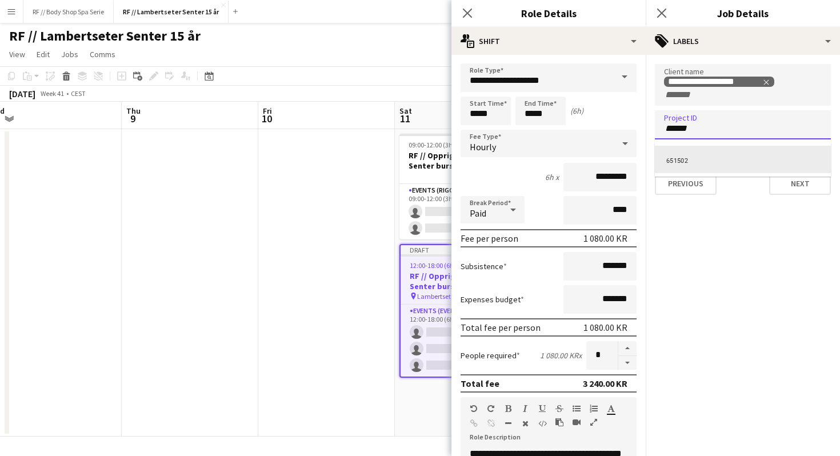
click at [693, 164] on div "651502" at bounding box center [743, 159] width 176 height 27
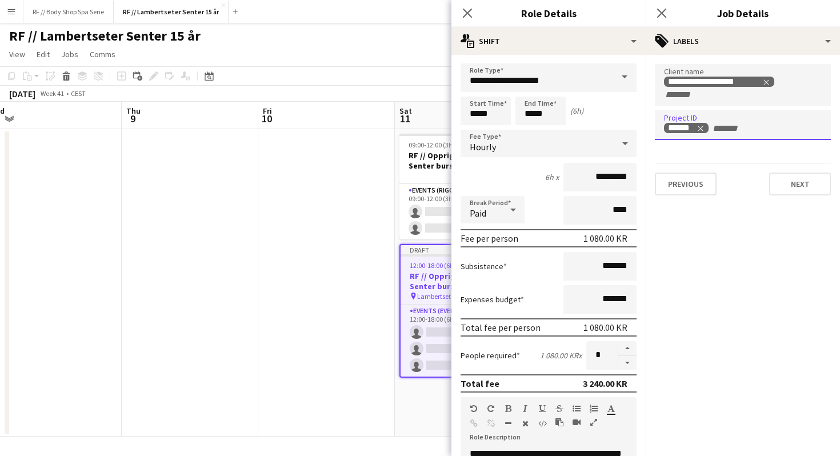
click at [755, 205] on mat-expansion-panel "**********" at bounding box center [743, 255] width 194 height 401
click at [793, 183] on button "Next" at bounding box center [800, 184] width 62 height 23
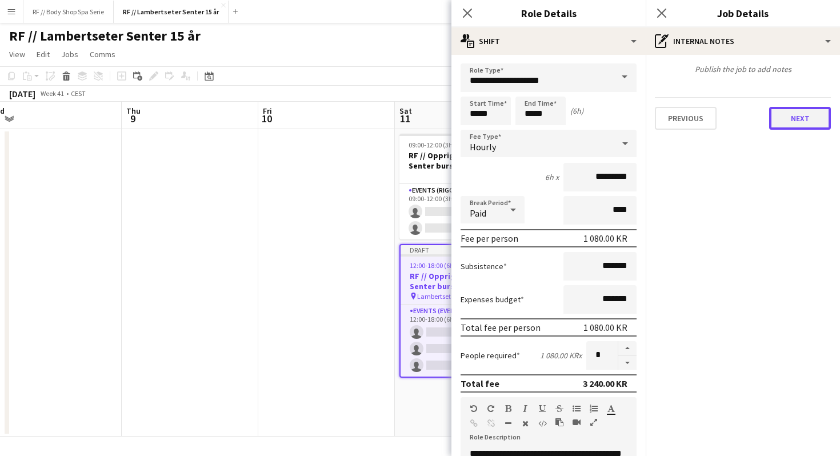
click at [787, 117] on button "Next" at bounding box center [800, 118] width 62 height 23
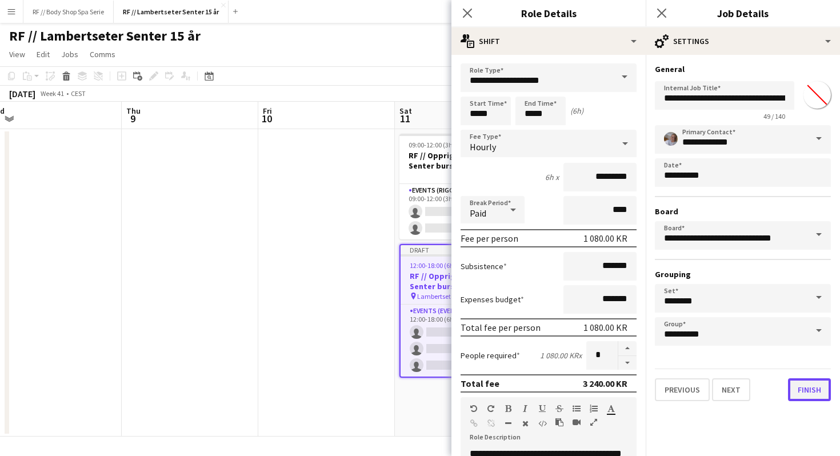
click at [810, 391] on button "Finish" at bounding box center [809, 389] width 43 height 23
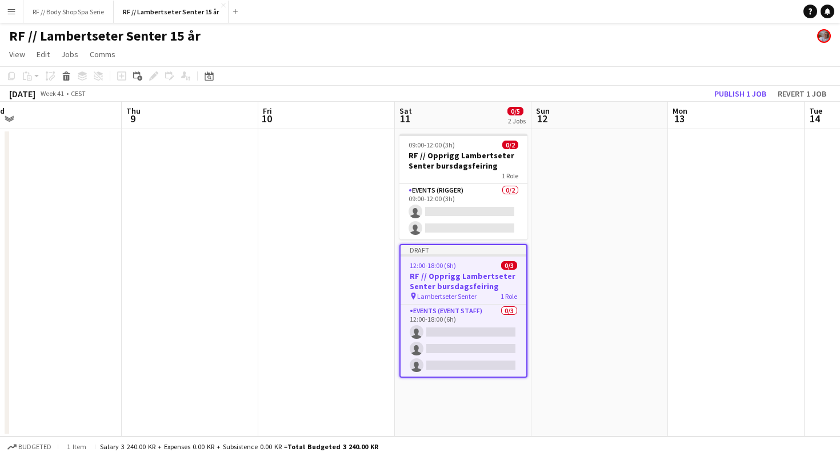
click at [461, 286] on h3 "RF // Opprigg Lambertseter Senter bursdagsfeiring" at bounding box center [464, 281] width 126 height 21
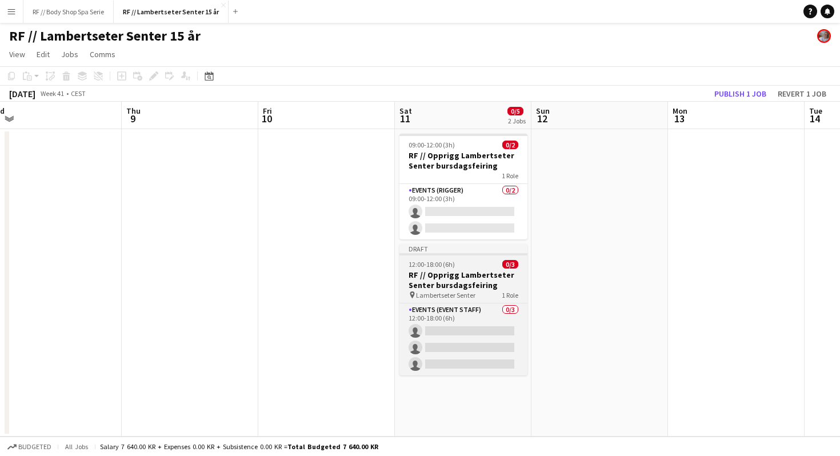
click at [419, 271] on h3 "RF // Opprigg Lambertseter Senter bursdagsfeiring" at bounding box center [463, 280] width 128 height 21
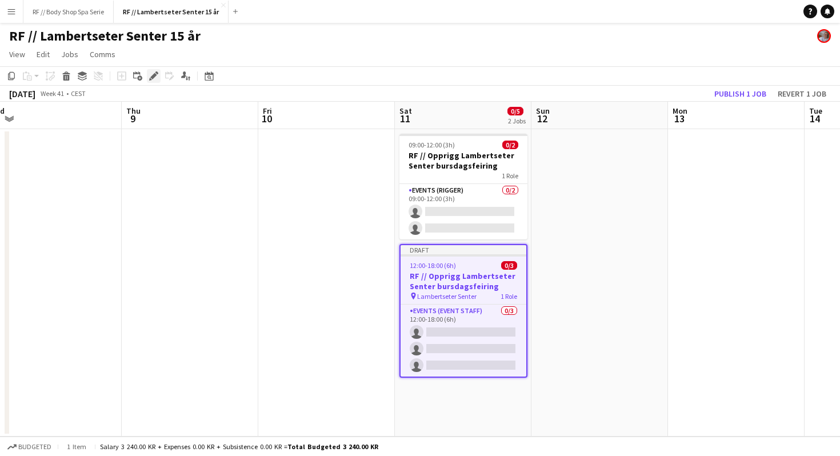
click at [157, 77] on icon "Edit" at bounding box center [153, 75] width 9 height 9
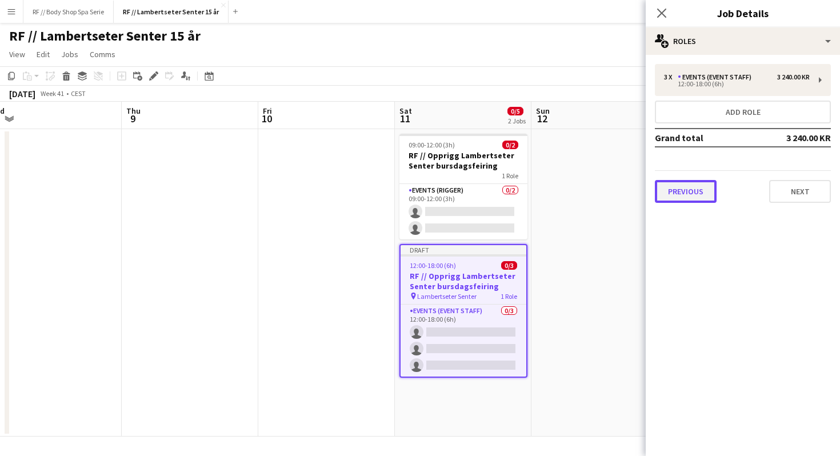
click at [688, 193] on button "Previous" at bounding box center [686, 191] width 62 height 23
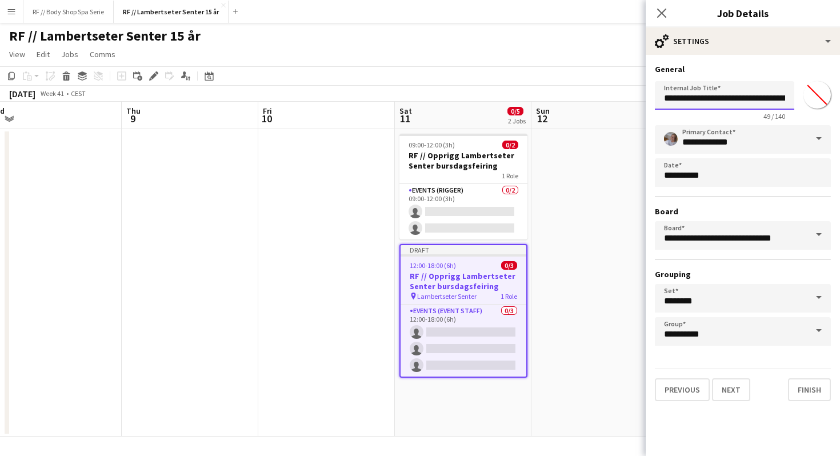
click at [719, 98] on input "**********" at bounding box center [724, 95] width 139 height 29
click at [717, 100] on input "**********" at bounding box center [724, 95] width 139 height 29
type input "**********"
click at [772, 419] on mat-expansion-panel "**********" at bounding box center [743, 255] width 194 height 401
click at [805, 394] on button "Finish" at bounding box center [809, 389] width 43 height 23
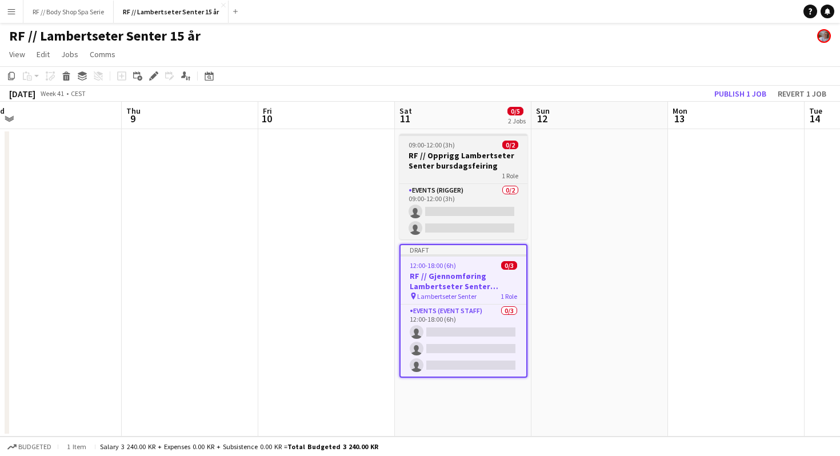
click at [453, 168] on h3 "RF // Opprigg Lambertseter Senter bursdagsfeiring" at bounding box center [463, 160] width 128 height 21
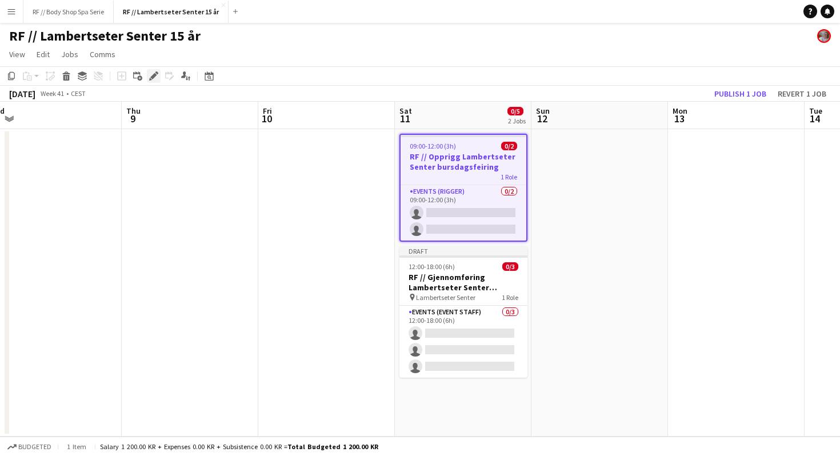
click at [155, 74] on icon at bounding box center [153, 76] width 6 height 6
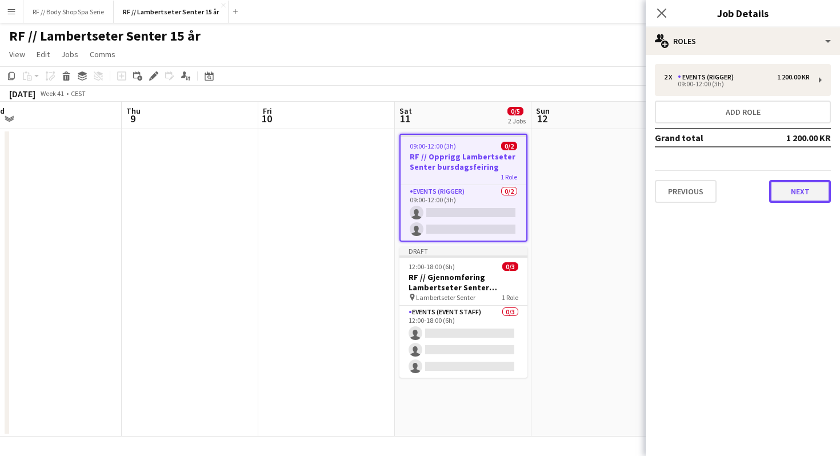
click at [804, 197] on button "Next" at bounding box center [800, 191] width 62 height 23
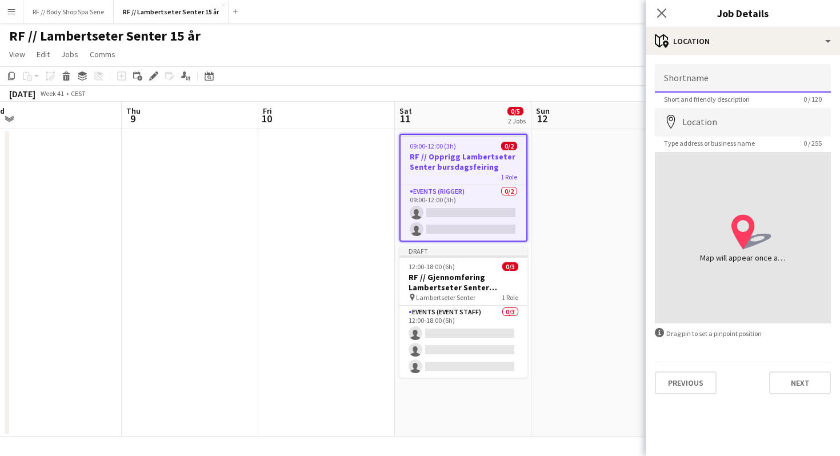
click at [688, 82] on input "Shortname" at bounding box center [743, 78] width 176 height 29
type input "**********"
click at [707, 117] on input "Location" at bounding box center [743, 122] width 176 height 29
type input "**********"
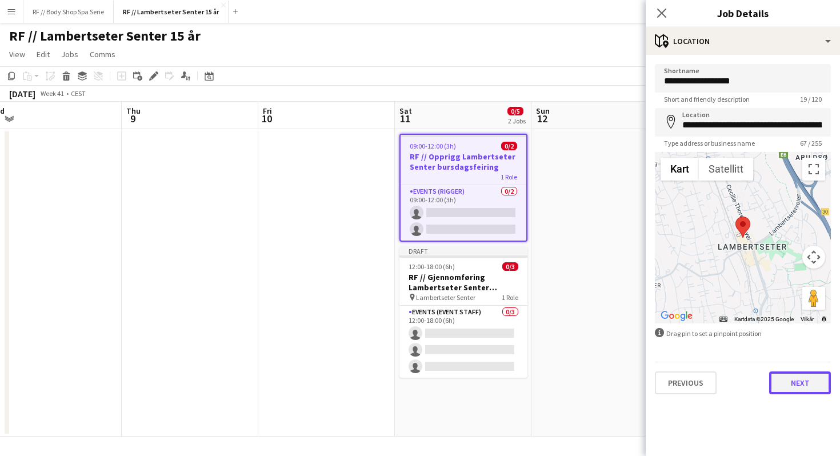
click at [789, 377] on button "Next" at bounding box center [800, 382] width 62 height 23
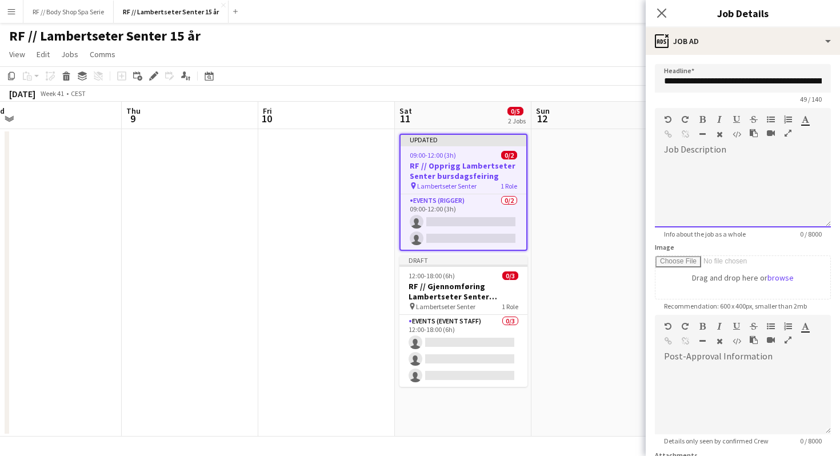
click at [697, 160] on div at bounding box center [743, 193] width 176 height 69
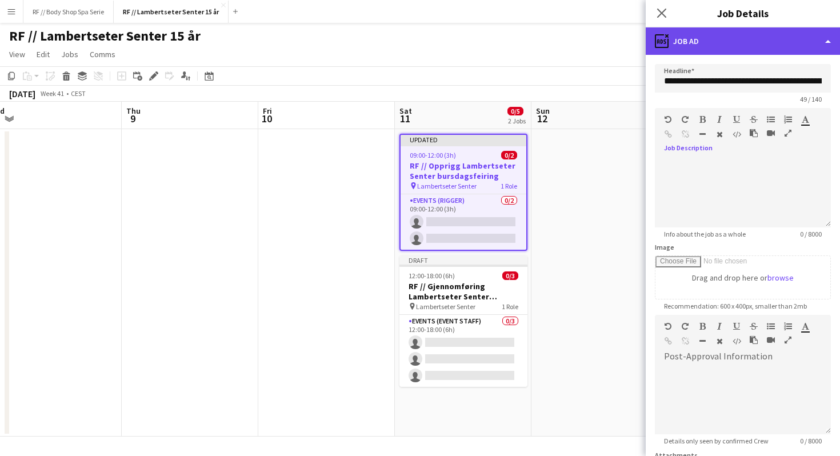
click at [737, 44] on div "ads-window Job Ad" at bounding box center [743, 40] width 194 height 27
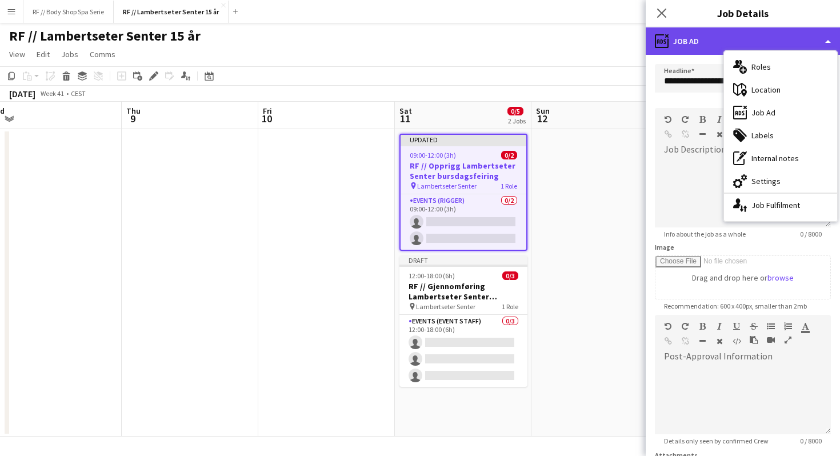
click at [707, 39] on div "ads-window Job Ad" at bounding box center [743, 40] width 194 height 27
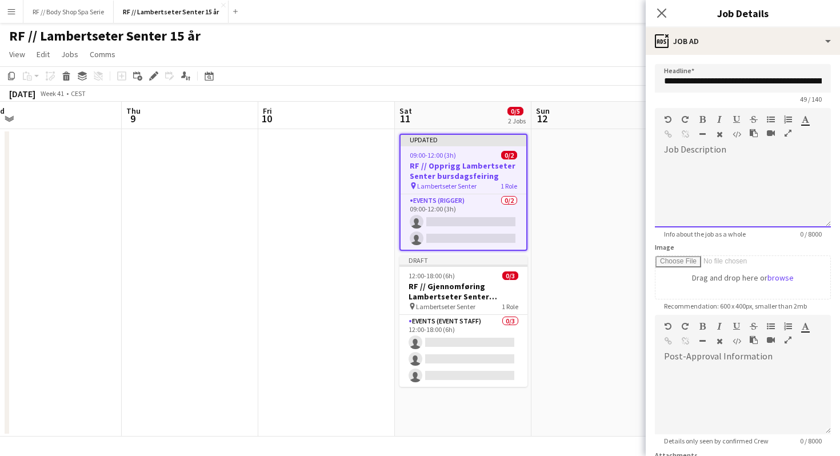
click at [691, 158] on div at bounding box center [743, 189] width 176 height 77
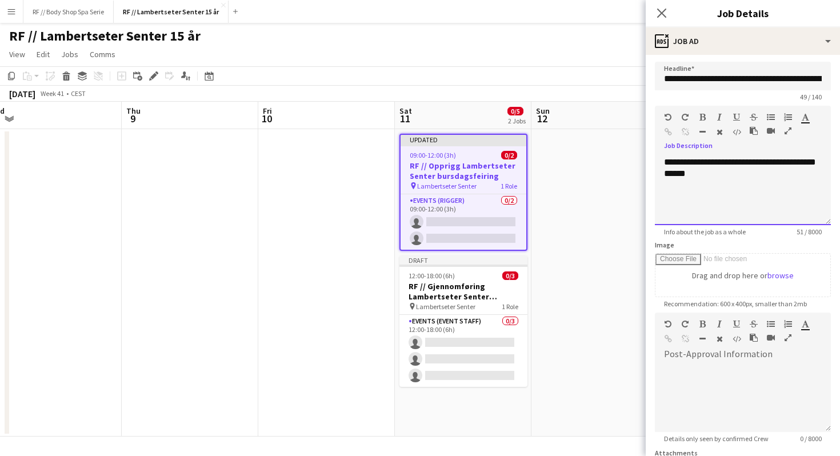
scroll to position [109, 0]
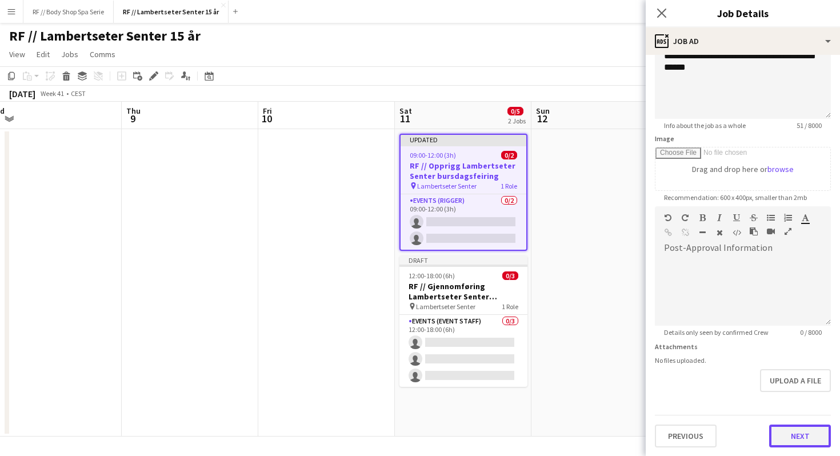
click at [795, 433] on button "Next" at bounding box center [800, 436] width 62 height 23
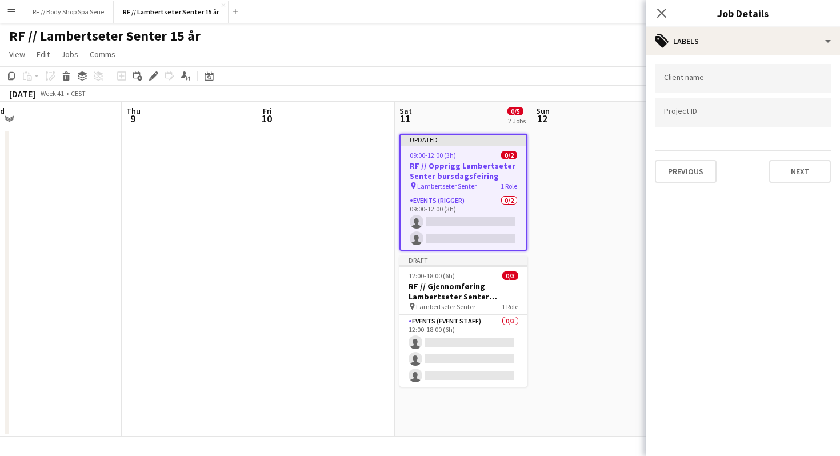
scroll to position [0, 0]
click at [693, 89] on div at bounding box center [743, 78] width 176 height 29
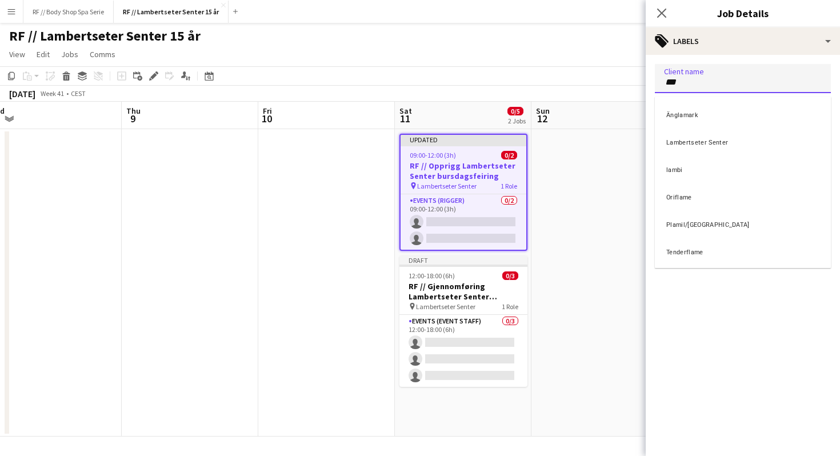
type input "***"
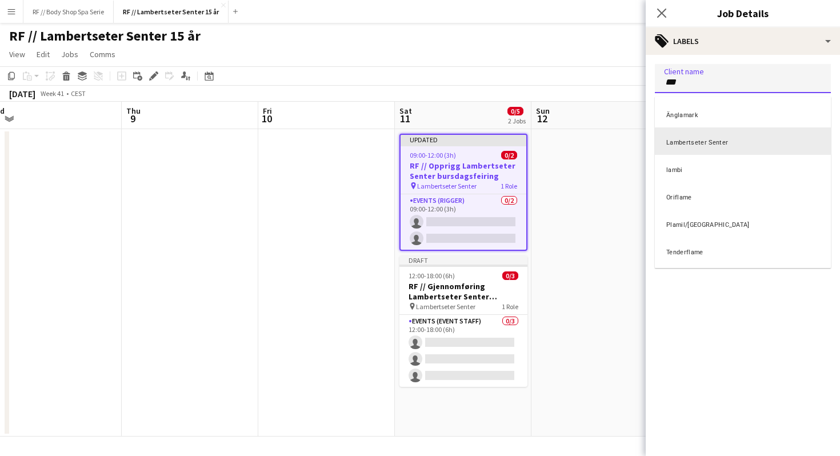
click at [702, 139] on div "Lambertseter Senter" at bounding box center [743, 140] width 176 height 27
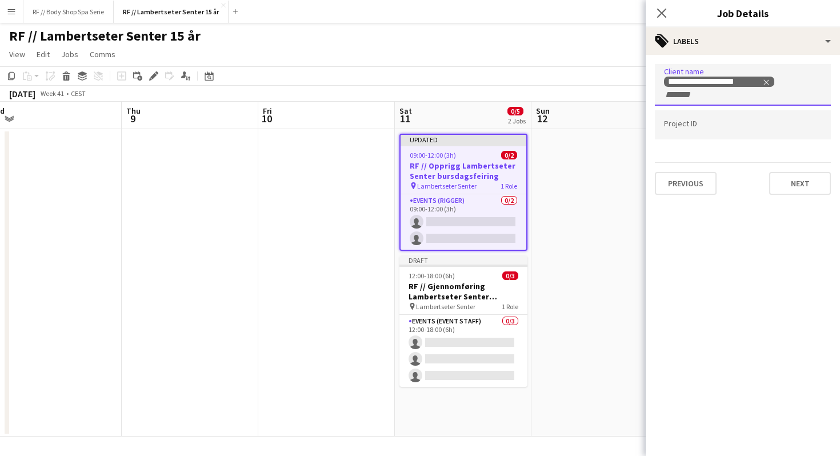
click at [690, 125] on input "Type to search project ID labels..." at bounding box center [743, 125] width 158 height 10
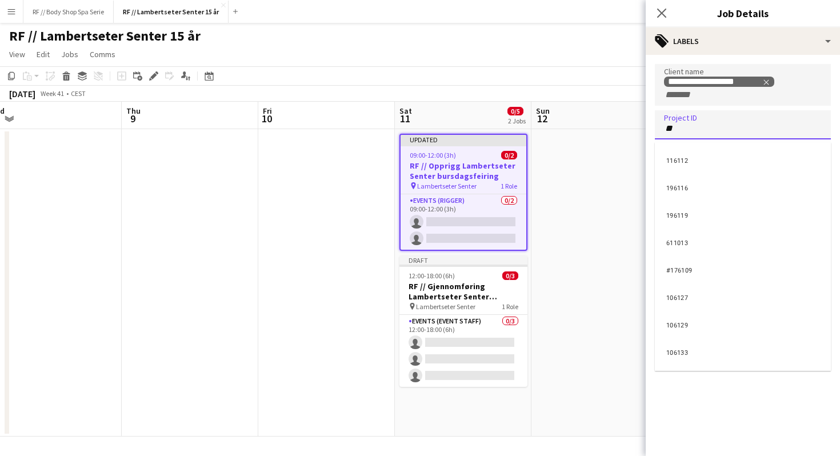
type input "**"
click at [689, 130] on div at bounding box center [743, 228] width 194 height 456
click at [687, 130] on input "**" at bounding box center [743, 128] width 158 height 10
click at [690, 125] on input "Type to search project ID labels..." at bounding box center [743, 128] width 158 height 10
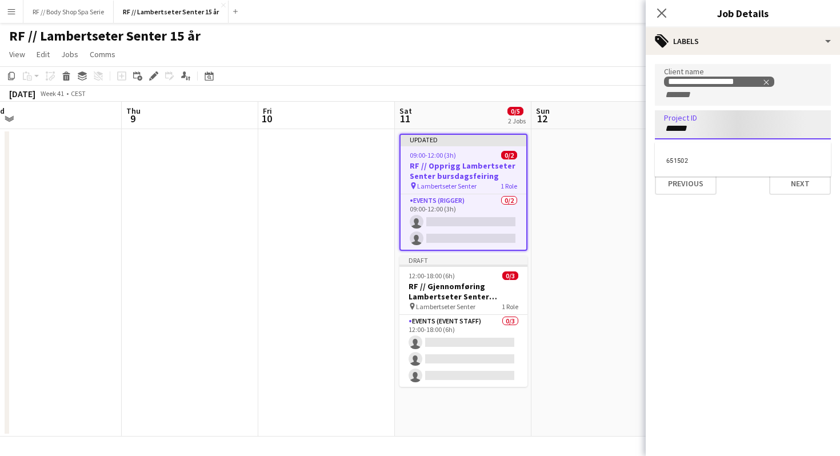
type input "******"
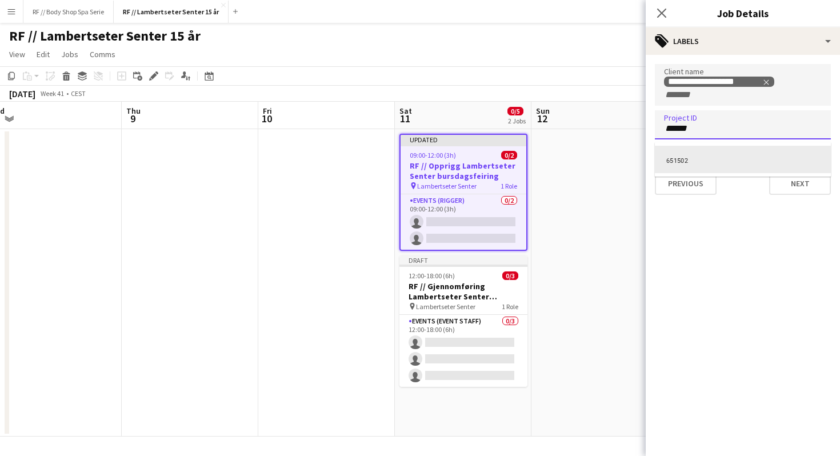
click at [677, 158] on div "651502" at bounding box center [743, 159] width 176 height 27
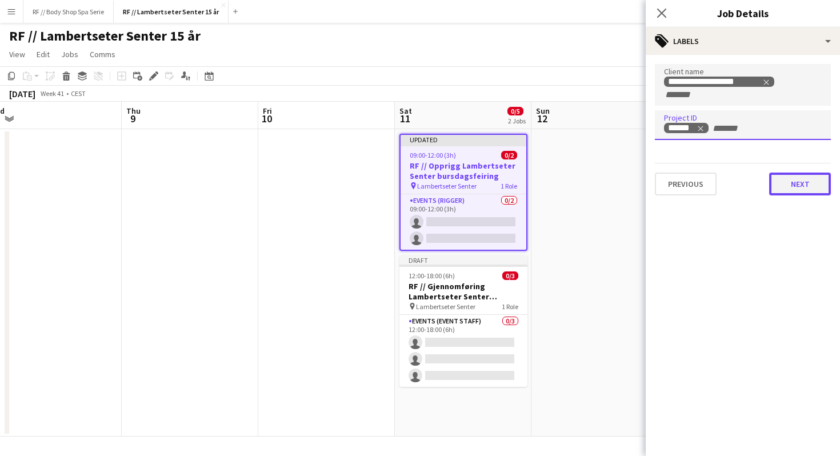
click at [803, 187] on button "Next" at bounding box center [800, 184] width 62 height 23
type input "*******"
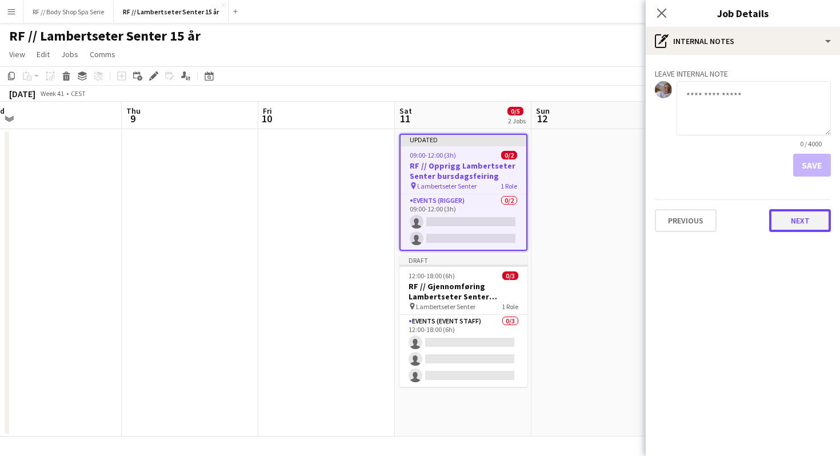
click at [799, 225] on button "Next" at bounding box center [800, 220] width 62 height 23
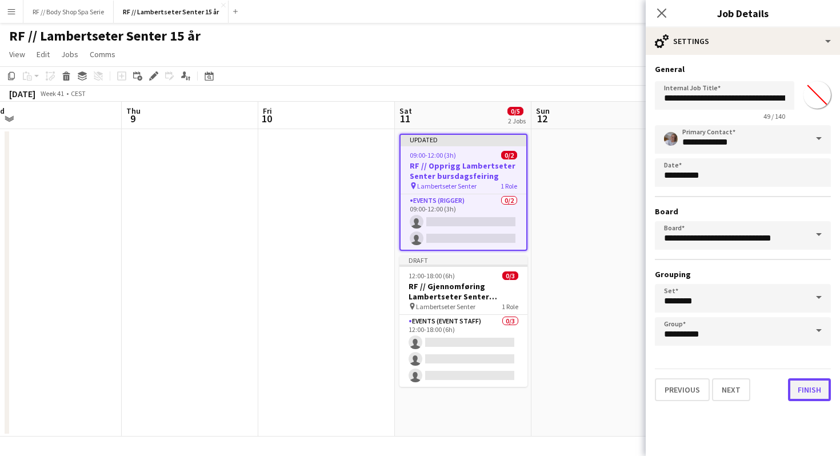
click at [807, 385] on button "Finish" at bounding box center [809, 389] width 43 height 23
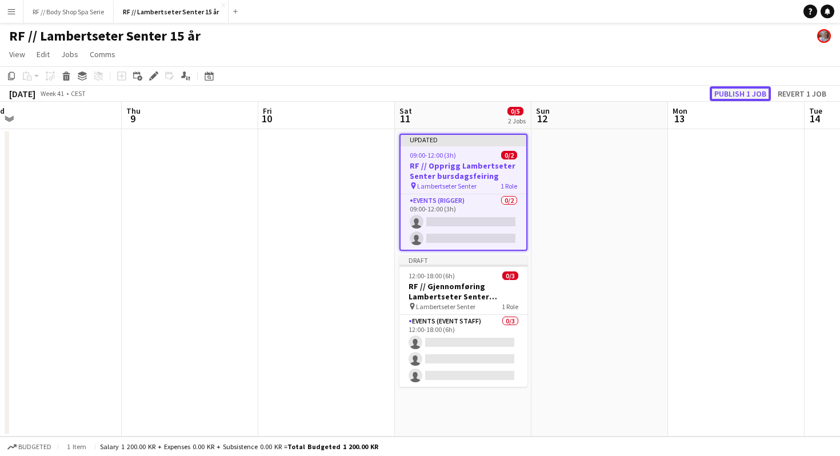
click at [736, 97] on button "Publish 1 job" at bounding box center [740, 93] width 61 height 15
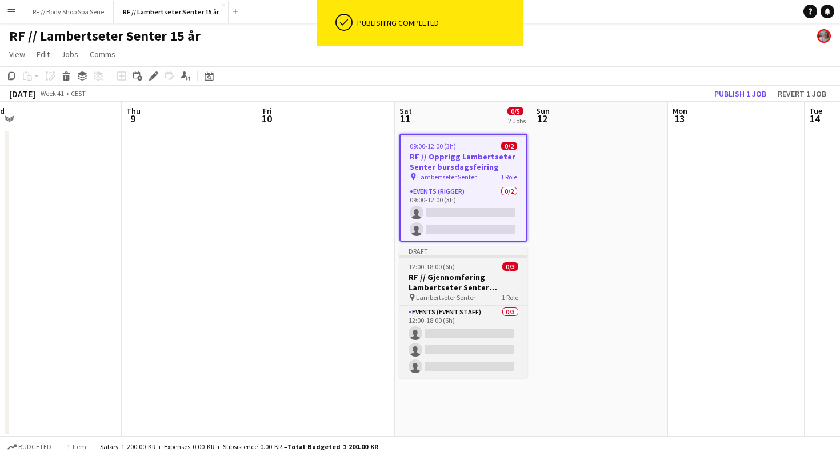
click at [483, 271] on app-job-card "Draft 12:00-18:00 (6h) 0/3 RF // Gjennomføring Lambertseter Senter bursdagsfeir…" at bounding box center [463, 311] width 128 height 131
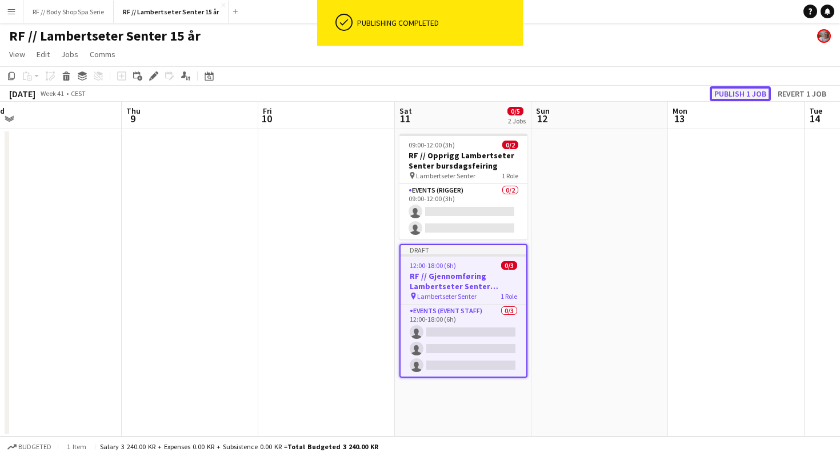
click at [739, 92] on button "Publish 1 job" at bounding box center [740, 93] width 61 height 15
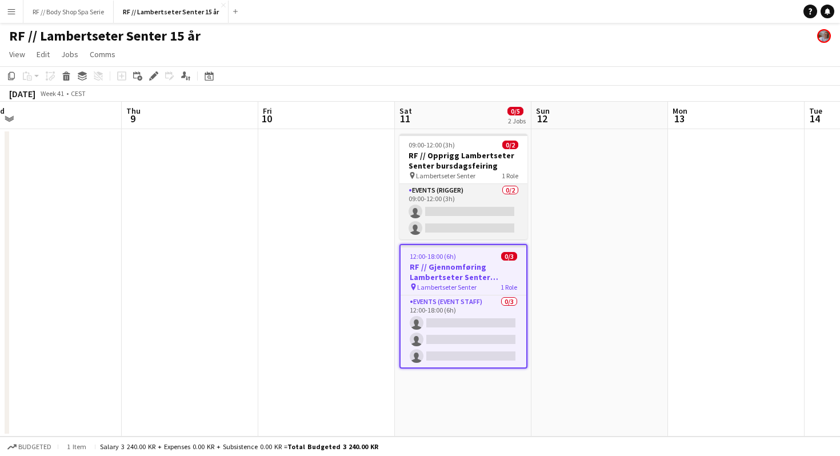
click at [469, 193] on app-card-role "Events (Rigger) 0/2 09:00-12:00 (3h) single-neutral-actions single-neutral-acti…" at bounding box center [463, 211] width 128 height 55
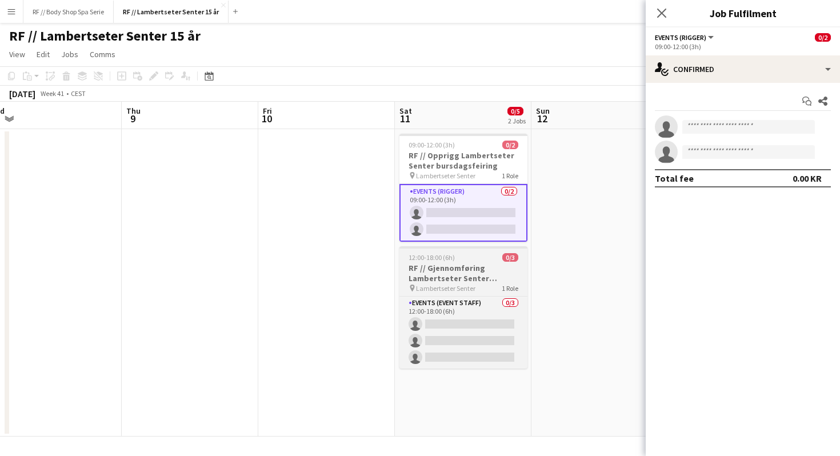
click at [490, 270] on h3 "RF // Gjennomføring Lambertseter Senter bursdagsfeiring" at bounding box center [463, 273] width 128 height 21
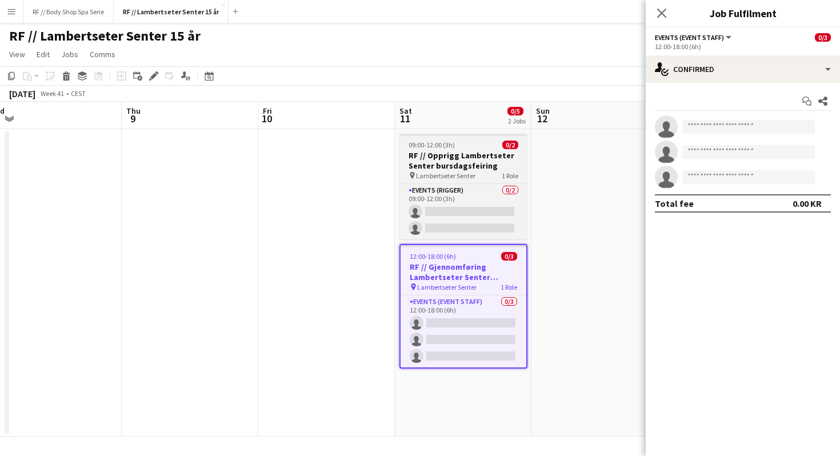
click at [484, 146] on div "09:00-12:00 (3h) 0/2" at bounding box center [463, 145] width 128 height 9
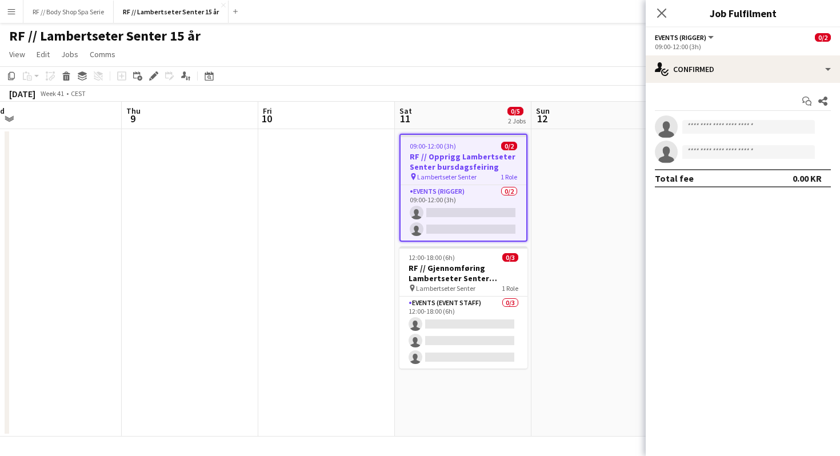
click at [464, 404] on app-date-cell "09:00-12:00 (3h) 0/2 RF // Opprigg Lambertseter Senter bursdagsfeiring pin Lamb…" at bounding box center [463, 282] width 137 height 307
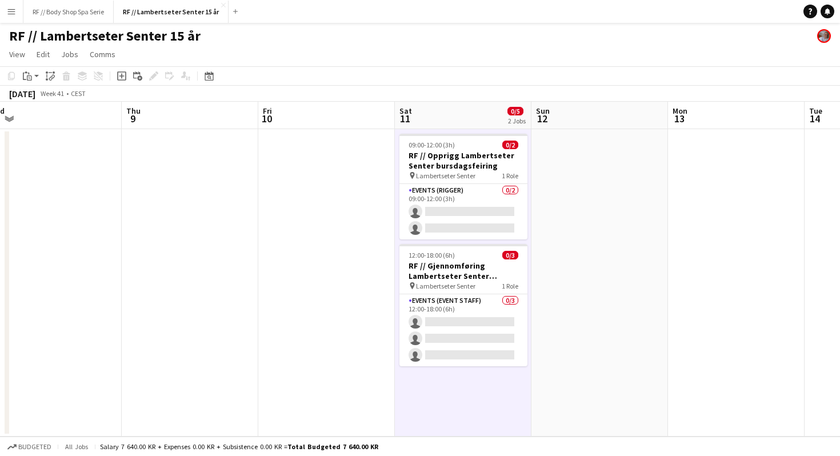
click at [455, 393] on app-date-cell "09:00-12:00 (3h) 0/2 RF // Opprigg Lambertseter Senter bursdagsfeiring pin Lamb…" at bounding box center [463, 282] width 137 height 307
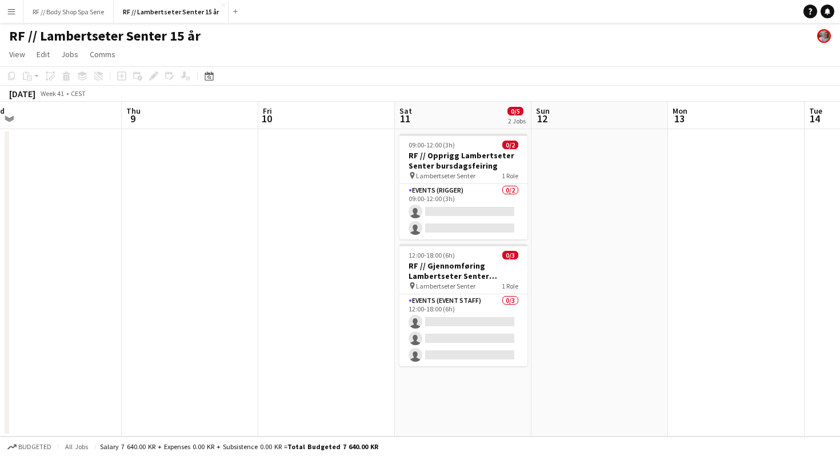
click at [455, 393] on app-date-cell "09:00-12:00 (3h) 0/2 RF // Opprigg Lambertseter Senter bursdagsfeiring pin Lamb…" at bounding box center [463, 282] width 137 height 307
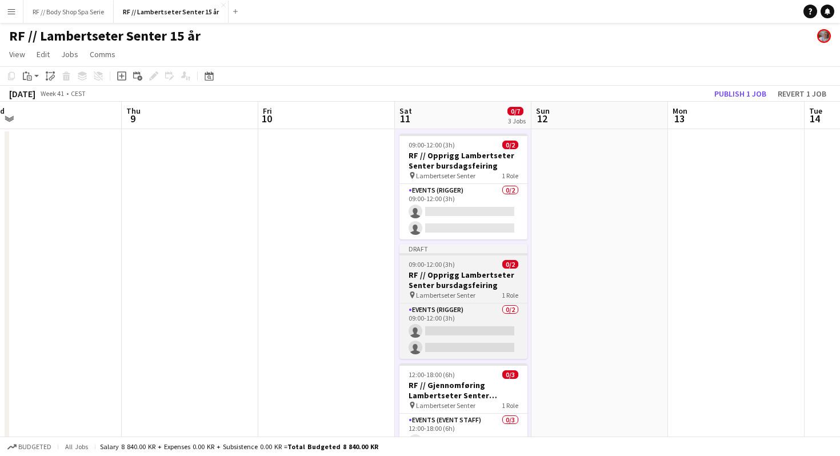
click at [469, 268] on div "09:00-12:00 (3h) 0/2" at bounding box center [463, 264] width 128 height 9
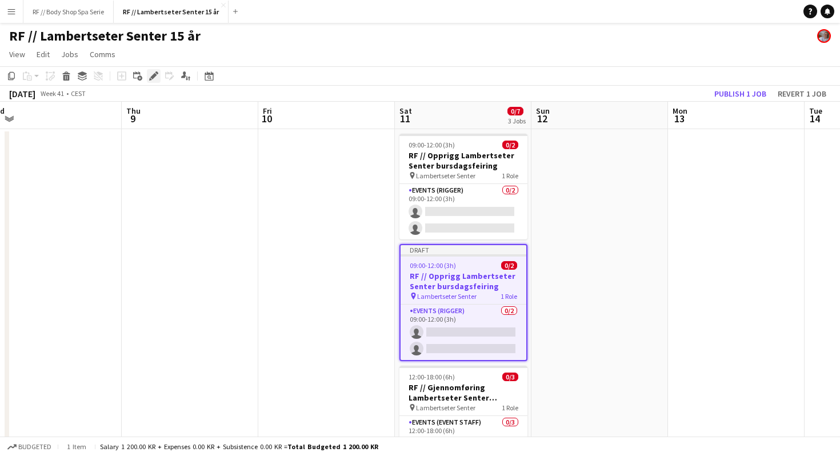
click at [152, 75] on icon at bounding box center [153, 76] width 6 height 6
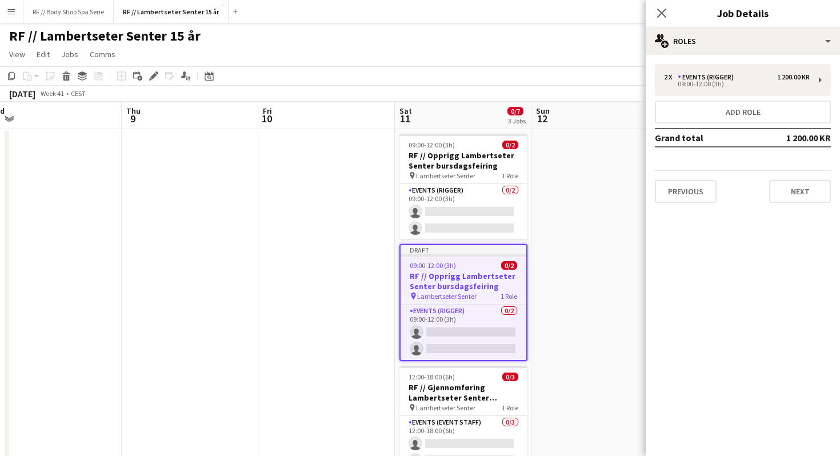
click at [683, 177] on div "Previous Next" at bounding box center [743, 186] width 176 height 33
click at [683, 187] on button "Previous" at bounding box center [686, 191] width 62 height 23
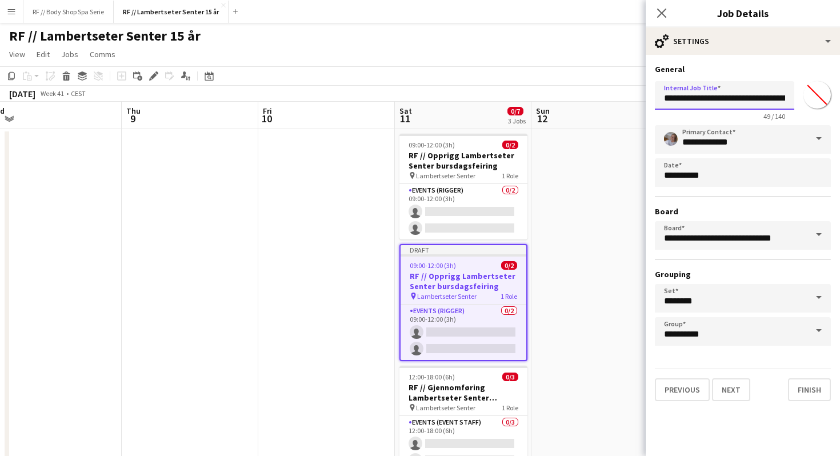
click at [715, 98] on input "**********" at bounding box center [724, 95] width 139 height 29
type input "**********"
click at [729, 398] on button "Next" at bounding box center [731, 389] width 38 height 23
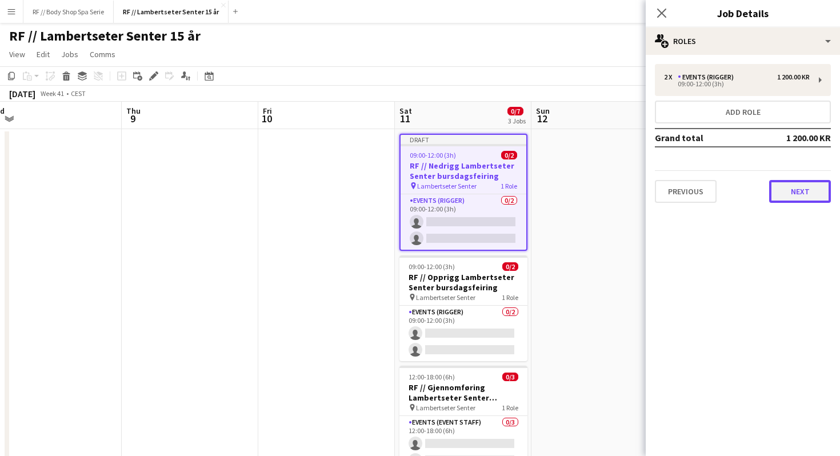
click at [784, 197] on button "Next" at bounding box center [800, 191] width 62 height 23
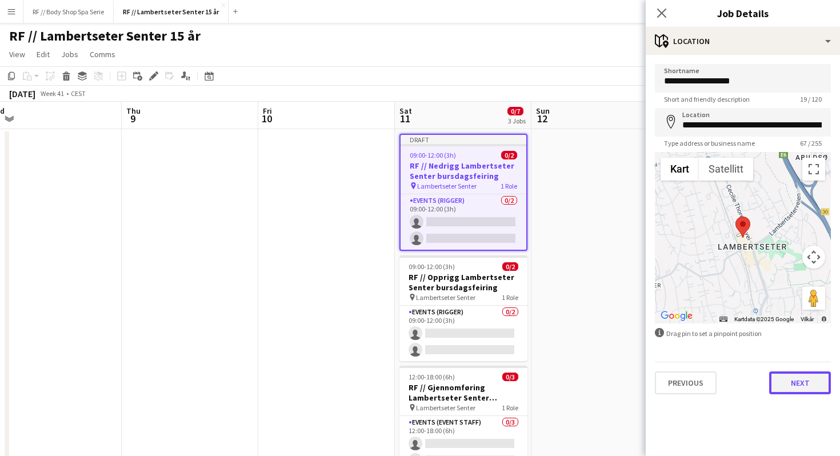
click at [798, 378] on button "Next" at bounding box center [800, 382] width 62 height 23
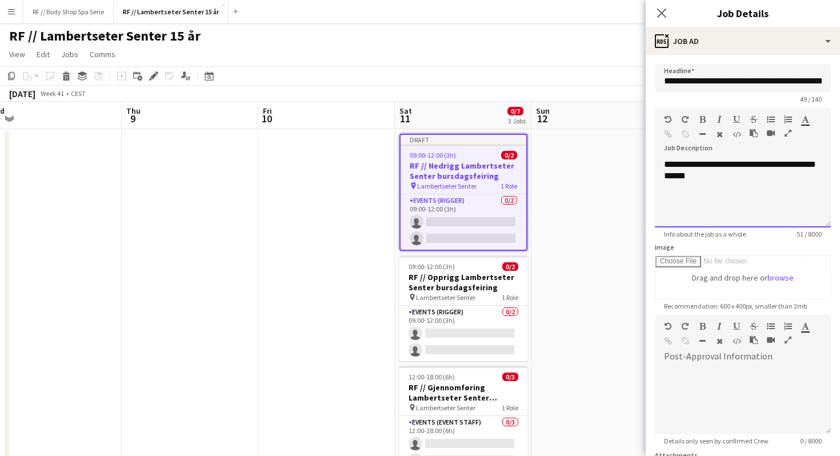
click at [695, 169] on div "**********" at bounding box center [743, 193] width 176 height 69
click at [753, 183] on div "**********" at bounding box center [743, 193] width 176 height 69
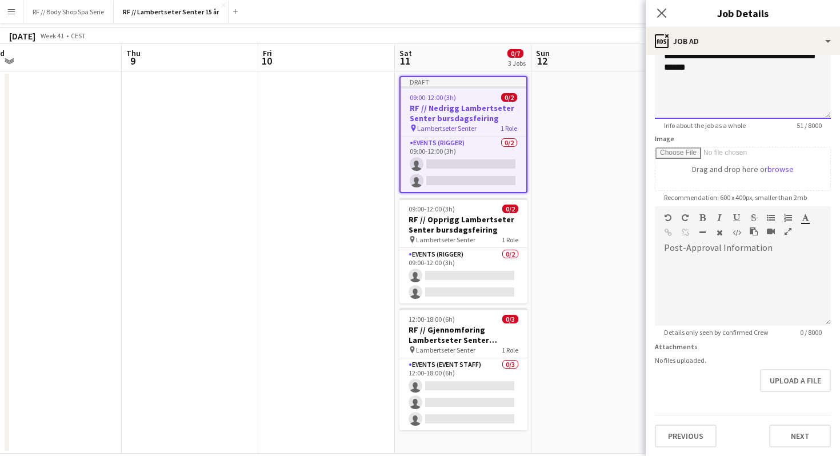
scroll to position [58, 0]
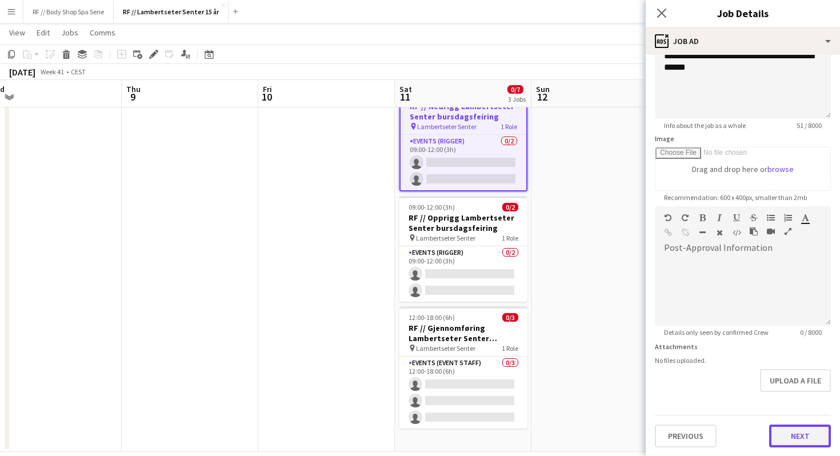
click at [805, 437] on button "Next" at bounding box center [800, 436] width 62 height 23
type input "*******"
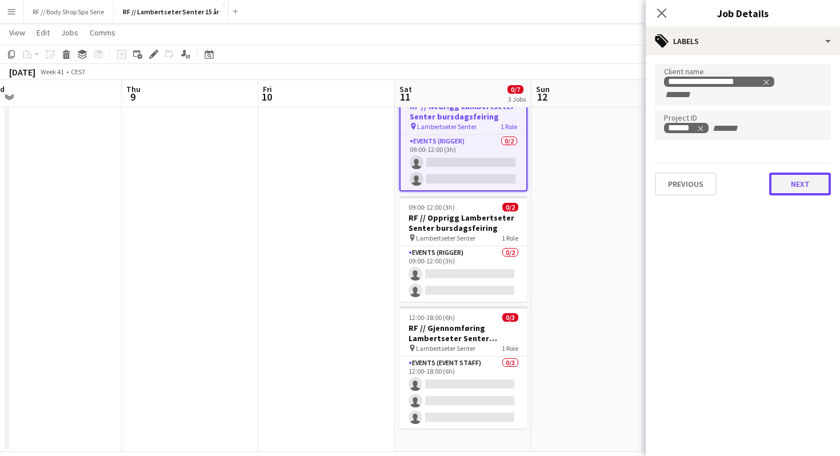
click at [797, 187] on button "Next" at bounding box center [800, 184] width 62 height 23
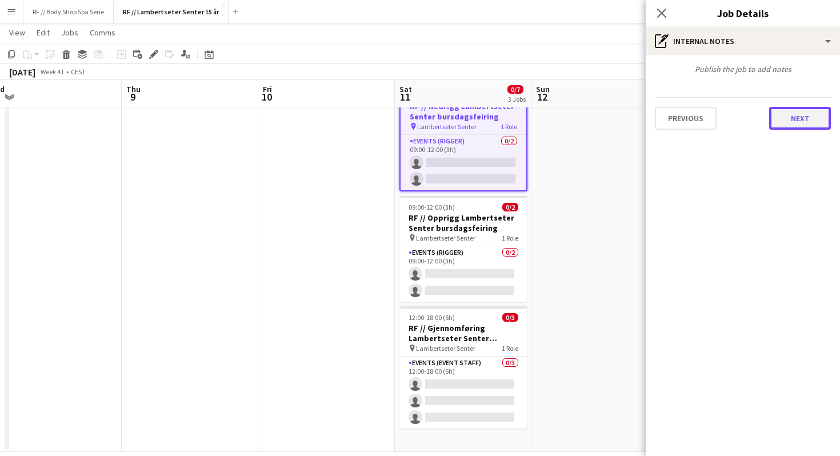
click at [804, 125] on button "Next" at bounding box center [800, 118] width 62 height 23
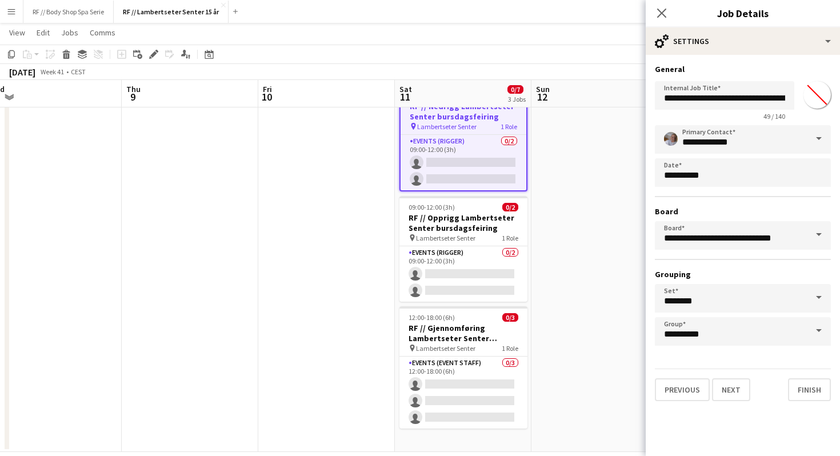
scroll to position [73, 0]
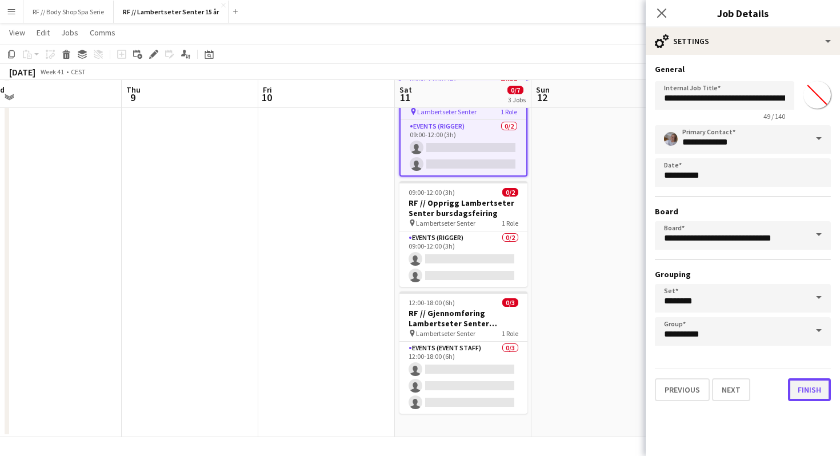
click at [807, 387] on button "Finish" at bounding box center [809, 389] width 43 height 23
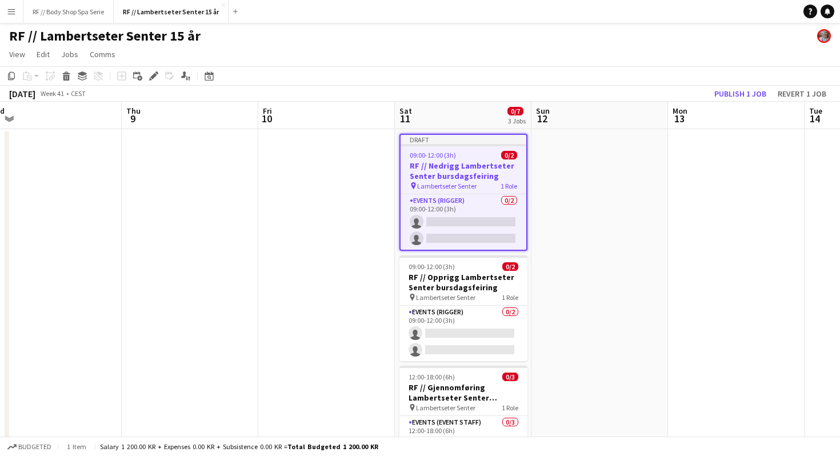
scroll to position [0, 0]
click at [478, 175] on h3 "RF // Nedrigg Lambertseter Senter bursdagsfeiring" at bounding box center [464, 171] width 126 height 21
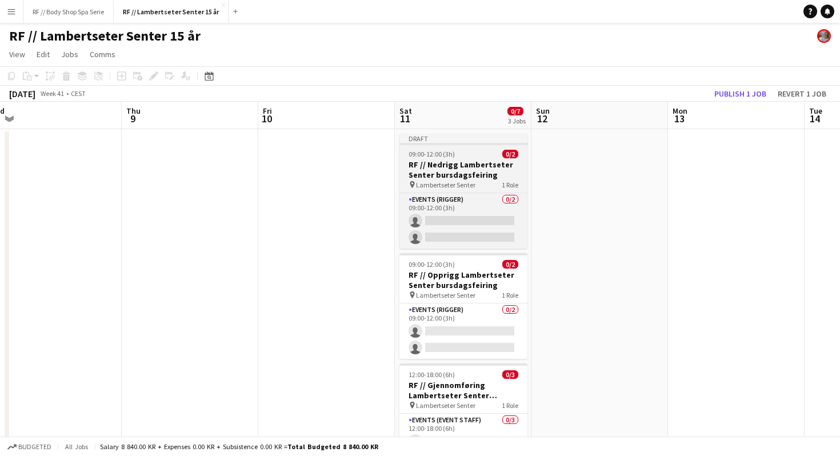
click at [478, 175] on h3 "RF // Nedrigg Lambertseter Senter bursdagsfeiring" at bounding box center [463, 169] width 128 height 21
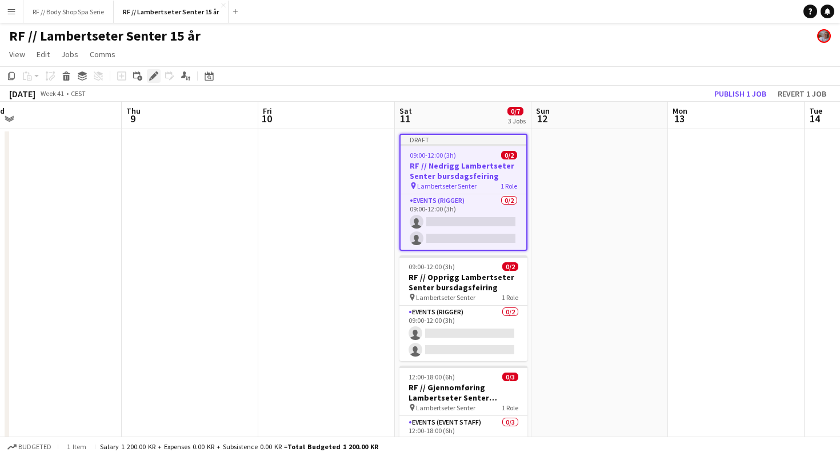
click at [151, 78] on icon at bounding box center [153, 76] width 6 height 6
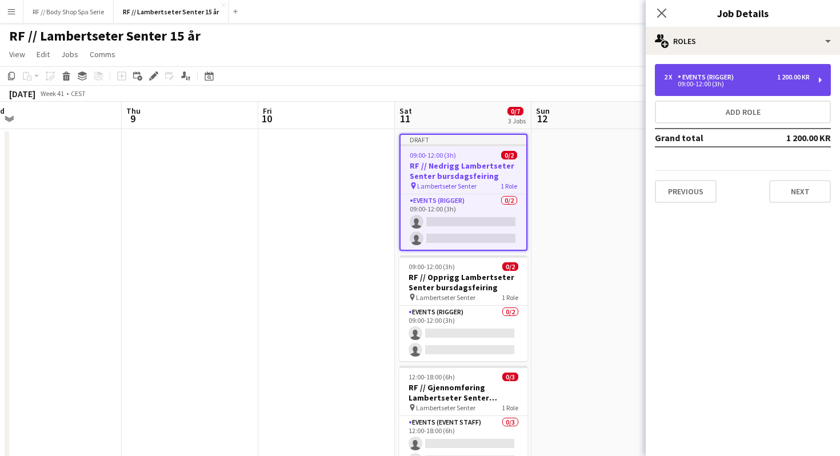
click at [708, 89] on div "2 x Events (Rigger) 1 200.00 KR 09:00-12:00 (3h)" at bounding box center [743, 80] width 176 height 32
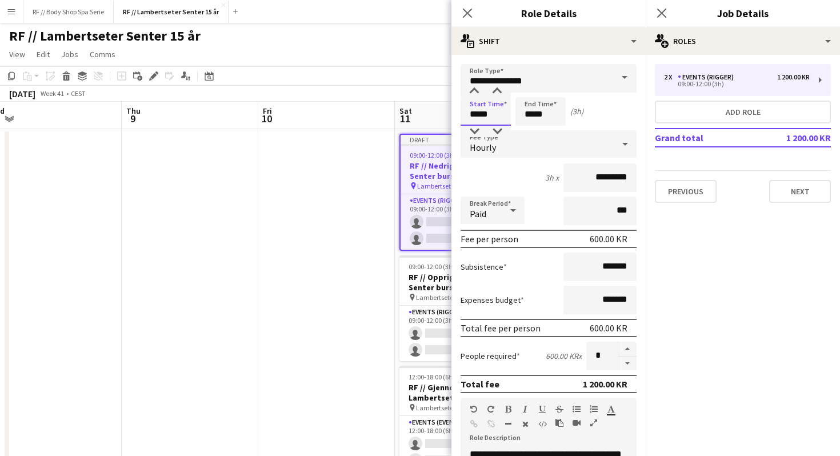
click at [478, 113] on input "*****" at bounding box center [486, 111] width 50 height 29
type input "*****"
click at [532, 115] on input "*****" at bounding box center [540, 111] width 50 height 29
type input "*****"
click at [739, 247] on mat-expansion-panel "pencil3 General details 2 x Events (Rigger) 1 200.00 KR 09:00-12:00 (3h) Add ro…" at bounding box center [743, 255] width 194 height 401
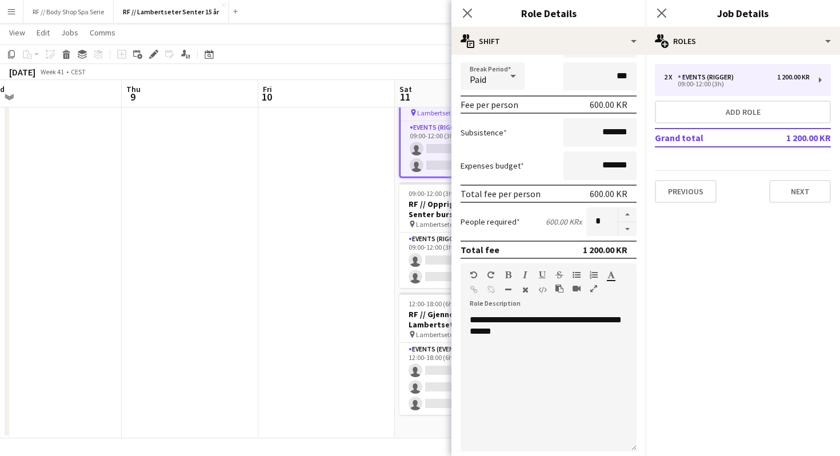
scroll to position [135, 0]
click at [501, 322] on div "**********" at bounding box center [549, 382] width 176 height 137
click at [486, 323] on div "**********" at bounding box center [549, 382] width 176 height 137
click at [706, 326] on mat-expansion-panel "pencil3 General details 2 x Events (Rigger) 1 200.00 KR 09:00-12:00 (3h) Add ro…" at bounding box center [743, 255] width 194 height 401
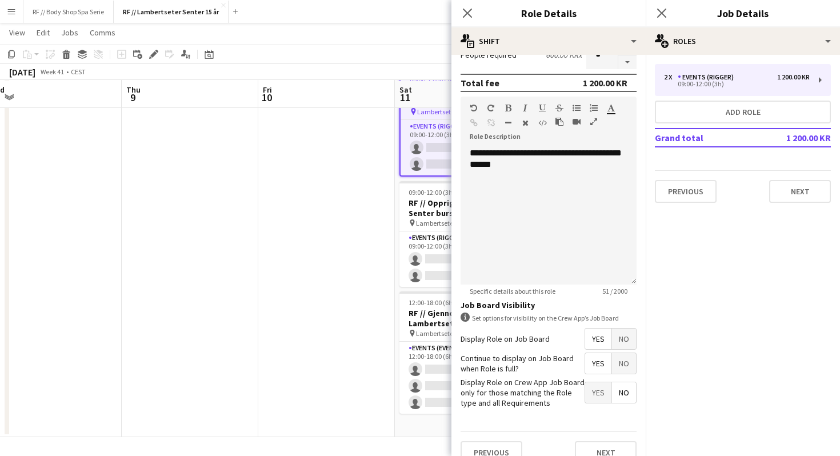
scroll to position [318, 0]
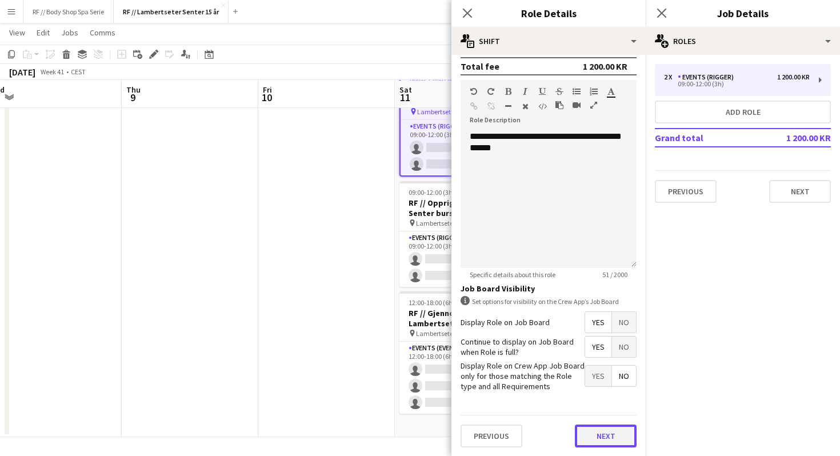
click at [611, 428] on button "Next" at bounding box center [606, 436] width 62 height 23
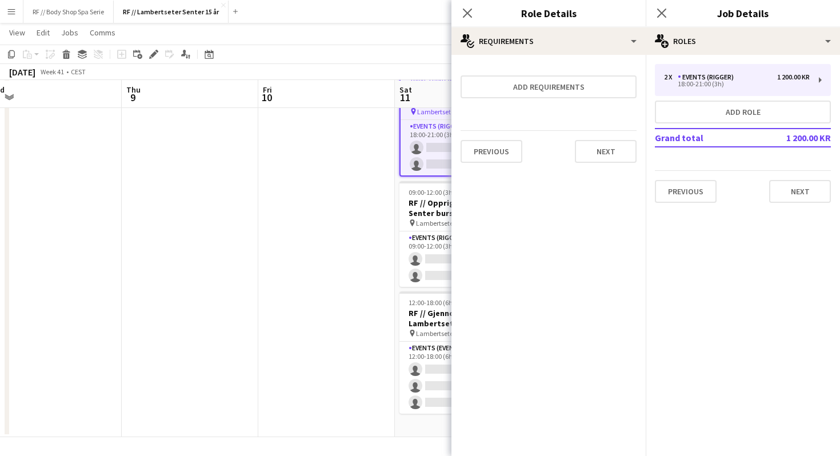
scroll to position [0, 0]
click at [609, 154] on button "Next" at bounding box center [606, 151] width 62 height 23
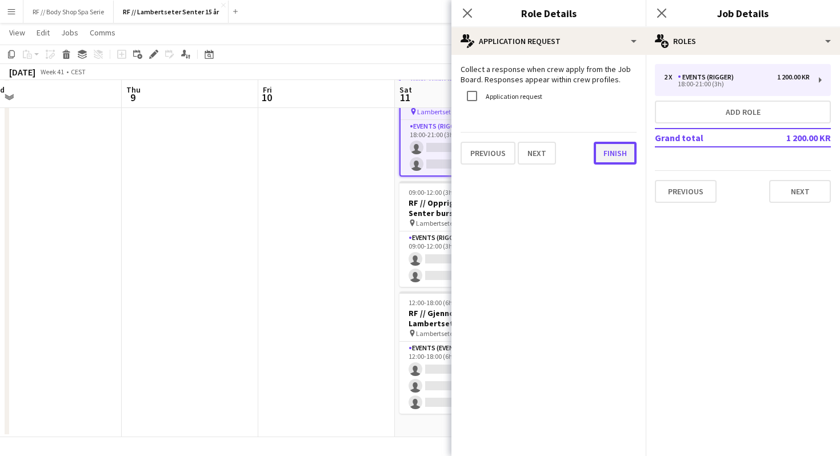
click at [609, 153] on button "Finish" at bounding box center [615, 153] width 43 height 23
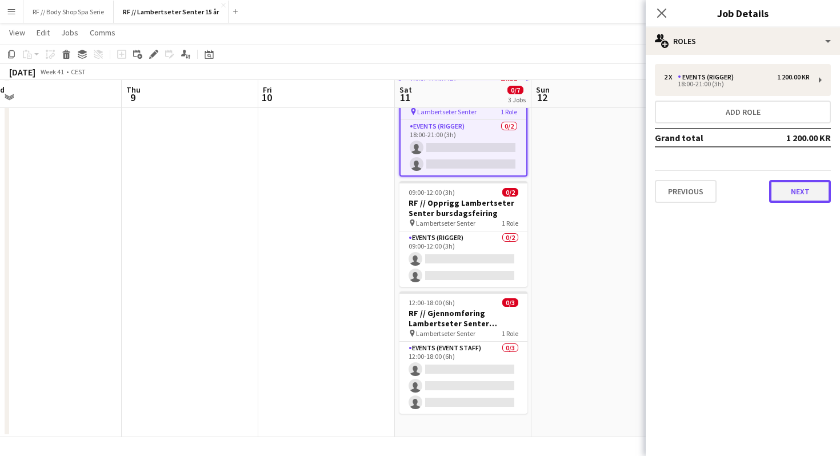
click at [791, 190] on button "Next" at bounding box center [800, 191] width 62 height 23
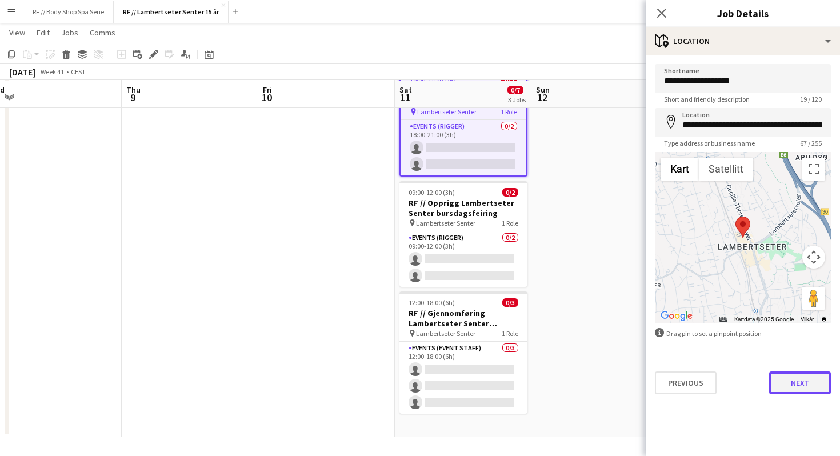
click at [795, 382] on button "Next" at bounding box center [800, 382] width 62 height 23
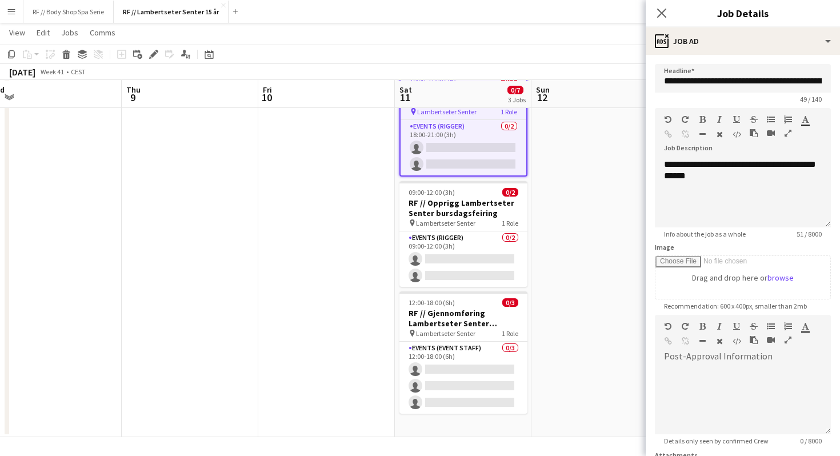
scroll to position [109, 0]
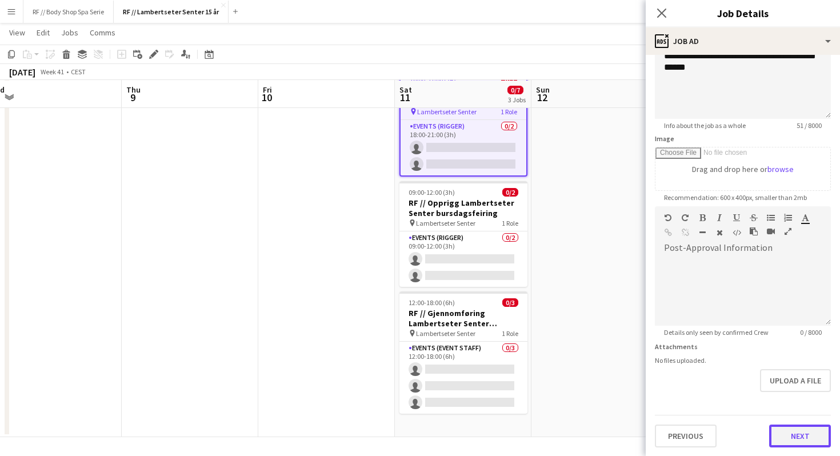
click at [796, 429] on button "Next" at bounding box center [800, 436] width 62 height 23
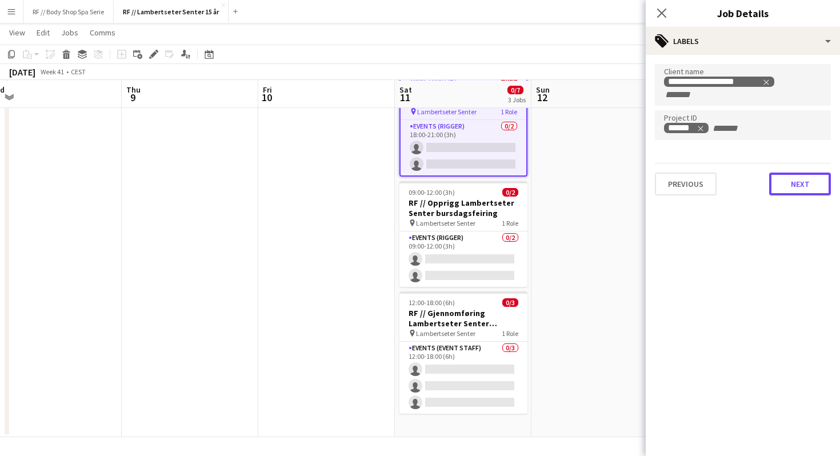
click at [795, 182] on button "Next" at bounding box center [800, 184] width 62 height 23
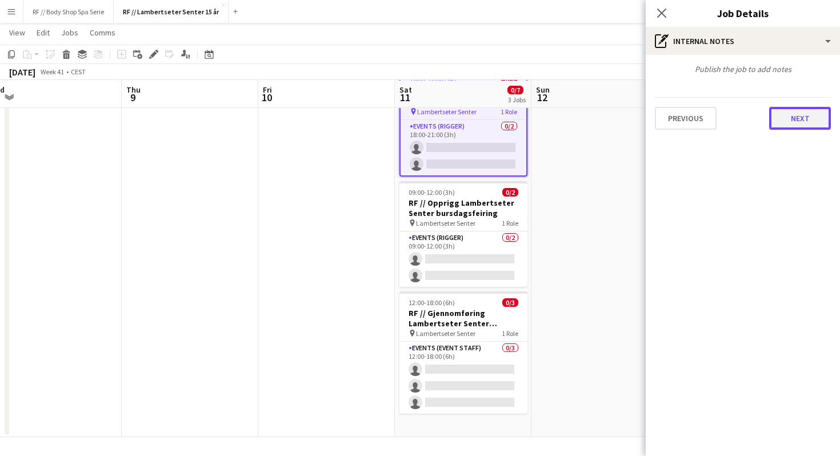
click at [802, 111] on button "Next" at bounding box center [800, 118] width 62 height 23
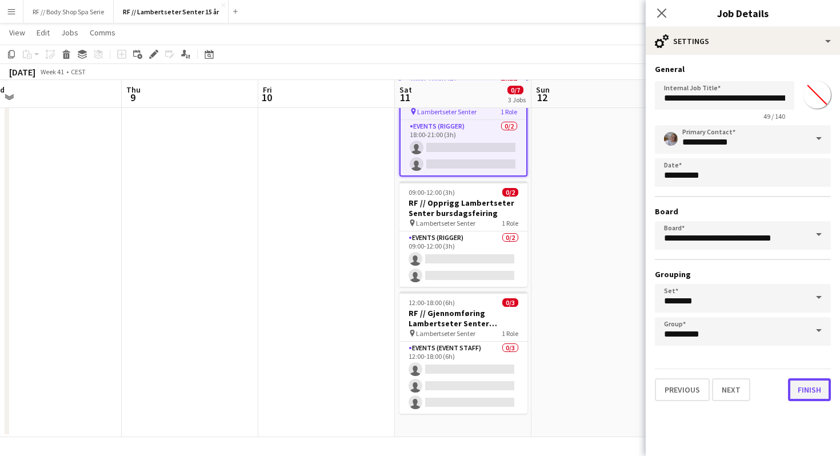
click at [807, 390] on button "Finish" at bounding box center [809, 389] width 43 height 23
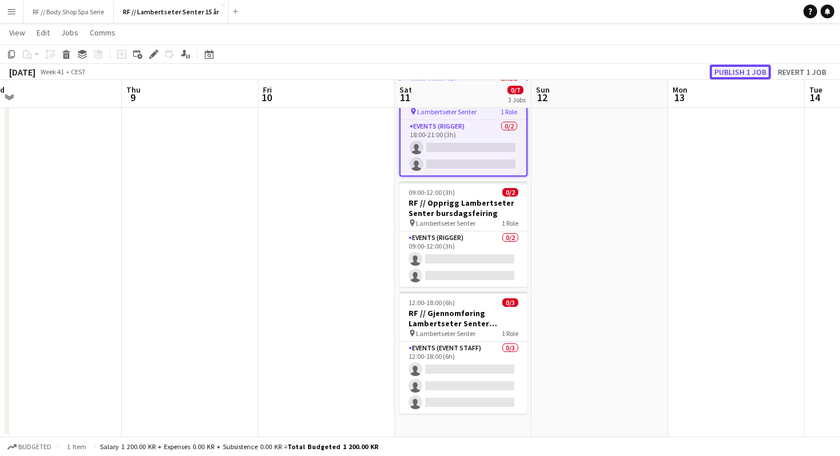
click at [742, 74] on button "Publish 1 job" at bounding box center [740, 72] width 61 height 15
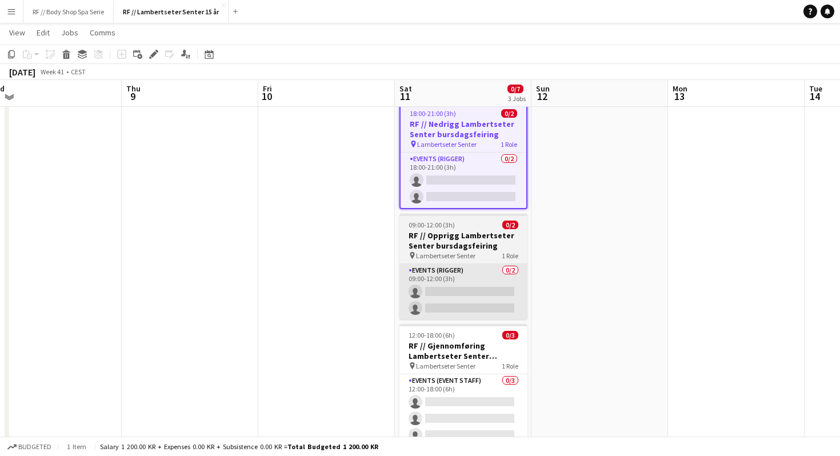
scroll to position [30, 0]
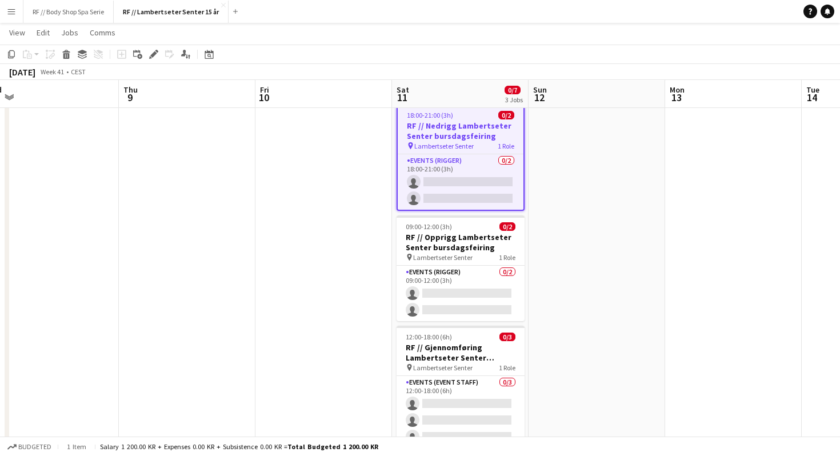
drag, startPoint x: 485, startPoint y: 247, endPoint x: 481, endPoint y: 136, distance: 111.5
click at [481, 135] on app-calendar-viewport "Sun 5 Mon 6 0/4 1 Job Tue 7 Wed 8 Thu 9 Fri 10 Sat 11 0/7 3 Jobs Sun 12 Mon 13 …" at bounding box center [420, 243] width 840 height 457
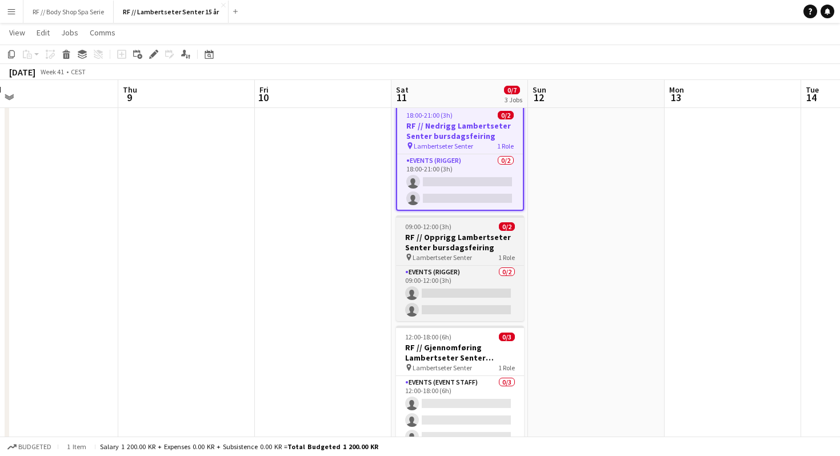
click at [467, 253] on span "Lambertseter Senter" at bounding box center [442, 257] width 59 height 9
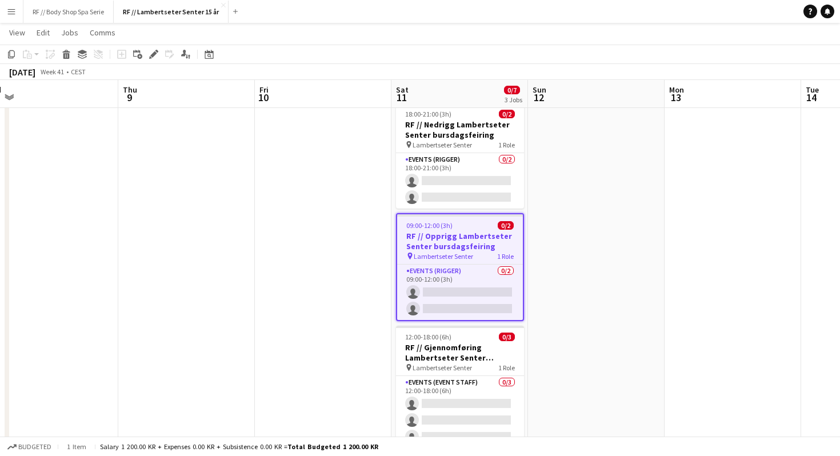
scroll to position [0, 432]
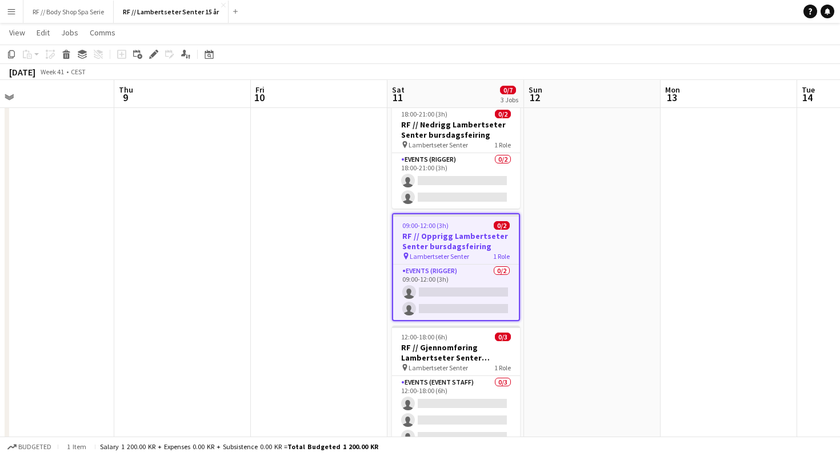
drag, startPoint x: 472, startPoint y: 234, endPoint x: 468, endPoint y: 137, distance: 97.2
click at [468, 137] on app-calendar-viewport "Sun 5 Mon 6 0/4 1 Job Tue 7 Wed 8 Thu 9 Fri 10 Sat 11 0/7 3 Jobs Sun 12 Mon 13 …" at bounding box center [420, 243] width 840 height 457
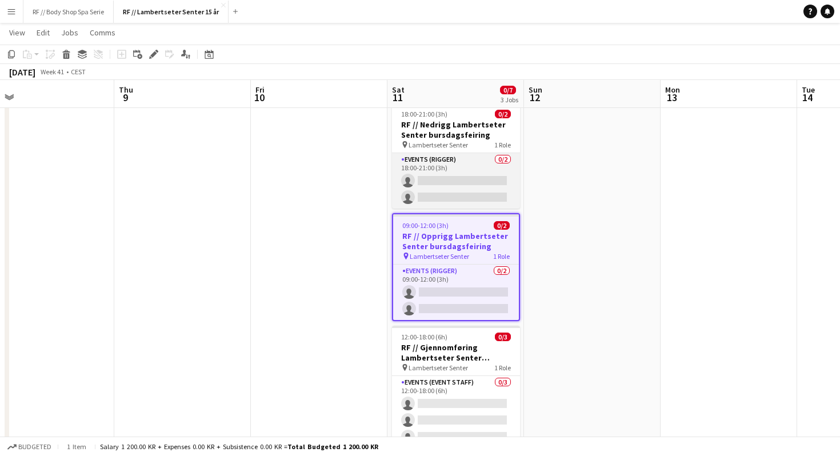
scroll to position [0, 0]
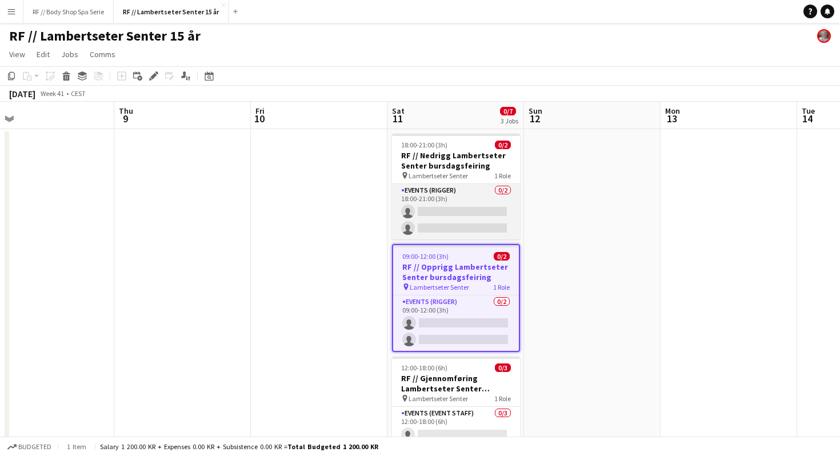
click at [472, 202] on app-card-role "Events (Rigger) 0/2 18:00-21:00 (3h) single-neutral-actions single-neutral-acti…" at bounding box center [456, 211] width 128 height 55
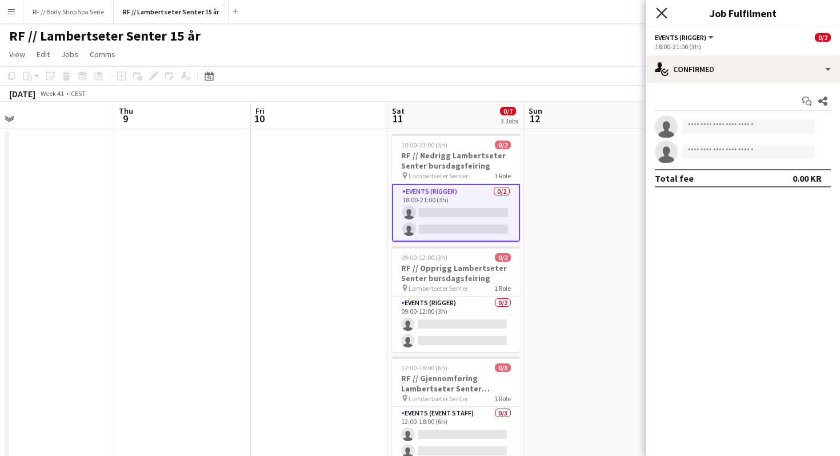
click at [663, 16] on icon "Close pop-in" at bounding box center [661, 12] width 11 height 11
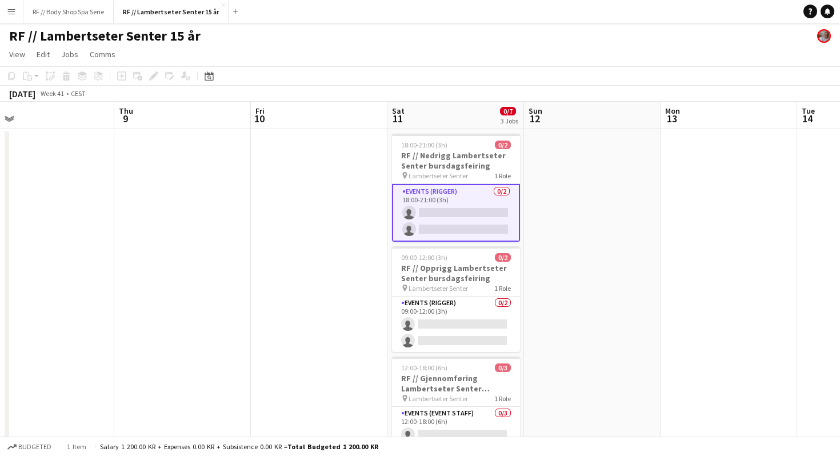
click at [607, 275] on app-date-cell at bounding box center [592, 315] width 137 height 373
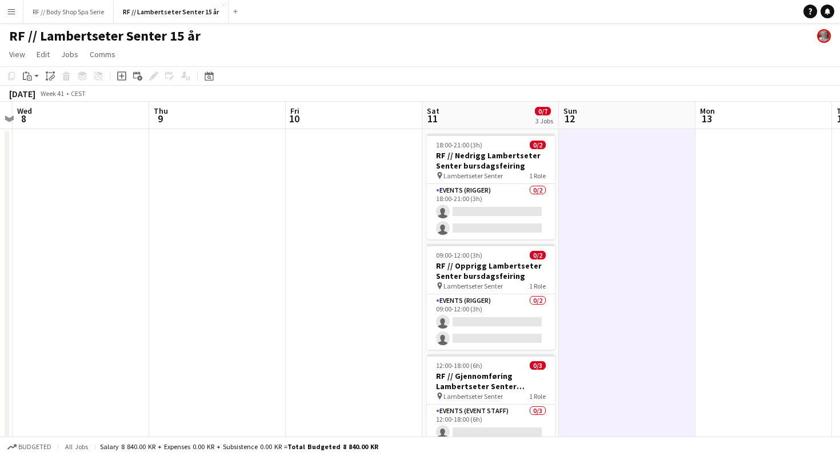
scroll to position [0, 399]
drag, startPoint x: 426, startPoint y: 145, endPoint x: 459, endPoint y: 221, distance: 83.4
click at [459, 221] on app-calendar-viewport "Sun 5 Mon 6 0/4 1 Job Tue 7 Wed 8 Thu 9 Fri 10 Sat 11 0/7 3 Jobs Sun 12 Mon 13 …" at bounding box center [420, 302] width 840 height 401
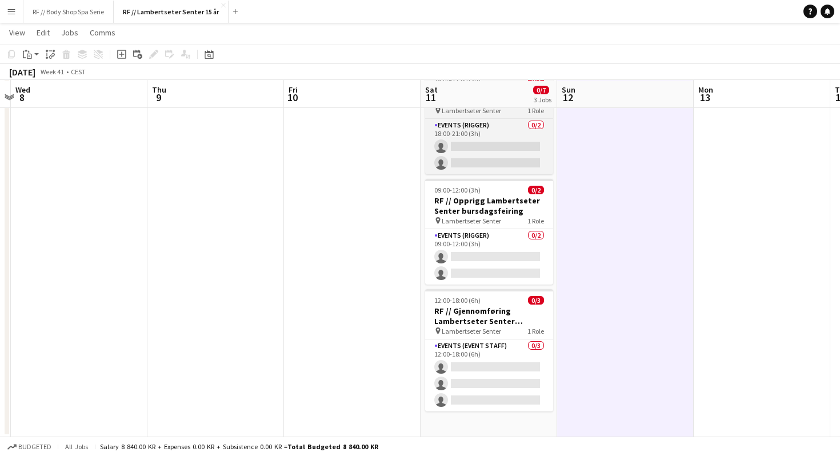
click at [487, 114] on app-job-card "18:00-21:00 (3h) 0/2 RF // Nedrigg Lambertseter Senter bursdagsfeiring pin Lamb…" at bounding box center [489, 122] width 128 height 106
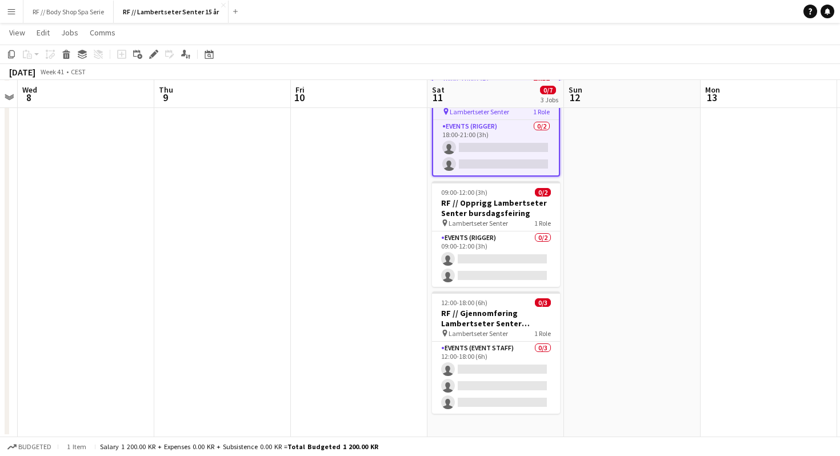
scroll to position [0, 390]
drag, startPoint x: 510, startPoint y: 113, endPoint x: 519, endPoint y: 243, distance: 130.0
click at [519, 243] on app-calendar-viewport "Sun 5 Mon 6 0/4 1 Job Tue 7 Wed 8 Thu 9 Fri 10 Sat 11 0/7 3 Jobs Sun 12 Mon 13 …" at bounding box center [420, 209] width 840 height 457
click at [515, 110] on div "pin Lambertseter Senter 1 Role" at bounding box center [498, 111] width 126 height 9
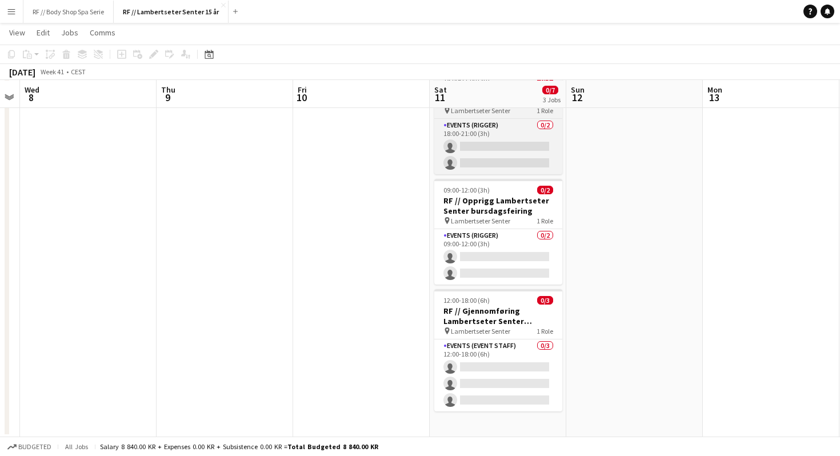
click at [513, 112] on div "pin Lambertseter Senter 1 Role" at bounding box center [498, 110] width 128 height 9
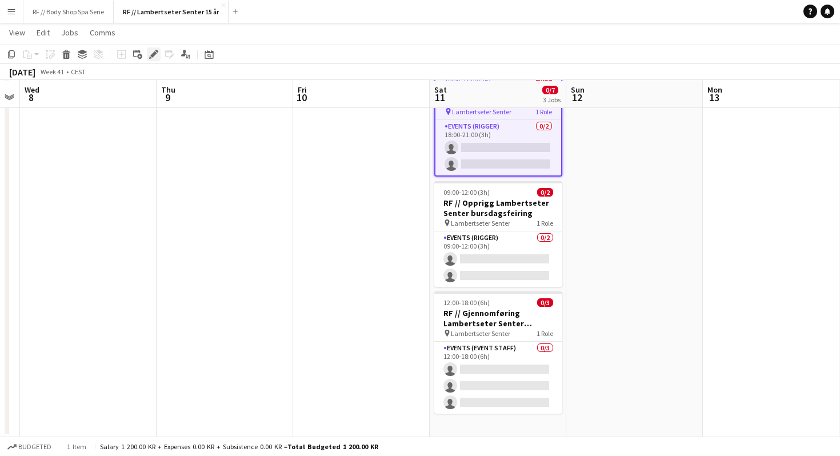
click at [154, 55] on icon at bounding box center [153, 54] width 6 height 6
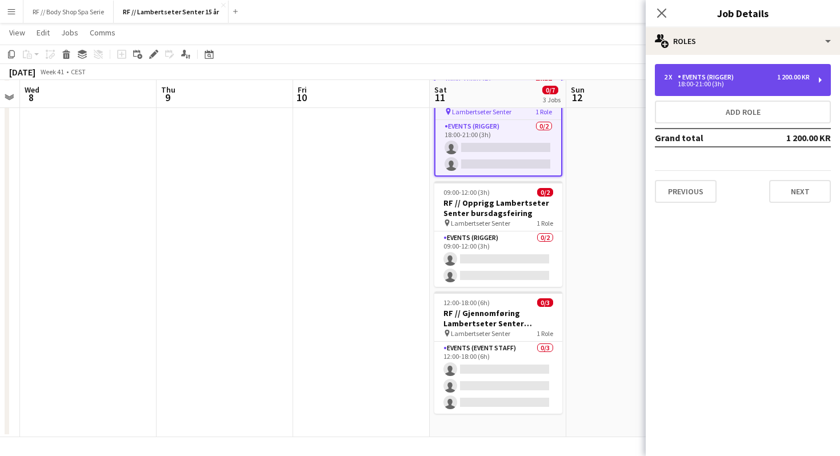
click at [713, 73] on div "Events (Rigger)" at bounding box center [708, 77] width 61 height 8
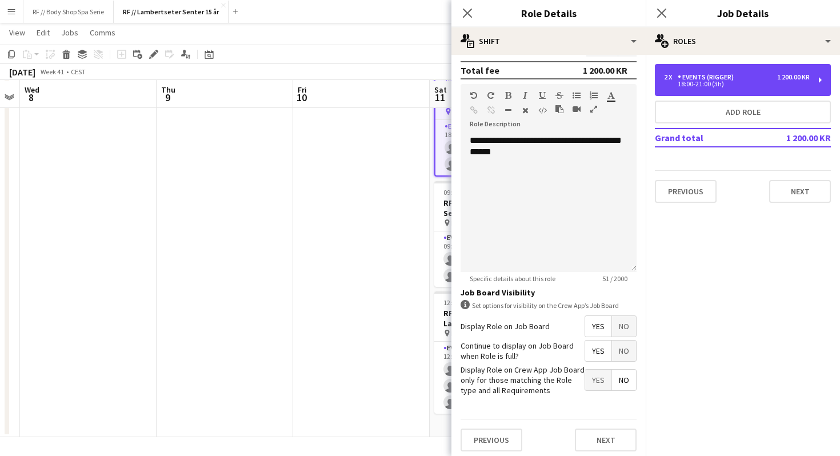
scroll to position [313, 0]
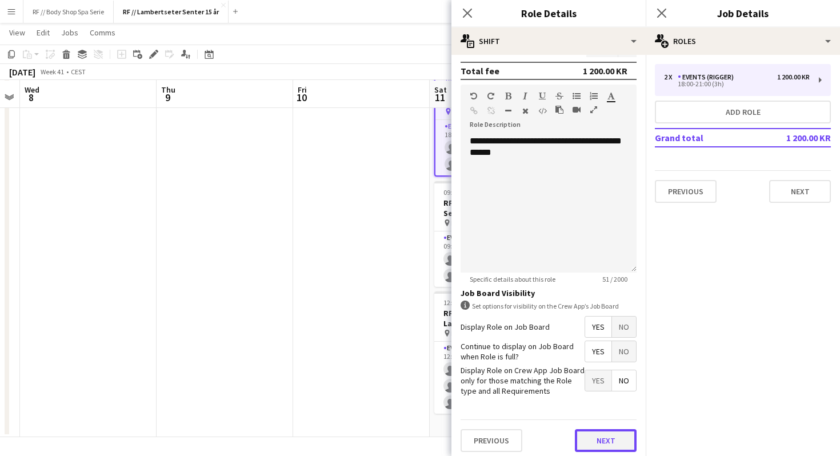
click at [601, 435] on button "Next" at bounding box center [606, 440] width 62 height 23
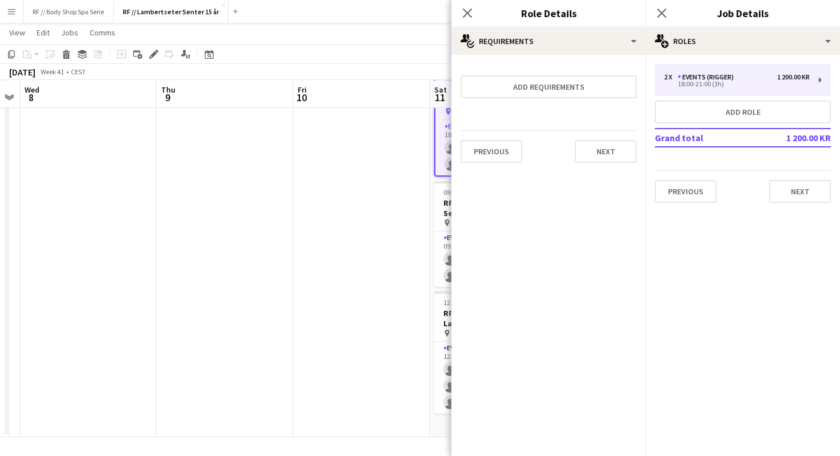
scroll to position [0, 0]
click at [609, 156] on button "Next" at bounding box center [606, 151] width 62 height 23
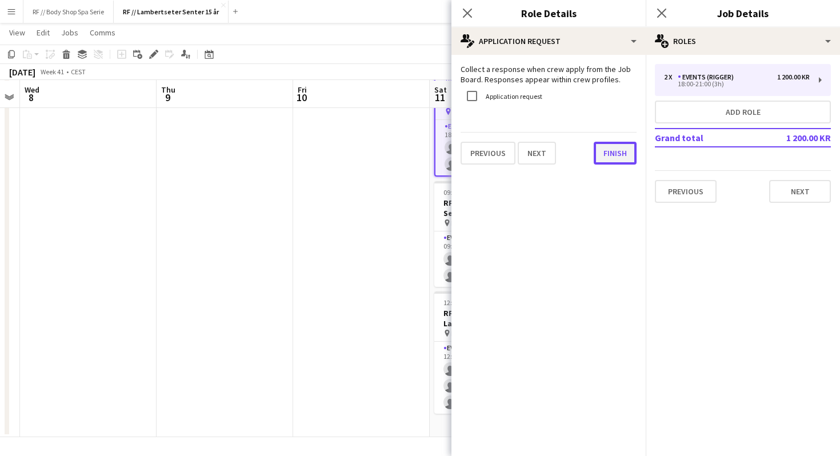
click at [609, 156] on button "Finish" at bounding box center [615, 153] width 43 height 23
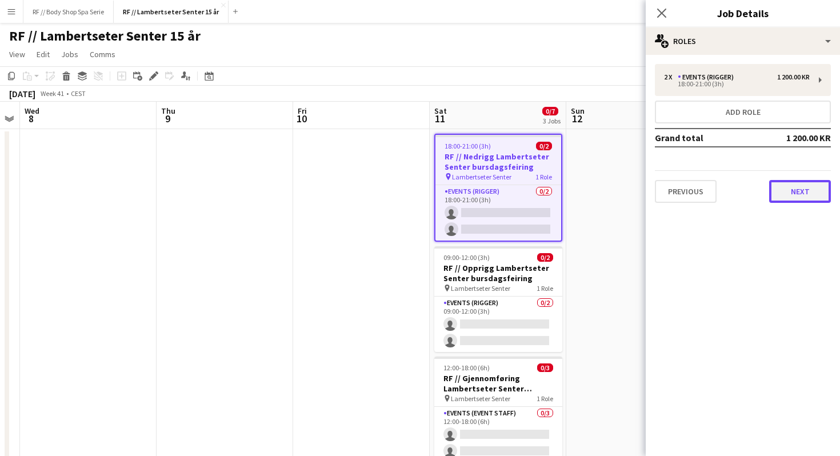
click at [788, 187] on button "Next" at bounding box center [800, 191] width 62 height 23
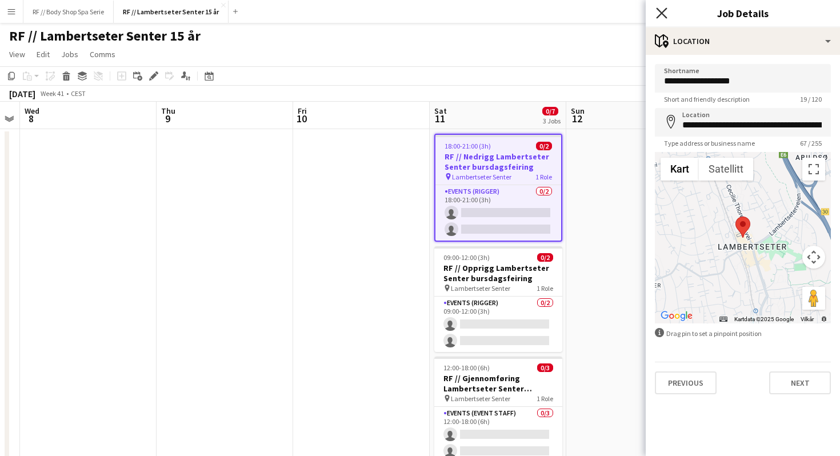
click at [662, 15] on icon "Close pop-in" at bounding box center [661, 12] width 11 height 11
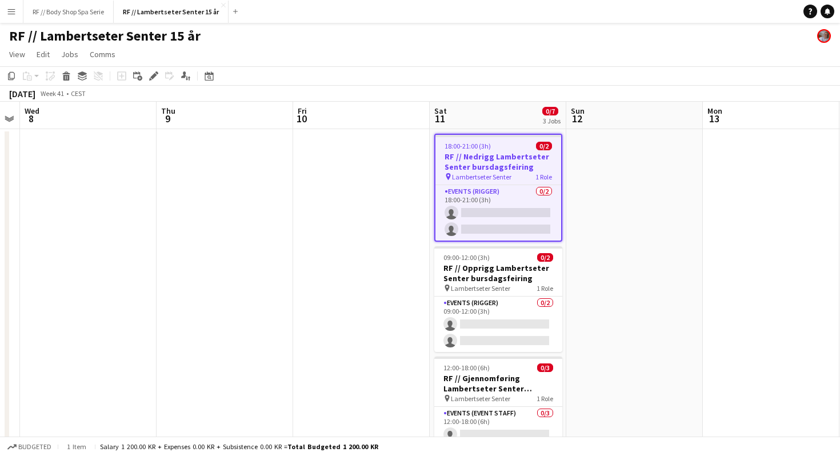
click at [648, 176] on app-date-cell at bounding box center [634, 315] width 137 height 373
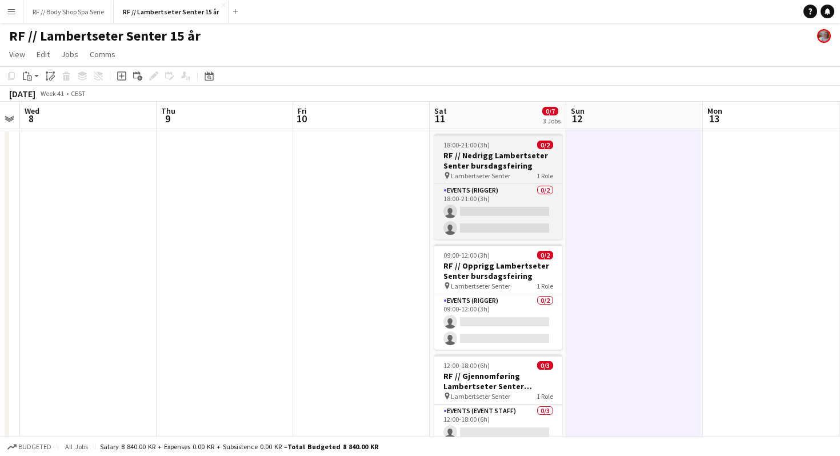
click at [521, 177] on div "pin Lambertseter Senter 1 Role" at bounding box center [498, 175] width 128 height 9
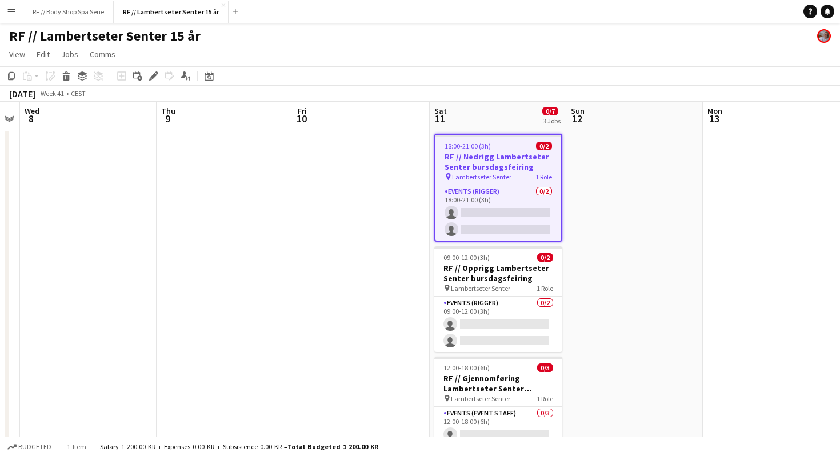
click at [610, 210] on app-date-cell at bounding box center [634, 315] width 137 height 373
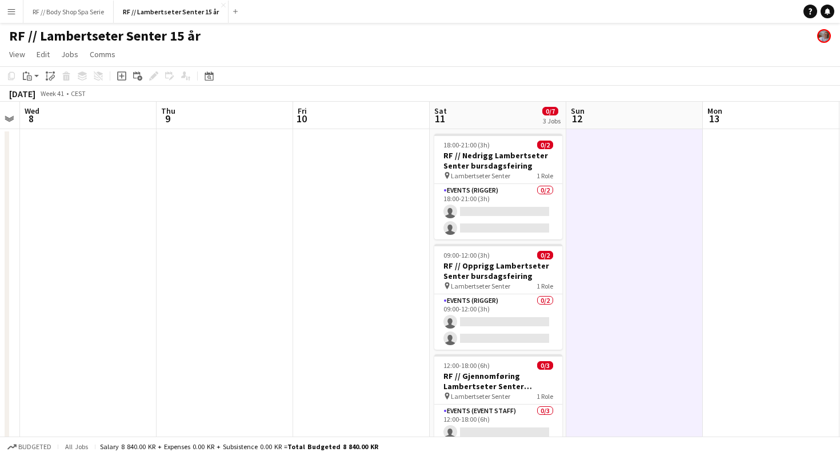
scroll to position [64, 0]
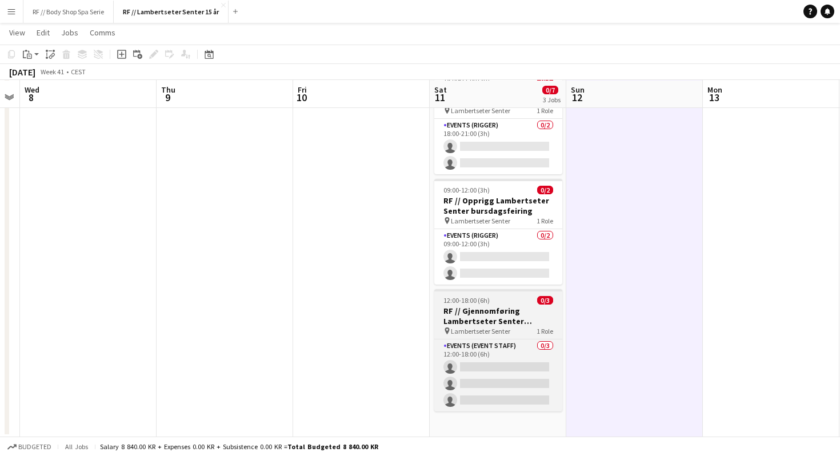
click at [515, 324] on h3 "RF // Gjennomføring Lambertseter Senter bursdagsfeiring" at bounding box center [498, 316] width 128 height 21
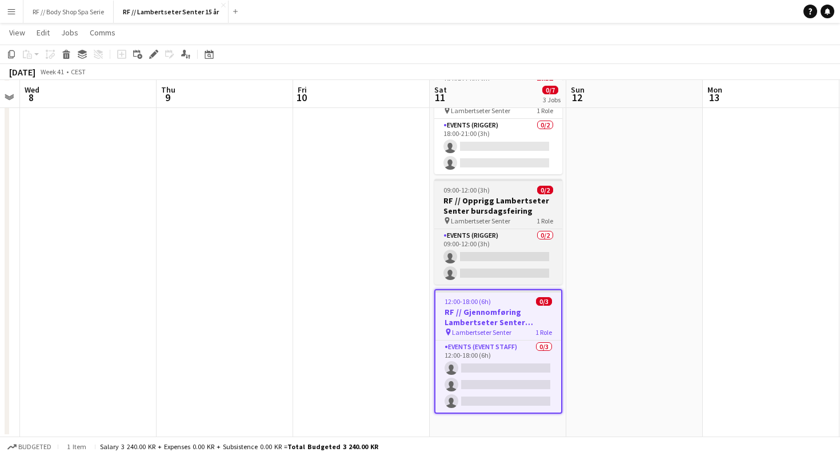
click at [517, 209] on h3 "RF // Opprigg Lambertseter Senter bursdagsfeiring" at bounding box center [498, 205] width 128 height 21
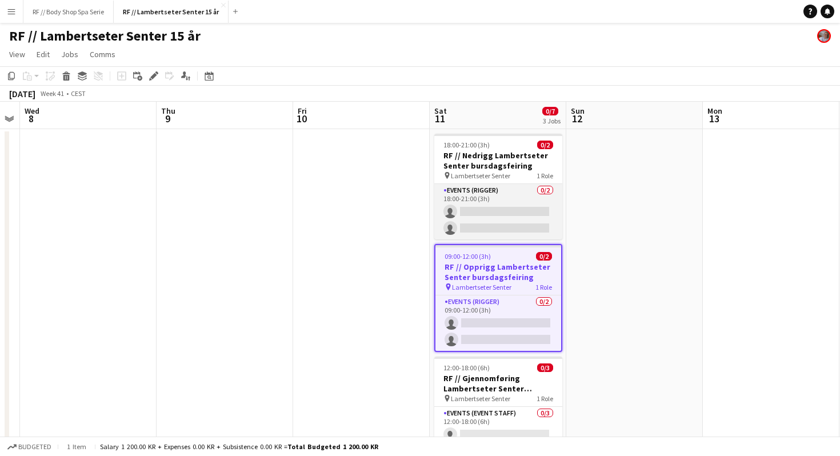
scroll to position [1, 0]
click at [497, 157] on h3 "RF // Nedrigg Lambertseter Senter bursdagsfeiring" at bounding box center [498, 160] width 128 height 21
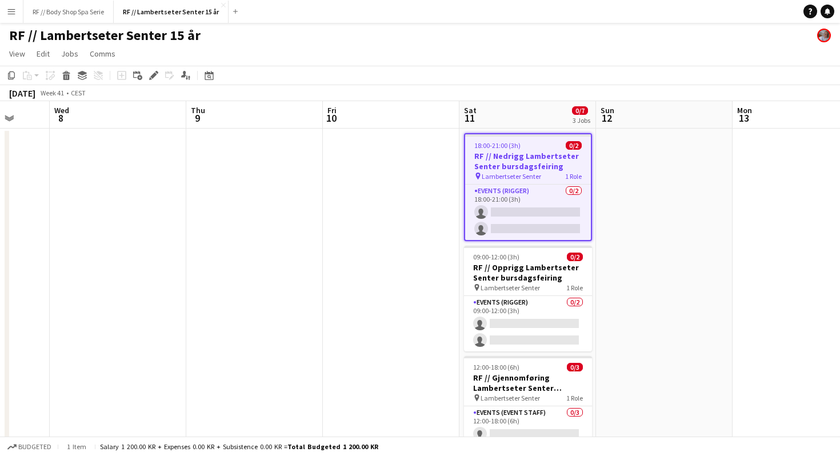
scroll to position [0, 351]
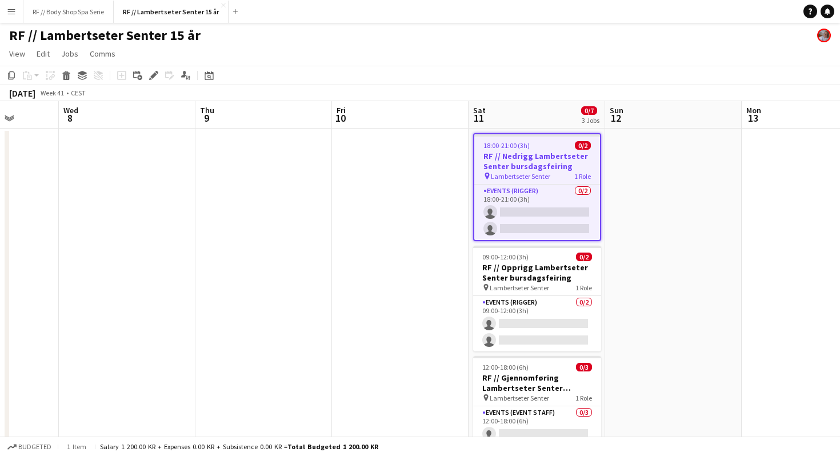
drag, startPoint x: 507, startPoint y: 137, endPoint x: 546, endPoint y: 138, distance: 38.9
click at [546, 138] on app-calendar-viewport "Sun 5 Mon 6 0/4 1 Job Tue 7 Wed 8 Thu 9 Fri 10 Sat 11 0/7 3 Jobs Sun 12 Mon 13 …" at bounding box center [420, 301] width 840 height 401
click at [553, 146] on div "18:00-21:00 (3h) 0/2" at bounding box center [537, 145] width 126 height 9
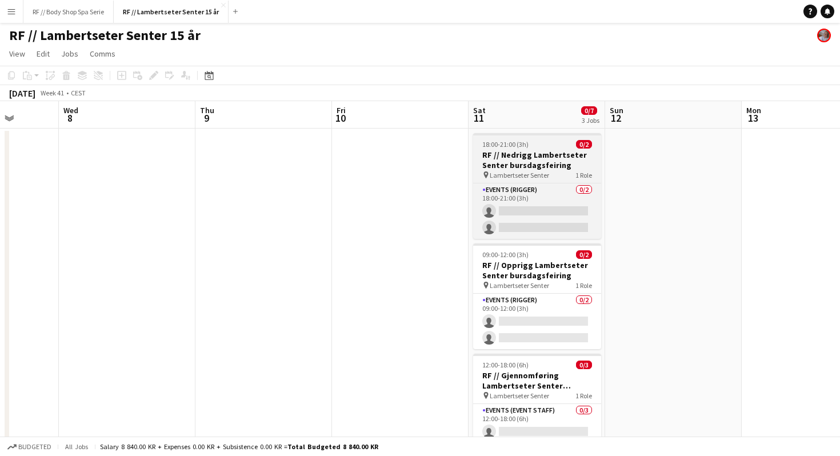
click at [557, 140] on div "18:00-21:00 (3h) 0/2" at bounding box center [537, 144] width 128 height 9
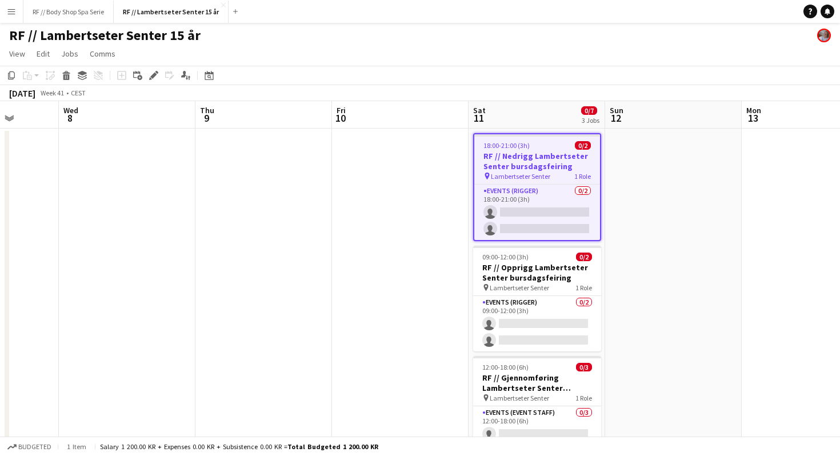
click at [557, 140] on app-job-card "18:00-21:00 (3h) 0/2 RF // Nedrigg Lambertseter Senter bursdagsfeiring pin Lamb…" at bounding box center [537, 187] width 128 height 108
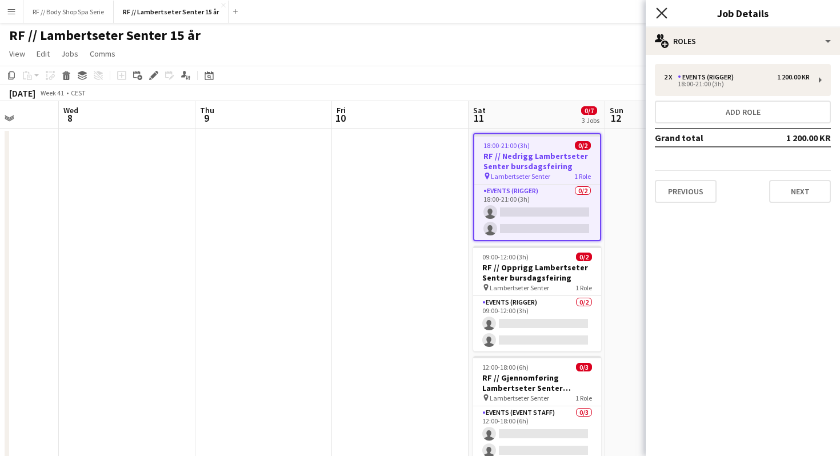
click at [663, 10] on icon "Close pop-in" at bounding box center [661, 12] width 11 height 11
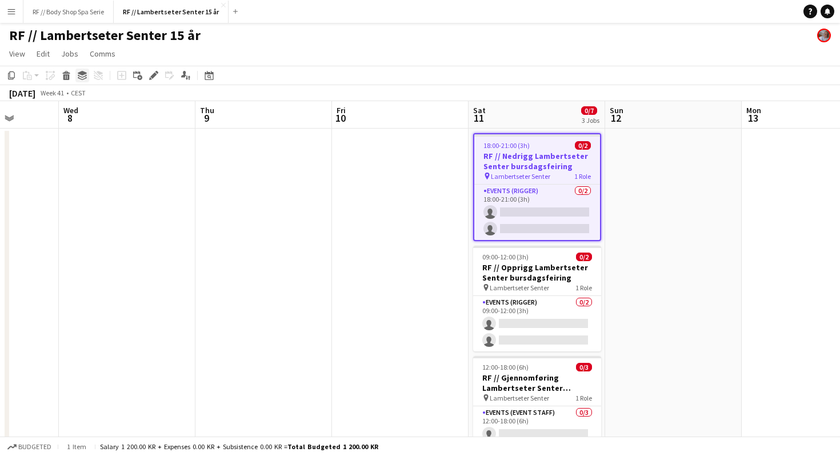
click at [86, 75] on icon at bounding box center [82, 76] width 9 height 3
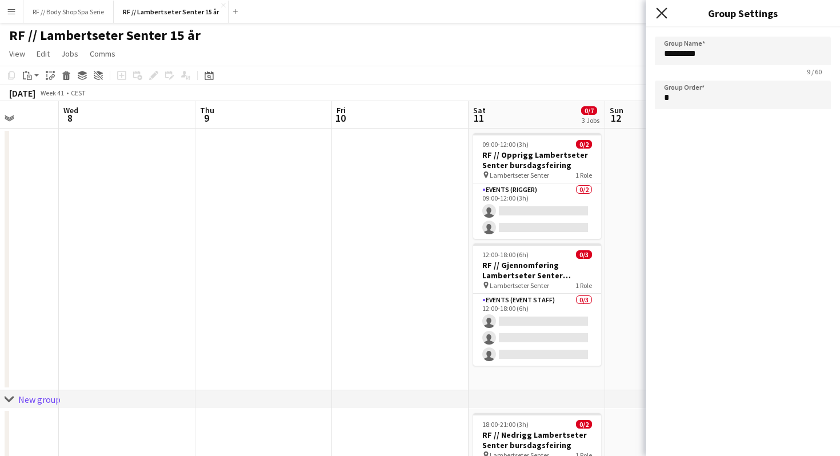
click at [665, 13] on icon "Close pop-in" at bounding box center [661, 12] width 11 height 11
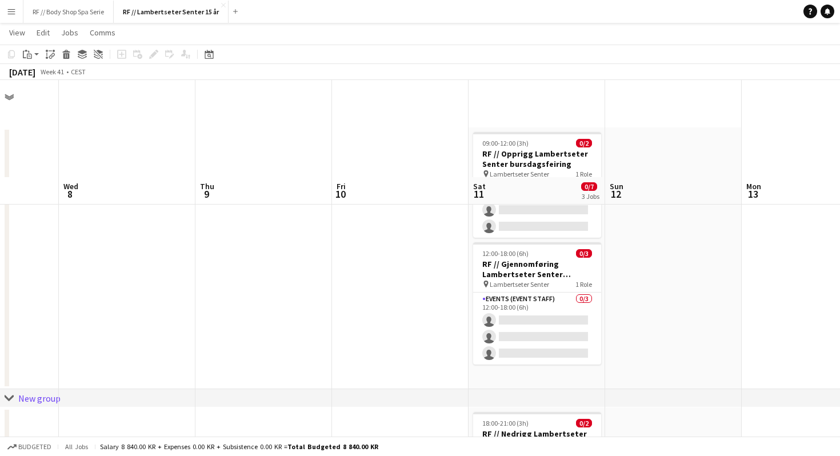
scroll to position [105, 0]
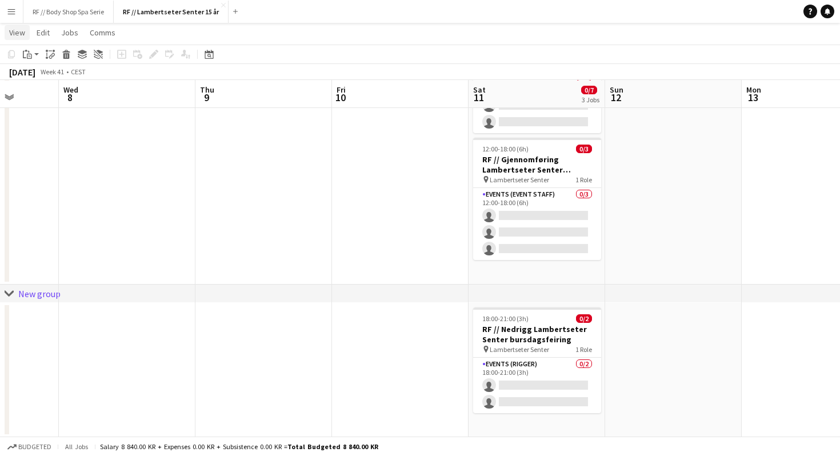
click at [26, 36] on link "View" at bounding box center [17, 32] width 25 height 15
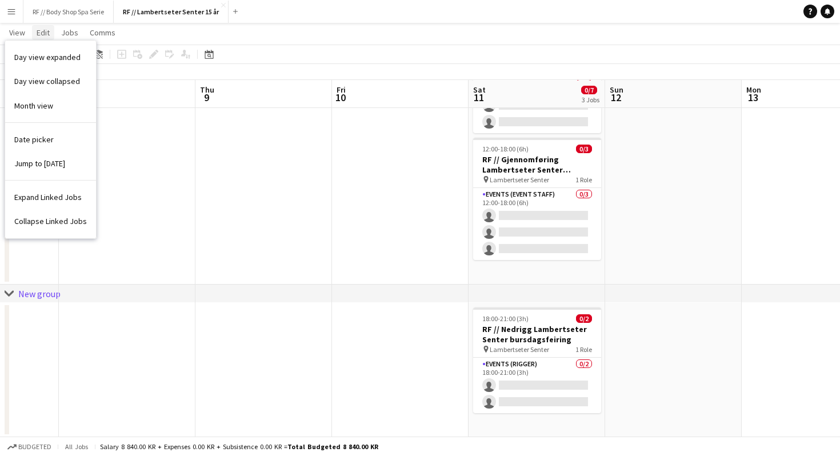
click at [43, 30] on span "Edit" at bounding box center [43, 32] width 13 height 10
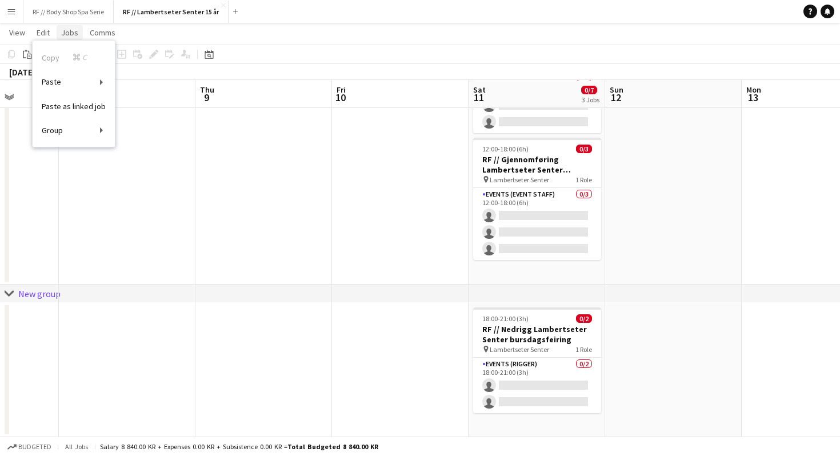
click at [66, 27] on span "Jobs" at bounding box center [69, 32] width 17 height 10
click at [55, 30] on app-page-menu "View Day view expanded Day view collapsed Month view Date picker Jump to today …" at bounding box center [420, 34] width 840 height 22
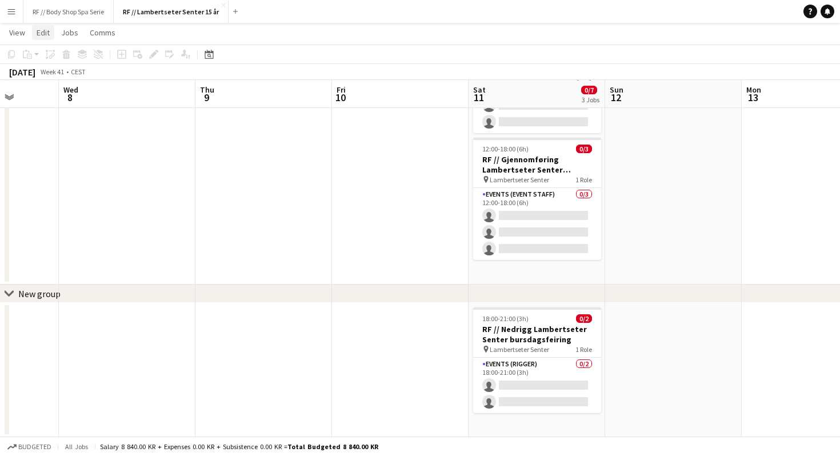
click at [47, 31] on span "Edit" at bounding box center [43, 32] width 13 height 10
click at [46, 27] on span "Edit" at bounding box center [43, 32] width 13 height 10
click at [8, 291] on icon "chevron-right" at bounding box center [9, 293] width 9 height 9
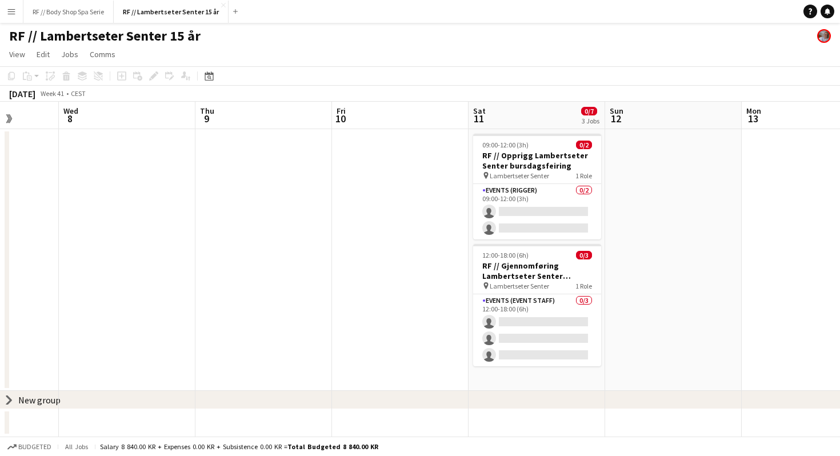
click at [25, 399] on div "New group" at bounding box center [39, 399] width 42 height 11
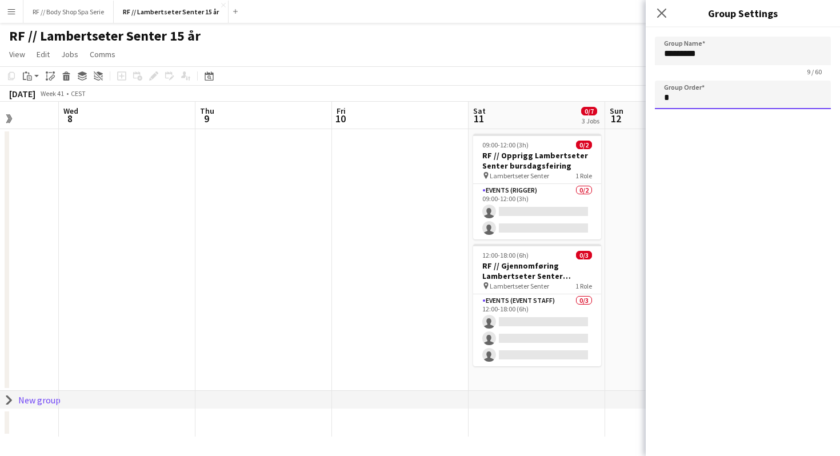
click at [667, 93] on input "*" at bounding box center [743, 95] width 176 height 29
click at [661, 18] on app-icon "Close pop-in" at bounding box center [662, 13] width 17 height 17
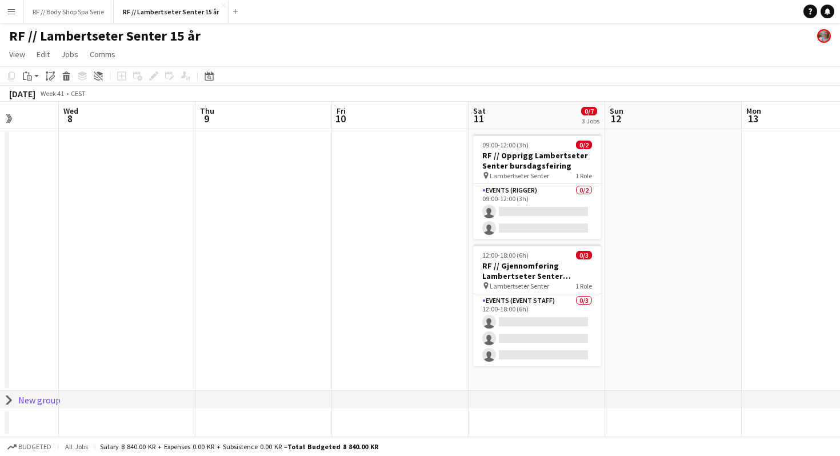
click at [10, 395] on icon "chevron-right" at bounding box center [9, 399] width 9 height 9
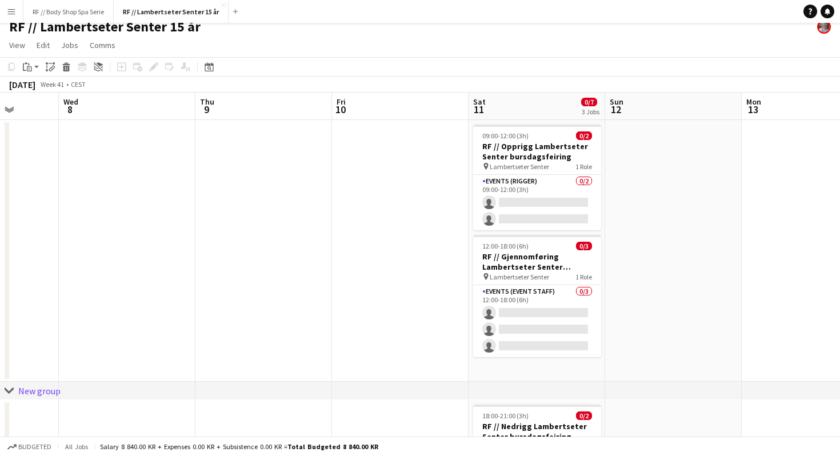
scroll to position [105, 0]
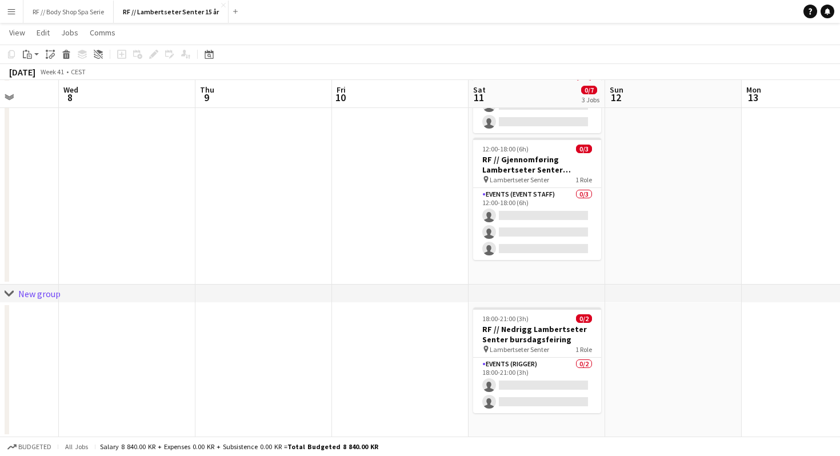
click at [11, 291] on icon at bounding box center [9, 293] width 9 height 5
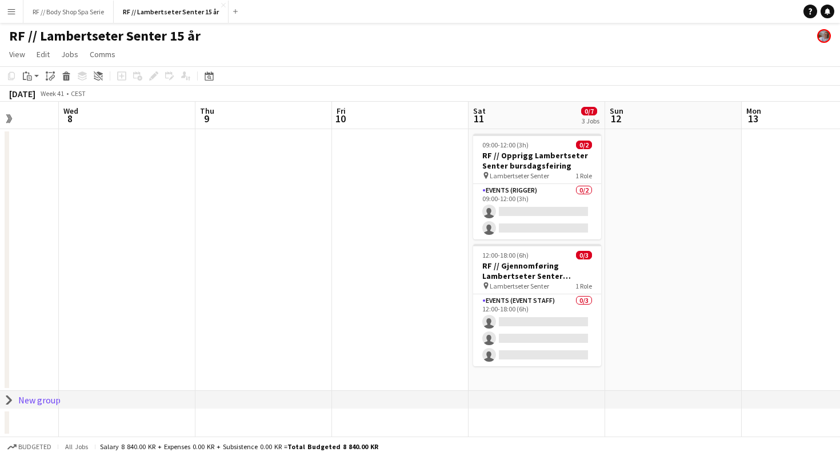
click at [11, 403] on icon "chevron-right" at bounding box center [9, 399] width 9 height 9
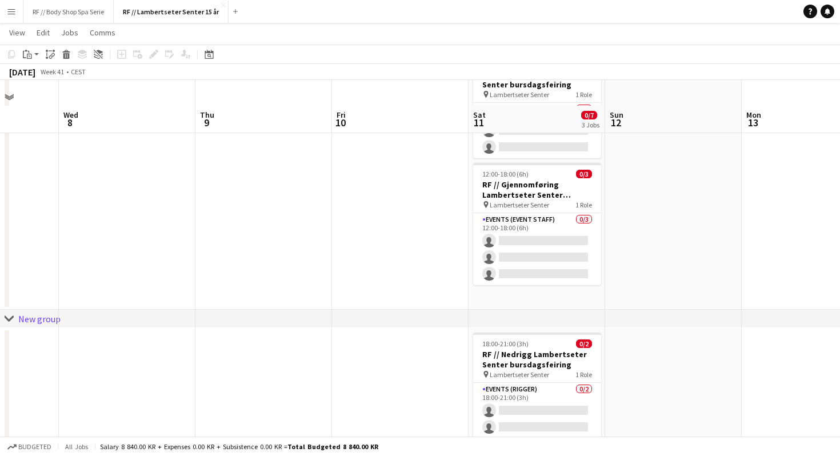
scroll to position [105, 0]
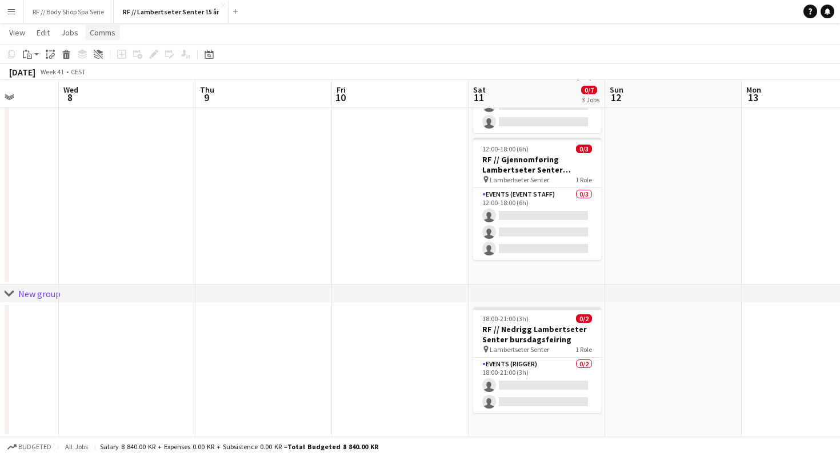
click at [91, 27] on link "Comms" at bounding box center [102, 32] width 35 height 15
click at [74, 29] on span "Jobs" at bounding box center [69, 32] width 17 height 10
click at [57, 37] on link "Jobs" at bounding box center [70, 32] width 26 height 15
click at [47, 37] on span "Edit" at bounding box center [43, 32] width 13 height 10
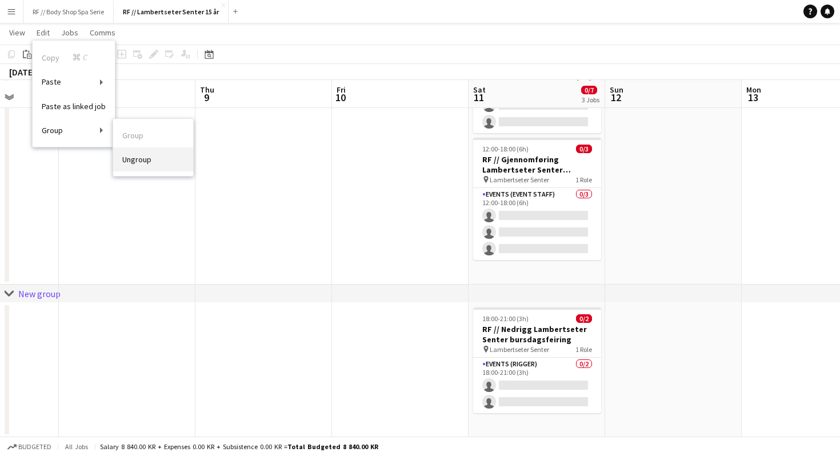
click at [135, 155] on span "Ungroup" at bounding box center [136, 159] width 29 height 10
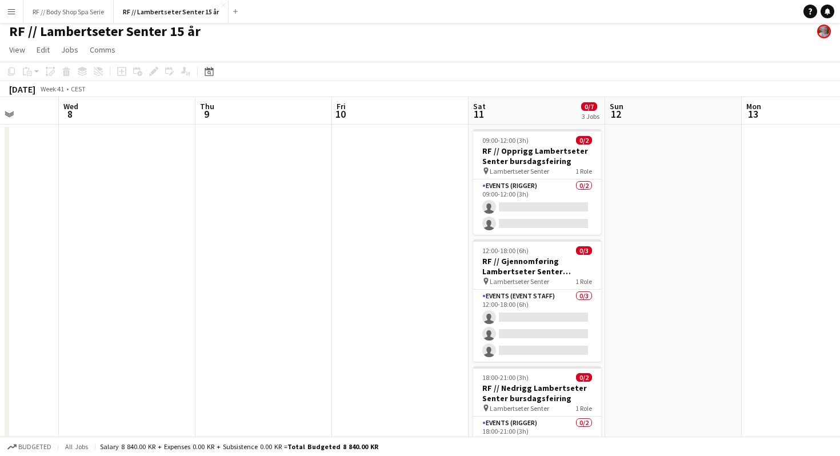
scroll to position [0, 0]
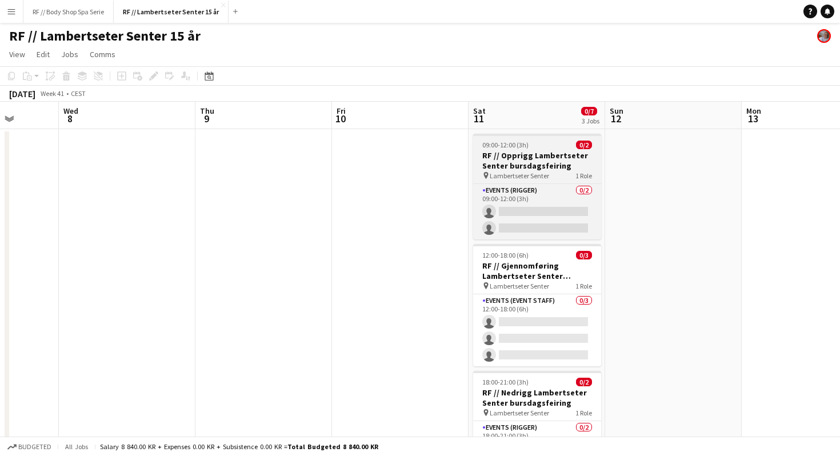
click at [581, 164] on h3 "RF // Opprigg Lambertseter Senter bursdagsfeiring" at bounding box center [537, 160] width 128 height 21
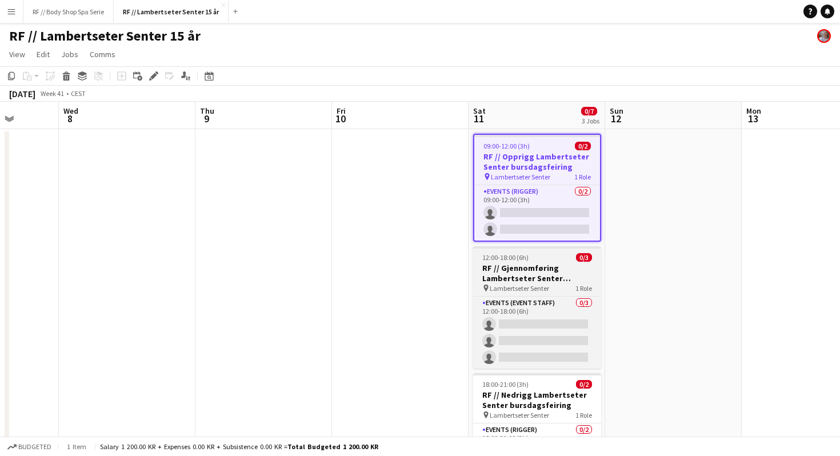
click at [554, 266] on h3 "RF // Gjennomføring Lambertseter Senter bursdagsfeiring" at bounding box center [537, 273] width 128 height 21
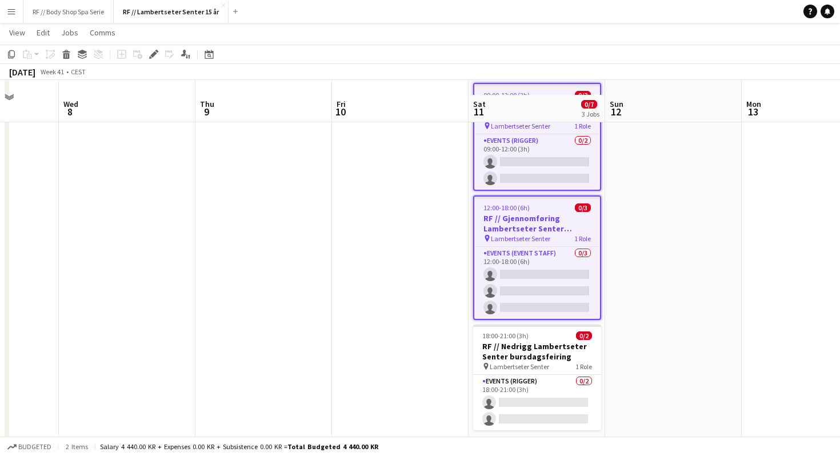
scroll to position [64, 0]
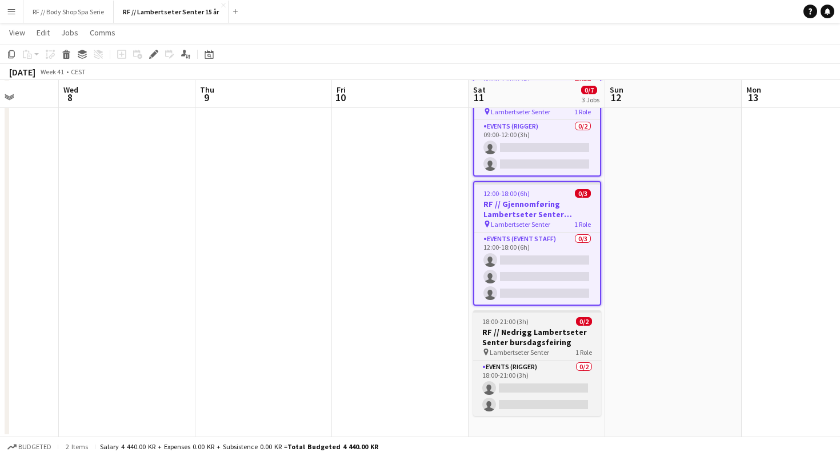
click at [546, 321] on div "18:00-21:00 (3h) 0/2" at bounding box center [537, 321] width 128 height 9
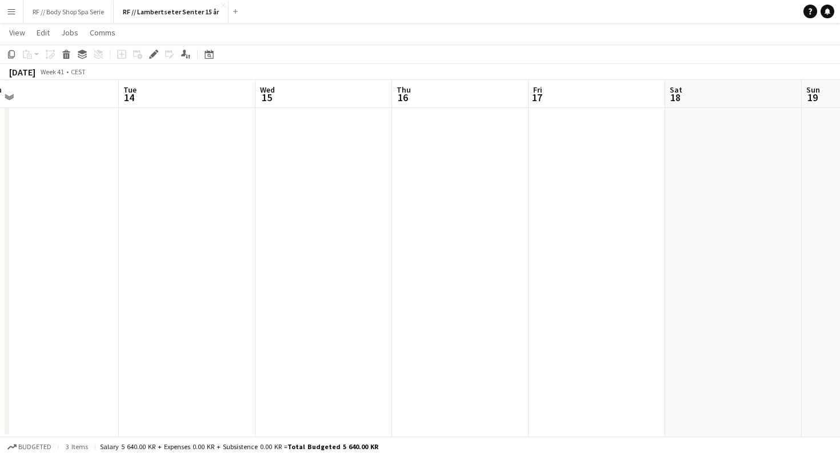
scroll to position [0, 297]
click at [689, 178] on app-date-cell at bounding box center [727, 250] width 137 height 373
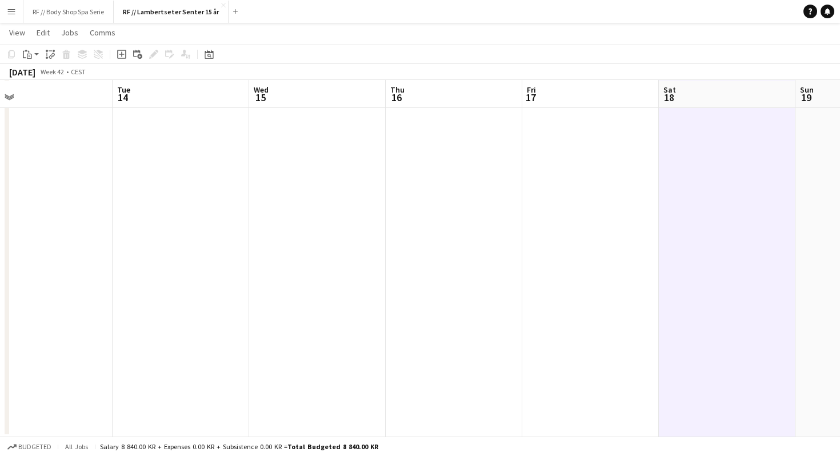
click at [713, 138] on app-date-cell at bounding box center [727, 250] width 137 height 373
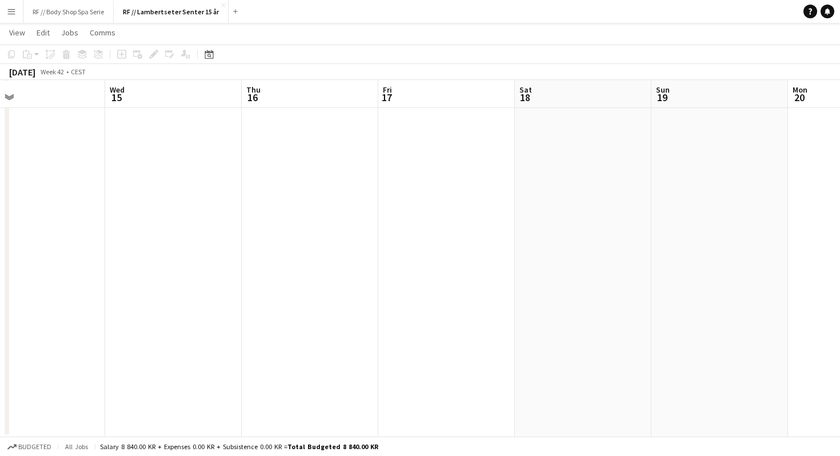
scroll to position [0, 442]
click at [611, 168] on app-date-cell at bounding box center [582, 250] width 137 height 373
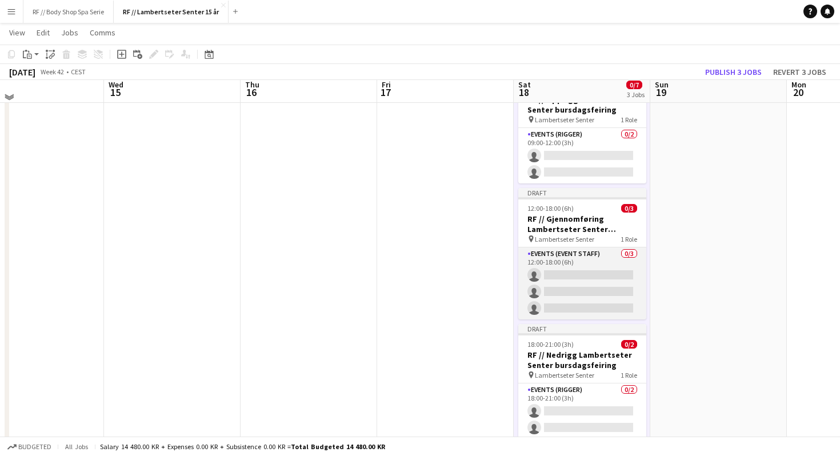
scroll to position [0, 0]
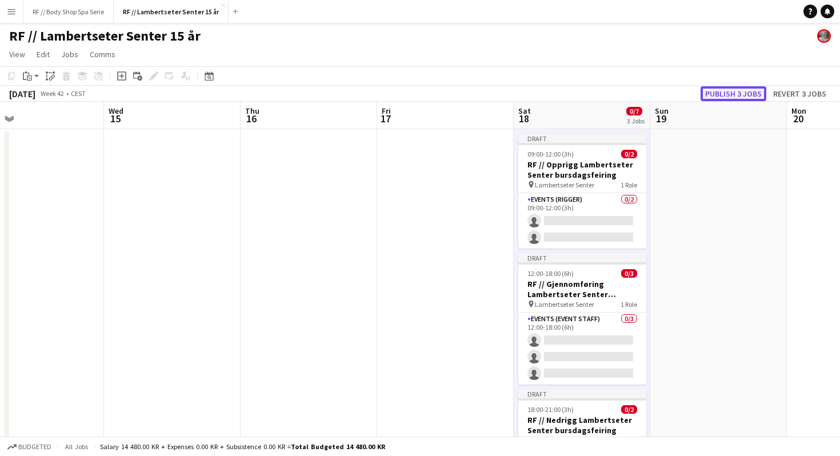
click at [725, 95] on button "Publish 3 jobs" at bounding box center [734, 93] width 66 height 15
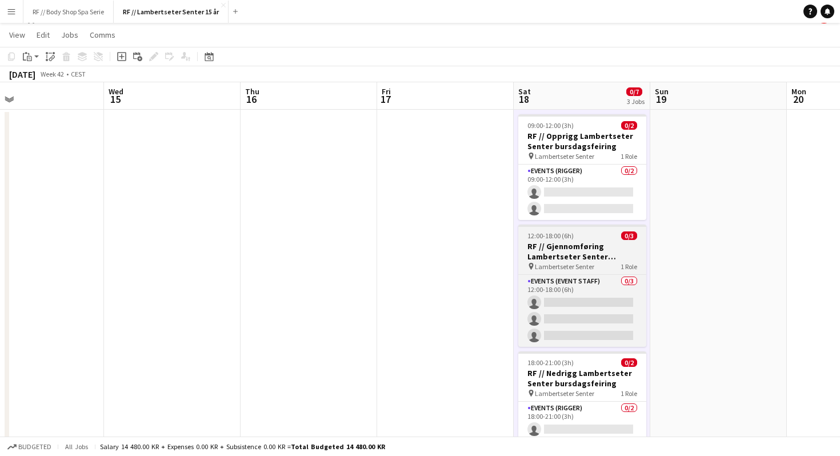
scroll to position [22, 0]
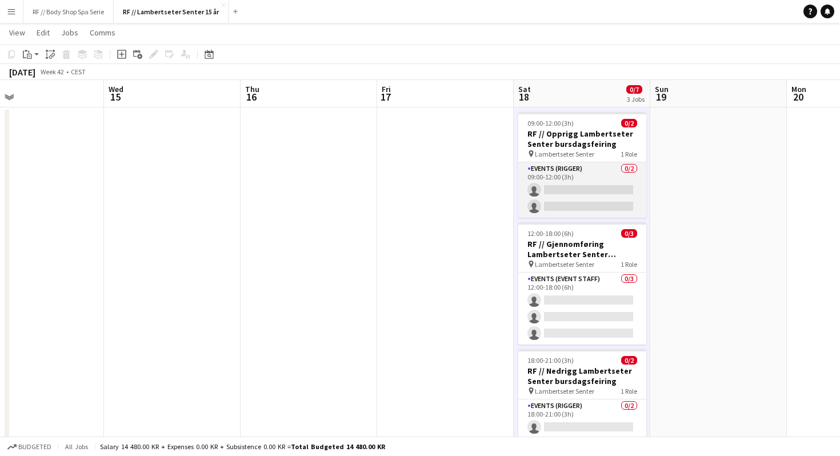
click at [590, 171] on app-card-role "Events (Rigger) 0/2 09:00-12:00 (3h) single-neutral-actions single-neutral-acti…" at bounding box center [582, 189] width 128 height 55
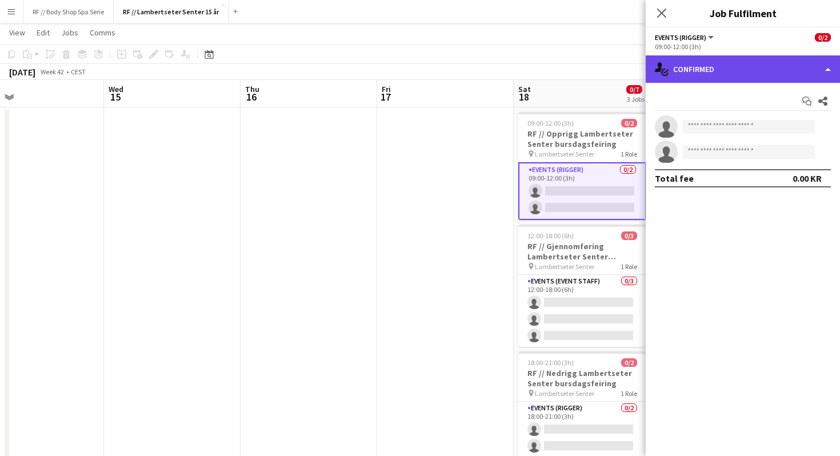
click at [695, 59] on div "single-neutral-actions-check-2 Confirmed" at bounding box center [743, 68] width 194 height 27
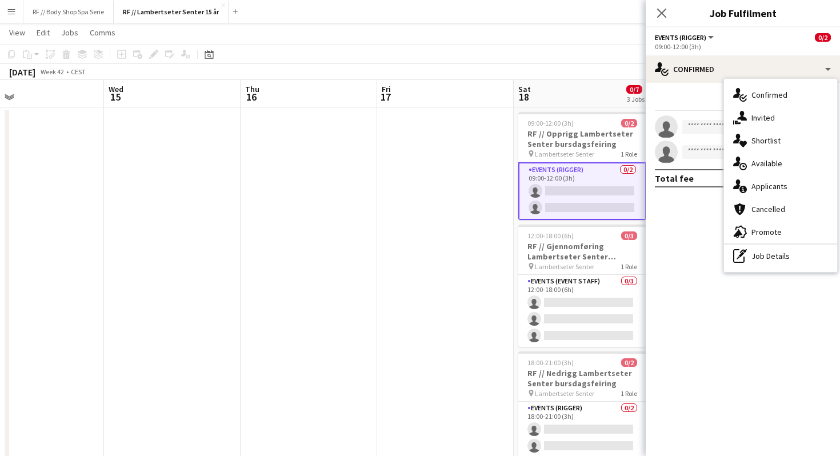
click at [754, 124] on div "single-neutral-actions-share-1 Invited" at bounding box center [780, 117] width 113 height 23
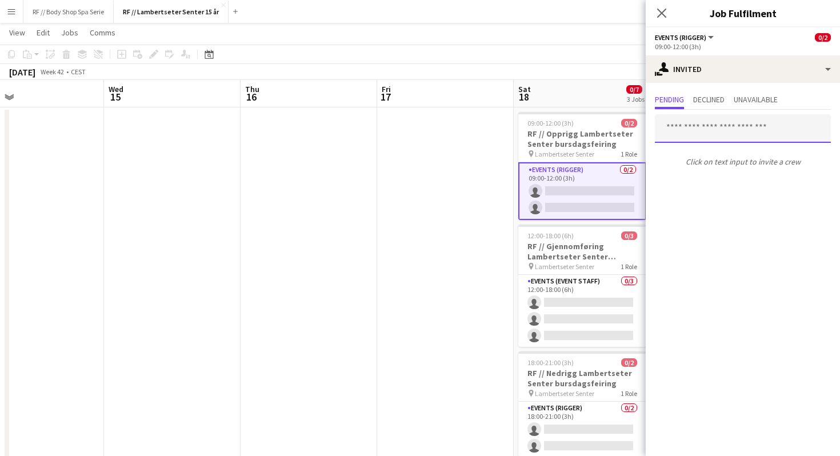
click at [694, 137] on input "text" at bounding box center [743, 128] width 176 height 29
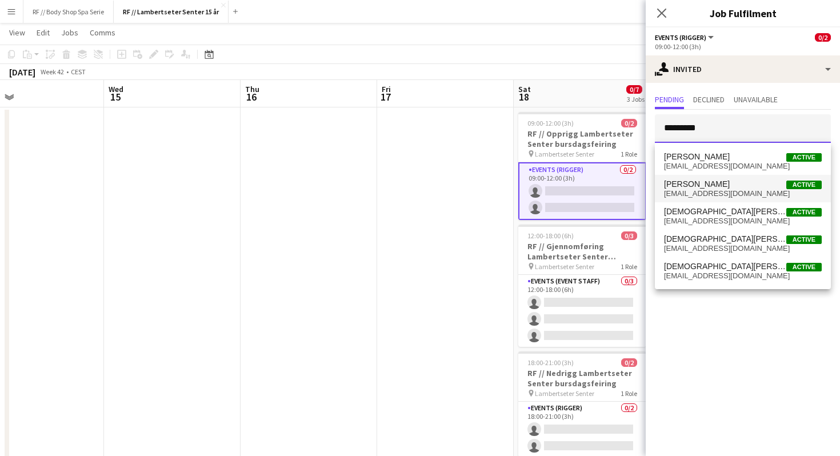
type input "*********"
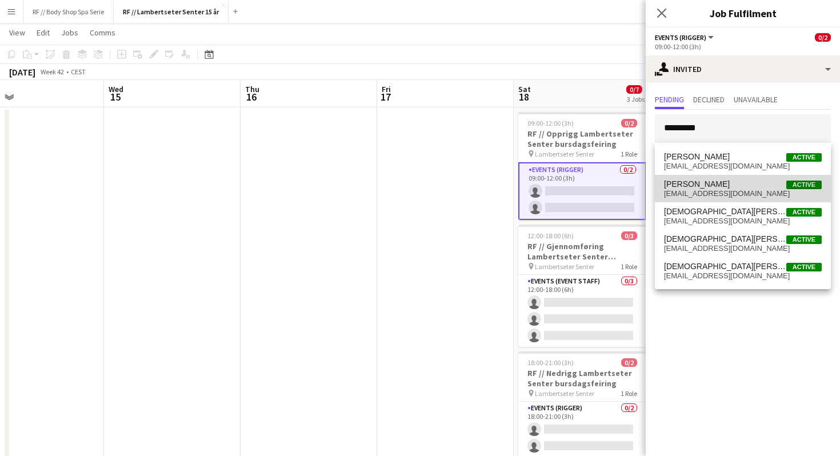
click at [727, 186] on span "[PERSON_NAME]" at bounding box center [697, 184] width 66 height 10
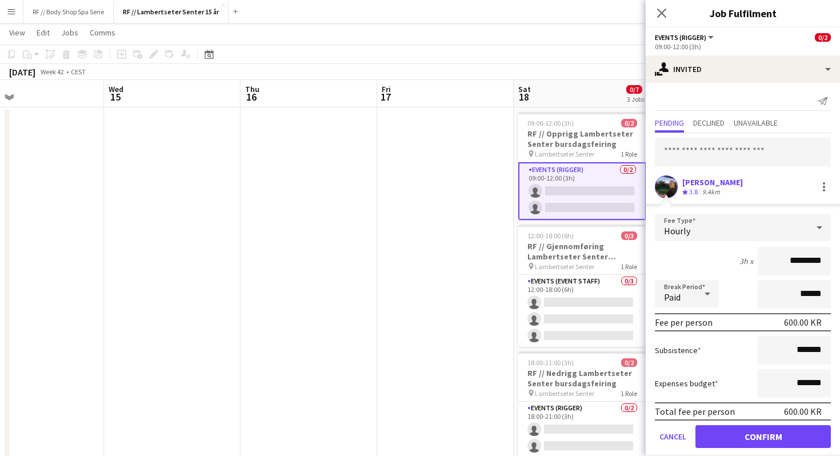
scroll to position [13, 0]
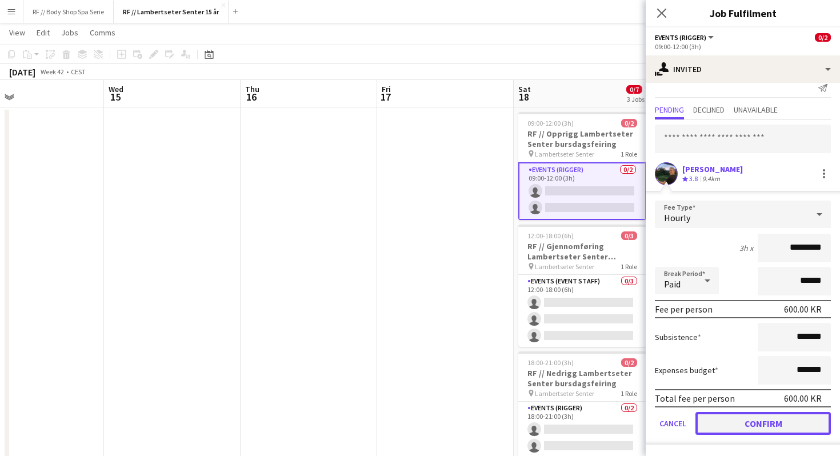
click at [755, 425] on button "Confirm" at bounding box center [762, 423] width 135 height 23
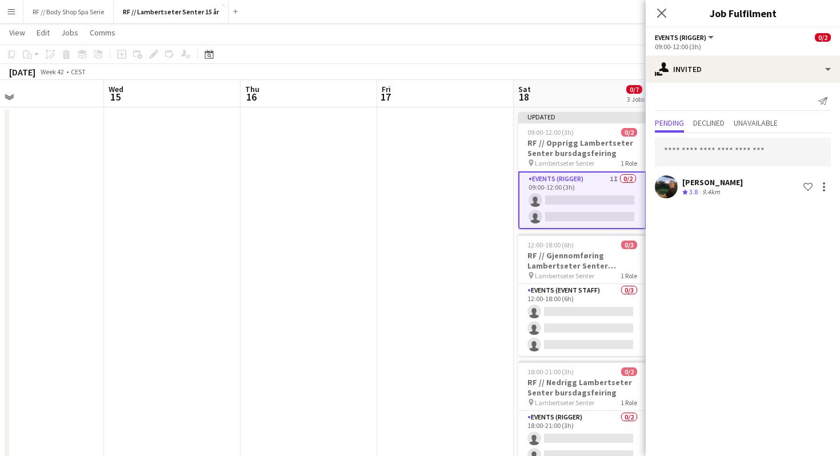
scroll to position [0, 0]
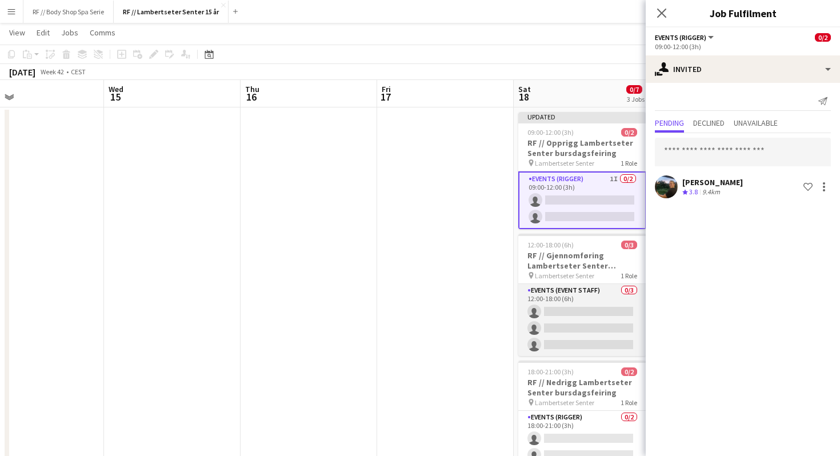
click at [585, 318] on app-card-role "Events (Event Staff) 0/3 12:00-18:00 (6h) single-neutral-actions single-neutral…" at bounding box center [582, 320] width 128 height 72
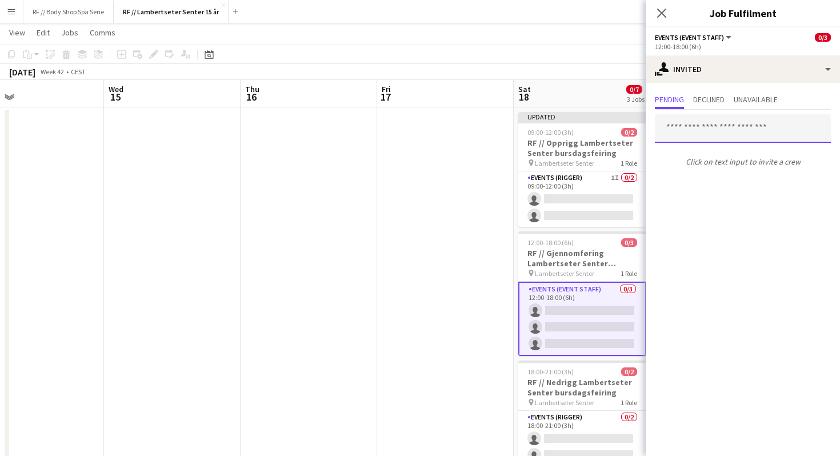
click at [689, 133] on input "text" at bounding box center [743, 128] width 176 height 29
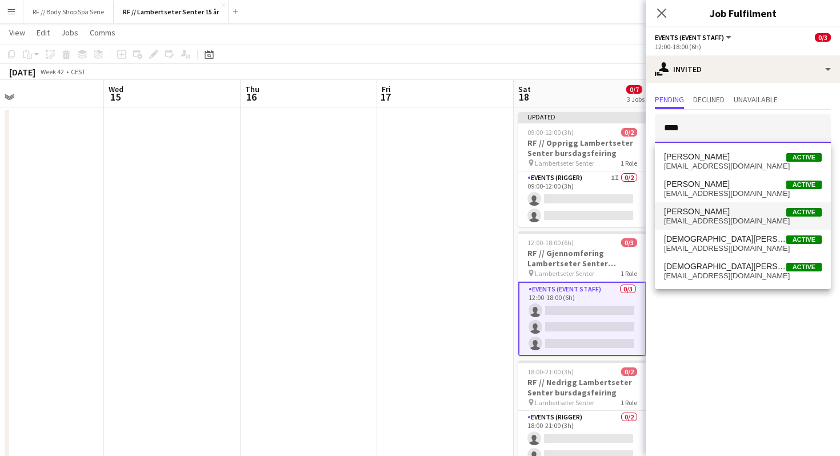
type input "****"
click at [734, 219] on span "[EMAIL_ADDRESS][DOMAIN_NAME]" at bounding box center [743, 221] width 158 height 9
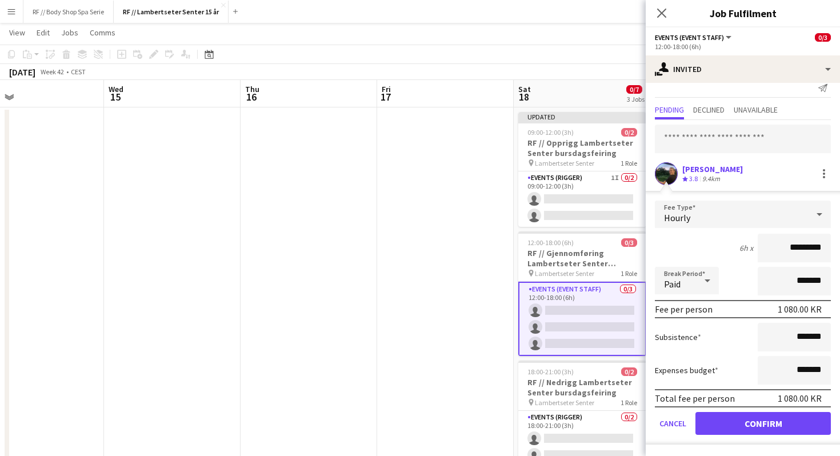
scroll to position [13, 0]
click at [766, 421] on button "Confirm" at bounding box center [762, 424] width 135 height 23
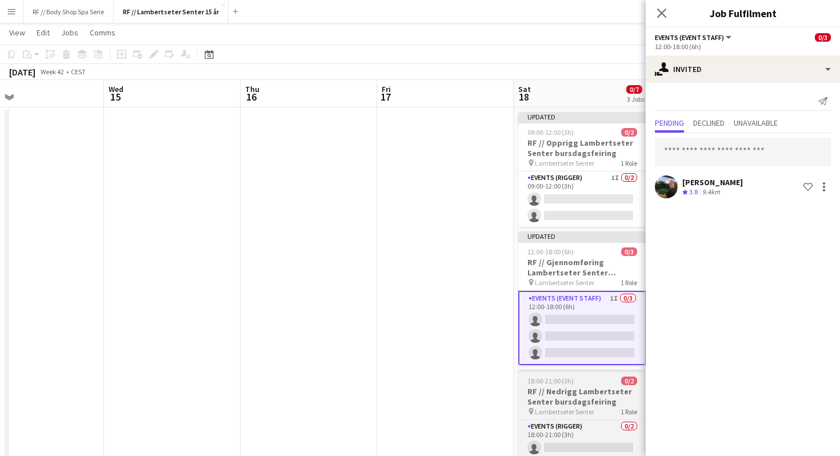
scroll to position [64, 0]
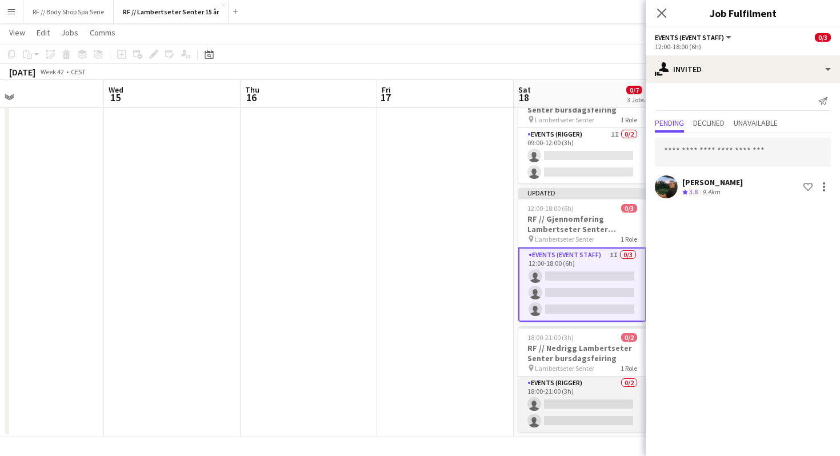
click at [584, 411] on app-card-role "Events (Rigger) 0/2 18:00-21:00 (3h) single-neutral-actions single-neutral-acti…" at bounding box center [582, 404] width 128 height 55
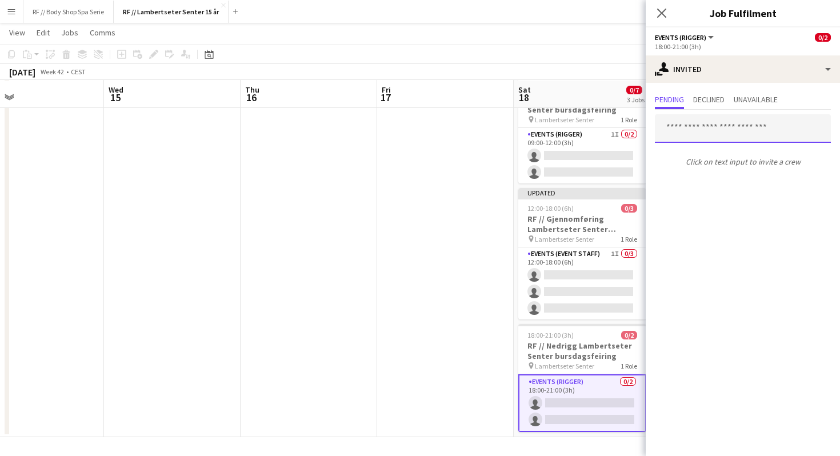
click at [695, 138] on input "text" at bounding box center [743, 128] width 176 height 29
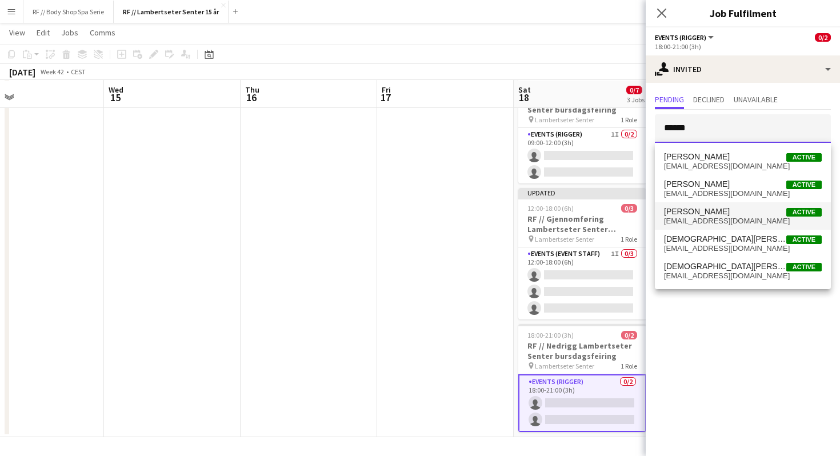
type input "******"
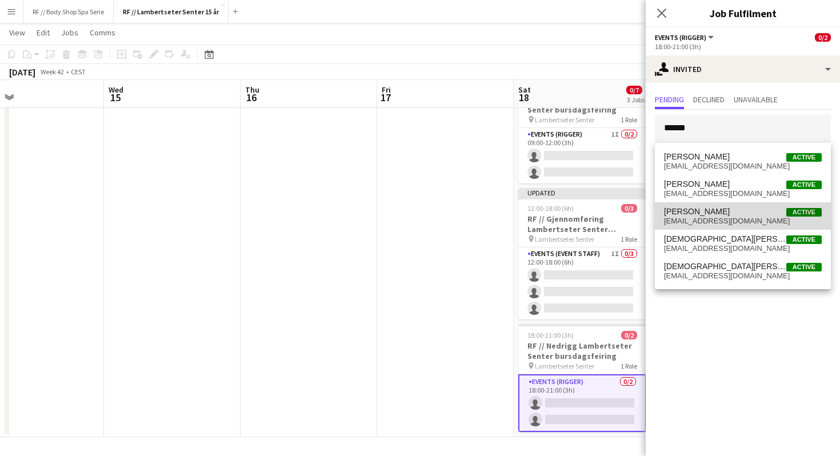
click at [737, 213] on span "Christian Smelhus Active" at bounding box center [743, 212] width 158 height 10
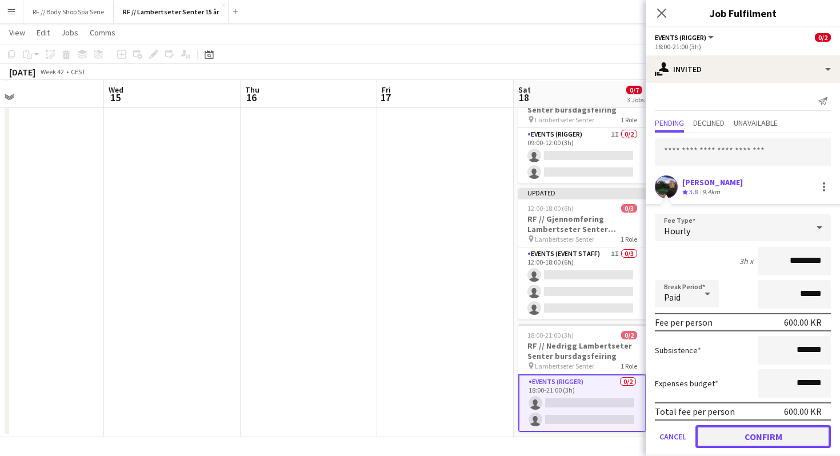
click at [750, 437] on button "Confirm" at bounding box center [762, 436] width 135 height 23
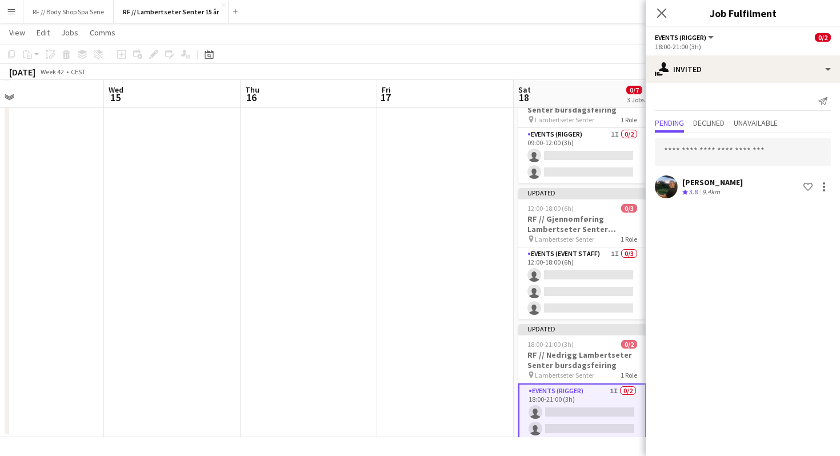
scroll to position [0, 0]
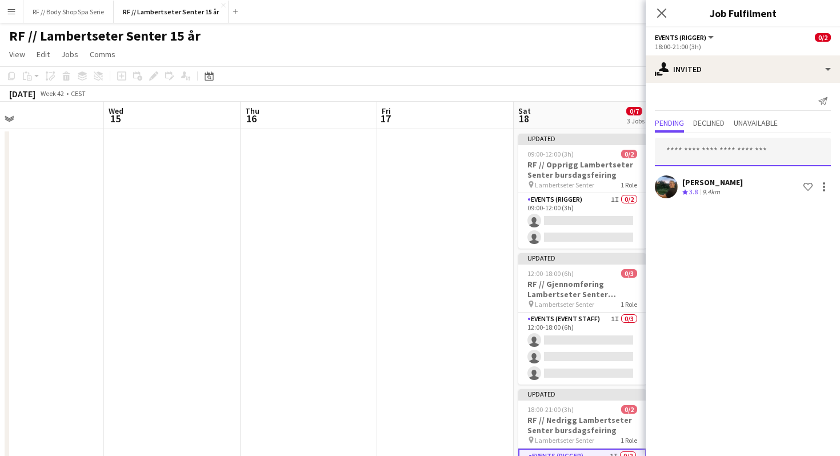
click at [717, 153] on input "text" at bounding box center [743, 152] width 176 height 29
click at [717, 152] on input "text" at bounding box center [743, 152] width 176 height 29
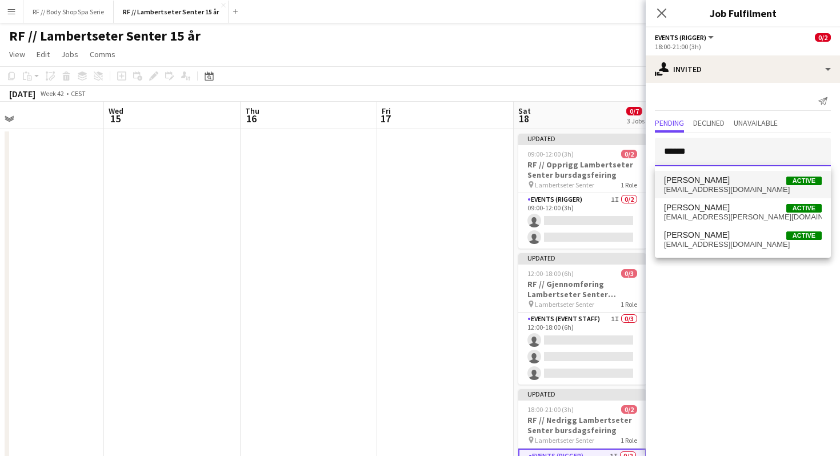
type input "*****"
click at [733, 190] on span "oscarleonardowiggenhallberg@gmail.com" at bounding box center [743, 189] width 158 height 9
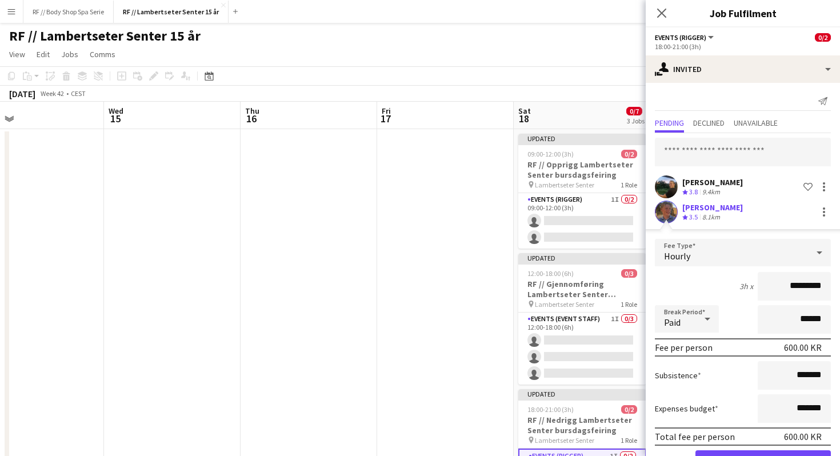
scroll to position [38, 0]
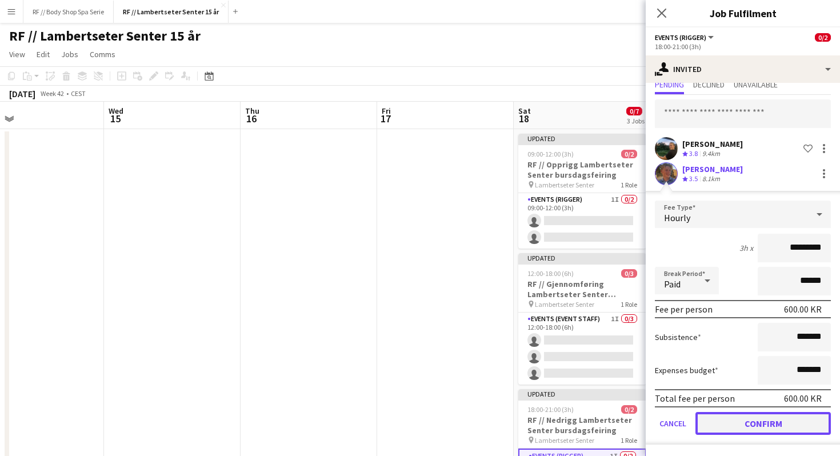
click at [745, 429] on button "Confirm" at bounding box center [762, 423] width 135 height 23
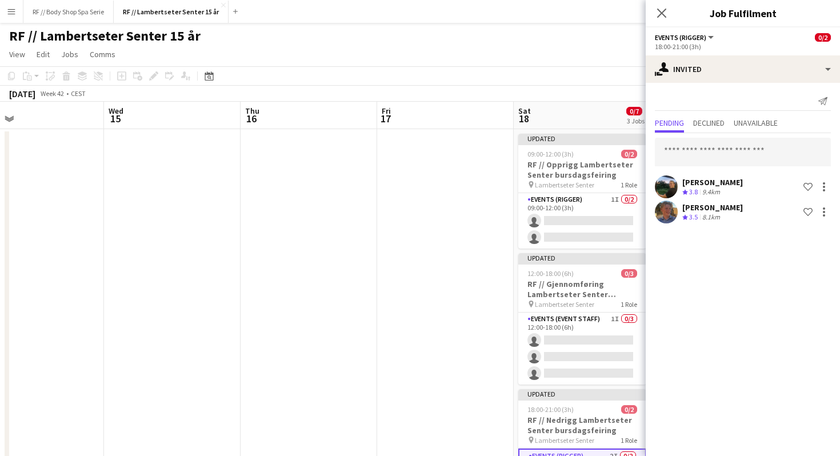
scroll to position [0, 0]
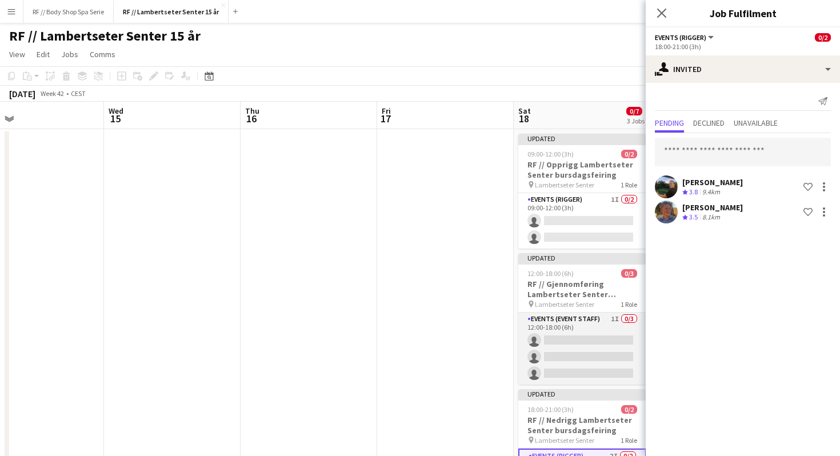
click at [585, 330] on app-card-role "Events (Event Staff) 1I 0/3 12:00-18:00 (6h) single-neutral-actions single-neut…" at bounding box center [582, 349] width 128 height 72
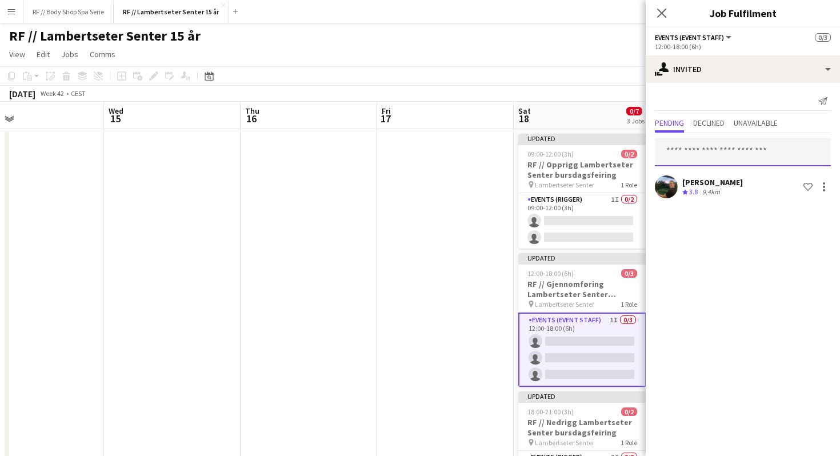
click at [710, 162] on input "text" at bounding box center [743, 152] width 176 height 29
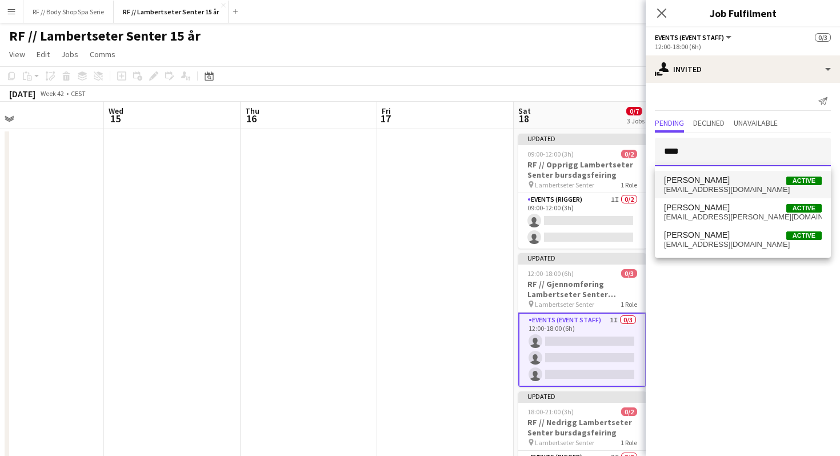
type input "****"
click at [748, 192] on span "oscarleonardowiggenhallberg@gmail.com" at bounding box center [743, 189] width 158 height 9
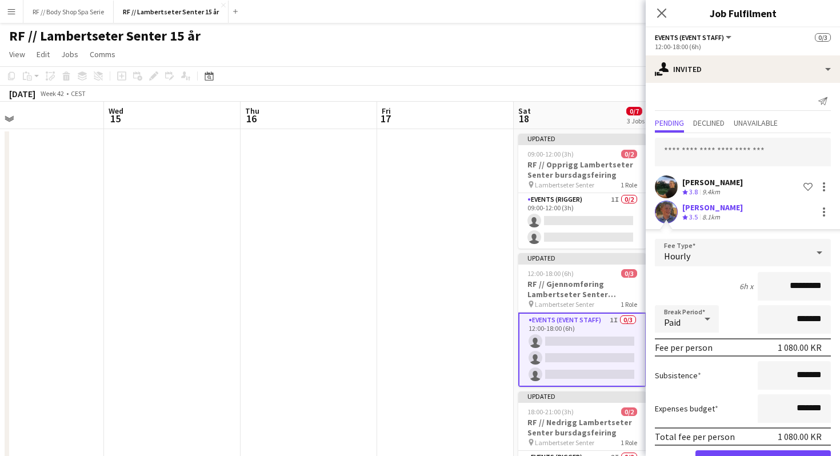
scroll to position [38, 0]
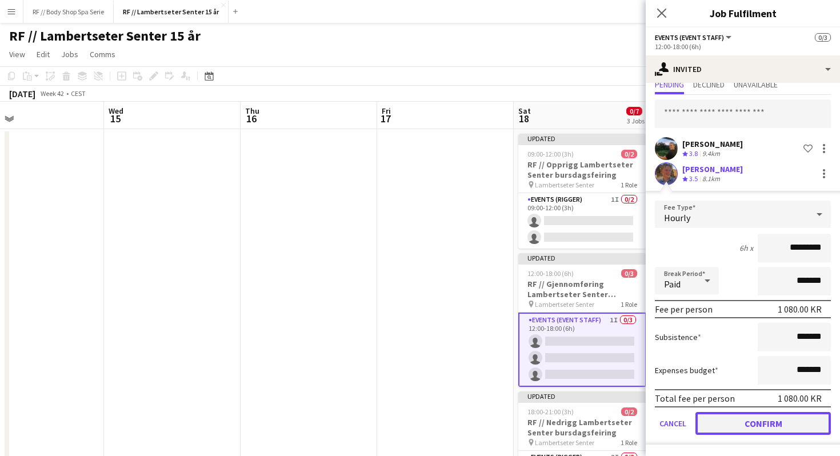
click at [775, 426] on button "Confirm" at bounding box center [762, 423] width 135 height 23
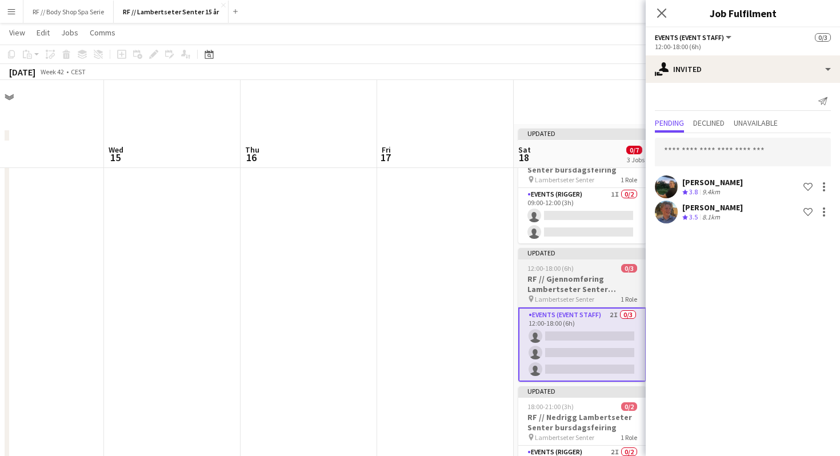
scroll to position [64, 0]
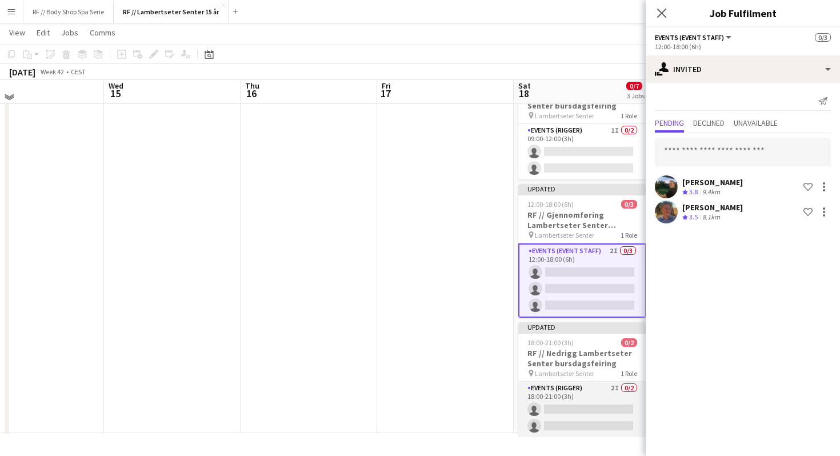
click at [587, 411] on app-card-role "Events (Rigger) 2I 0/2 18:00-21:00 (3h) single-neutral-actions single-neutral-a…" at bounding box center [582, 409] width 128 height 55
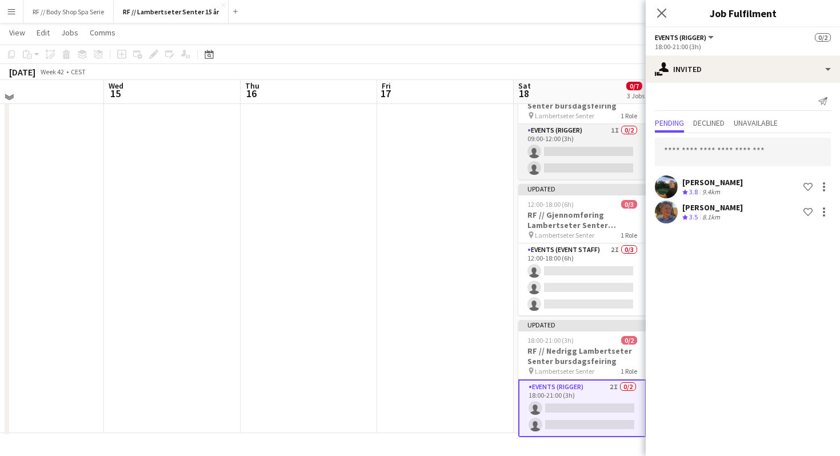
click at [569, 155] on app-card-role "Events (Rigger) 1I 0/2 09:00-12:00 (3h) single-neutral-actions single-neutral-a…" at bounding box center [582, 151] width 128 height 55
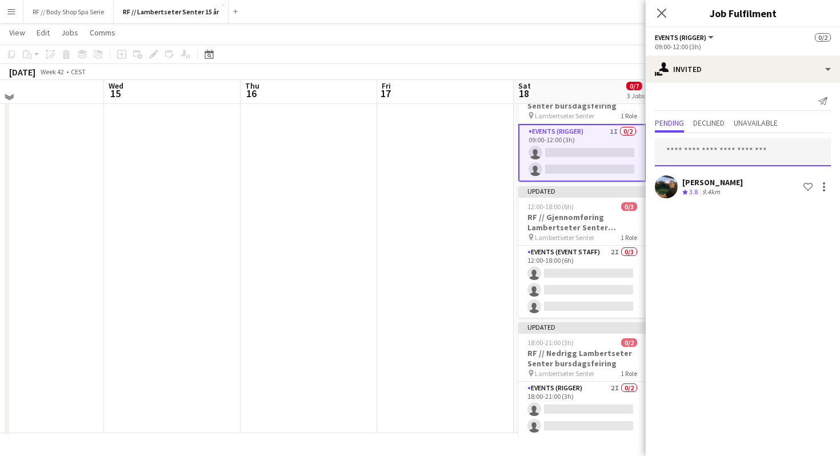
click at [718, 147] on input "text" at bounding box center [743, 152] width 176 height 29
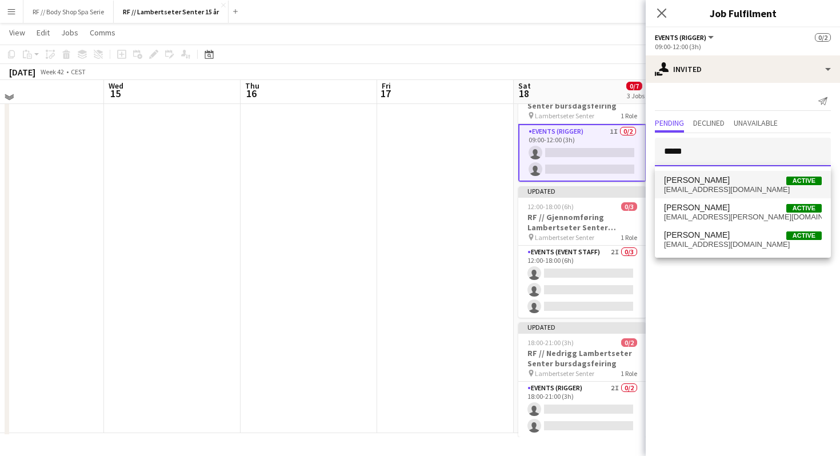
type input "*****"
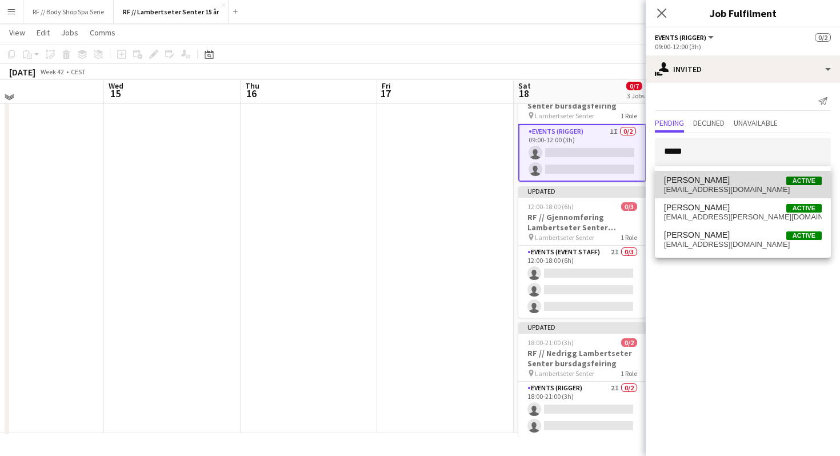
click at [720, 178] on span "Oscar Hallberg Active" at bounding box center [743, 180] width 158 height 10
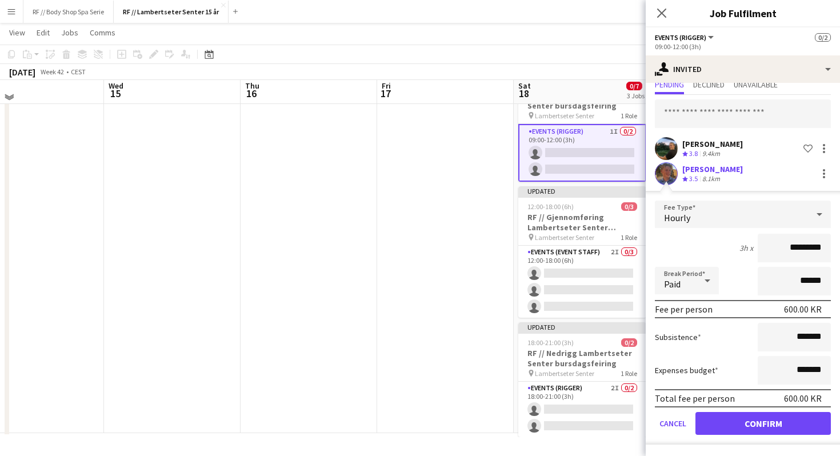
scroll to position [37, 0]
click at [734, 266] on form "Fee Type Hourly 3h x ********* Break Period Paid ****** Fee per person 600.00 K…" at bounding box center [743, 324] width 194 height 244
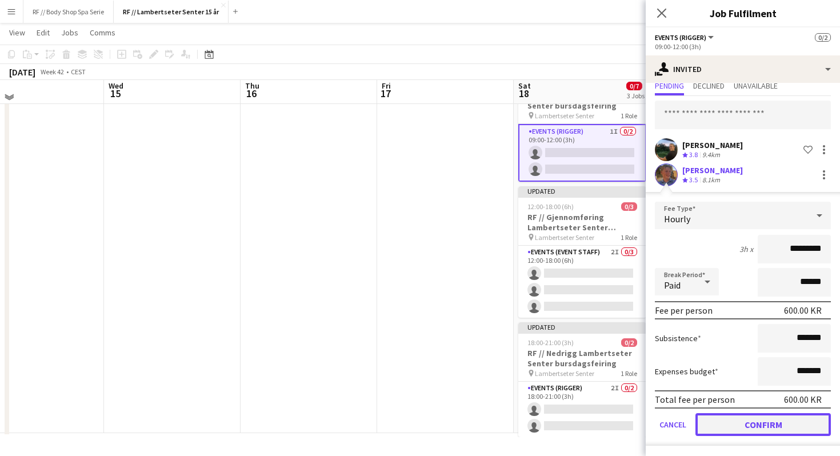
click at [761, 427] on button "Confirm" at bounding box center [762, 424] width 135 height 23
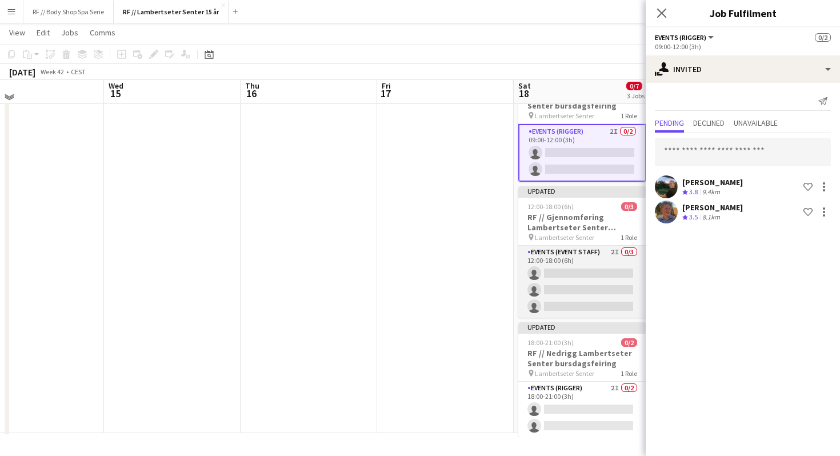
click at [597, 262] on app-card-role "Events (Event Staff) 2I 0/3 12:00-18:00 (6h) single-neutral-actions single-neut…" at bounding box center [582, 282] width 128 height 72
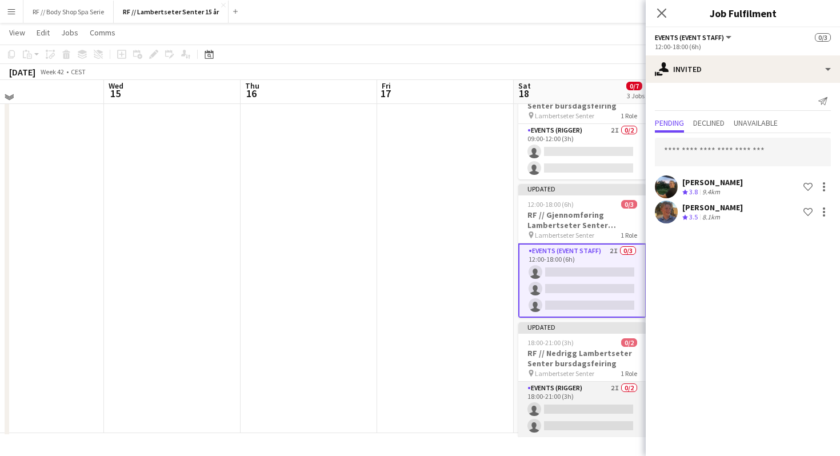
click at [579, 391] on app-card-role "Events (Rigger) 2I 0/2 18:00-21:00 (3h) single-neutral-actions single-neutral-a…" at bounding box center [582, 409] width 128 height 55
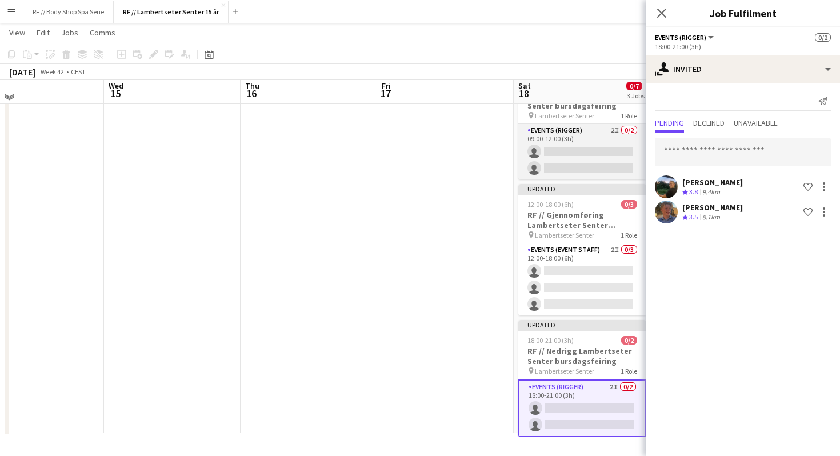
click at [574, 162] on app-card-role "Events (Rigger) 2I 0/2 09:00-12:00 (3h) single-neutral-actions single-neutral-a…" at bounding box center [582, 151] width 128 height 55
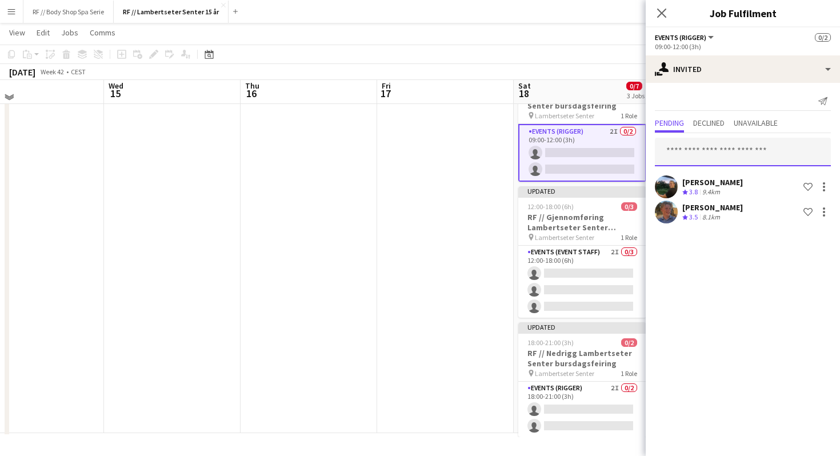
click at [700, 157] on input "text" at bounding box center [743, 152] width 176 height 29
click at [701, 153] on input "text" at bounding box center [743, 152] width 176 height 29
click at [664, 14] on icon "Close pop-in" at bounding box center [661, 12] width 11 height 11
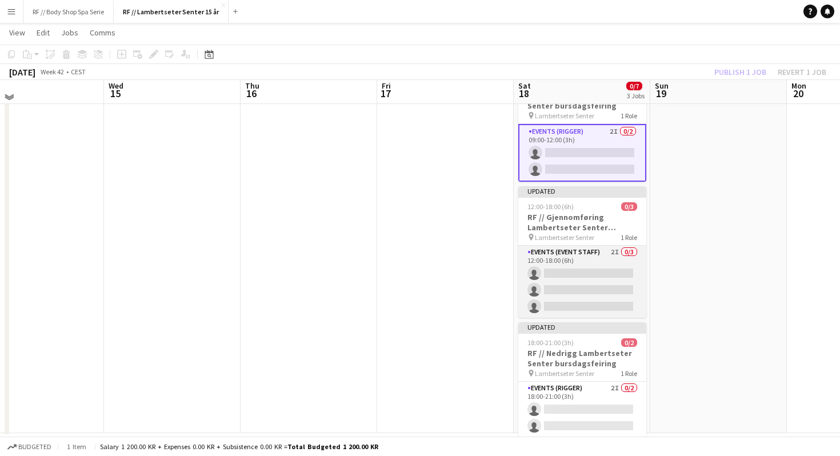
click at [591, 285] on app-card-role "Events (Event Staff) 2I 0/3 12:00-18:00 (6h) single-neutral-actions single-neut…" at bounding box center [582, 282] width 128 height 72
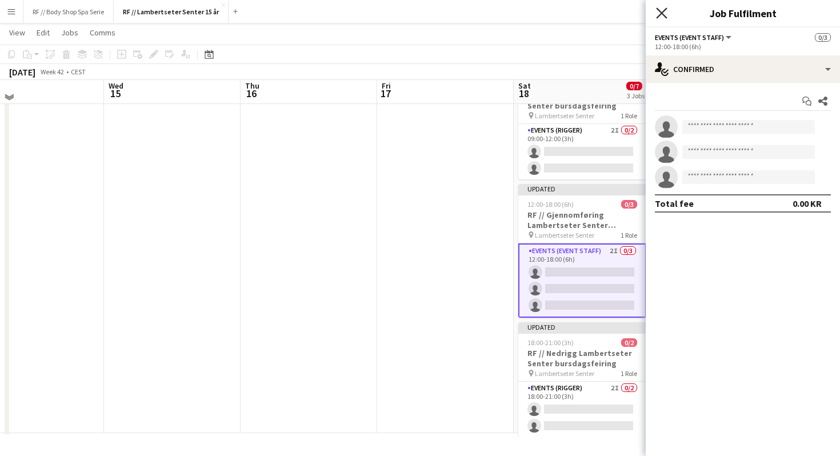
click at [662, 17] on icon "Close pop-in" at bounding box center [661, 12] width 11 height 11
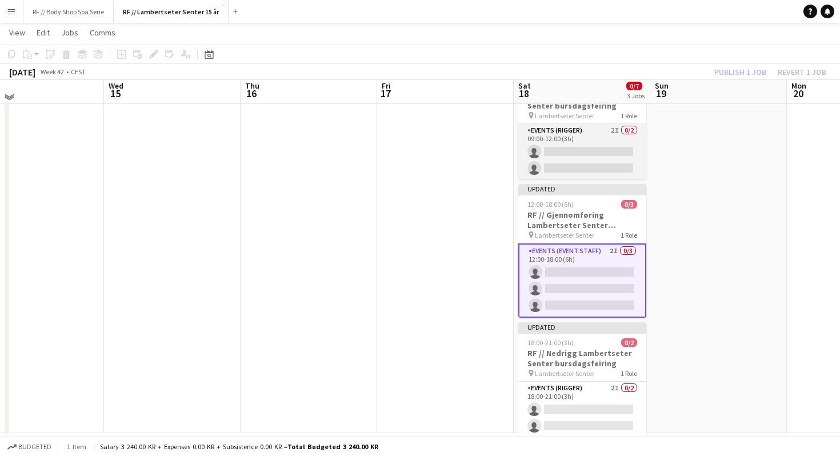
click at [601, 149] on app-card-role "Events (Rigger) 2I 0/2 09:00-12:00 (3h) single-neutral-actions single-neutral-a…" at bounding box center [582, 151] width 128 height 55
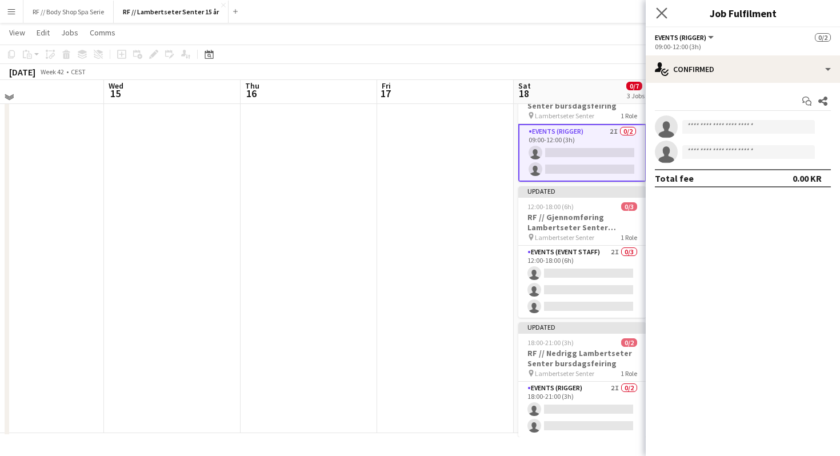
click at [663, 6] on app-icon "Close pop-in" at bounding box center [662, 13] width 17 height 17
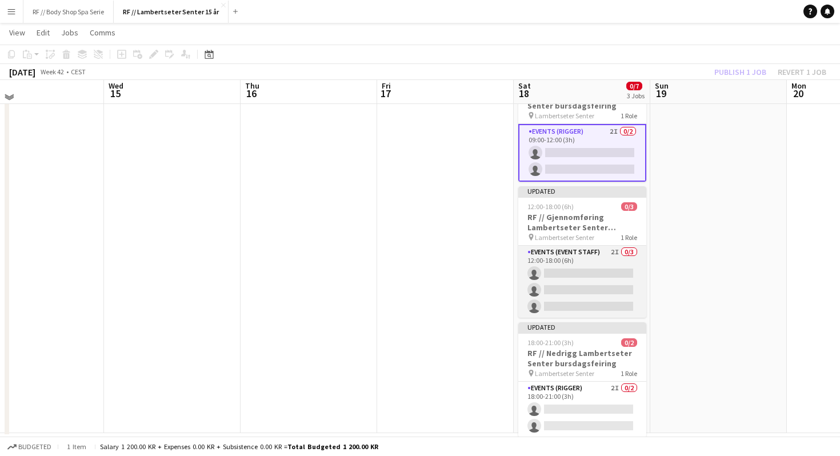
click at [586, 284] on app-card-role "Events (Event Staff) 2I 0/3 12:00-18:00 (6h) single-neutral-actions single-neut…" at bounding box center [582, 282] width 128 height 72
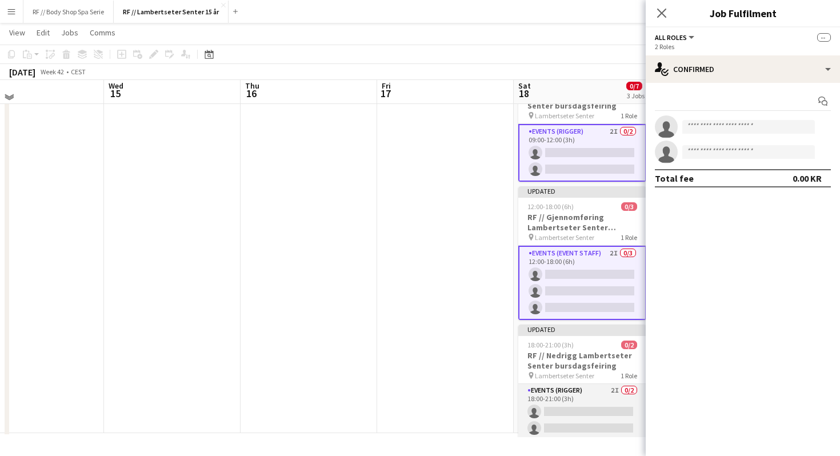
click at [588, 395] on app-card-role "Events (Rigger) 2I 0/2 18:00-21:00 (3h) single-neutral-actions single-neutral-a…" at bounding box center [582, 411] width 128 height 55
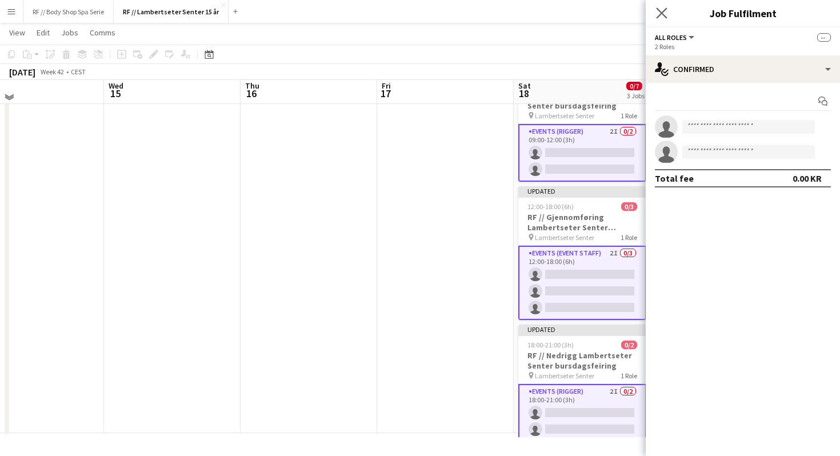
click at [660, 19] on div "Close pop-in" at bounding box center [662, 13] width 32 height 26
click at [660, 17] on icon "Close pop-in" at bounding box center [661, 12] width 11 height 11
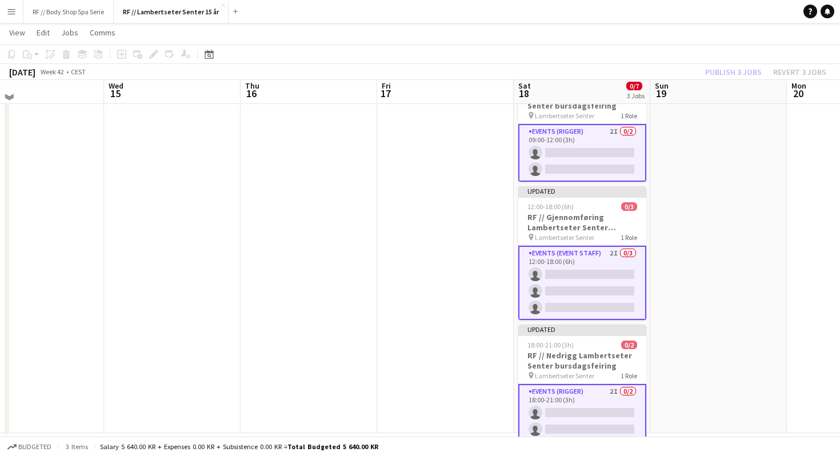
click at [730, 75] on div "Publish 3 jobs Revert 3 jobs" at bounding box center [765, 72] width 149 height 15
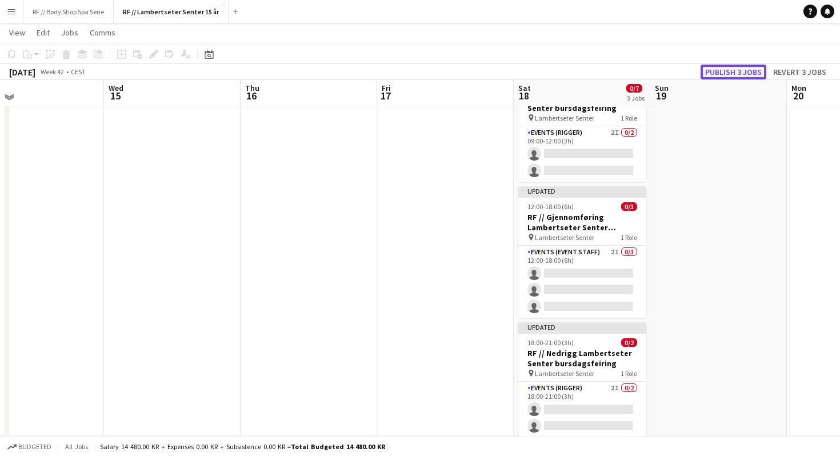
click at [732, 74] on button "Publish 3 jobs" at bounding box center [734, 72] width 66 height 15
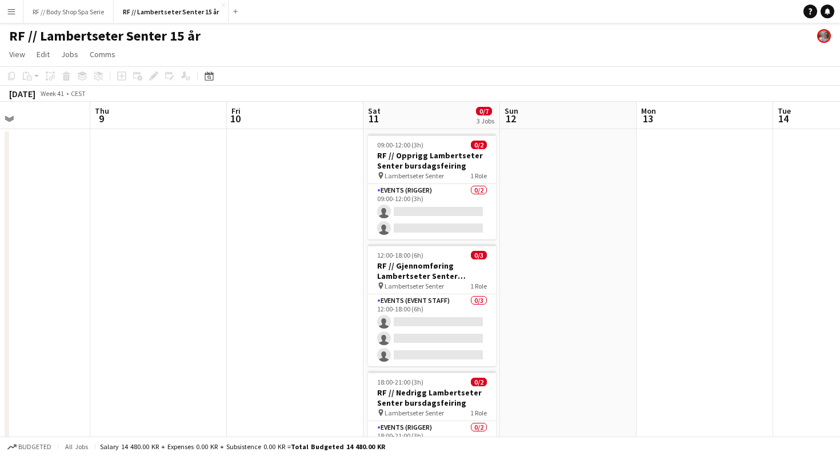
scroll to position [0, 288]
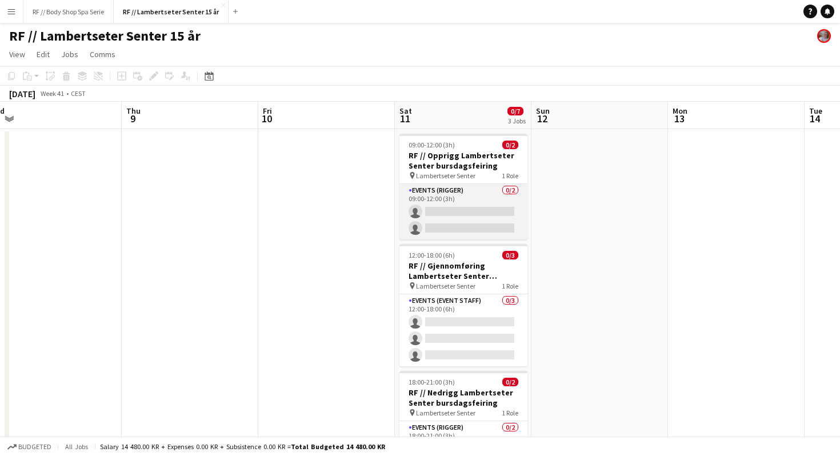
click at [446, 201] on app-card-role "Events (Rigger) 0/2 09:00-12:00 (3h) single-neutral-actions single-neutral-acti…" at bounding box center [463, 211] width 128 height 55
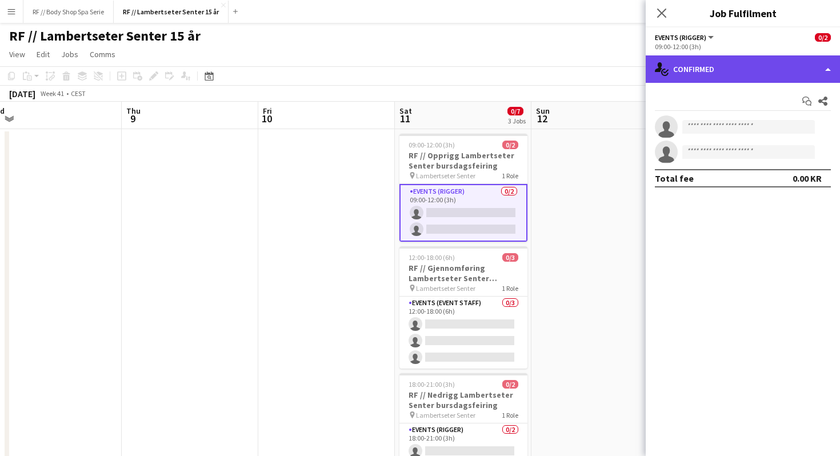
click at [703, 74] on div "single-neutral-actions-check-2 Confirmed" at bounding box center [743, 68] width 194 height 27
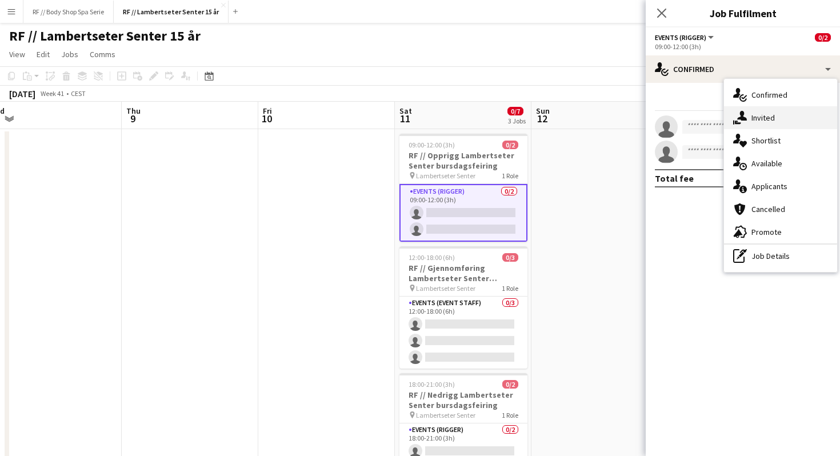
click at [750, 113] on div "single-neutral-actions-share-1 Invited" at bounding box center [780, 117] width 113 height 23
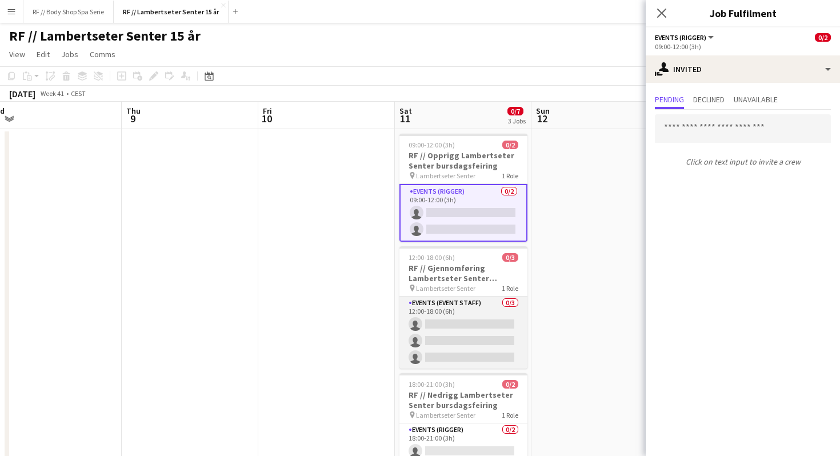
click at [452, 343] on app-card-role "Events (Event Staff) 0/3 12:00-18:00 (6h) single-neutral-actions single-neutral…" at bounding box center [463, 333] width 128 height 72
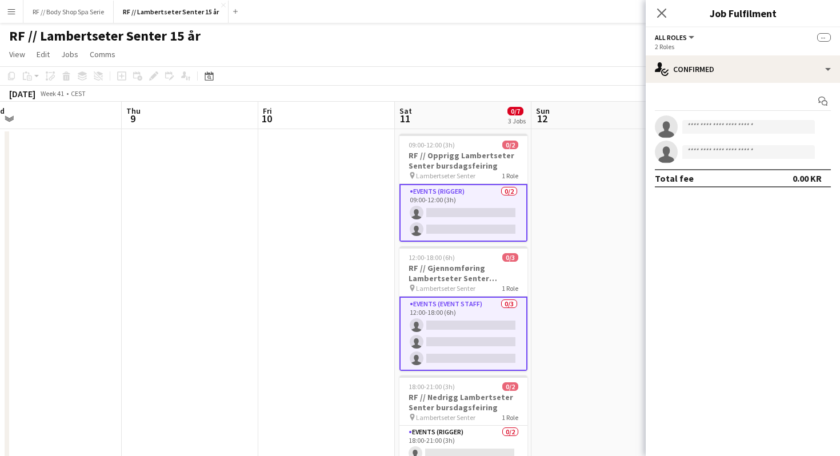
scroll to position [64, 0]
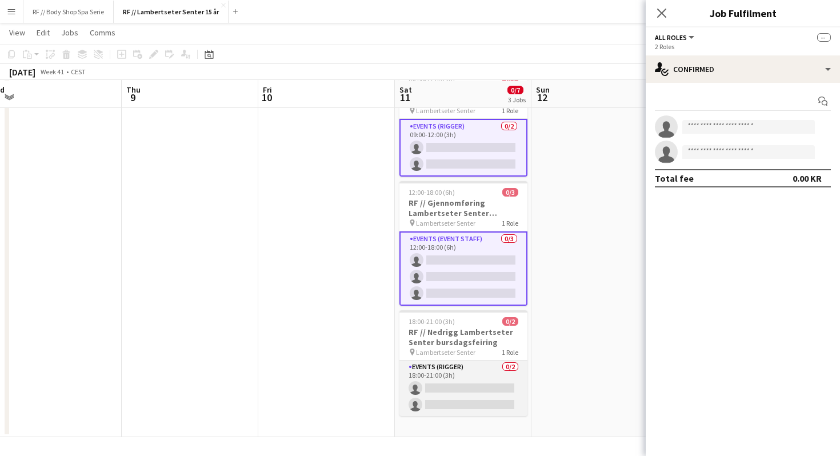
click at [469, 382] on app-card-role "Events (Rigger) 0/2 18:00-21:00 (3h) single-neutral-actions single-neutral-acti…" at bounding box center [463, 388] width 128 height 55
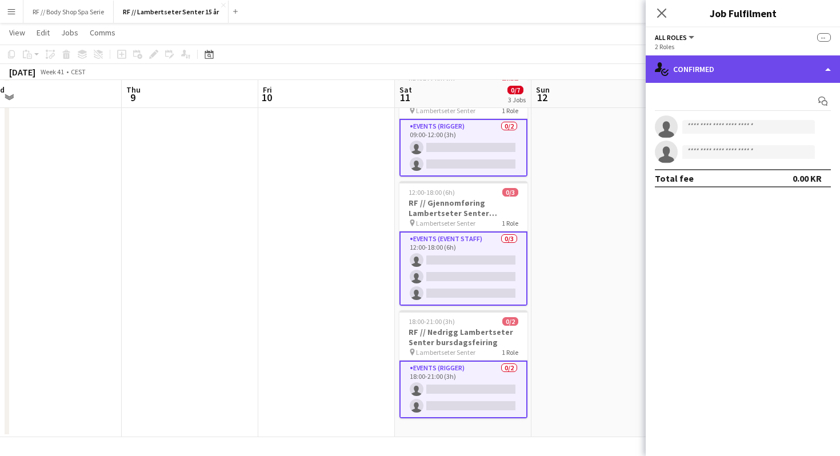
click at [683, 75] on div "single-neutral-actions-check-2 Confirmed" at bounding box center [743, 68] width 194 height 27
click at [721, 69] on div "single-neutral-actions-check-2 Confirmed" at bounding box center [743, 68] width 194 height 27
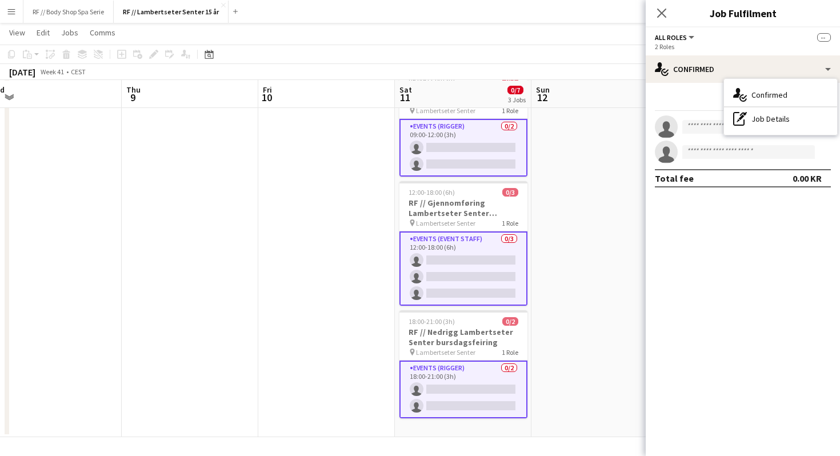
click at [684, 39] on span "All roles" at bounding box center [671, 37] width 32 height 9
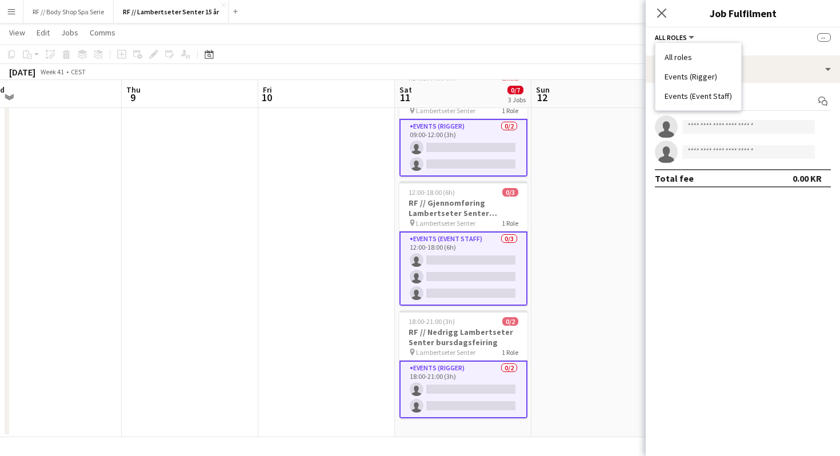
click at [684, 39] on span "All roles" at bounding box center [671, 37] width 32 height 9
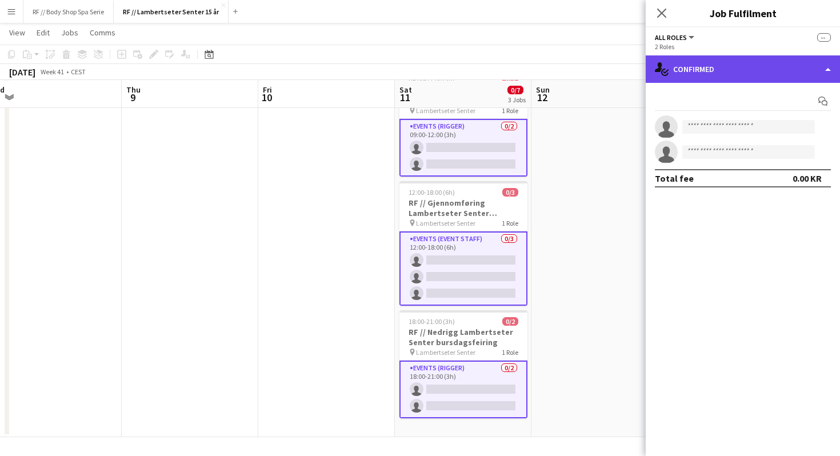
click at [725, 61] on div "single-neutral-actions-check-2 Confirmed" at bounding box center [743, 68] width 194 height 27
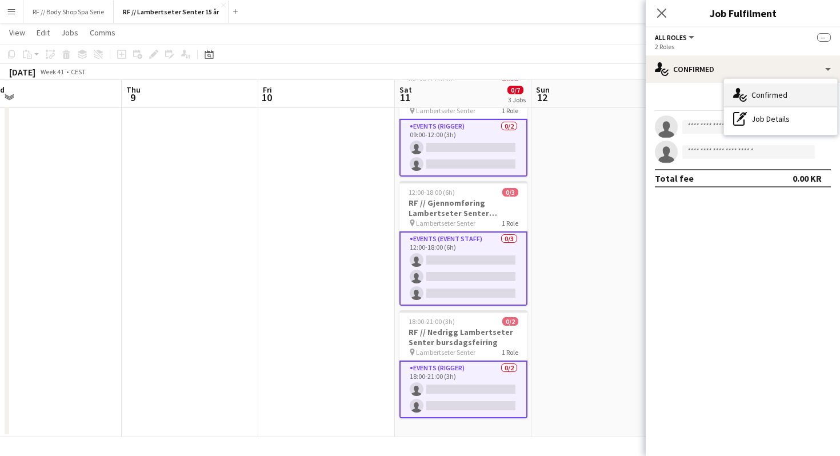
click at [757, 98] on div "single-neutral-actions-check-2 Confirmed" at bounding box center [780, 94] width 113 height 23
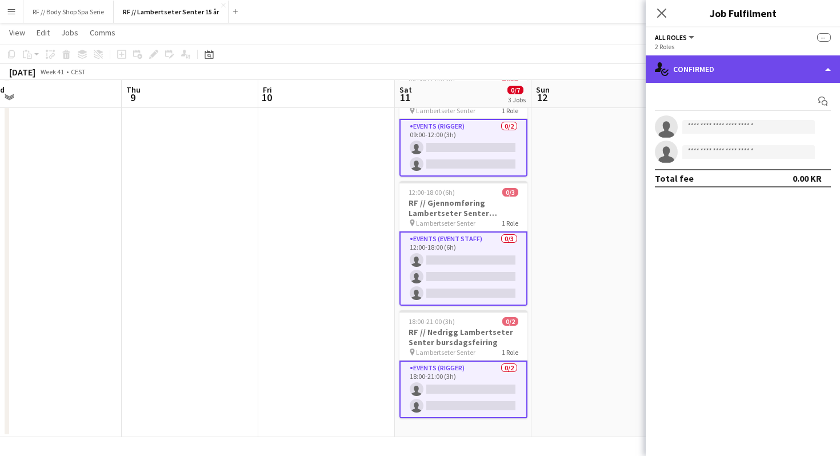
click at [741, 68] on div "single-neutral-actions-check-2 Confirmed" at bounding box center [743, 68] width 194 height 27
click at [741, 67] on div "single-neutral-actions-check-2 Confirmed" at bounding box center [743, 68] width 194 height 27
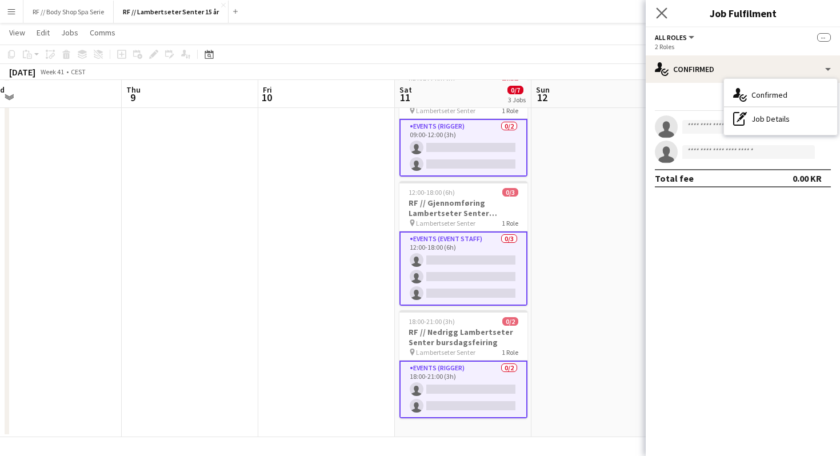
click at [662, 19] on app-icon "Close pop-in" at bounding box center [662, 13] width 17 height 17
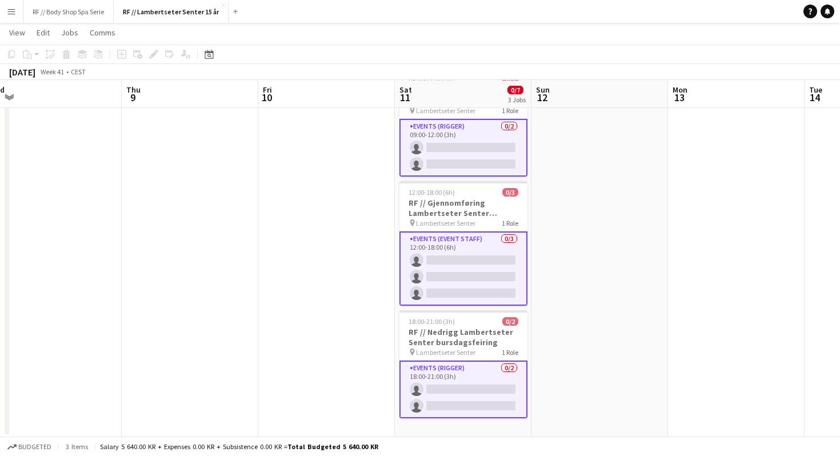
click at [521, 265] on app-card-role "Events (Event Staff) 0/3 12:00-18:00 (6h) single-neutral-actions single-neutral…" at bounding box center [463, 268] width 128 height 74
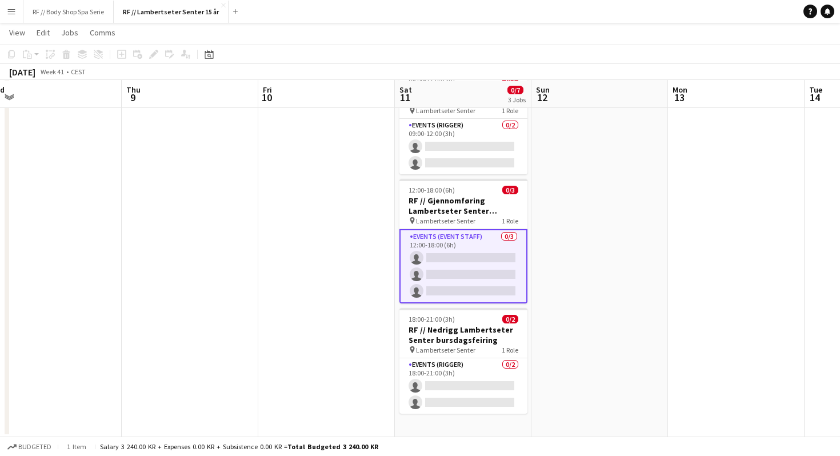
click at [477, 251] on app-card-role "Events (Event Staff) 0/3 12:00-18:00 (6h) single-neutral-actions single-neutral…" at bounding box center [463, 266] width 128 height 74
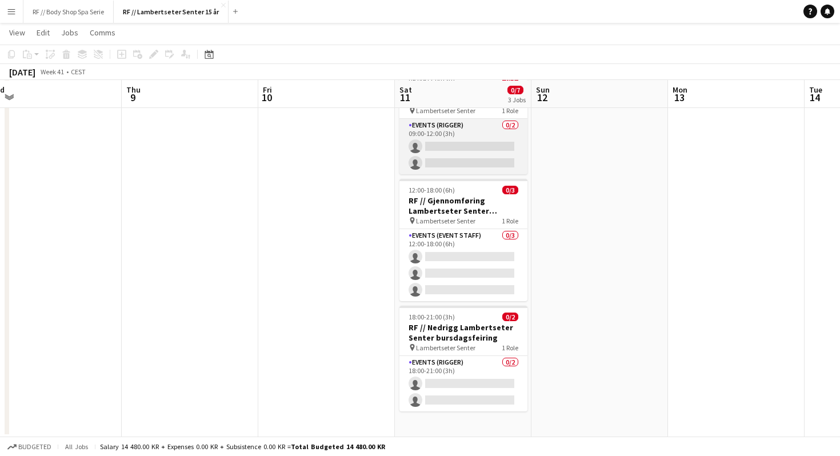
click at [463, 135] on app-card-role "Events (Rigger) 0/2 09:00-12:00 (3h) single-neutral-actions single-neutral-acti…" at bounding box center [463, 146] width 128 height 55
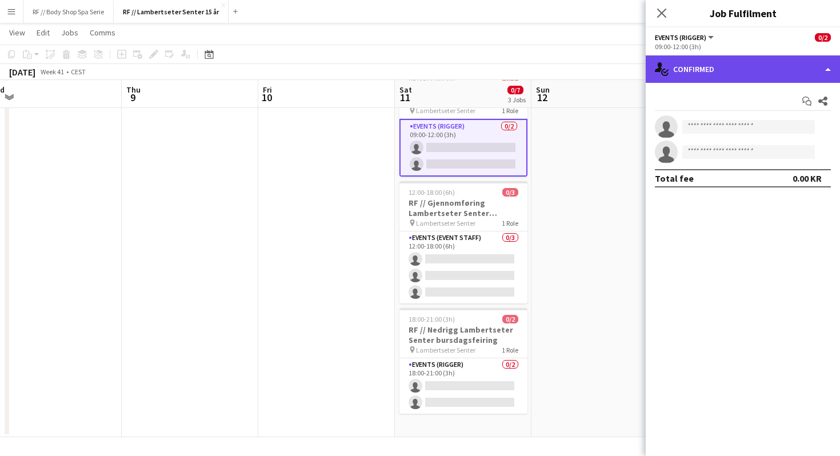
click at [694, 66] on div "single-neutral-actions-check-2 Confirmed" at bounding box center [743, 68] width 194 height 27
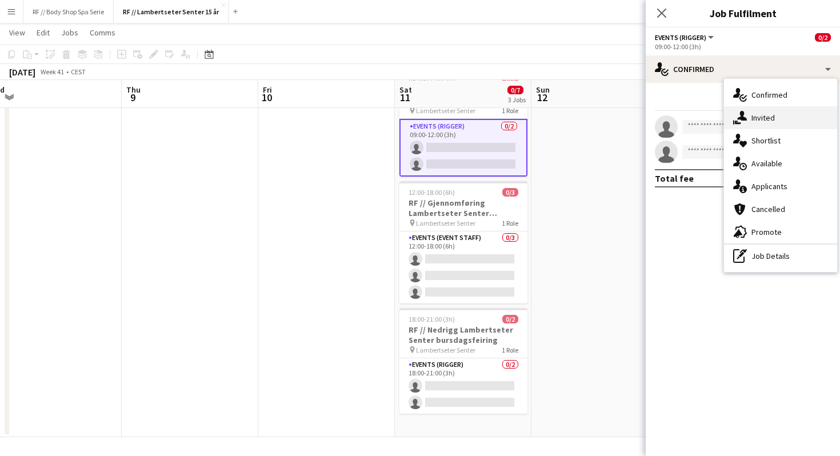
click at [756, 123] on div "single-neutral-actions-share-1 Invited" at bounding box center [780, 117] width 113 height 23
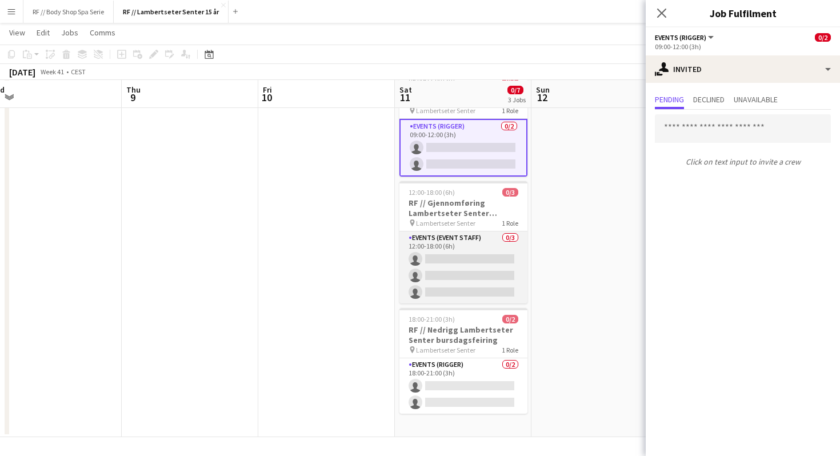
click at [453, 261] on app-card-role "Events (Event Staff) 0/3 12:00-18:00 (6h) single-neutral-actions single-neutral…" at bounding box center [463, 267] width 128 height 72
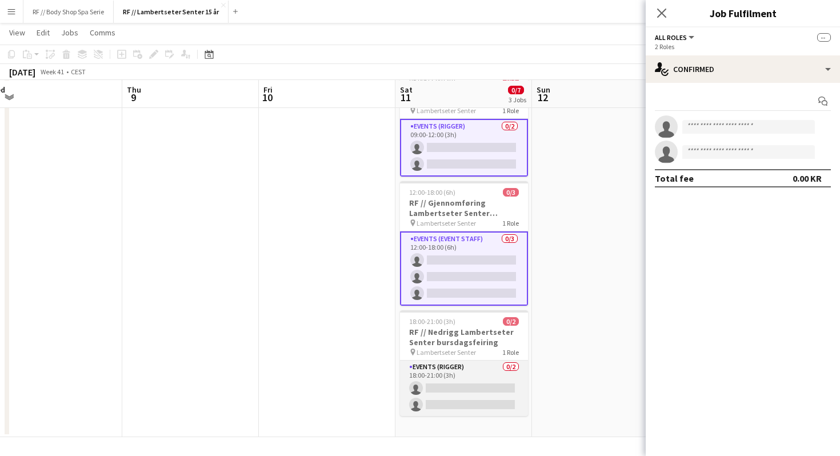
click at [460, 382] on app-card-role "Events (Rigger) 0/2 18:00-21:00 (3h) single-neutral-actions single-neutral-acti…" at bounding box center [464, 388] width 128 height 55
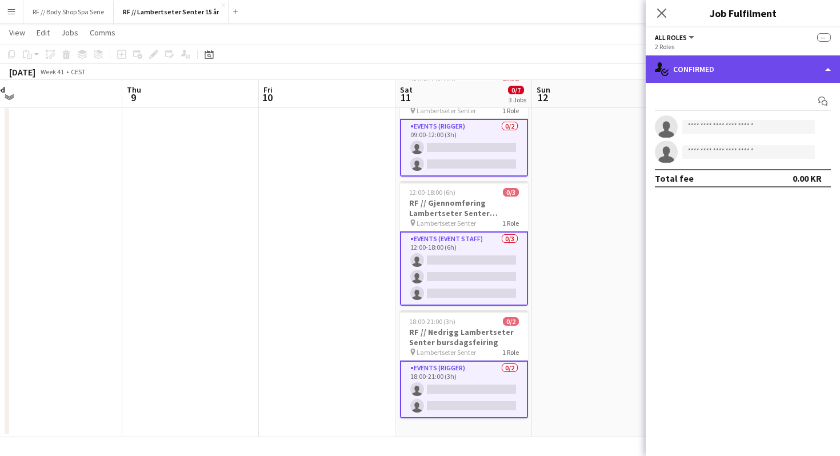
click at [707, 76] on div "single-neutral-actions-check-2 Confirmed" at bounding box center [743, 68] width 194 height 27
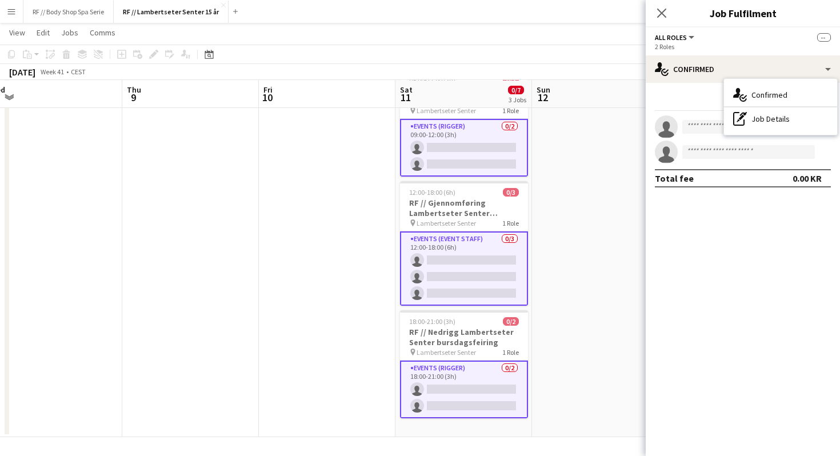
click at [566, 269] on app-date-cell at bounding box center [600, 250] width 137 height 373
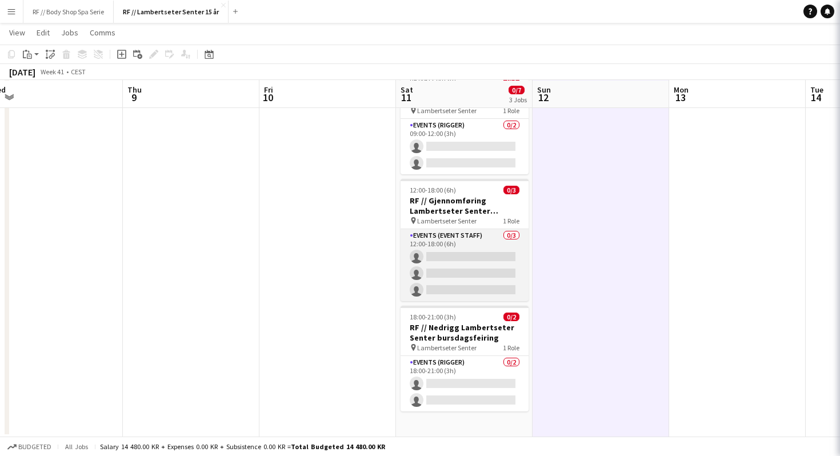
click at [471, 268] on app-card-role "Events (Event Staff) 0/3 12:00-18:00 (6h) single-neutral-actions single-neutral…" at bounding box center [465, 265] width 128 height 72
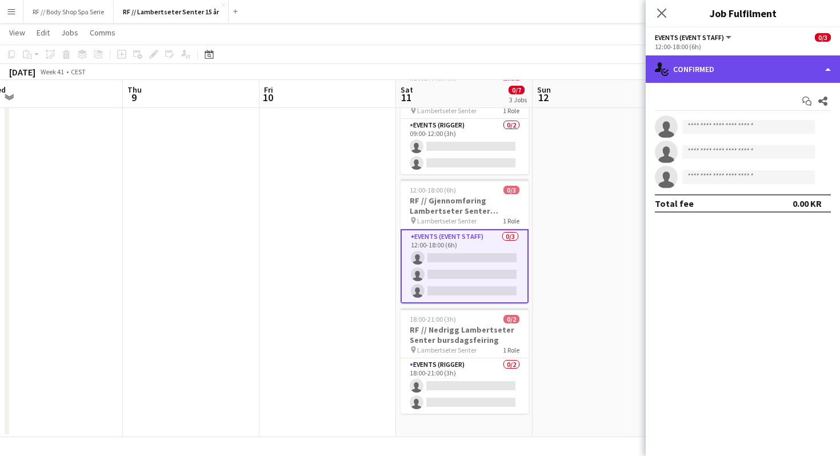
click at [686, 69] on div "single-neutral-actions-check-2 Confirmed" at bounding box center [743, 68] width 194 height 27
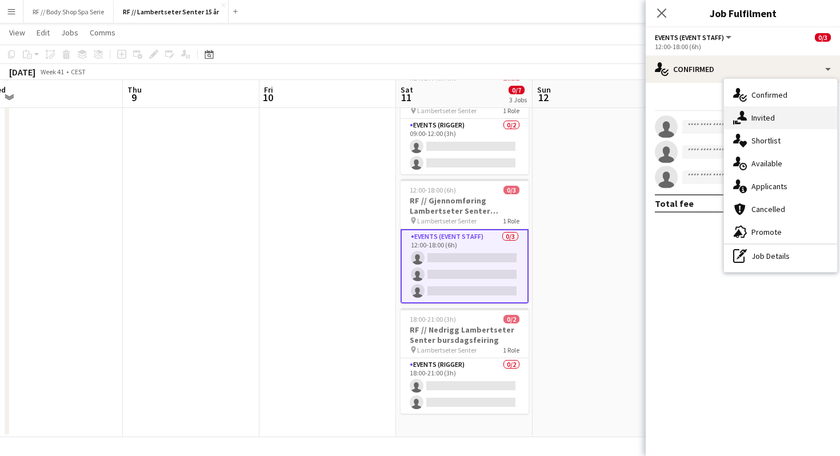
click at [749, 119] on div "single-neutral-actions-share-1 Invited" at bounding box center [780, 117] width 113 height 23
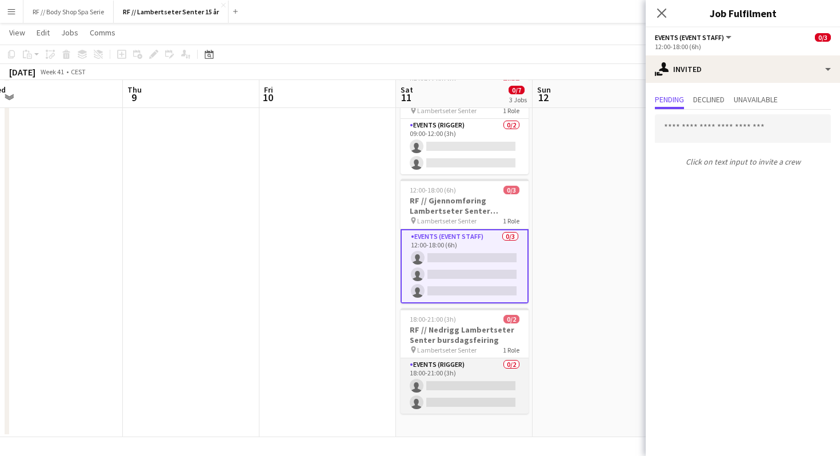
click at [465, 395] on app-card-role "Events (Rigger) 0/2 18:00-21:00 (3h) single-neutral-actions single-neutral-acti…" at bounding box center [465, 385] width 128 height 55
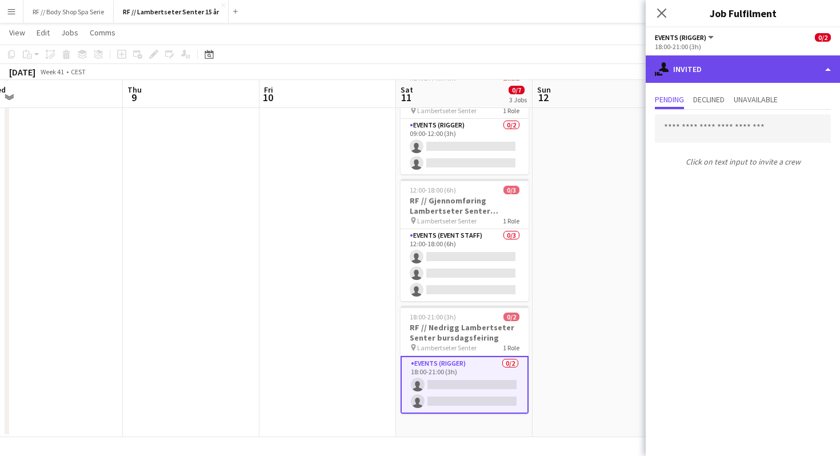
click at [703, 70] on div "single-neutral-actions-share-1 Invited" at bounding box center [743, 68] width 194 height 27
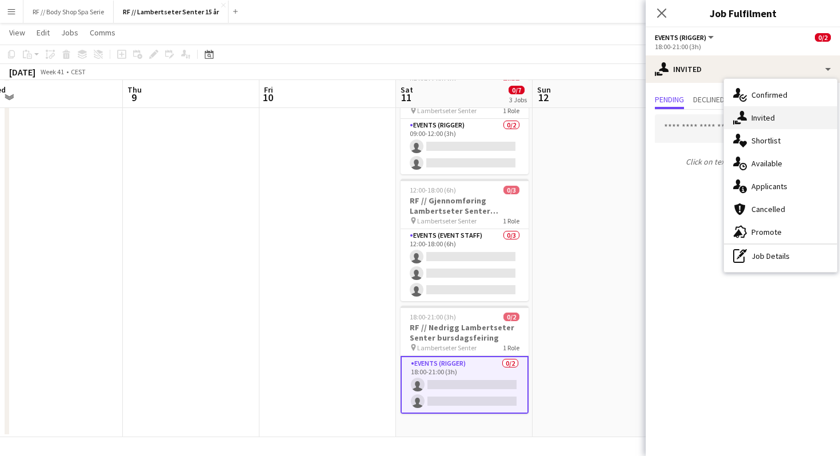
click at [741, 111] on icon at bounding box center [742, 116] width 10 height 10
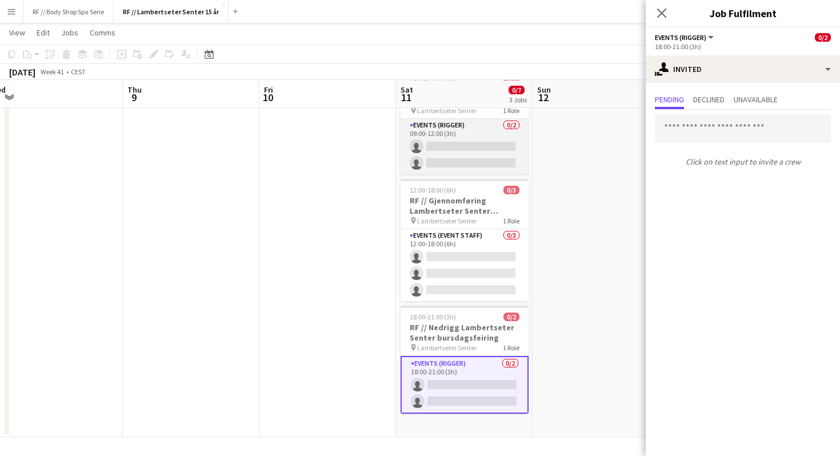
click at [473, 128] on app-card-role "Events (Rigger) 0/2 09:00-12:00 (3h) single-neutral-actions single-neutral-acti…" at bounding box center [465, 146] width 128 height 55
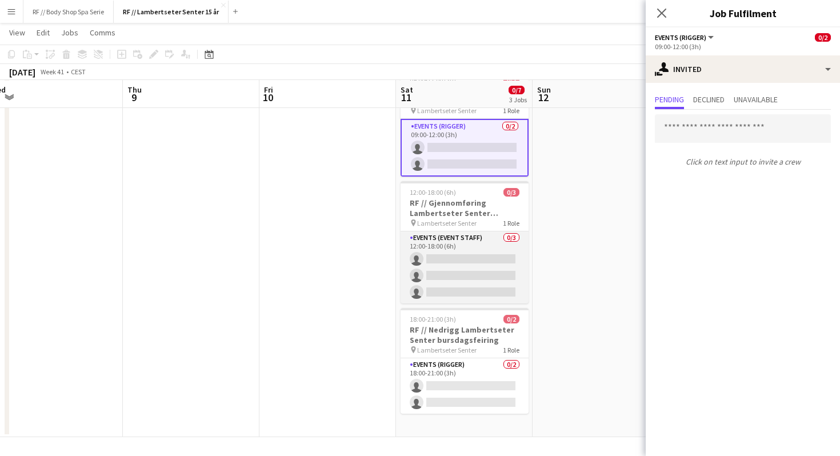
click at [451, 251] on app-card-role "Events (Event Staff) 0/3 12:00-18:00 (6h) single-neutral-actions single-neutral…" at bounding box center [465, 267] width 128 height 72
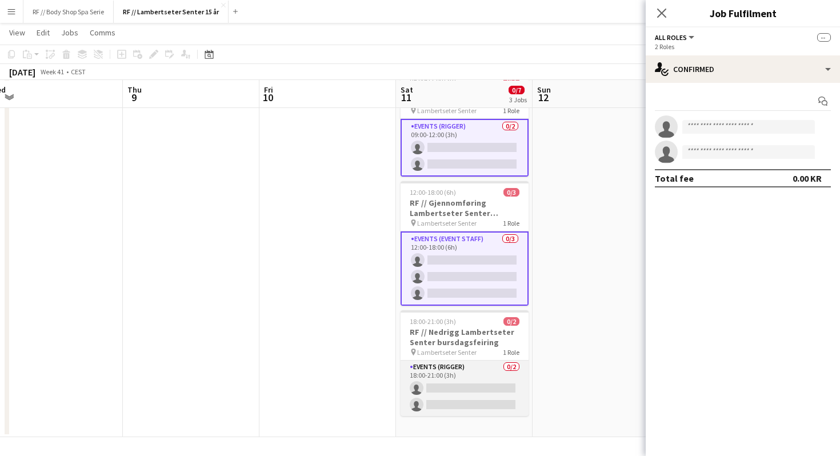
click at [468, 386] on app-card-role "Events (Rigger) 0/2 18:00-21:00 (3h) single-neutral-actions single-neutral-acti…" at bounding box center [465, 388] width 128 height 55
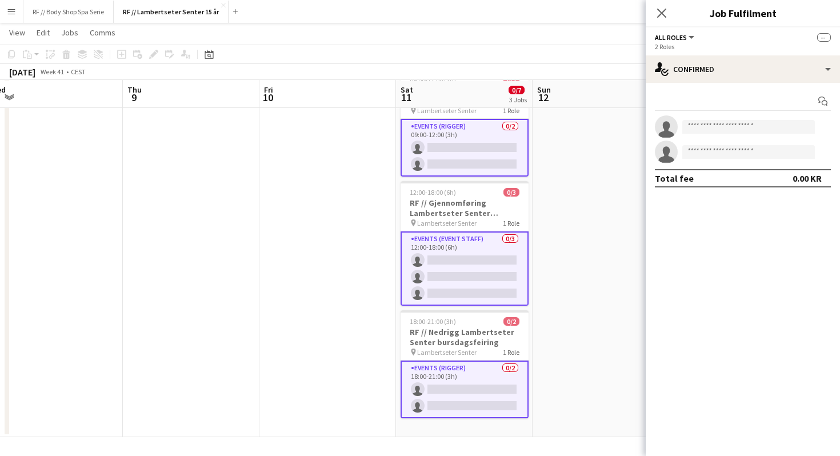
click at [764, 52] on app-options-switcher "All roles All roles Events (Rigger) Events (Event Staff) -- 2 Roles" at bounding box center [743, 41] width 194 height 28
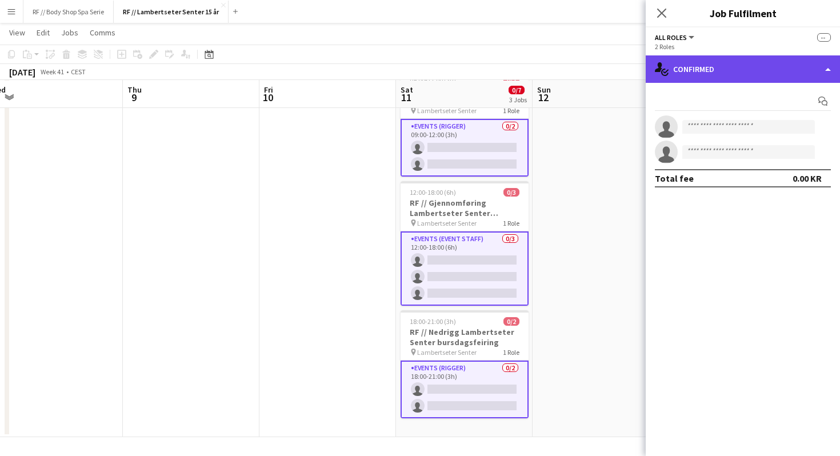
click at [755, 82] on div "single-neutral-actions-check-2 Confirmed" at bounding box center [743, 68] width 194 height 27
click at [734, 71] on div "single-neutral-actions-check-2 Confirmed" at bounding box center [743, 68] width 194 height 27
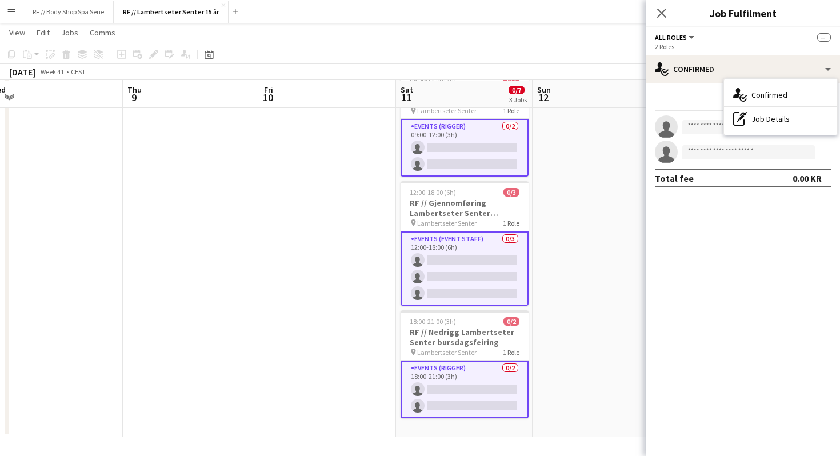
click at [685, 35] on span "All roles" at bounding box center [671, 37] width 32 height 9
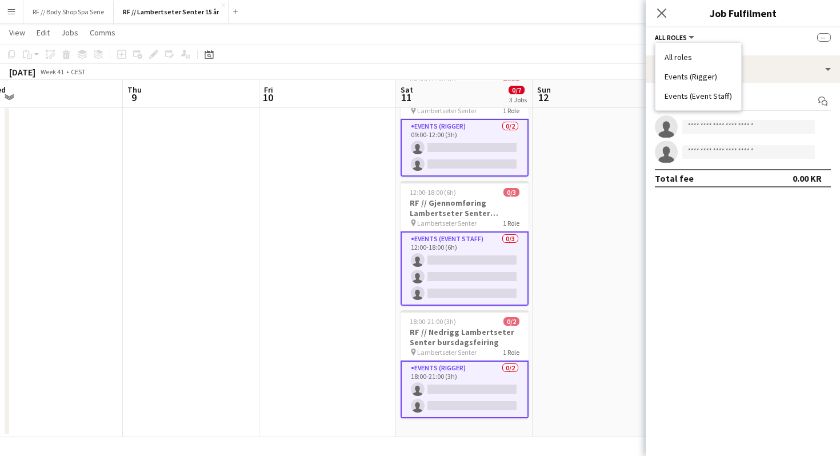
click at [682, 55] on li "All roles" at bounding box center [698, 57] width 67 height 10
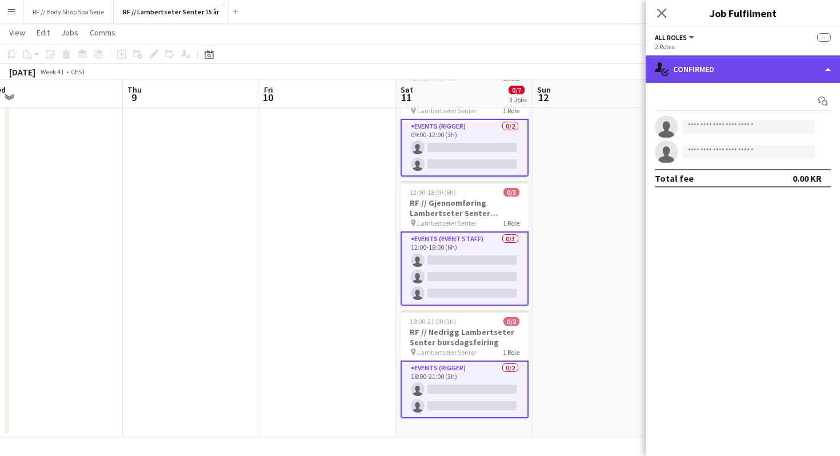
click at [742, 78] on div "single-neutral-actions-check-2 Confirmed" at bounding box center [743, 68] width 194 height 27
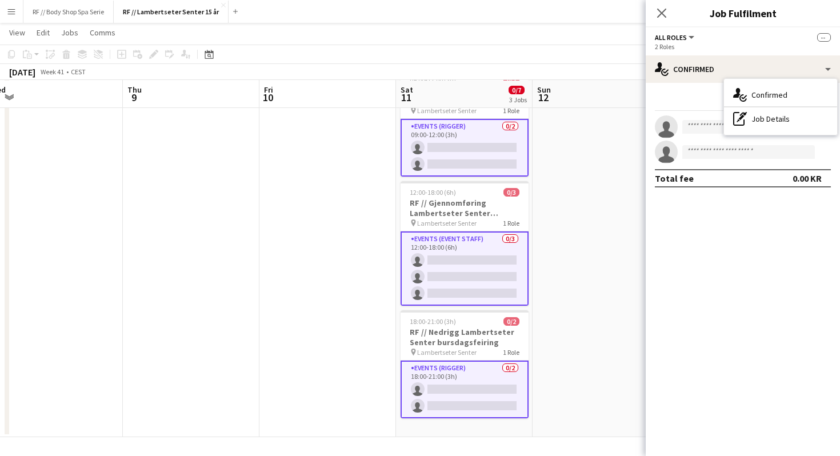
click at [686, 48] on div "2 Roles" at bounding box center [743, 46] width 176 height 9
click at [665, 41] on span "All roles" at bounding box center [671, 37] width 32 height 9
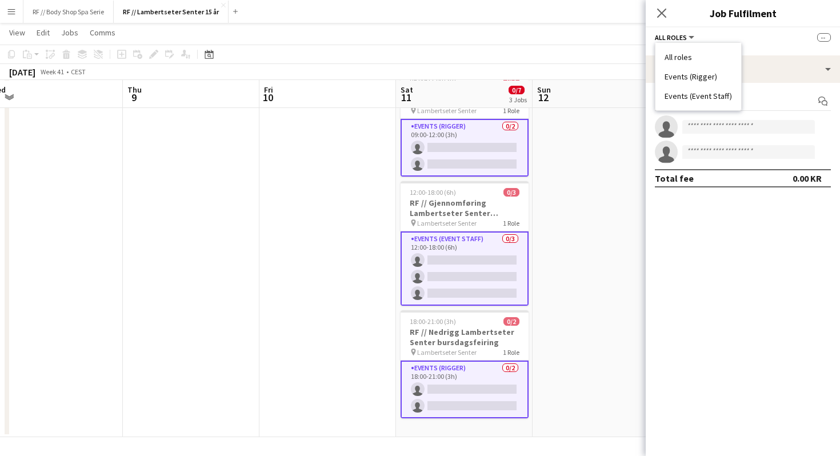
click at [676, 73] on li "Events (Rigger)" at bounding box center [698, 76] width 67 height 10
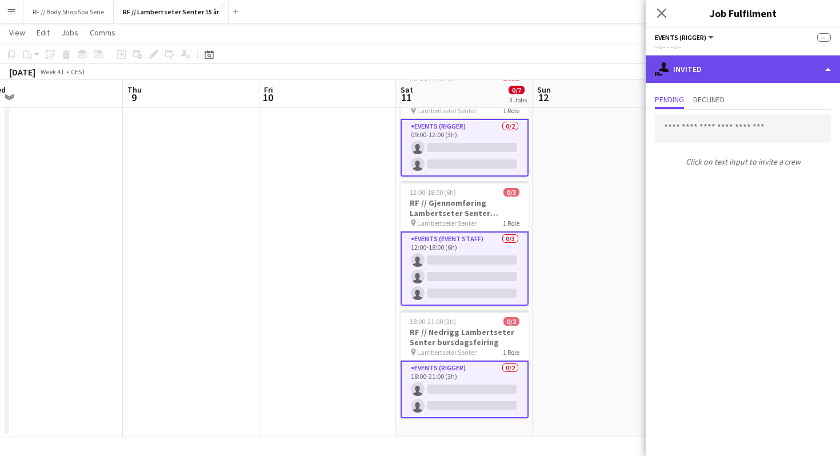
click at [697, 66] on div "single-neutral-actions-share-1 Invited" at bounding box center [743, 68] width 194 height 27
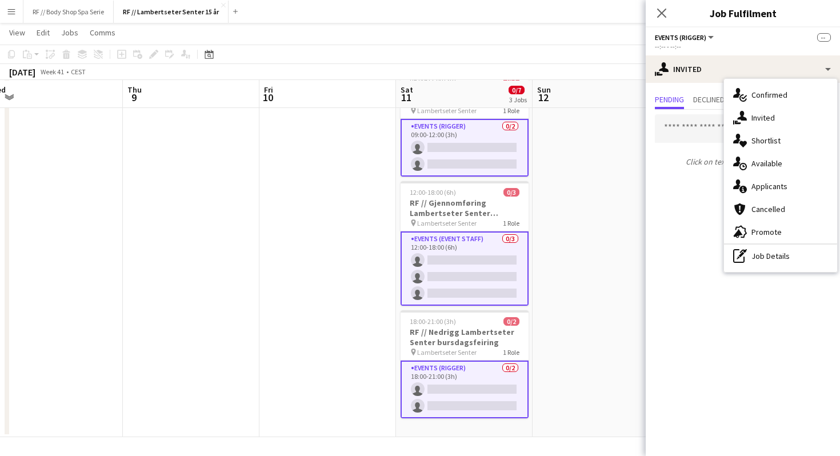
click at [685, 34] on span "Events (Rigger)" at bounding box center [680, 37] width 51 height 9
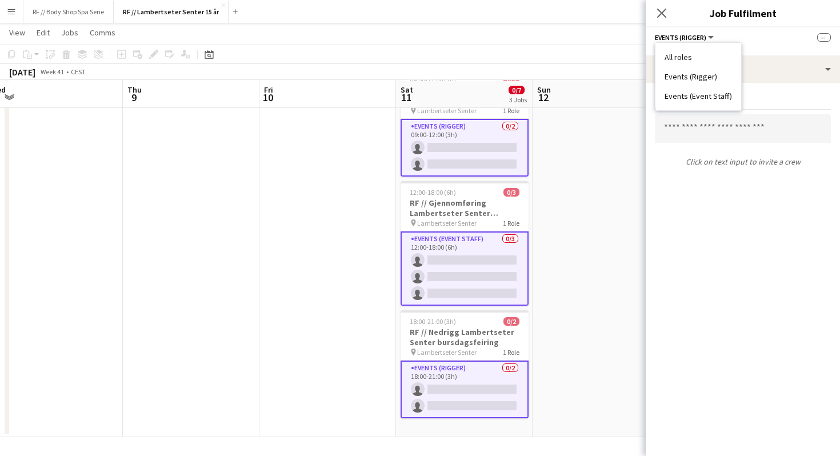
click at [689, 94] on li "Events (Event Staff)" at bounding box center [698, 96] width 67 height 10
click at [657, 4] on div "Close pop-in" at bounding box center [662, 13] width 32 height 26
click at [659, 11] on icon at bounding box center [661, 12] width 11 height 11
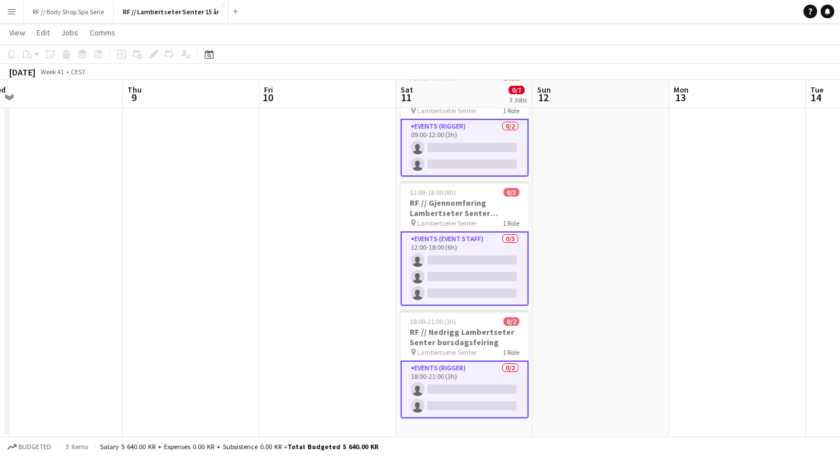
click at [574, 258] on app-date-cell at bounding box center [601, 250] width 137 height 373
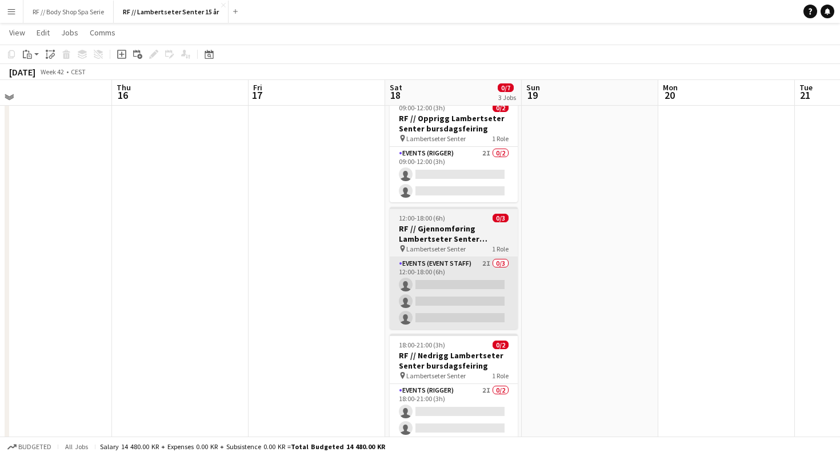
scroll to position [34, 0]
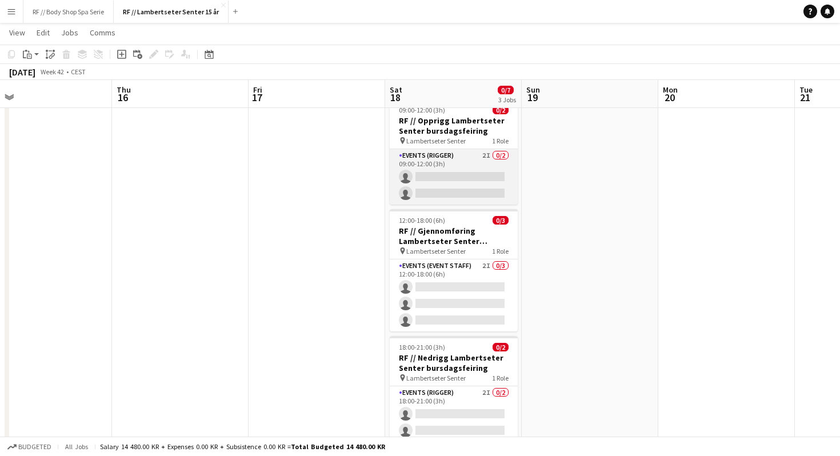
click at [458, 176] on app-card-role "Events (Rigger) 2I 0/2 09:00-12:00 (3h) single-neutral-actions single-neutral-a…" at bounding box center [454, 176] width 128 height 55
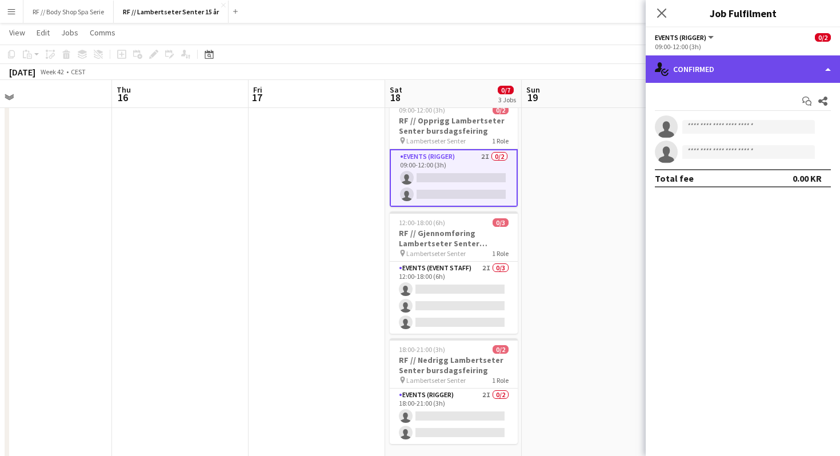
click at [683, 74] on div "single-neutral-actions-check-2 Confirmed" at bounding box center [743, 68] width 194 height 27
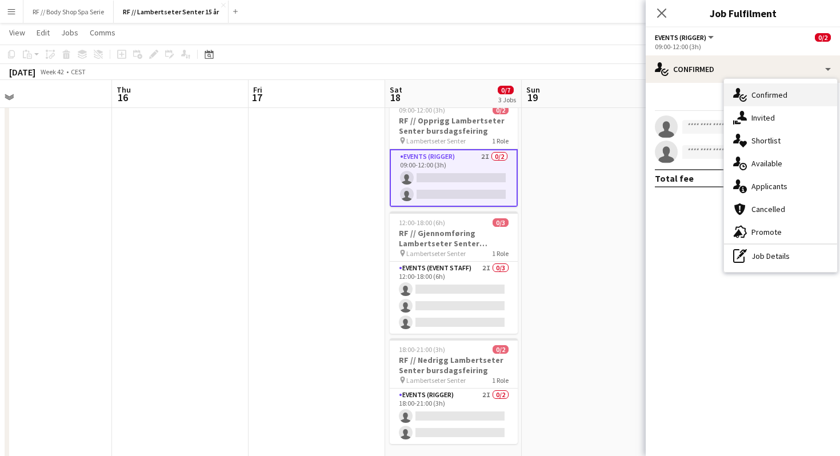
click at [746, 106] on div "single-neutral-actions-check-2 Confirmed" at bounding box center [780, 94] width 113 height 23
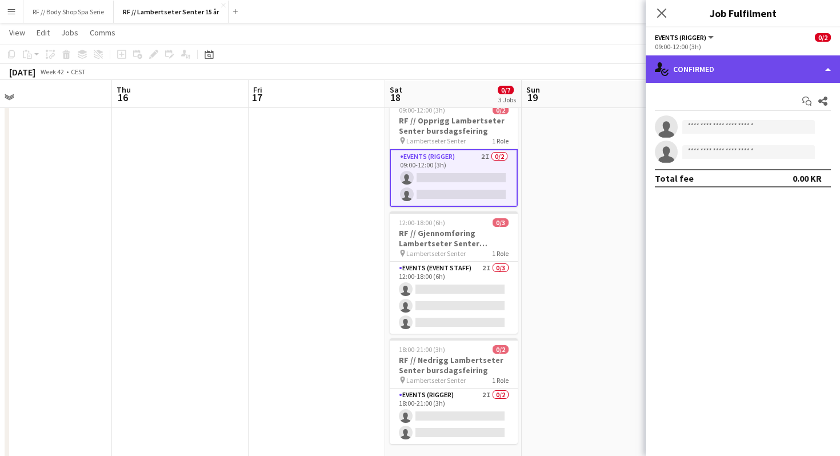
click at [711, 73] on div "single-neutral-actions-check-2 Confirmed" at bounding box center [743, 68] width 194 height 27
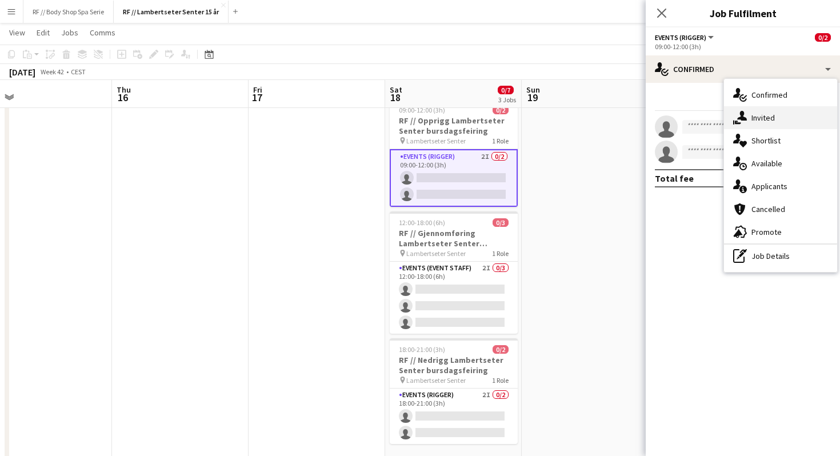
click at [739, 109] on div "single-neutral-actions-share-1 Invited" at bounding box center [780, 117] width 113 height 23
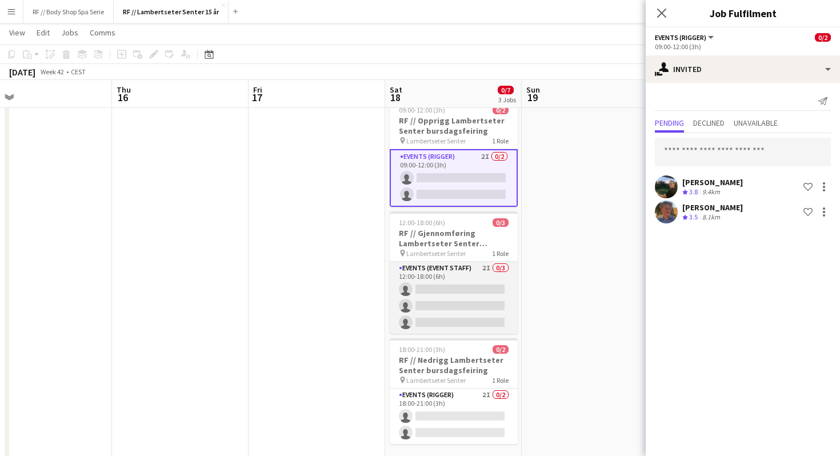
click at [454, 306] on app-card-role "Events (Event Staff) 2I 0/3 12:00-18:00 (6h) single-neutral-actions single-neut…" at bounding box center [454, 298] width 128 height 72
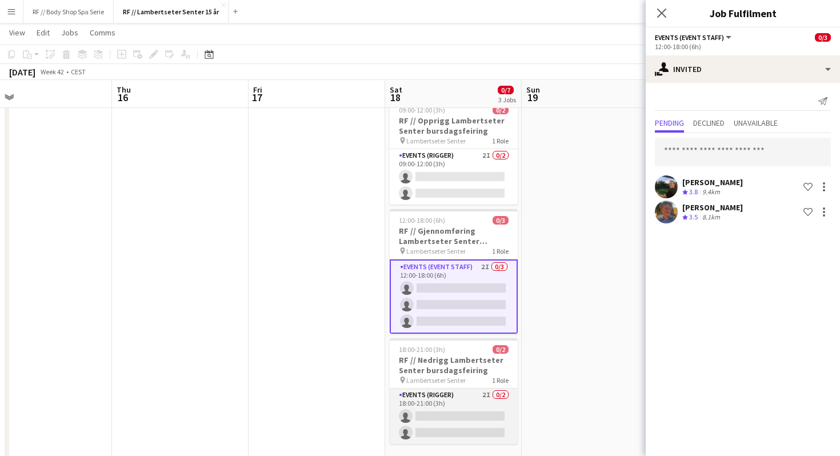
click at [459, 417] on app-card-role "Events (Rigger) 2I 0/2 18:00-21:00 (3h) single-neutral-actions single-neutral-a…" at bounding box center [454, 416] width 128 height 55
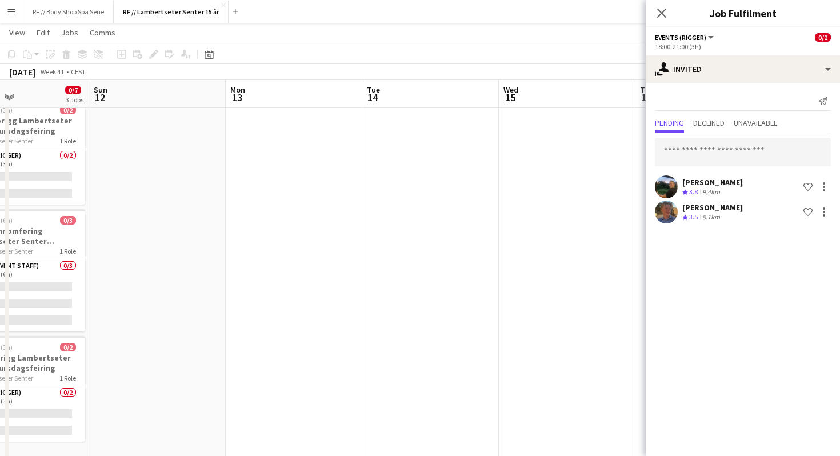
scroll to position [0, 247]
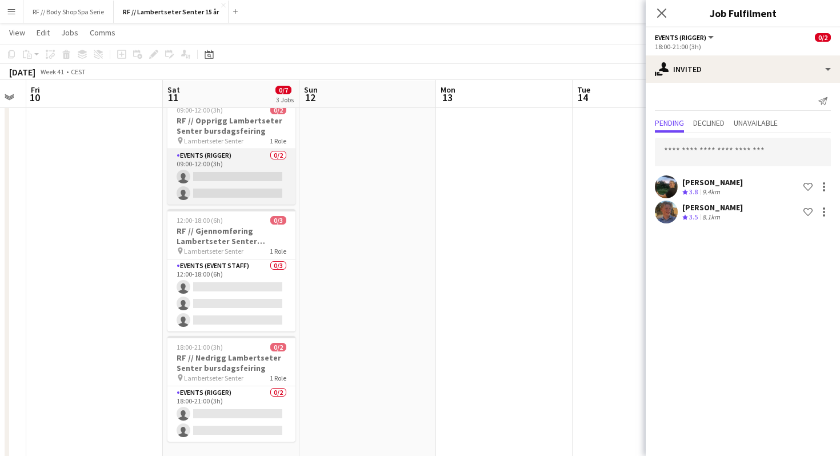
click at [230, 182] on app-card-role "Events (Rigger) 0/2 09:00-12:00 (3h) single-neutral-actions single-neutral-acti…" at bounding box center [231, 176] width 128 height 55
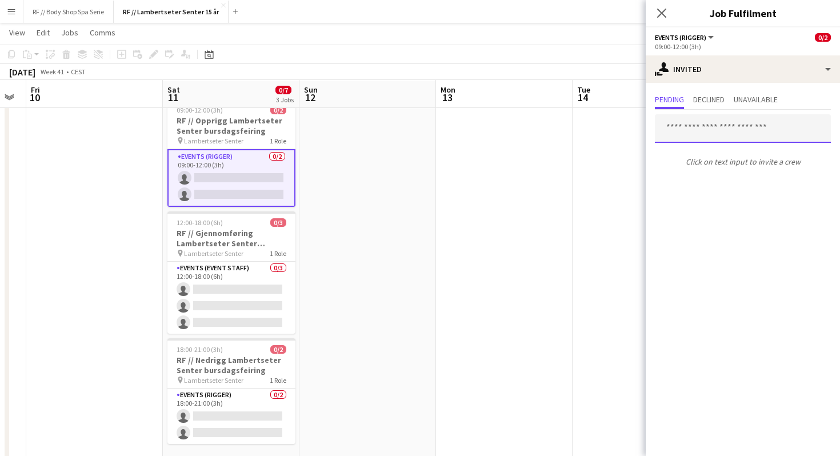
click at [710, 135] on input "text" at bounding box center [743, 128] width 176 height 29
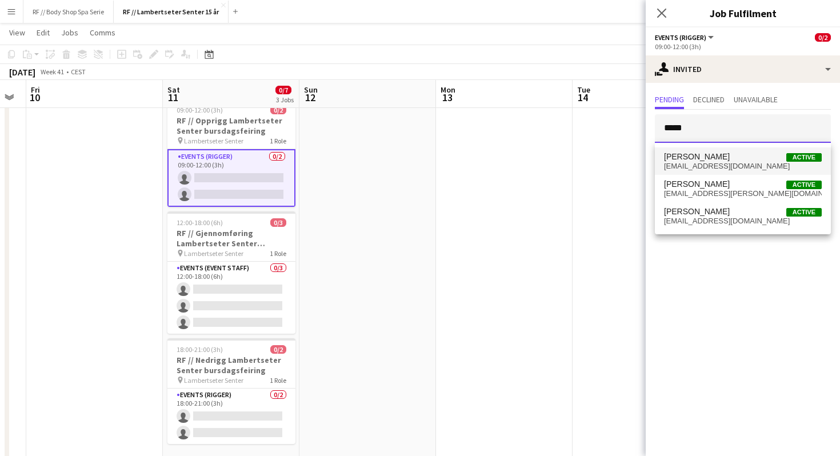
type input "*****"
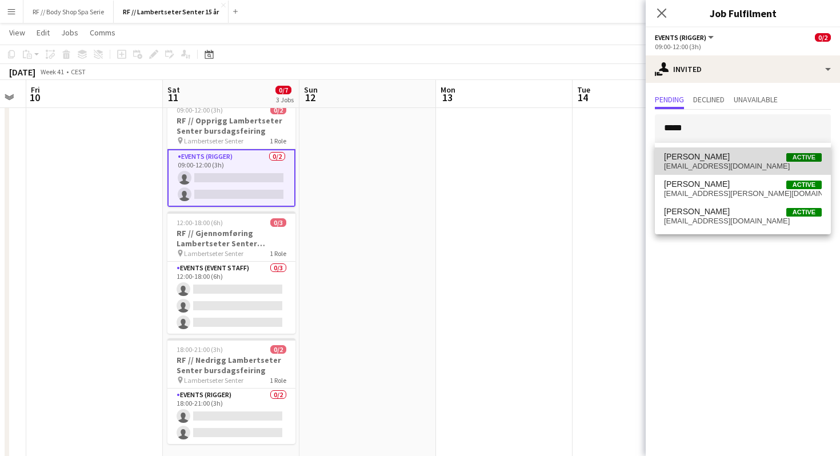
click at [707, 155] on span "[PERSON_NAME]" at bounding box center [697, 157] width 66 height 10
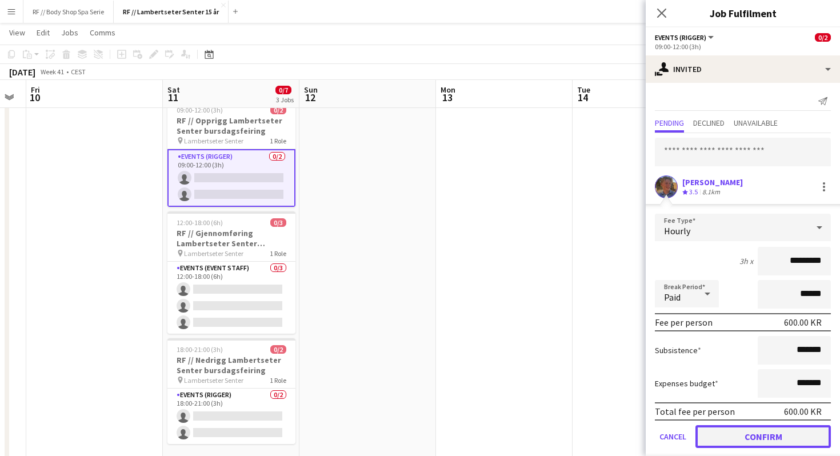
click at [760, 442] on button "Confirm" at bounding box center [762, 436] width 135 height 23
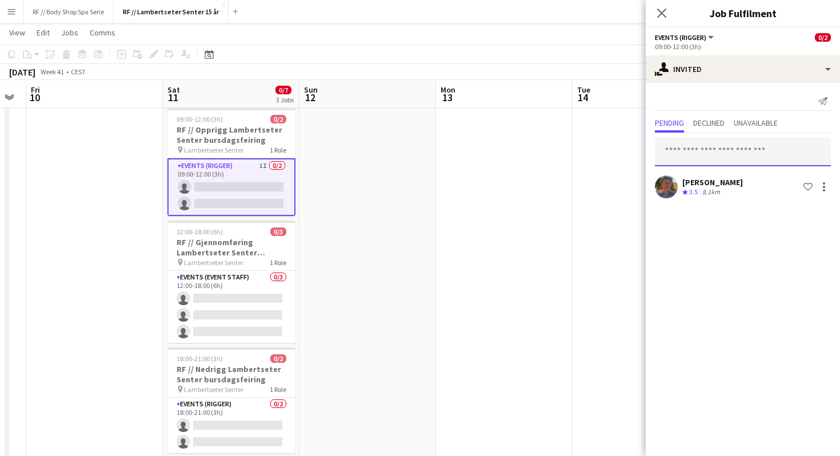
click at [698, 156] on input "text" at bounding box center [743, 152] width 176 height 29
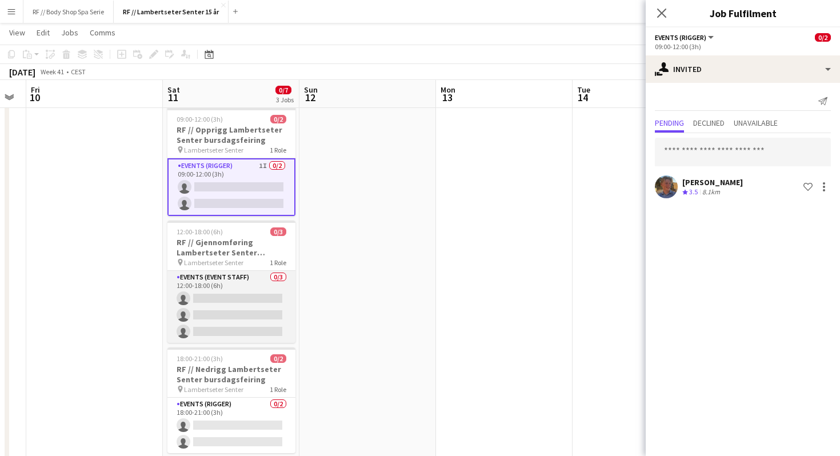
click at [223, 305] on app-card-role "Events (Event Staff) 0/3 12:00-18:00 (6h) single-neutral-actions single-neutral…" at bounding box center [231, 307] width 128 height 72
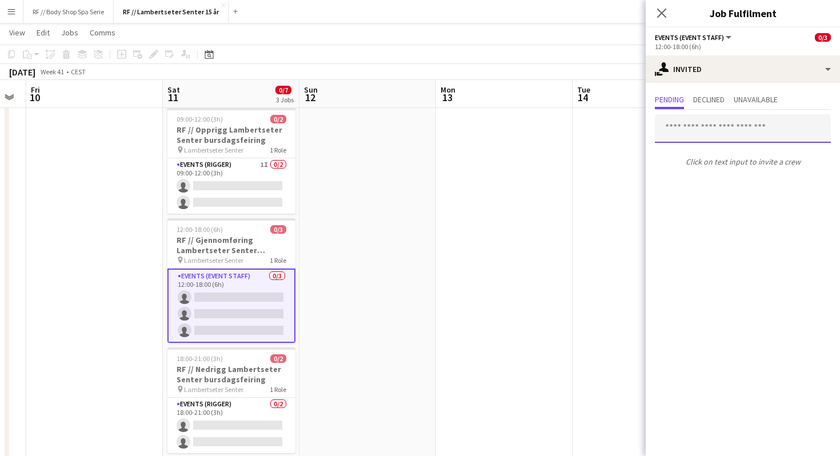
click at [693, 129] on input "text" at bounding box center [743, 128] width 176 height 29
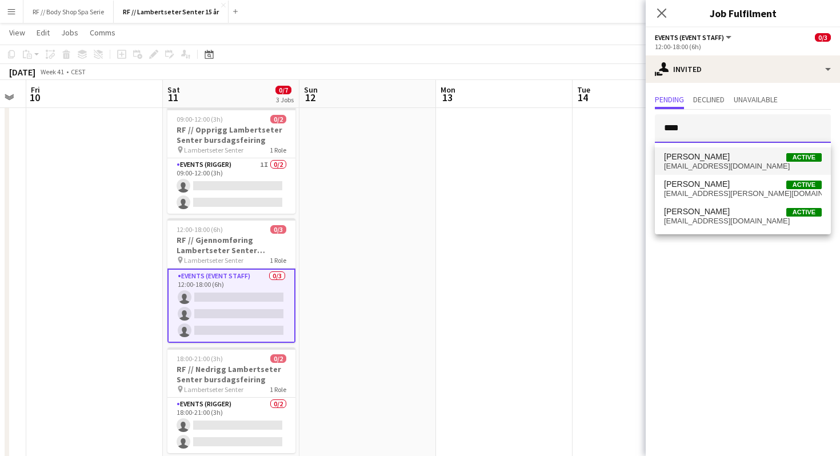
type input "****"
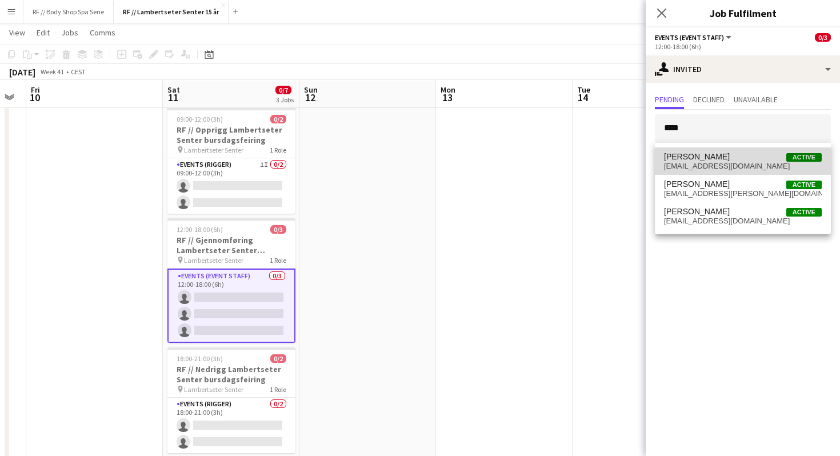
click at [698, 169] on span "oscarleonardowiggenhallberg@gmail.com" at bounding box center [743, 166] width 158 height 9
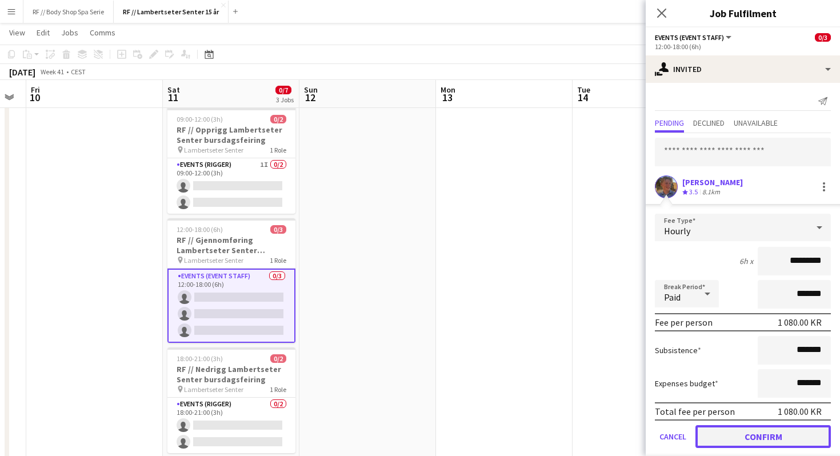
click at [737, 434] on button "Confirm" at bounding box center [762, 436] width 135 height 23
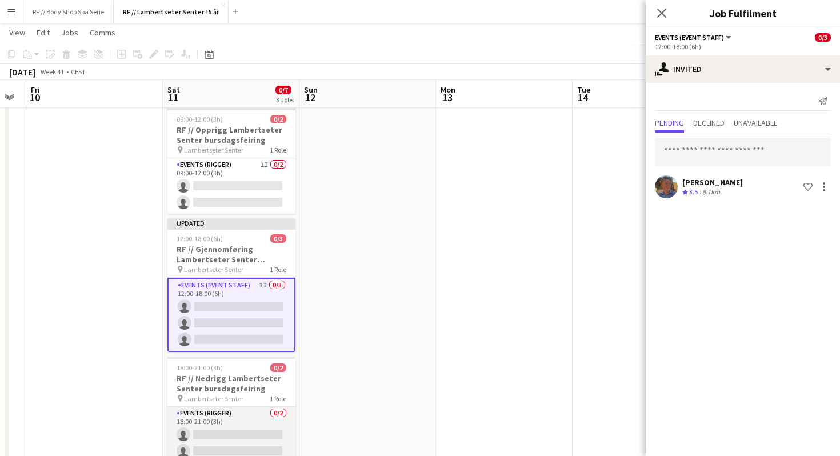
click at [192, 422] on app-card-role "Events (Rigger) 0/2 18:00-21:00 (3h) single-neutral-actions single-neutral-acti…" at bounding box center [231, 434] width 128 height 55
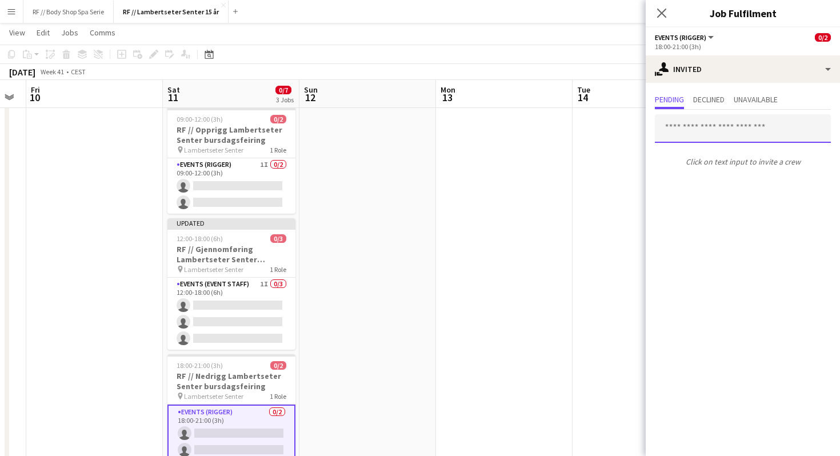
click at [722, 126] on input "text" at bounding box center [743, 128] width 176 height 29
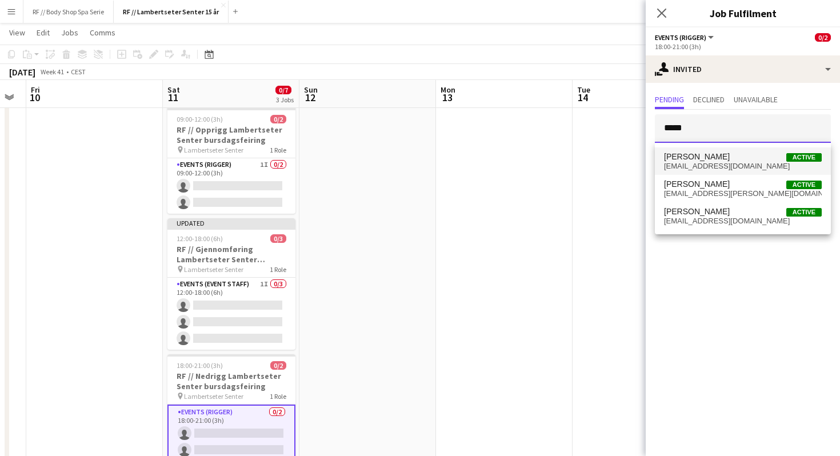
type input "*****"
click at [723, 166] on span "oscarleonardowiggenhallberg@gmail.com" at bounding box center [743, 166] width 158 height 9
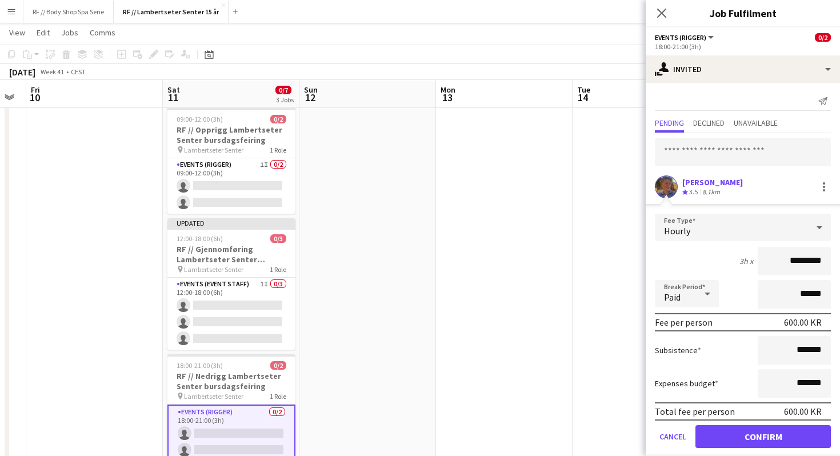
scroll to position [13, 0]
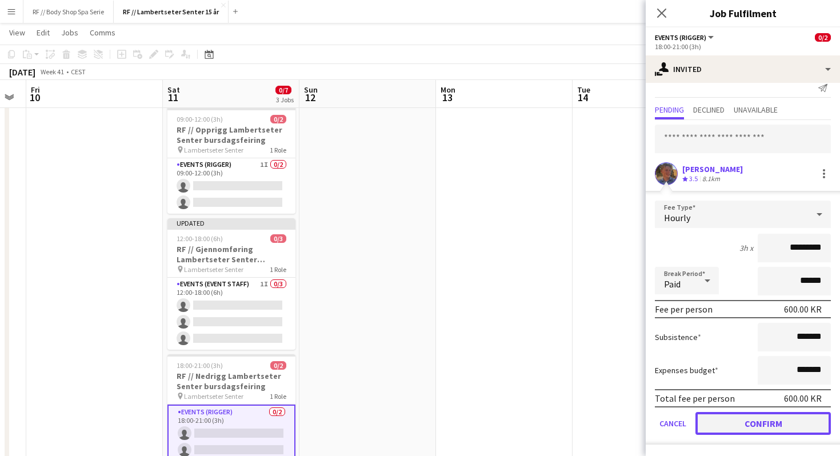
click at [762, 421] on button "Confirm" at bounding box center [762, 423] width 135 height 23
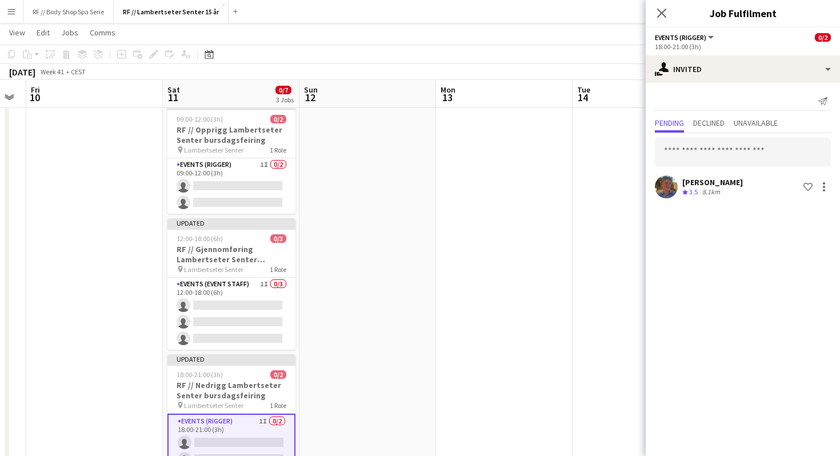
click at [591, 259] on app-date-cell at bounding box center [641, 280] width 137 height 373
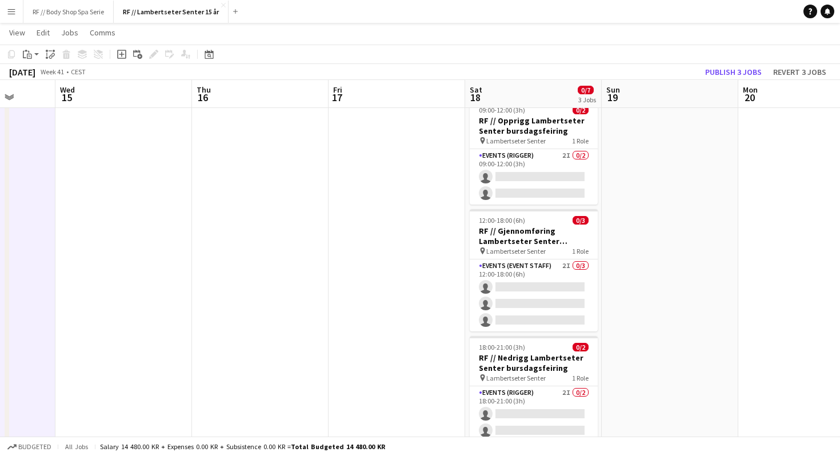
scroll to position [0, 409]
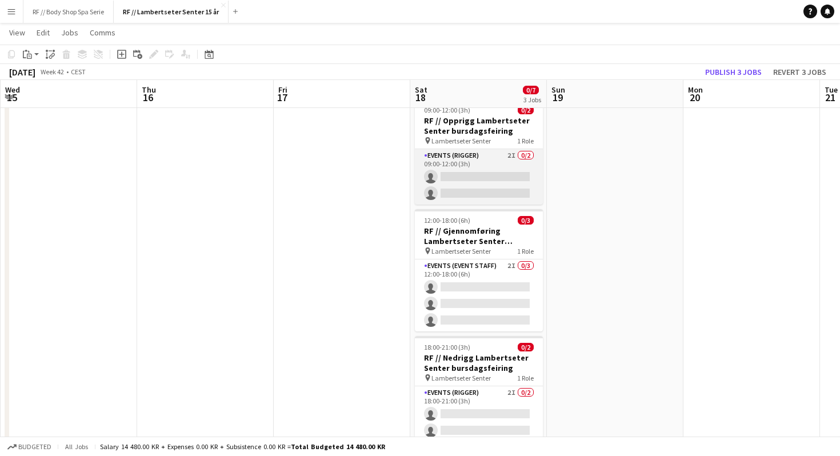
click at [478, 176] on app-card-role "Events (Rigger) 2I 0/2 09:00-12:00 (3h) single-neutral-actions single-neutral-a…" at bounding box center [479, 176] width 128 height 55
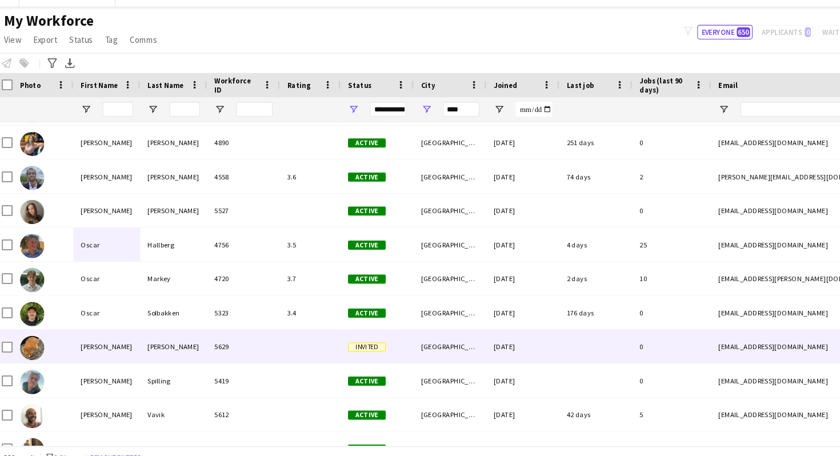
scroll to position [8094, 0]
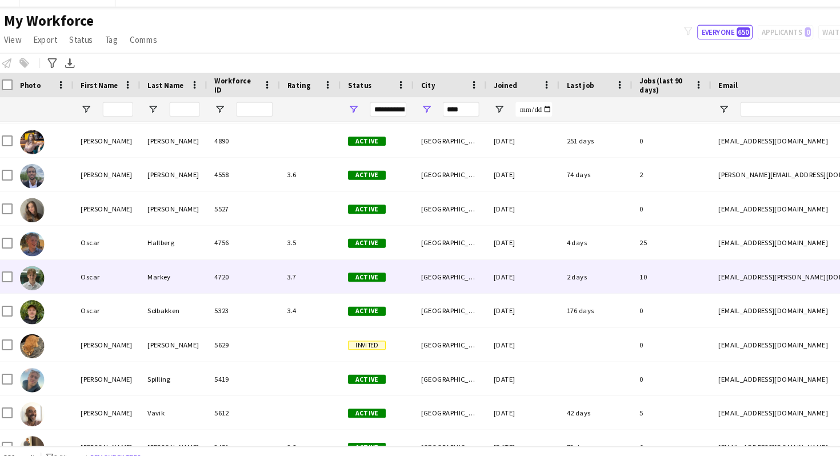
click at [122, 278] on div "Oscar" at bounding box center [105, 276] width 63 height 31
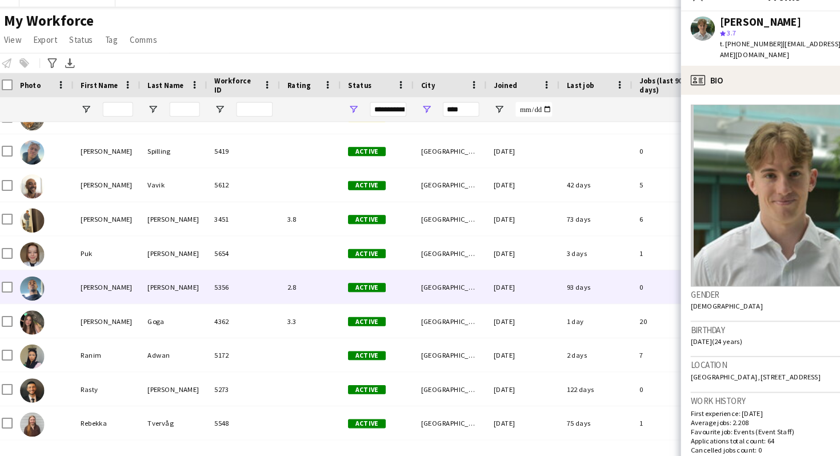
scroll to position [8316, 0]
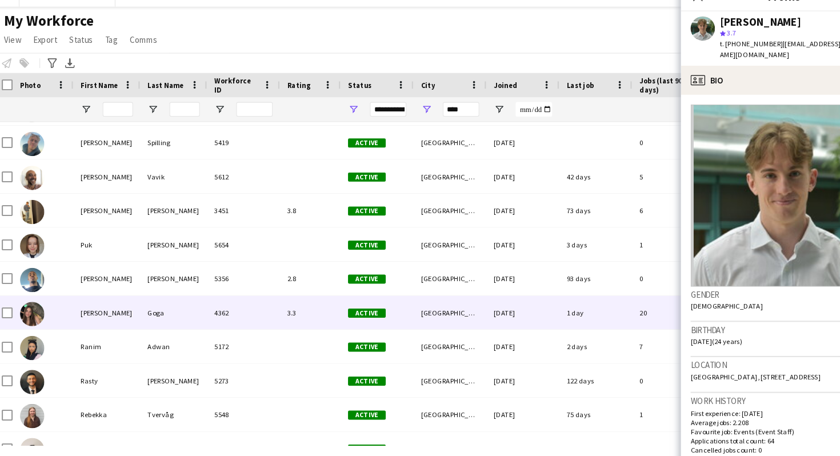
click at [176, 311] on div "Goga" at bounding box center [168, 310] width 63 height 31
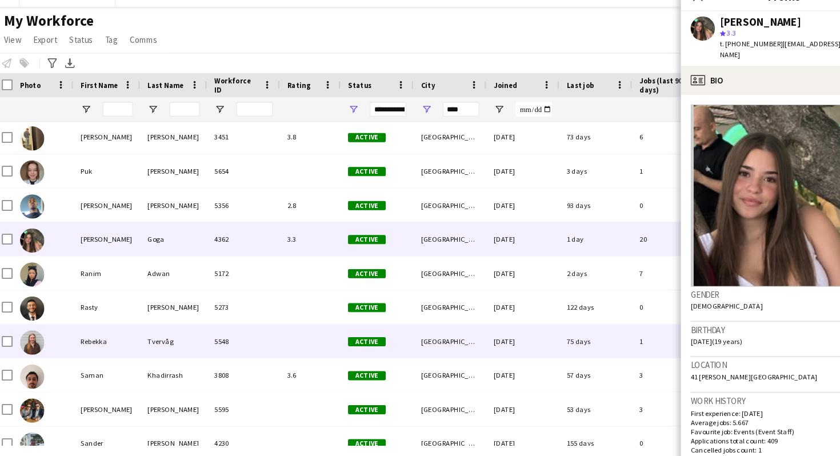
scroll to position [8418, 0]
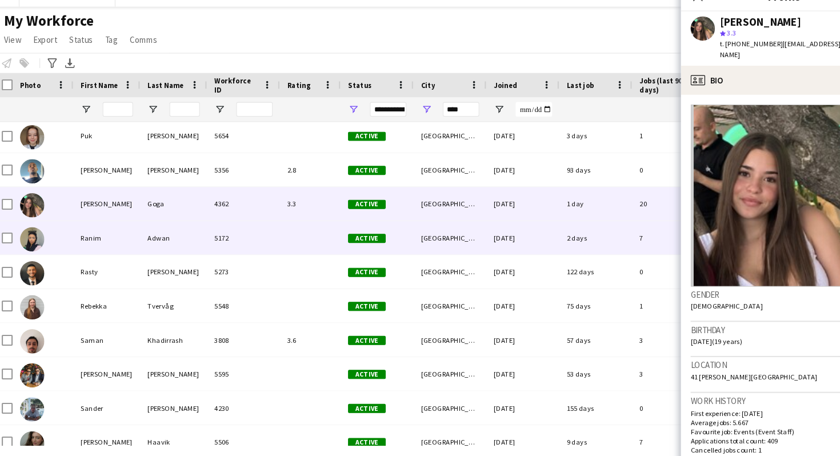
click at [185, 246] on div "Adwan" at bounding box center [168, 240] width 63 height 31
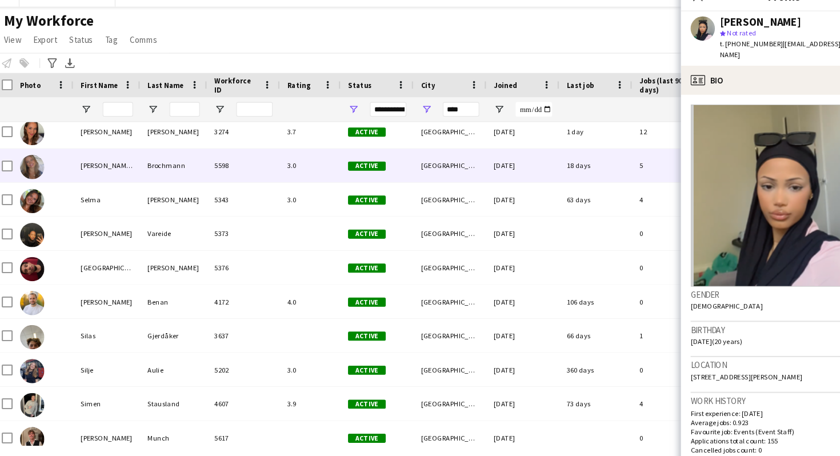
scroll to position [9128, 0]
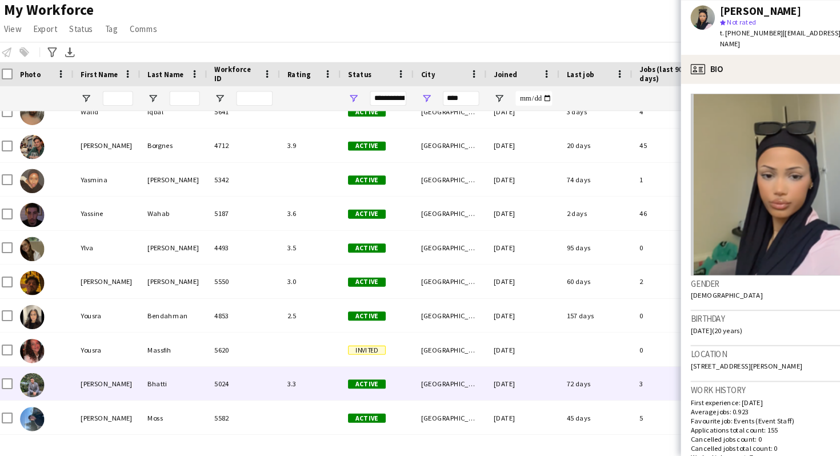
click at [169, 391] on div "Bhatti" at bounding box center [168, 387] width 63 height 31
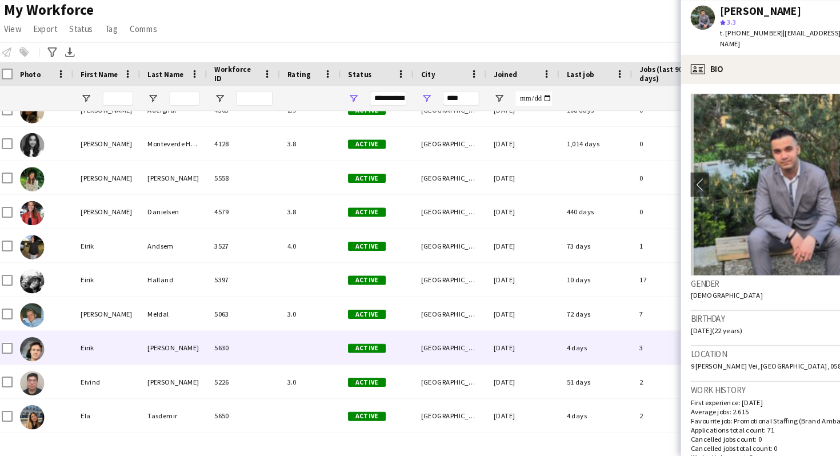
click at [171, 348] on div "Aaby" at bounding box center [168, 353] width 63 height 31
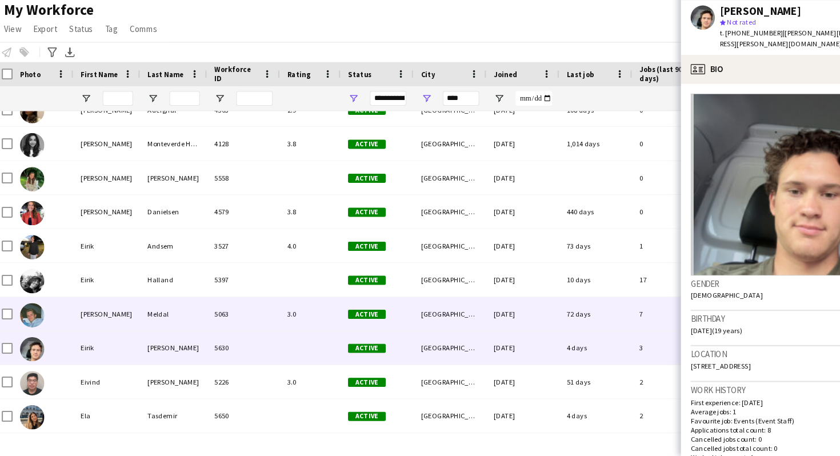
click at [182, 320] on div "Meldal" at bounding box center [168, 321] width 63 height 31
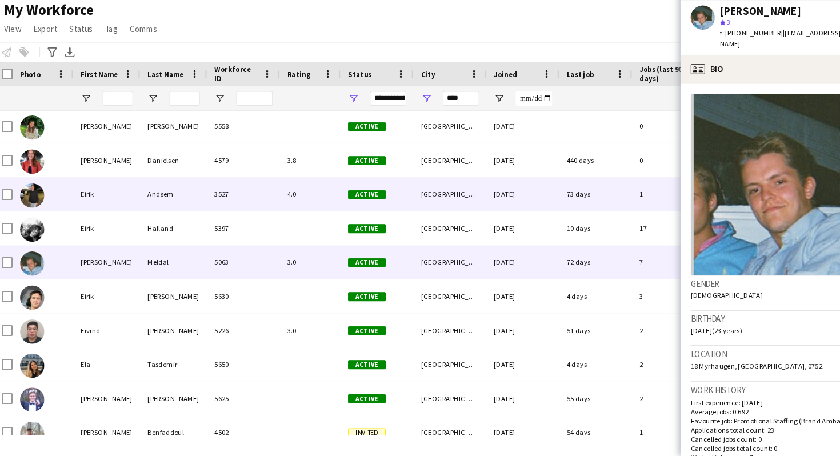
click at [253, 212] on div "3527" at bounding box center [234, 209] width 69 height 31
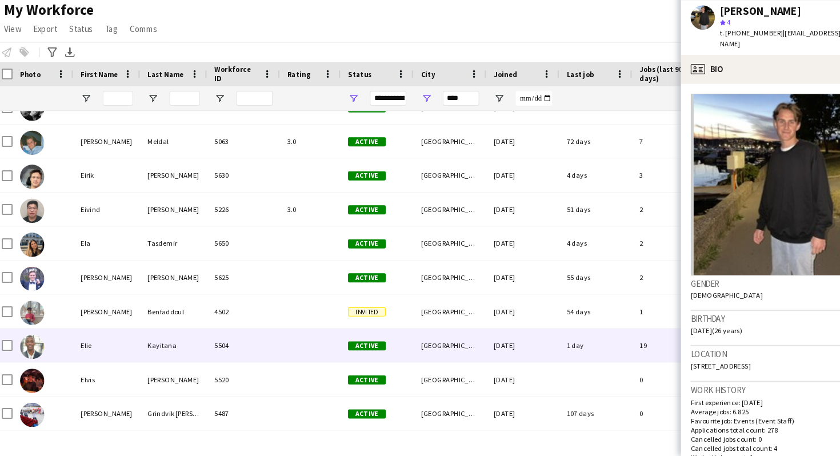
click at [258, 354] on div "5504" at bounding box center [234, 351] width 69 height 31
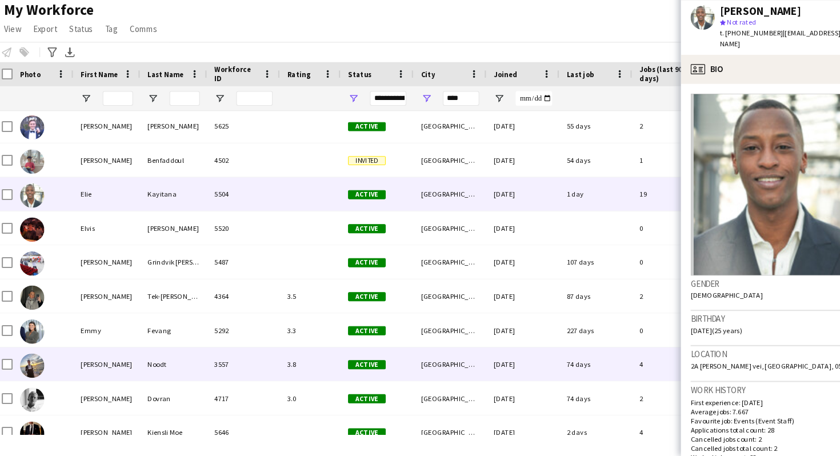
scroll to position [2443, 0]
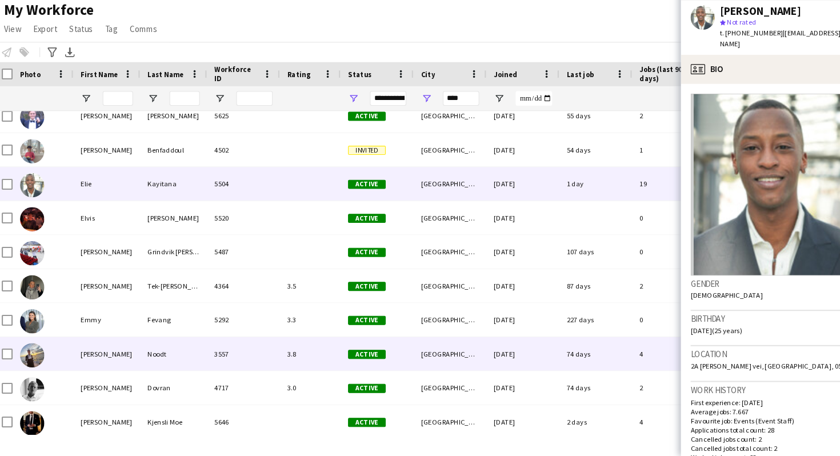
click at [243, 363] on div "3557" at bounding box center [234, 359] width 69 height 31
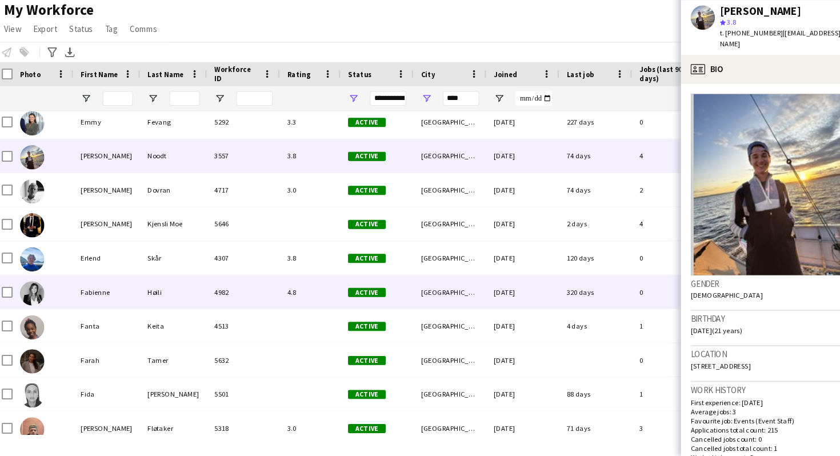
scroll to position [2630, 0]
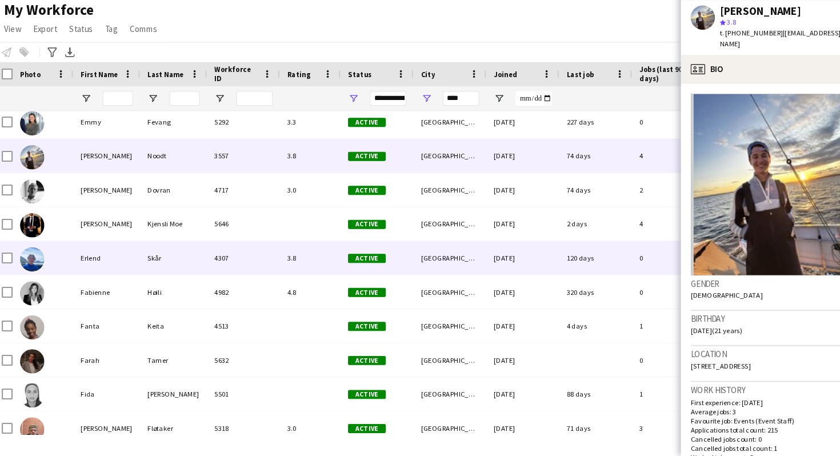
click at [258, 269] on div "4307" at bounding box center [234, 269] width 69 height 31
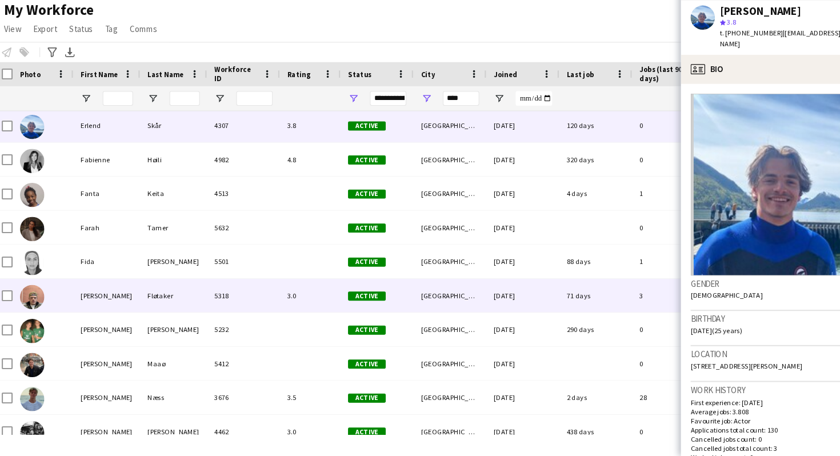
scroll to position [2755, 0]
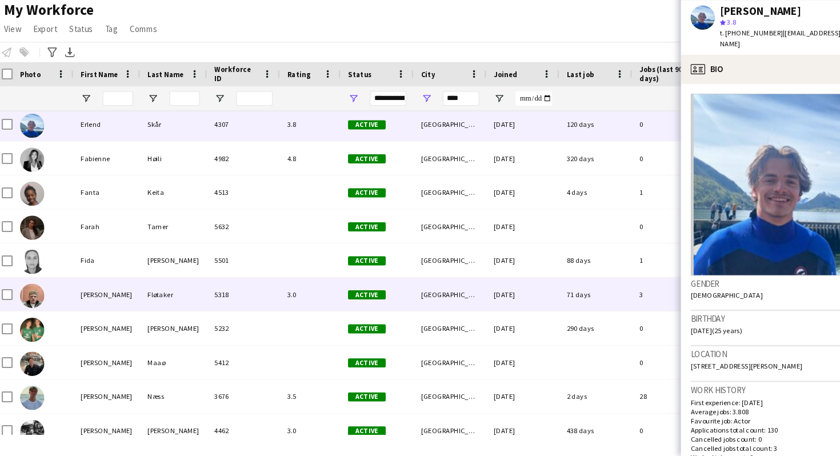
click at [241, 303] on div "5318" at bounding box center [234, 303] width 69 height 31
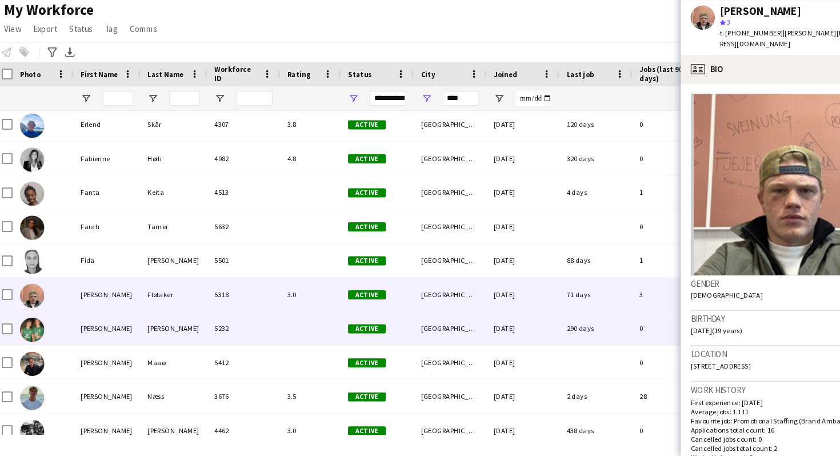
scroll to position [2831, 0]
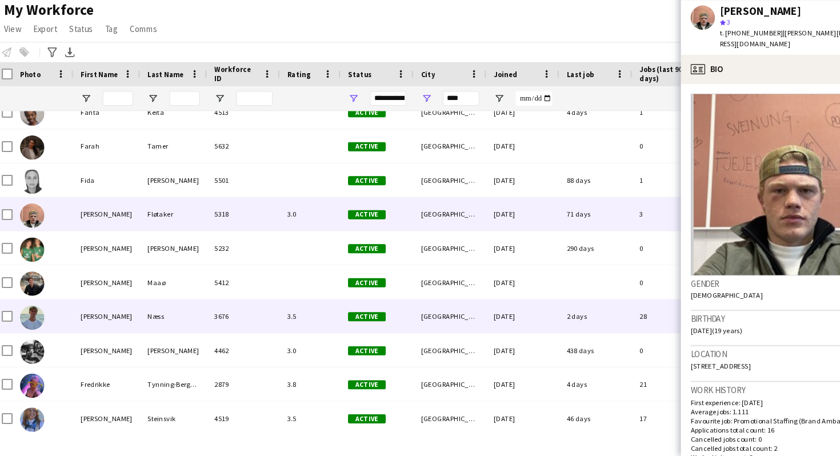
click at [238, 321] on div "3676" at bounding box center [234, 324] width 69 height 31
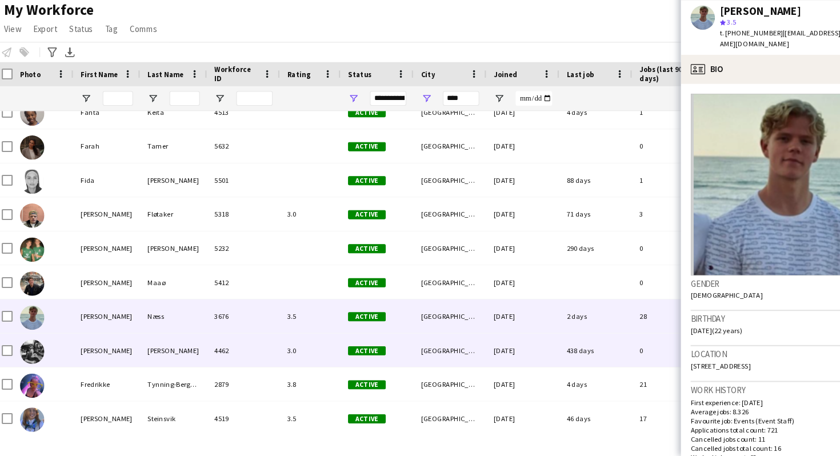
click at [182, 353] on div "Øien" at bounding box center [168, 356] width 63 height 31
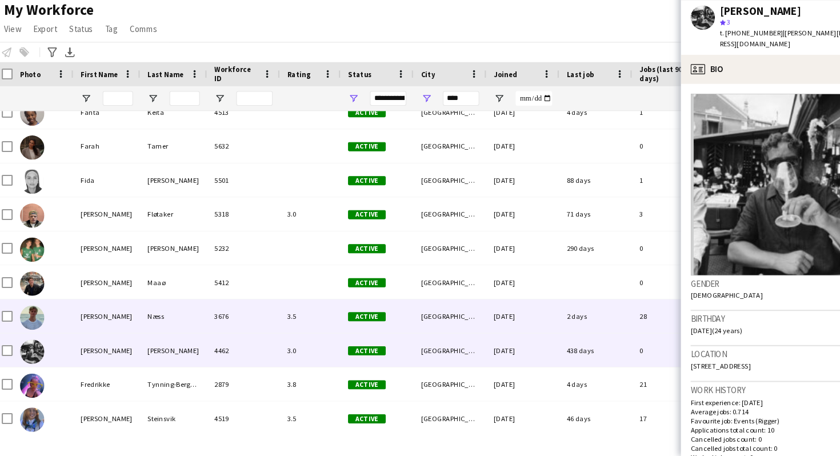
click at [194, 319] on div "Næss" at bounding box center [168, 324] width 63 height 31
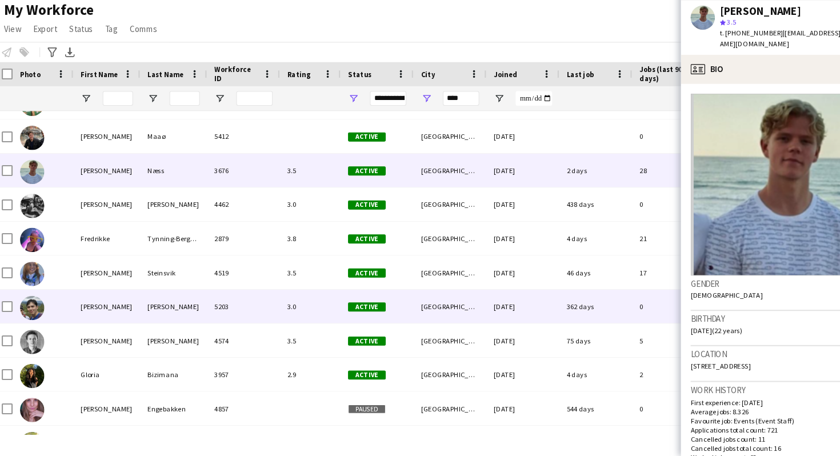
scroll to position [2980, 0]
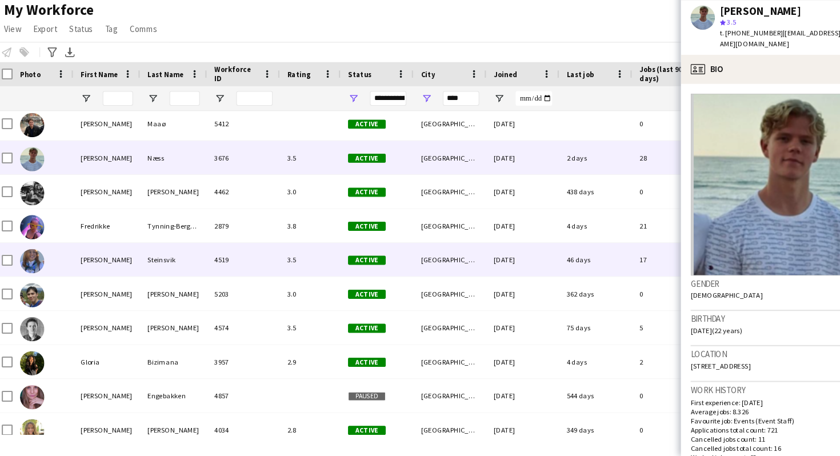
click at [254, 272] on div "4519" at bounding box center [234, 270] width 69 height 31
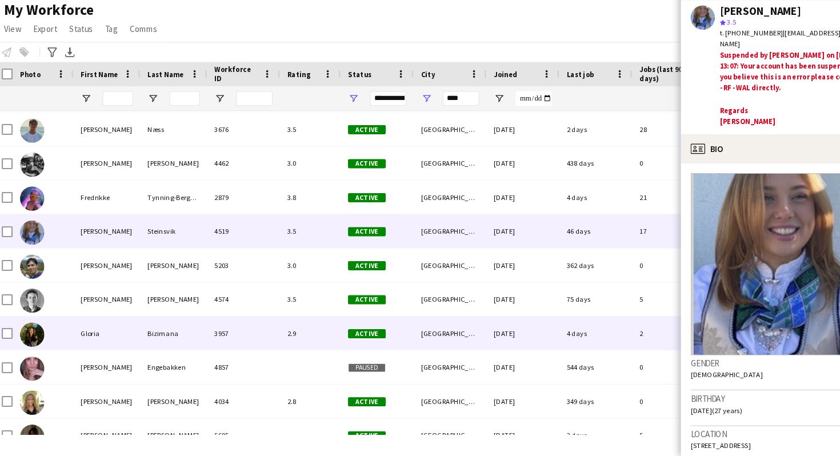
scroll to position [3009, 0]
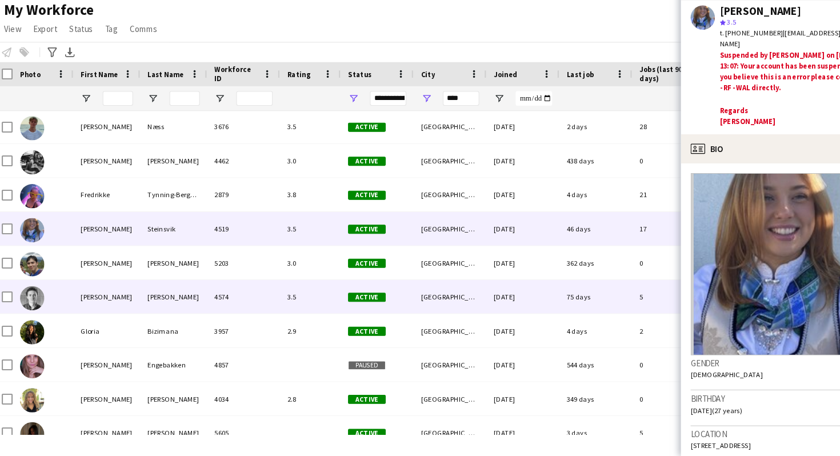
click at [233, 305] on div "4574" at bounding box center [234, 305] width 69 height 31
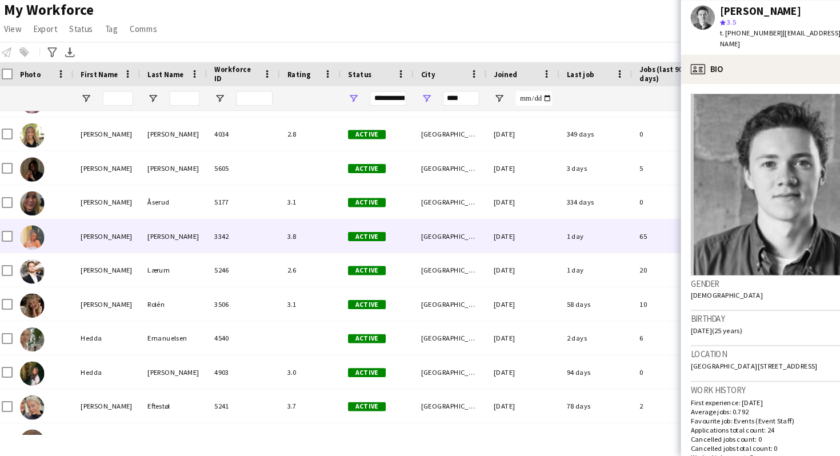
scroll to position [3259, 0]
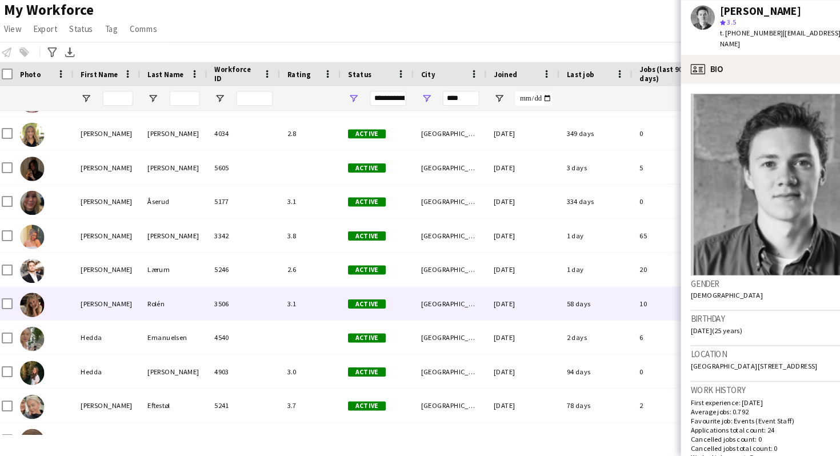
click at [230, 295] on div "Hans Torstein Lærum 5246 2.6 Active Oslo 12-09-2024 1 day 20 htlarum@gmail.com …" at bounding box center [619, 281] width 1239 height 32
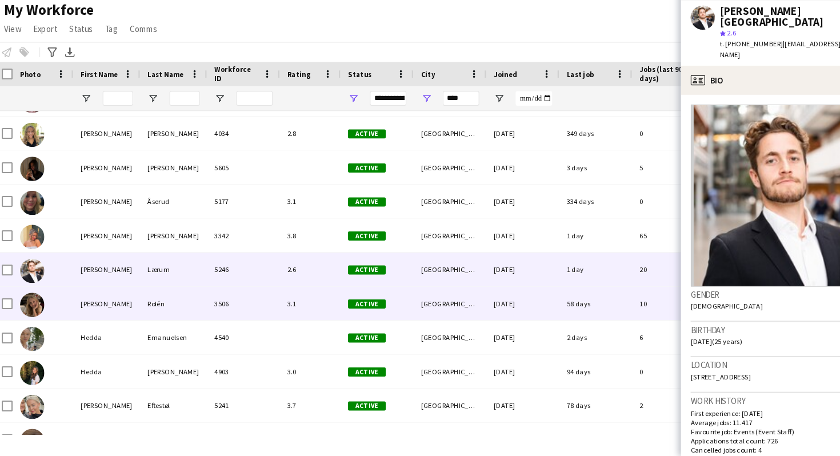
click at [238, 321] on div "3506" at bounding box center [234, 312] width 69 height 31
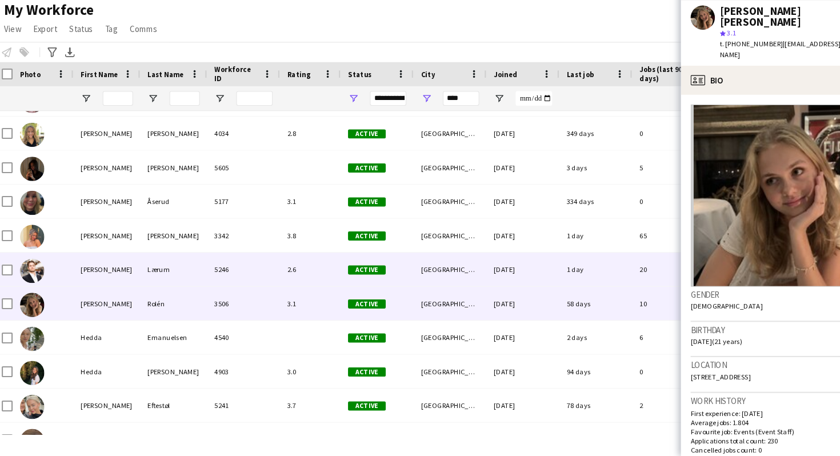
click at [248, 295] on div "5246" at bounding box center [234, 280] width 69 height 31
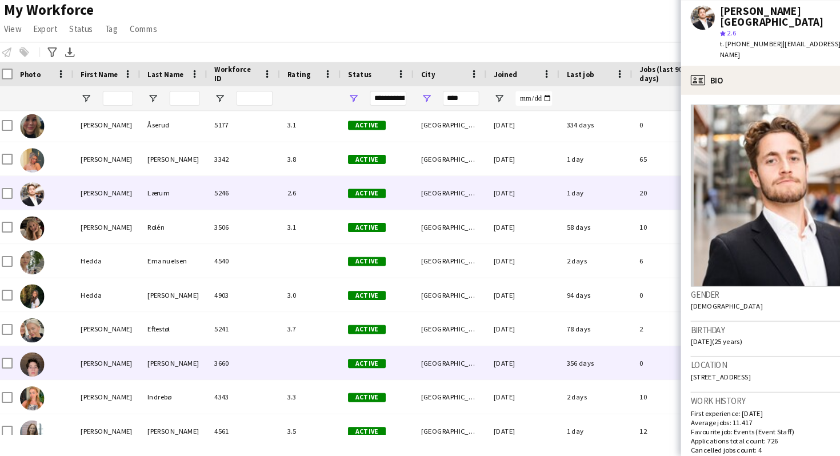
scroll to position [3343, 0]
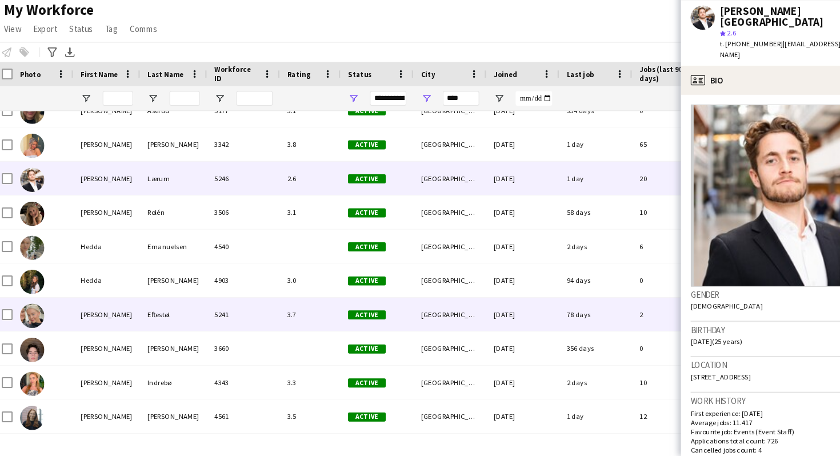
click at [249, 323] on div "5241" at bounding box center [234, 322] width 69 height 31
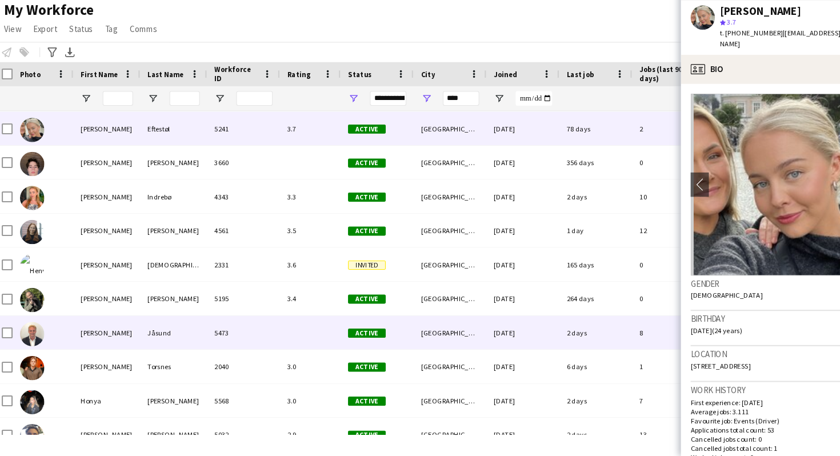
click at [230, 341] on div "5473" at bounding box center [234, 339] width 69 height 31
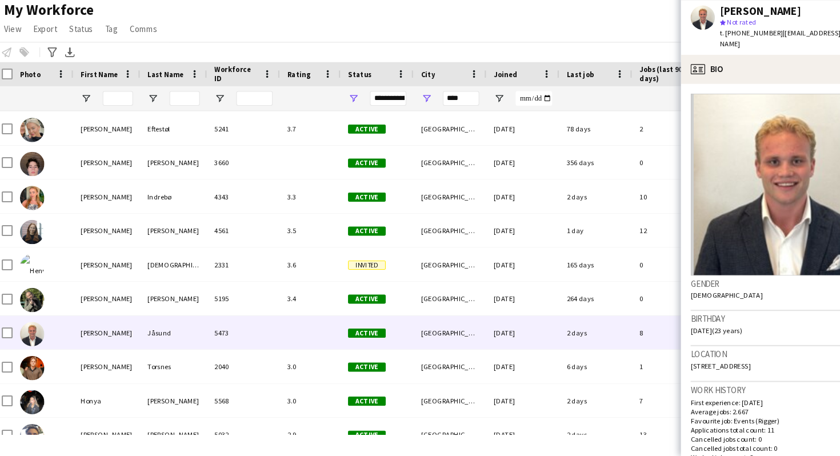
click at [715, 295] on div "Gender Male" at bounding box center [743, 302] width 176 height 33
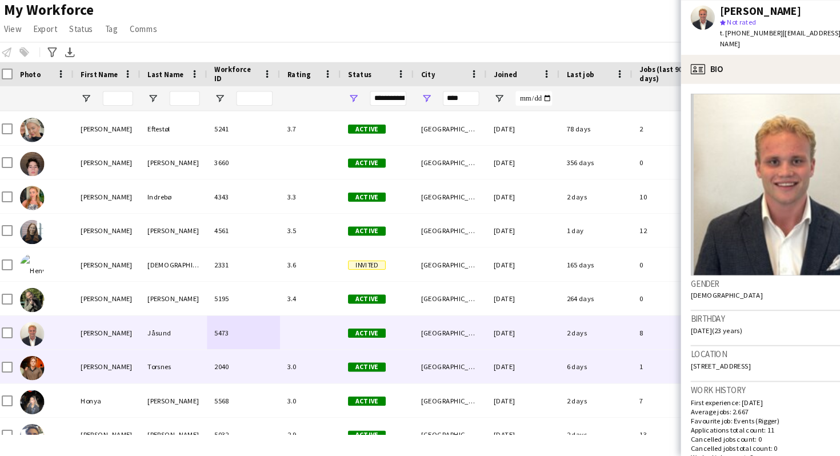
scroll to position [3634, 0]
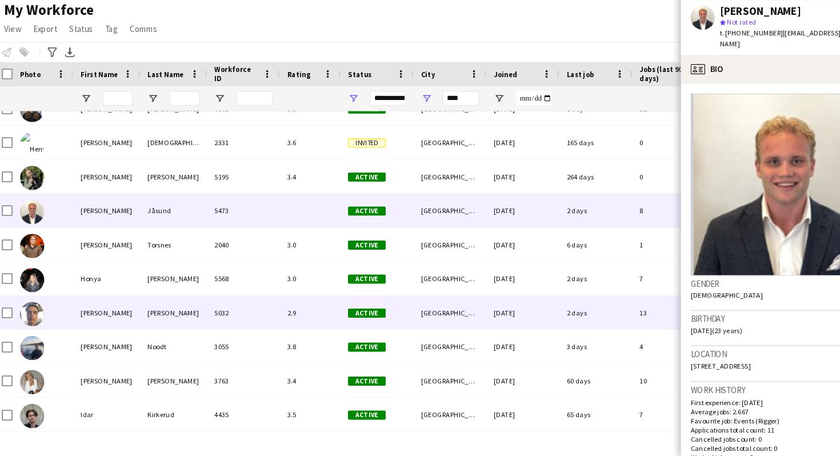
click at [239, 319] on div "5032" at bounding box center [234, 320] width 69 height 31
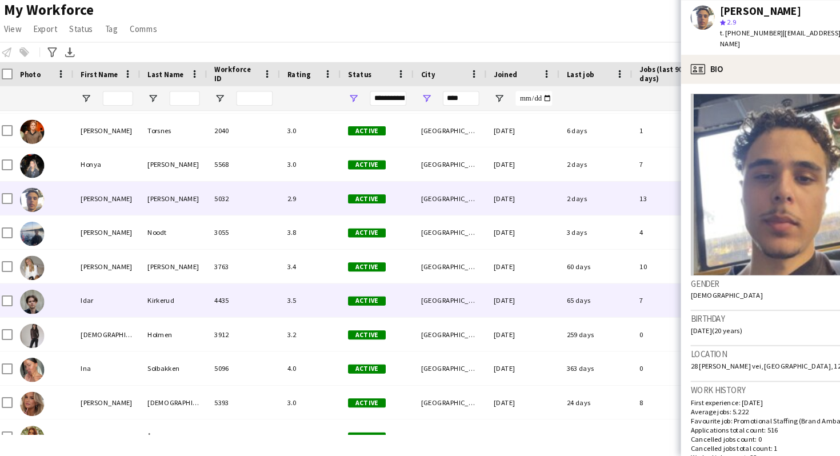
scroll to position [3741, 0]
click at [257, 310] on div "4435" at bounding box center [234, 309] width 69 height 31
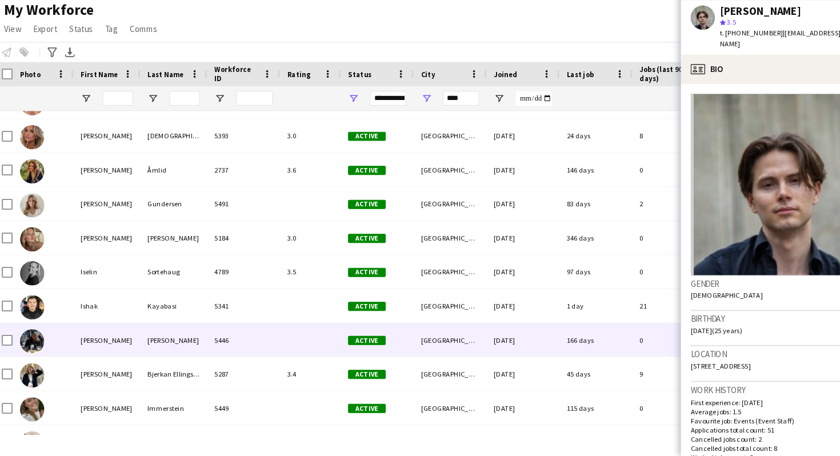
scroll to position [3992, 0]
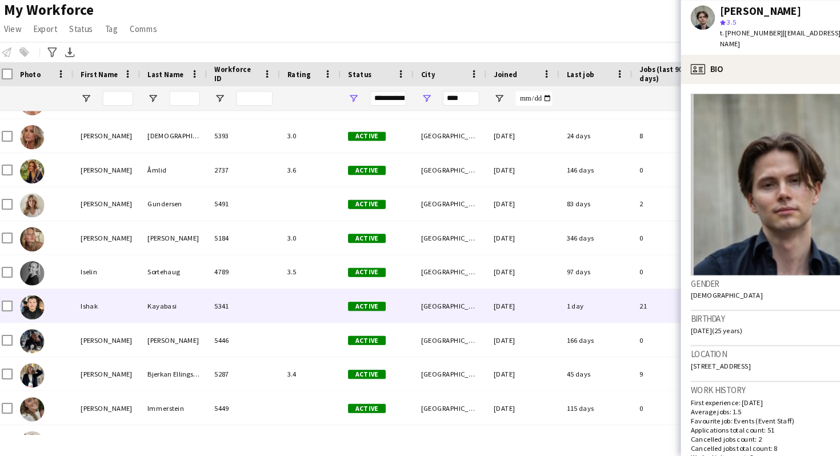
click at [301, 303] on div at bounding box center [297, 314] width 57 height 31
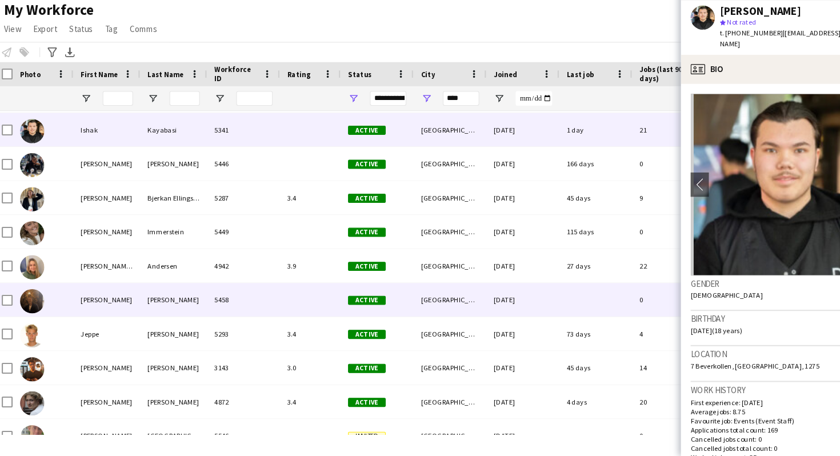
scroll to position [4159, 0]
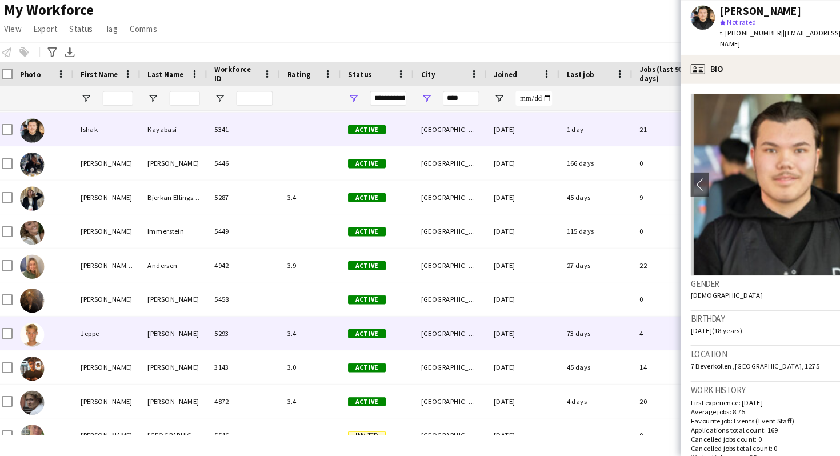
click at [257, 342] on div "5293" at bounding box center [234, 340] width 69 height 31
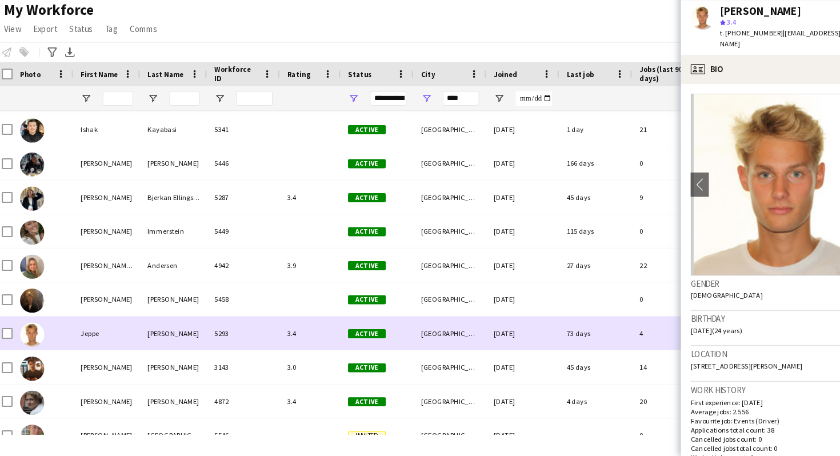
scroll to position [4247, 0]
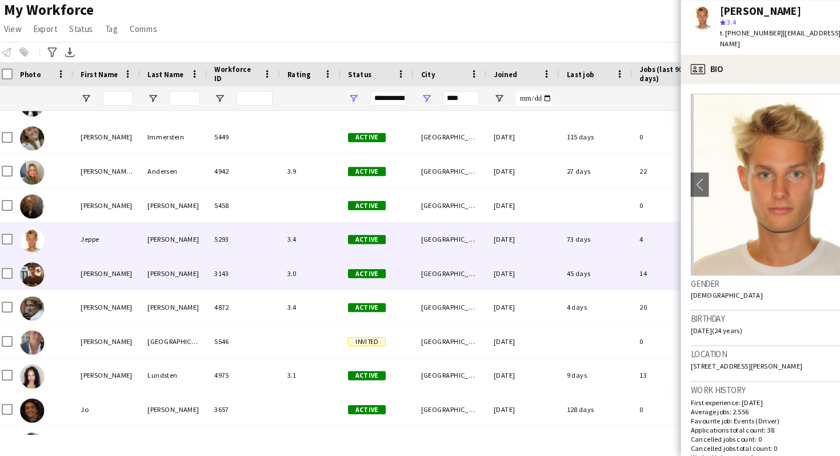
click at [238, 288] on div "3143" at bounding box center [234, 283] width 69 height 31
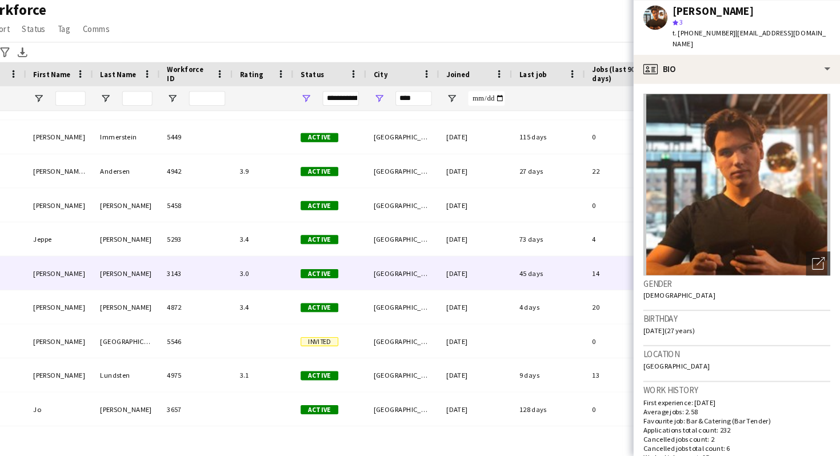
click at [505, 66] on div "My Workforce View Views Default view New view Update view Delete view Edit name…" at bounding box center [420, 46] width 840 height 39
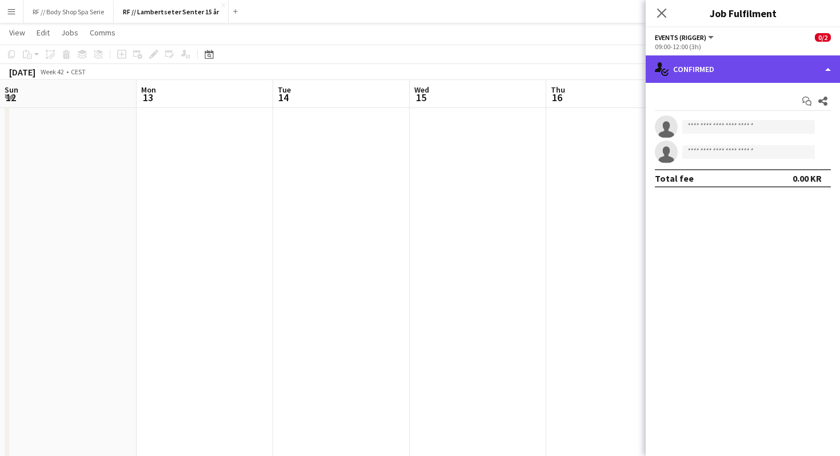
scroll to position [0, 409]
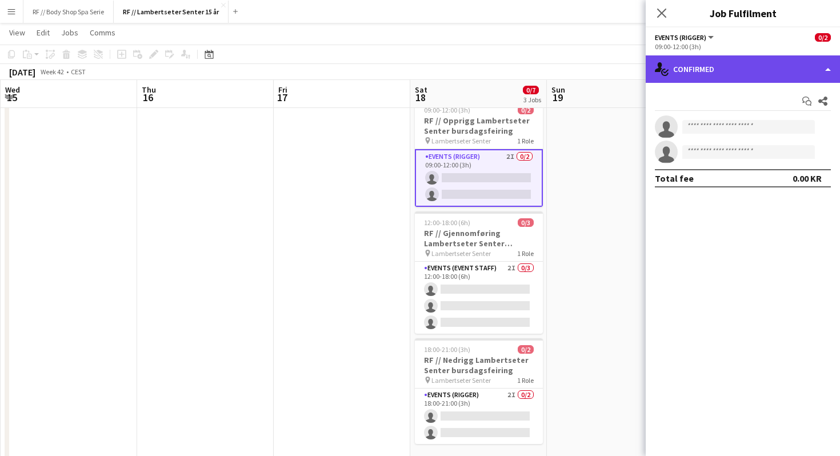
click at [686, 77] on div "single-neutral-actions-check-2 Confirmed" at bounding box center [743, 68] width 194 height 27
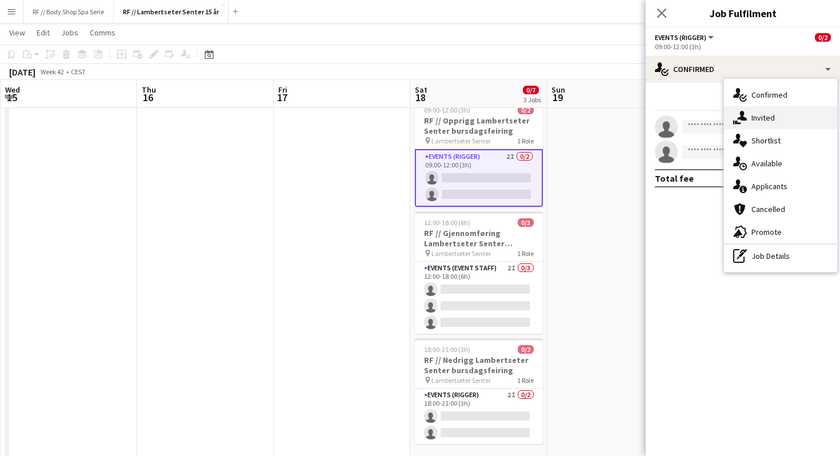
click at [752, 121] on div "single-neutral-actions-share-1 Invited" at bounding box center [780, 117] width 113 height 23
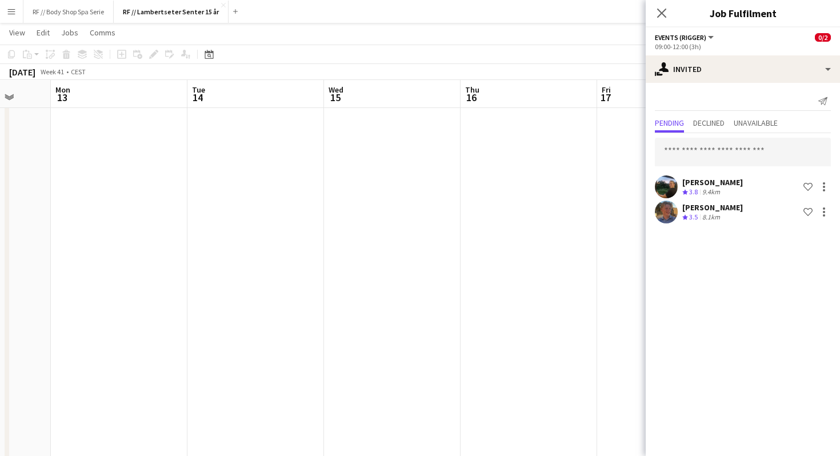
scroll to position [0, 273]
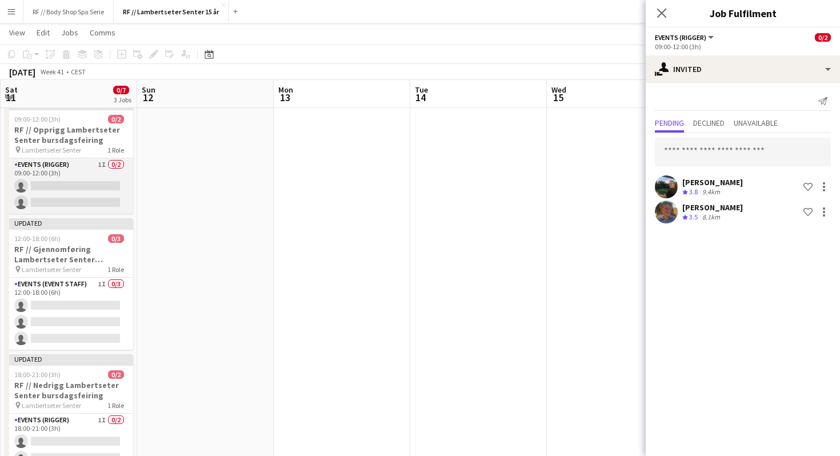
click at [62, 171] on app-card-role "Events (Rigger) 1I 0/2 09:00-12:00 (3h) single-neutral-actions single-neutral-a…" at bounding box center [69, 185] width 128 height 55
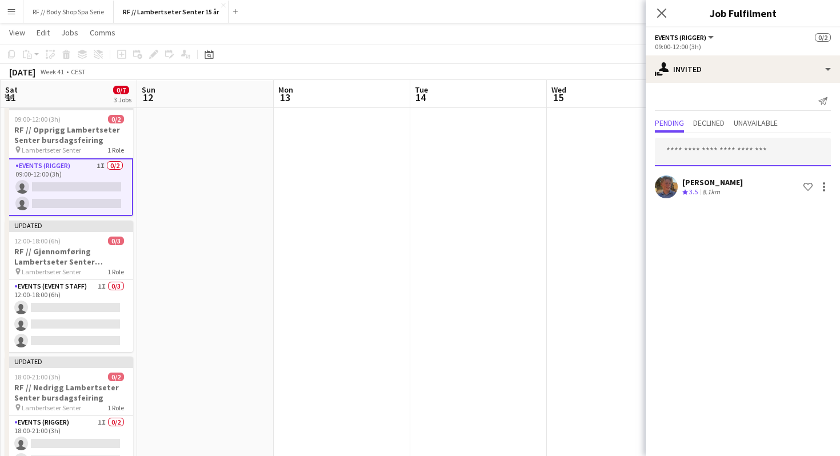
click at [702, 145] on input "text" at bounding box center [743, 152] width 176 height 29
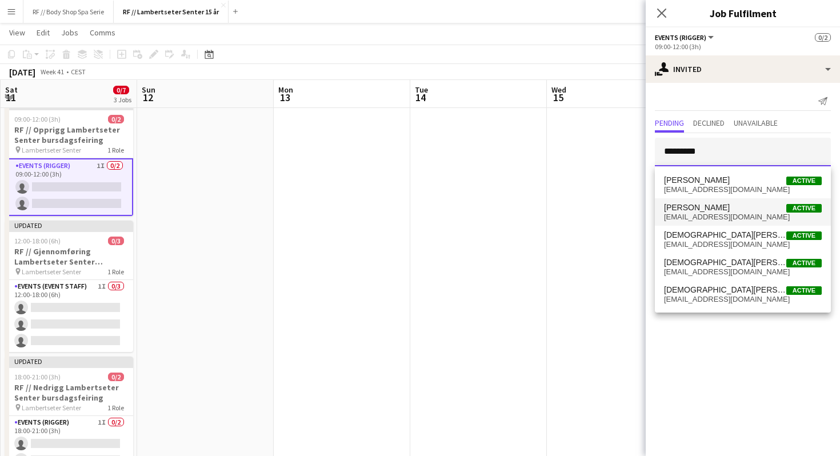
type input "*********"
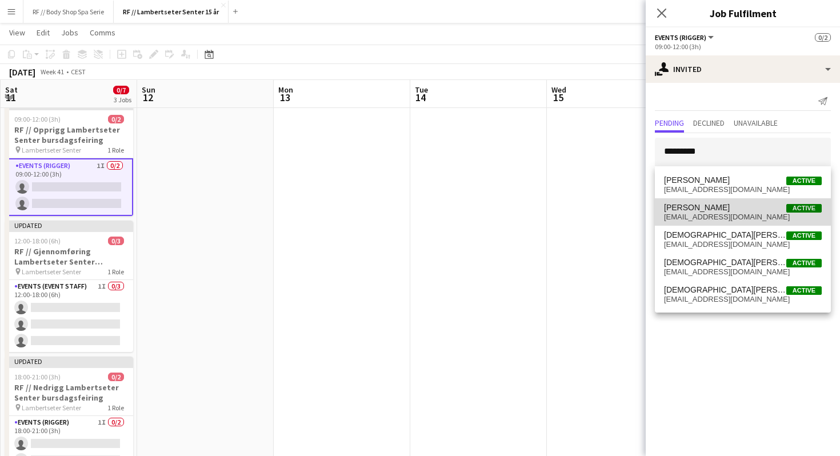
click at [711, 209] on span "[PERSON_NAME]" at bounding box center [697, 208] width 66 height 10
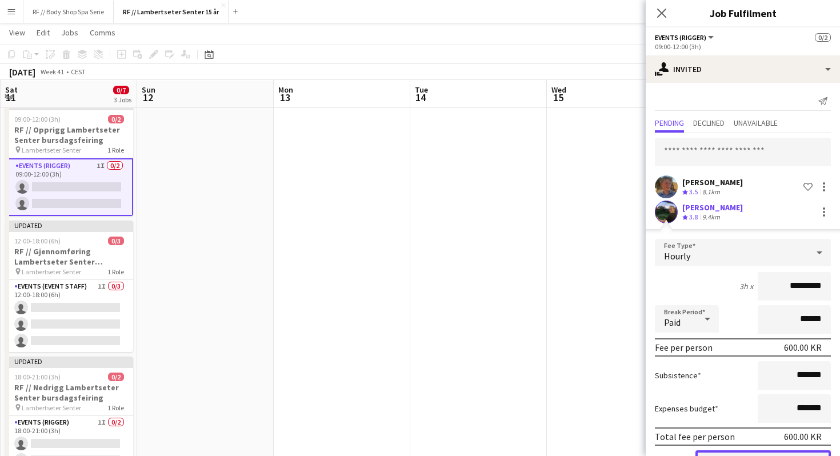
click at [742, 455] on button "Confirm" at bounding box center [762, 461] width 135 height 23
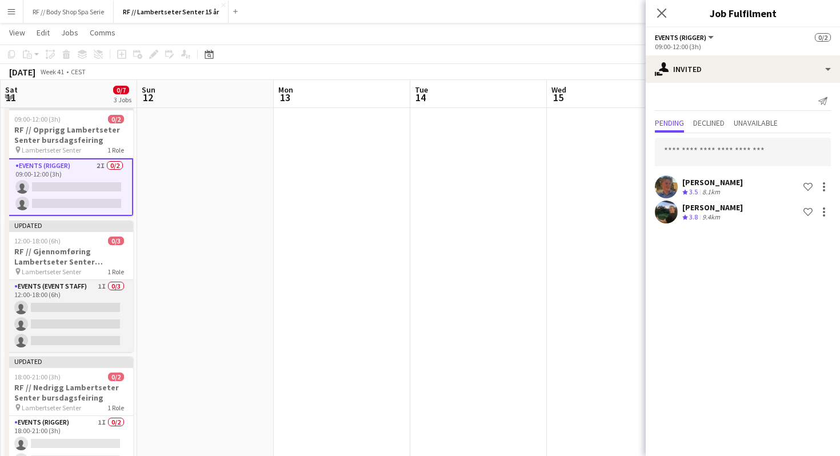
click at [66, 301] on app-card-role "Events (Event Staff) 1I 0/3 12:00-18:00 (6h) single-neutral-actions single-neut…" at bounding box center [69, 316] width 128 height 72
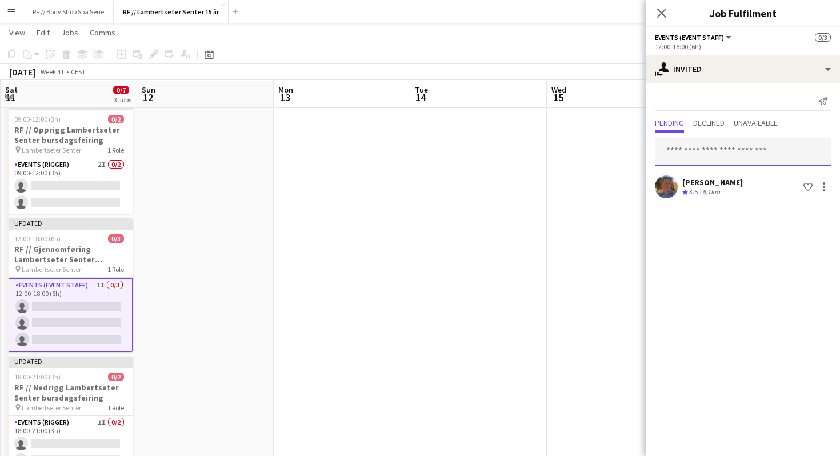
click at [695, 150] on input "text" at bounding box center [743, 152] width 176 height 29
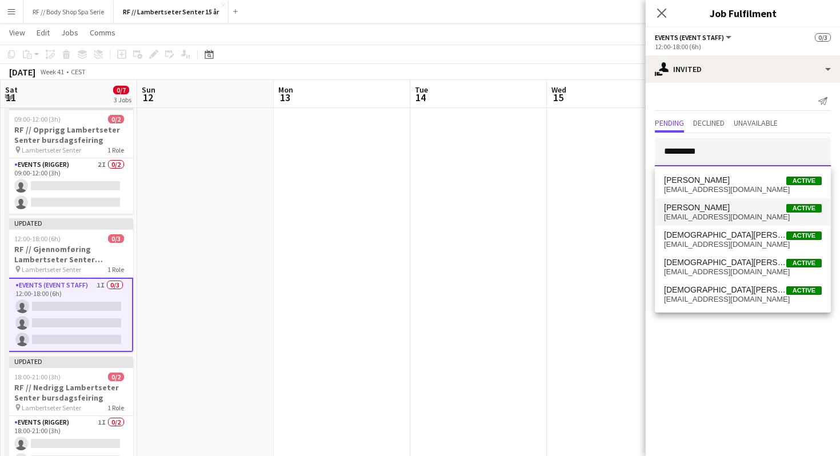
type input "*********"
click at [702, 207] on span "[PERSON_NAME]" at bounding box center [697, 208] width 66 height 10
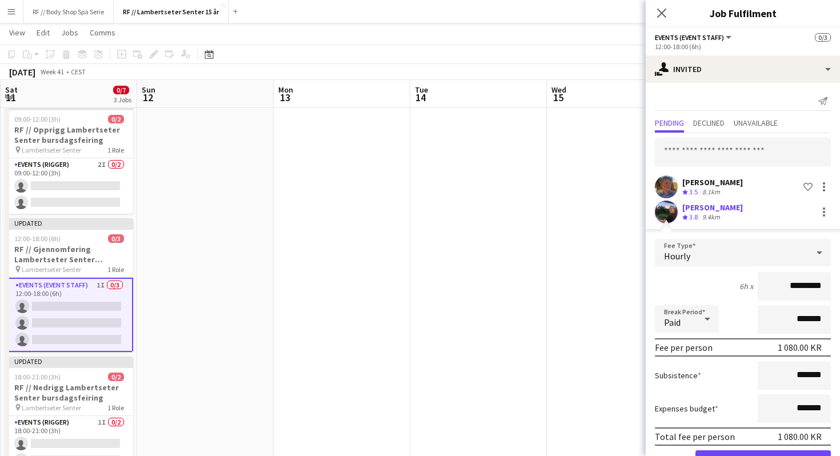
scroll to position [38, 0]
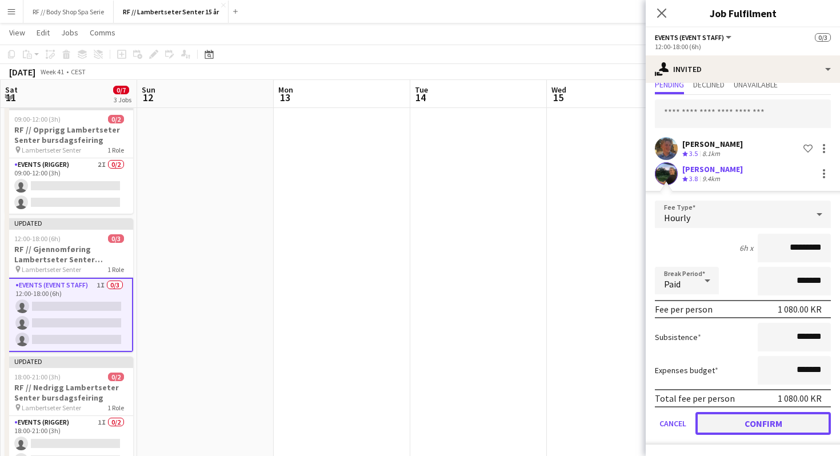
click at [758, 429] on button "Confirm" at bounding box center [762, 423] width 135 height 23
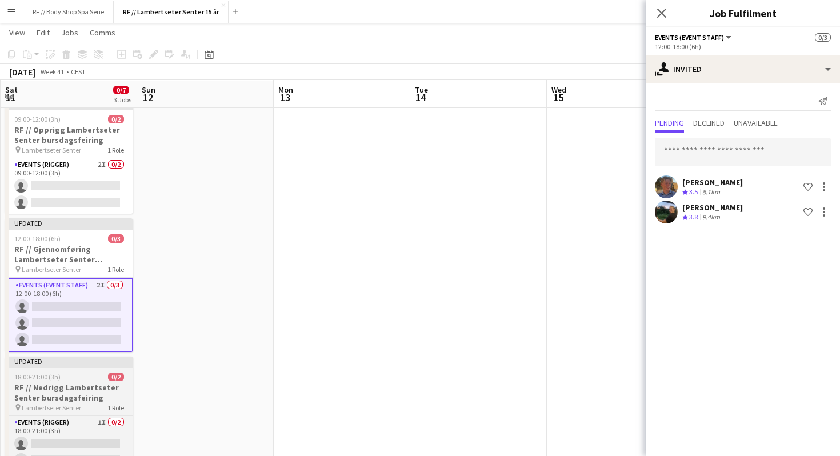
click at [55, 382] on h3 "RF // Nedrigg Lambertseter Senter bursdagsfeiring" at bounding box center [69, 392] width 128 height 21
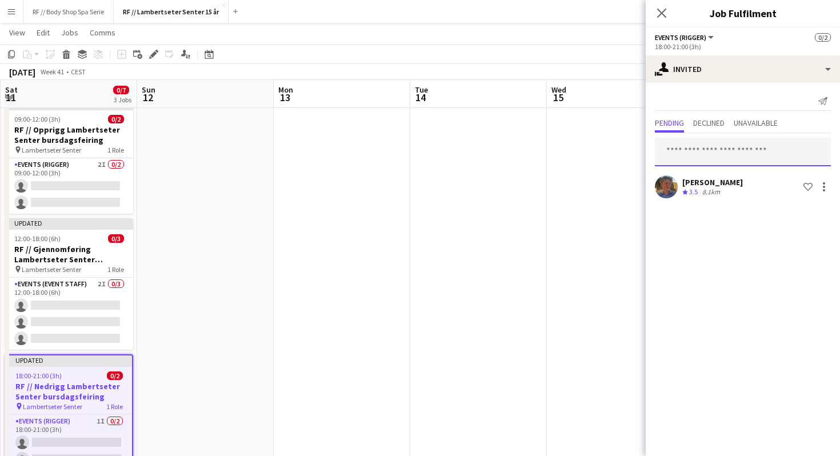
click at [730, 146] on input "text" at bounding box center [743, 152] width 176 height 29
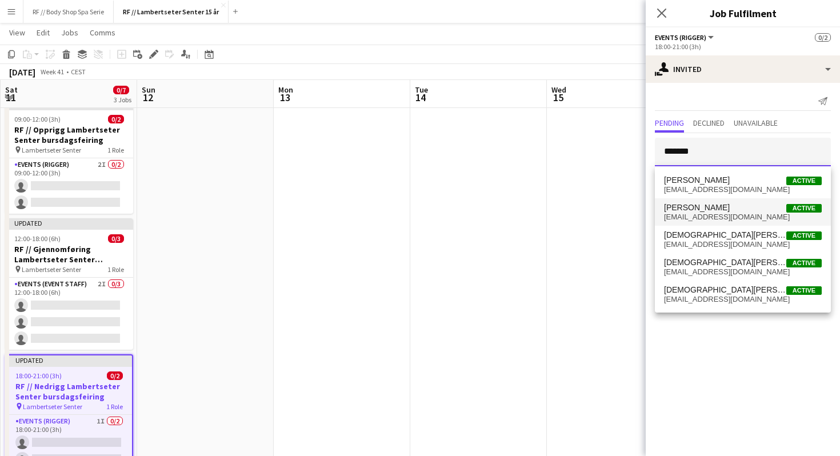
type input "*******"
click at [712, 214] on span "[EMAIL_ADDRESS][DOMAIN_NAME]" at bounding box center [743, 217] width 158 height 9
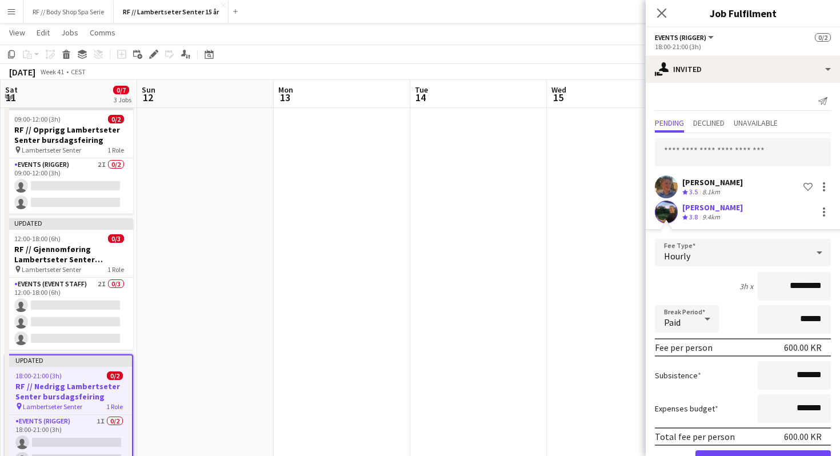
scroll to position [38, 0]
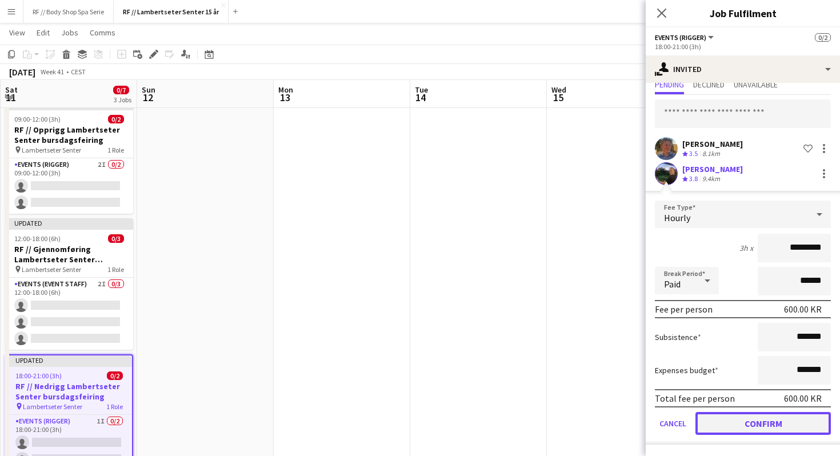
click at [778, 426] on button "Confirm" at bounding box center [762, 423] width 135 height 23
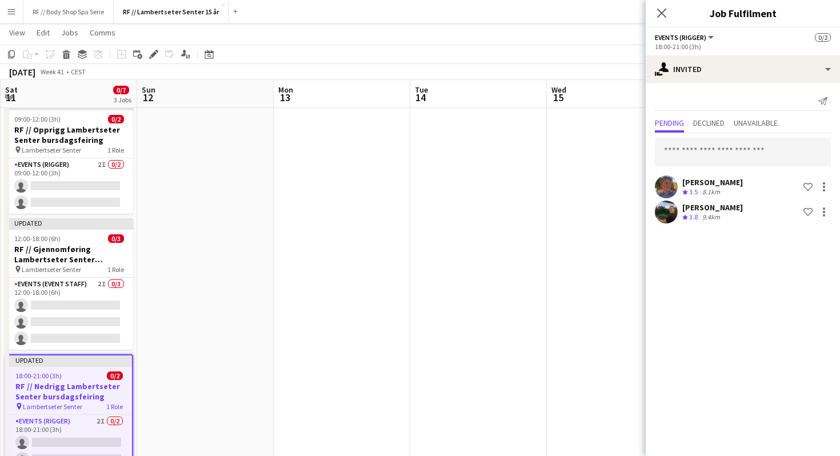
scroll to position [0, 0]
click at [663, 22] on div "Close pop-in" at bounding box center [662, 13] width 32 height 26
click at [662, 14] on icon at bounding box center [661, 12] width 11 height 11
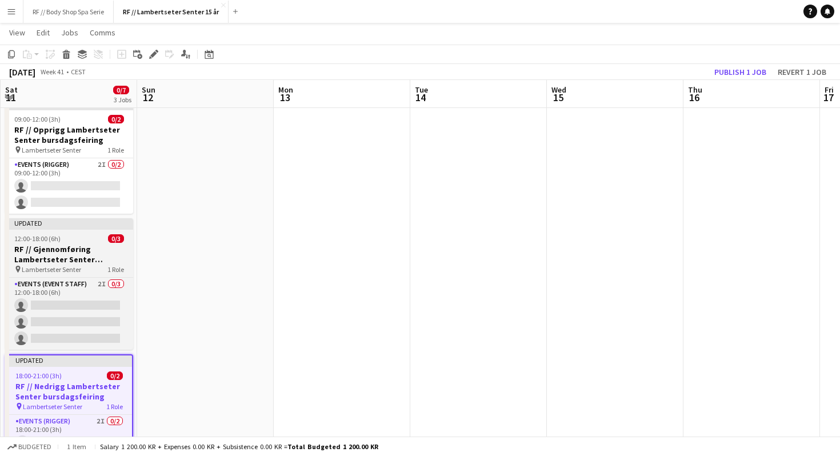
click at [74, 265] on span "Lambertseter Senter" at bounding box center [51, 269] width 59 height 9
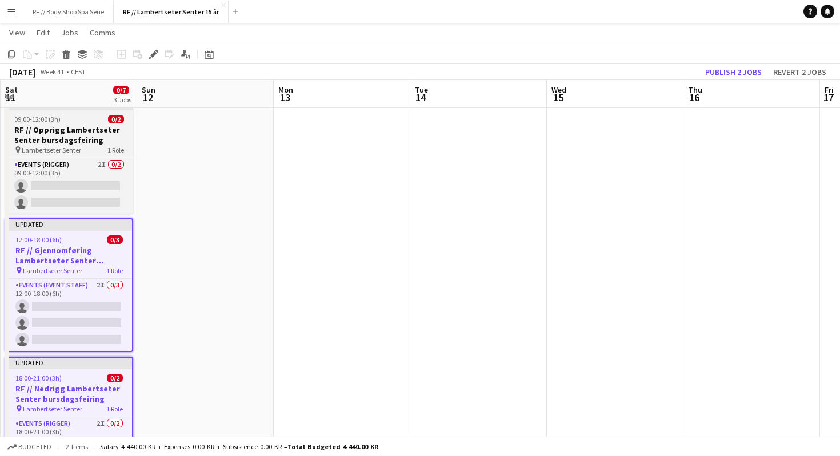
click at [74, 143] on h3 "RF // Opprigg Lambertseter Senter bursdagsfeiring" at bounding box center [69, 135] width 128 height 21
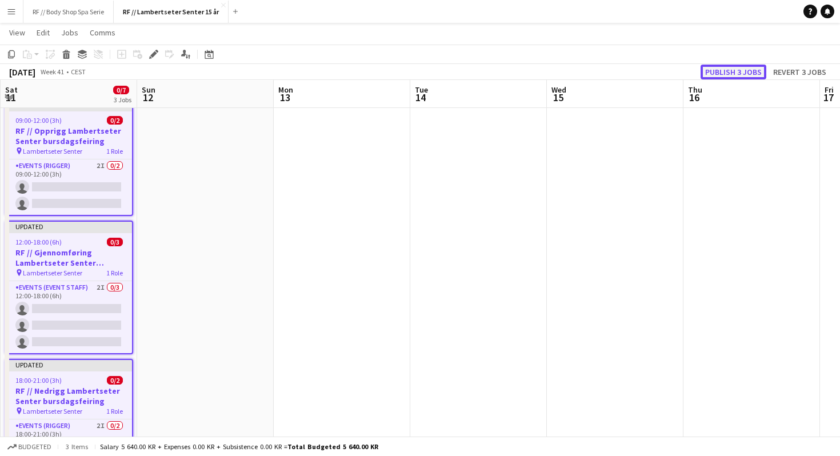
click at [721, 70] on button "Publish 3 jobs" at bounding box center [734, 72] width 66 height 15
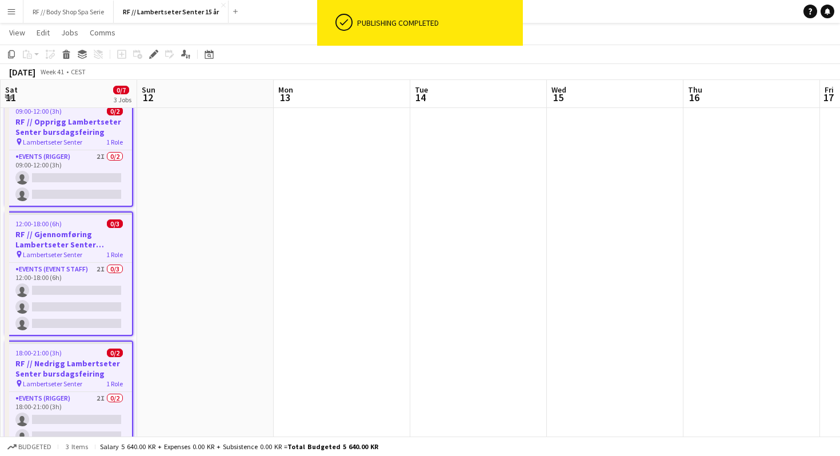
click at [235, 254] on app-date-cell at bounding box center [205, 280] width 137 height 373
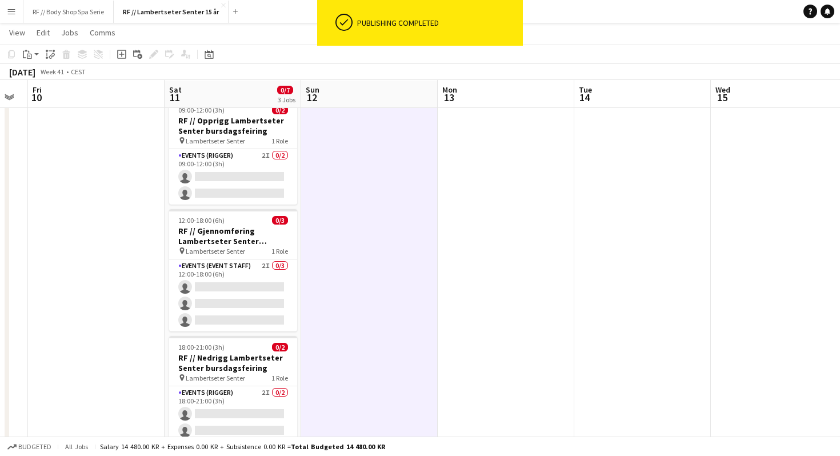
scroll to position [0, 243]
click at [117, 321] on app-date-cell at bounding box center [98, 280] width 137 height 373
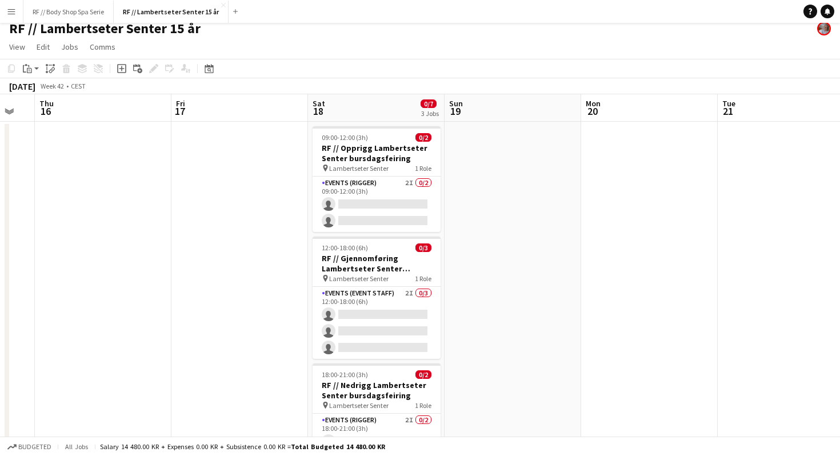
scroll to position [0, 0]
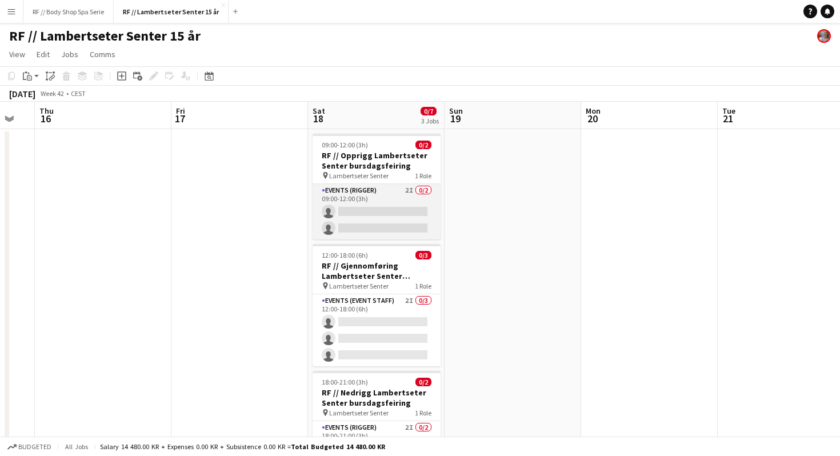
click at [389, 191] on app-card-role "Events (Rigger) 2I 0/2 09:00-12:00 (3h) single-neutral-actions single-neutral-a…" at bounding box center [377, 211] width 128 height 55
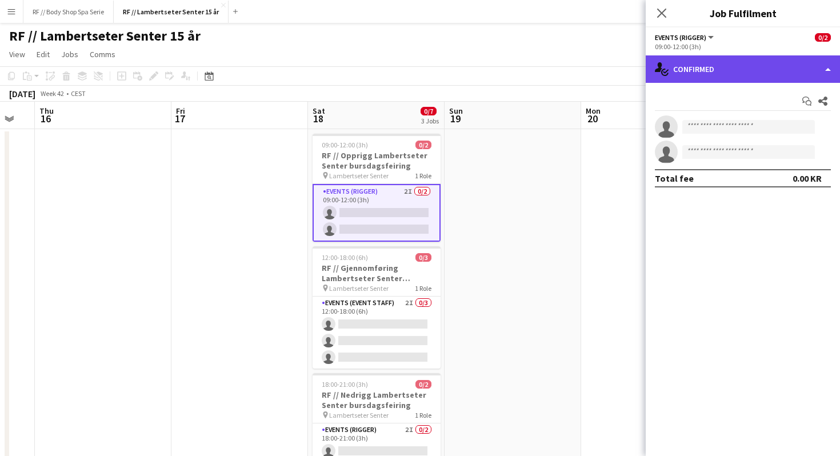
click at [726, 69] on div "single-neutral-actions-check-2 Confirmed" at bounding box center [743, 68] width 194 height 27
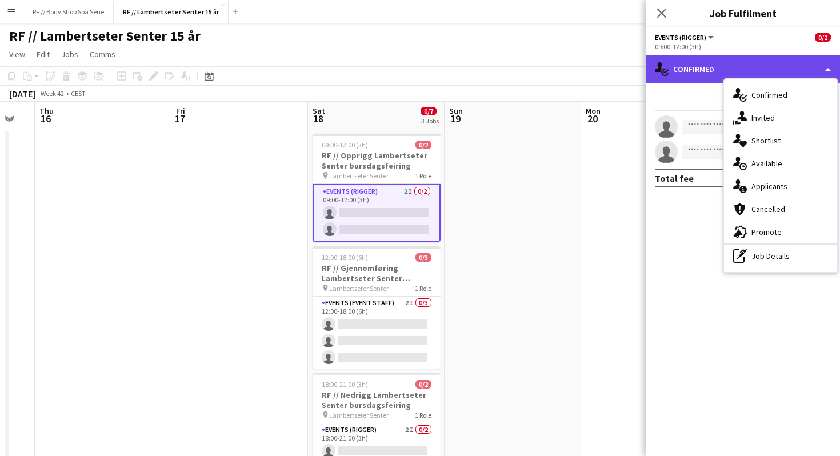
click at [726, 69] on div "single-neutral-actions-check-2 Confirmed" at bounding box center [743, 68] width 194 height 27
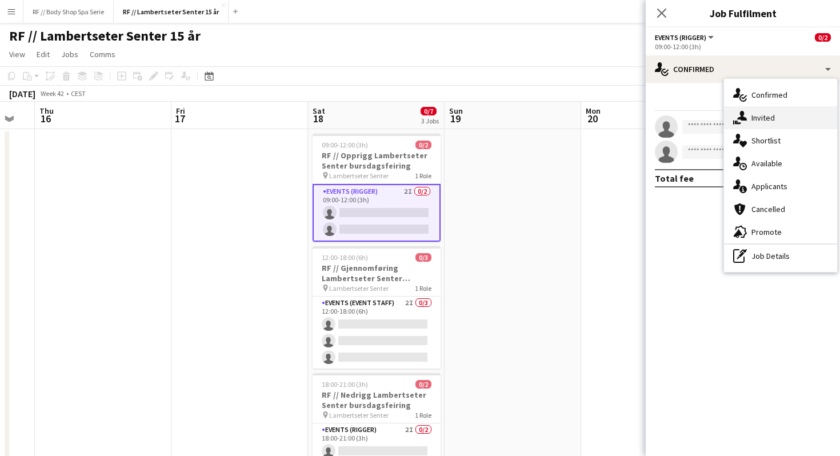
click at [761, 119] on div "single-neutral-actions-share-1 Invited" at bounding box center [780, 117] width 113 height 23
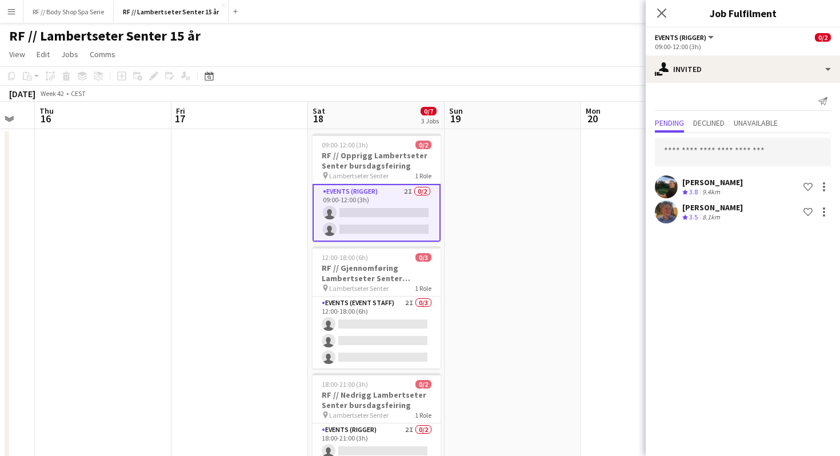
click at [467, 198] on app-date-cell at bounding box center [513, 315] width 137 height 373
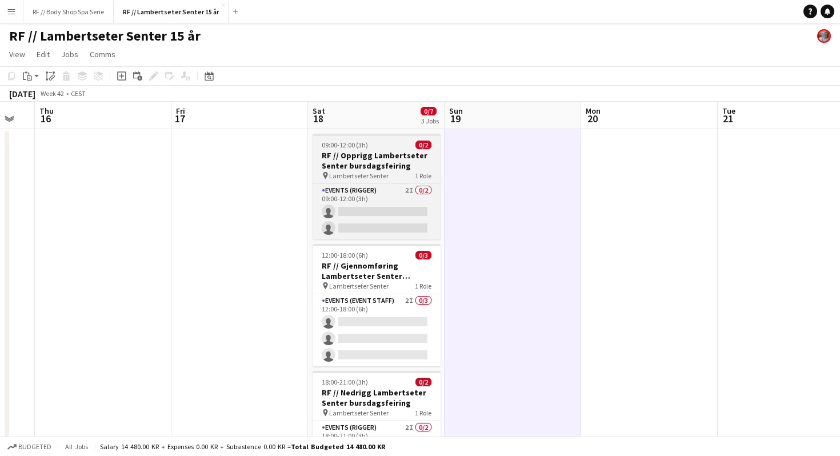
click at [382, 154] on h3 "RF // Opprigg Lambertseter Senter bursdagsfeiring" at bounding box center [377, 160] width 128 height 21
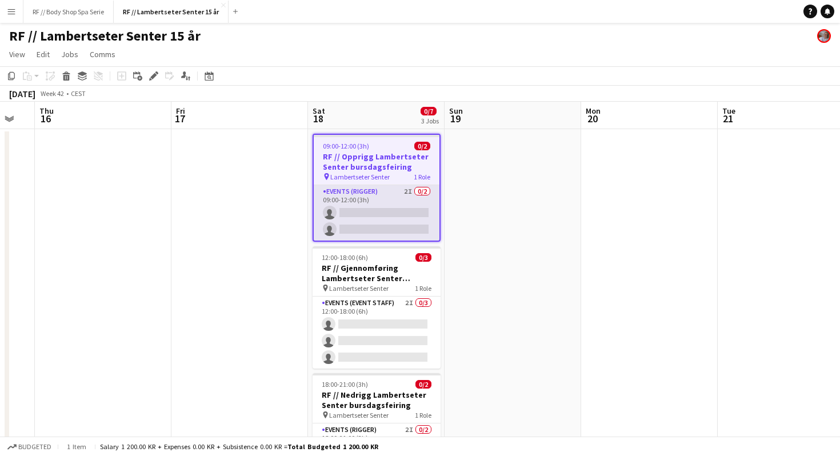
click at [393, 214] on app-card-role "Events (Rigger) 2I 0/2 09:00-12:00 (3h) single-neutral-actions single-neutral-a…" at bounding box center [377, 212] width 126 height 55
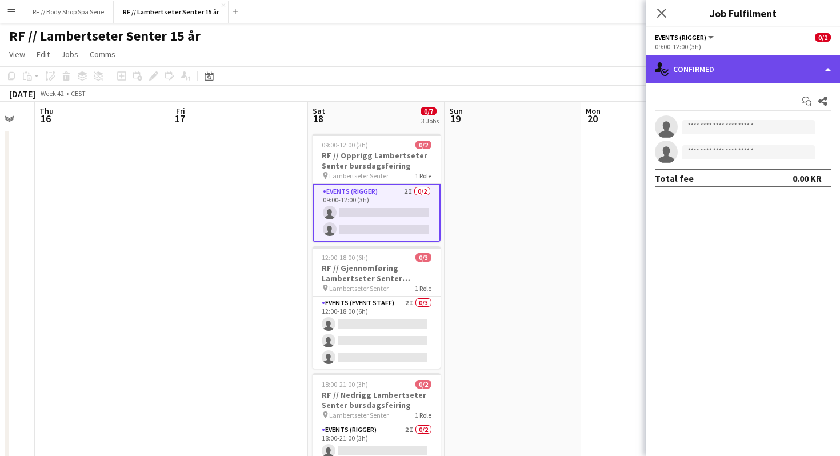
click at [721, 72] on div "single-neutral-actions-check-2 Confirmed" at bounding box center [743, 68] width 194 height 27
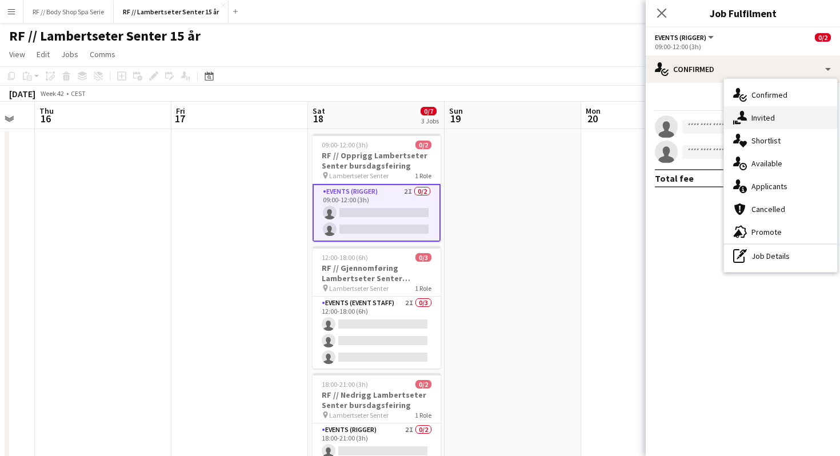
click at [758, 115] on div "single-neutral-actions-share-1 Invited" at bounding box center [780, 117] width 113 height 23
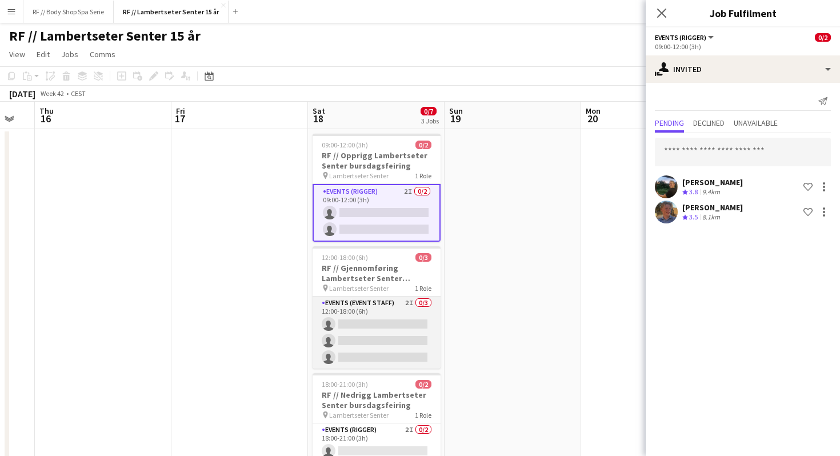
click at [370, 336] on app-card-role "Events (Event Staff) 2I 0/3 12:00-18:00 (6h) single-neutral-actions single-neut…" at bounding box center [377, 333] width 128 height 72
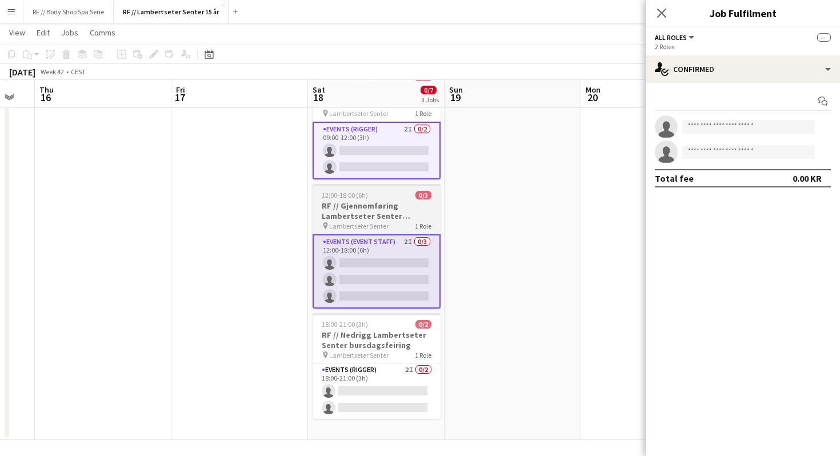
scroll to position [62, 0]
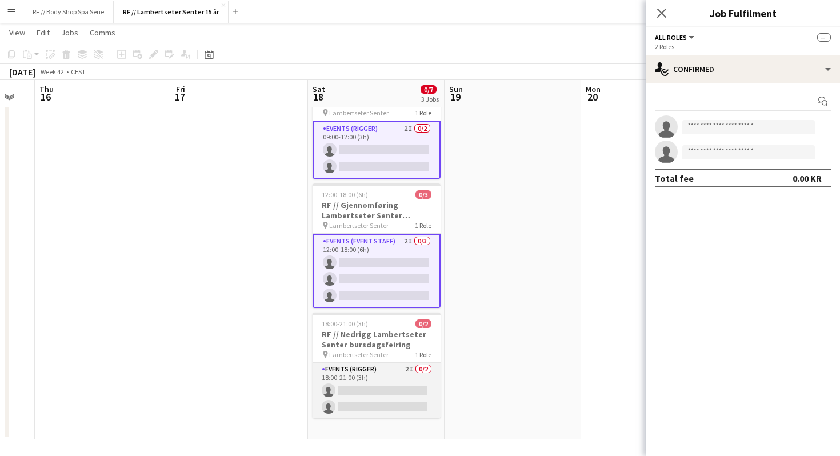
click at [367, 393] on app-card-role "Events (Rigger) 2I 0/2 18:00-21:00 (3h) single-neutral-actions single-neutral-a…" at bounding box center [377, 390] width 128 height 55
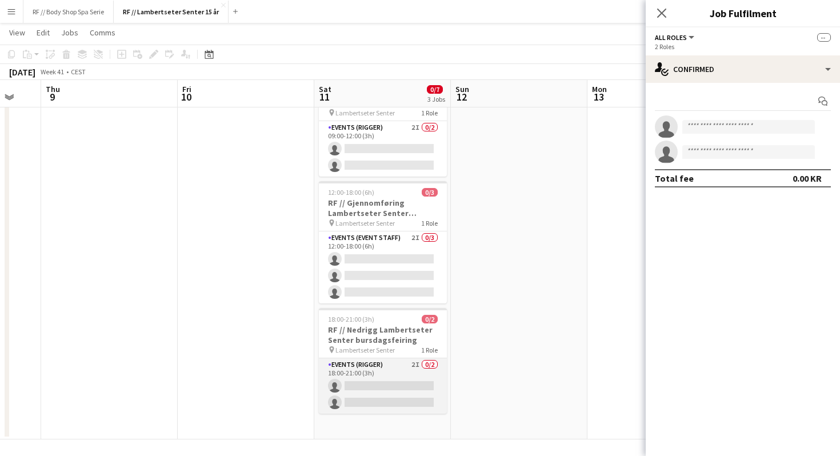
scroll to position [0, 230]
click at [366, 383] on app-card-role "Events (Rigger) 2I 0/2 18:00-21:00 (3h) single-neutral-actions single-neutral-a…" at bounding box center [385, 385] width 128 height 55
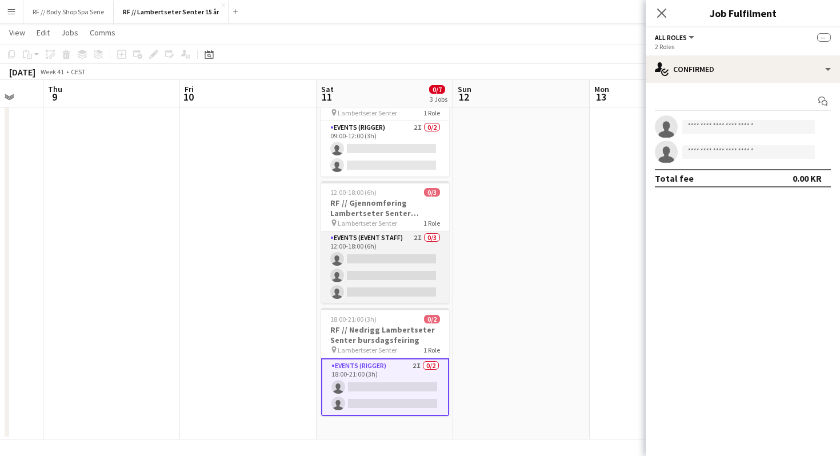
click at [377, 257] on app-card-role "Events (Event Staff) 2I 0/3 12:00-18:00 (6h) single-neutral-actions single-neut…" at bounding box center [385, 267] width 128 height 72
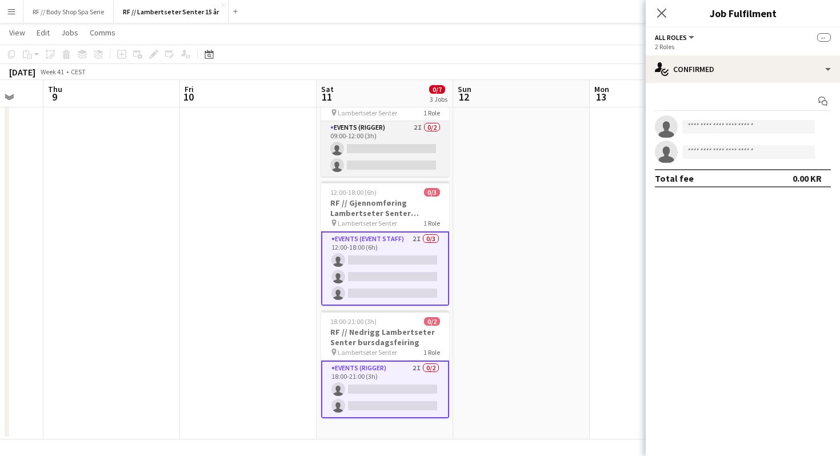
click at [377, 160] on app-card-role "Events (Rigger) 2I 0/2 09:00-12:00 (3h) single-neutral-actions single-neutral-a…" at bounding box center [385, 148] width 128 height 55
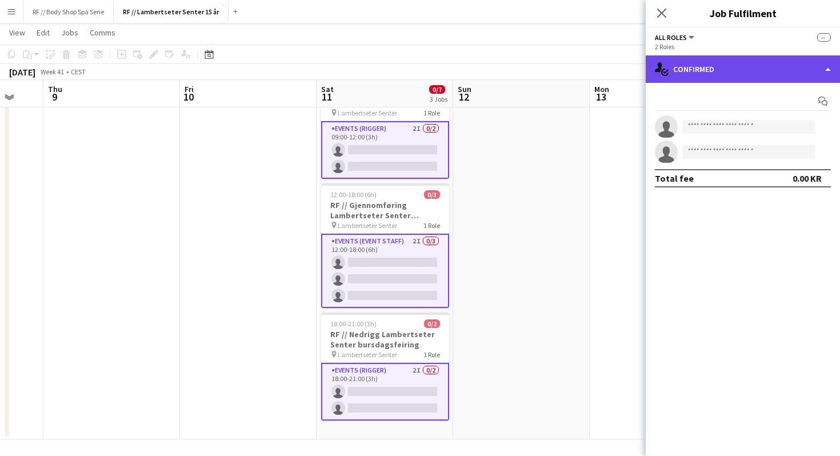
click at [712, 67] on div "single-neutral-actions-check-2 Confirmed" at bounding box center [743, 68] width 194 height 27
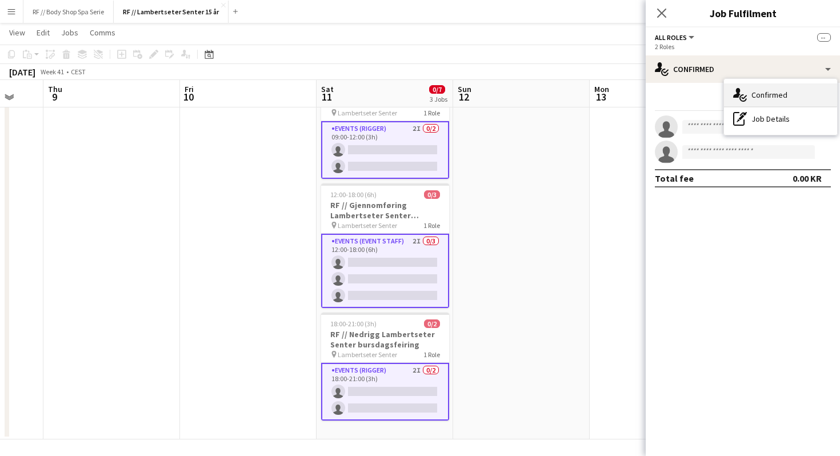
click at [770, 94] on div "single-neutral-actions-check-2 Confirmed" at bounding box center [780, 94] width 113 height 23
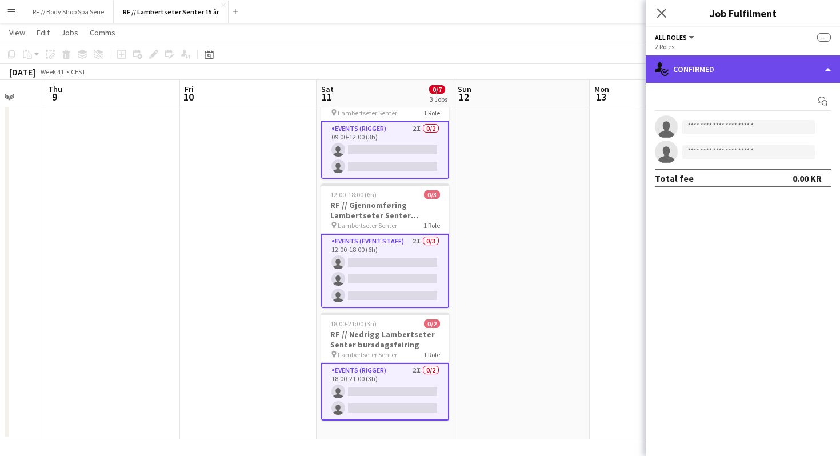
click at [742, 72] on div "single-neutral-actions-check-2 Confirmed" at bounding box center [743, 68] width 194 height 27
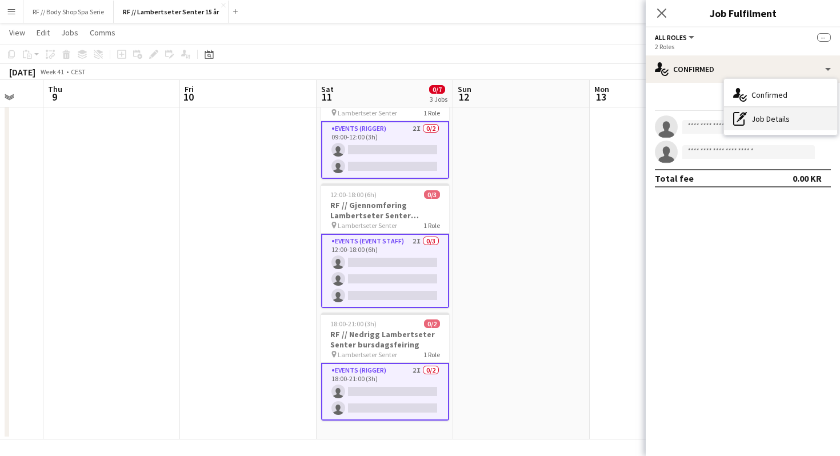
click at [750, 117] on div "pen-write Job Details" at bounding box center [780, 118] width 113 height 23
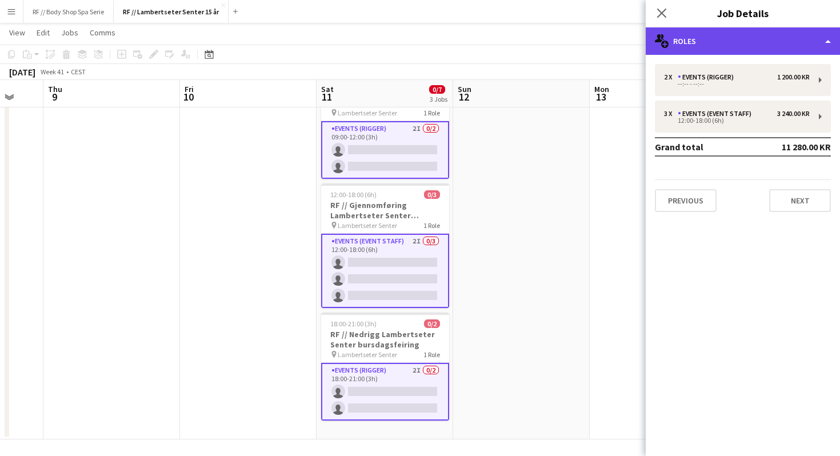
click at [695, 46] on div "multiple-users-add Roles" at bounding box center [743, 40] width 194 height 27
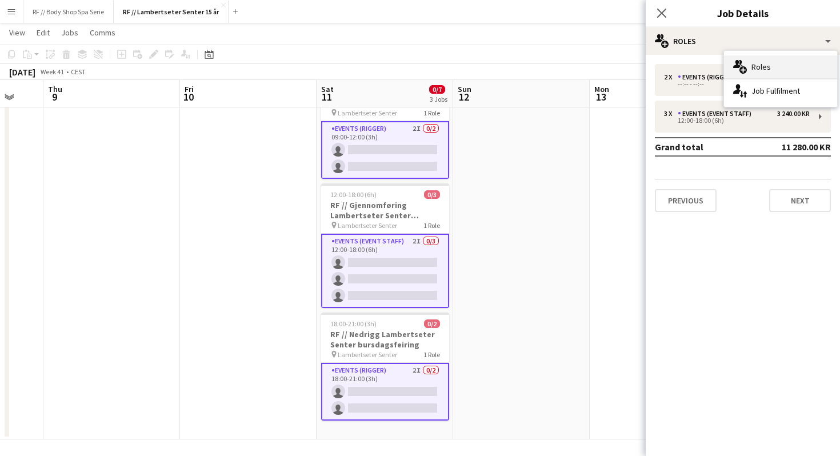
click at [749, 64] on div "multiple-users-add Roles" at bounding box center [780, 66] width 113 height 23
click at [661, 15] on icon "Close pop-in" at bounding box center [661, 12] width 11 height 11
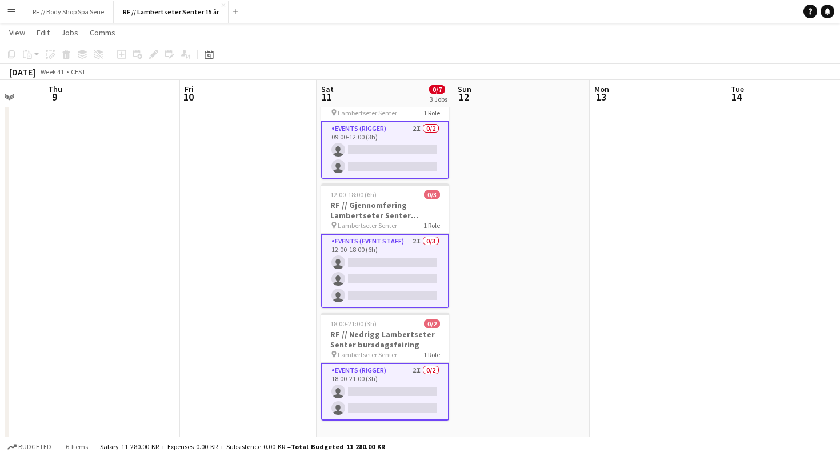
click at [155, 55] on div "Add job Add linked Job Edit Edit linked Job Applicants" at bounding box center [148, 54] width 87 height 14
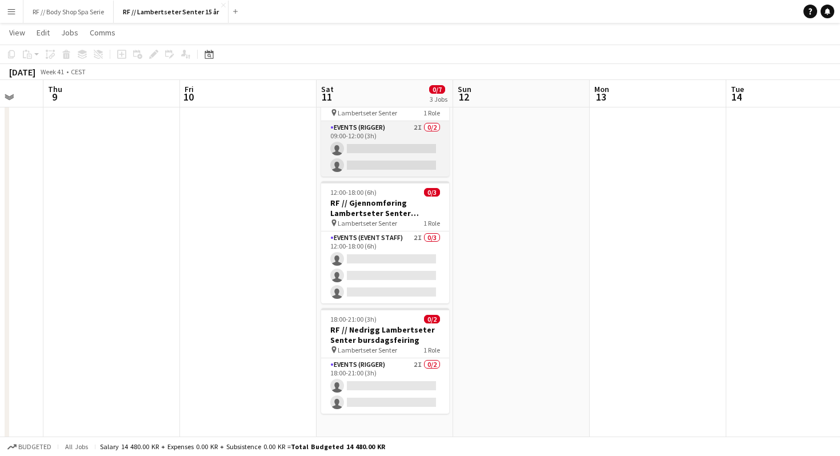
click at [385, 135] on app-card-role "Events (Rigger) 2I 0/2 09:00-12:00 (3h) single-neutral-actions single-neutral-a…" at bounding box center [385, 148] width 128 height 55
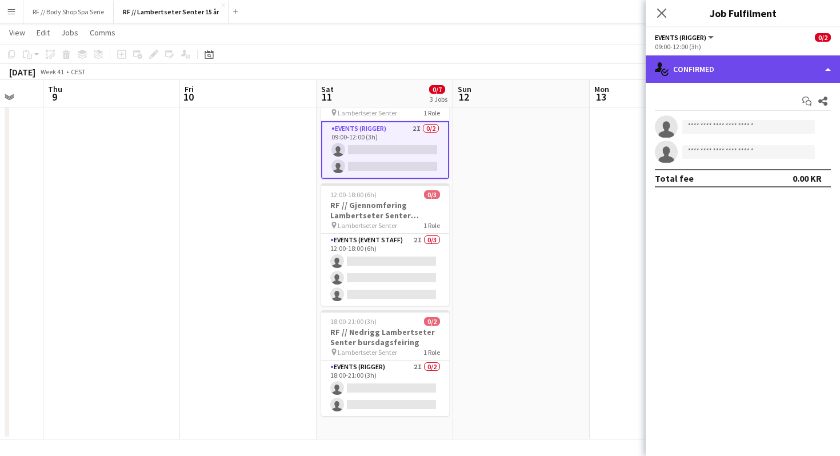
click at [710, 63] on div "single-neutral-actions-check-2 Confirmed" at bounding box center [743, 68] width 194 height 27
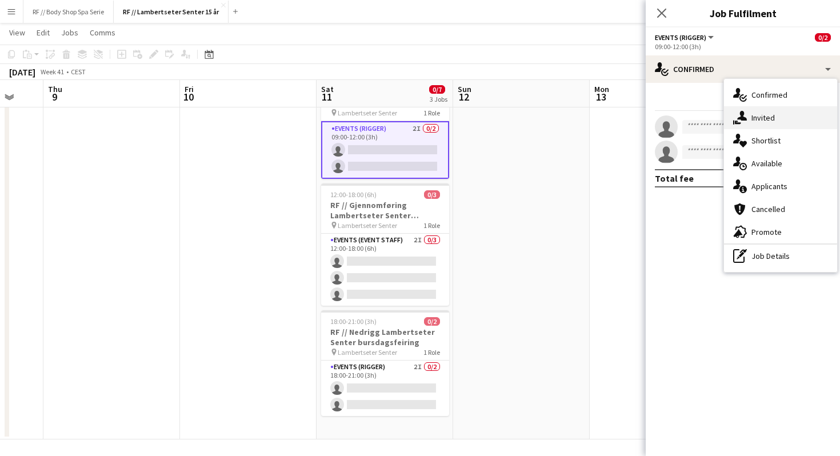
click at [749, 117] on div "single-neutral-actions-share-1 Invited" at bounding box center [780, 117] width 113 height 23
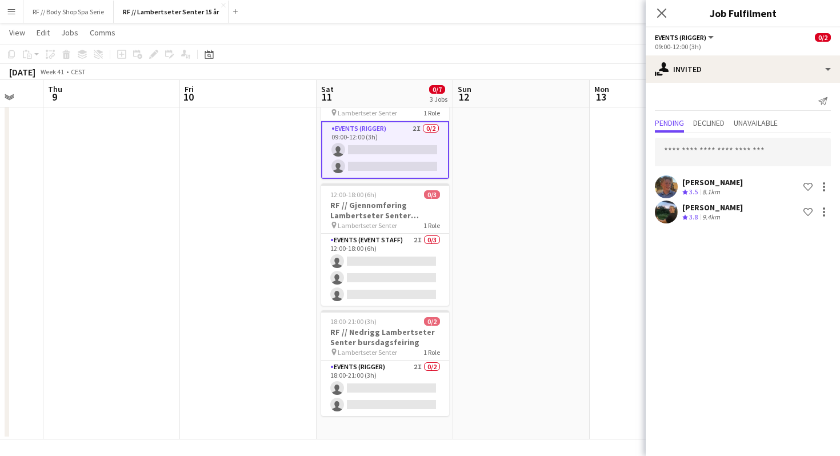
click at [396, 157] on app-card-role "Events (Rigger) 2I 0/2 09:00-12:00 (3h) single-neutral-actions single-neutral-a…" at bounding box center [385, 150] width 128 height 58
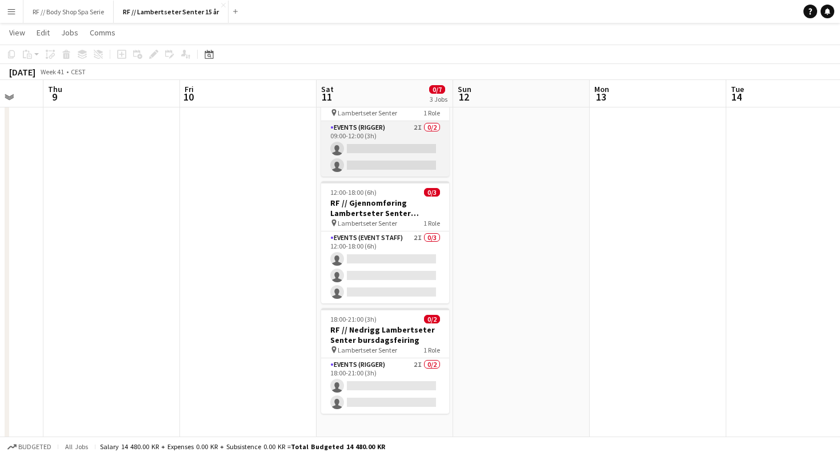
click at [396, 157] on app-card-role "Events (Rigger) 2I 0/2 09:00-12:00 (3h) single-neutral-actions single-neutral-a…" at bounding box center [385, 148] width 128 height 55
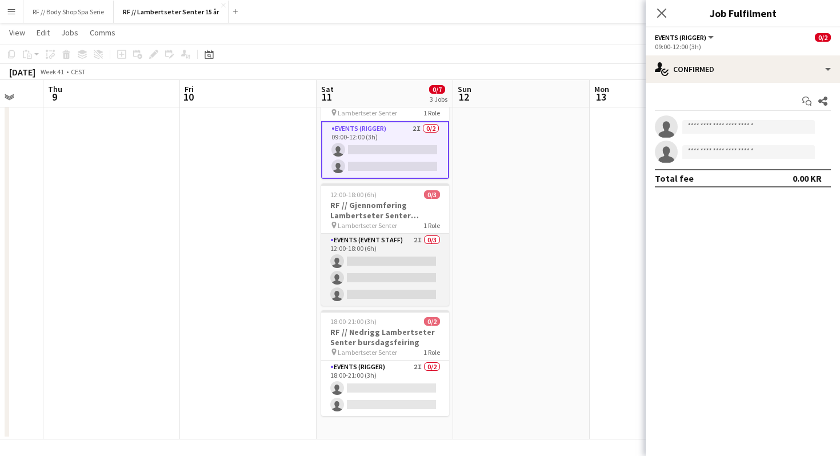
click at [370, 253] on app-card-role "Events (Event Staff) 2I 0/3 12:00-18:00 (6h) single-neutral-actions single-neut…" at bounding box center [385, 270] width 128 height 72
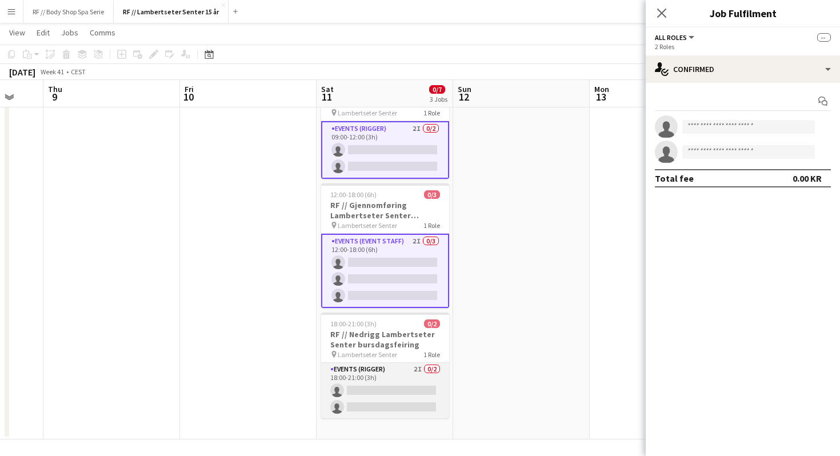
click at [410, 382] on app-card-role "Events (Rigger) 2I 0/2 18:00-21:00 (3h) single-neutral-actions single-neutral-a…" at bounding box center [385, 390] width 128 height 55
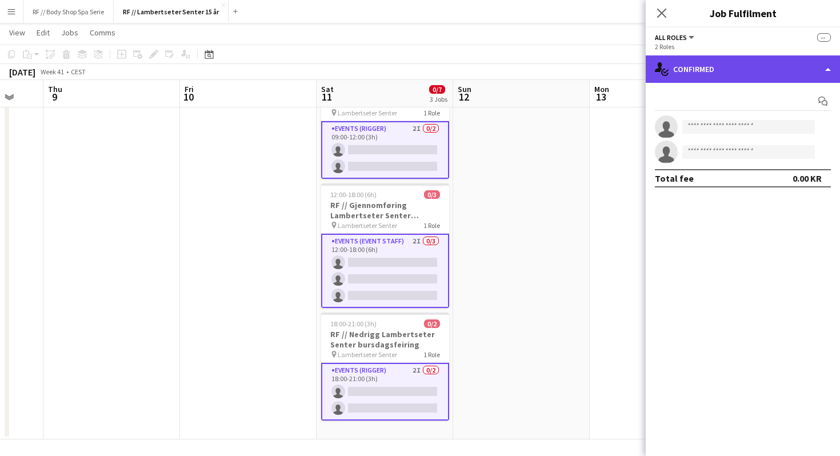
click at [714, 73] on div "single-neutral-actions-check-2 Confirmed" at bounding box center [743, 68] width 194 height 27
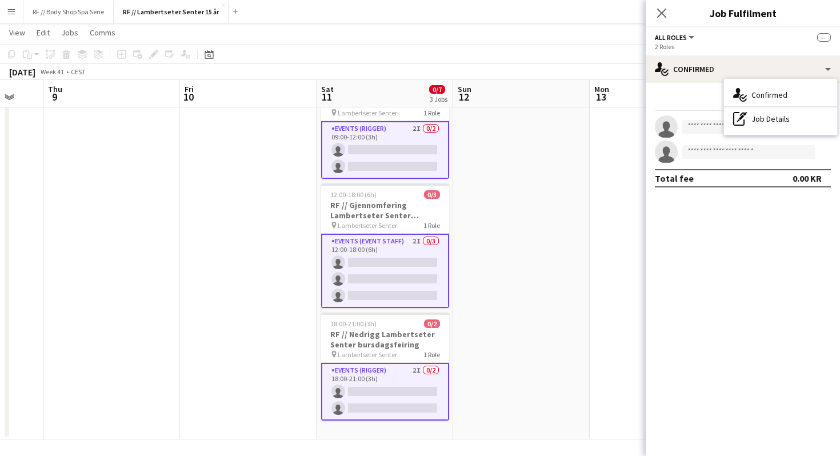
click at [660, 5] on div "Close pop-in" at bounding box center [662, 13] width 32 height 26
click at [662, 14] on icon at bounding box center [661, 12] width 11 height 11
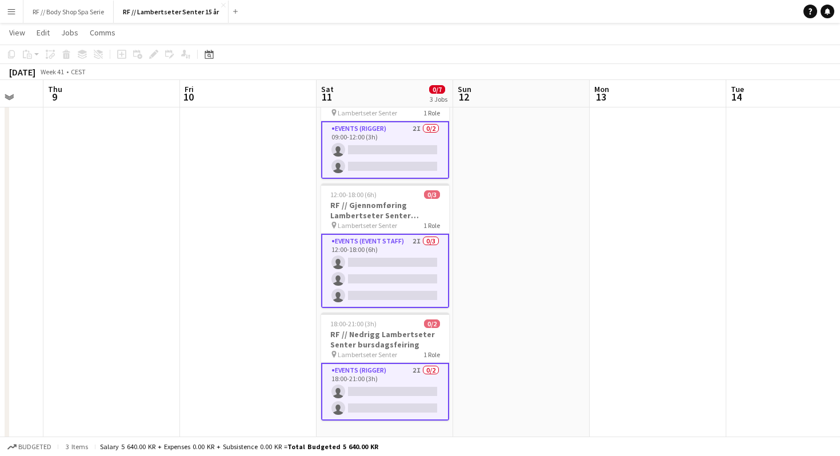
click at [371, 148] on app-card-role "Events (Rigger) 2I 0/2 09:00-12:00 (3h) single-neutral-actions single-neutral-a…" at bounding box center [385, 150] width 128 height 58
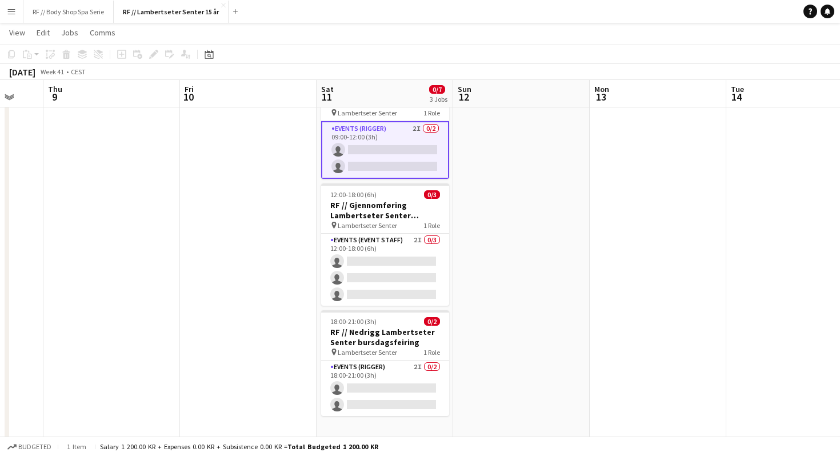
click at [398, 161] on app-card-role "Events (Rigger) 2I 0/2 09:00-12:00 (3h) single-neutral-actions single-neutral-a…" at bounding box center [385, 150] width 128 height 58
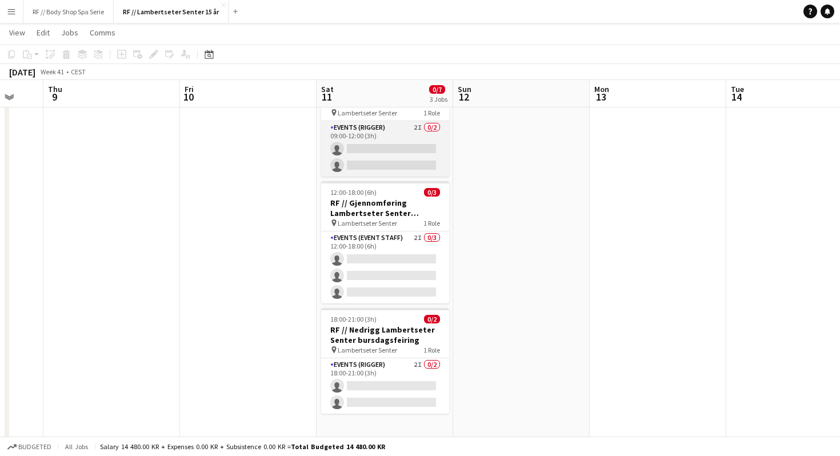
click at [385, 157] on app-card-role "Events (Rigger) 2I 0/2 09:00-12:00 (3h) single-neutral-actions single-neutral-a…" at bounding box center [385, 148] width 128 height 55
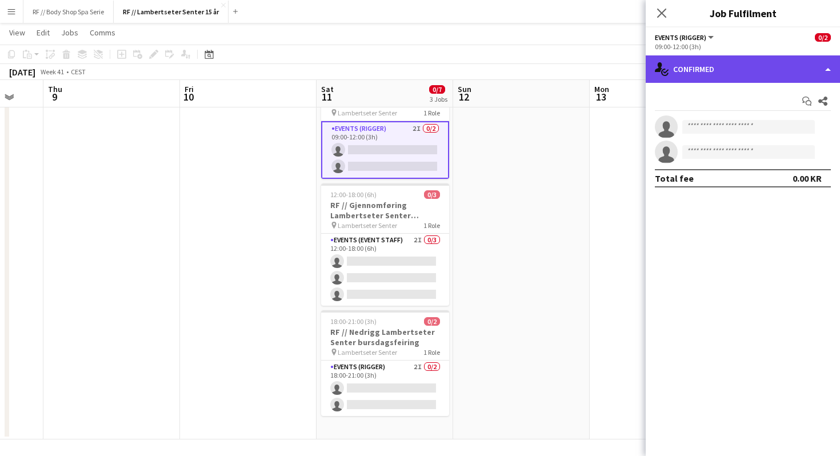
click at [697, 77] on div "single-neutral-actions-check-2 Confirmed" at bounding box center [743, 68] width 194 height 27
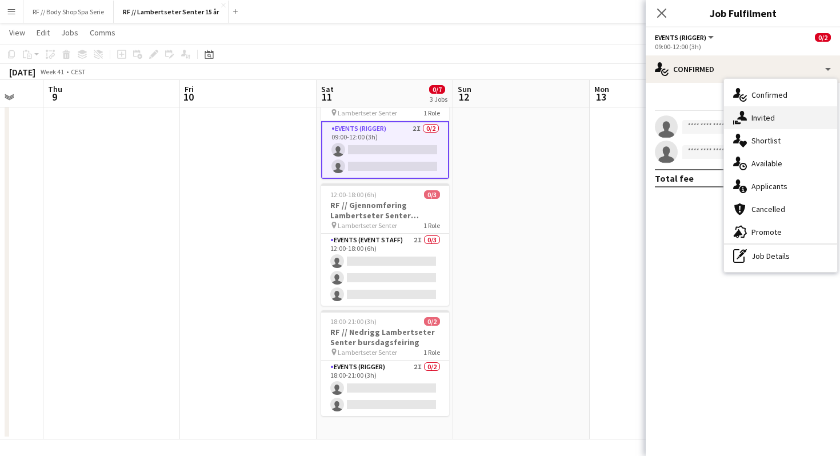
click at [757, 118] on div "single-neutral-actions-share-1 Invited" at bounding box center [780, 117] width 113 height 23
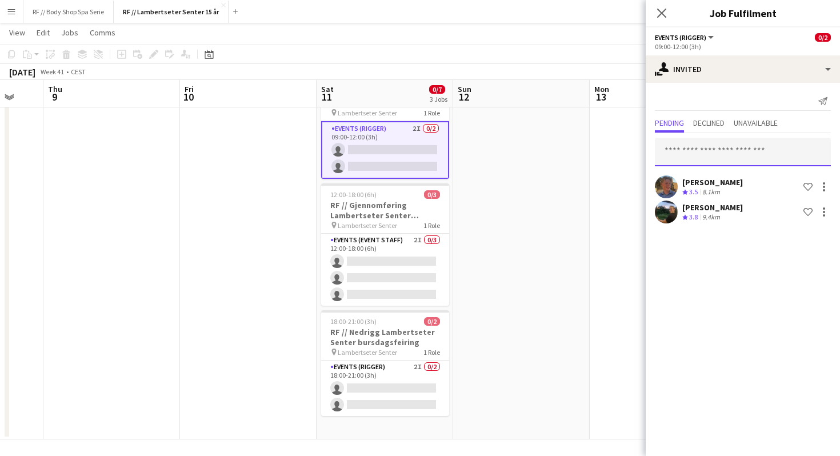
click at [706, 155] on input "text" at bounding box center [743, 152] width 176 height 29
type input "*"
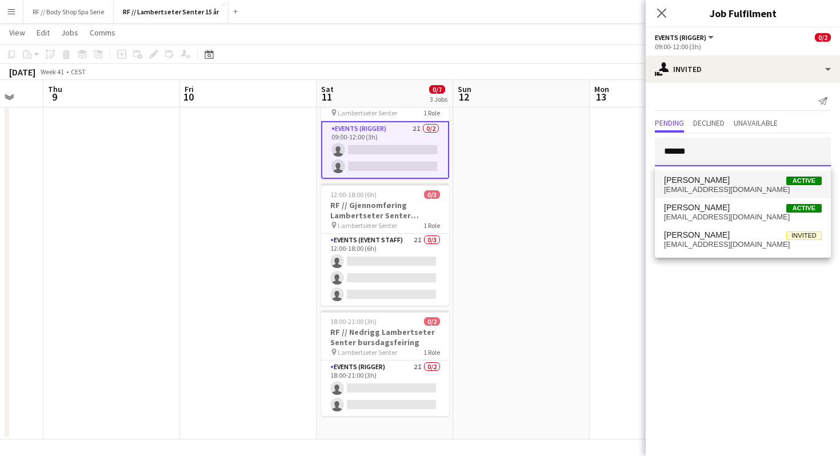
type input "******"
click at [727, 183] on span "[PERSON_NAME] Active" at bounding box center [743, 180] width 158 height 10
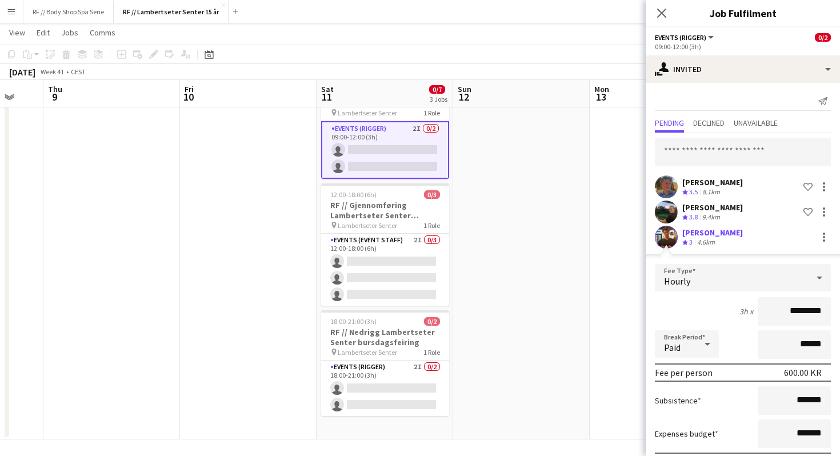
scroll to position [63, 0]
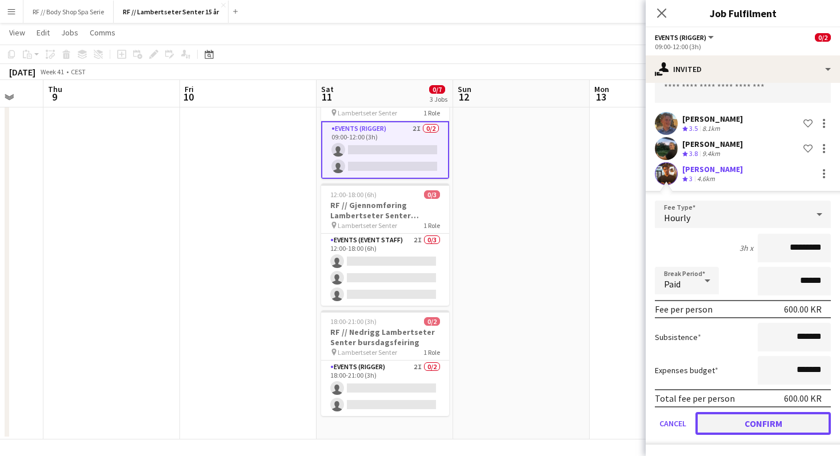
click at [762, 423] on button "Confirm" at bounding box center [762, 423] width 135 height 23
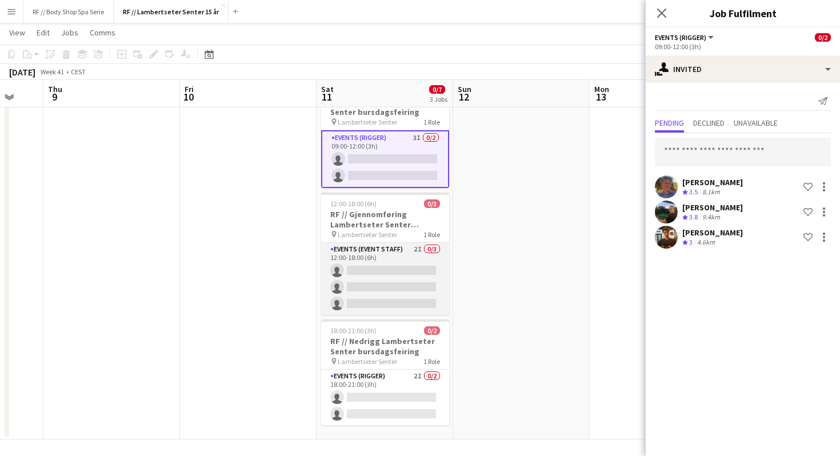
click at [393, 295] on app-card-role "Events (Event Staff) 2I 0/3 12:00-18:00 (6h) single-neutral-actions single-neut…" at bounding box center [385, 279] width 128 height 72
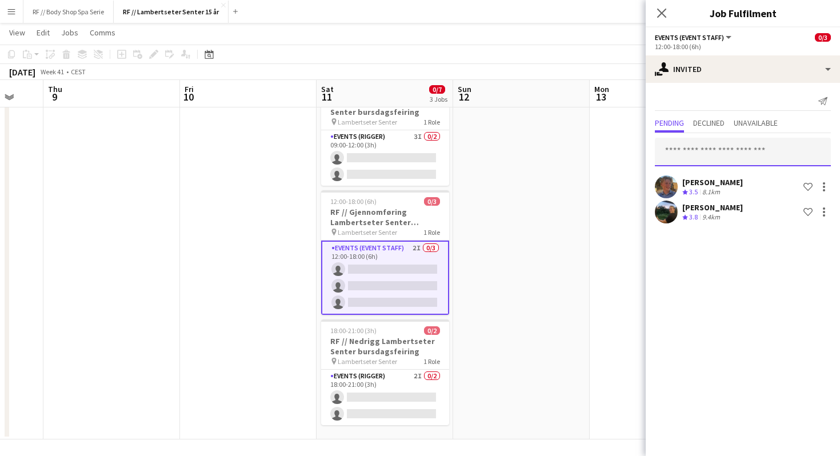
click at [696, 152] on input "text" at bounding box center [743, 152] width 176 height 29
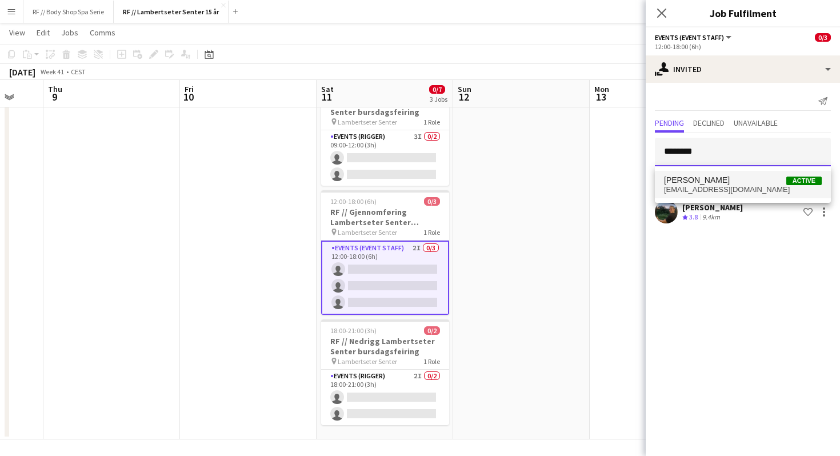
type input "********"
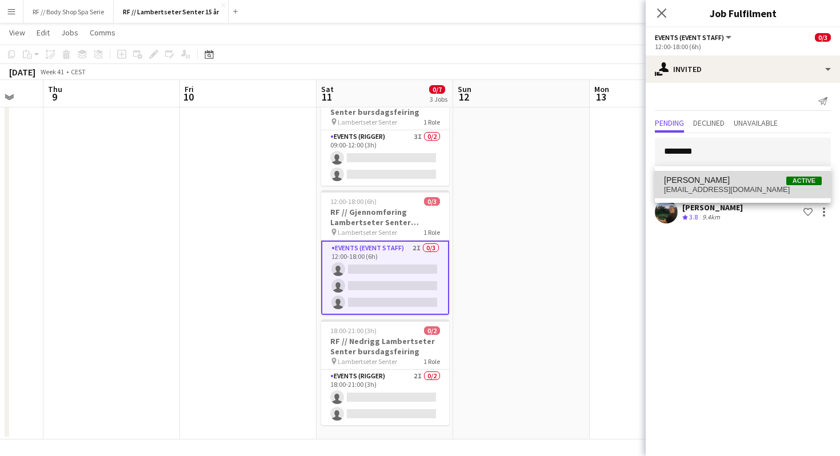
click at [705, 185] on span "[EMAIL_ADDRESS][DOMAIN_NAME]" at bounding box center [743, 189] width 158 height 9
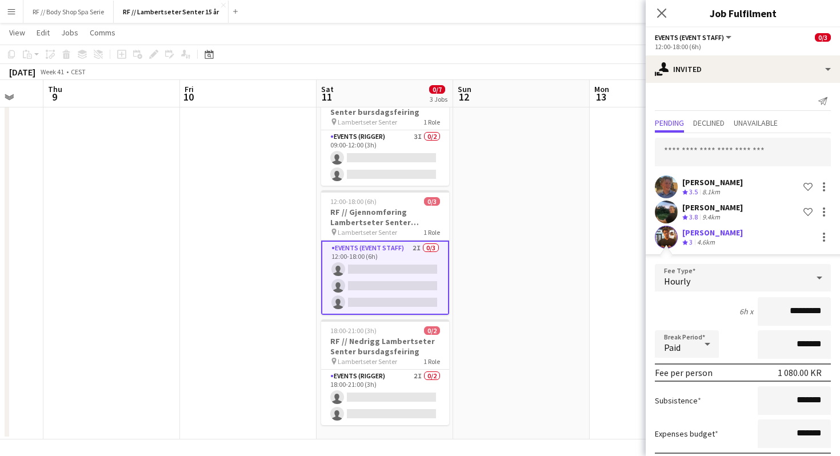
scroll to position [63, 0]
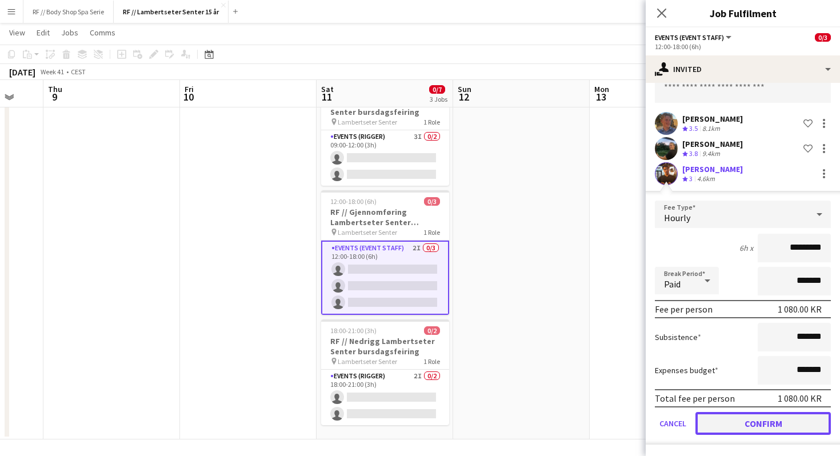
click at [760, 419] on button "Confirm" at bounding box center [762, 423] width 135 height 23
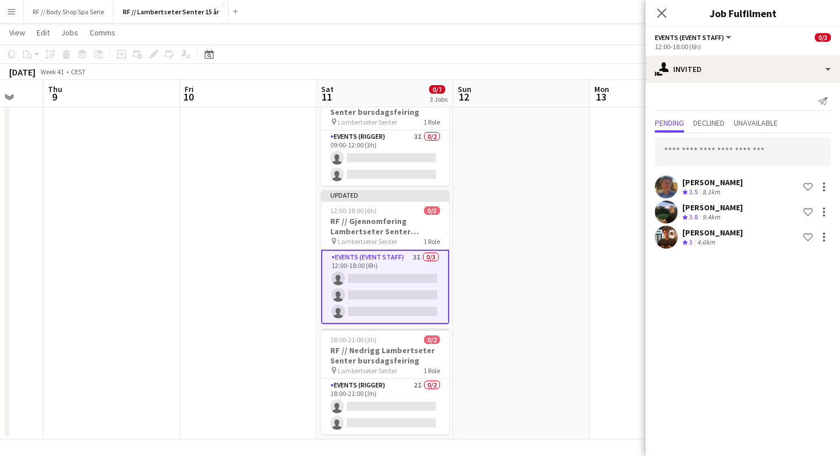
scroll to position [0, 0]
click at [361, 401] on app-card-role "Events (Rigger) 2I 0/2 18:00-21:00 (3h) single-neutral-actions single-neutral-a…" at bounding box center [385, 406] width 128 height 55
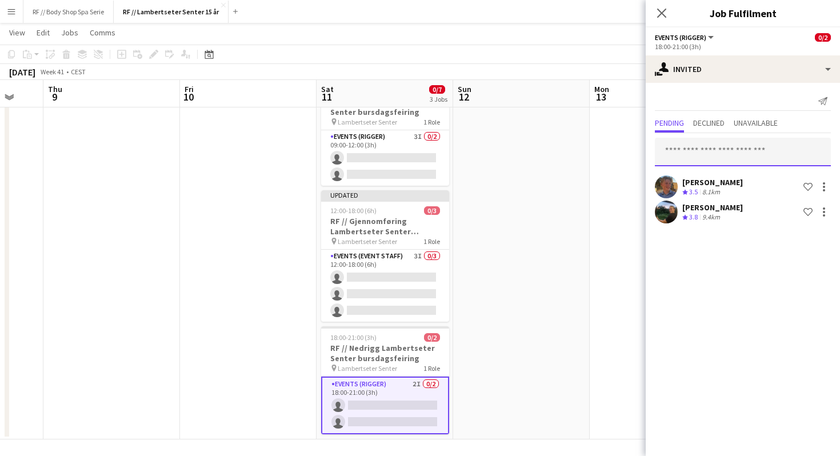
click at [680, 160] on input "text" at bounding box center [743, 152] width 176 height 29
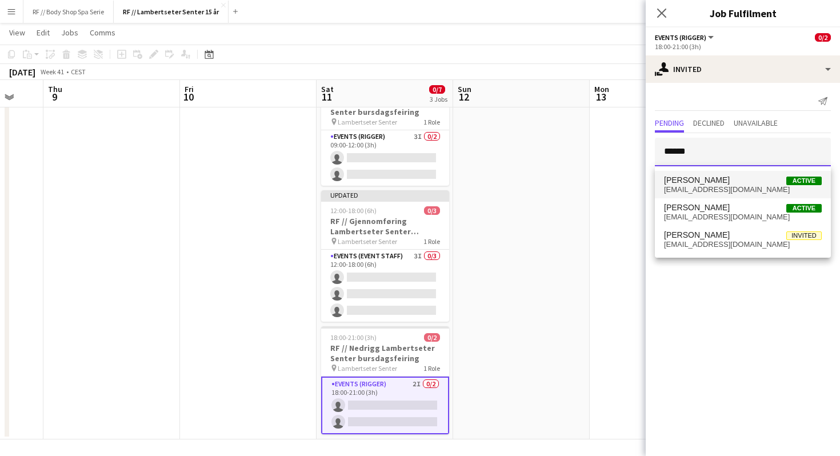
type input "******"
click at [706, 189] on span "[EMAIL_ADDRESS][DOMAIN_NAME]" at bounding box center [743, 189] width 158 height 9
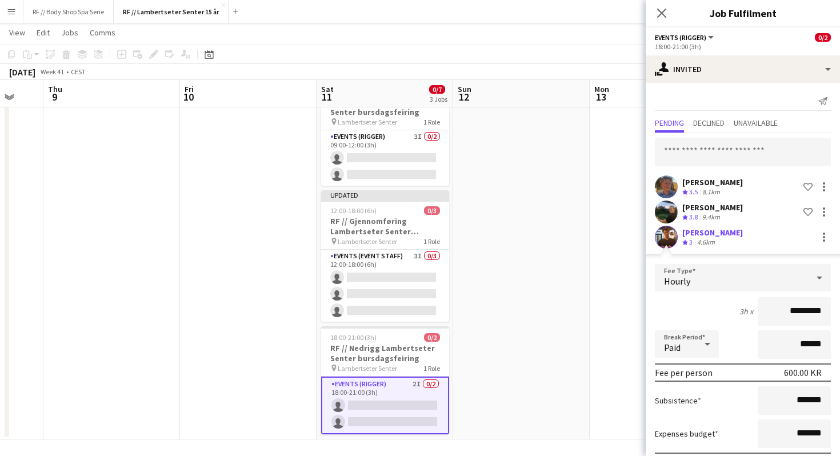
scroll to position [63, 0]
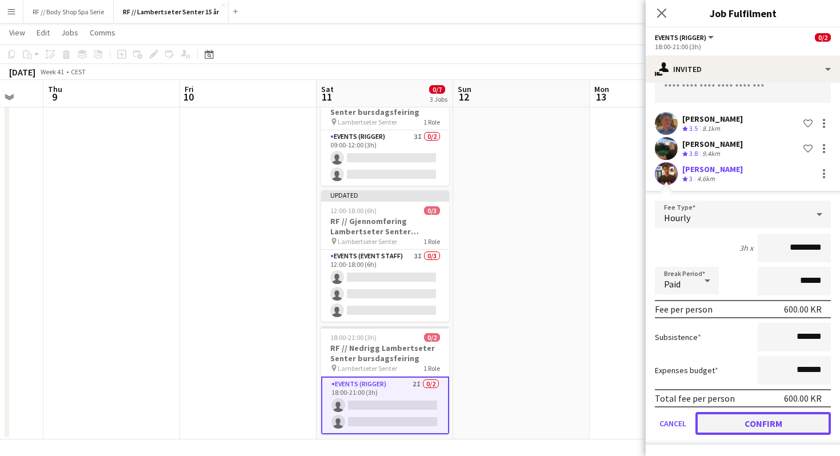
click at [755, 422] on button "Confirm" at bounding box center [762, 423] width 135 height 23
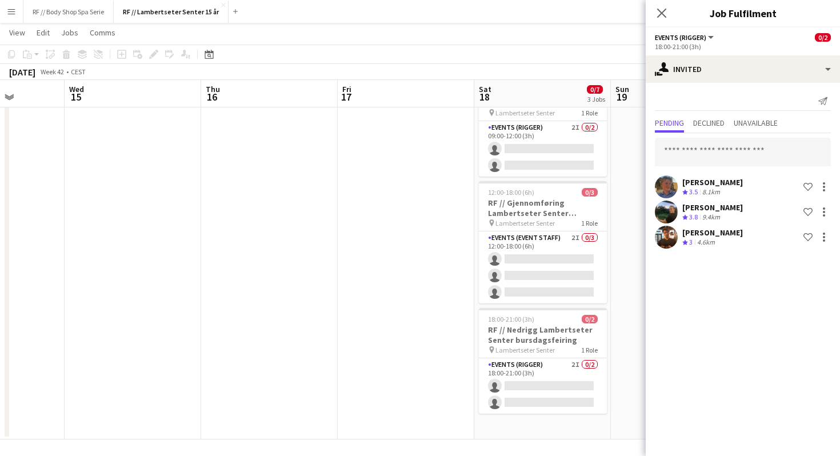
scroll to position [0, 298]
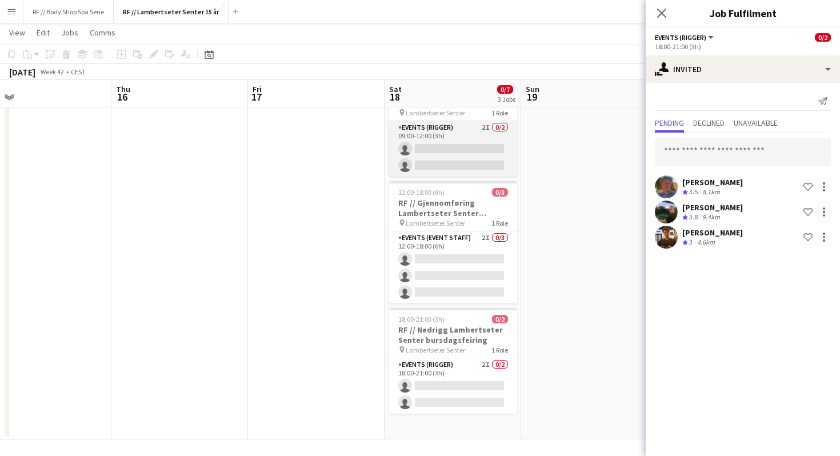
click at [438, 165] on app-card-role "Events (Rigger) 2I 0/2 09:00-12:00 (3h) single-neutral-actions single-neutral-a…" at bounding box center [453, 148] width 128 height 55
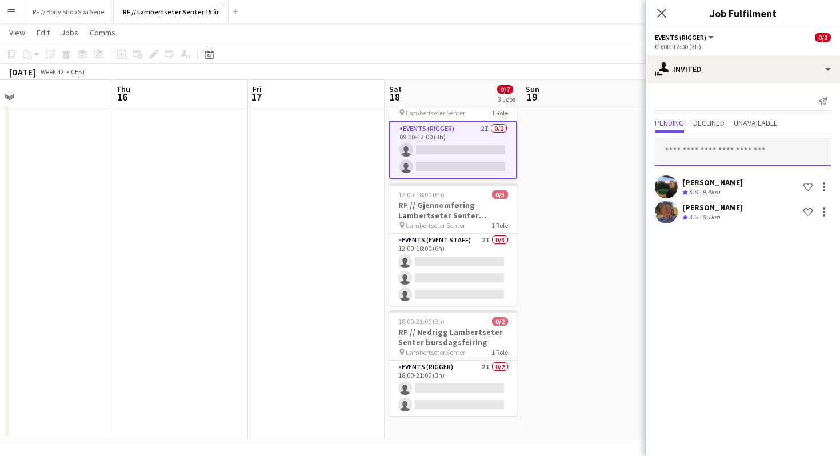
click at [706, 147] on input "text" at bounding box center [743, 152] width 176 height 29
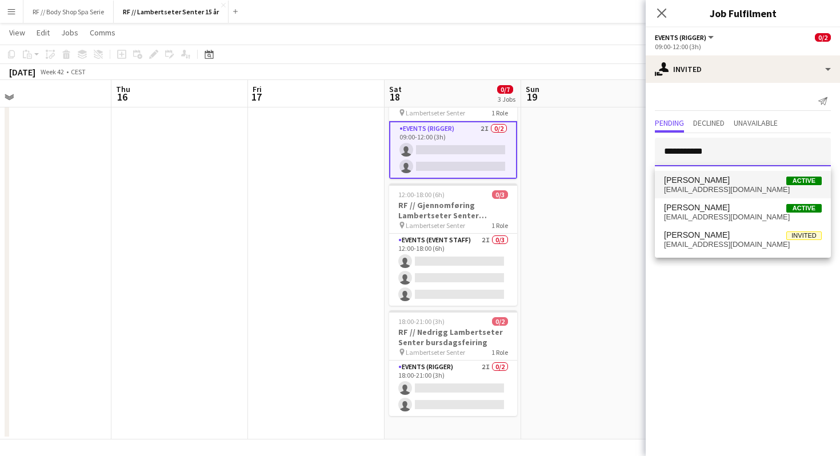
type input "**********"
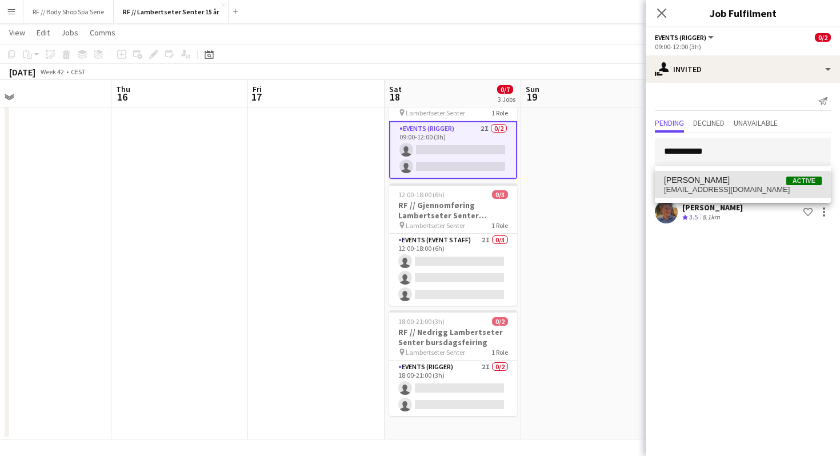
click at [698, 186] on span "[EMAIL_ADDRESS][DOMAIN_NAME]" at bounding box center [743, 189] width 158 height 9
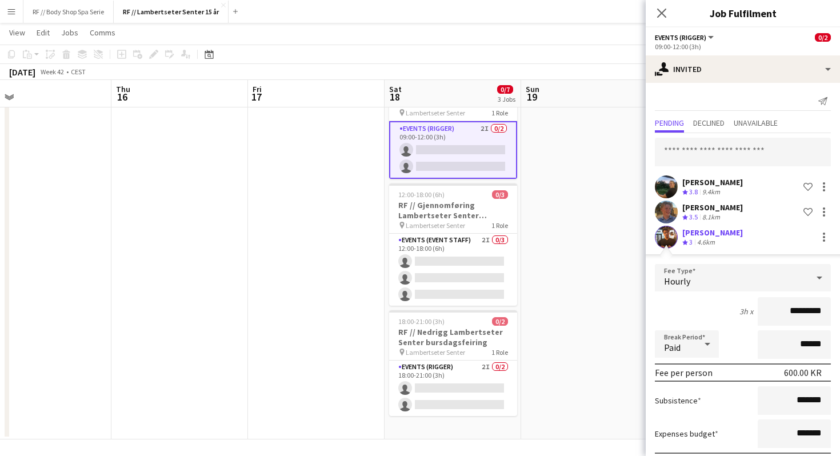
scroll to position [63, 0]
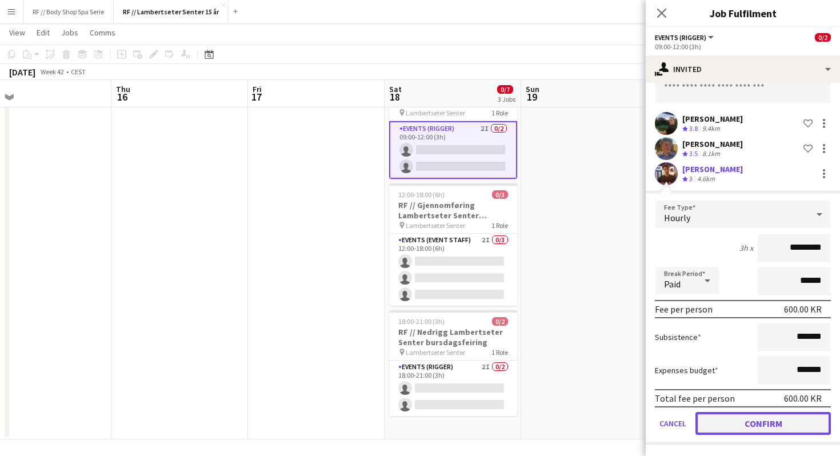
click at [745, 430] on button "Confirm" at bounding box center [762, 423] width 135 height 23
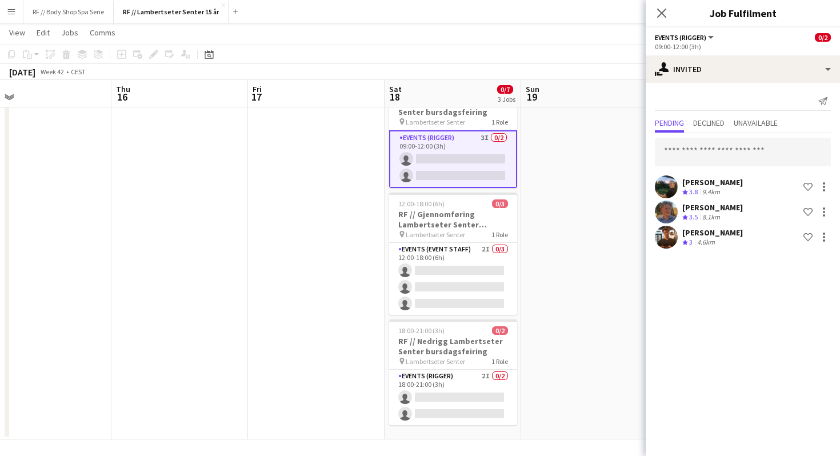
scroll to position [0, 0]
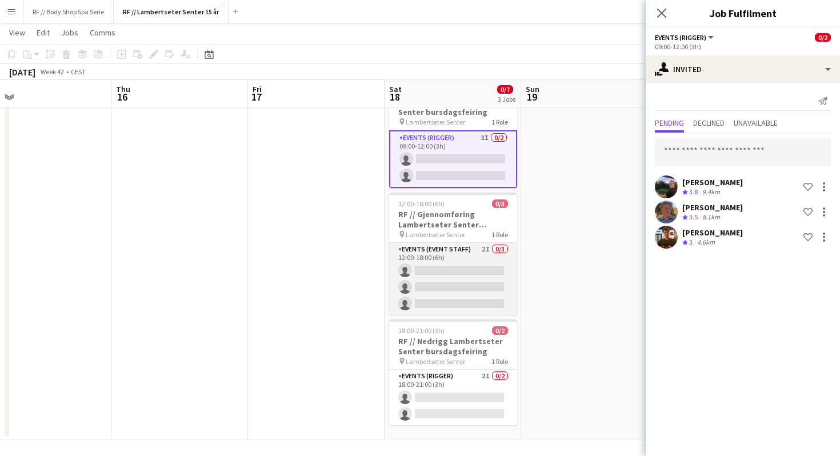
click at [447, 283] on app-card-role "Events (Event Staff) 2I 0/3 12:00-18:00 (6h) single-neutral-actions single-neut…" at bounding box center [453, 279] width 128 height 72
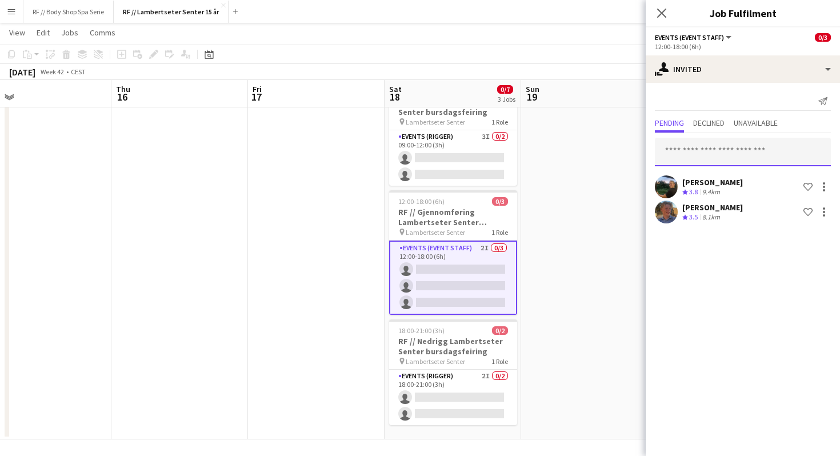
click at [681, 146] on input "text" at bounding box center [743, 152] width 176 height 29
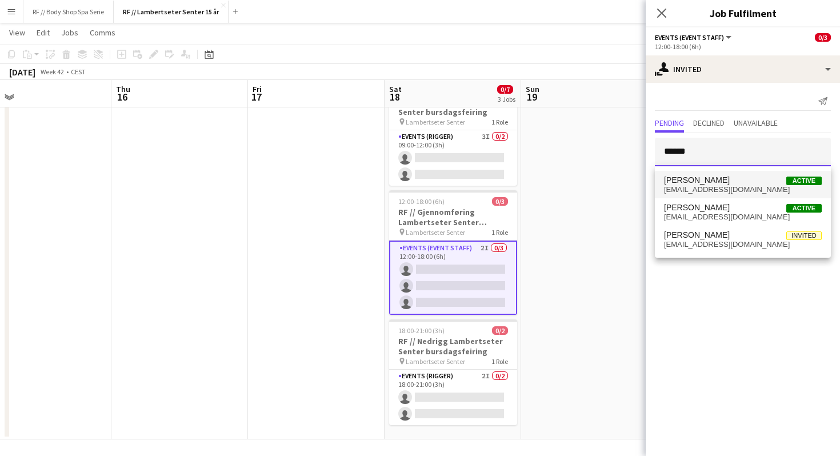
type input "******"
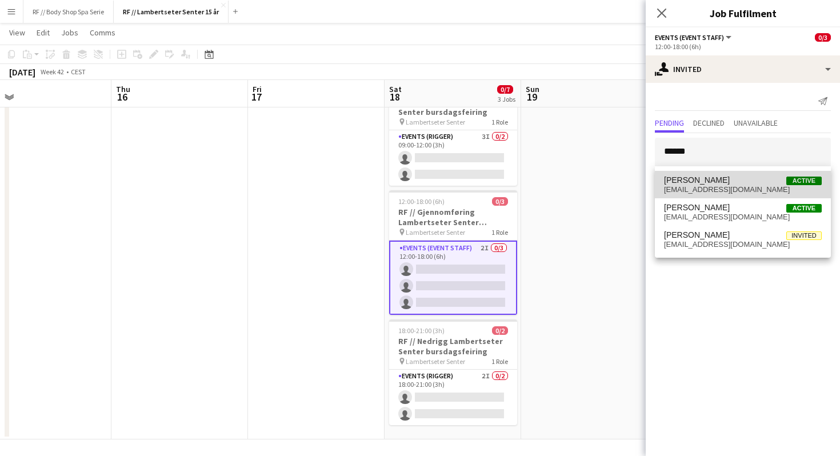
click at [706, 186] on span "[EMAIL_ADDRESS][DOMAIN_NAME]" at bounding box center [743, 189] width 158 height 9
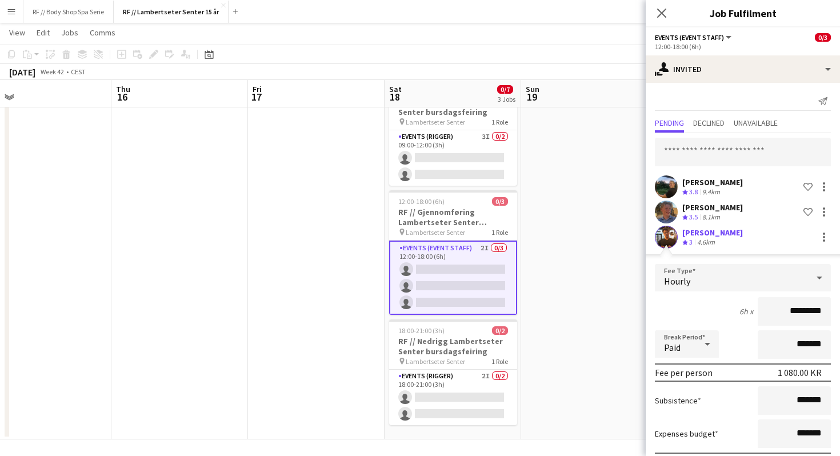
scroll to position [63, 0]
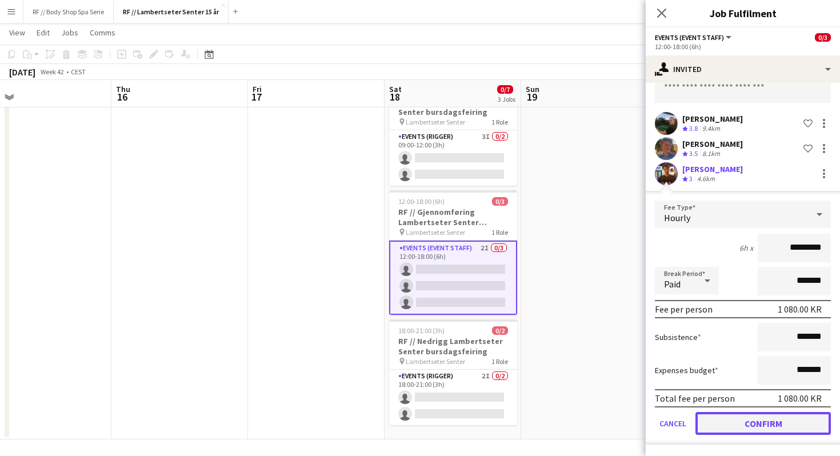
click at [735, 434] on button "Confirm" at bounding box center [762, 423] width 135 height 23
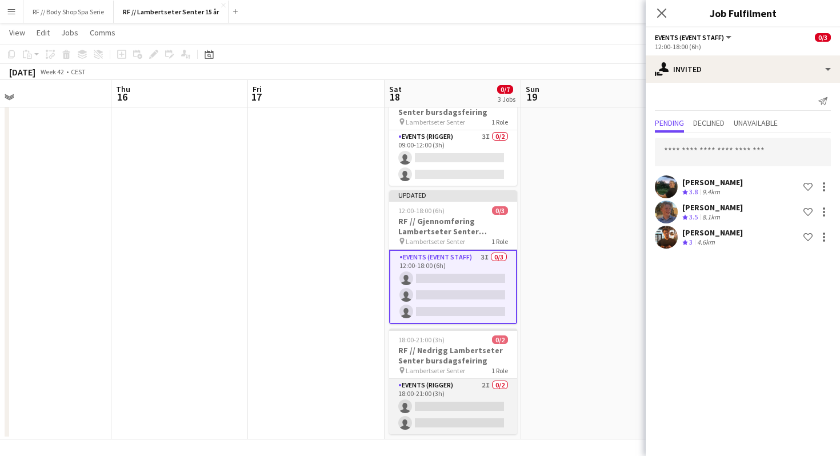
click at [474, 405] on app-card-role "Events (Rigger) 2I 0/2 18:00-21:00 (3h) single-neutral-actions single-neutral-a…" at bounding box center [453, 406] width 128 height 55
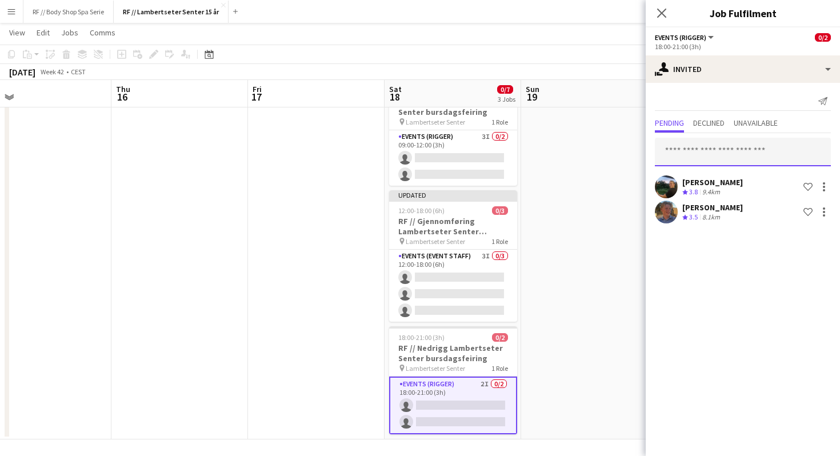
click at [697, 150] on input "text" at bounding box center [743, 152] width 176 height 29
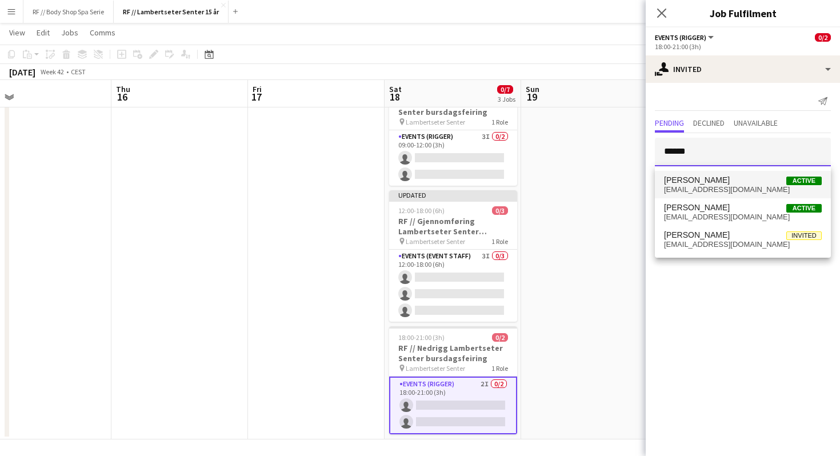
type input "******"
click at [725, 185] on span "[EMAIL_ADDRESS][DOMAIN_NAME]" at bounding box center [743, 189] width 158 height 9
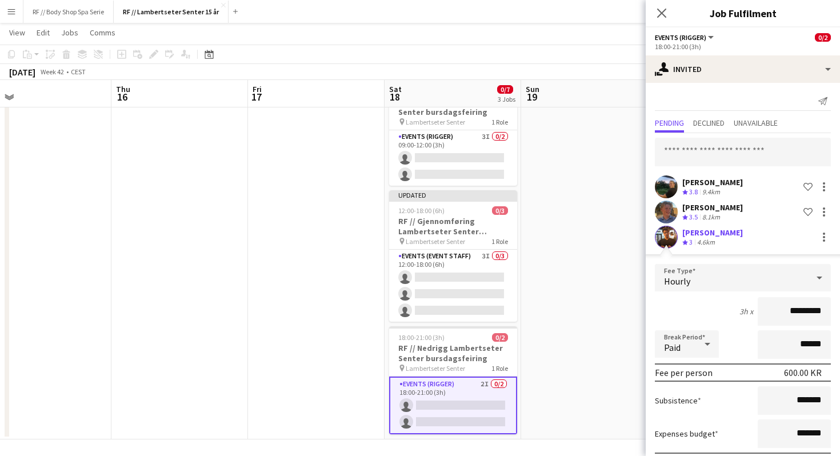
scroll to position [63, 0]
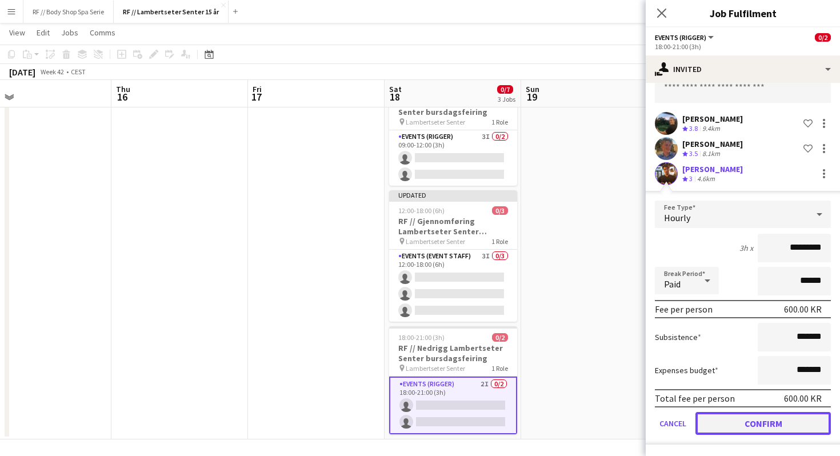
click at [773, 421] on button "Confirm" at bounding box center [762, 423] width 135 height 23
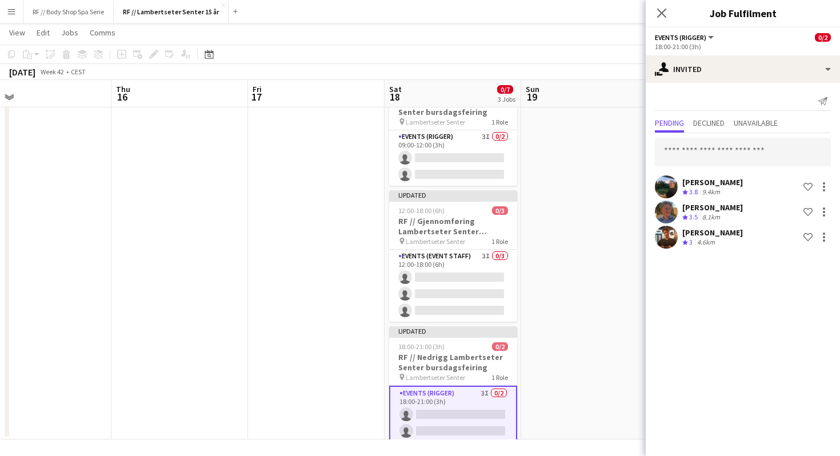
scroll to position [0, 0]
click at [599, 125] on app-date-cell at bounding box center [589, 252] width 137 height 373
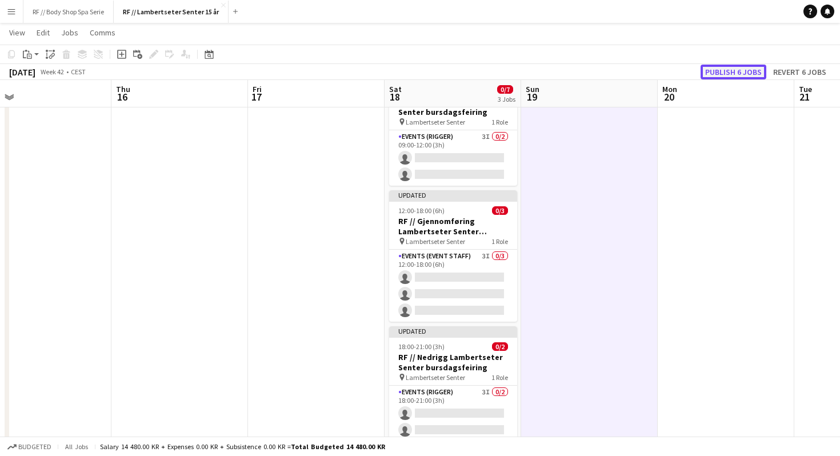
click at [740, 71] on button "Publish 6 jobs" at bounding box center [734, 72] width 66 height 15
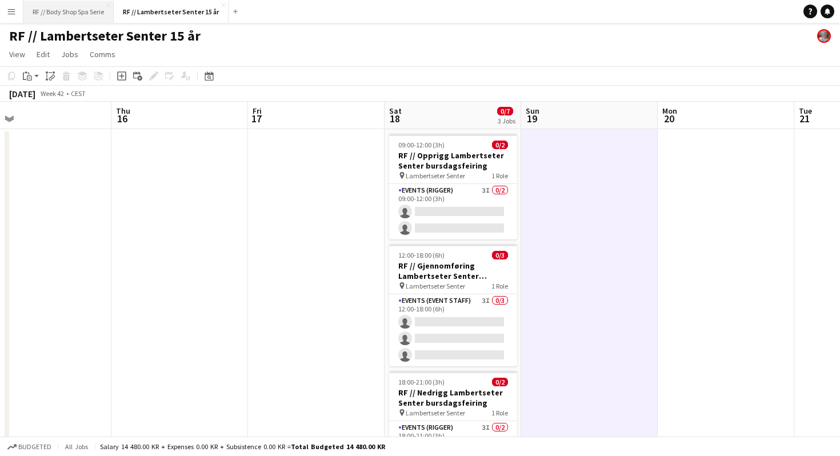
click at [63, 13] on button "RF // Body Shop Spa Serie Close" at bounding box center [68, 12] width 90 height 22
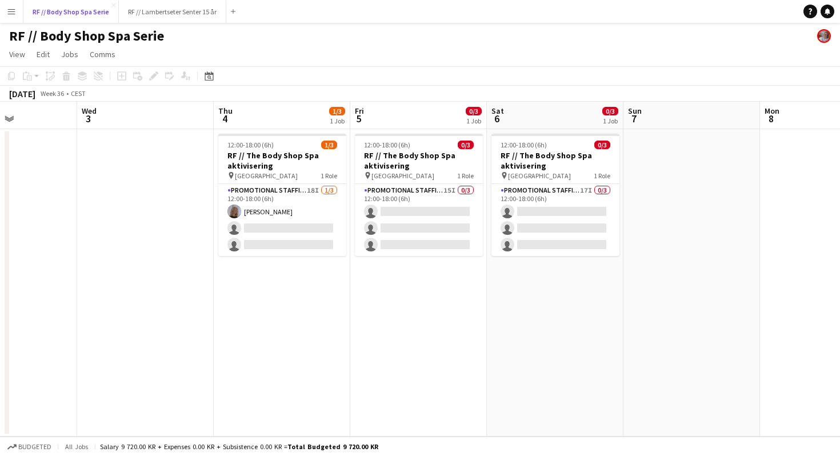
scroll to position [0, 334]
click at [163, 10] on button "RF // Lambertseter Senter 15 år Close" at bounding box center [172, 12] width 107 height 22
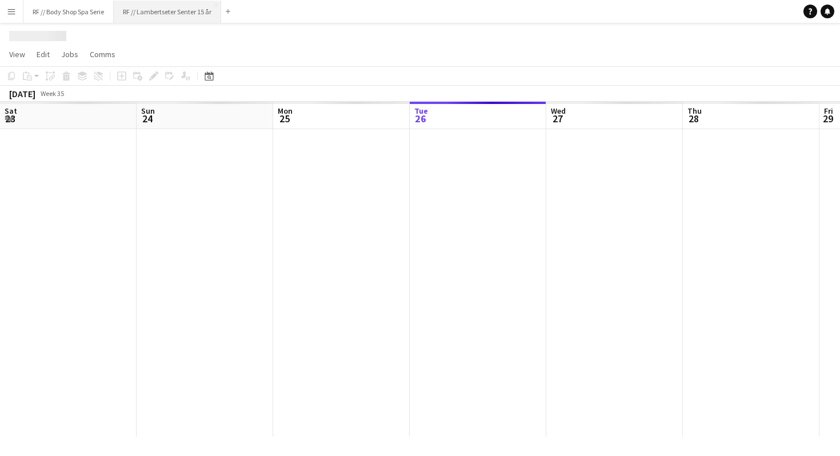
scroll to position [0, 273]
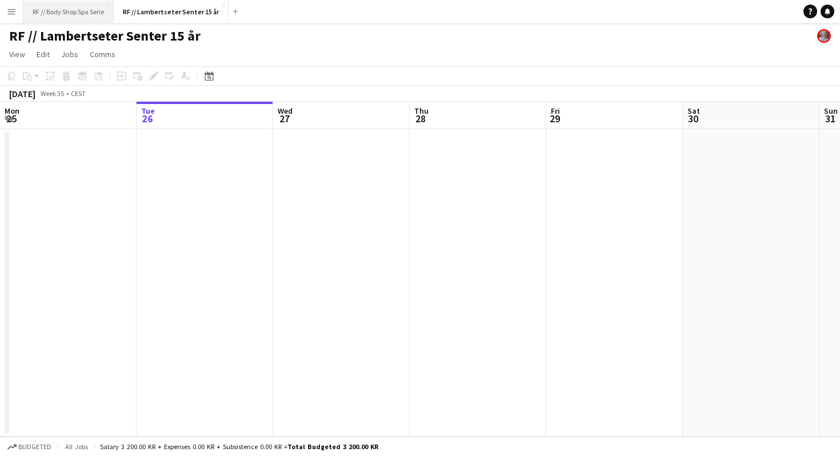
click at [67, 11] on button "RF // Body Shop Spa Serie Close" at bounding box center [68, 12] width 90 height 22
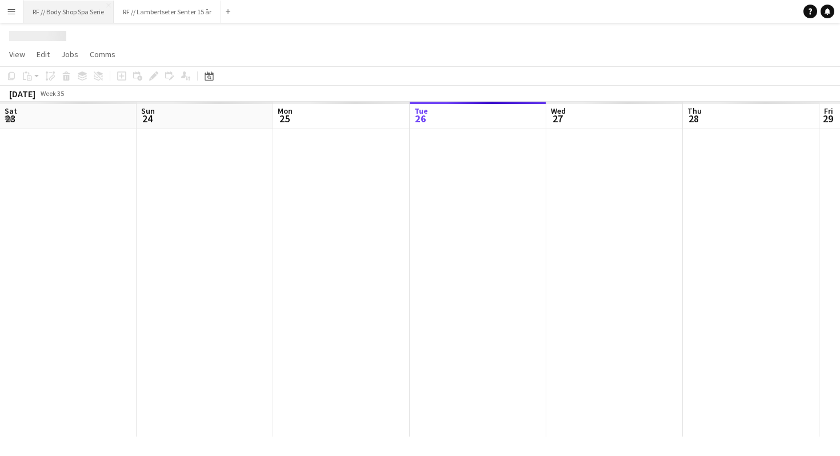
scroll to position [0, 273]
